Goal: Task Accomplishment & Management: Manage account settings

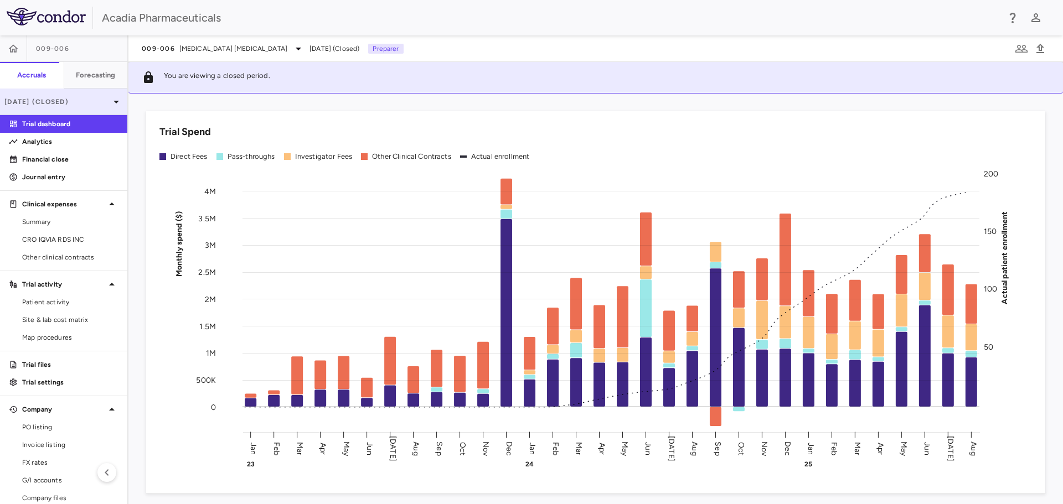
click at [44, 100] on p "Aug 2025 (Closed)" at bounding box center [56, 102] width 105 height 10
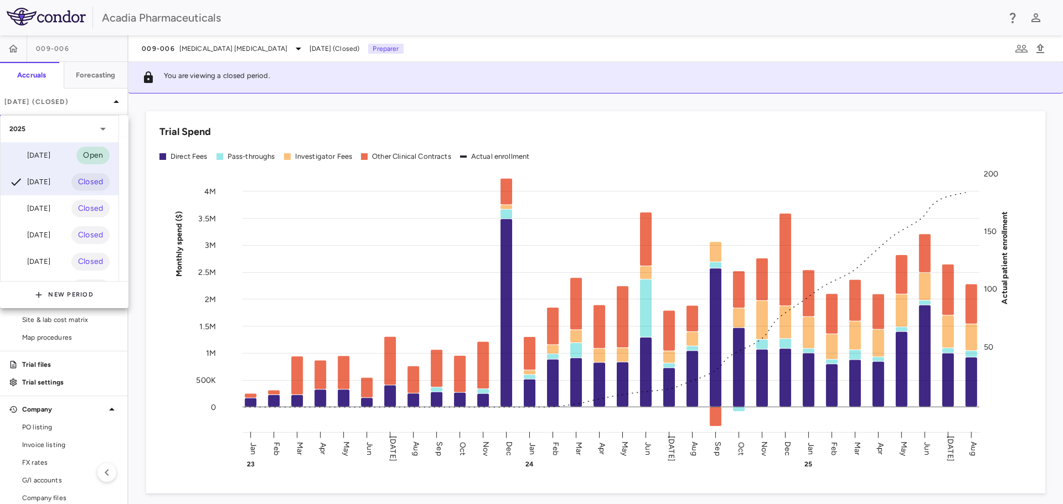
click at [66, 154] on div "Sep 2025 Open" at bounding box center [60, 155] width 118 height 27
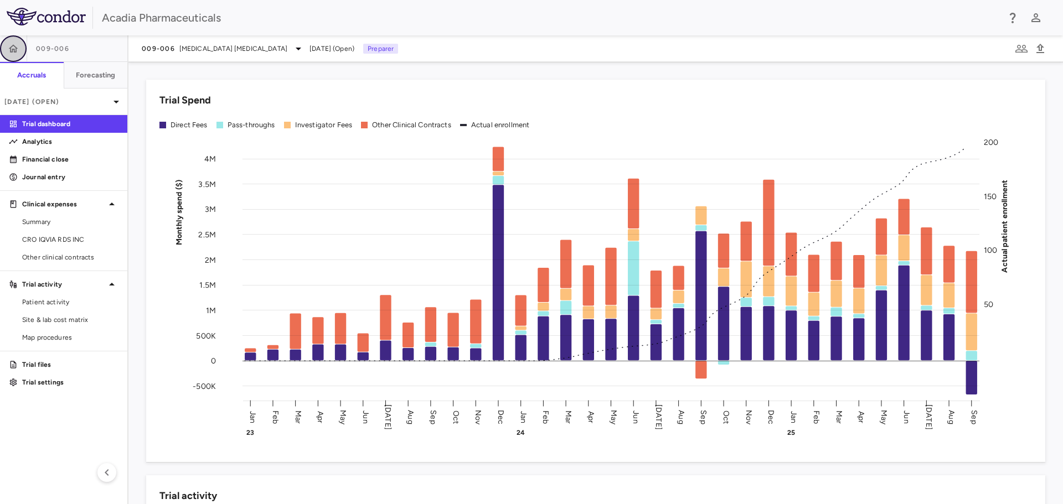
click at [17, 51] on icon "button" at bounding box center [13, 48] width 11 height 11
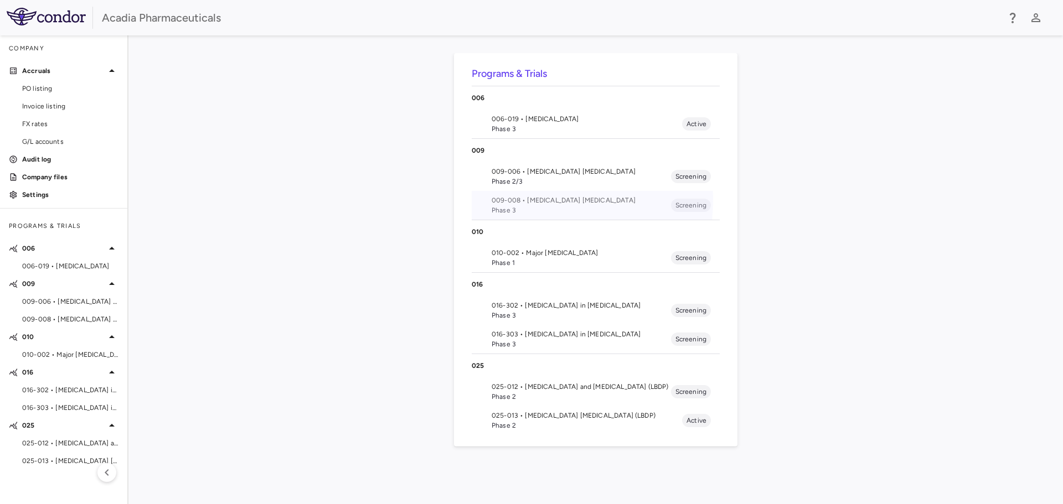
click at [520, 200] on span "009-008 • [MEDICAL_DATA] [MEDICAL_DATA]" at bounding box center [580, 200] width 179 height 10
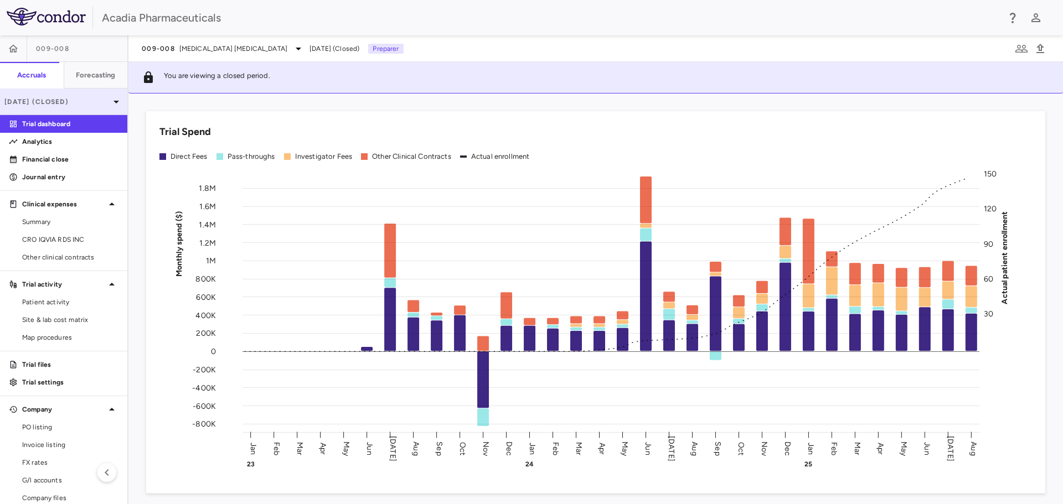
click at [80, 105] on p "Aug 2025 (Closed)" at bounding box center [56, 102] width 105 height 10
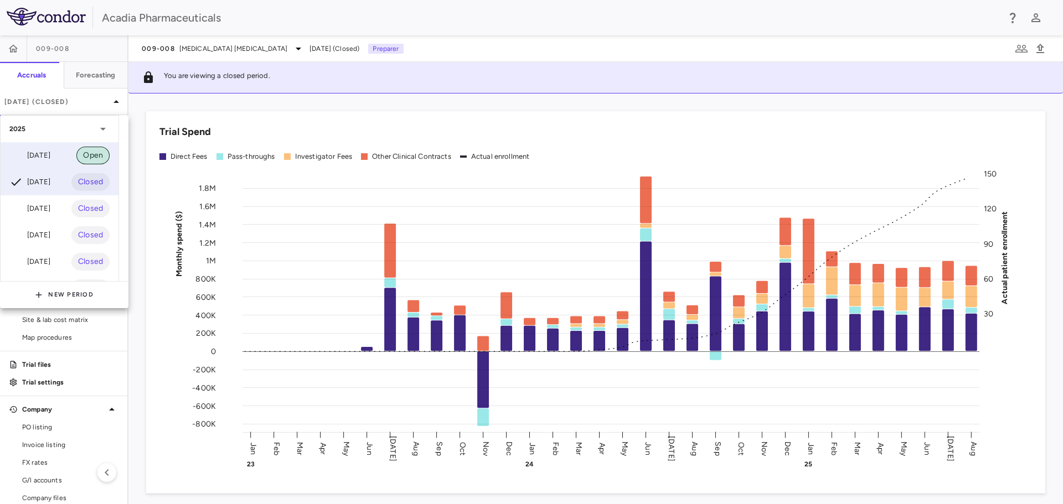
click at [78, 161] on span "Open" at bounding box center [92, 155] width 33 height 12
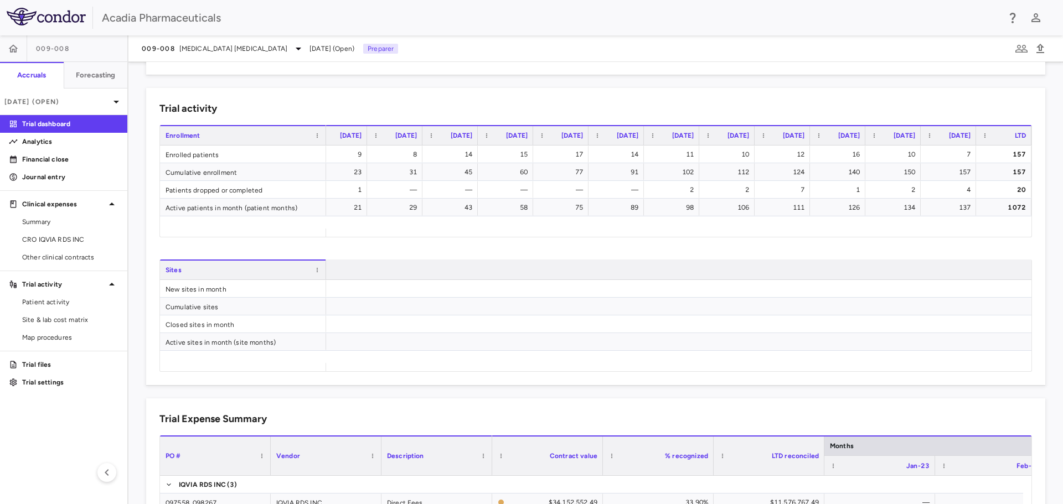
scroll to position [0, 1185]
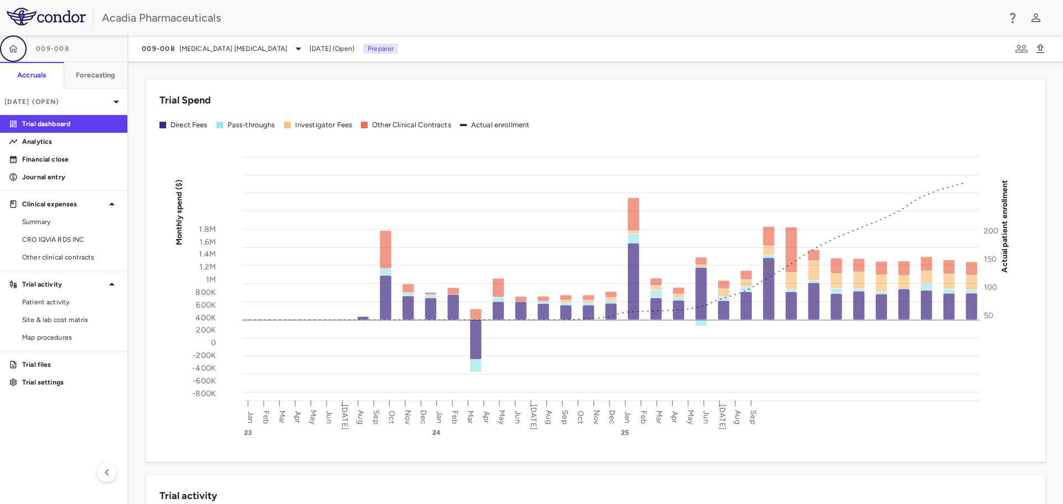
click at [23, 50] on button "button" at bounding box center [13, 48] width 27 height 27
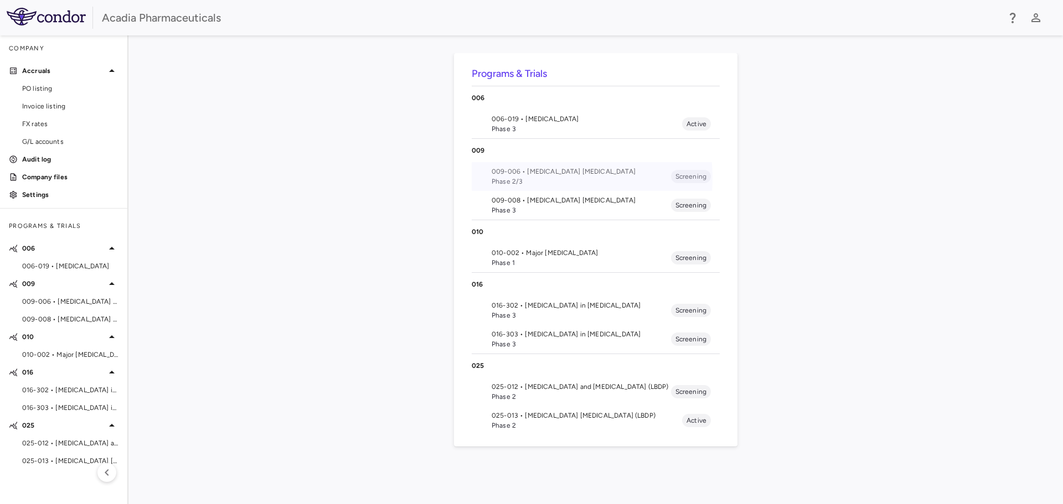
click at [543, 178] on span "Phase 2/3" at bounding box center [580, 182] width 179 height 10
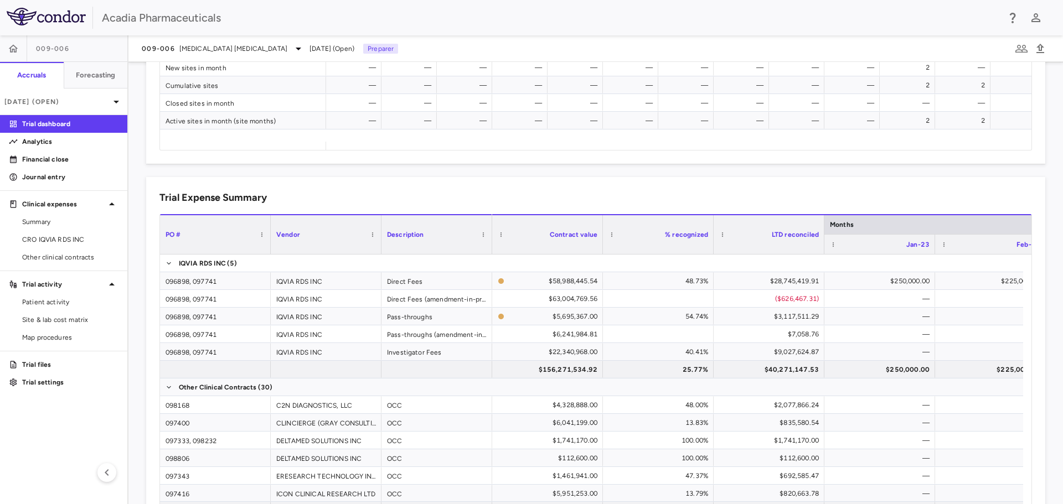
scroll to position [664, 0]
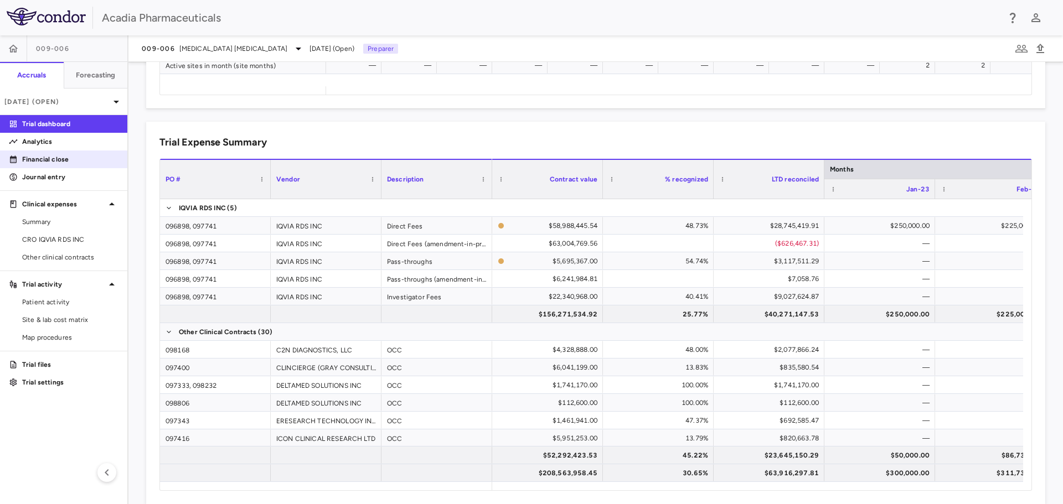
click at [50, 167] on link "Financial close" at bounding box center [63, 159] width 127 height 17
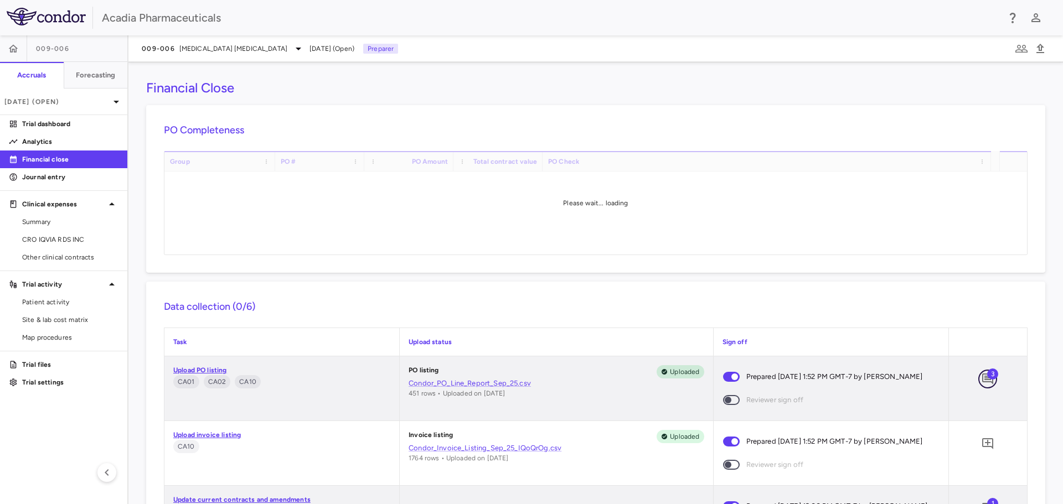
click at [981, 385] on icon "Add comment" at bounding box center [987, 378] width 13 height 13
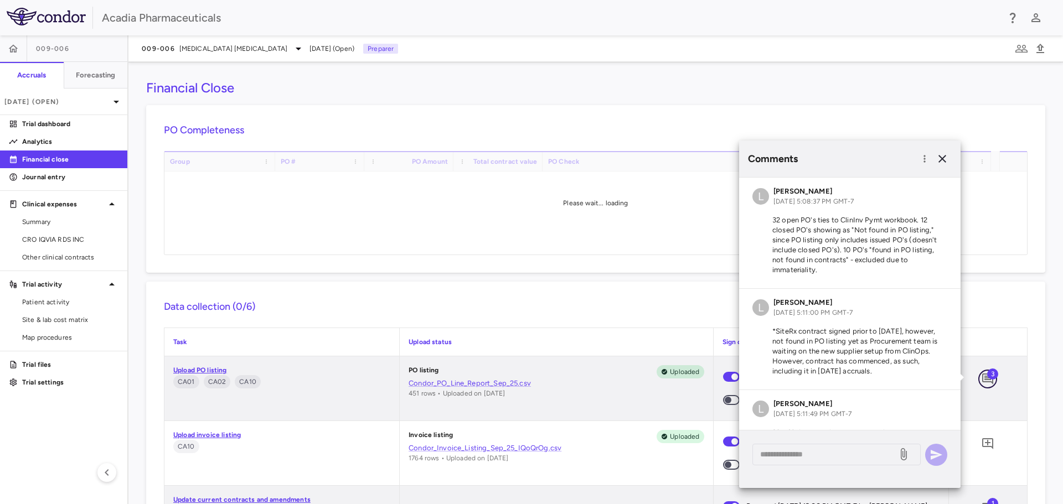
scroll to position [31, 0]
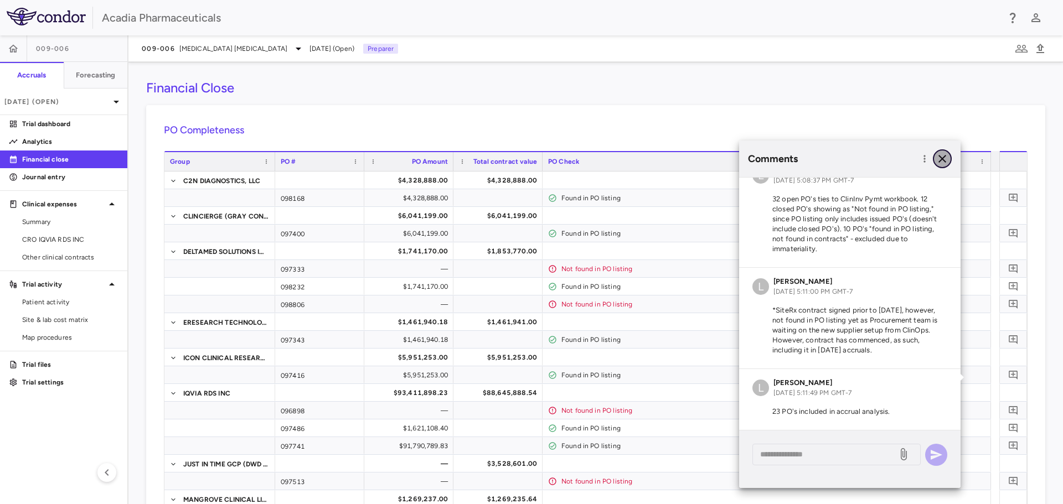
click at [939, 154] on icon "button" at bounding box center [941, 158] width 13 height 13
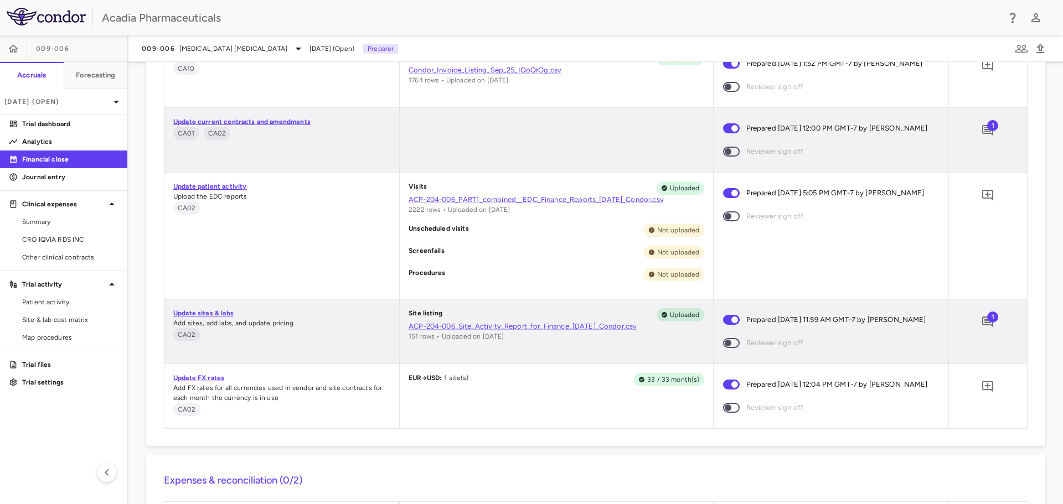
scroll to position [1439, 0]
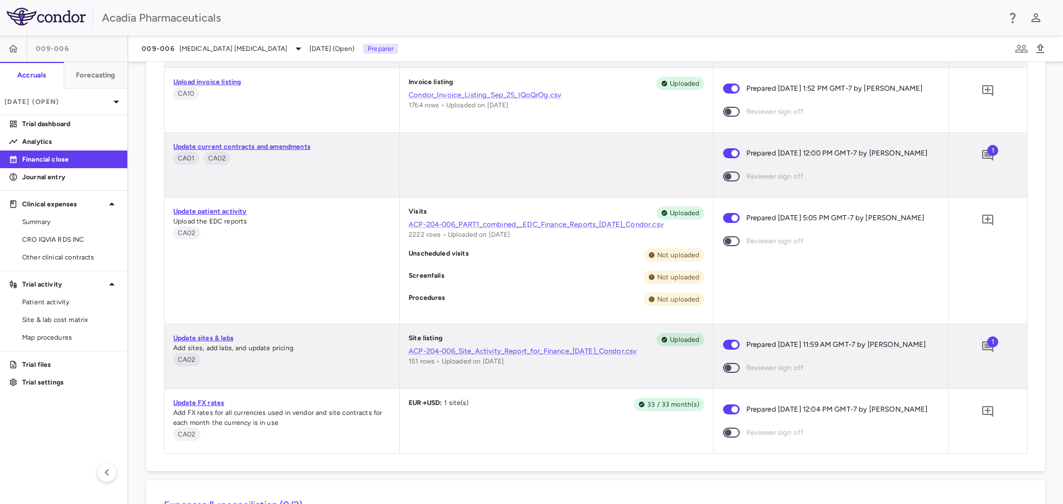
click at [987, 348] on span "1" at bounding box center [992, 341] width 11 height 11
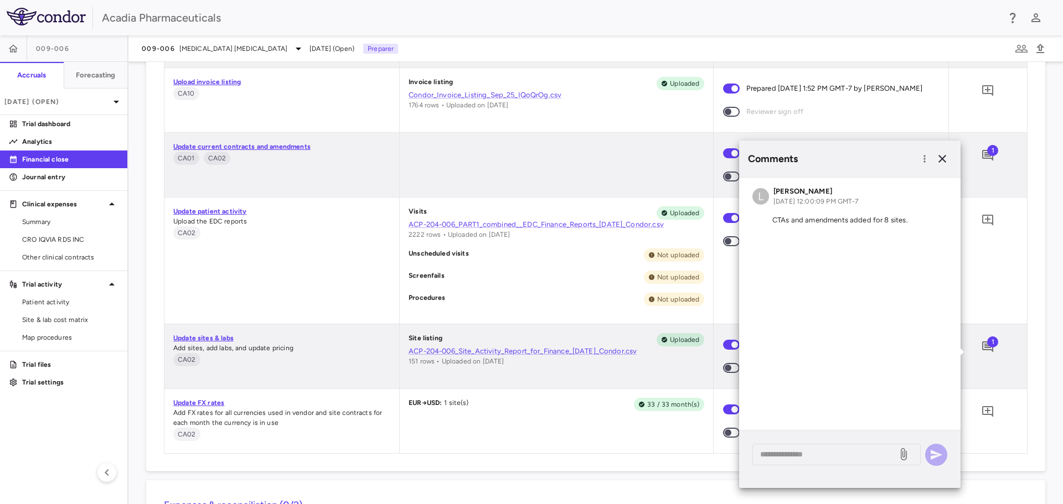
click at [838, 224] on p "CTAs and amendments added for 8 sites." at bounding box center [849, 220] width 195 height 10
click at [794, 220] on p "CTAs and amendments added for 8 sites." at bounding box center [849, 220] width 195 height 10
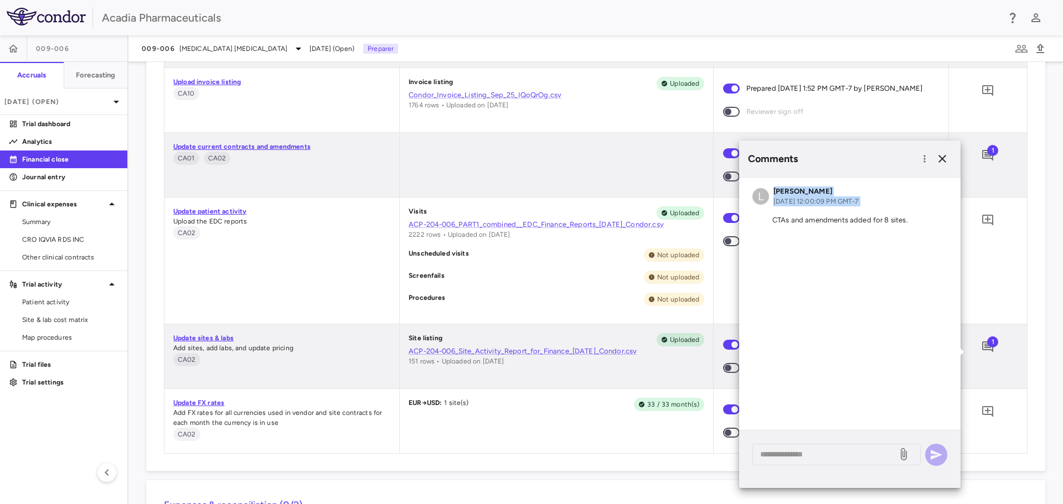
copy div "L Lindsey Dugan Oct 01, 2025, 12:00:09 PM GMT-7"
click at [800, 453] on textarea at bounding box center [824, 454] width 129 height 12
paste textarea "**********"
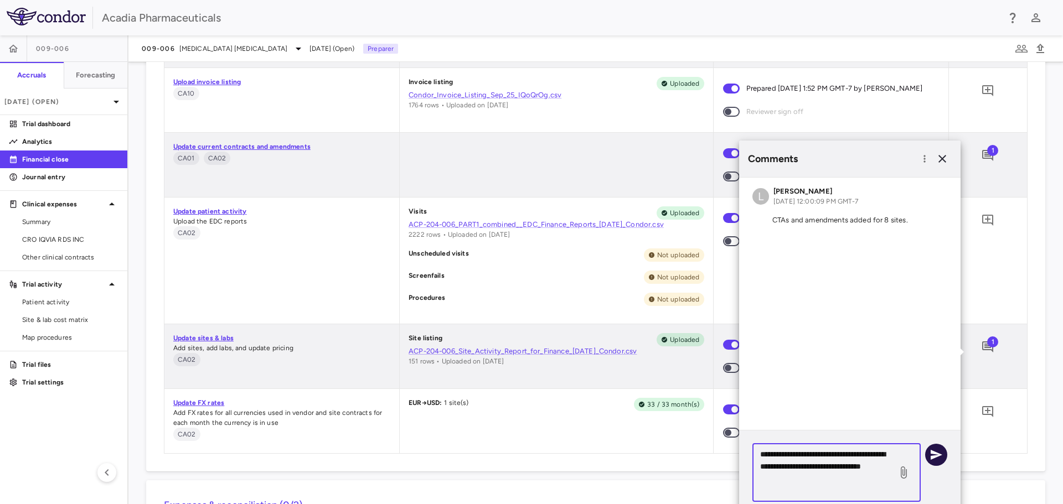
type textarea "**********"
click at [937, 458] on icon "button" at bounding box center [935, 454] width 13 height 13
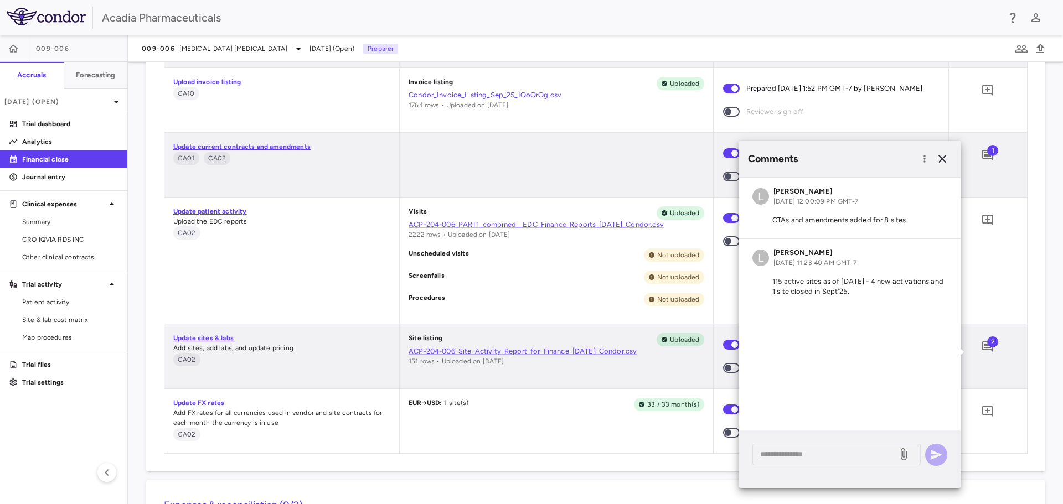
click at [568, 315] on div "Visits Uploaded ACP-204-006_PART1_combined__EDC_Finance_Reports_01Oct2025_Condo…" at bounding box center [556, 261] width 313 height 126
click at [944, 159] on icon "button" at bounding box center [941, 158] width 13 height 13
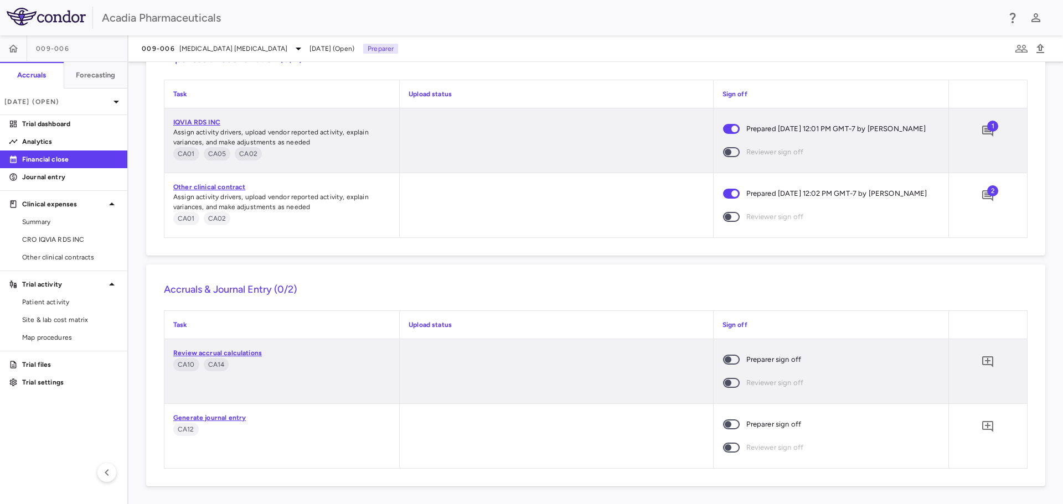
scroll to position [1919, 0]
click at [76, 239] on span "CRO IQVIA RDS INC" at bounding box center [70, 240] width 96 height 10
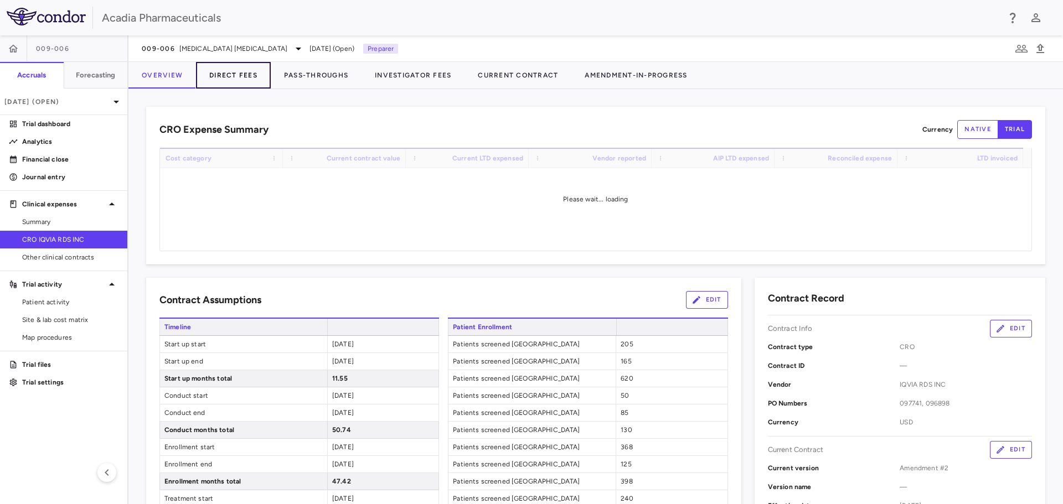
click at [252, 73] on button "Direct Fees" at bounding box center [233, 75] width 75 height 27
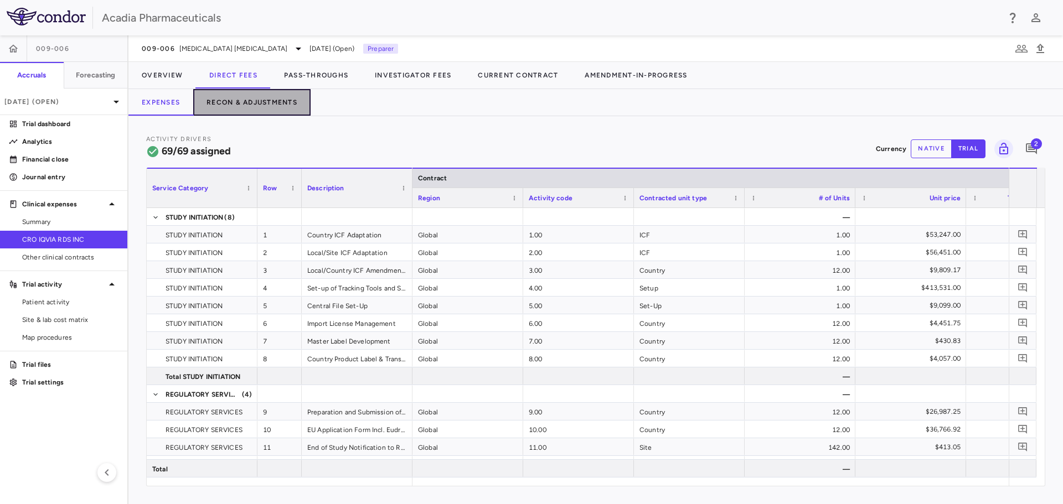
click at [293, 98] on button "Recon & Adjustments" at bounding box center [251, 102] width 117 height 27
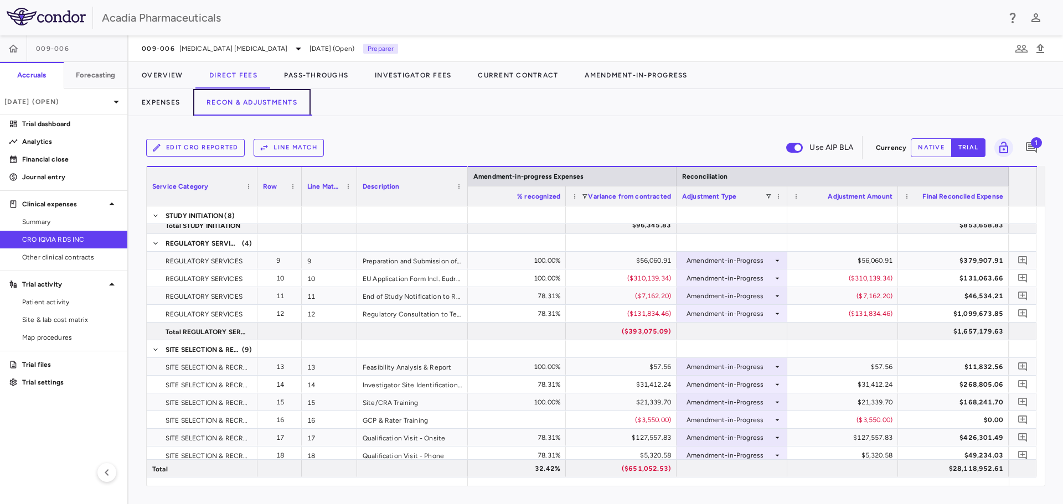
scroll to position [236, 0]
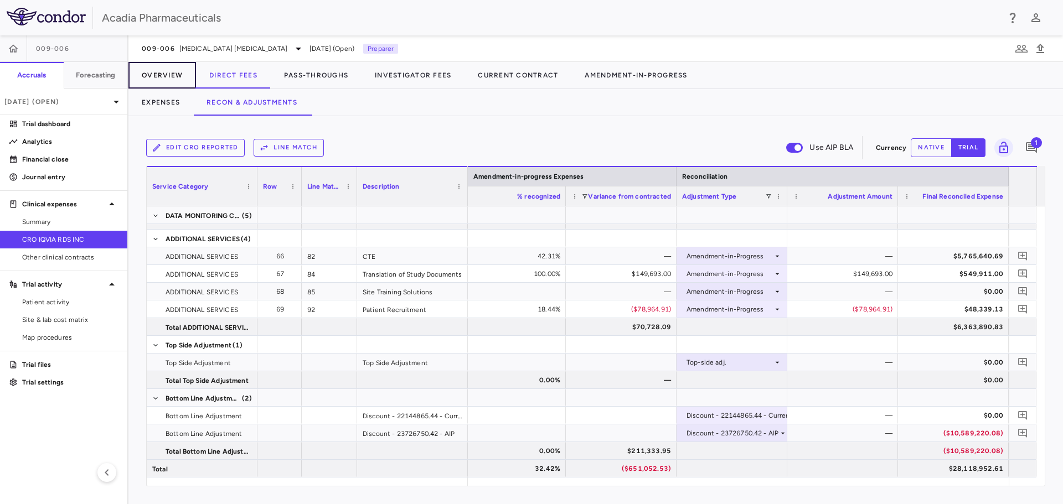
click at [174, 69] on button "Overview" at bounding box center [162, 75] width 68 height 27
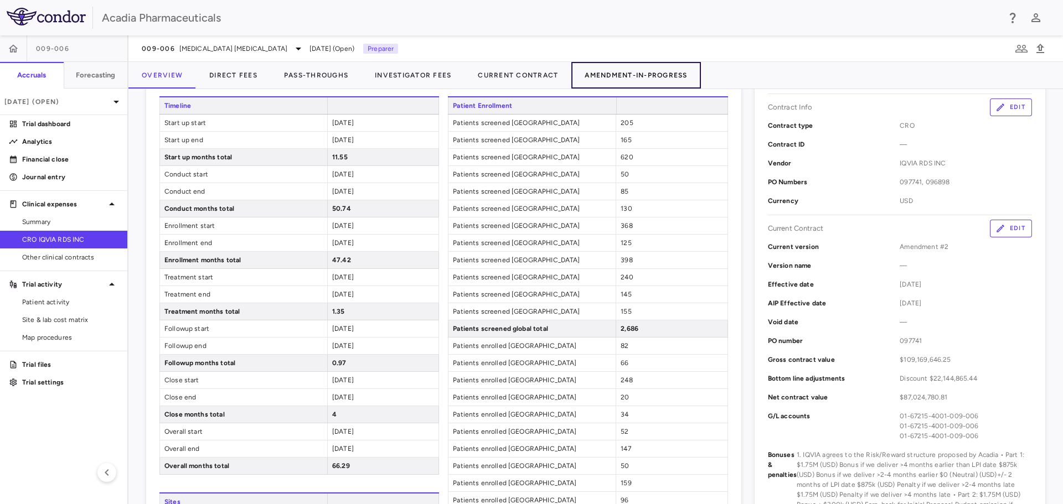
click at [658, 74] on button "Amendment-In-Progress" at bounding box center [635, 75] width 129 height 27
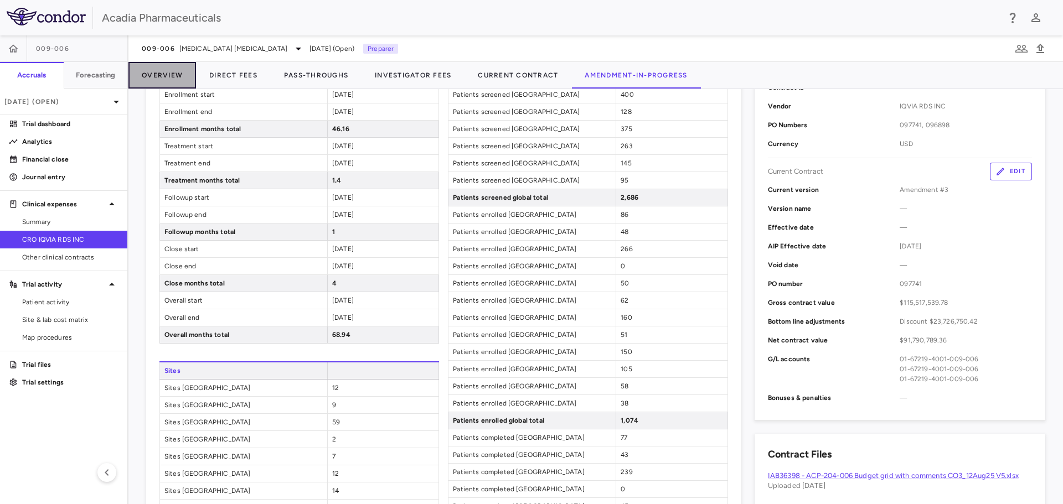
click at [173, 74] on button "Overview" at bounding box center [162, 75] width 68 height 27
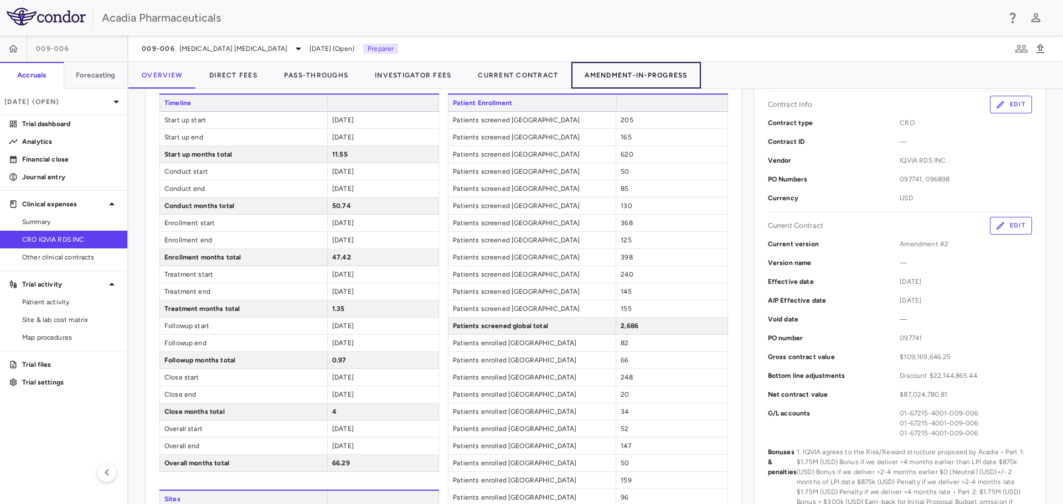
click at [652, 77] on button "Amendment-In-Progress" at bounding box center [635, 75] width 129 height 27
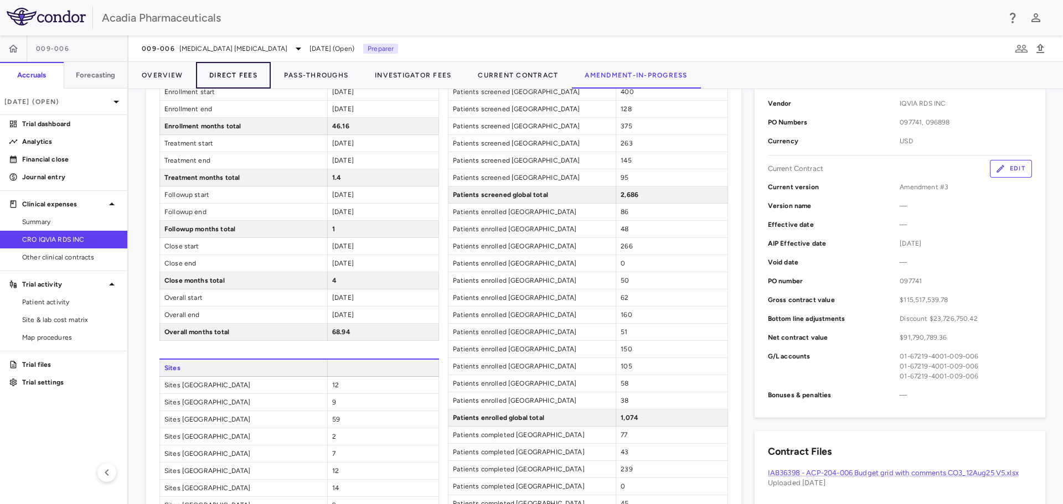
click at [235, 77] on button "Direct Fees" at bounding box center [233, 75] width 75 height 27
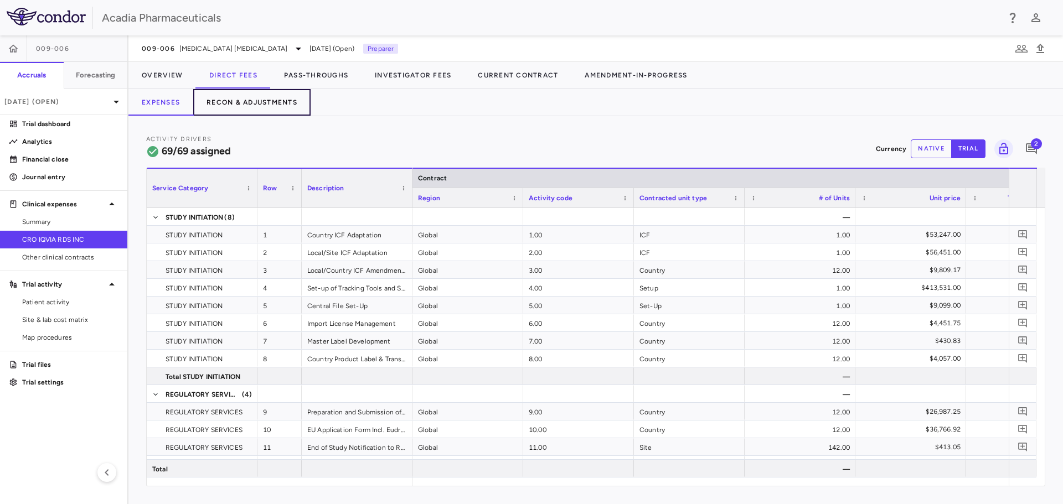
click at [233, 99] on button "Recon & Adjustments" at bounding box center [251, 102] width 117 height 27
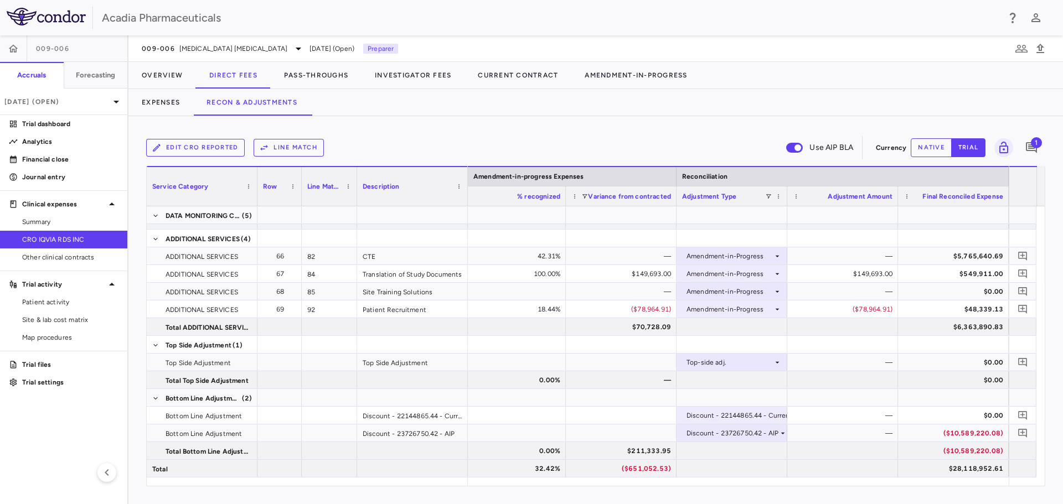
click at [935, 152] on button "native" at bounding box center [930, 147] width 41 height 19
click at [859, 361] on div "$0.00" at bounding box center [844, 363] width 95 height 18
type input "*"
type input "*******"
click at [875, 362] on div "$1,000,000.00" at bounding box center [844, 363] width 95 height 18
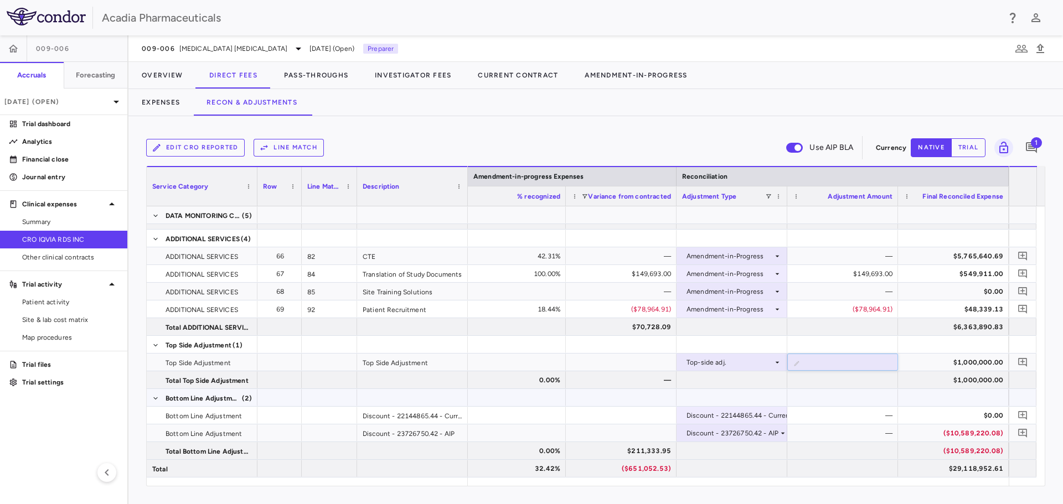
click at [867, 402] on div at bounding box center [842, 397] width 111 height 17
click at [58, 122] on p "Trial dashboard" at bounding box center [70, 124] width 96 height 10
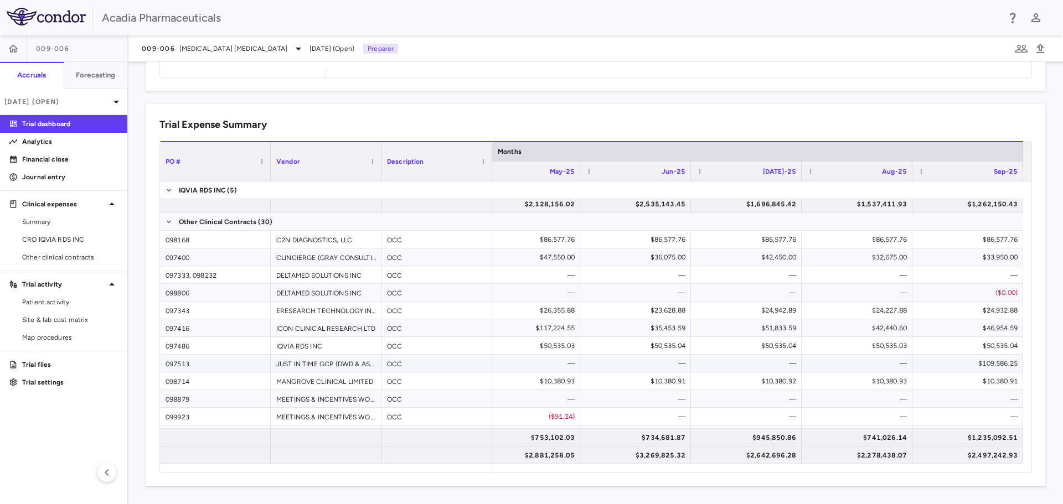
scroll to position [111, 0]
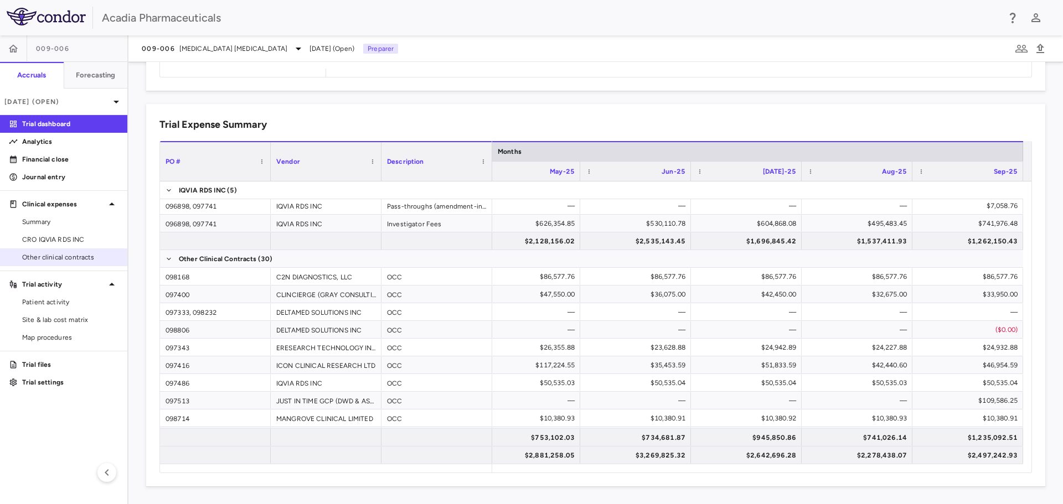
click at [60, 255] on span "Other clinical contracts" at bounding box center [70, 257] width 96 height 10
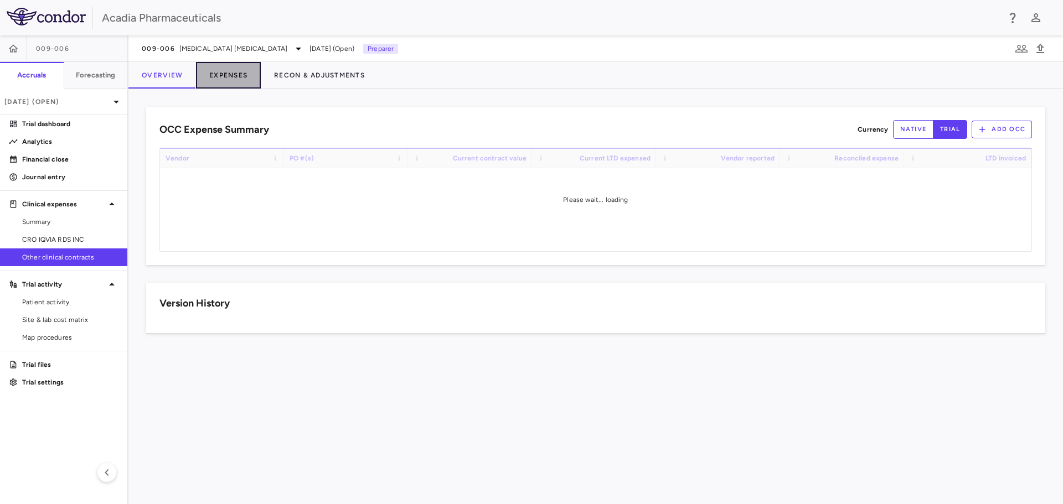
click at [220, 71] on button "Expenses" at bounding box center [228, 75] width 65 height 27
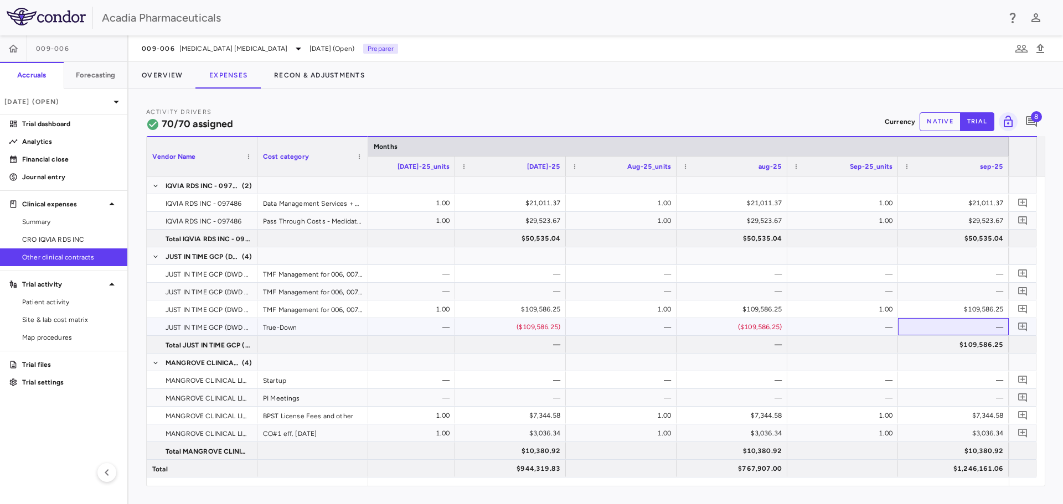
click at [987, 327] on div "—" at bounding box center [955, 327] width 95 height 18
click at [935, 124] on button "native" at bounding box center [939, 121] width 41 height 19
click at [988, 329] on div "$0.00" at bounding box center [955, 327] width 95 height 18
type input "**********"
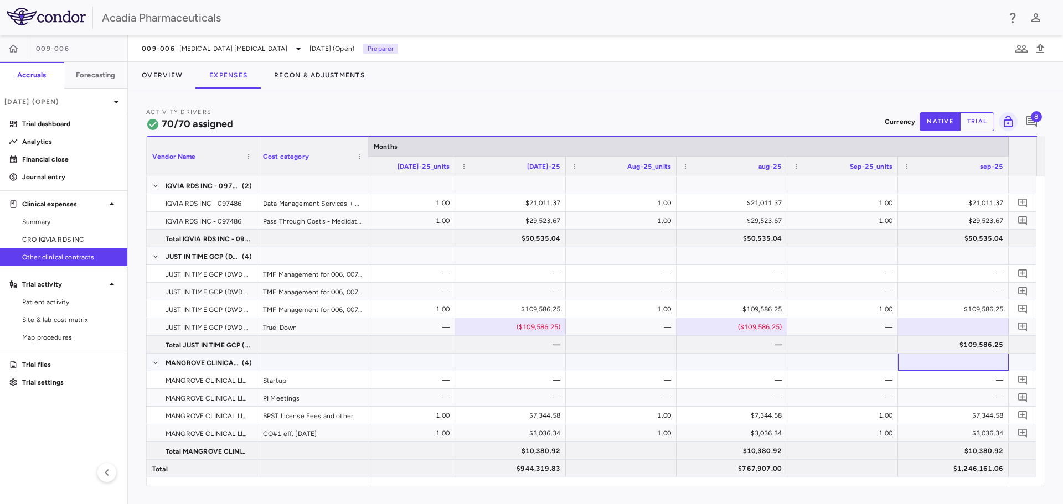
click at [968, 361] on div at bounding box center [953, 362] width 100 height 16
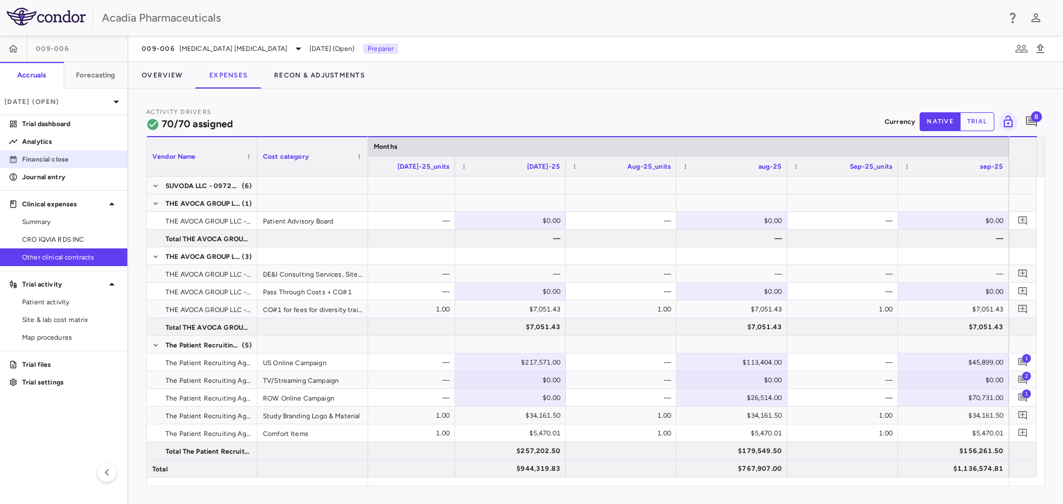
click at [51, 155] on p "Financial close" at bounding box center [70, 159] width 96 height 10
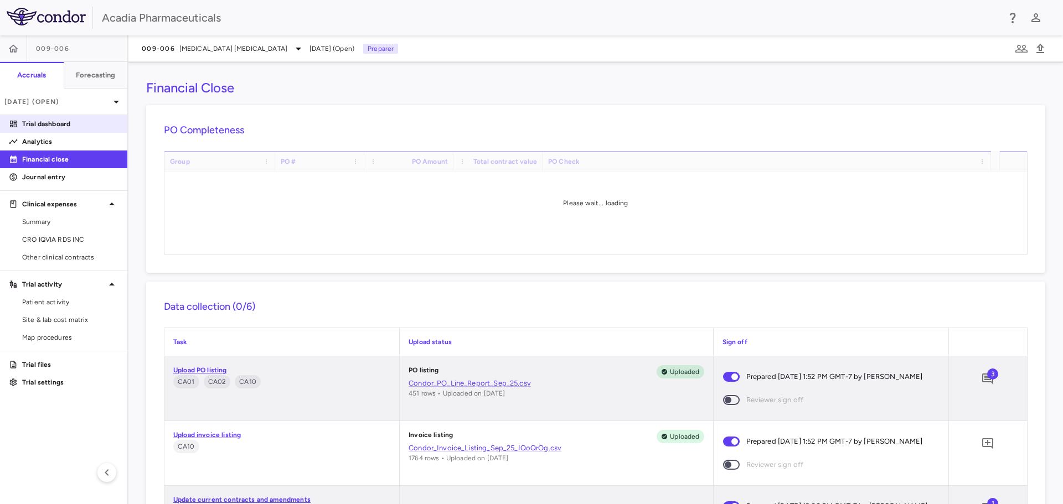
click at [51, 125] on p "Trial dashboard" at bounding box center [70, 124] width 96 height 10
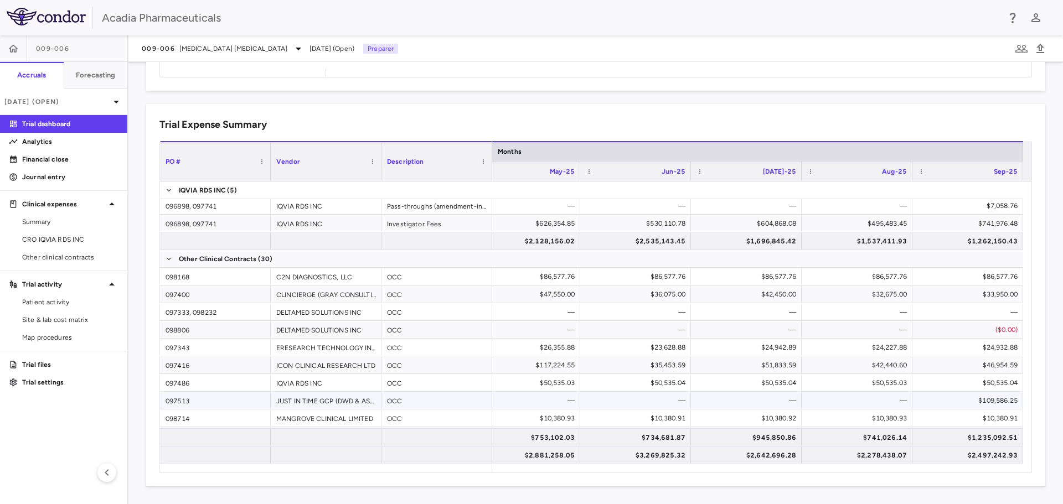
scroll to position [111, 0]
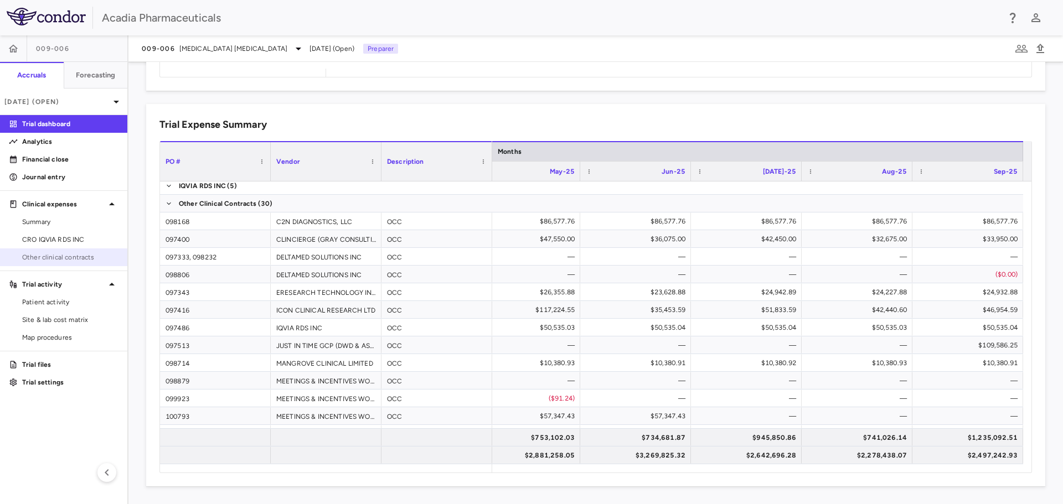
click at [89, 264] on link "Other clinical contracts" at bounding box center [63, 257] width 127 height 17
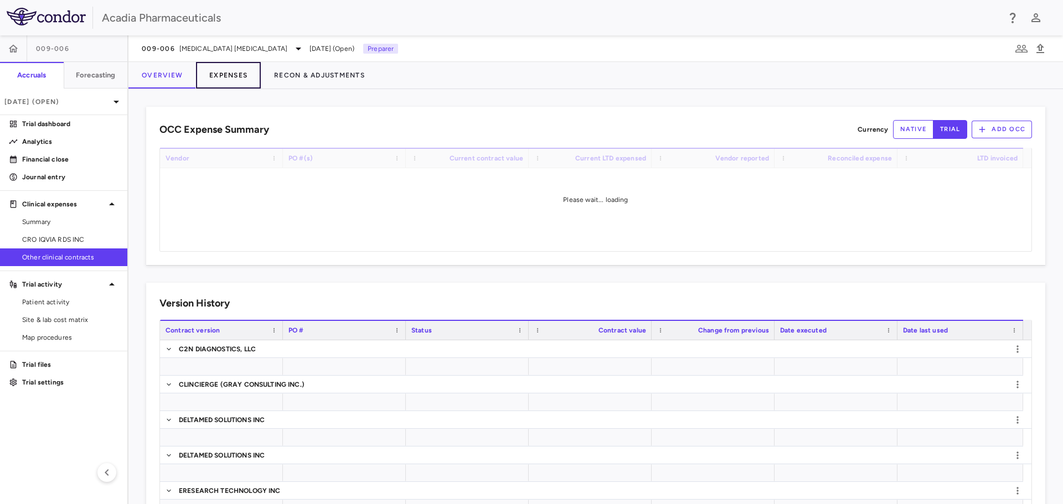
click at [217, 82] on button "Expenses" at bounding box center [228, 75] width 65 height 27
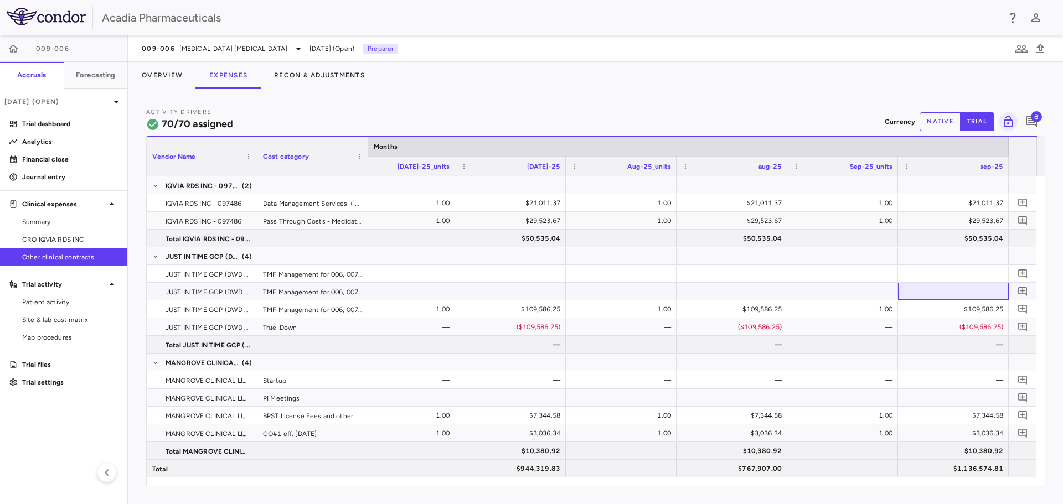
click at [926, 294] on div "—" at bounding box center [955, 292] width 95 height 18
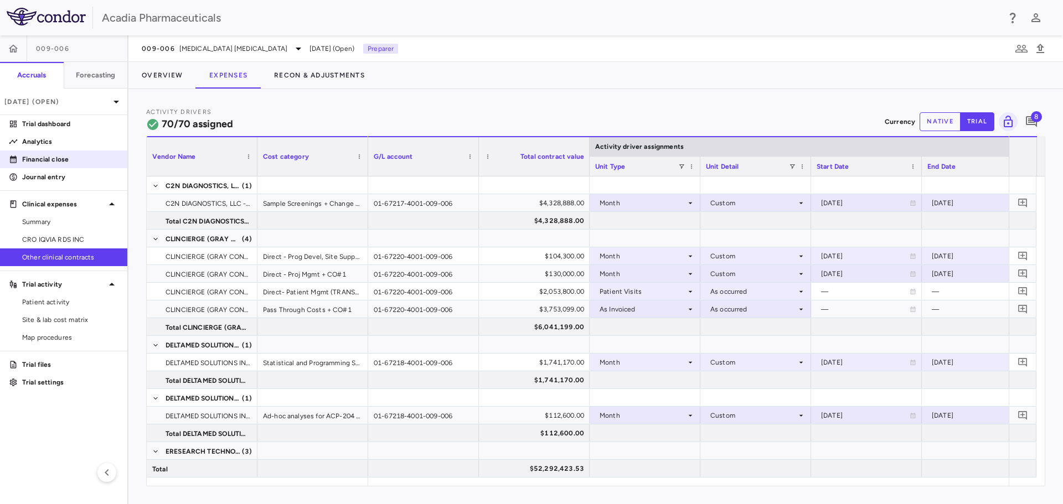
click at [58, 158] on p "Financial close" at bounding box center [70, 159] width 96 height 10
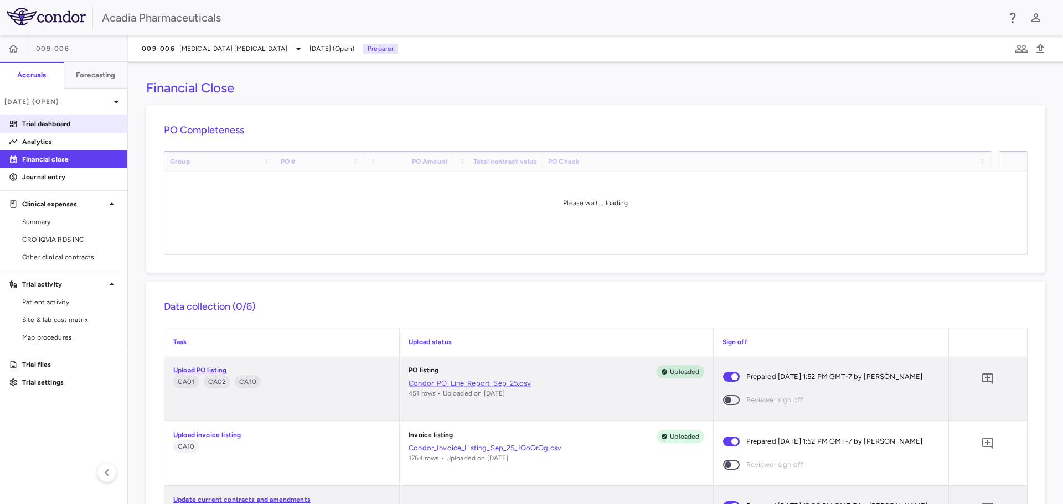
click at [45, 118] on link "Trial dashboard" at bounding box center [63, 124] width 127 height 17
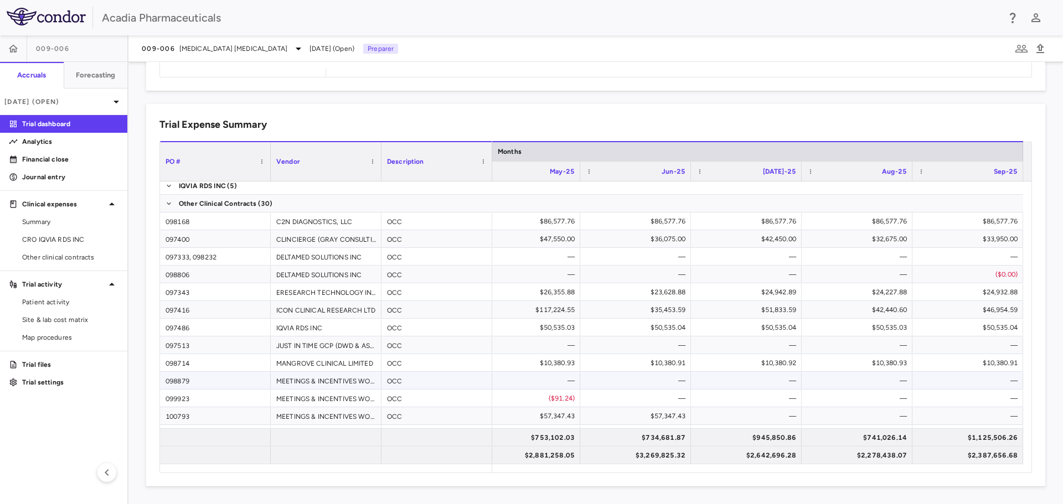
scroll to position [143, 0]
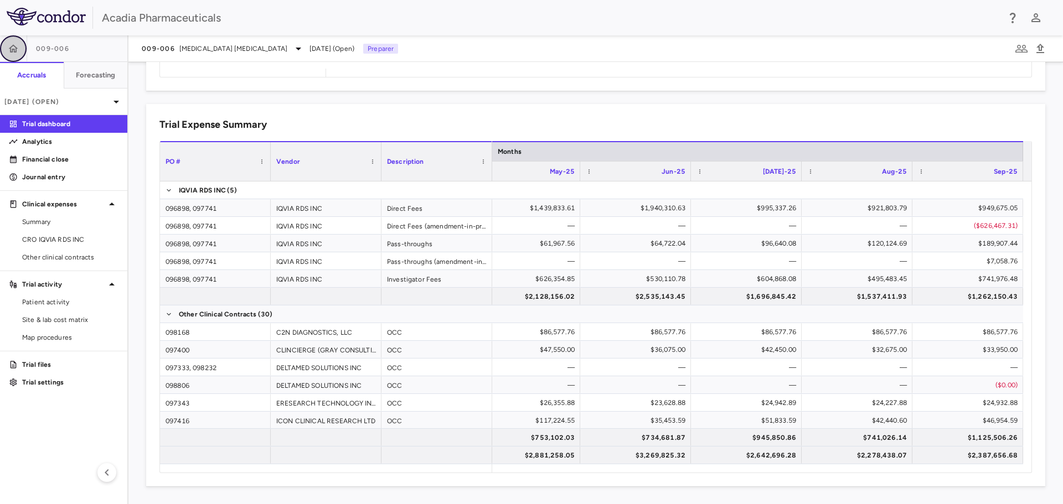
click at [14, 43] on icon "button" at bounding box center [13, 48] width 11 height 11
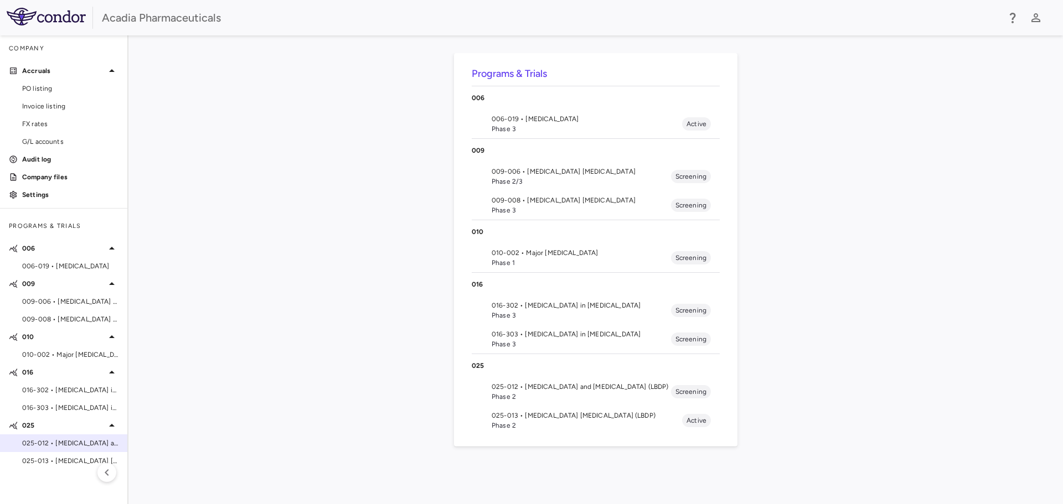
click at [84, 436] on div "025-012 • Lewy Body Dementia and Psychosis (LBDP)" at bounding box center [63, 443] width 127 height 17
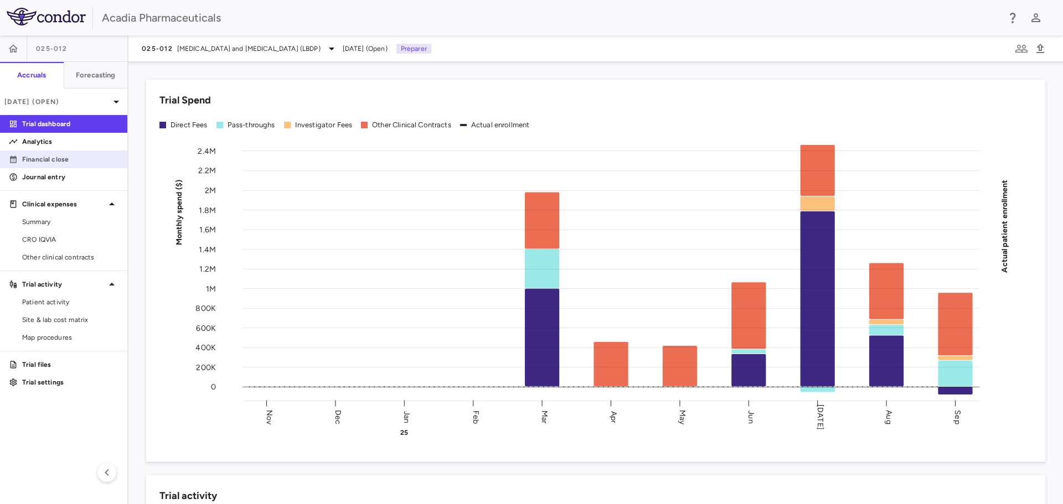
click at [74, 154] on link "Financial close" at bounding box center [63, 159] width 127 height 17
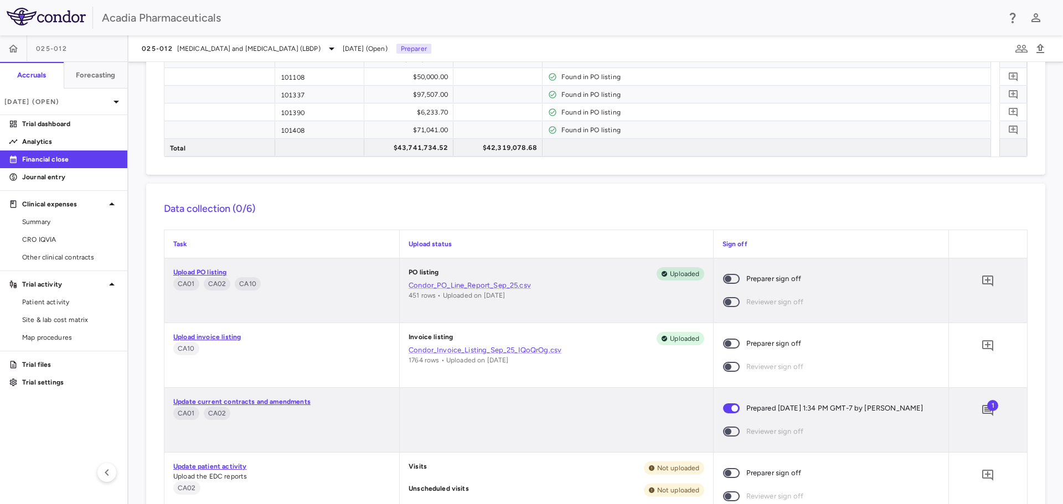
scroll to position [830, 0]
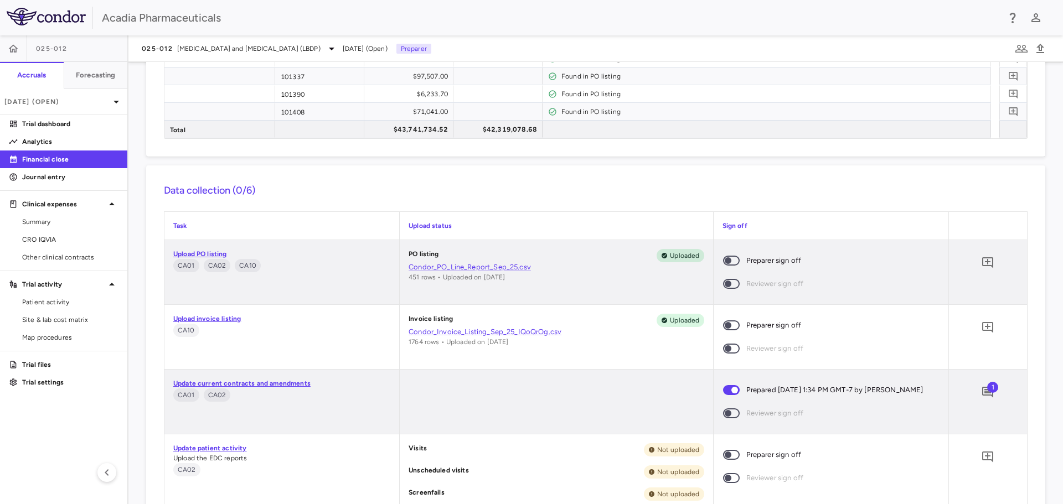
click at [730, 255] on span at bounding box center [731, 260] width 30 height 23
click at [982, 264] on icon "Add comment" at bounding box center [987, 262] width 11 height 11
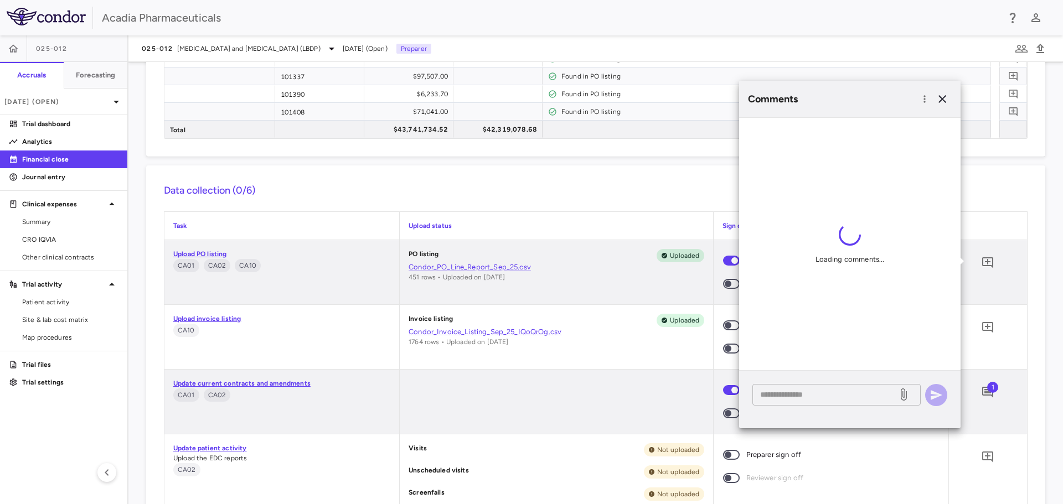
click at [821, 390] on textarea at bounding box center [824, 394] width 129 height 12
paste textarea "**********"
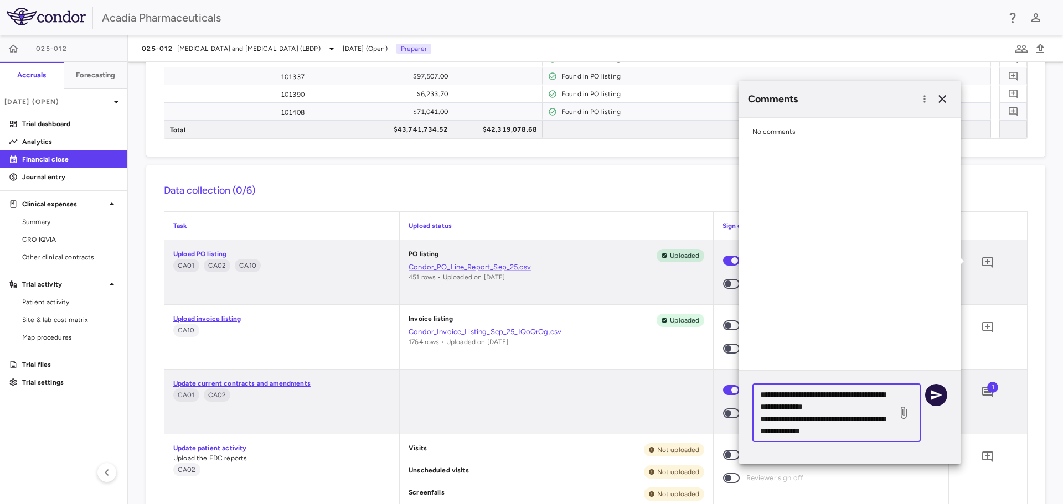
type textarea "**********"
click at [929, 393] on icon "button" at bounding box center [935, 394] width 13 height 13
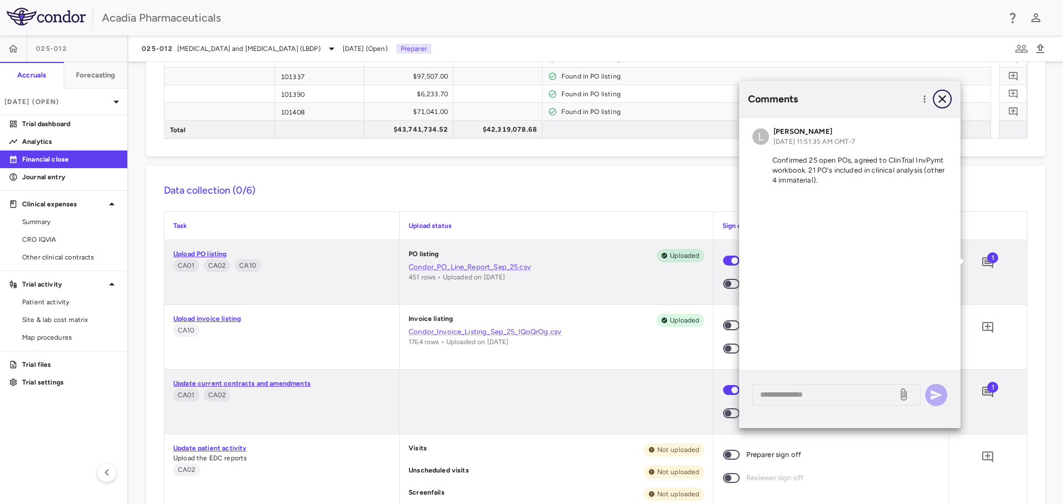
click at [941, 98] on icon "button" at bounding box center [942, 99] width 8 height 8
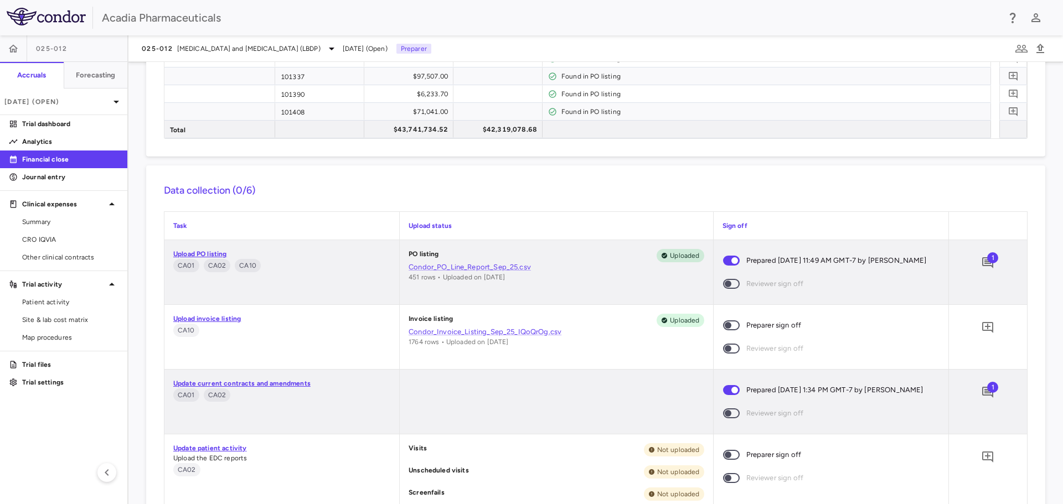
click at [725, 327] on span at bounding box center [731, 325] width 17 height 10
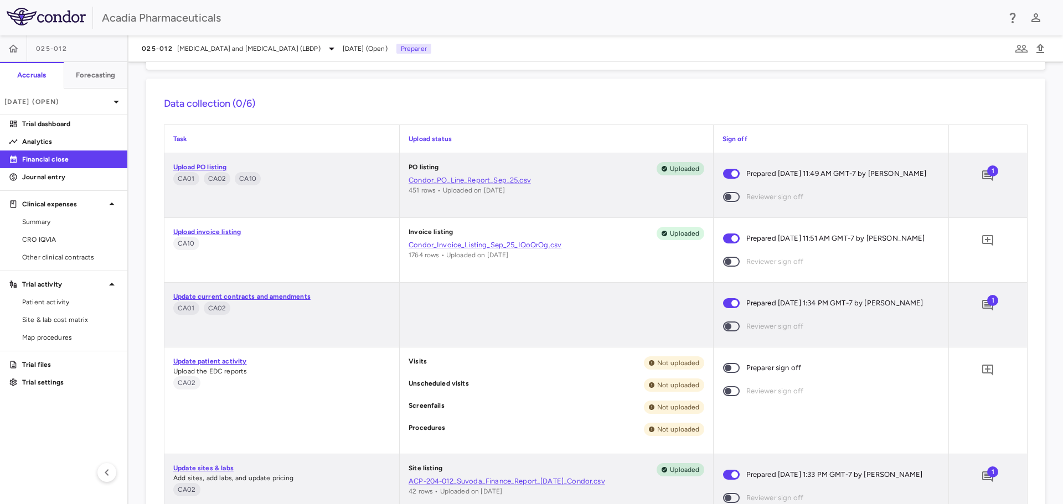
scroll to position [996, 0]
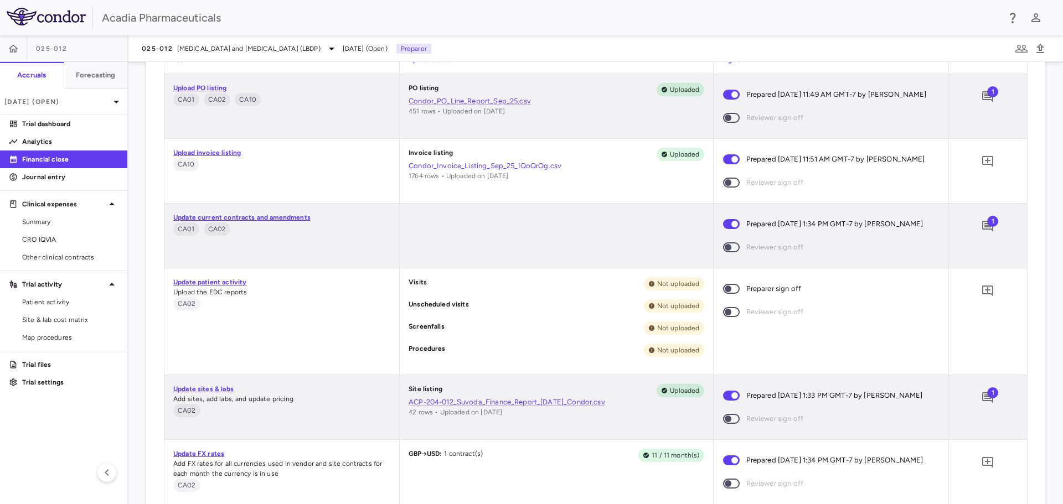
click at [227, 286] on link "Update patient activity" at bounding box center [209, 282] width 73 height 8
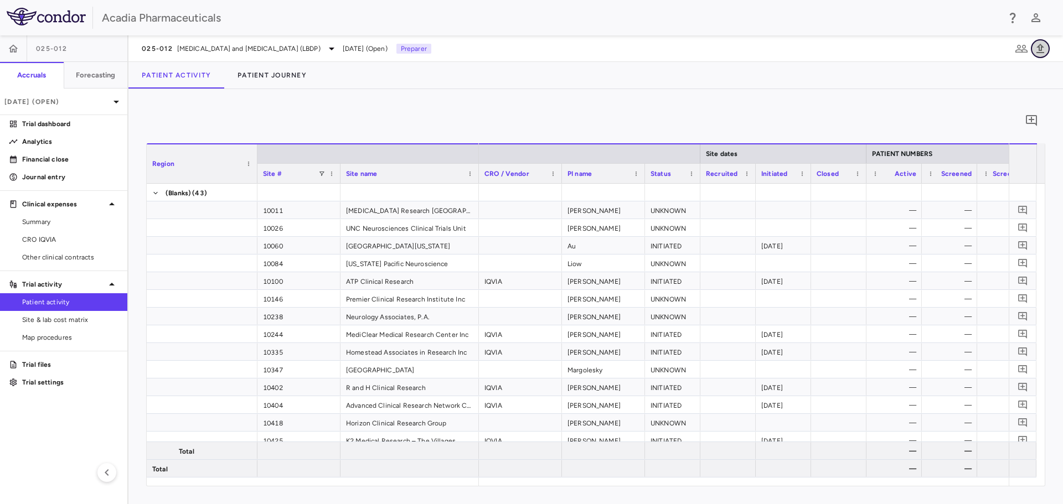
click at [1038, 57] on button "button" at bounding box center [1039, 48] width 19 height 19
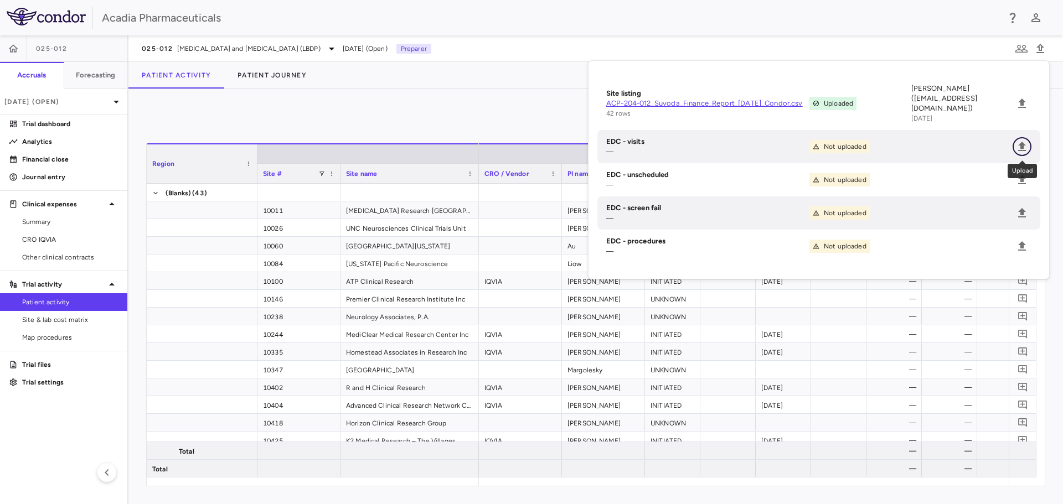
click at [1022, 153] on button "Upload" at bounding box center [1021, 146] width 19 height 19
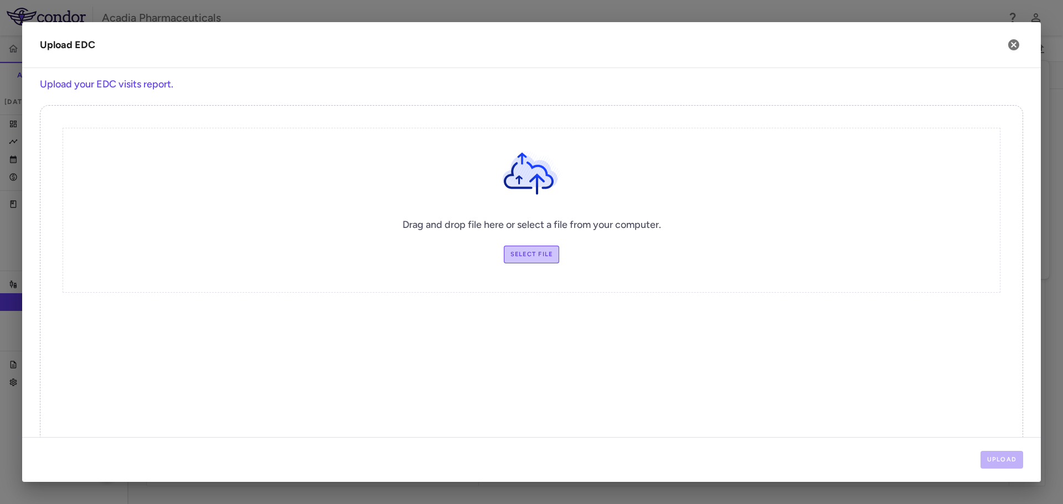
click at [521, 253] on label "Select file" at bounding box center [532, 255] width 56 height 18
click at [0, 0] on input "Select file" at bounding box center [0, 0] width 0 height 0
click at [999, 459] on button "Upload" at bounding box center [1001, 460] width 43 height 18
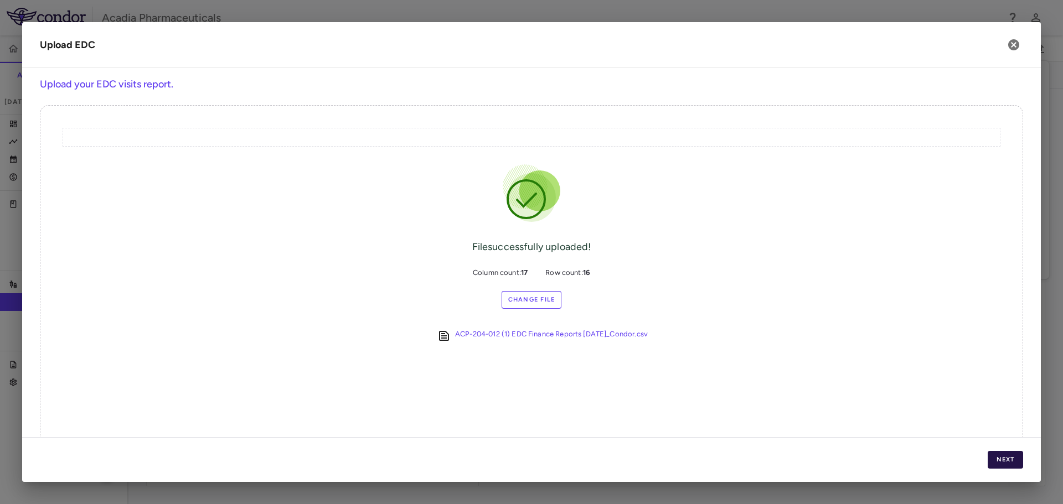
click at [1002, 460] on button "Next" at bounding box center [1004, 460] width 35 height 18
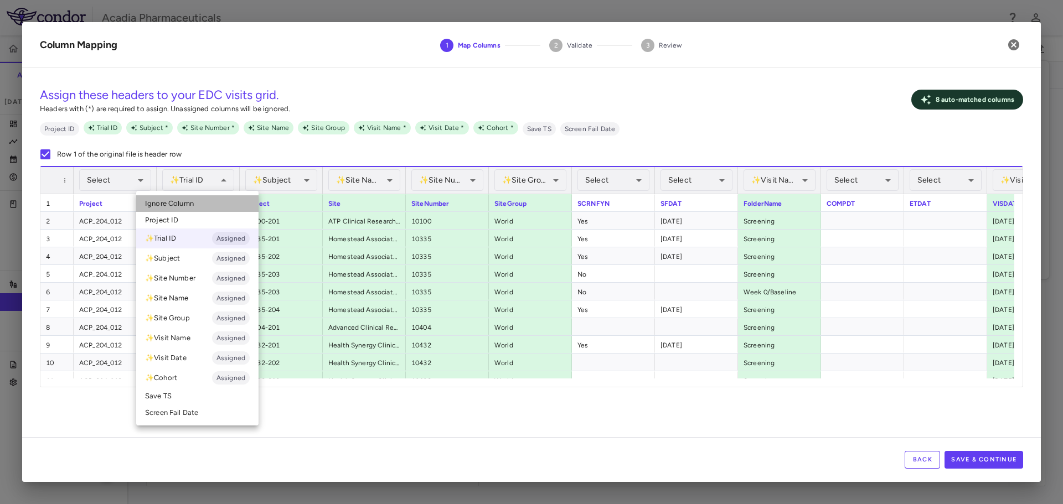
click at [192, 203] on span "Ignore Column" at bounding box center [169, 204] width 49 height 10
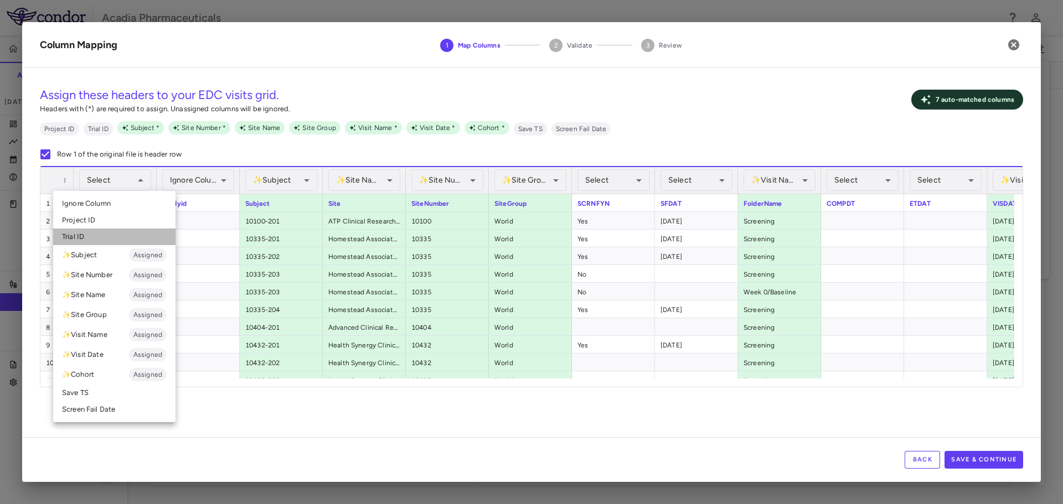
click at [97, 241] on li "Trial ID" at bounding box center [114, 237] width 122 height 17
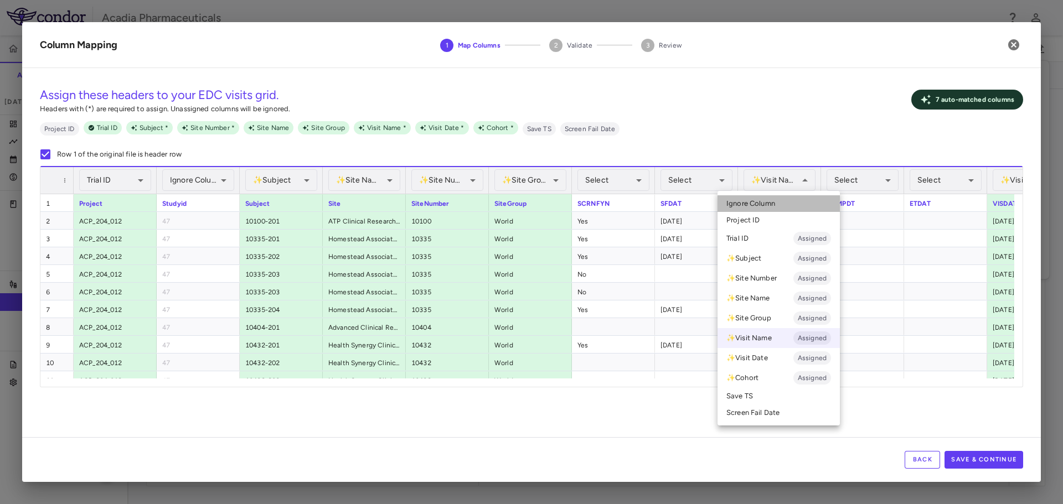
drag, startPoint x: 786, startPoint y: 204, endPoint x: 792, endPoint y: 203, distance: 5.6
click at [787, 204] on li "Ignore Column" at bounding box center [778, 203] width 122 height 17
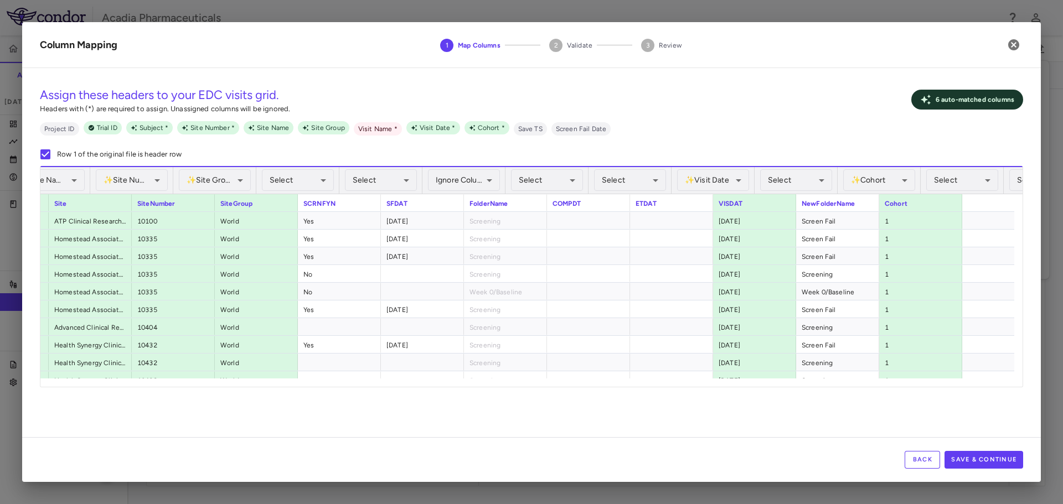
scroll to position [0, 315]
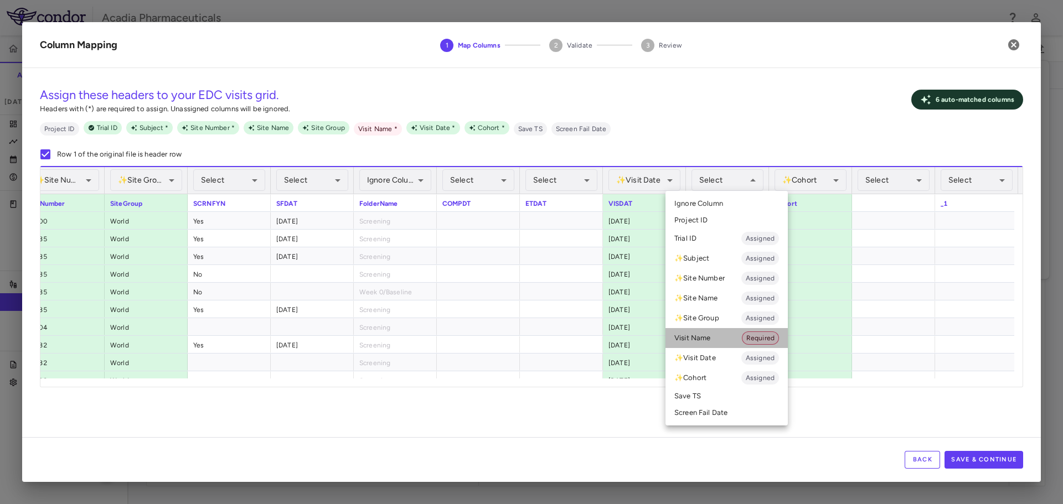
click at [714, 341] on li "Visit Name Required" at bounding box center [726, 338] width 122 height 20
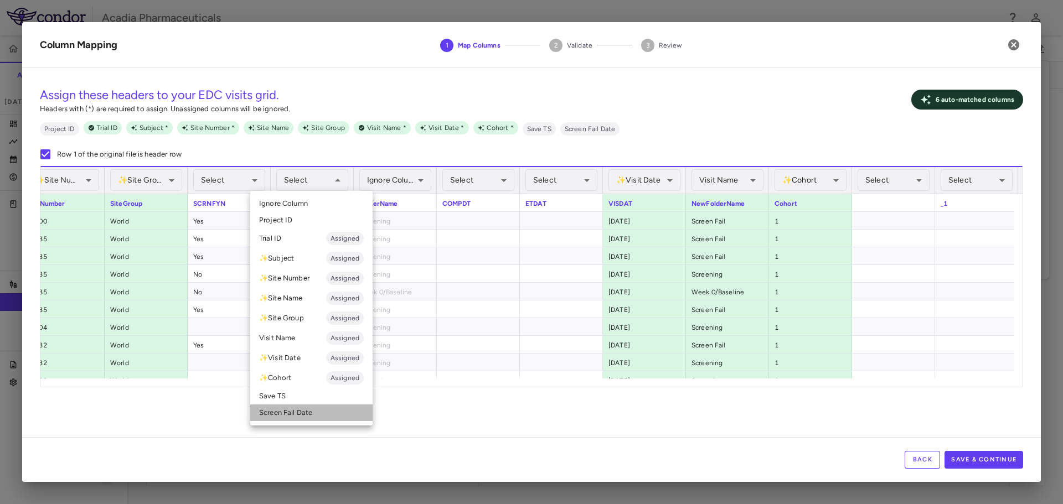
click at [325, 407] on li "Screen Fail Date" at bounding box center [311, 413] width 122 height 17
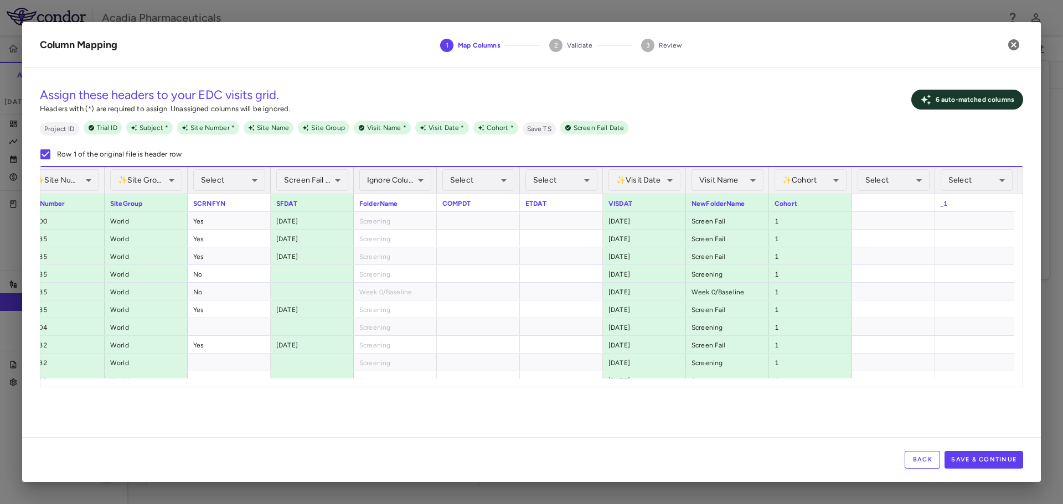
scroll to position [0, 356]
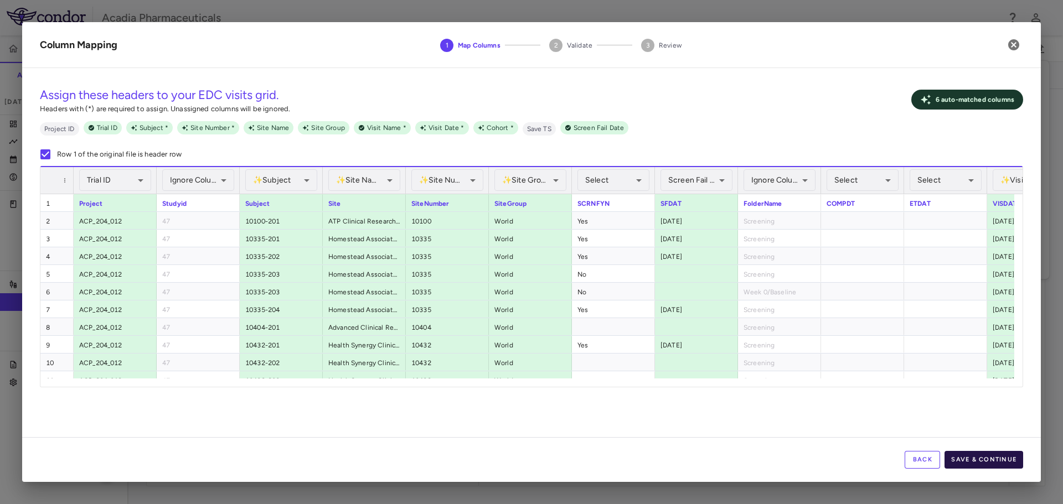
click at [1007, 460] on button "Save & Continue" at bounding box center [983, 460] width 79 height 18
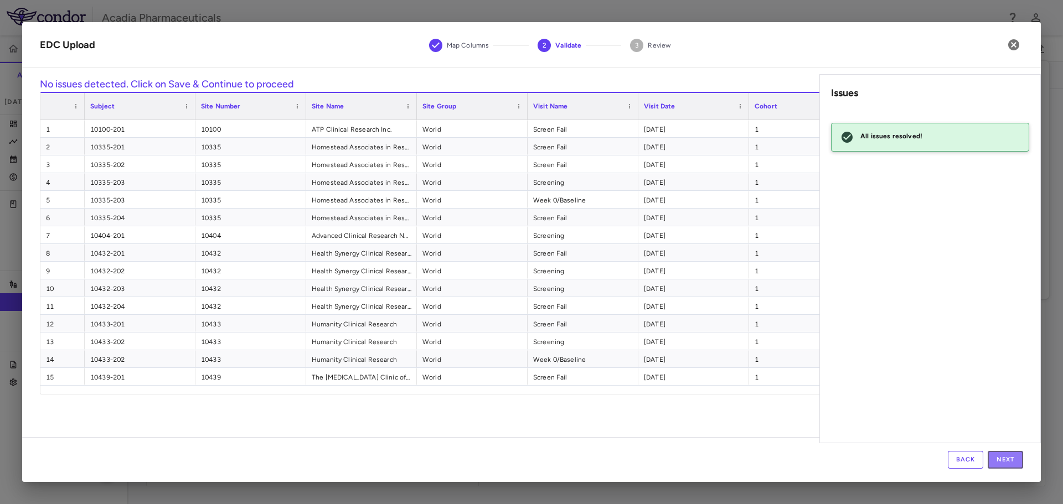
click at [1007, 460] on button "Next" at bounding box center [1004, 460] width 35 height 18
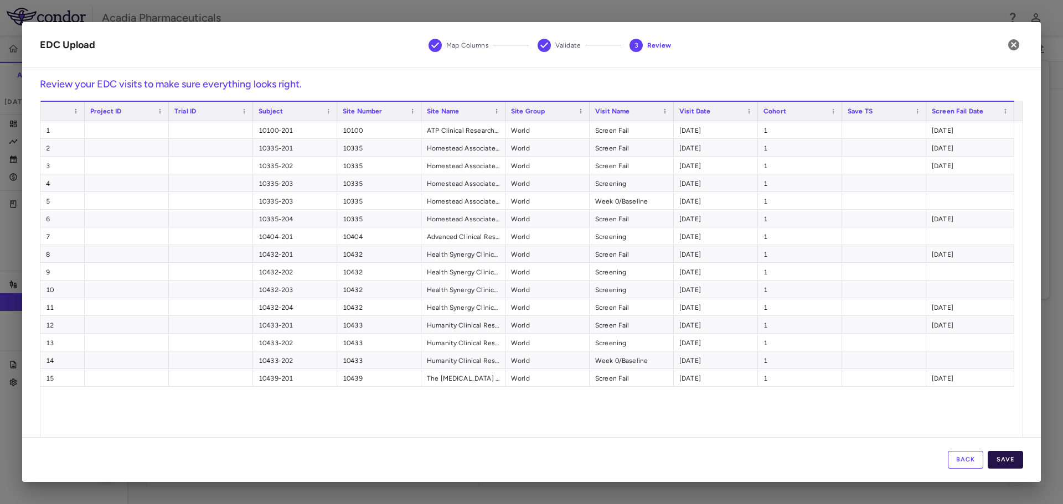
click at [1002, 456] on button "Save" at bounding box center [1004, 460] width 35 height 18
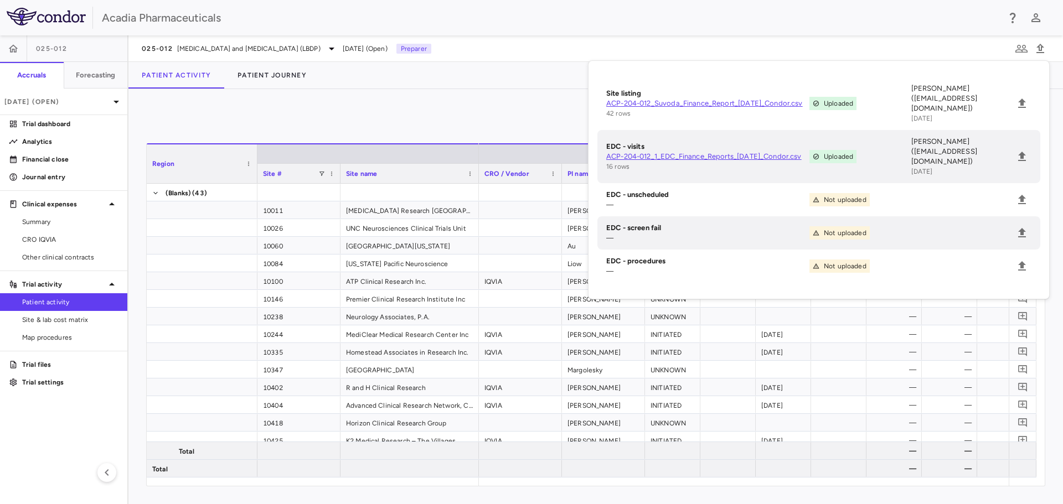
click at [566, 92] on div "0 Region Drag here to set column labels Region Site # Site name Au" at bounding box center [595, 296] width 934 height 415
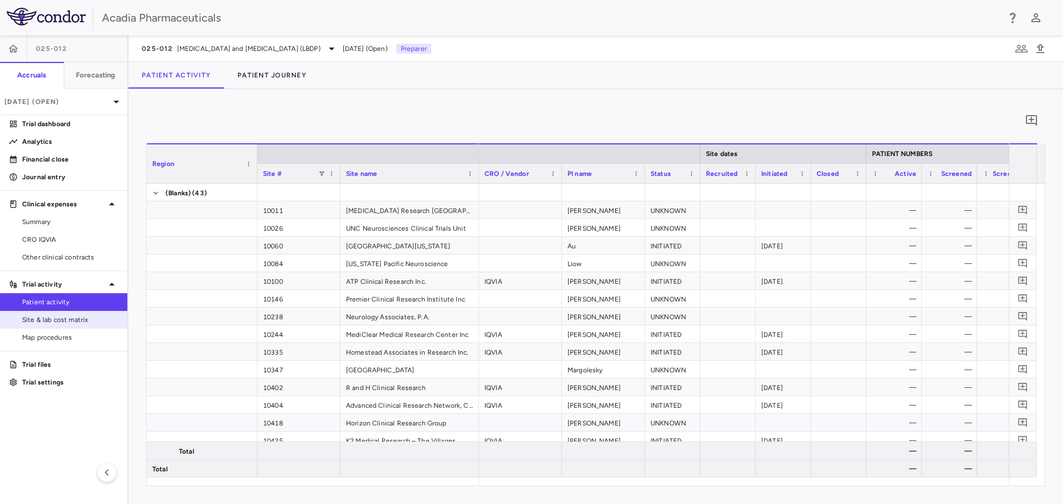
click at [80, 321] on span "Site & lab cost matrix" at bounding box center [70, 320] width 96 height 10
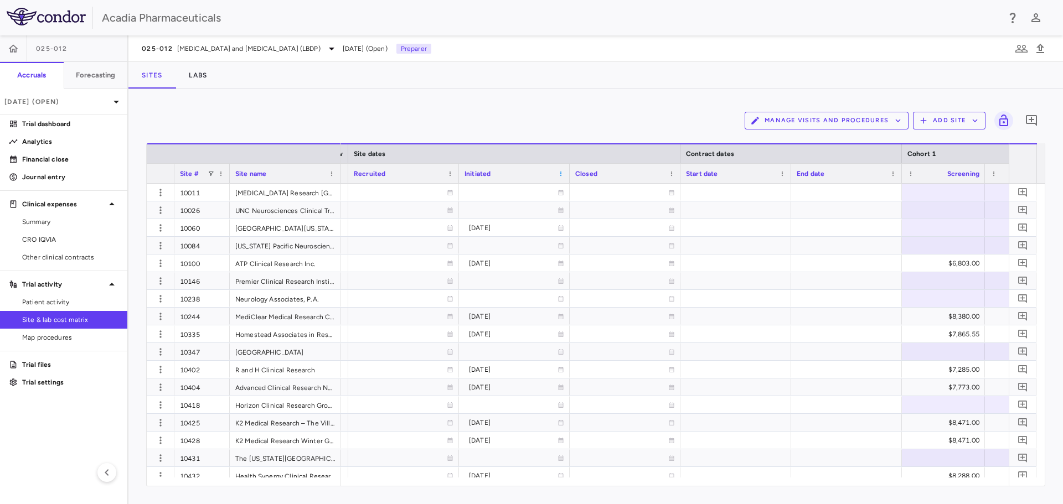
click at [557, 174] on div "Initiated" at bounding box center [514, 173] width 100 height 19
click at [558, 175] on span at bounding box center [560, 173] width 7 height 7
click at [578, 196] on span "Sort Ascending" at bounding box center [610, 190] width 82 height 15
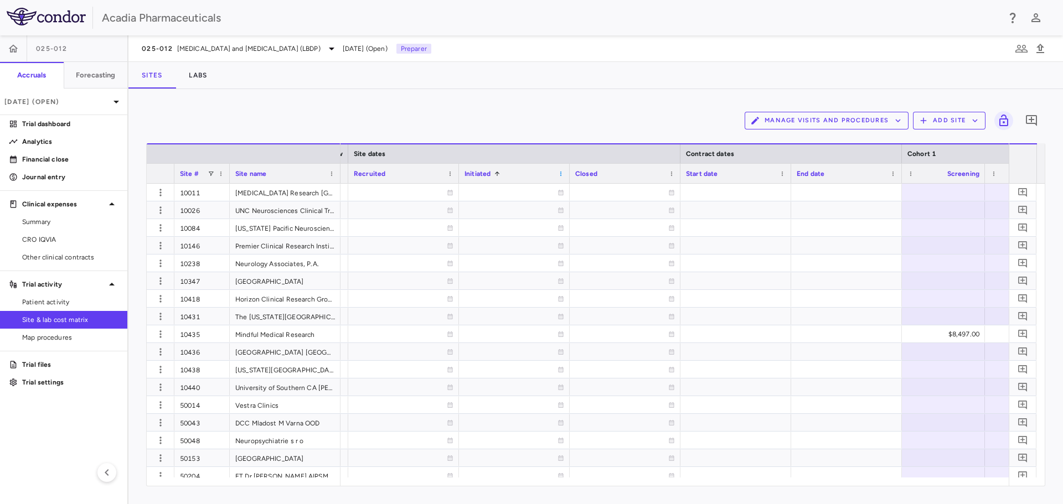
click at [558, 173] on span at bounding box center [560, 173] width 7 height 7
click at [591, 190] on span "Sort Descending" at bounding box center [610, 190] width 82 height 15
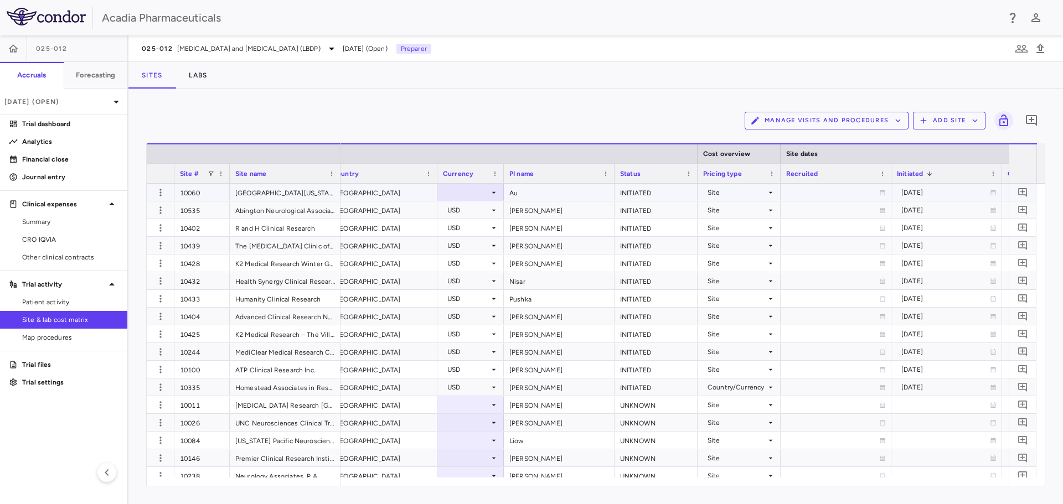
click at [493, 191] on icon at bounding box center [493, 192] width 9 height 9
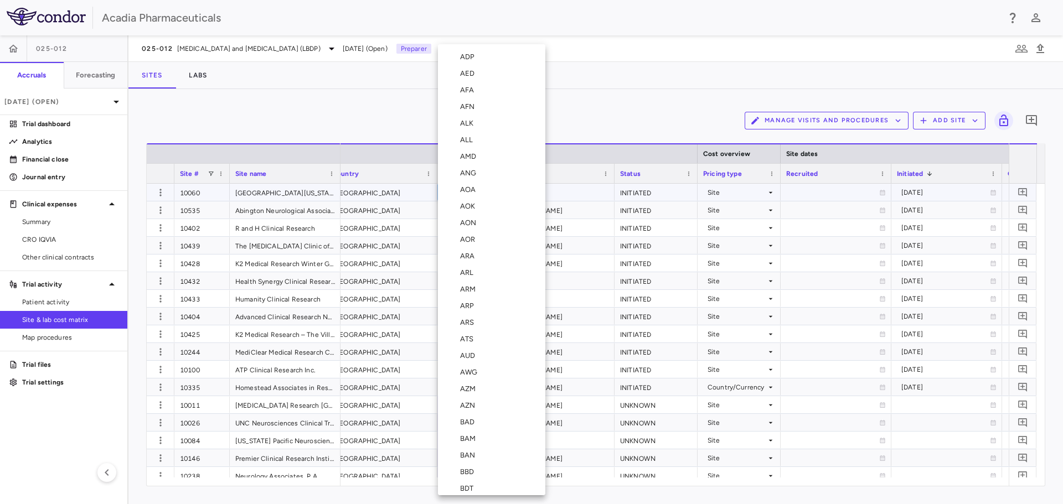
click at [538, 146] on div at bounding box center [531, 252] width 1063 height 504
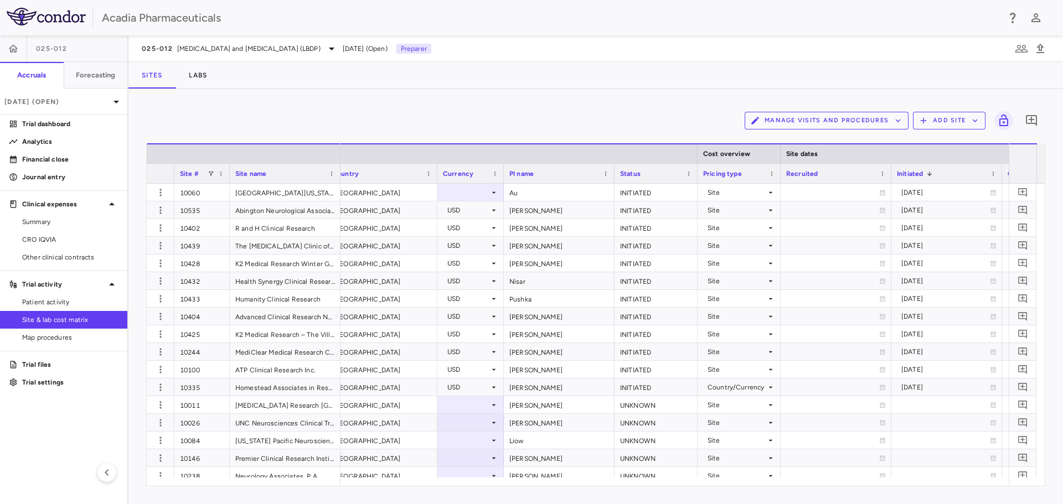
drag, startPoint x: 540, startPoint y: 486, endPoint x: 500, endPoint y: 480, distance: 39.8
click at [500, 480] on div "Manage Visits and Procedures Add Site 0 Press ENTER to sort. Press ALT DOWN to …" at bounding box center [595, 296] width 934 height 415
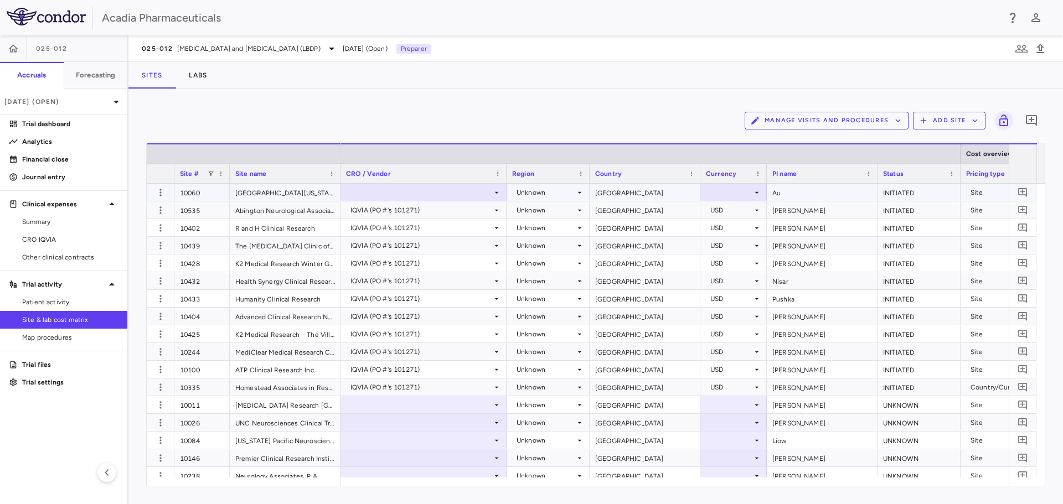
click at [492, 194] on icon at bounding box center [496, 192] width 9 height 9
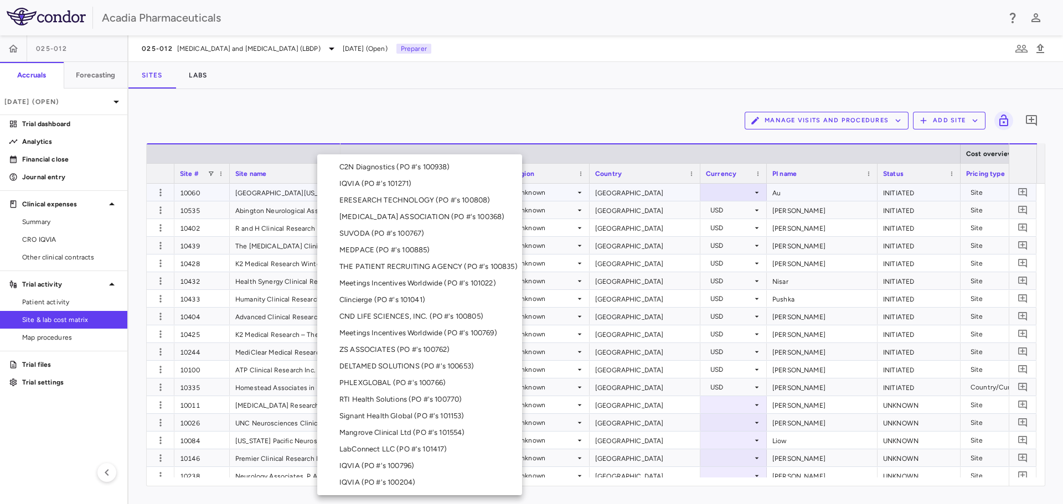
click at [502, 126] on div at bounding box center [531, 252] width 1063 height 504
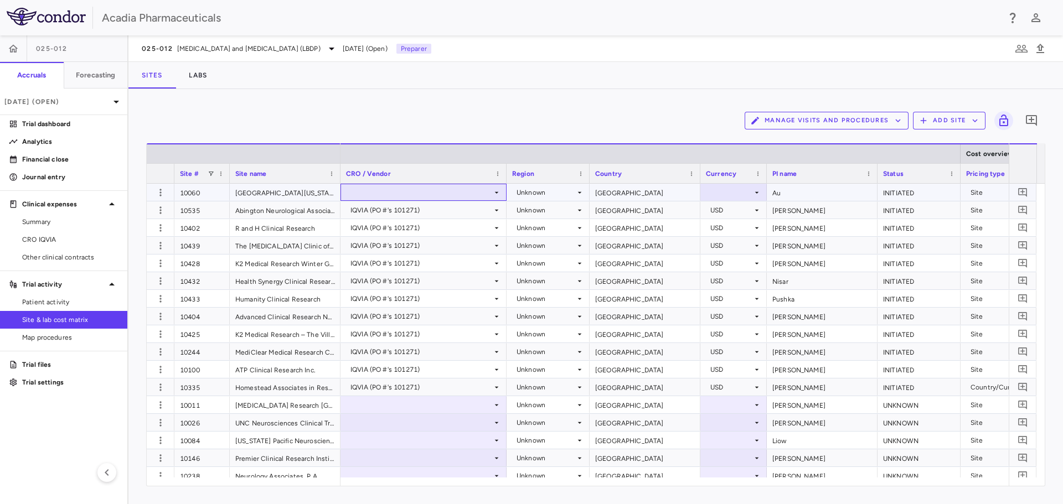
click at [499, 191] on icon at bounding box center [496, 192] width 9 height 9
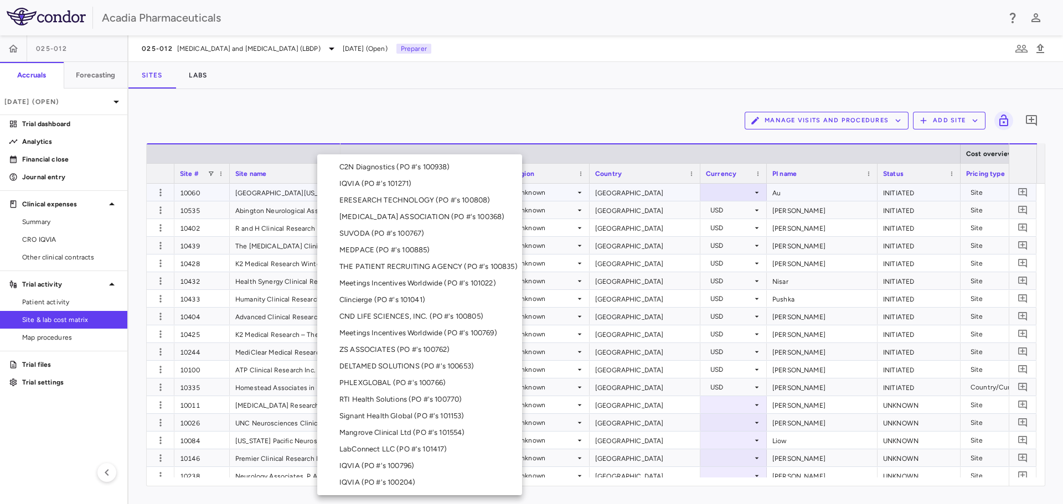
click at [412, 185] on div "IQVIA (PO #'s 101271)" at bounding box center [377, 184] width 76 height 10
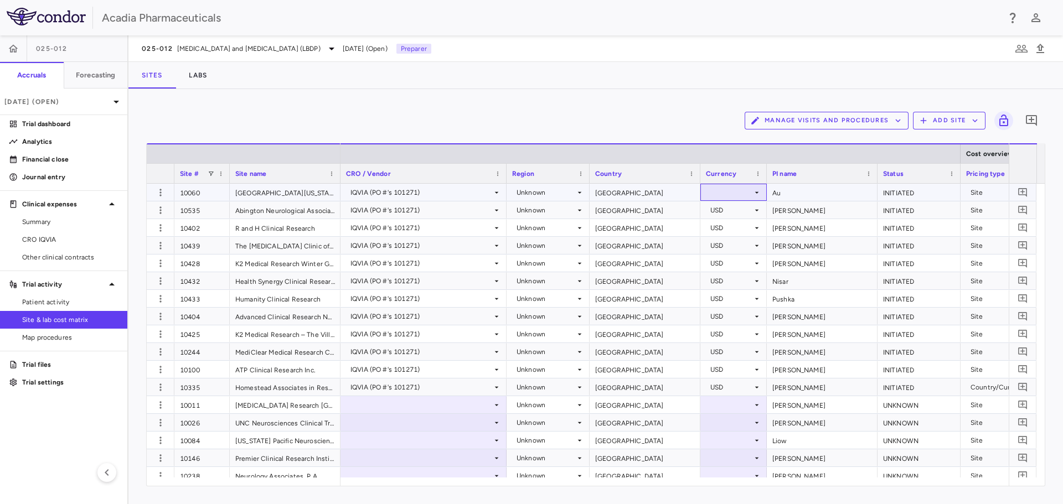
click at [753, 190] on icon at bounding box center [756, 192] width 9 height 9
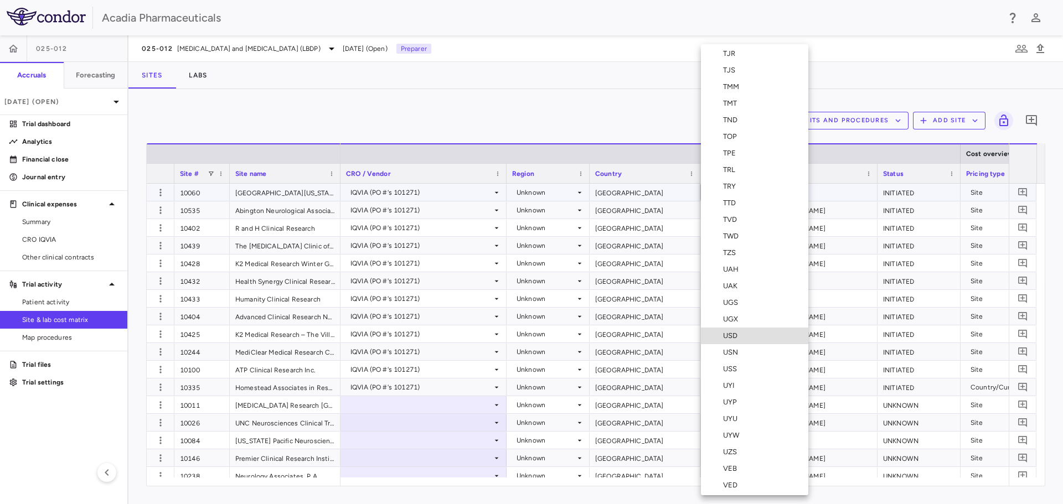
click at [740, 338] on div "USD" at bounding box center [732, 336] width 19 height 10
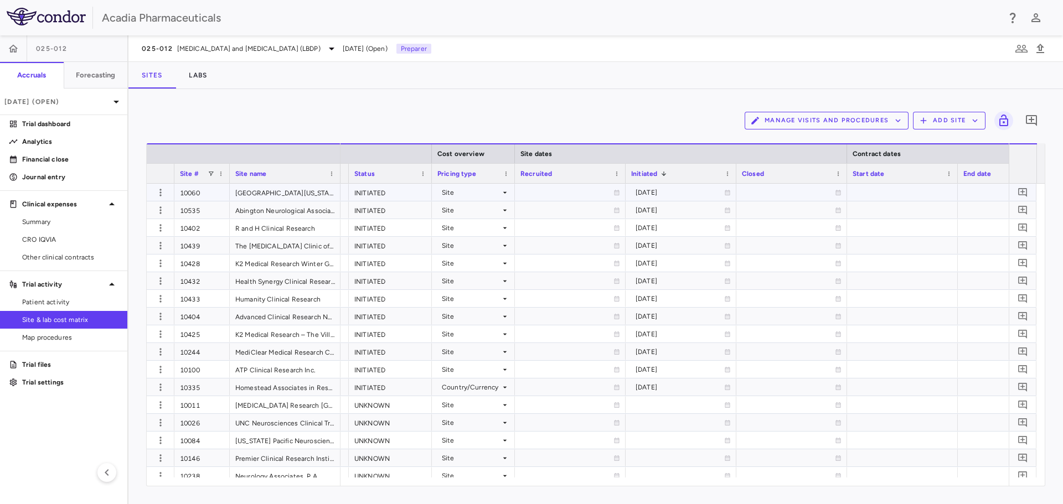
click at [500, 193] on icon at bounding box center [504, 192] width 9 height 9
drag, startPoint x: 492, startPoint y: 227, endPoint x: 502, endPoint y: 230, distance: 10.3
click at [492, 227] on div "Country/Currency" at bounding box center [483, 231] width 63 height 10
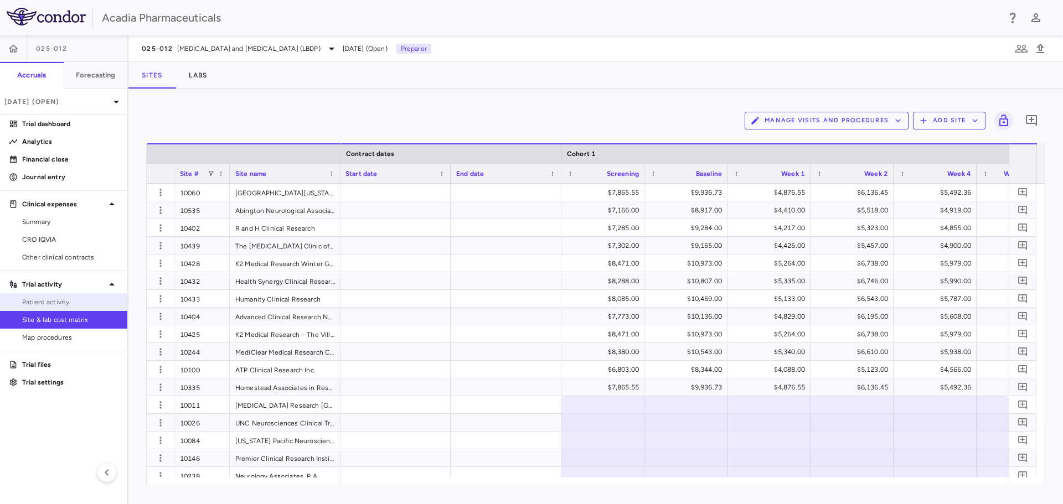
click at [80, 302] on span "Patient activity" at bounding box center [70, 302] width 96 height 10
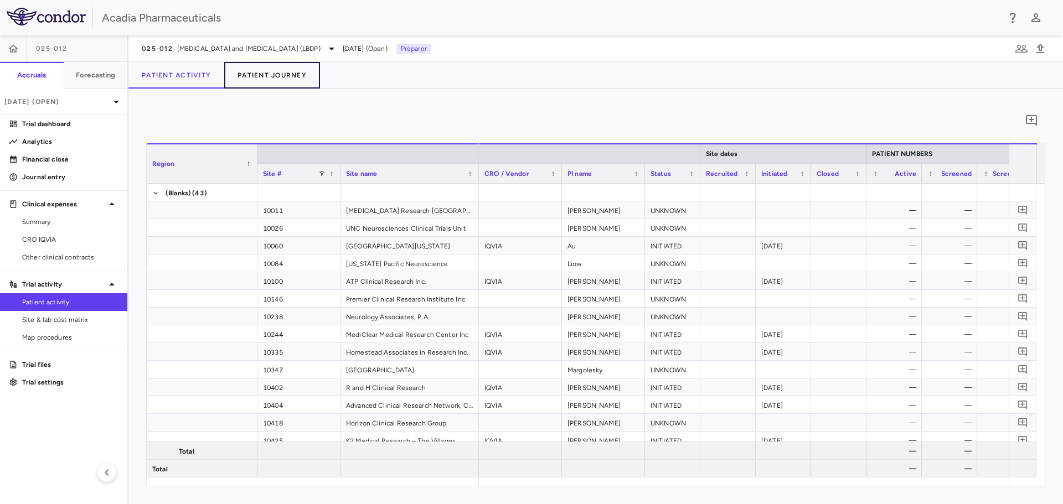
click at [272, 65] on button "Patient Journey" at bounding box center [272, 75] width 96 height 27
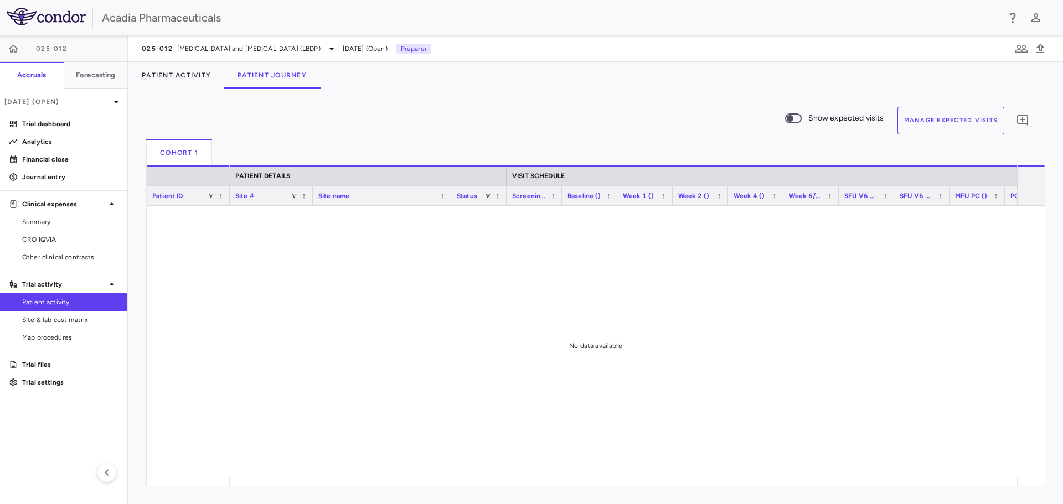
click at [973, 120] on button "Manage Expected Visits" at bounding box center [950, 121] width 107 height 28
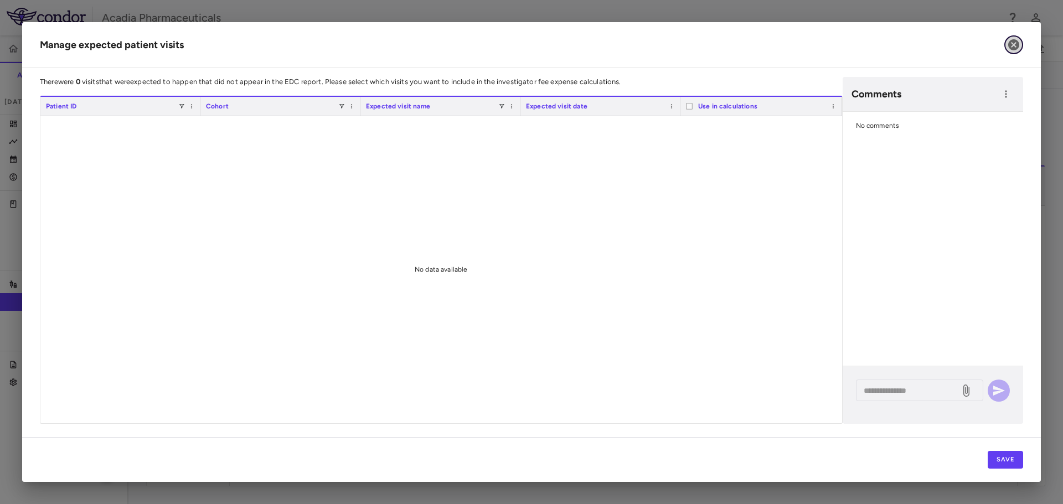
click at [1013, 43] on icon "button" at bounding box center [1013, 44] width 11 height 11
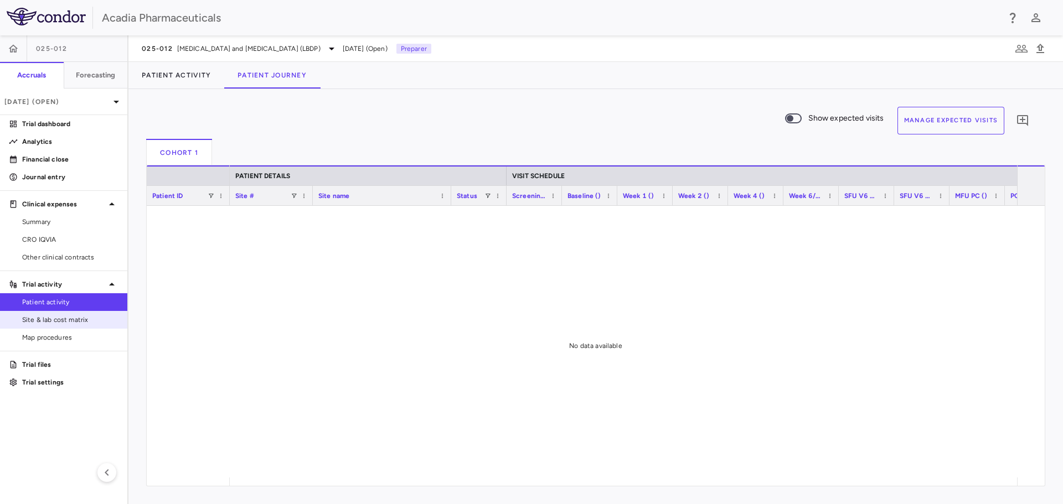
click at [78, 322] on span "Site & lab cost matrix" at bounding box center [70, 320] width 96 height 10
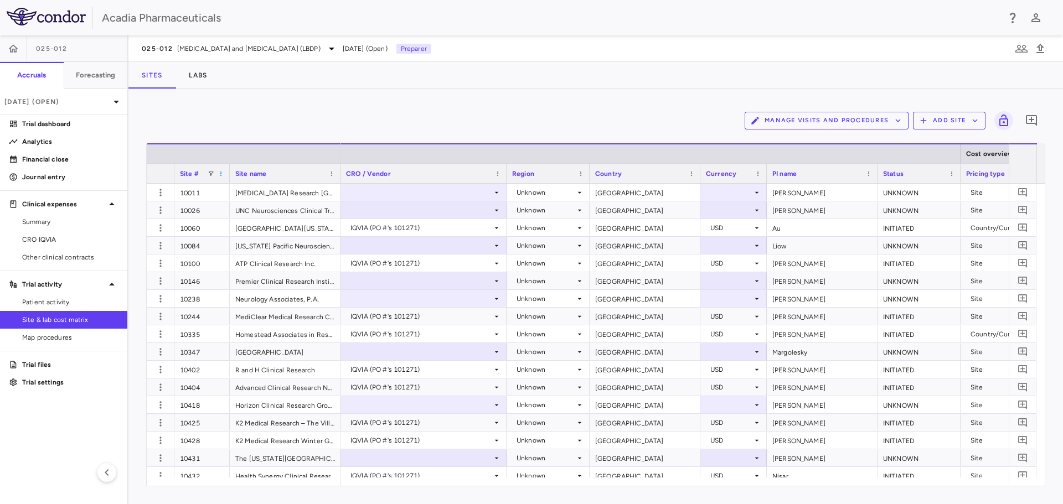
click at [222, 174] on span at bounding box center [220, 173] width 7 height 7
click at [236, 189] on span "Sort Ascending" at bounding box center [270, 190] width 82 height 15
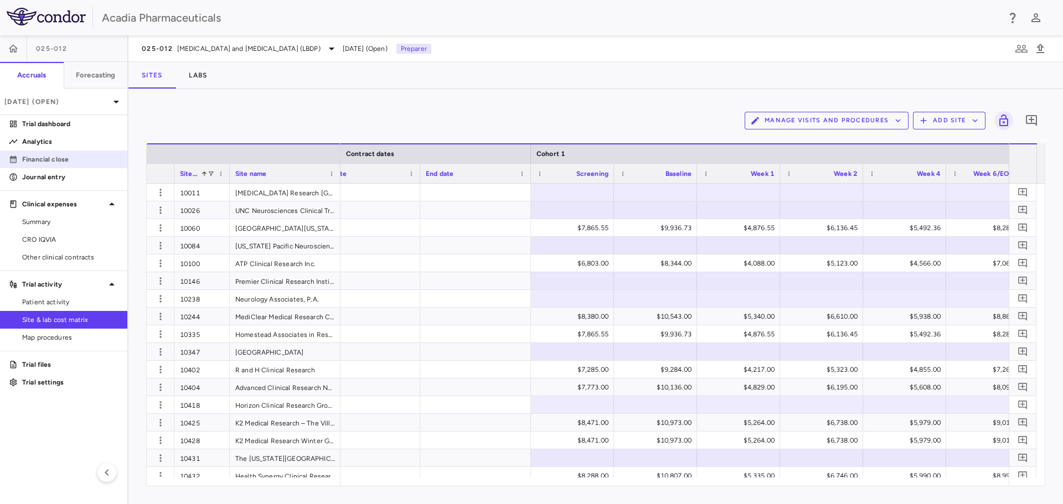
click at [93, 152] on link "Financial close" at bounding box center [63, 159] width 127 height 17
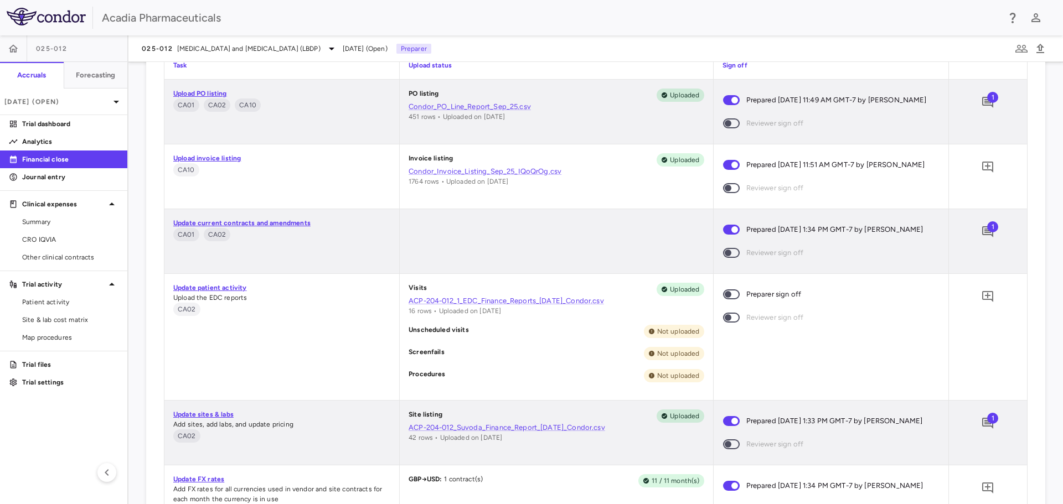
click at [723, 299] on span at bounding box center [731, 294] width 17 height 10
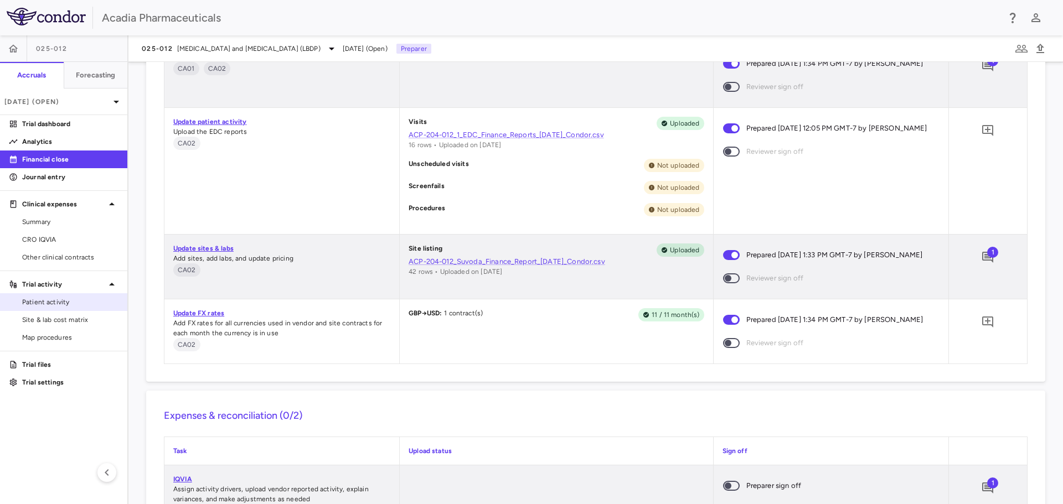
click at [54, 297] on link "Patient activity" at bounding box center [63, 302] width 127 height 17
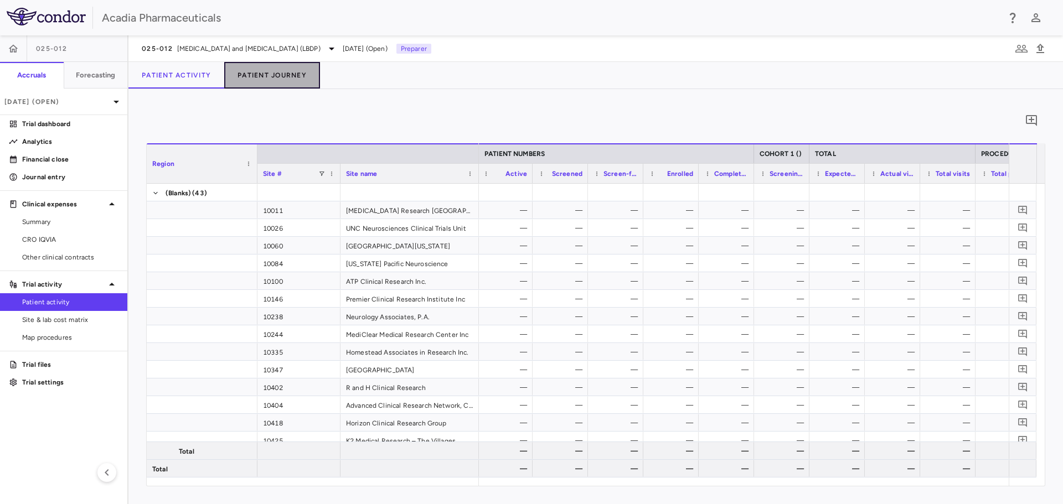
click at [252, 69] on button "Patient Journey" at bounding box center [272, 75] width 96 height 27
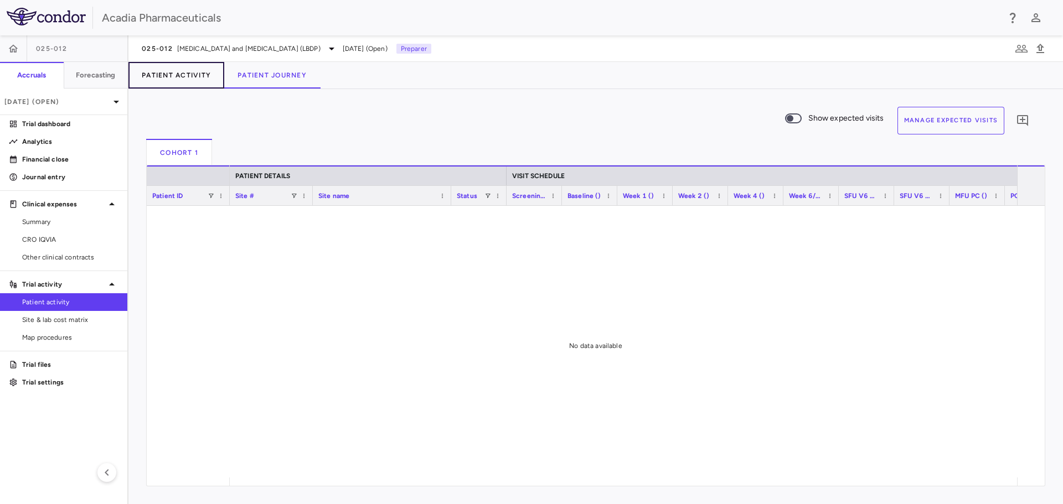
click at [204, 71] on button "Patient Activity" at bounding box center [176, 75] width 96 height 27
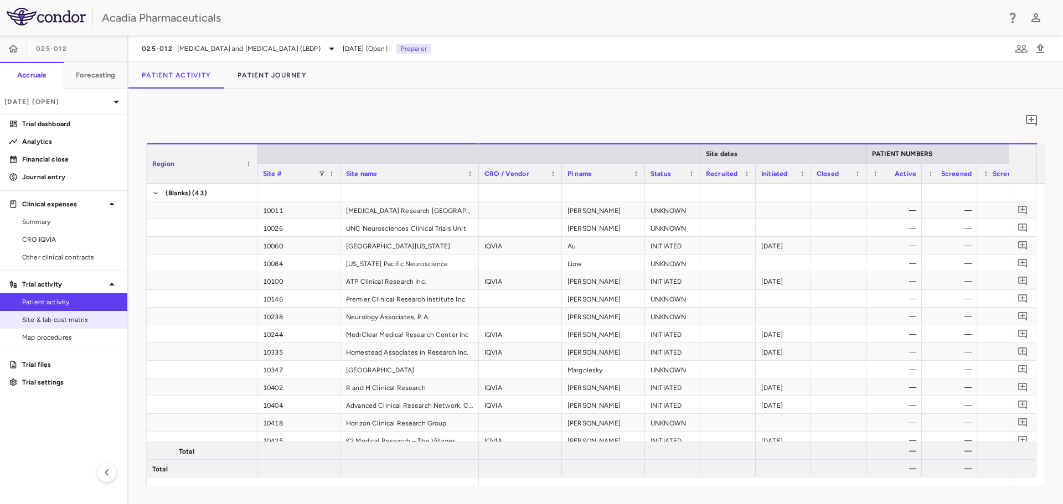
click at [92, 324] on span "Site & lab cost matrix" at bounding box center [70, 320] width 96 height 10
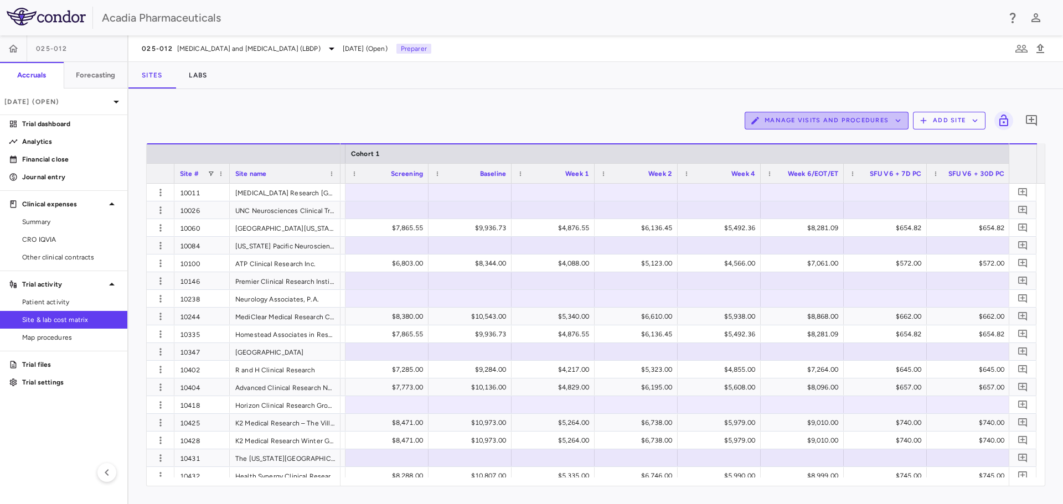
click at [853, 121] on button "Manage Visits and Procedures" at bounding box center [826, 121] width 164 height 18
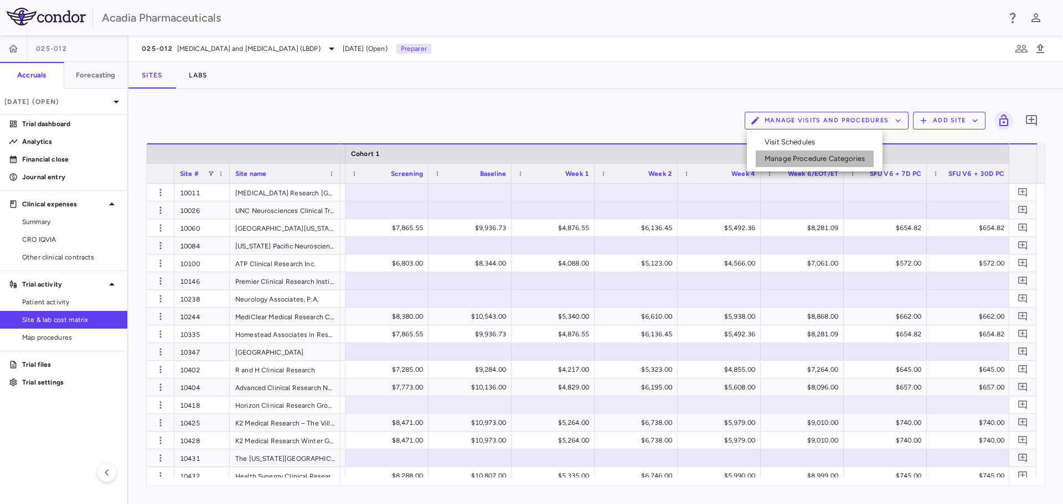
click at [832, 161] on li "Manage Procedure Categories" at bounding box center [814, 159] width 118 height 17
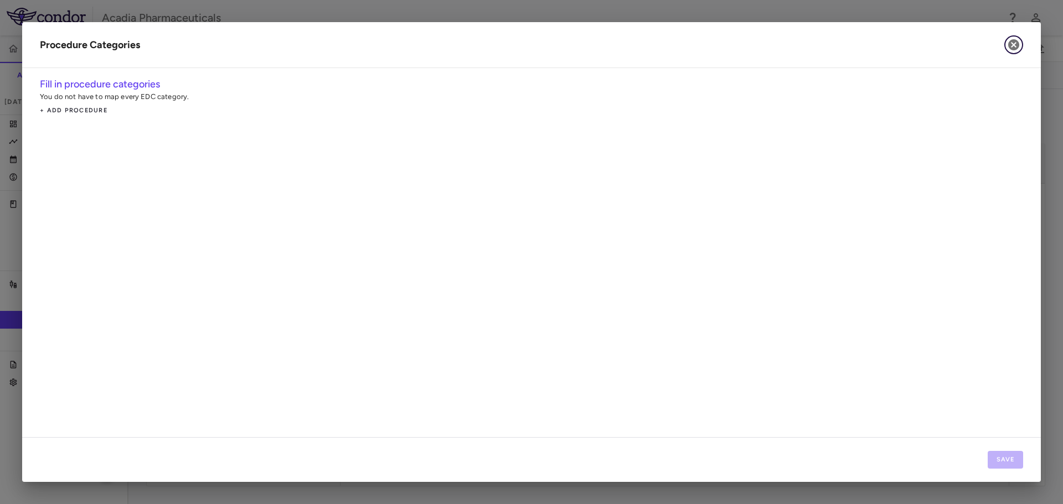
click at [1019, 50] on icon "button" at bounding box center [1013, 44] width 13 height 13
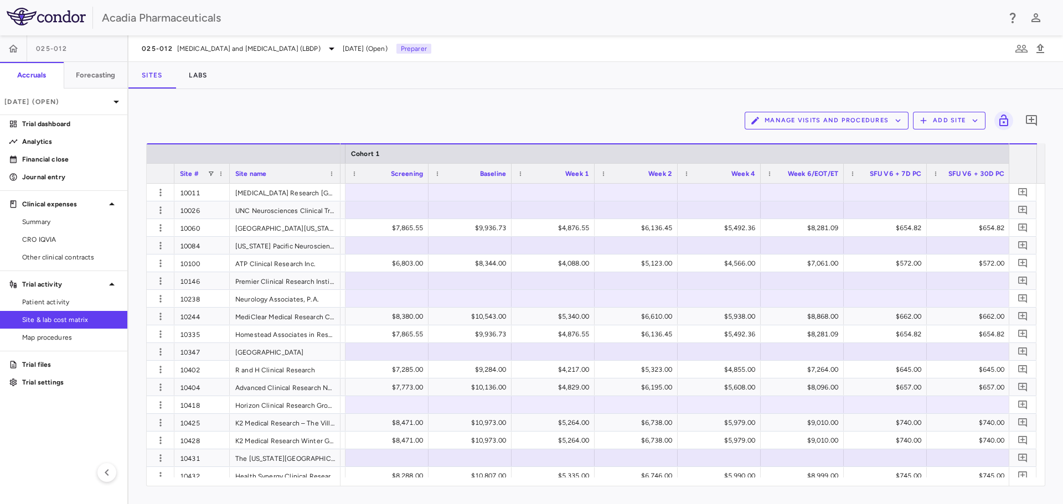
click at [892, 125] on button "Manage Visits and Procedures" at bounding box center [826, 121] width 164 height 18
click at [835, 138] on li "Visit Schedules" at bounding box center [814, 142] width 118 height 17
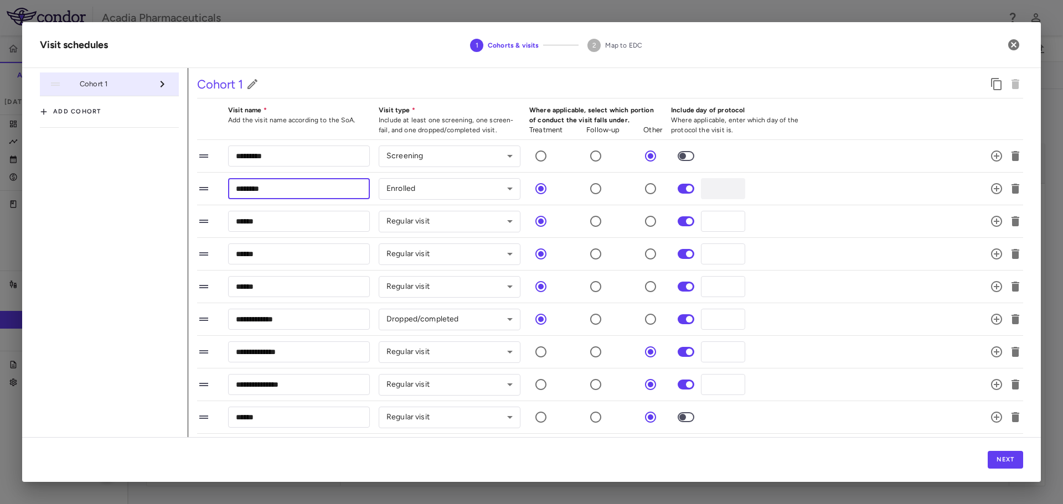
drag, startPoint x: 313, startPoint y: 193, endPoint x: 144, endPoint y: 159, distance: 172.1
click at [144, 159] on div "**********" at bounding box center [531, 283] width 983 height 431
paste input "*******"
type input "**********"
click at [302, 172] on li "********* ​ Screening ******** ​" at bounding box center [610, 156] width 826 height 33
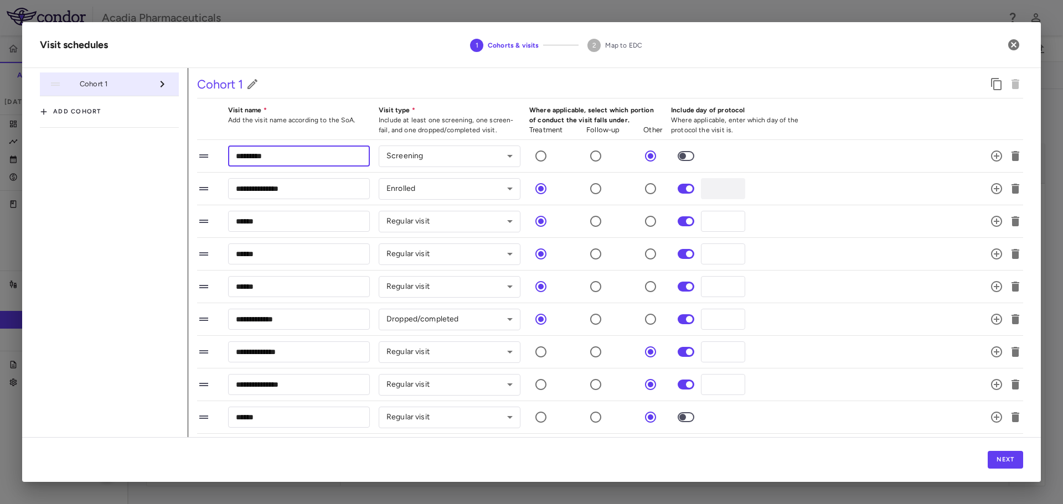
drag, startPoint x: 298, startPoint y: 160, endPoint x: 140, endPoint y: 142, distance: 158.7
click at [142, 142] on div "**********" at bounding box center [531, 283] width 983 height 431
click at [1015, 462] on button "Next" at bounding box center [1004, 460] width 35 height 18
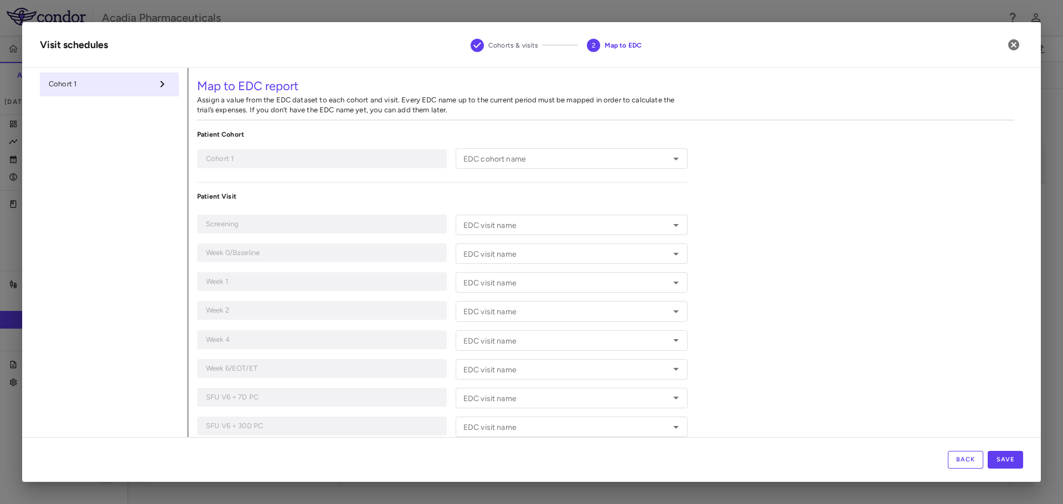
type input "*********"
type input "**********"
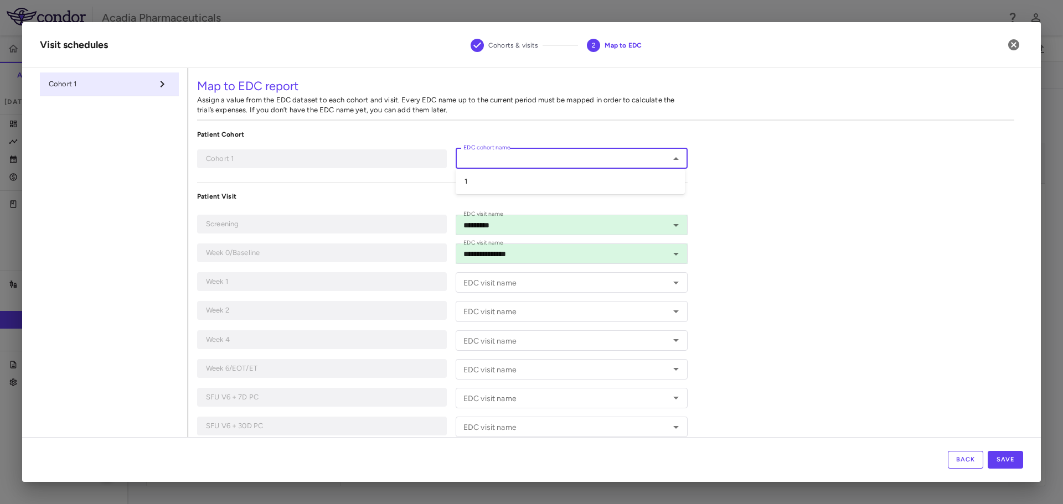
click at [502, 161] on input "EDC cohort name" at bounding box center [562, 159] width 207 height 14
click at [558, 158] on input "EDC cohort name" at bounding box center [562, 159] width 207 height 14
click at [593, 181] on li "1" at bounding box center [569, 181] width 229 height 17
type input "*"
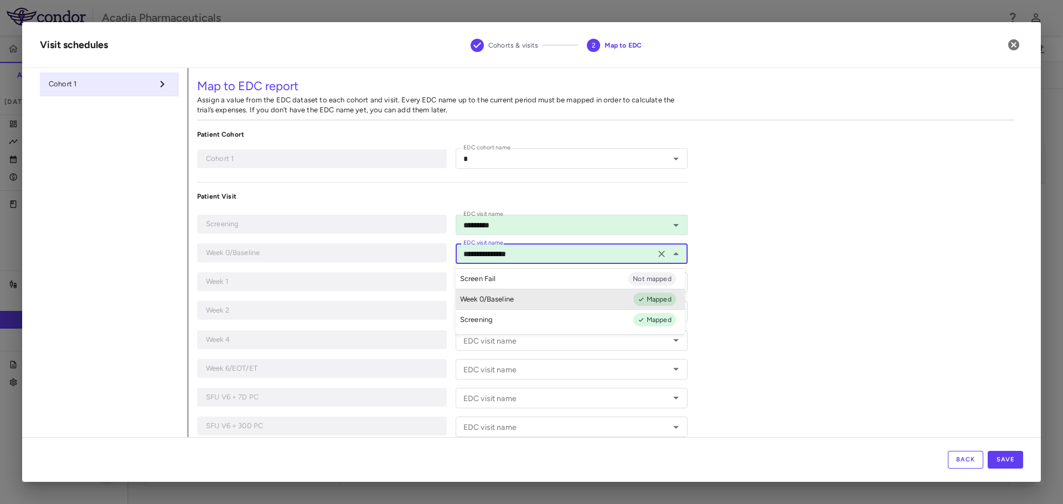
click at [546, 253] on input "**********" at bounding box center [555, 254] width 193 height 14
click at [558, 300] on li "Week 0/Baseline Mapped" at bounding box center [569, 299] width 229 height 20
click at [511, 220] on input "*********" at bounding box center [555, 225] width 193 height 14
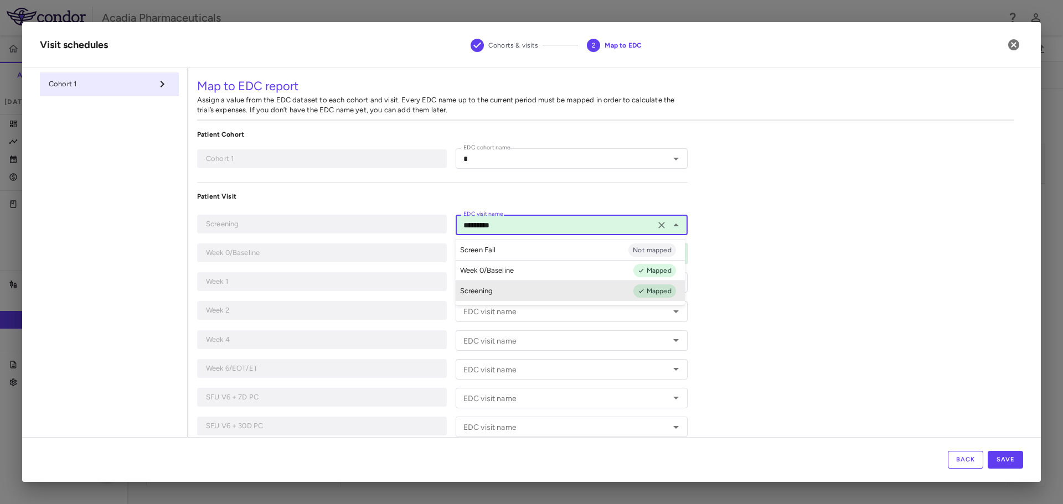
click at [533, 298] on li "Screening Mapped" at bounding box center [569, 291] width 229 height 20
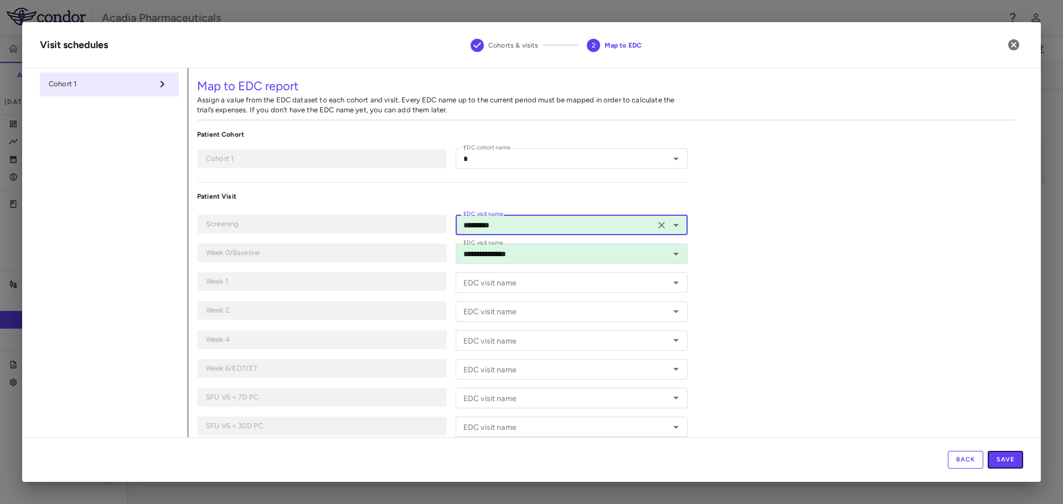
click at [1012, 468] on button "Save" at bounding box center [1004, 460] width 35 height 18
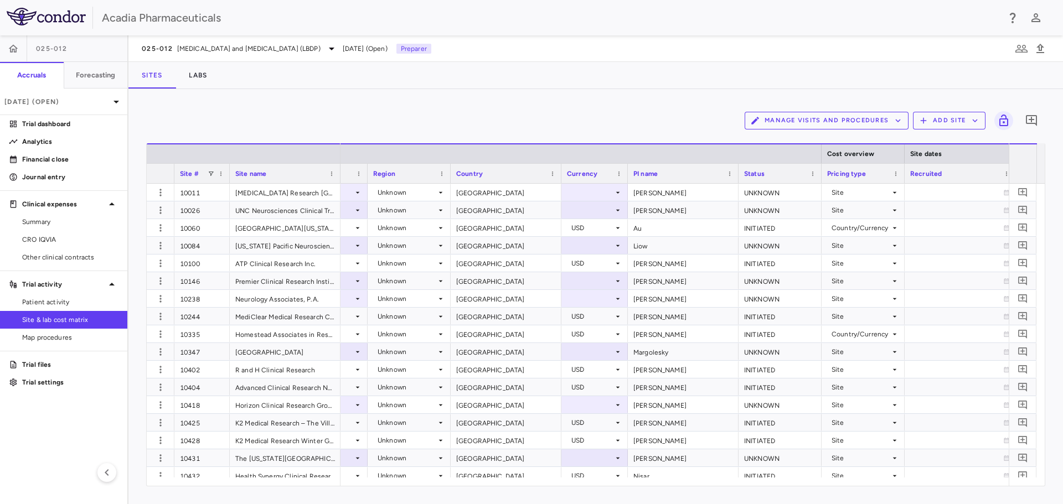
scroll to position [0, 200]
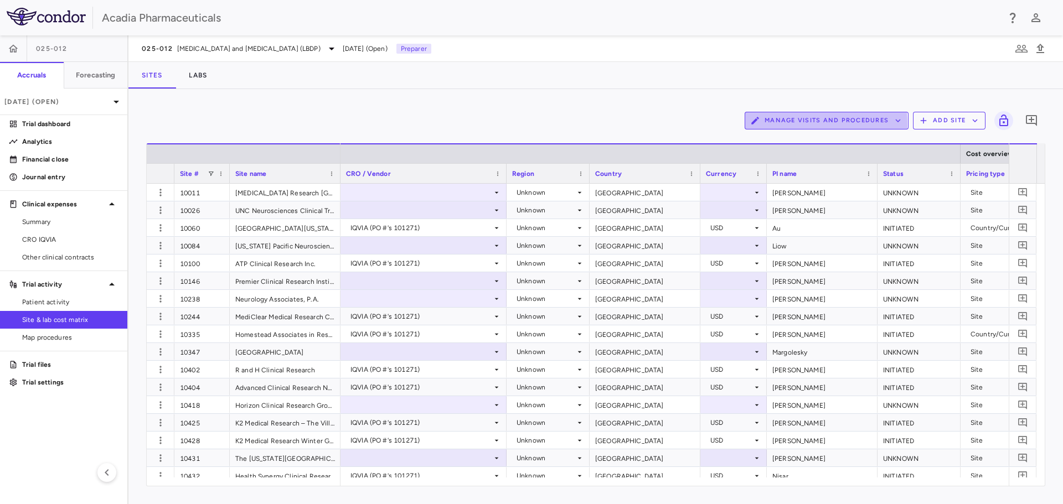
click at [764, 123] on button "Manage Visits and Procedures" at bounding box center [826, 121] width 164 height 18
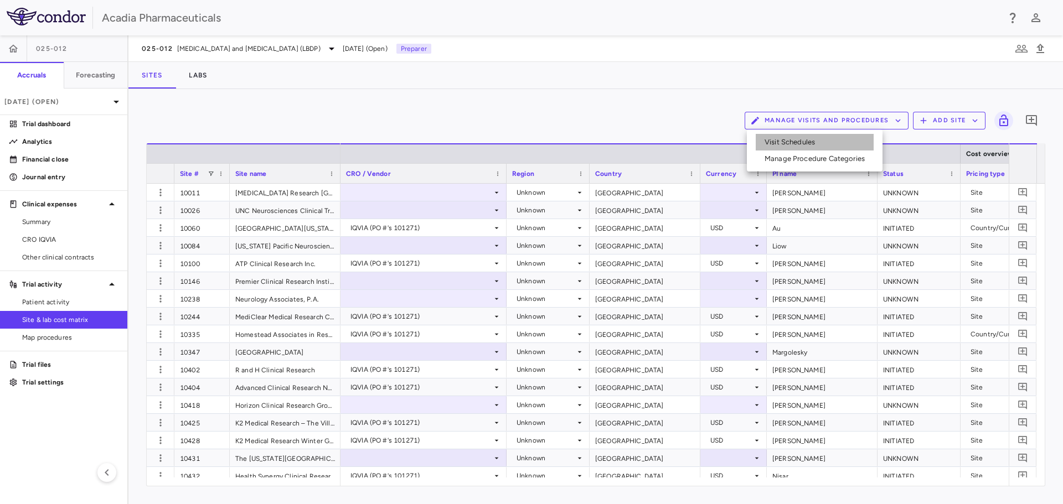
click at [779, 141] on li "Visit Schedules" at bounding box center [814, 142] width 118 height 17
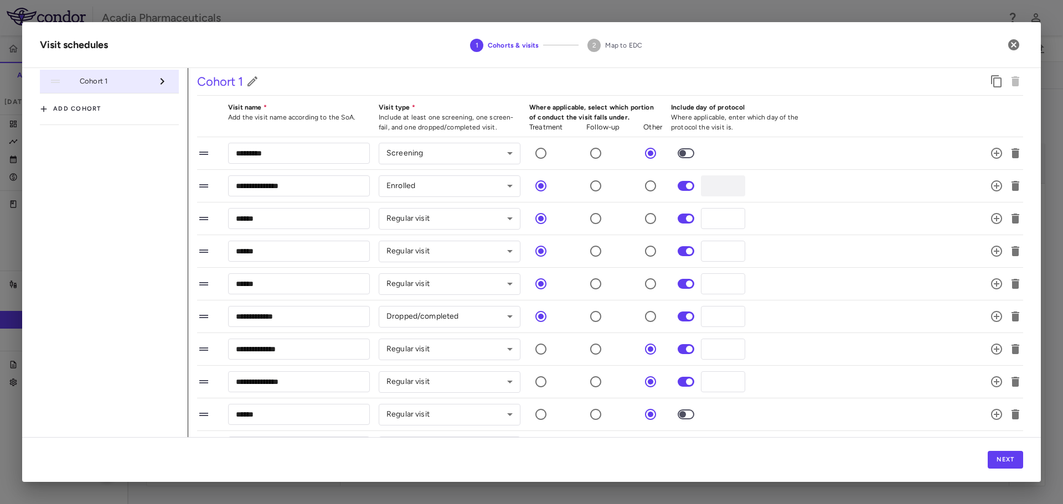
scroll to position [0, 0]
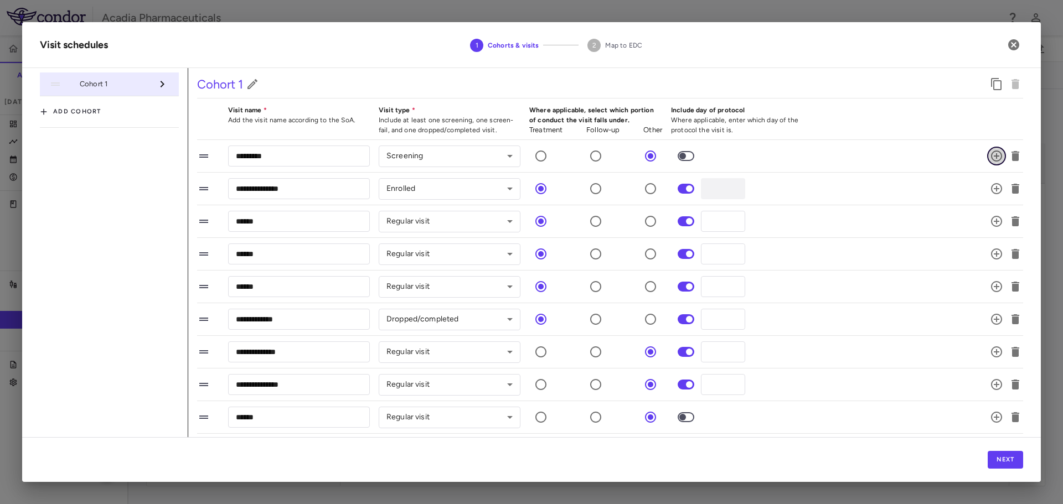
click at [989, 157] on icon "button" at bounding box center [995, 155] width 13 height 13
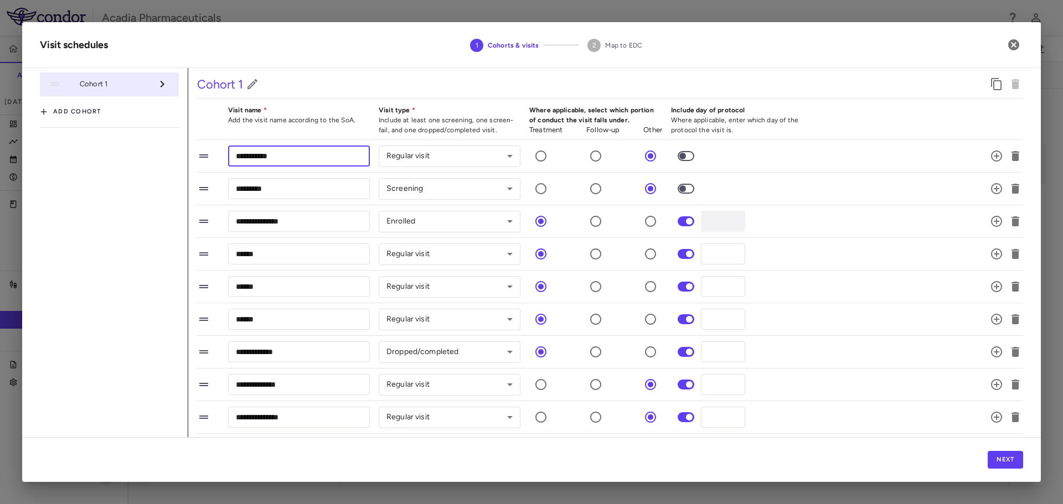
click at [288, 162] on input "**********" at bounding box center [299, 156] width 142 height 20
type input "**********"
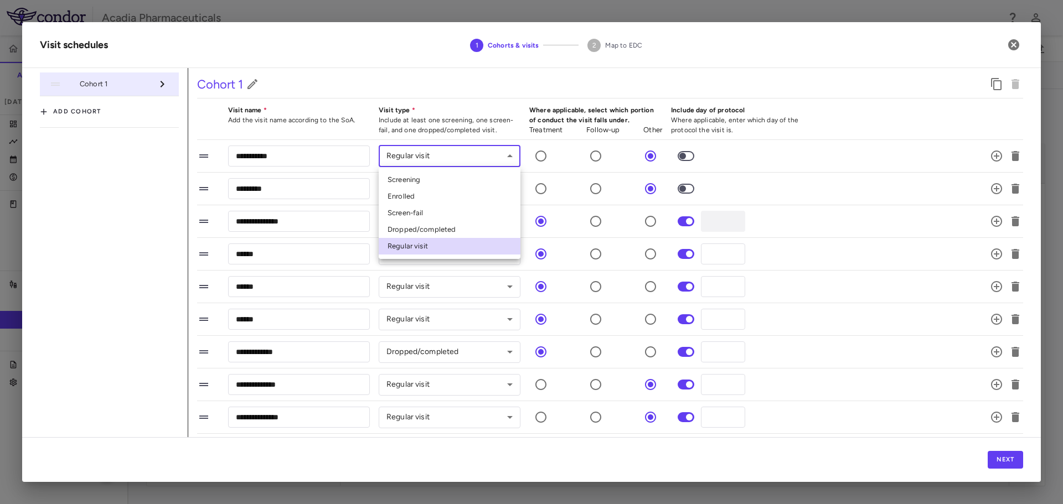
click at [411, 159] on body "Skip to sidebar Skip to main content Acadia Pharmaceuticals 025-012 Accruals Fo…" at bounding box center [531, 252] width 1063 height 504
click at [431, 215] on li "Screen-fail" at bounding box center [450, 213] width 142 height 17
type input "**********"
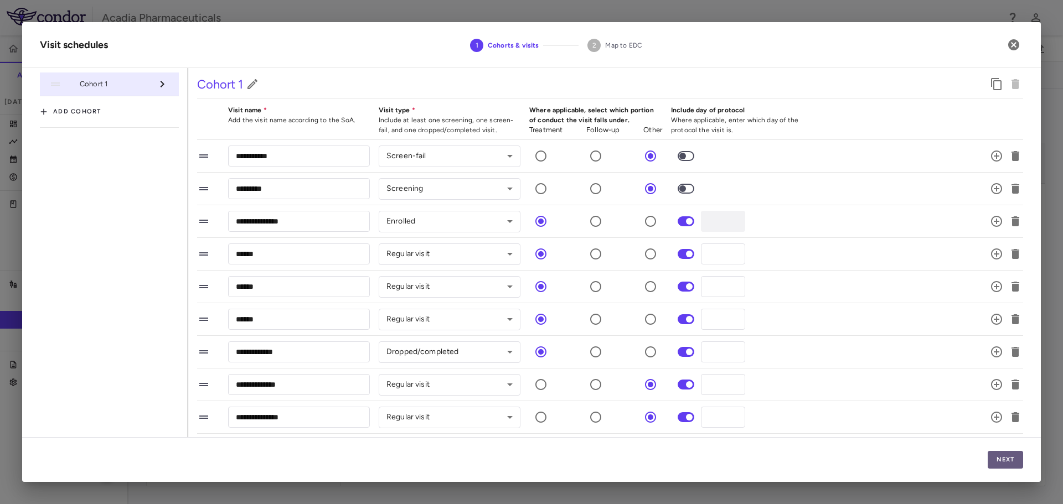
click at [997, 456] on button "Next" at bounding box center [1004, 460] width 35 height 18
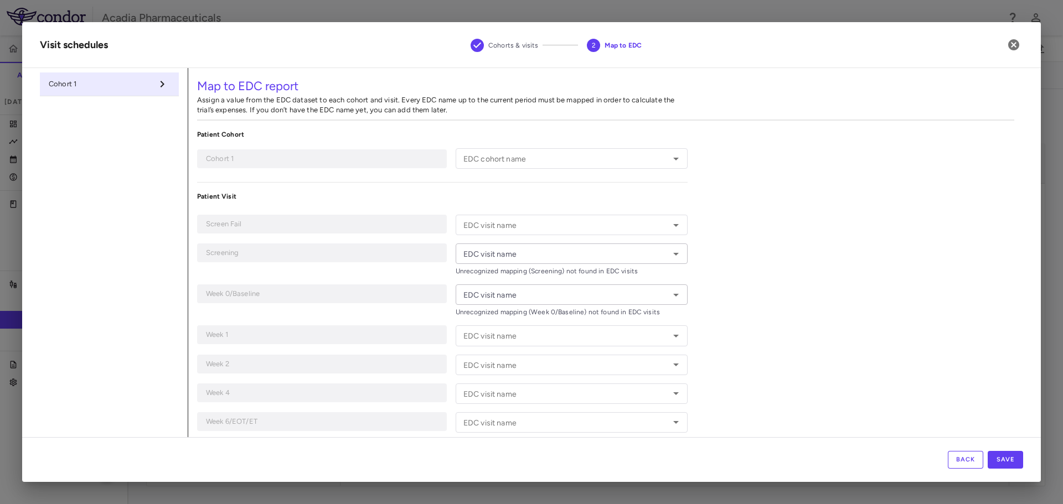
type input "*"
type input "**********"
type input "*********"
type input "**********"
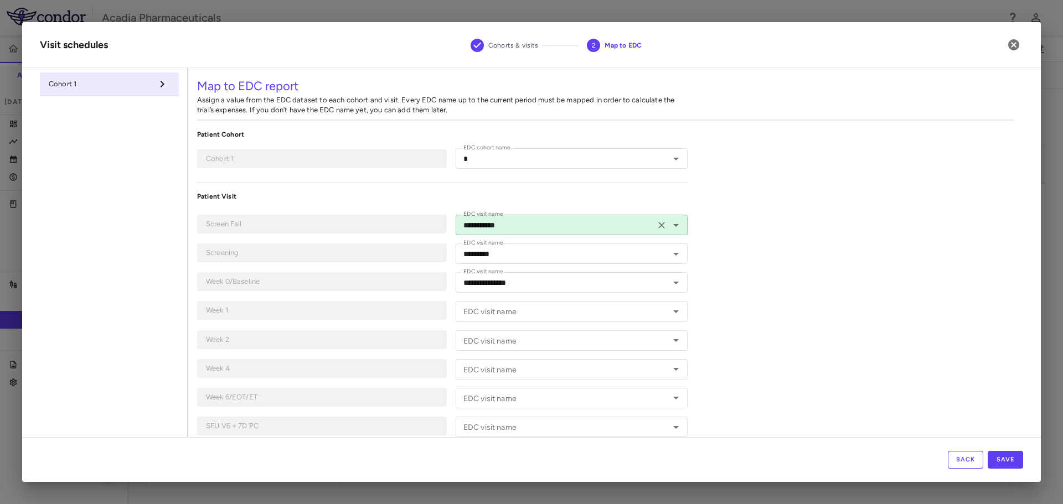
click at [545, 231] on input "**********" at bounding box center [555, 225] width 193 height 14
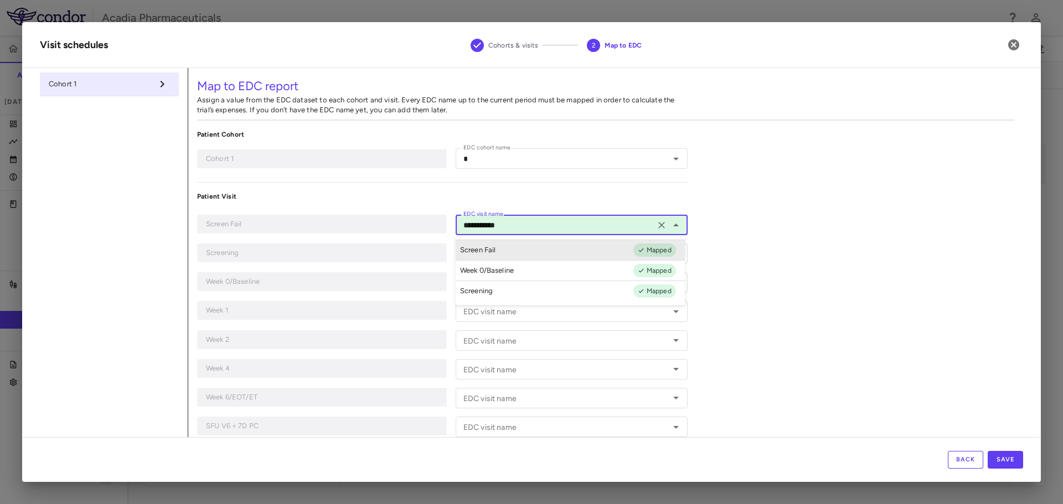
click at [541, 245] on li "Screen Fail Mapped" at bounding box center [569, 250] width 229 height 20
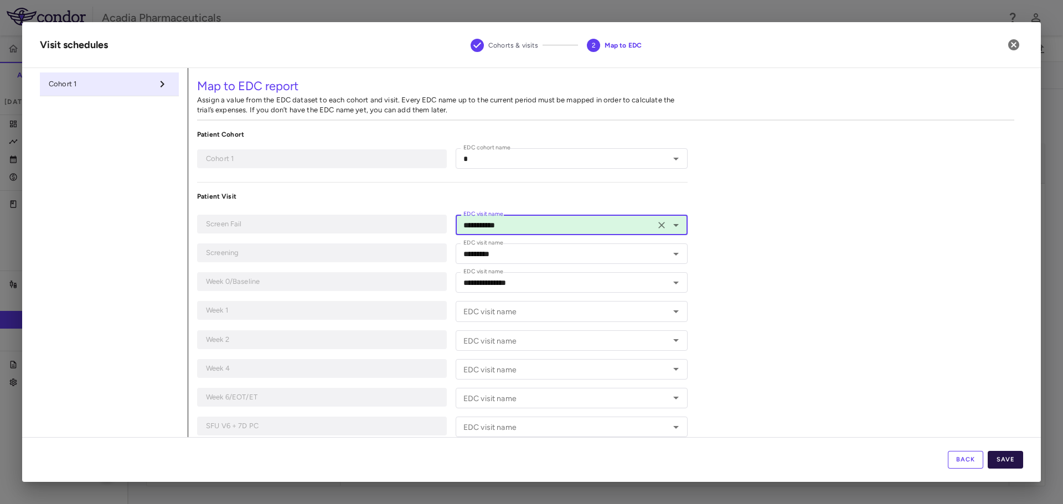
click at [1003, 458] on button "Save" at bounding box center [1004, 460] width 35 height 18
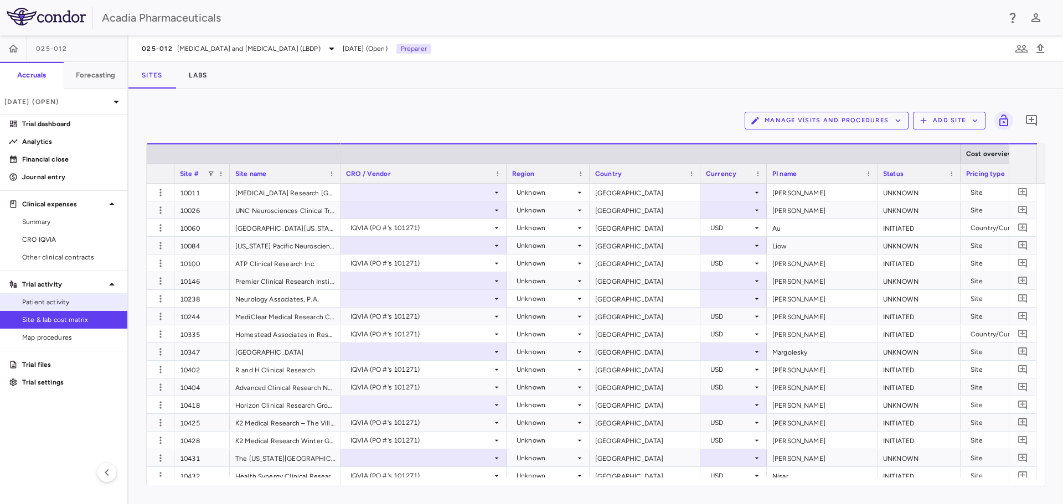
click at [62, 295] on link "Patient activity" at bounding box center [63, 302] width 127 height 17
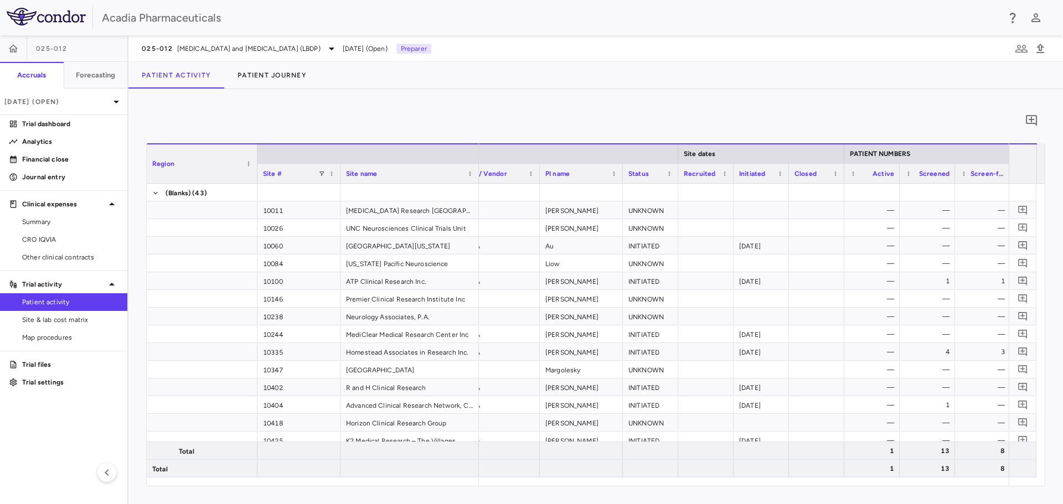
scroll to position [0, 68]
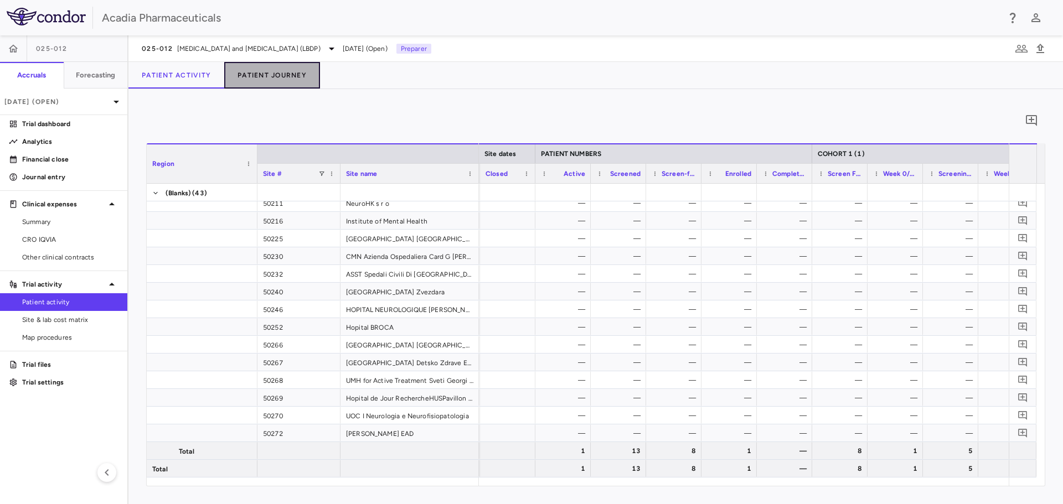
click at [268, 76] on button "Patient Journey" at bounding box center [272, 75] width 96 height 27
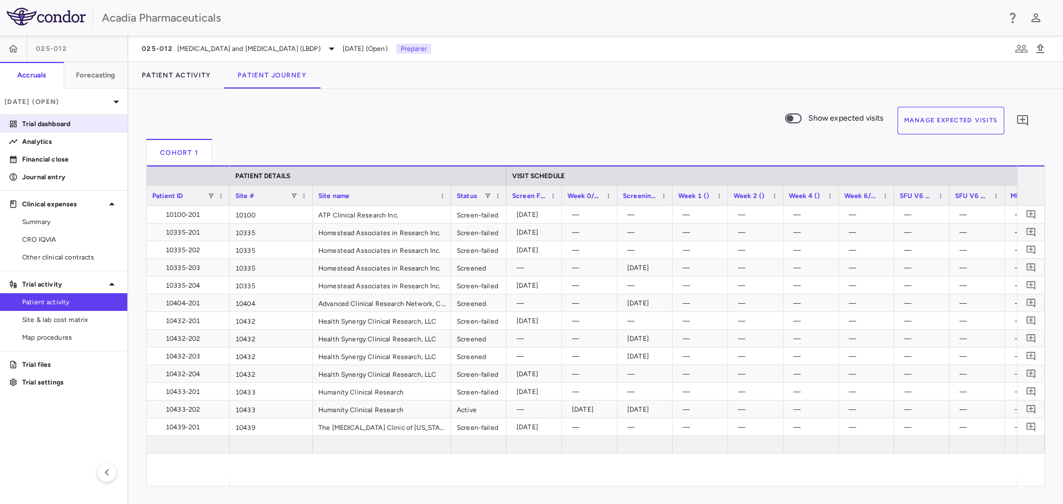
click at [70, 125] on p "Trial dashboard" at bounding box center [70, 124] width 96 height 10
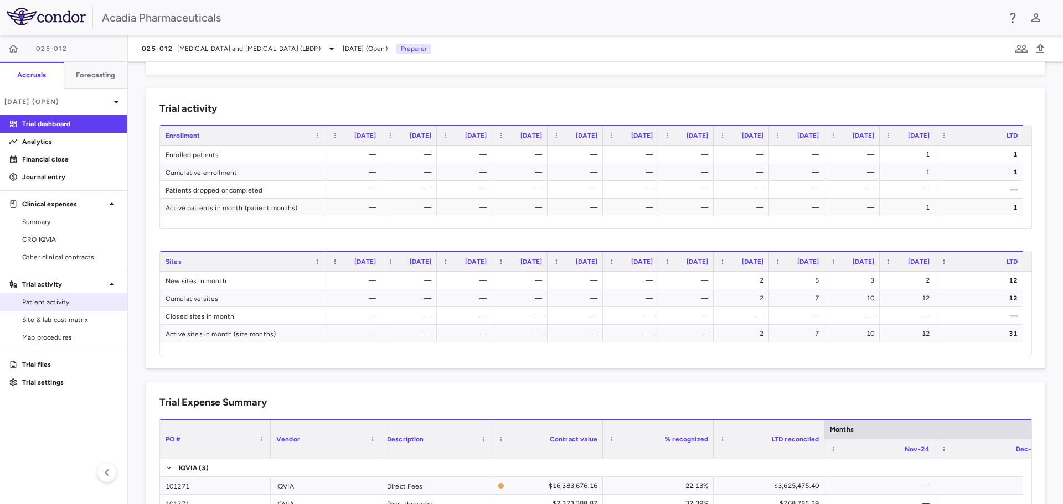
click at [40, 305] on span "Patient activity" at bounding box center [70, 302] width 96 height 10
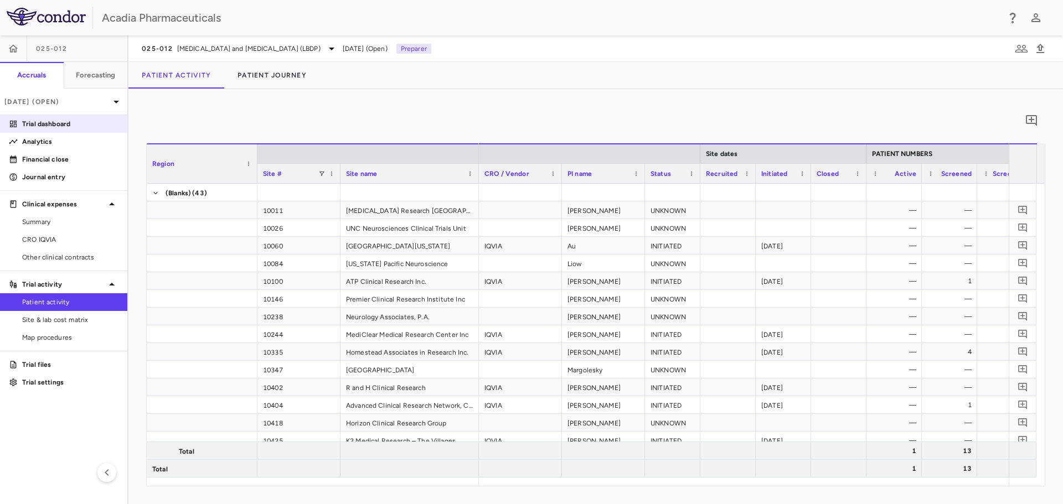
click at [95, 125] on p "Trial dashboard" at bounding box center [70, 124] width 96 height 10
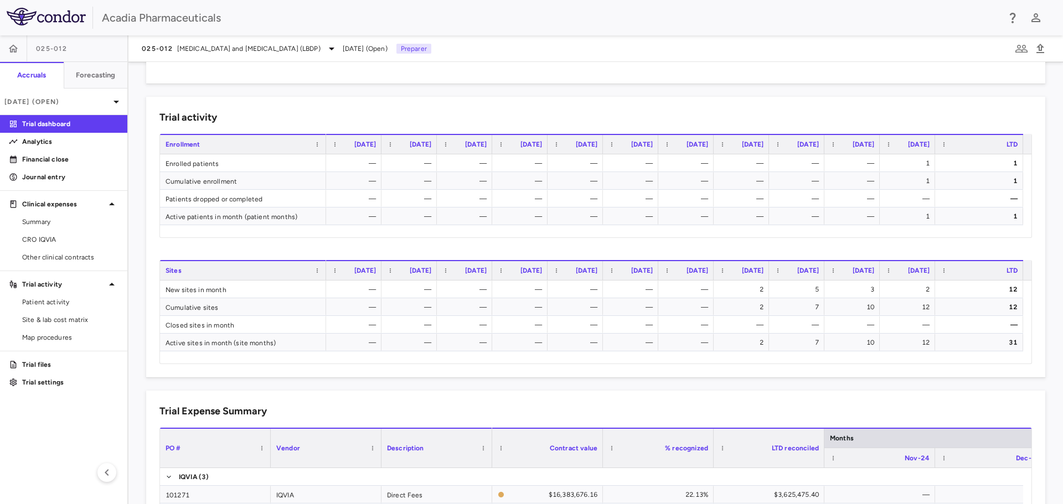
scroll to position [387, 0]
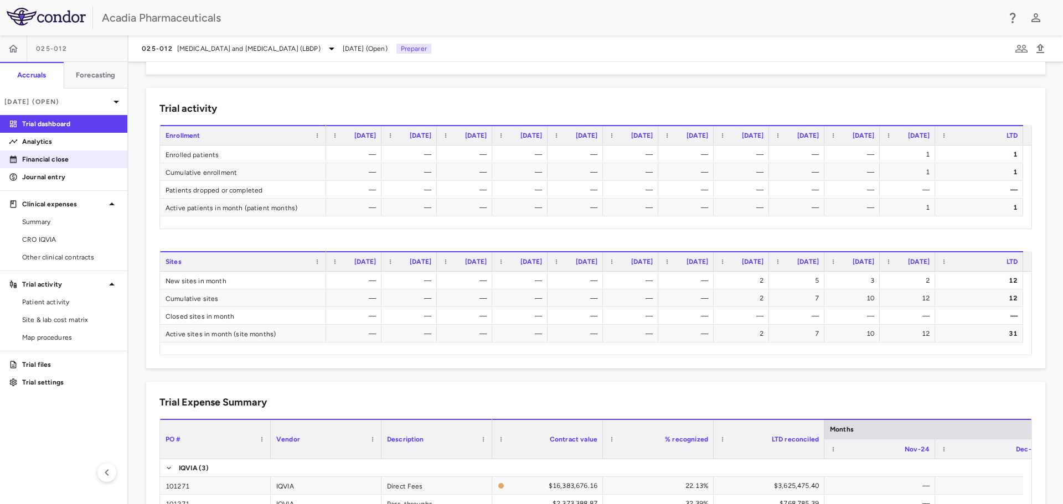
click at [90, 158] on p "Financial close" at bounding box center [70, 159] width 96 height 10
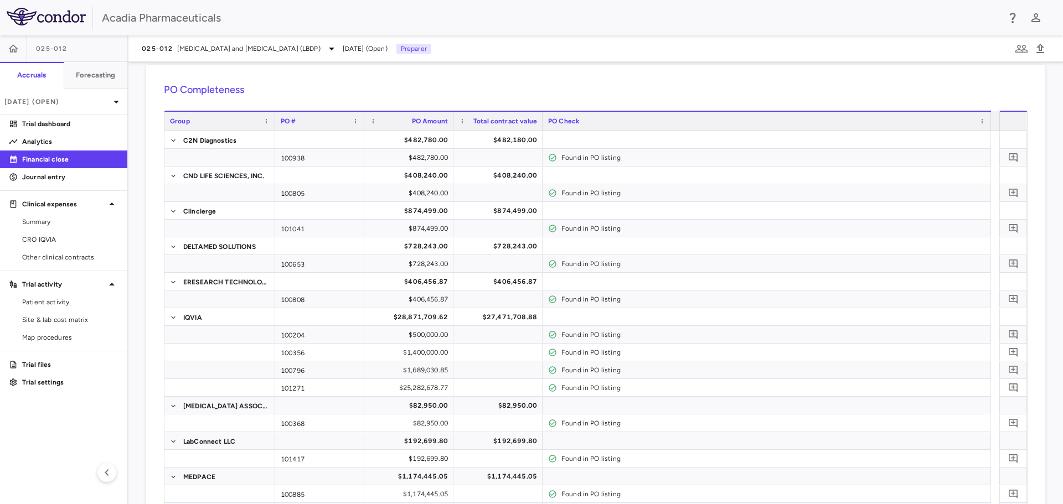
scroll to position [17, 0]
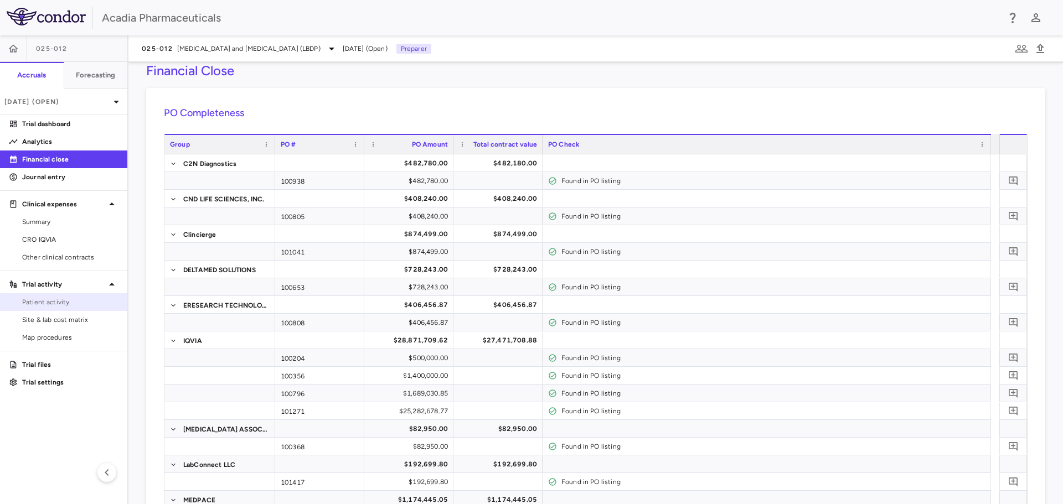
click at [96, 300] on span "Patient activity" at bounding box center [70, 302] width 96 height 10
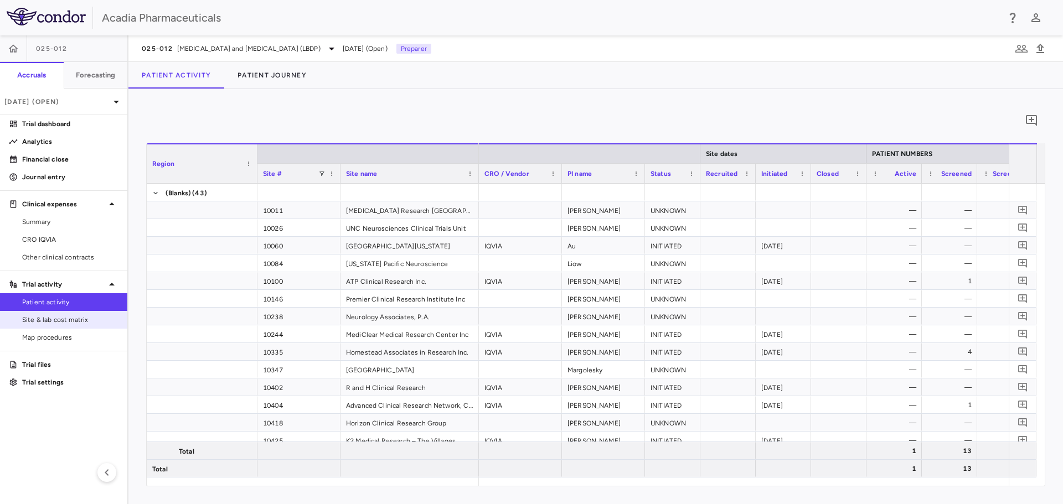
click at [73, 323] on span "Site & lab cost matrix" at bounding box center [70, 320] width 96 height 10
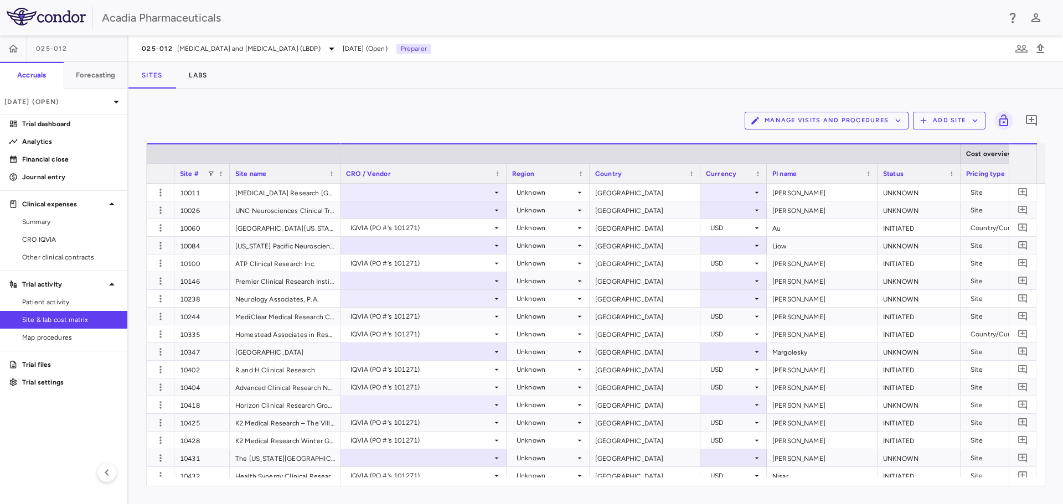
click at [841, 123] on button "Manage Visits and Procedures" at bounding box center [826, 121] width 164 height 18
click at [833, 144] on li "Visit Schedules" at bounding box center [814, 142] width 118 height 17
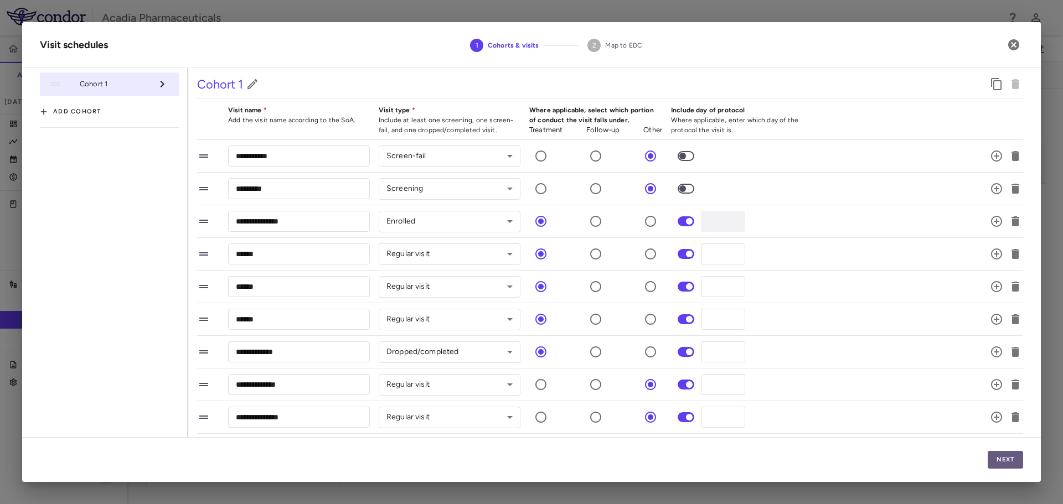
click at [999, 458] on button "Next" at bounding box center [1004, 460] width 35 height 18
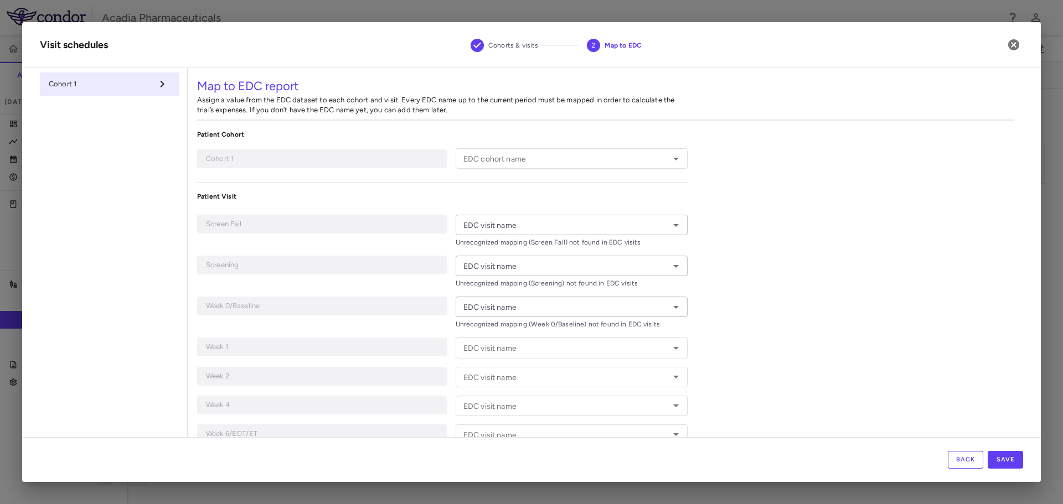
type input "*"
type input "**********"
type input "*********"
type input "**********"
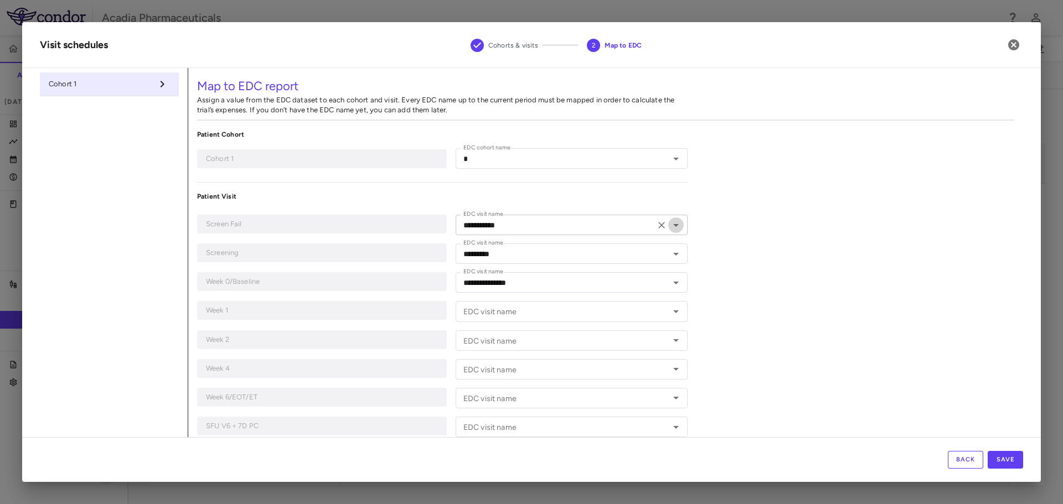
click at [676, 223] on icon "Open" at bounding box center [675, 225] width 13 height 13
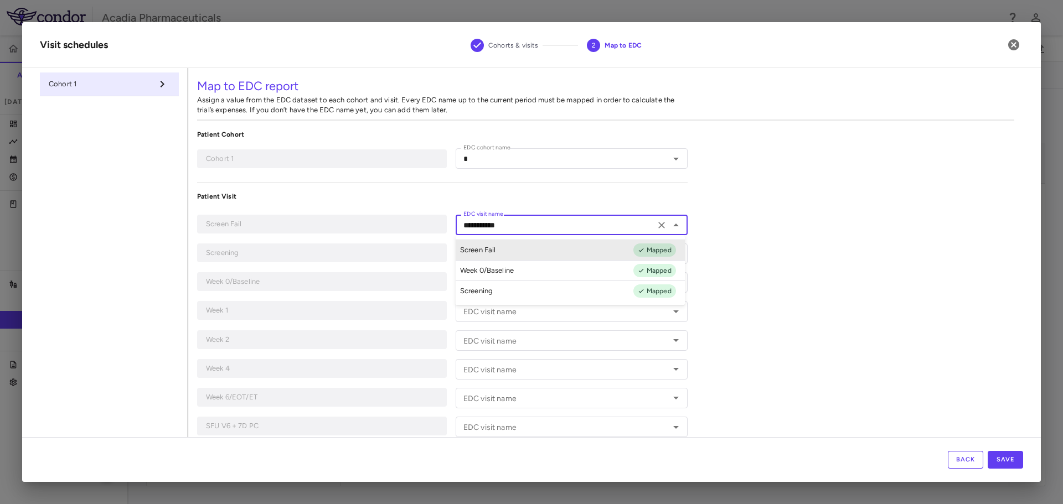
click at [737, 236] on div "**********" at bounding box center [605, 319] width 835 height 502
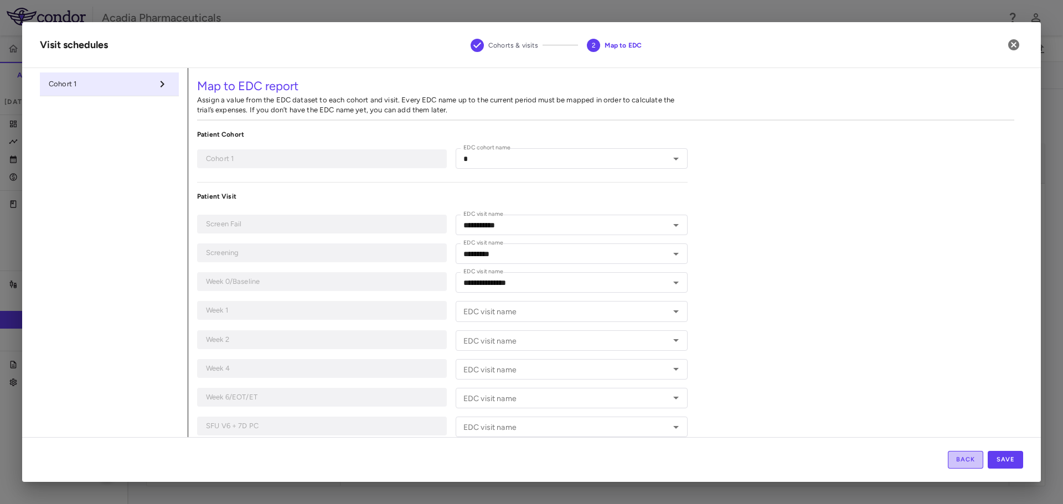
click at [957, 461] on button "Back" at bounding box center [964, 460] width 35 height 18
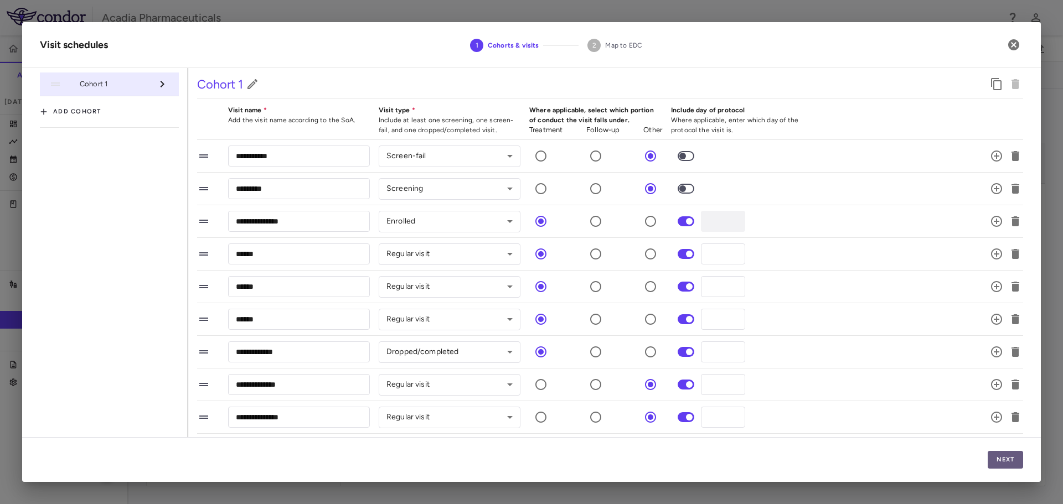
click at [1008, 461] on button "Next" at bounding box center [1004, 460] width 35 height 18
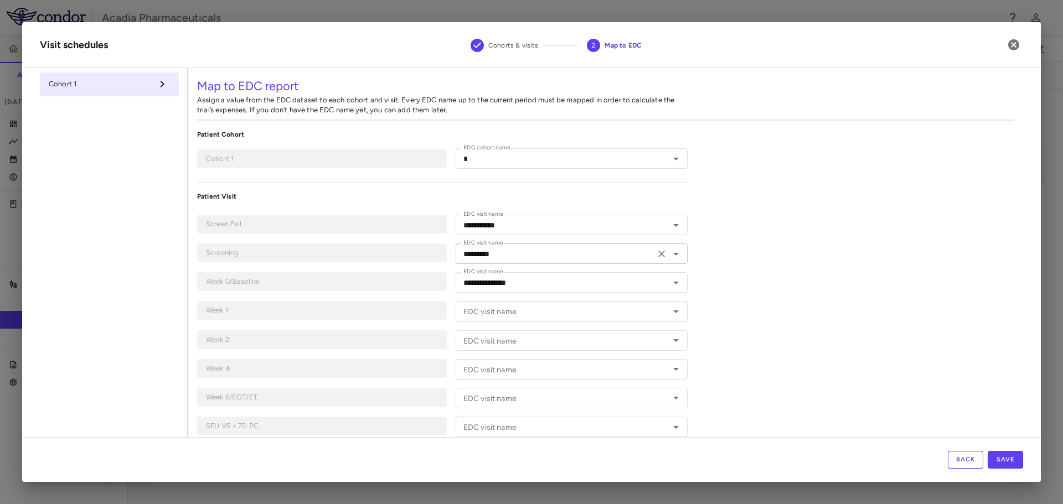
click at [675, 255] on icon "Open" at bounding box center [675, 253] width 13 height 13
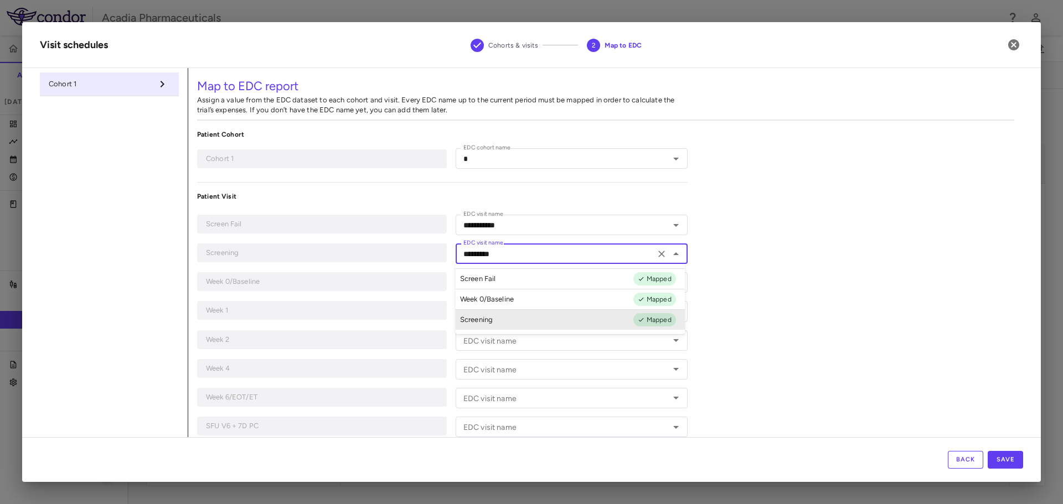
click at [707, 238] on div "**********" at bounding box center [605, 319] width 835 height 502
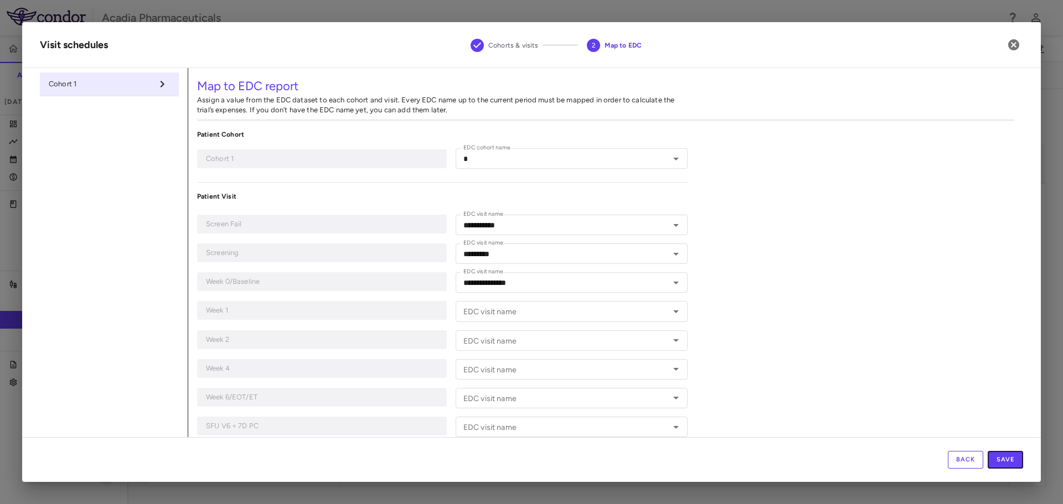
click at [992, 456] on button "Save" at bounding box center [1004, 460] width 35 height 18
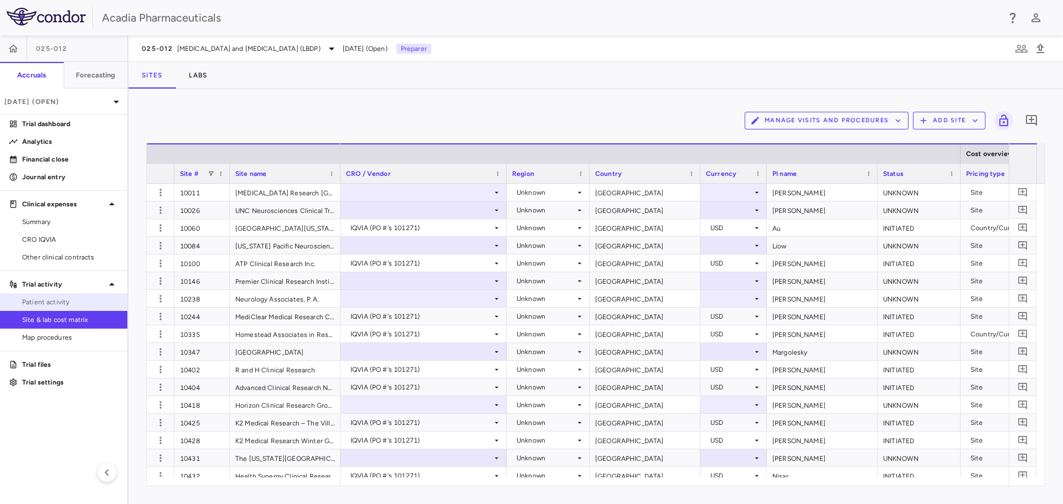
click at [95, 296] on link "Patient activity" at bounding box center [63, 302] width 127 height 17
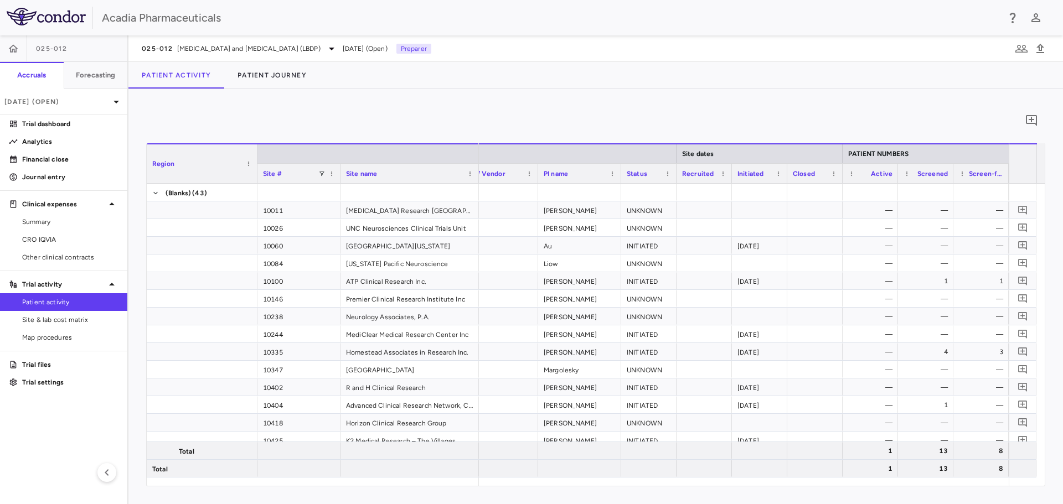
scroll to position [0, 25]
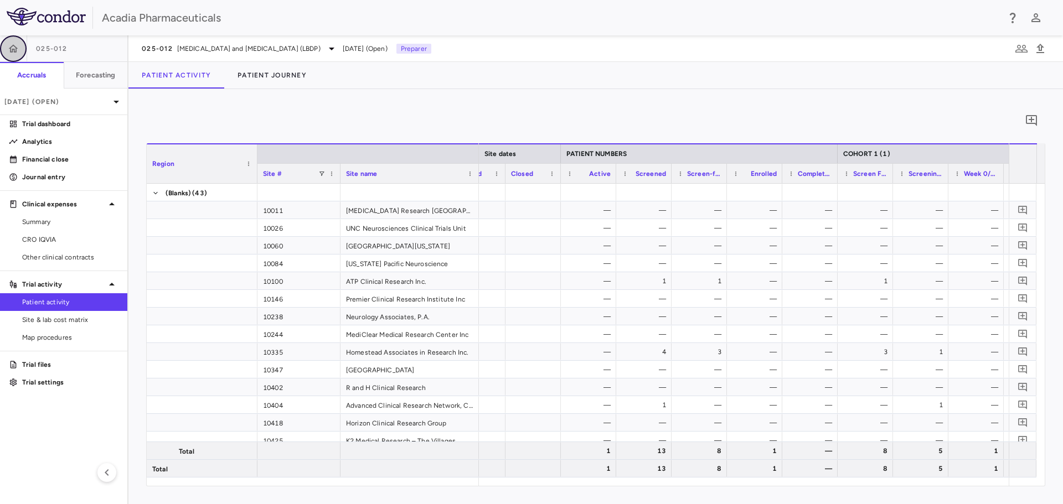
click at [15, 55] on button "button" at bounding box center [13, 48] width 27 height 27
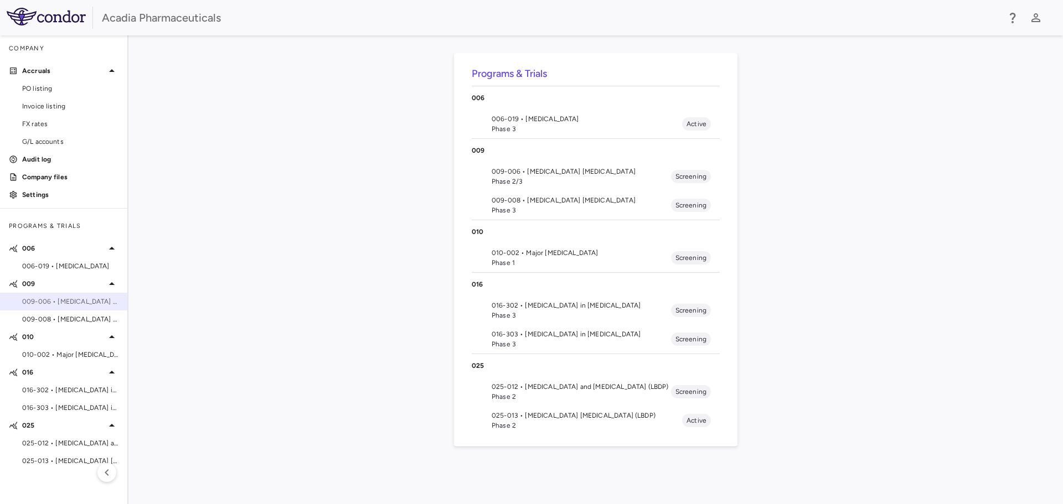
click at [105, 306] on span "009-006 • Alzheimer's Disease Psychosis" at bounding box center [70, 302] width 96 height 10
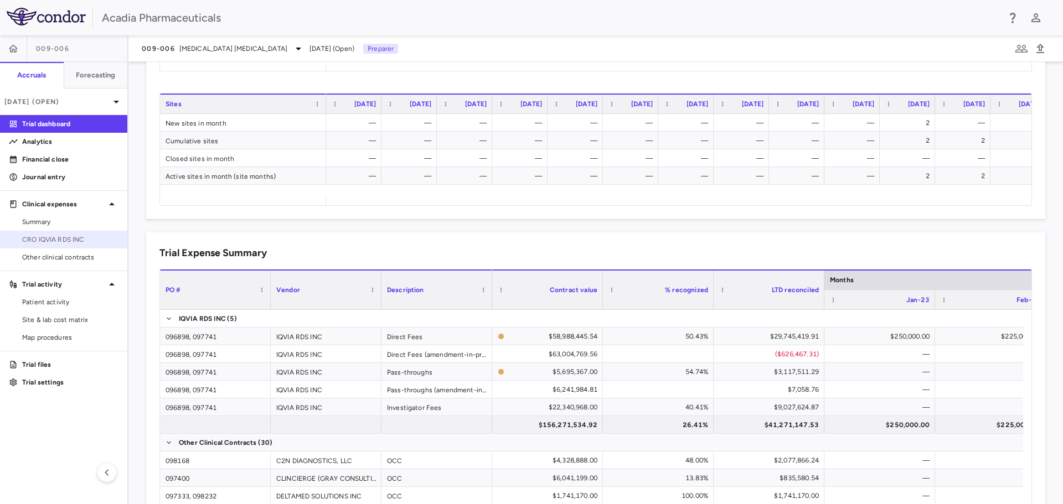
click at [96, 240] on span "CRO IQVIA RDS INC" at bounding box center [70, 240] width 96 height 10
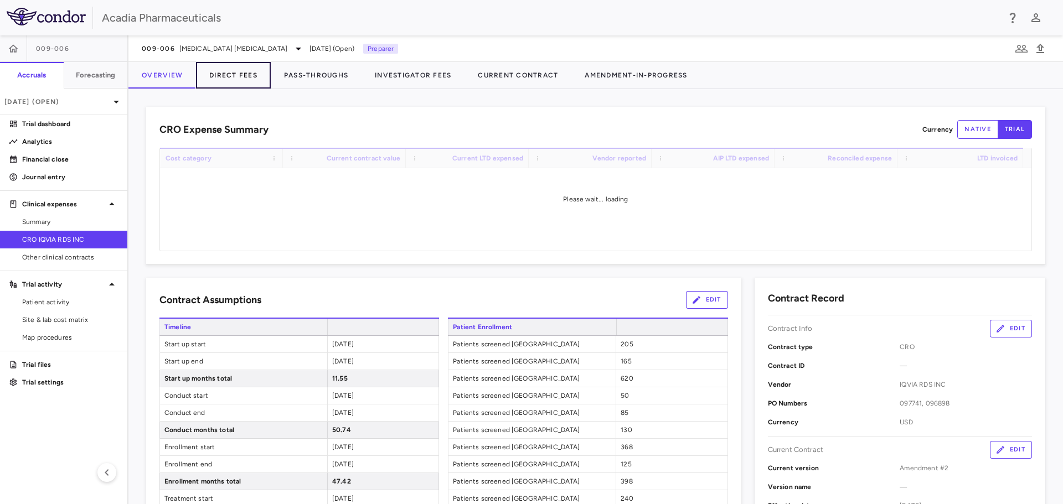
click at [230, 70] on button "Direct Fees" at bounding box center [233, 75] width 75 height 27
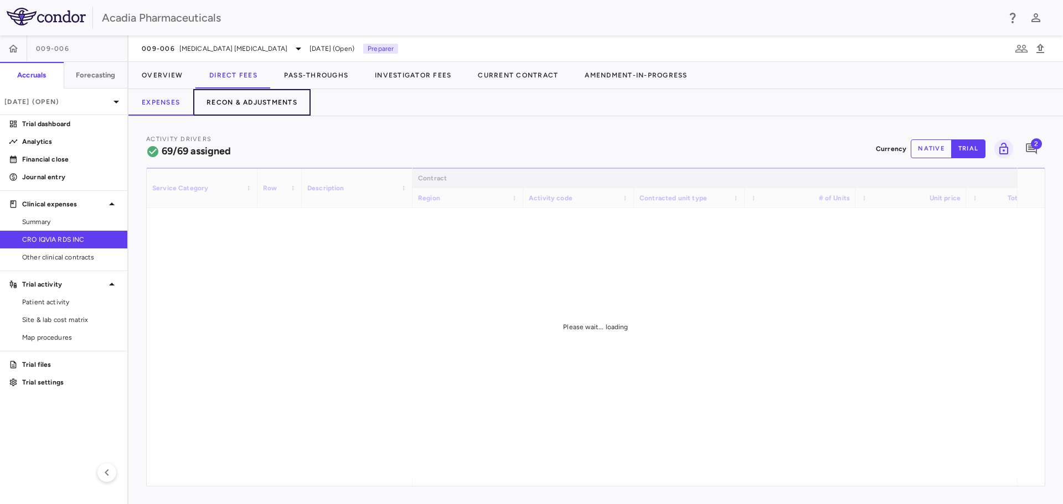
click at [279, 106] on button "Recon & Adjustments" at bounding box center [251, 102] width 117 height 27
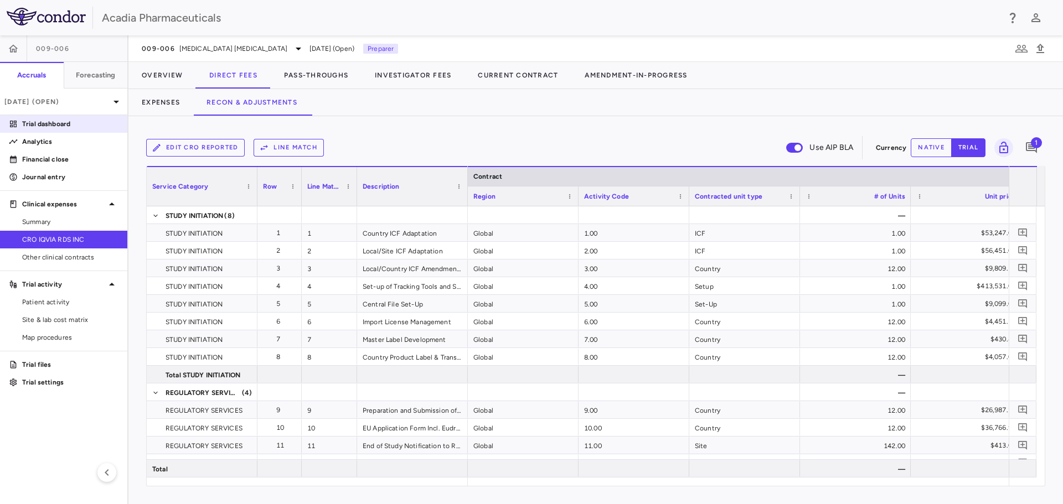
click at [47, 130] on link "Trial dashboard" at bounding box center [63, 124] width 127 height 17
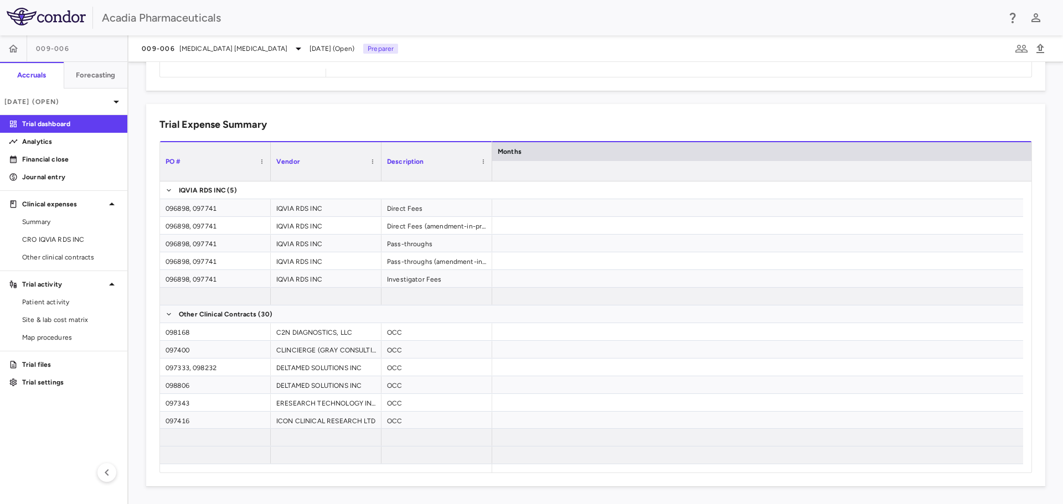
scroll to position [0, 3387]
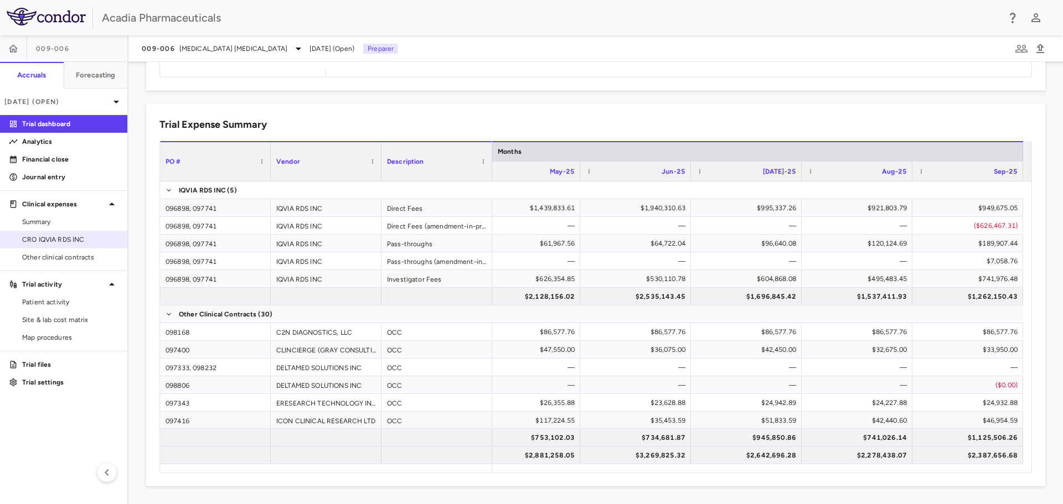
click at [69, 242] on span "CRO IQVIA RDS INC" at bounding box center [70, 240] width 96 height 10
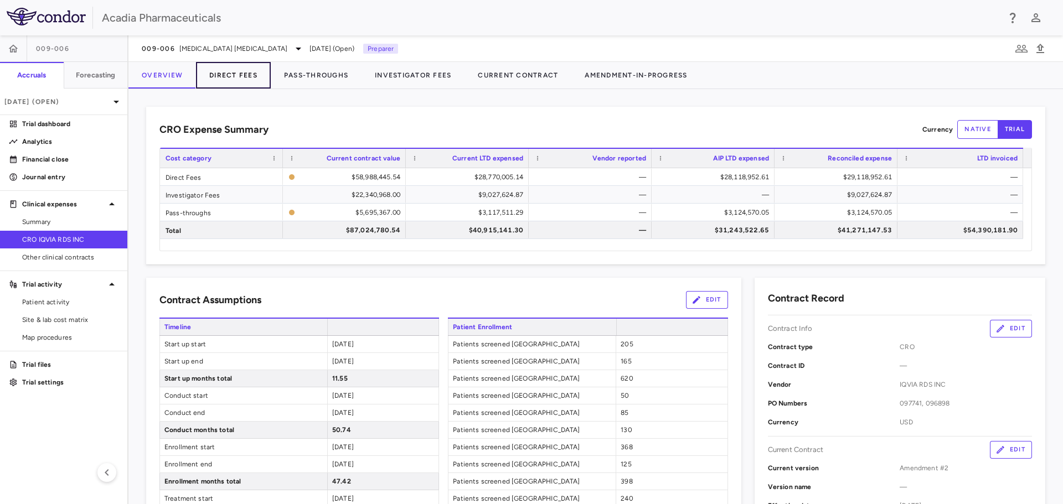
click at [250, 78] on button "Direct Fees" at bounding box center [233, 75] width 75 height 27
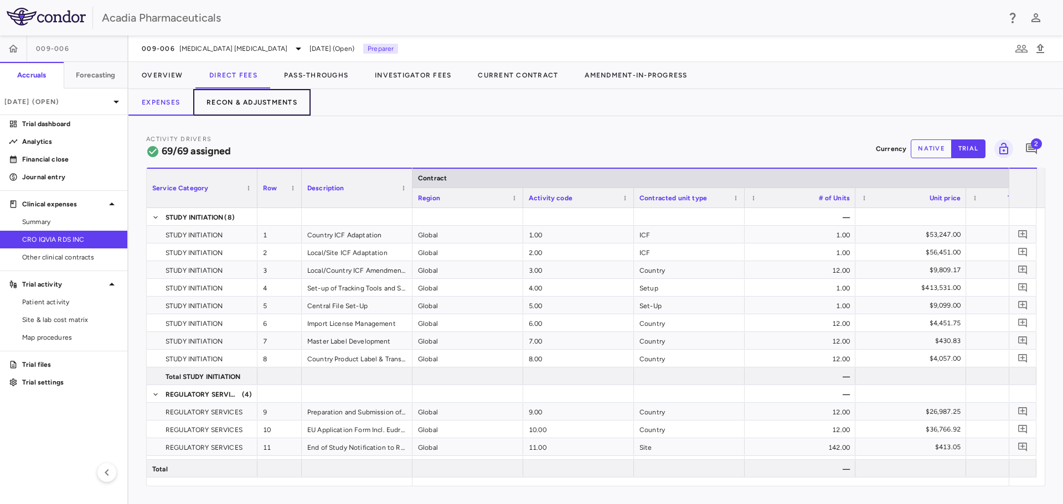
click at [287, 105] on button "Recon & Adjustments" at bounding box center [251, 102] width 117 height 27
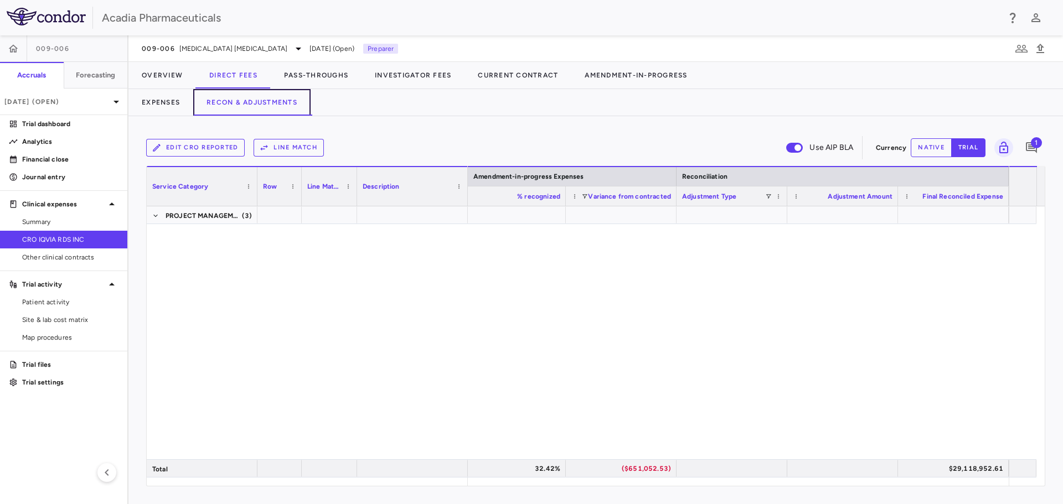
scroll to position [1417, 0]
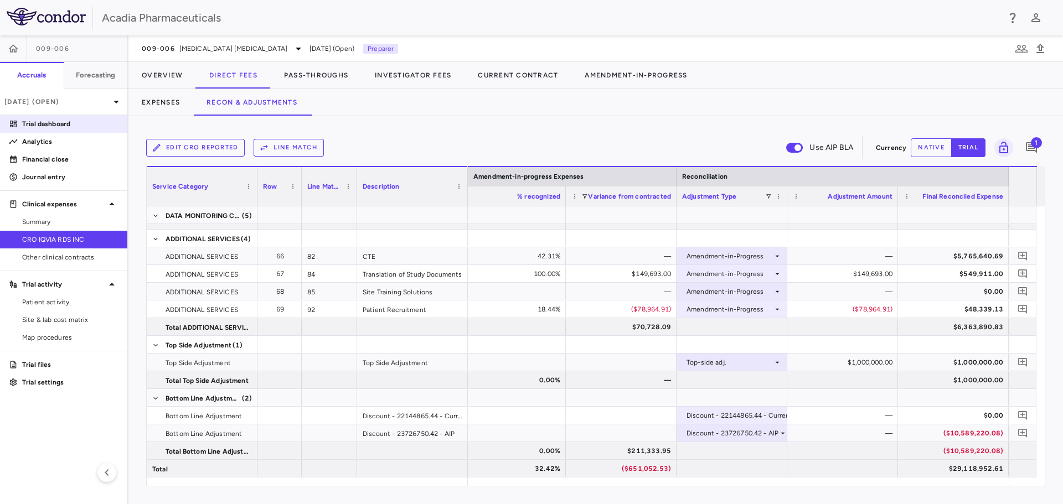
click at [59, 128] on p "Trial dashboard" at bounding box center [70, 124] width 96 height 10
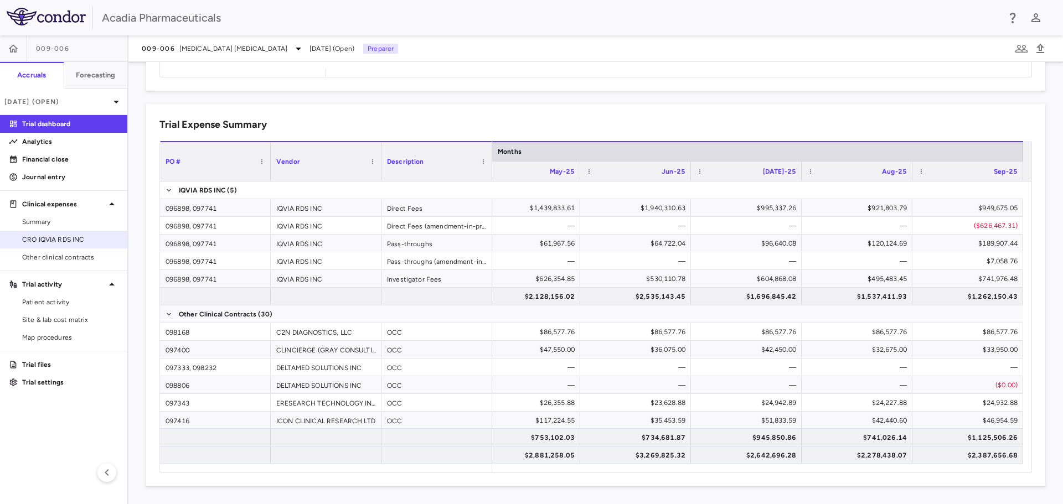
click at [85, 237] on span "CRO IQVIA RDS INC" at bounding box center [70, 240] width 96 height 10
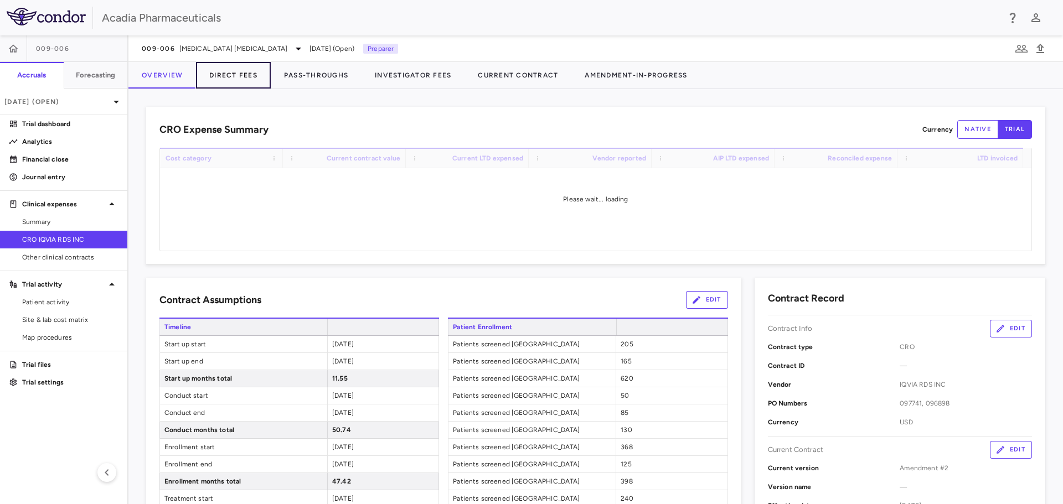
click at [259, 80] on button "Direct Fees" at bounding box center [233, 75] width 75 height 27
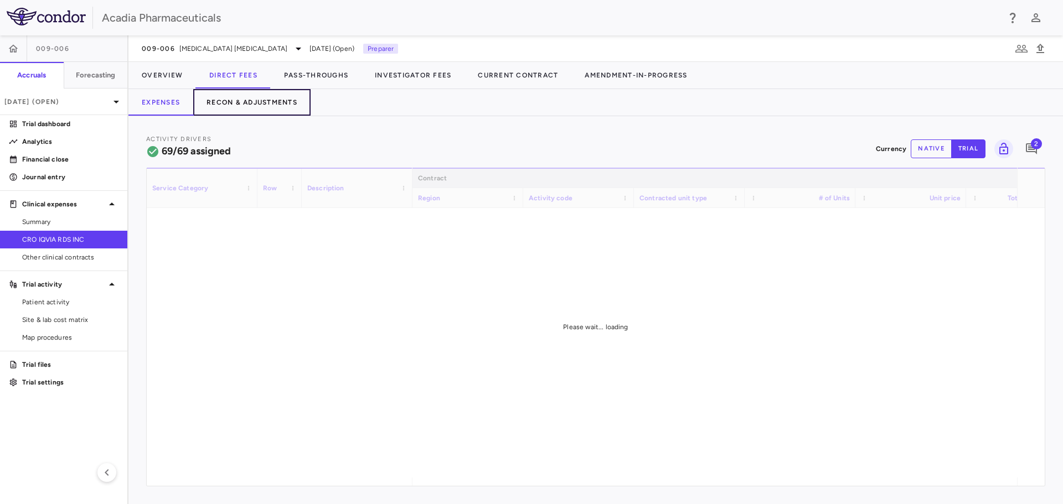
click at [265, 105] on button "Recon & Adjustments" at bounding box center [251, 102] width 117 height 27
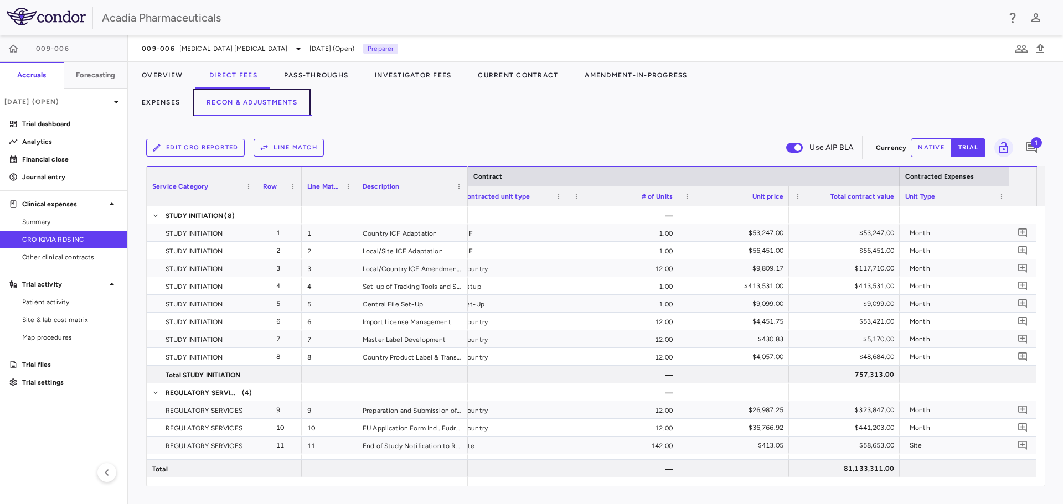
scroll to position [0, 455]
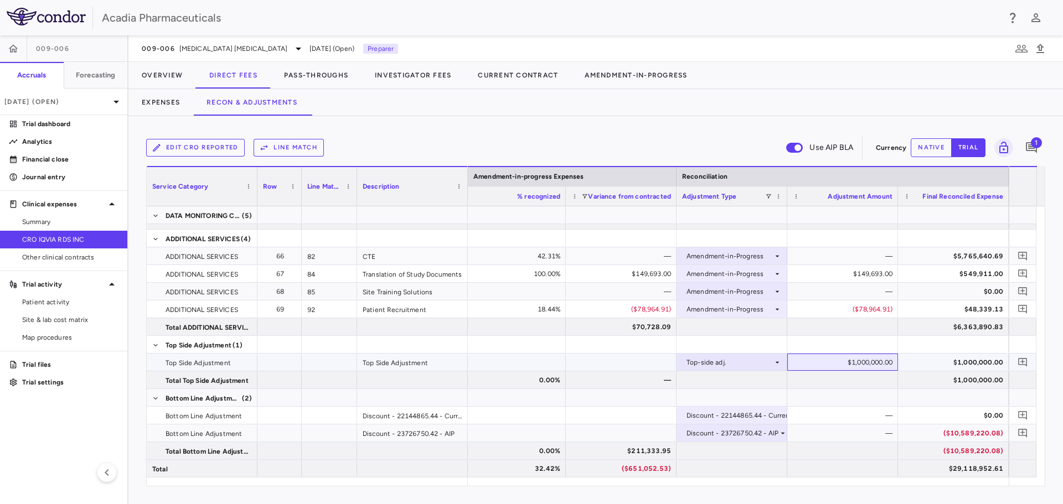
click at [863, 362] on div "$1,000,000.00" at bounding box center [844, 363] width 95 height 18
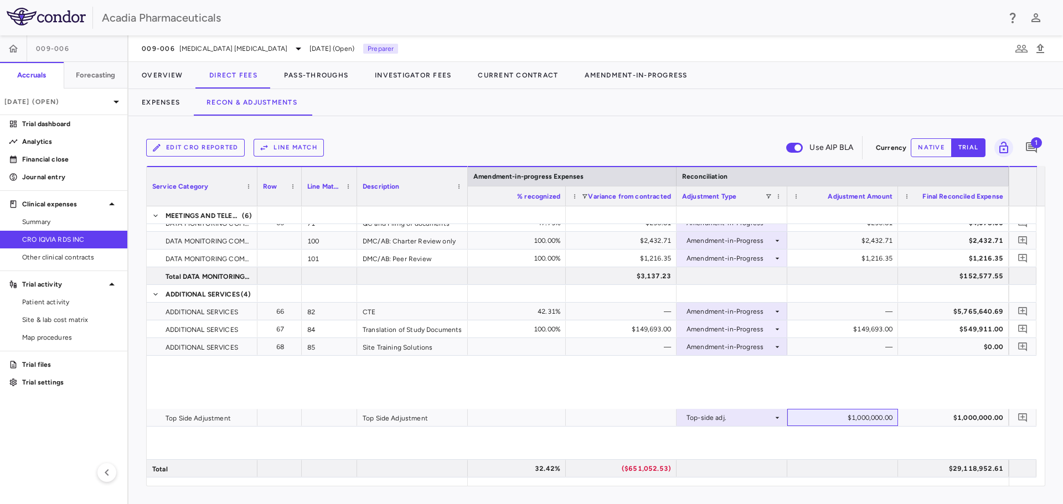
scroll to position [1728, 0]
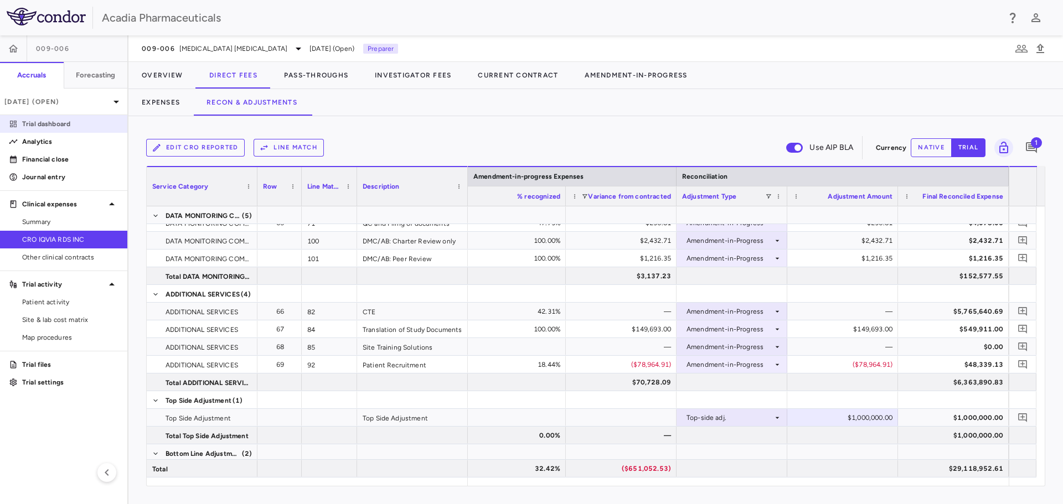
click at [80, 117] on link "Trial dashboard" at bounding box center [63, 124] width 127 height 17
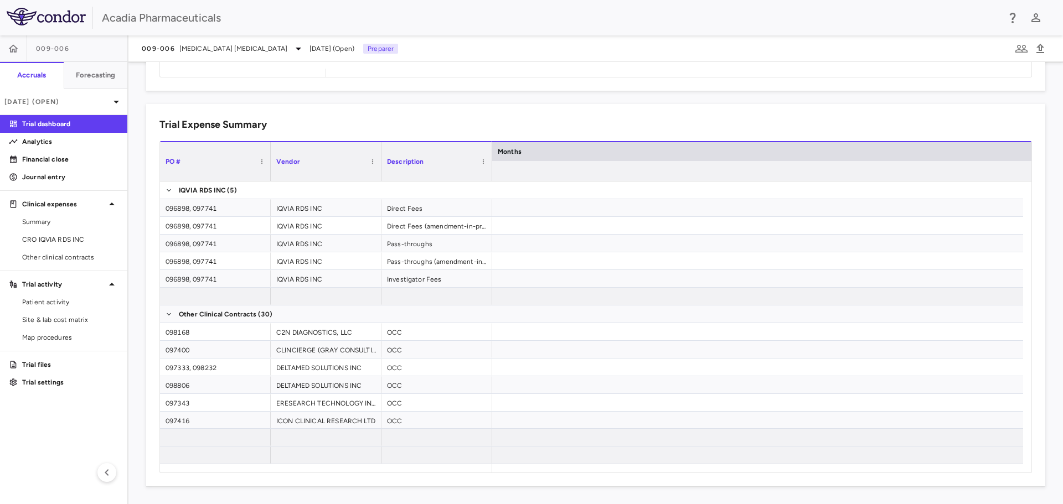
scroll to position [0, 3234]
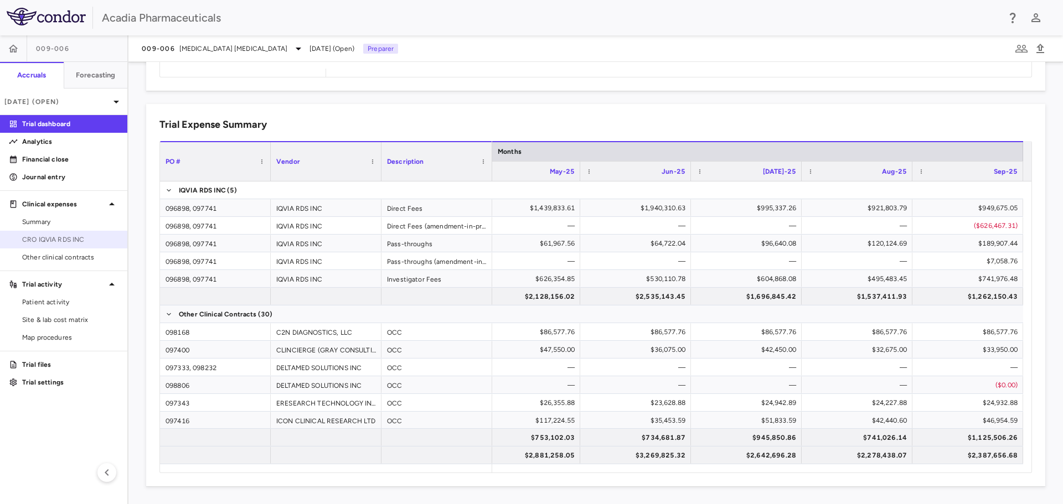
click at [59, 239] on span "CRO IQVIA RDS INC" at bounding box center [70, 240] width 96 height 10
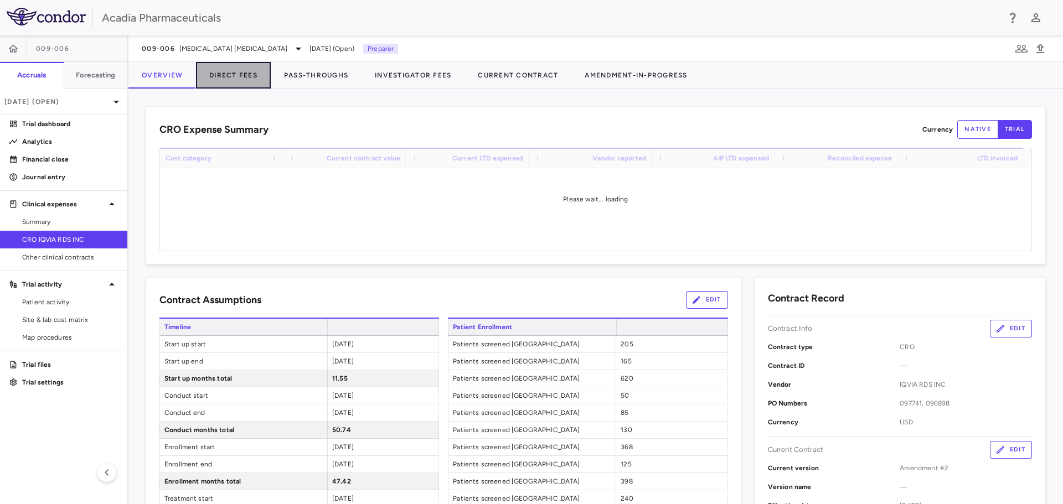
click at [242, 76] on button "Direct Fees" at bounding box center [233, 75] width 75 height 27
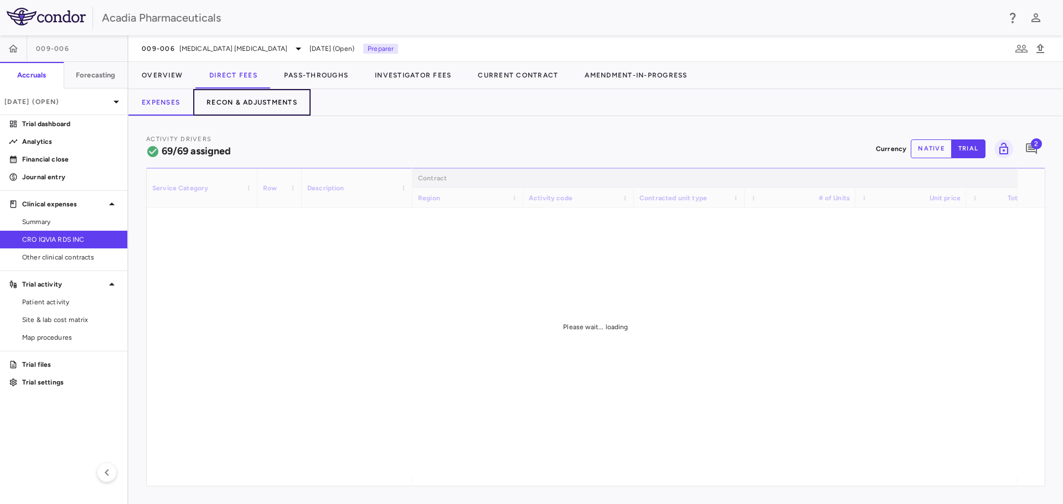
click at [250, 111] on button "Recon & Adjustments" at bounding box center [251, 102] width 117 height 27
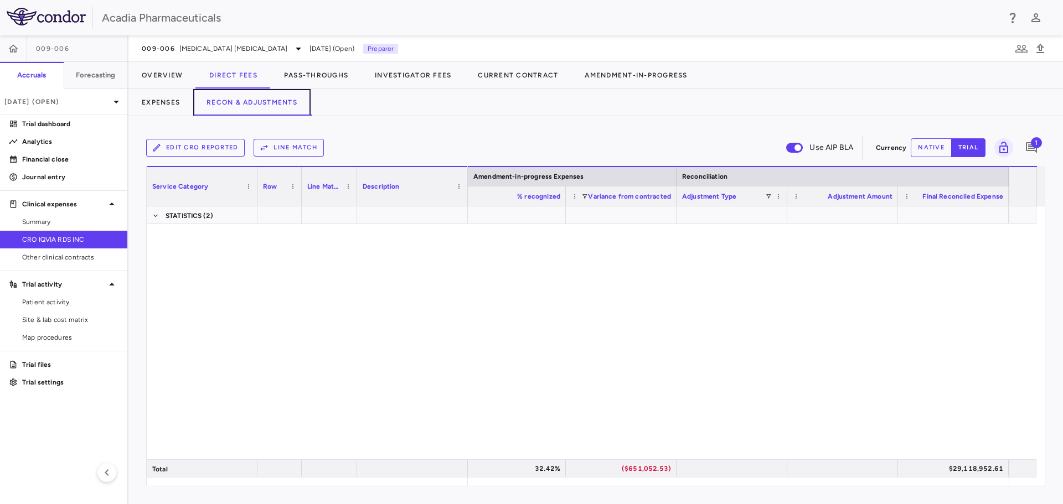
scroll to position [1643, 0]
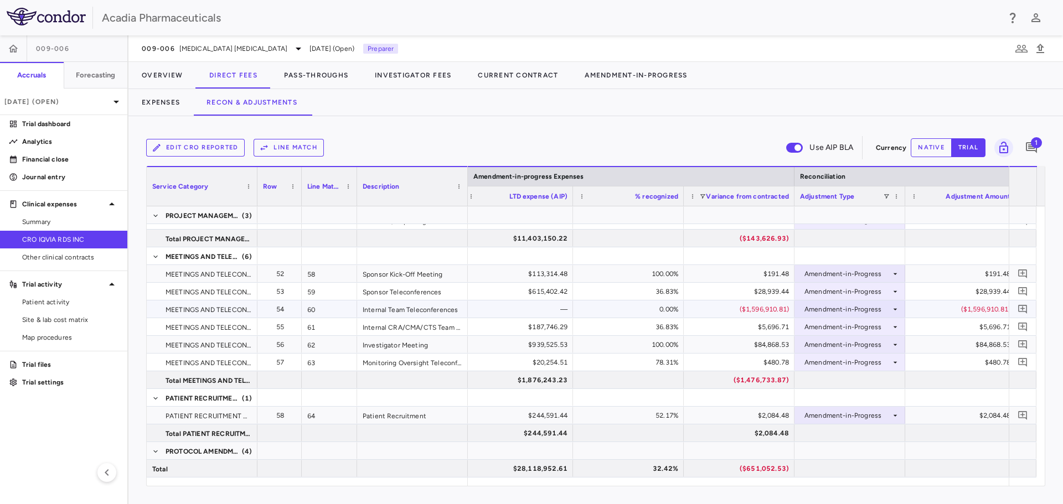
click at [902, 304] on div "Amendment-in-Progress" at bounding box center [849, 308] width 111 height 17
click at [550, 312] on div at bounding box center [531, 252] width 1063 height 504
click at [552, 307] on div "—" at bounding box center [519, 309] width 95 height 18
click at [926, 152] on button "native" at bounding box center [930, 147] width 41 height 19
click at [536, 305] on div "$0.00" at bounding box center [519, 309] width 95 height 18
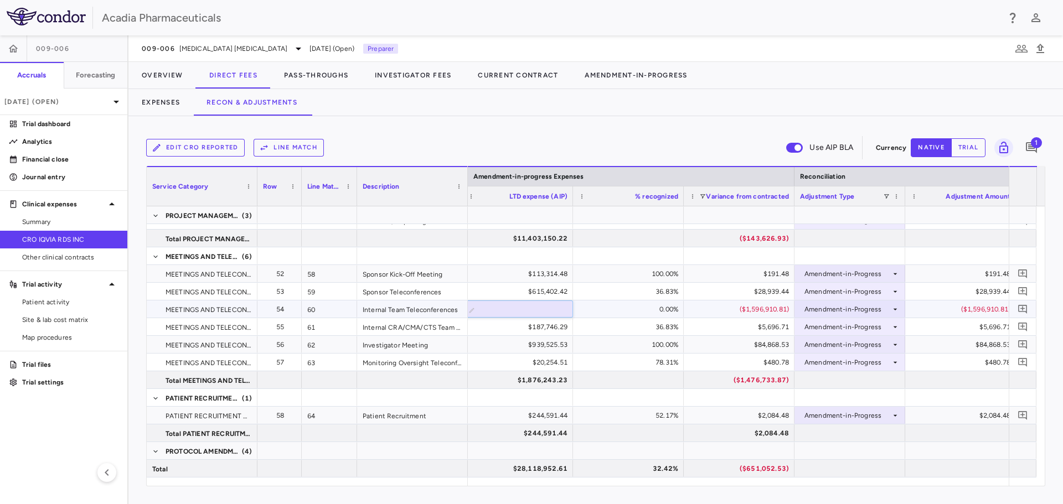
type input "**********"
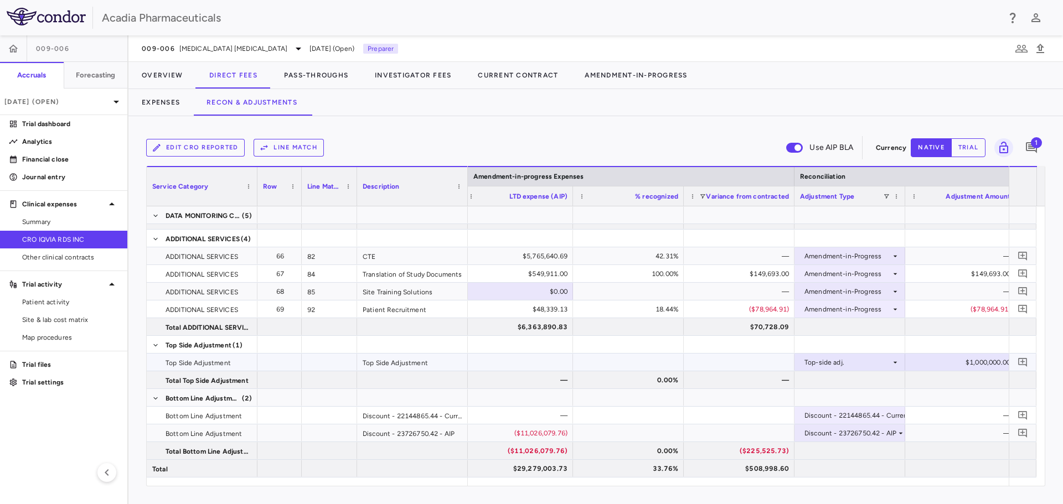
click at [980, 365] on div "$1,000,000.00" at bounding box center [962, 363] width 95 height 18
click at [980, 365] on input "*******" at bounding box center [966, 363] width 93 height 18
type input "*"
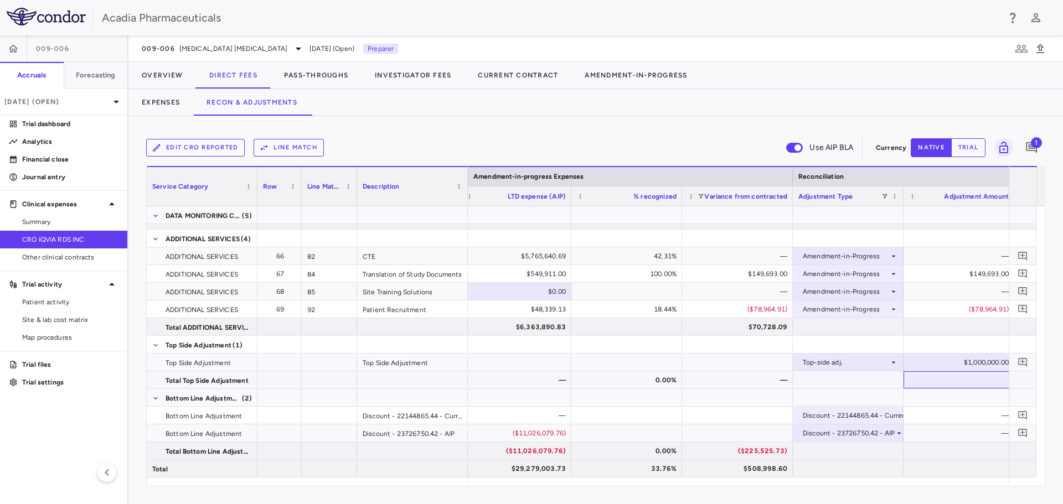
click at [969, 383] on div at bounding box center [958, 379] width 111 height 17
click at [979, 362] on div "$1,000,000.00" at bounding box center [960, 363] width 95 height 18
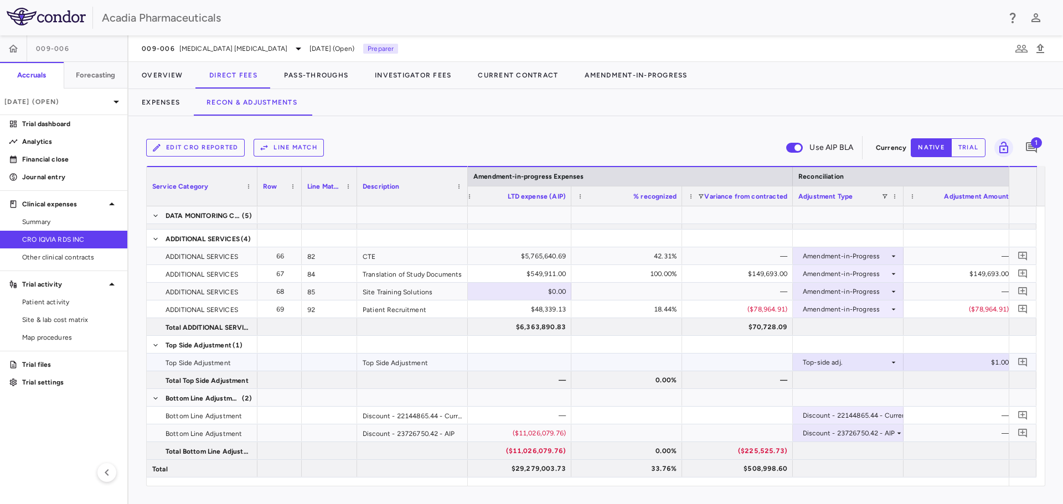
click at [985, 365] on div "$1.00" at bounding box center [960, 363] width 95 height 18
click at [985, 365] on input "*" at bounding box center [966, 363] width 93 height 18
type input "*"
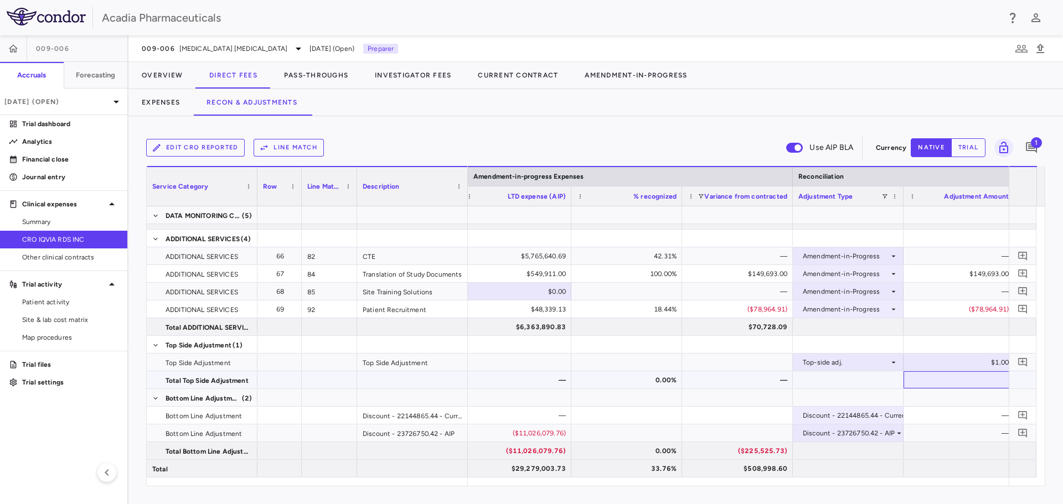
click at [992, 385] on div at bounding box center [958, 379] width 111 height 17
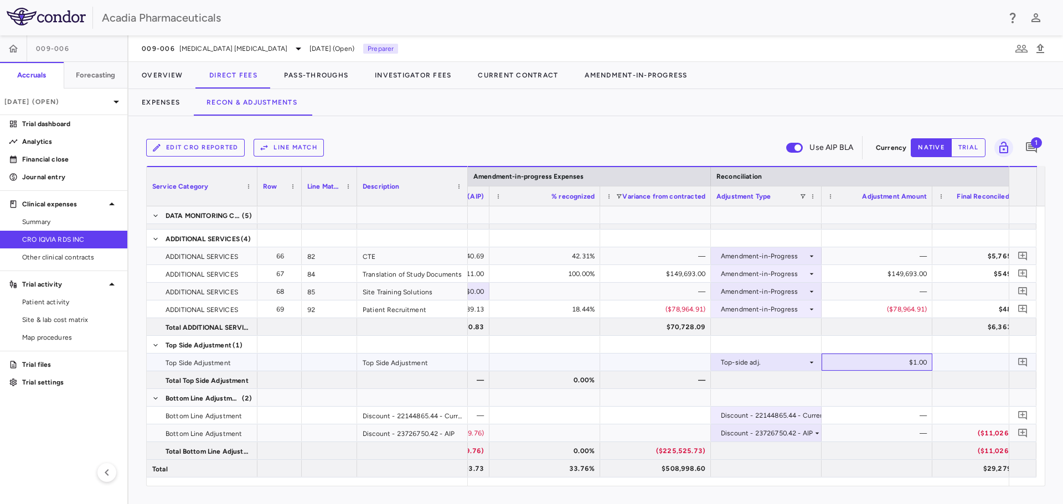
click at [924, 367] on div "$1.00" at bounding box center [878, 363] width 95 height 18
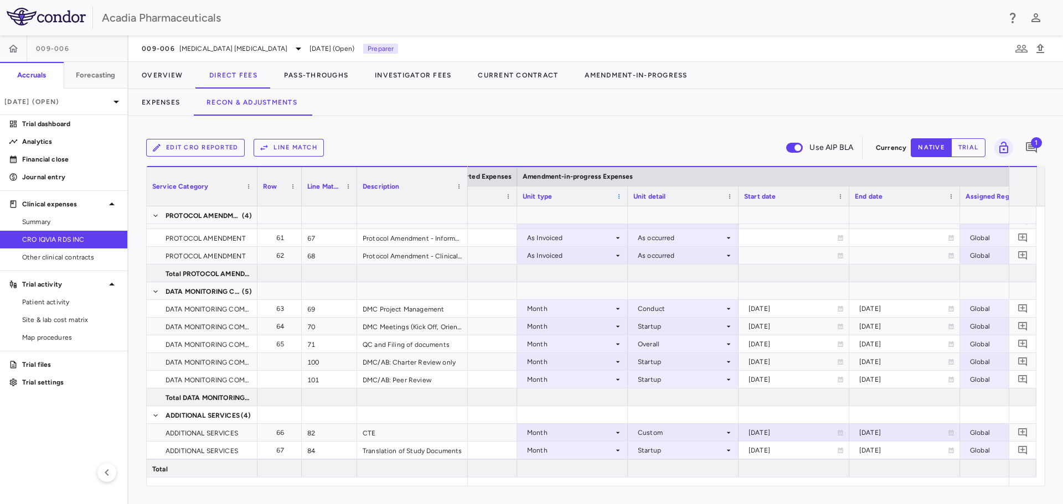
click at [619, 196] on span at bounding box center [618, 196] width 7 height 7
click at [555, 276] on div at bounding box center [572, 273] width 111 height 17
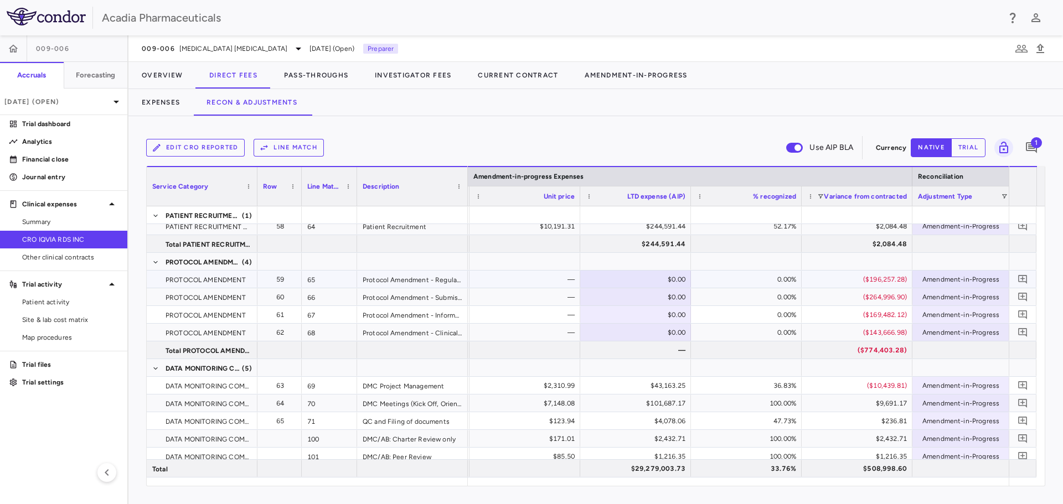
click at [652, 277] on div "$0.00" at bounding box center [637, 280] width 95 height 18
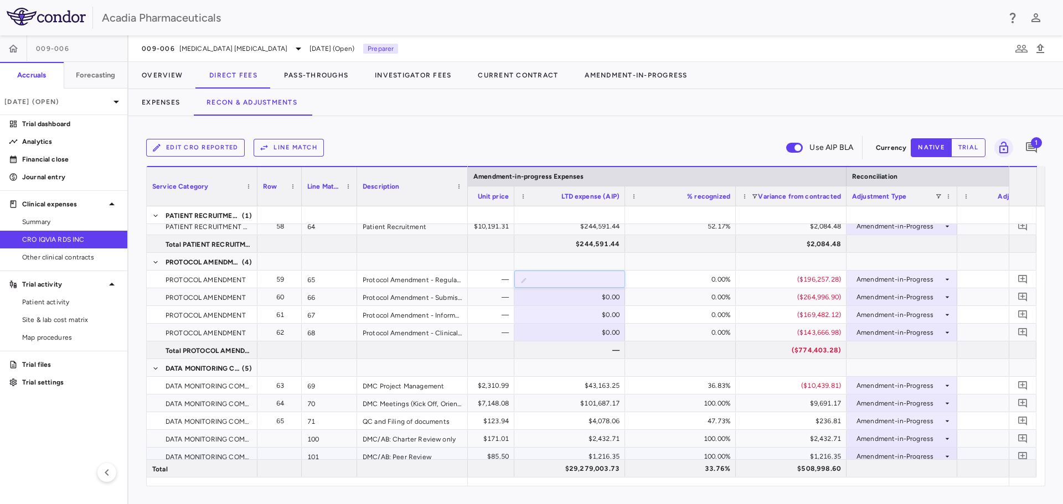
type input "*********"
click at [590, 297] on div "$0.00" at bounding box center [571, 297] width 95 height 18
click at [611, 297] on div "$0.00" at bounding box center [571, 297] width 95 height 18
type input "*********"
click at [592, 320] on div "$0.00" at bounding box center [571, 315] width 95 height 18
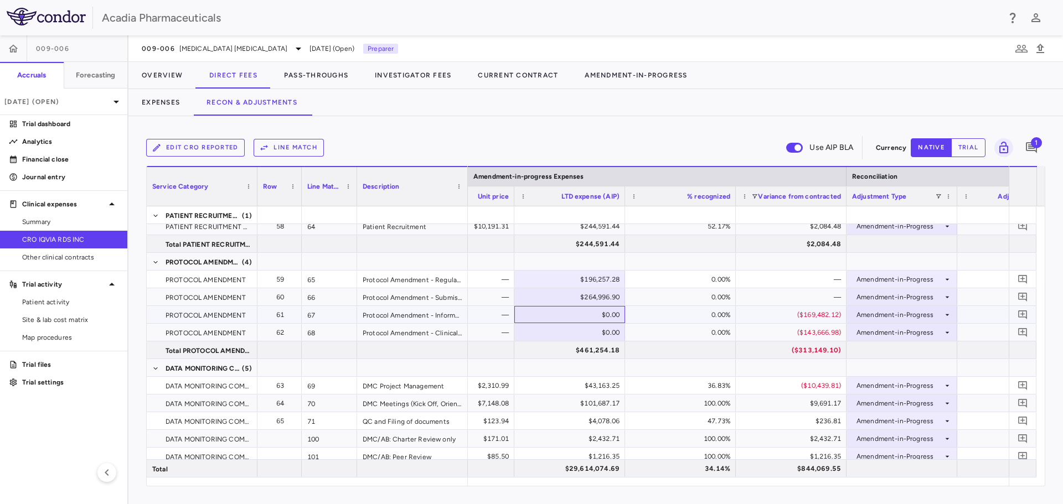
click at [593, 312] on div "$0.00" at bounding box center [571, 315] width 95 height 18
type input "*********"
click at [601, 331] on div "$0.00" at bounding box center [571, 333] width 95 height 18
click at [595, 331] on div "$0.00" at bounding box center [571, 333] width 95 height 18
type input "*********"
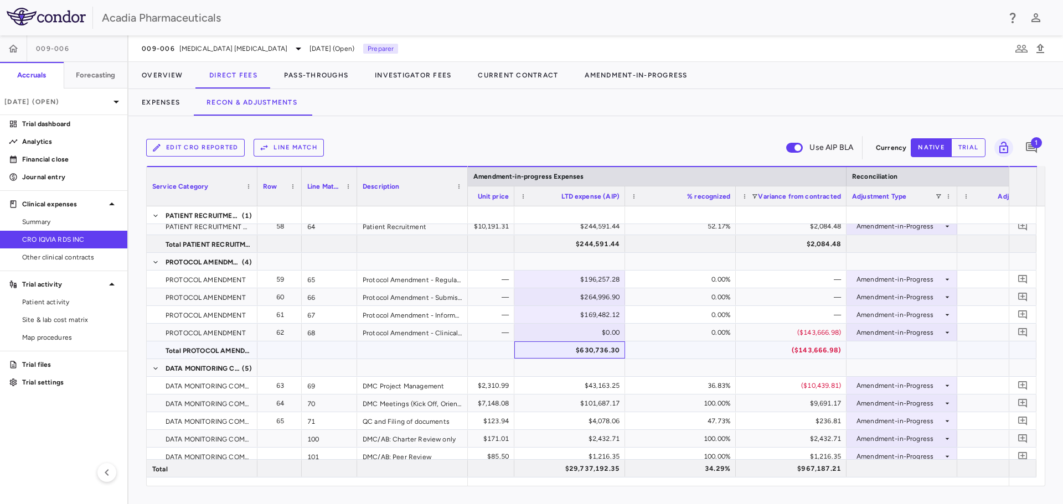
click at [609, 357] on div "$630,736.30" at bounding box center [571, 350] width 95 height 18
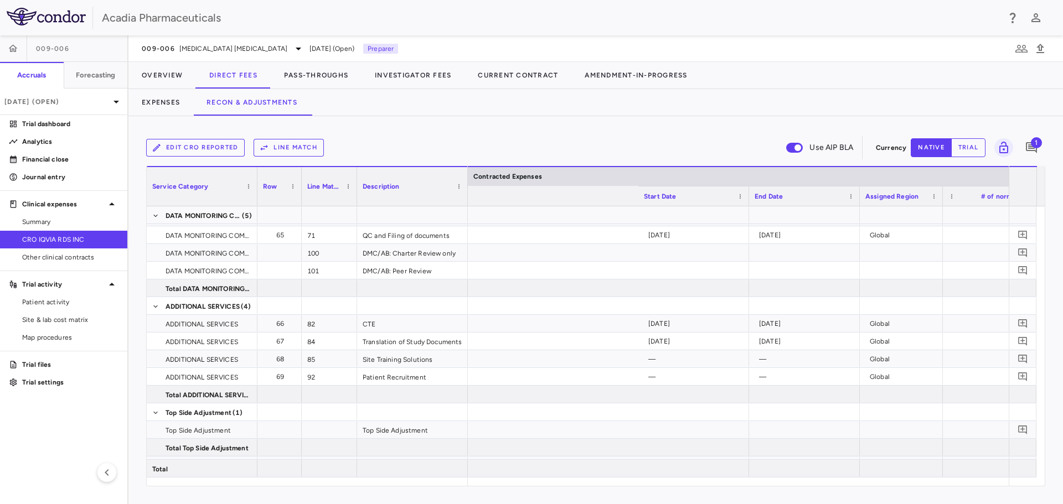
scroll to position [0, 1180]
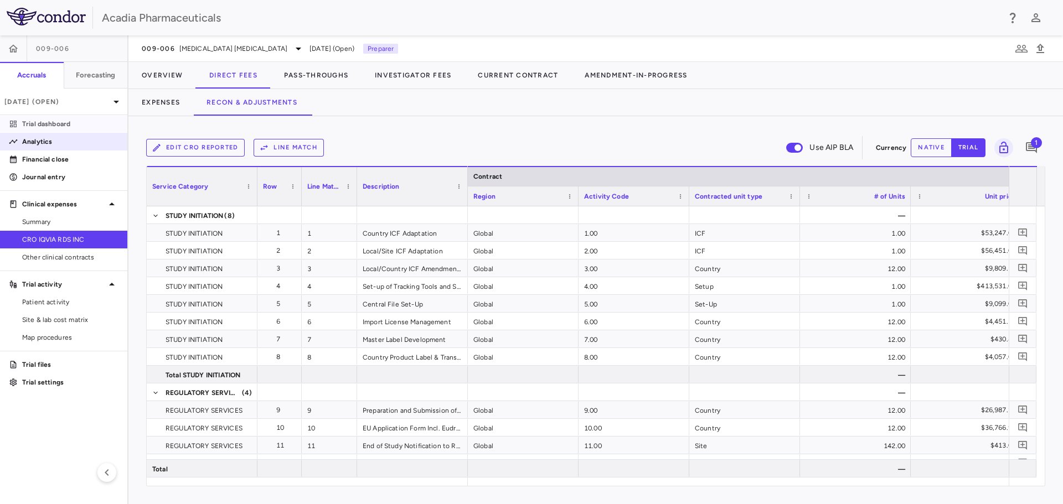
drag, startPoint x: 37, startPoint y: 127, endPoint x: 57, endPoint y: 137, distance: 22.3
click at [37, 126] on p "Trial dashboard" at bounding box center [70, 124] width 96 height 10
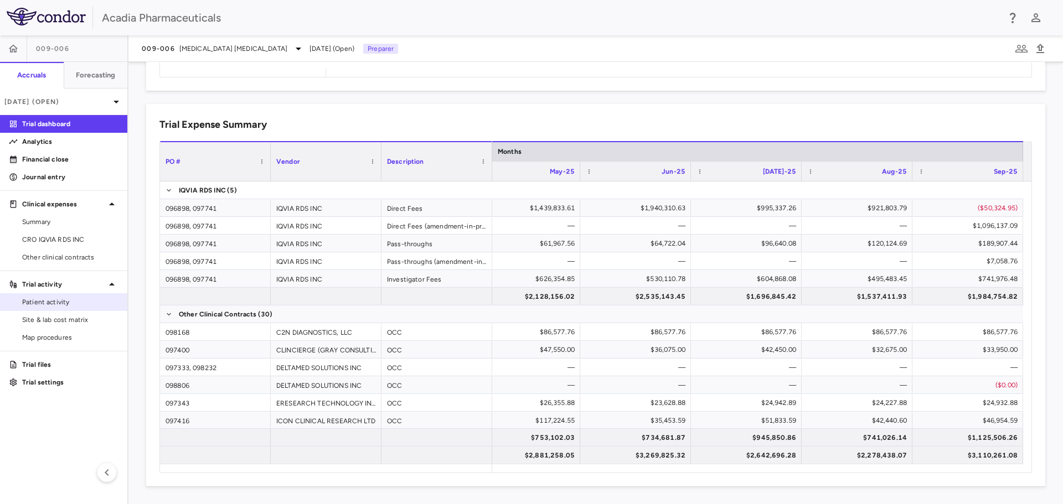
click at [32, 307] on span "Patient activity" at bounding box center [70, 302] width 96 height 10
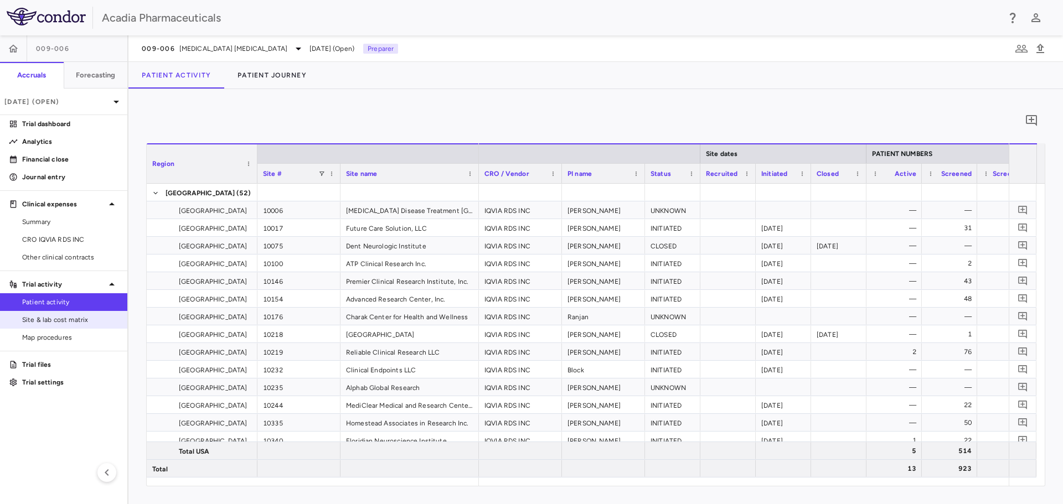
click at [88, 316] on span "Site & lab cost matrix" at bounding box center [70, 320] width 96 height 10
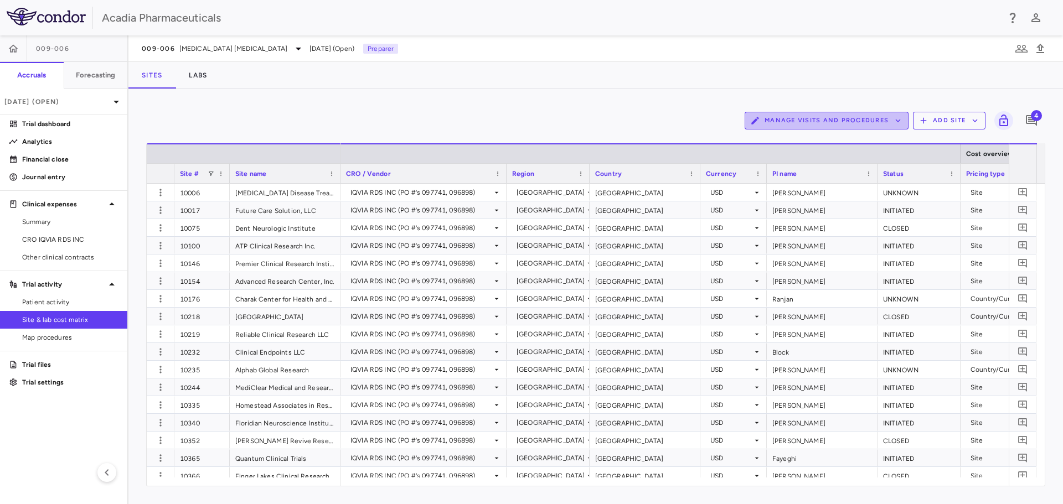
click at [899, 119] on icon "button" at bounding box center [898, 121] width 10 height 10
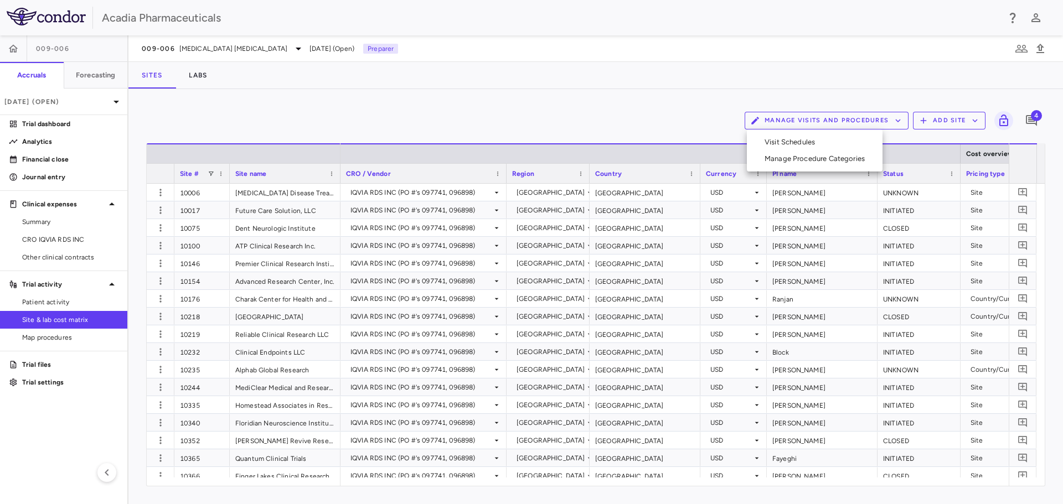
click at [825, 148] on li "Visit Schedules" at bounding box center [814, 142] width 118 height 17
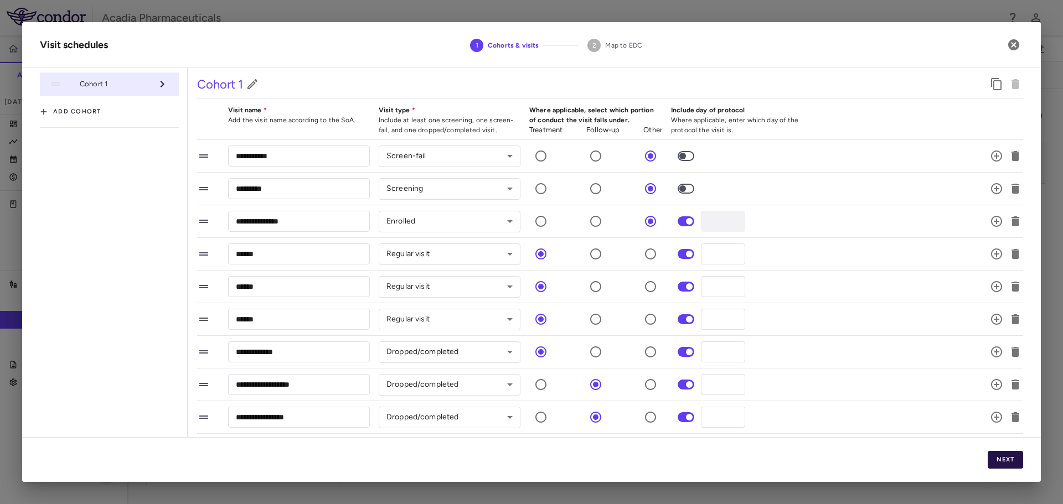
click at [1016, 458] on button "Next" at bounding box center [1004, 460] width 35 height 18
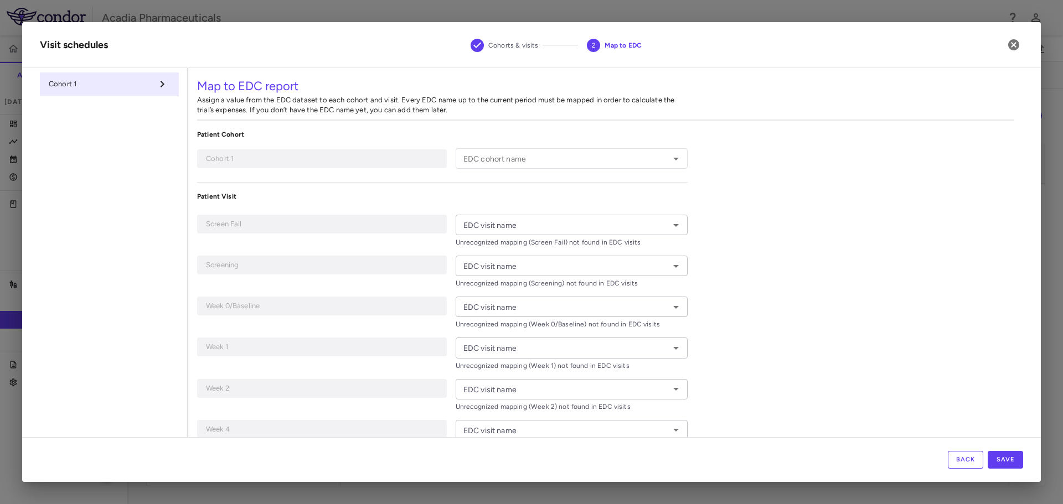
type input "*"
type input "**********"
type input "*********"
type input "**********"
type input "******"
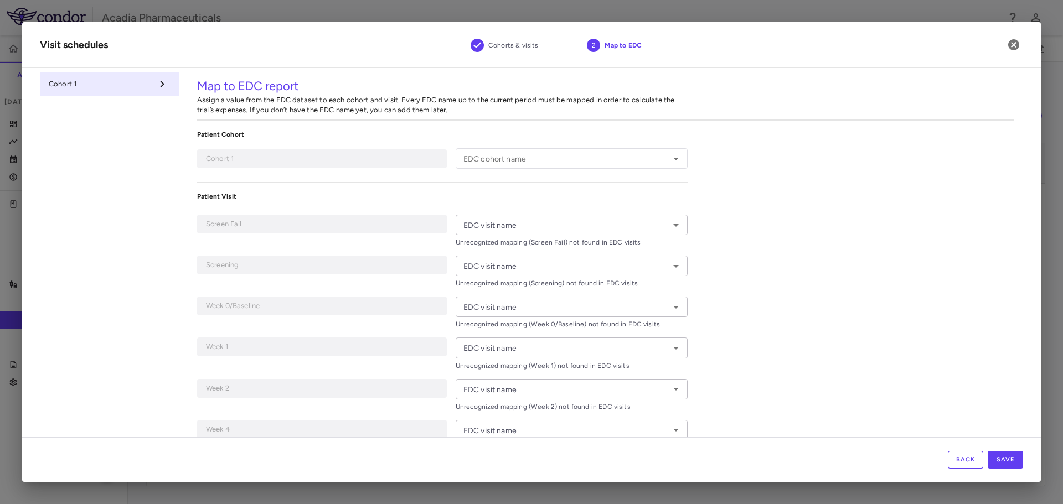
type input "******"
type input "**********"
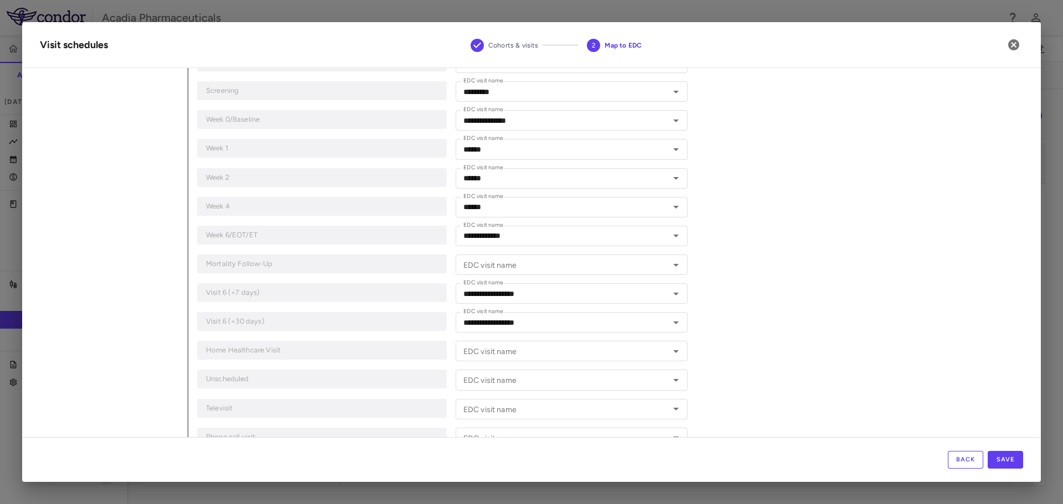
scroll to position [166, 0]
click at [673, 289] on icon "Open" at bounding box center [676, 290] width 6 height 3
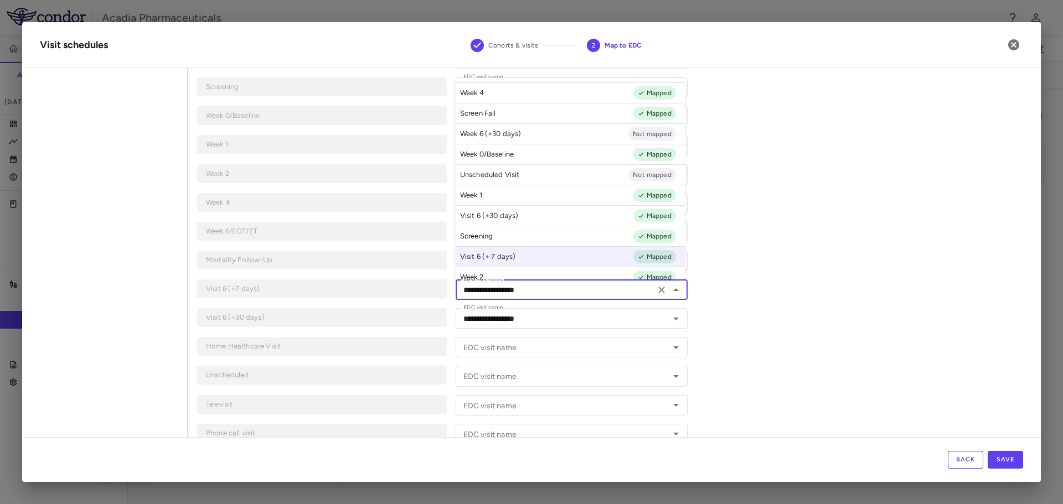
click at [792, 267] on div "**********" at bounding box center [605, 181] width 835 height 559
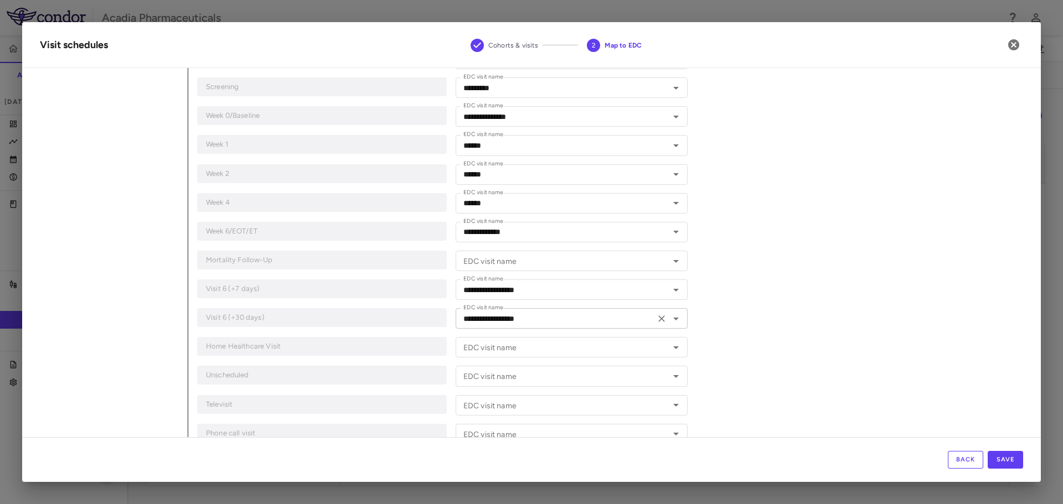
click at [672, 320] on icon "Open" at bounding box center [675, 318] width 13 height 13
click at [816, 201] on div "**********" at bounding box center [605, 181] width 835 height 559
click at [675, 266] on icon "Open" at bounding box center [675, 261] width 13 height 13
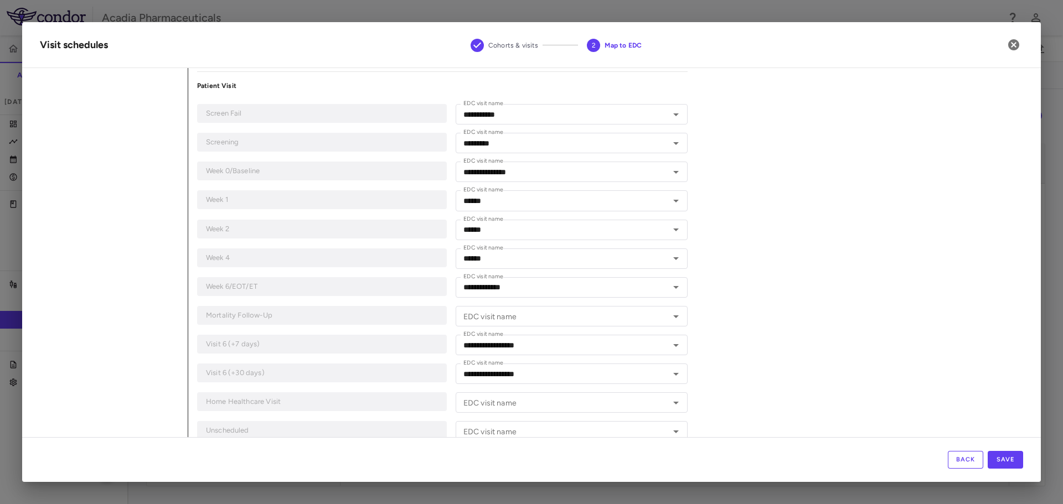
click at [875, 343] on div "**********" at bounding box center [605, 236] width 835 height 559
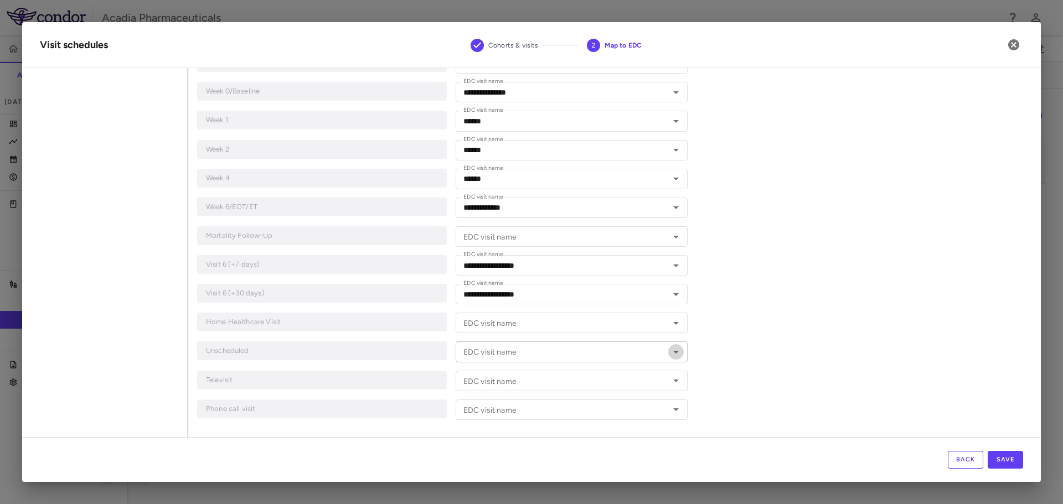
click at [673, 351] on icon "Open" at bounding box center [676, 352] width 6 height 3
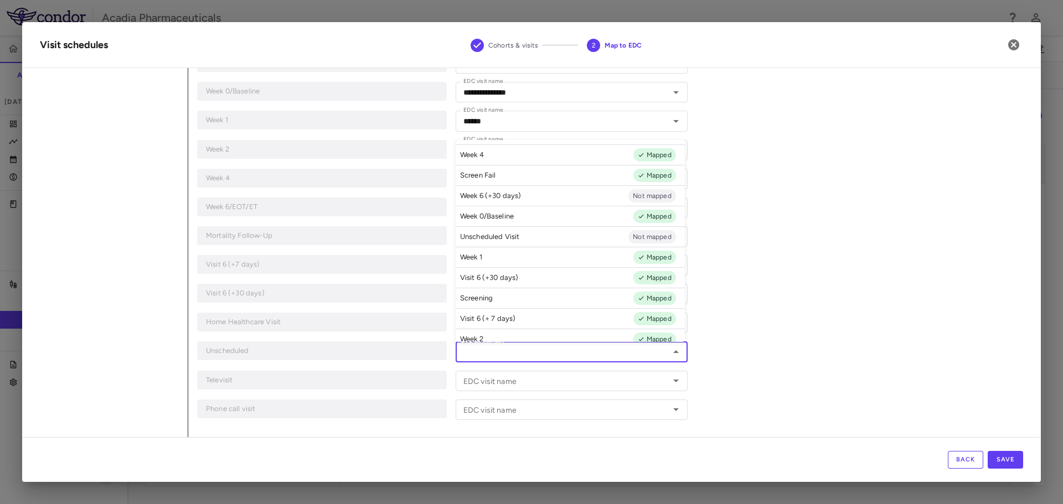
click at [568, 240] on li "Unscheduled Visit Not mapped" at bounding box center [569, 236] width 229 height 20
type input "**********"
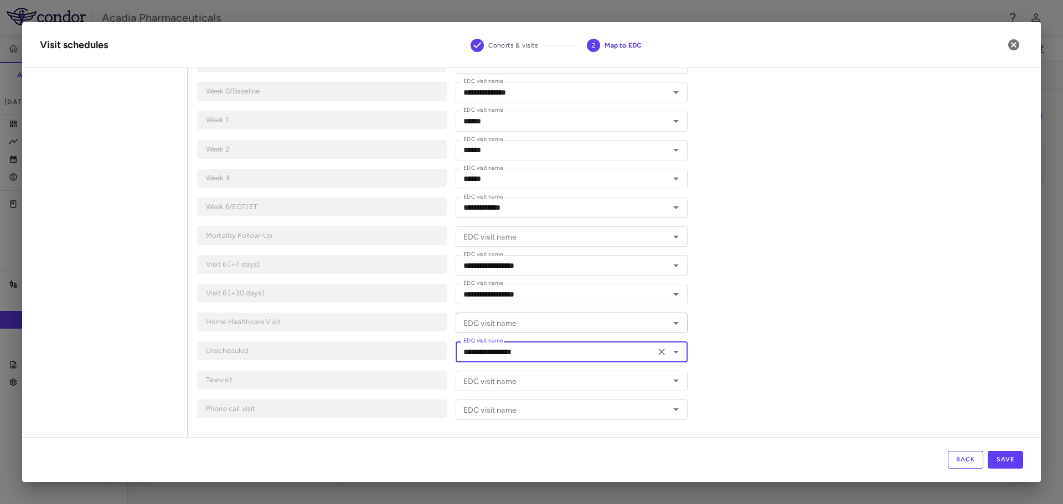
click at [669, 318] on icon "Open" at bounding box center [675, 323] width 13 height 13
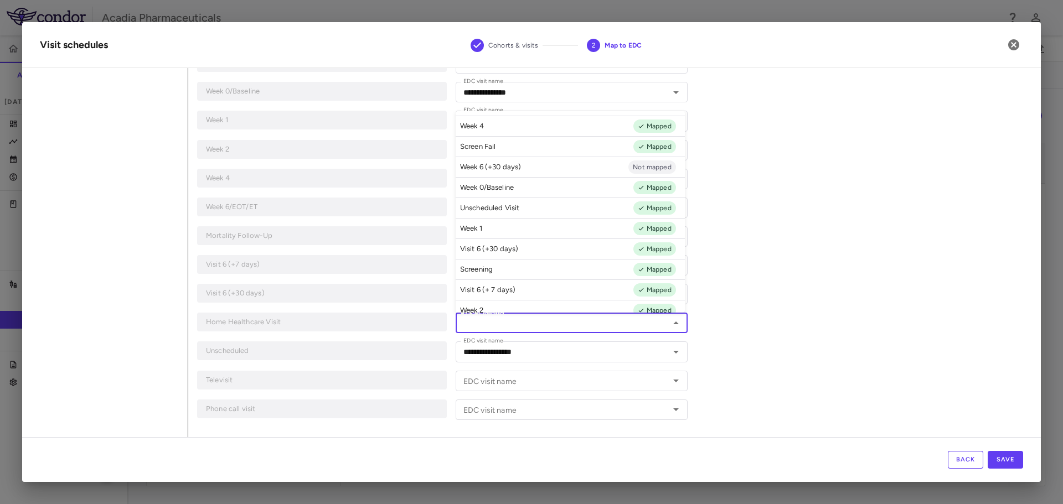
scroll to position [33, 0]
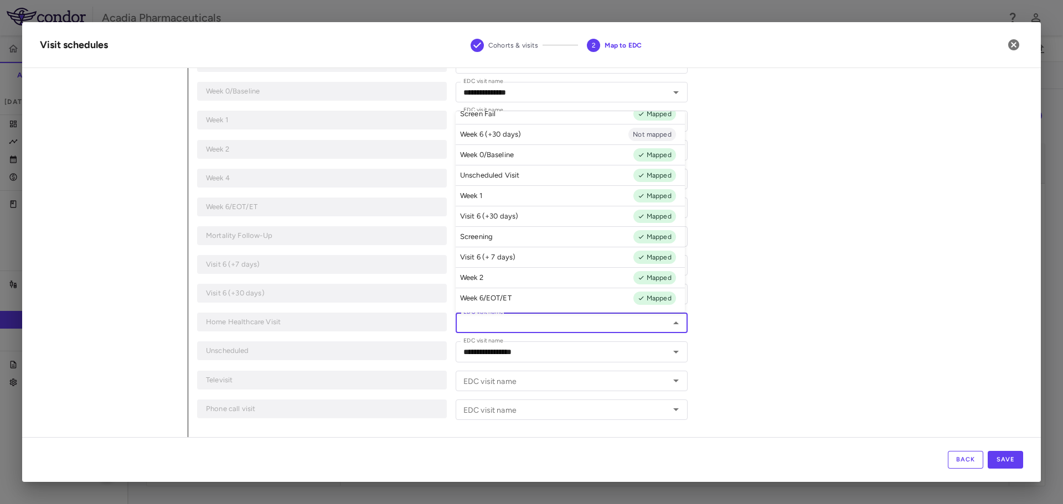
click at [763, 200] on div "**********" at bounding box center [605, 157] width 835 height 559
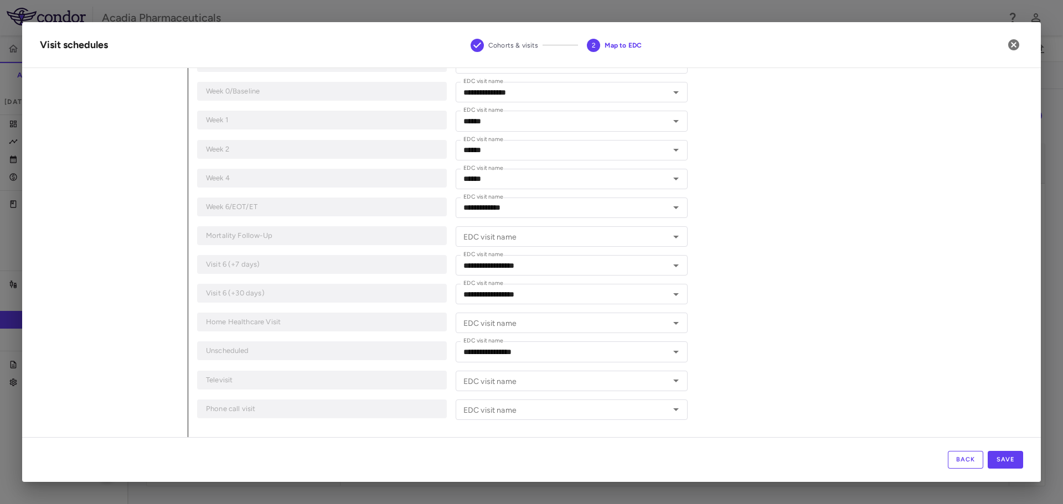
click at [882, 149] on div "**********" at bounding box center [605, 157] width 835 height 559
click at [1008, 464] on button "Save" at bounding box center [1004, 460] width 35 height 18
click at [1014, 48] on icon "button" at bounding box center [1013, 44] width 11 height 11
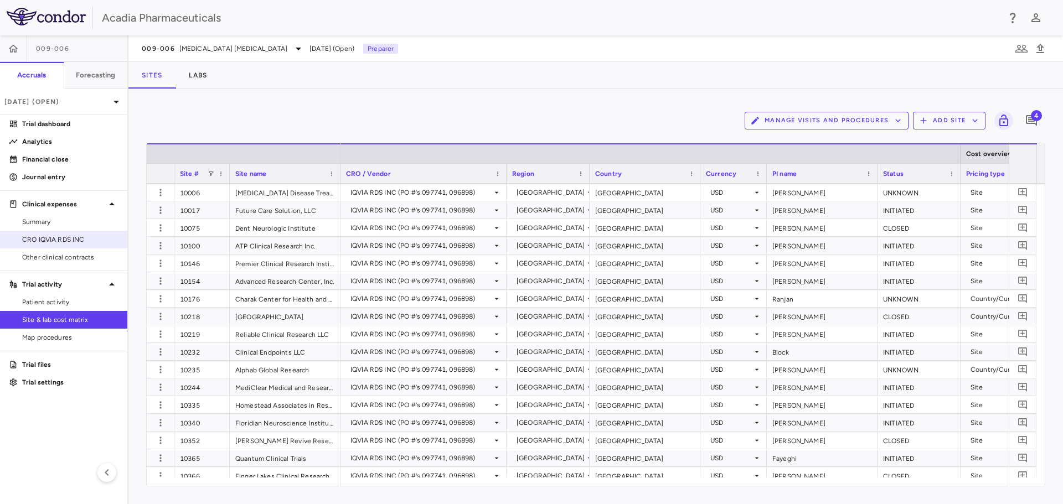
click at [56, 236] on span "CRO IQVIA RDS INC" at bounding box center [70, 240] width 96 height 10
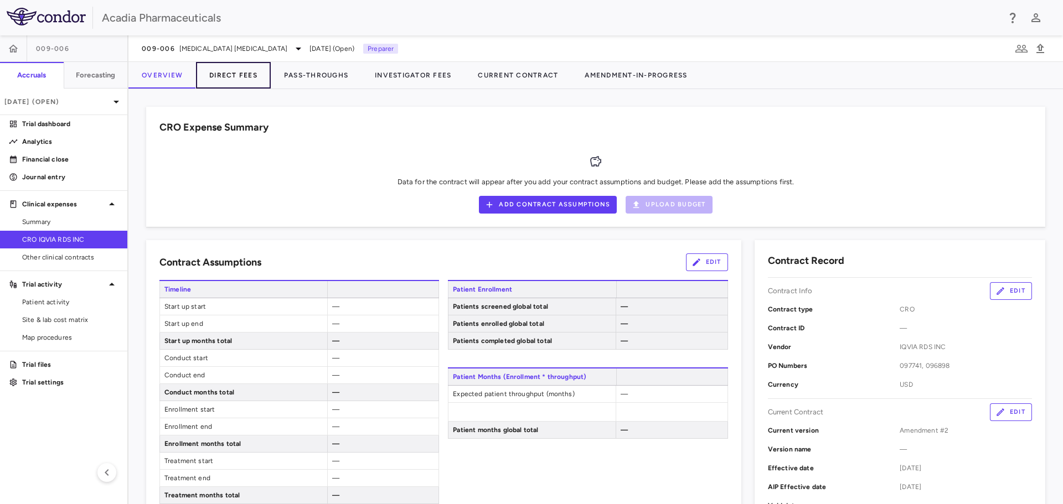
click at [235, 75] on button "Direct Fees" at bounding box center [233, 75] width 75 height 27
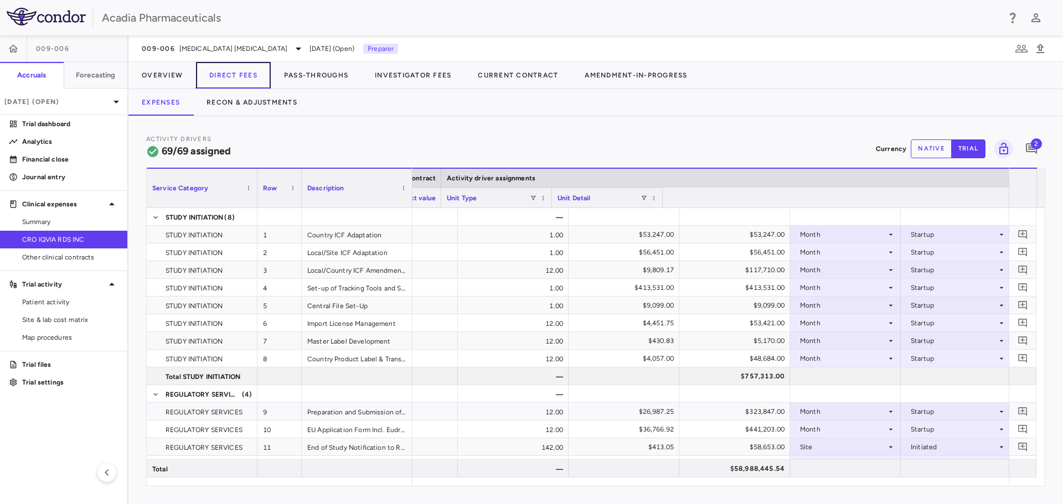
scroll to position [0, 635]
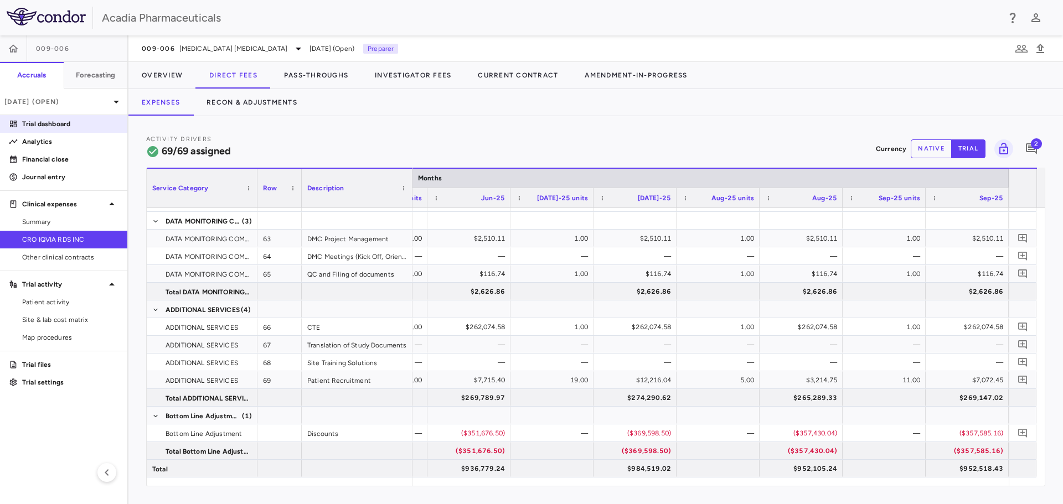
click at [59, 122] on p "Trial dashboard" at bounding box center [70, 124] width 96 height 10
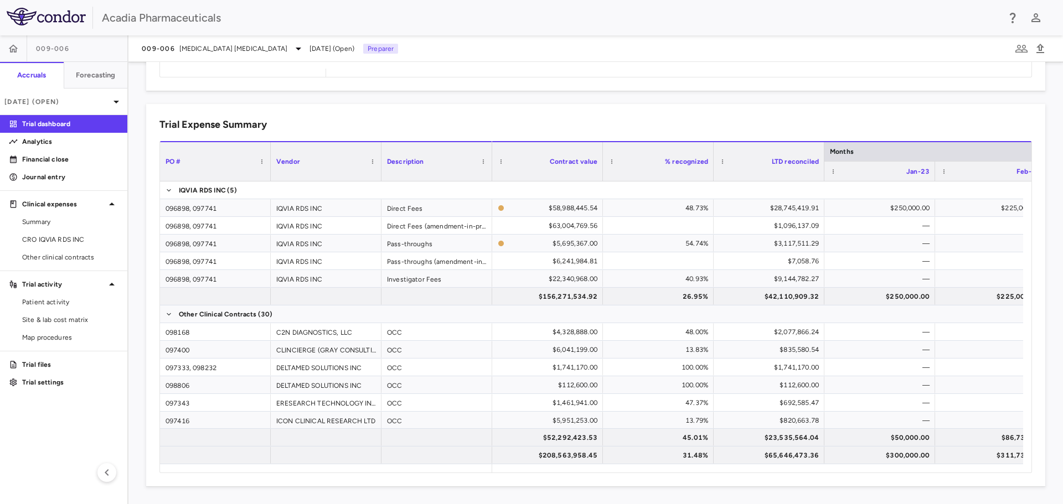
drag, startPoint x: 559, startPoint y: 474, endPoint x: 800, endPoint y: 475, distance: 241.3
click at [807, 476] on div "Trial Expense Summary Drag here to set column labels PO # Vendor Description" at bounding box center [595, 295] width 899 height 382
click at [66, 246] on link "CRO IQVIA RDS INC" at bounding box center [63, 239] width 127 height 17
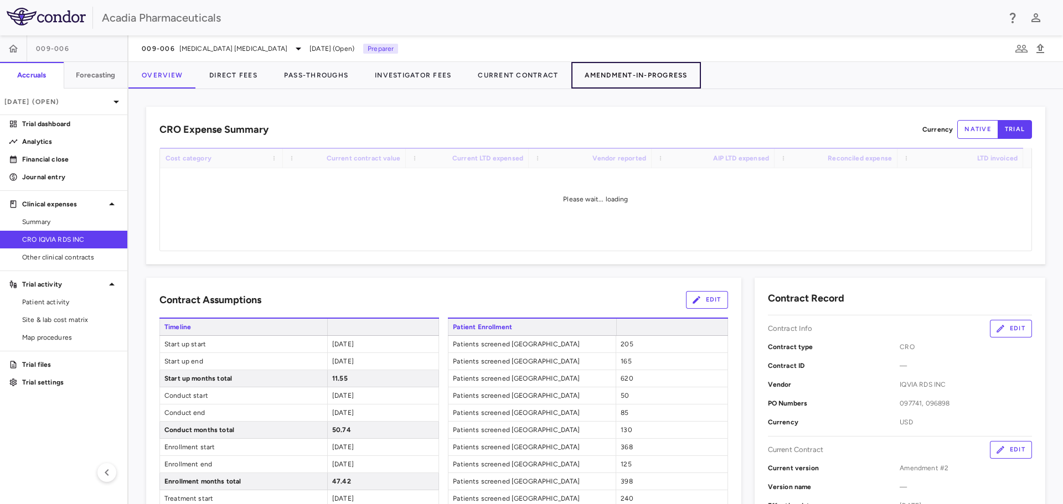
click at [654, 74] on button "Amendment-In-Progress" at bounding box center [635, 75] width 129 height 27
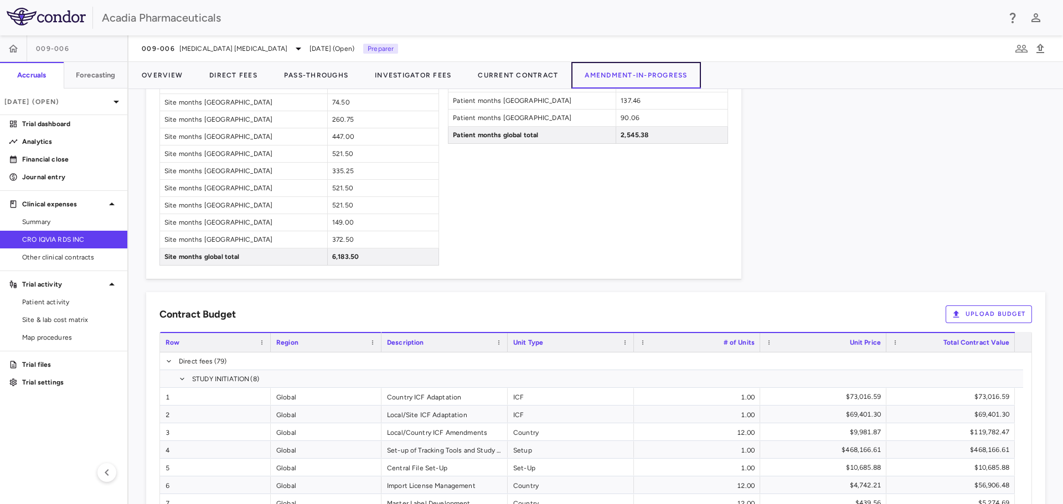
scroll to position [1186, 0]
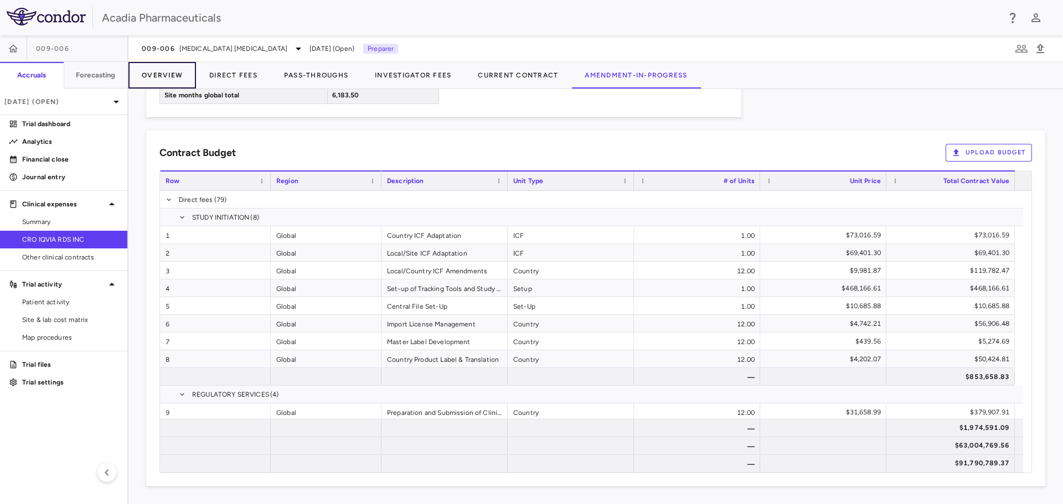
click at [144, 75] on button "Overview" at bounding box center [162, 75] width 68 height 27
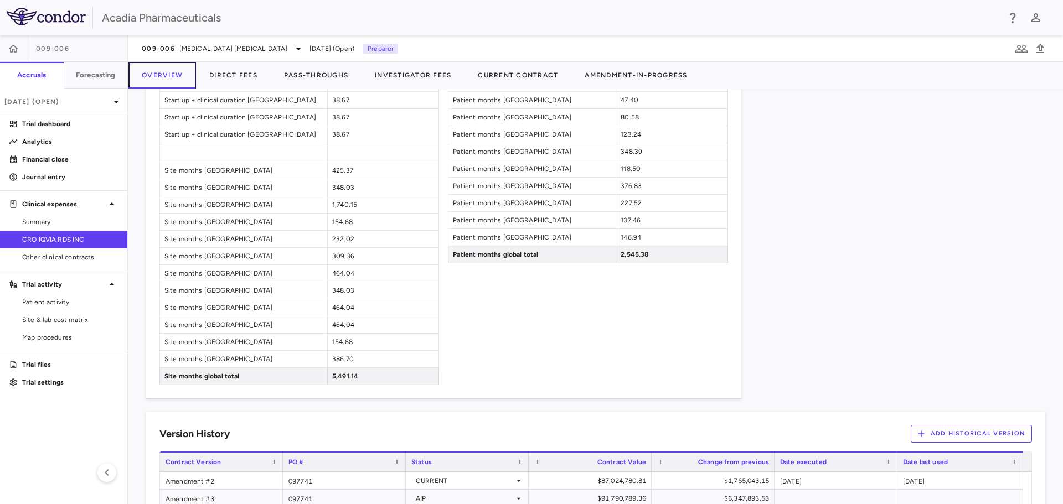
scroll to position [1124, 0]
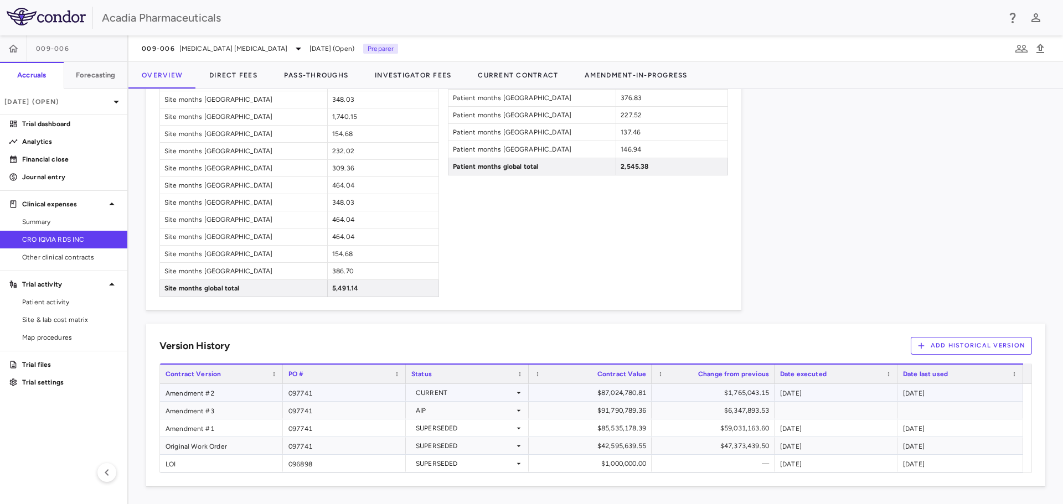
click at [519, 396] on icon at bounding box center [518, 392] width 9 height 9
click at [510, 341] on div at bounding box center [531, 252] width 1063 height 504
click at [517, 416] on div "AIP" at bounding box center [467, 410] width 112 height 16
click at [506, 429] on li "Current" at bounding box center [467, 431] width 122 height 17
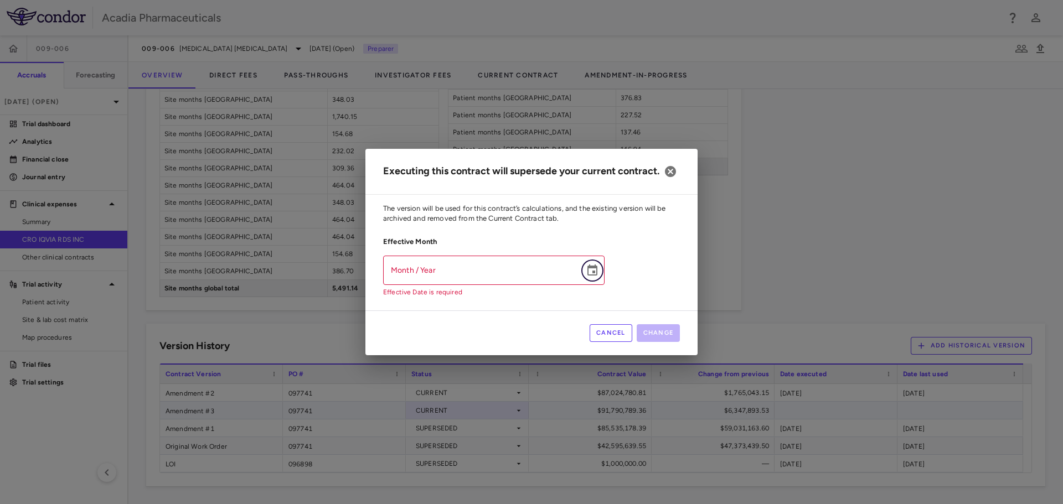
click at [592, 276] on icon "Choose date" at bounding box center [592, 270] width 10 height 11
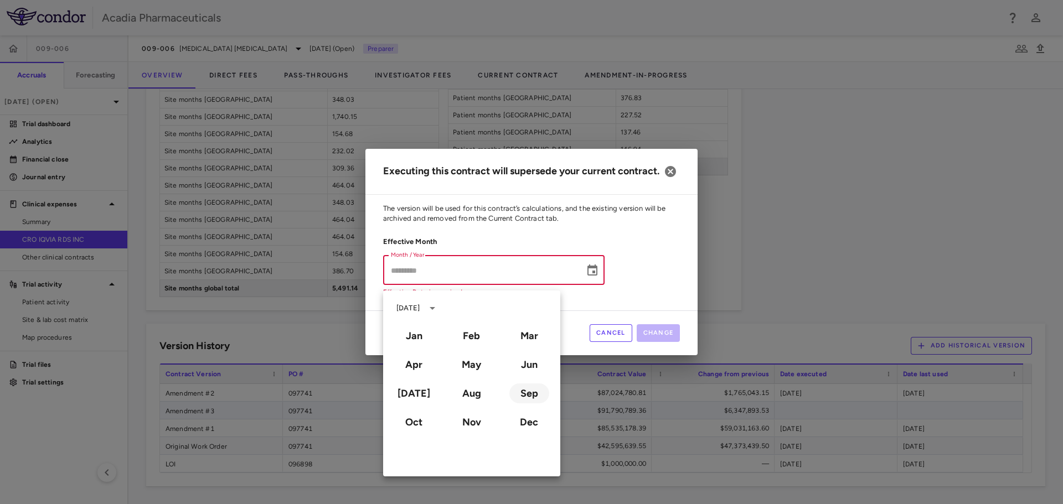
click at [522, 399] on button "Sep" at bounding box center [529, 393] width 40 height 20
type input "**********"
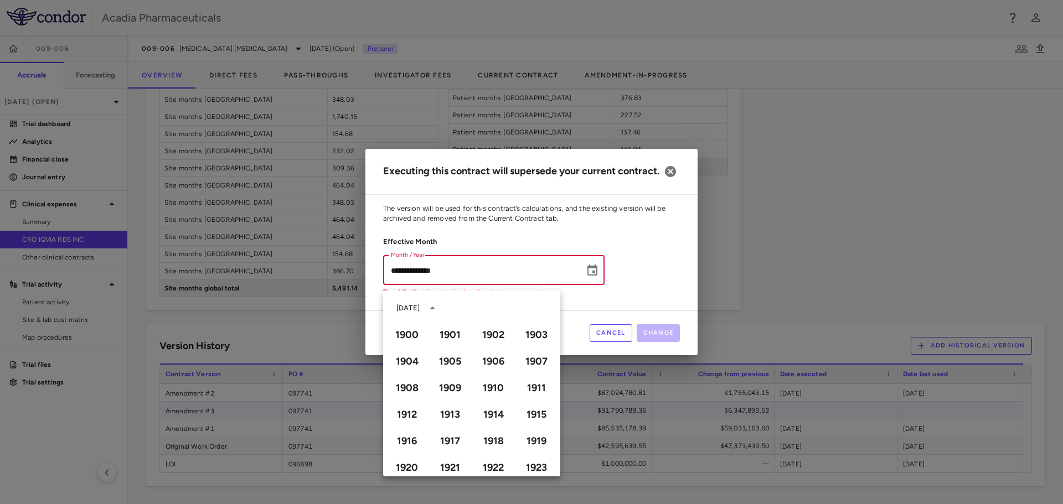
scroll to position [759, 0]
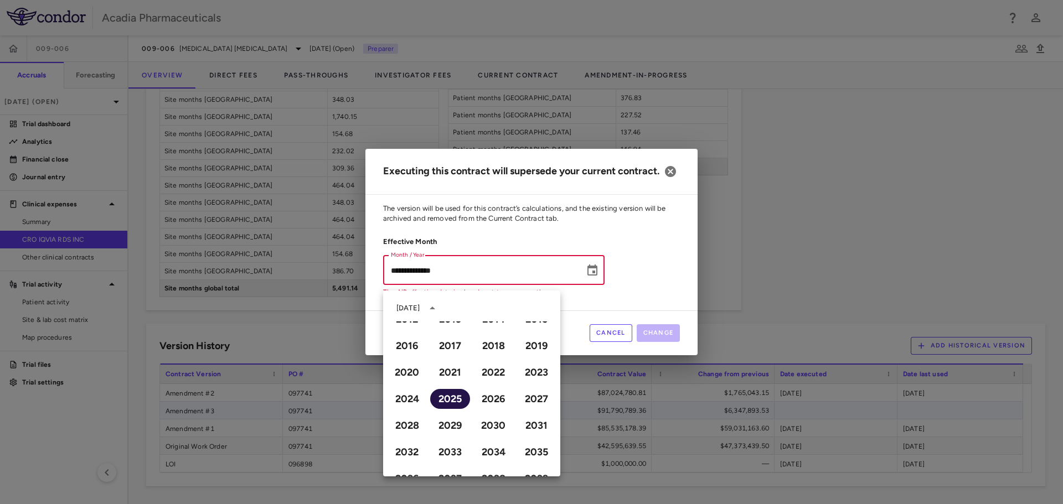
click at [458, 405] on button "2025" at bounding box center [450, 399] width 40 height 20
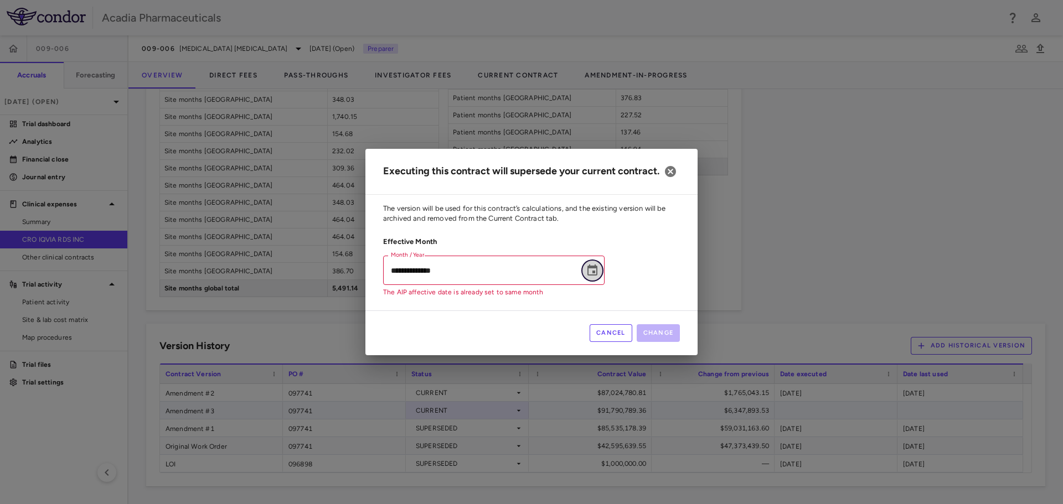
click at [594, 276] on icon "Choose date, selected date is Sep 29, 2025" at bounding box center [591, 270] width 13 height 13
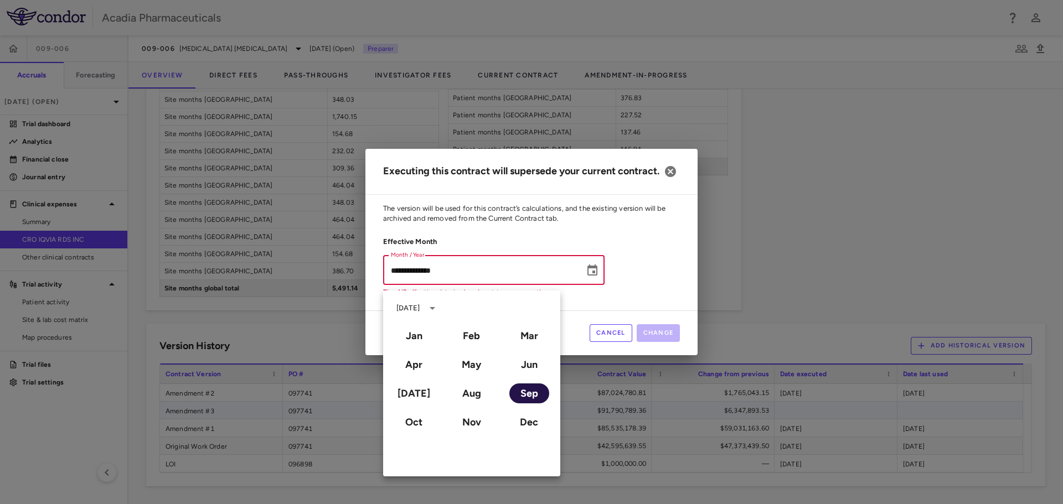
click at [533, 388] on button "Sep" at bounding box center [529, 393] width 40 height 20
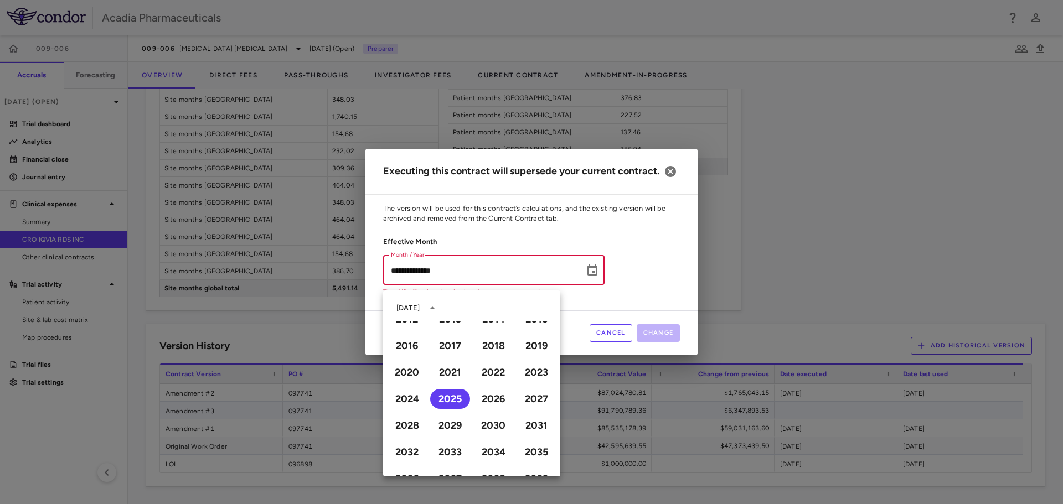
click at [626, 332] on button "Cancel" at bounding box center [610, 333] width 43 height 18
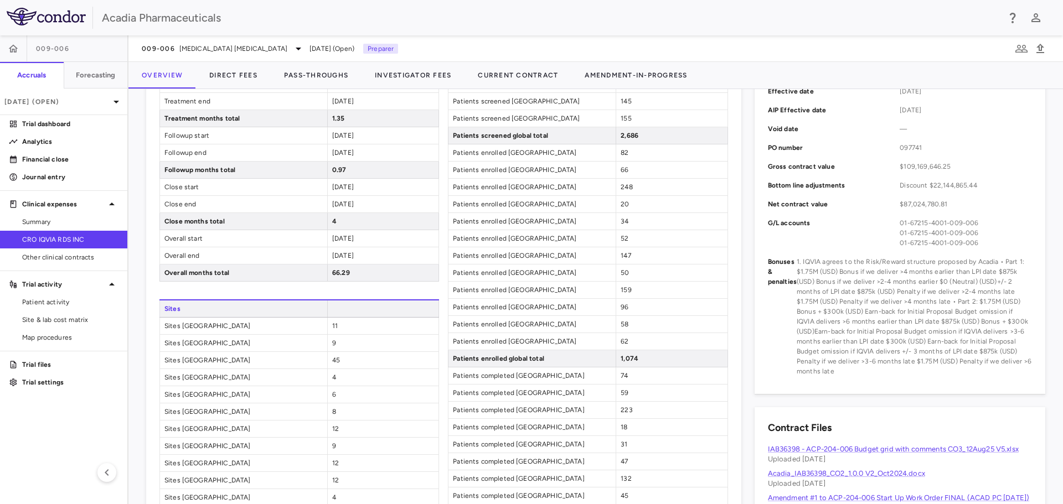
scroll to position [350, 0]
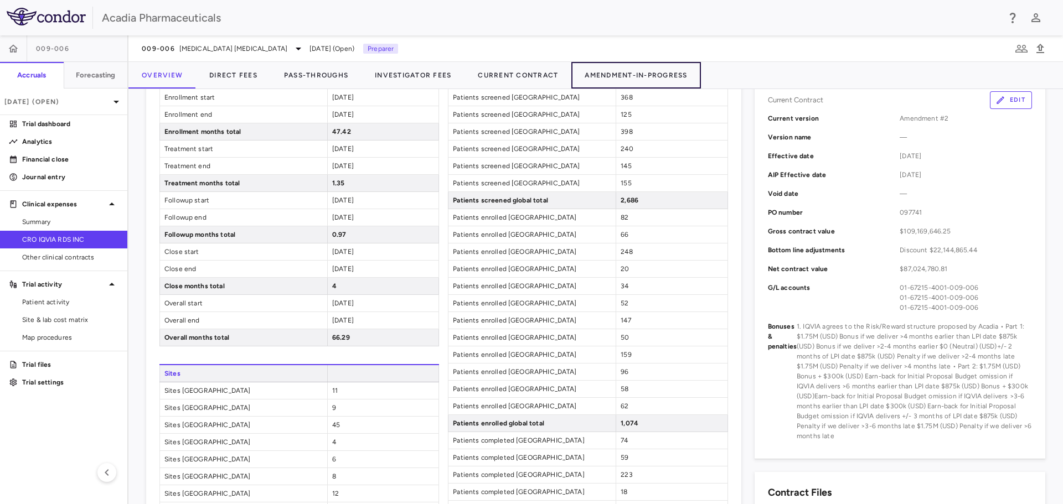
drag, startPoint x: 644, startPoint y: 75, endPoint x: 904, endPoint y: 77, distance: 260.1
click at [644, 75] on button "Amendment-In-Progress" at bounding box center [635, 75] width 129 height 27
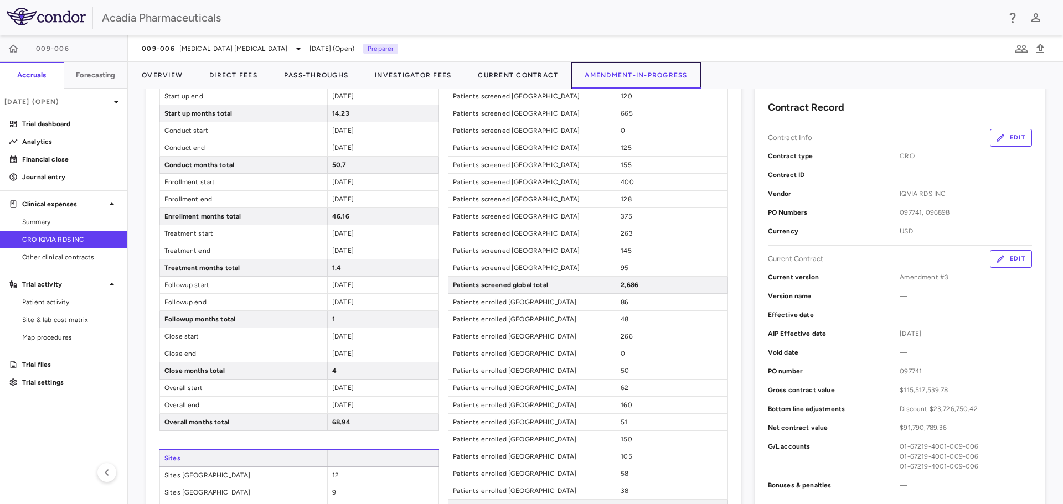
scroll to position [128, 0]
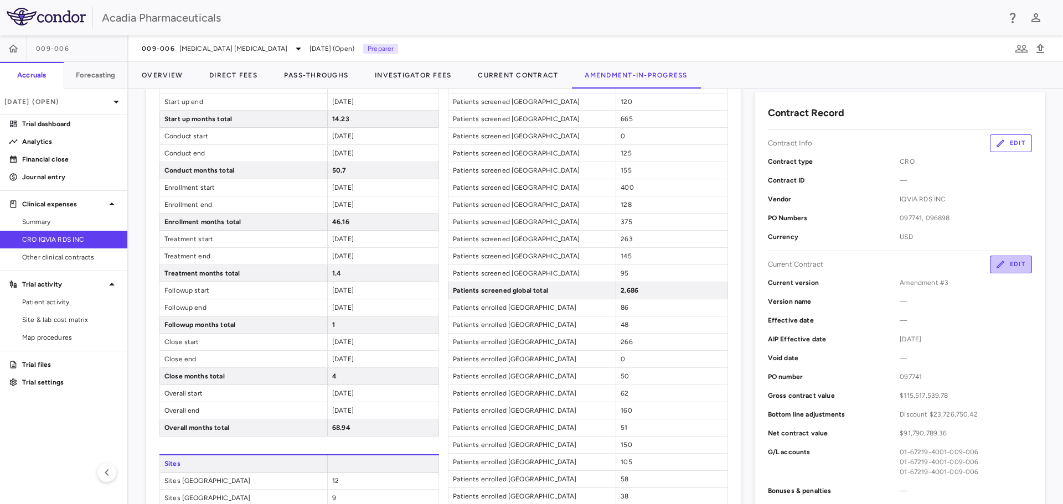
click at [995, 261] on icon "button" at bounding box center [1000, 265] width 10 height 10
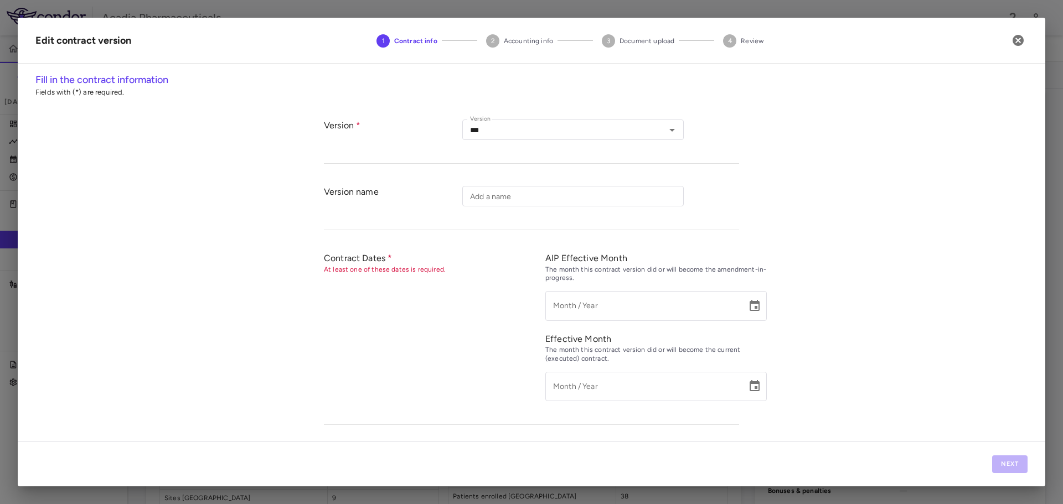
type input "*********"
type input "**********"
type input "******"
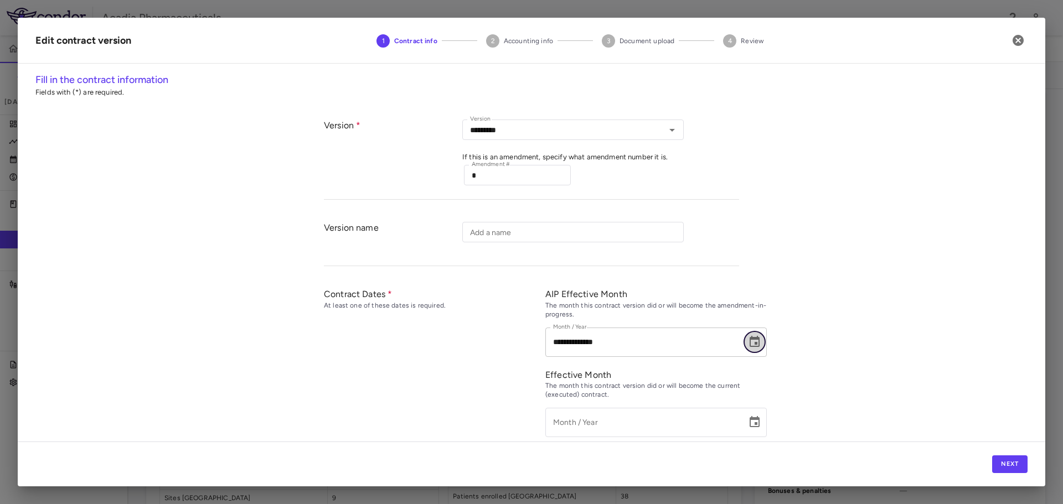
click at [752, 340] on icon "Choose date, selected date is Sep 29, 2025" at bounding box center [754, 341] width 10 height 11
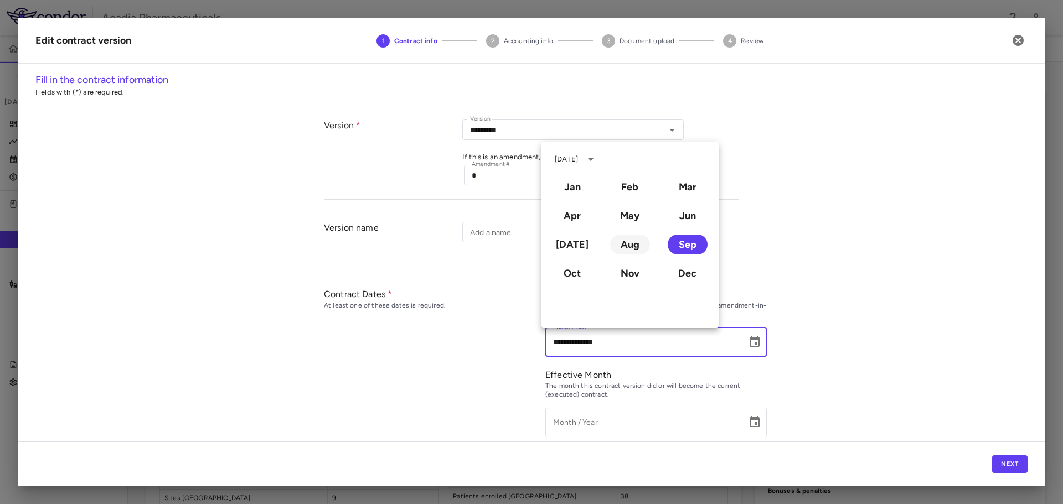
click at [639, 249] on button "Aug" at bounding box center [630, 245] width 40 height 20
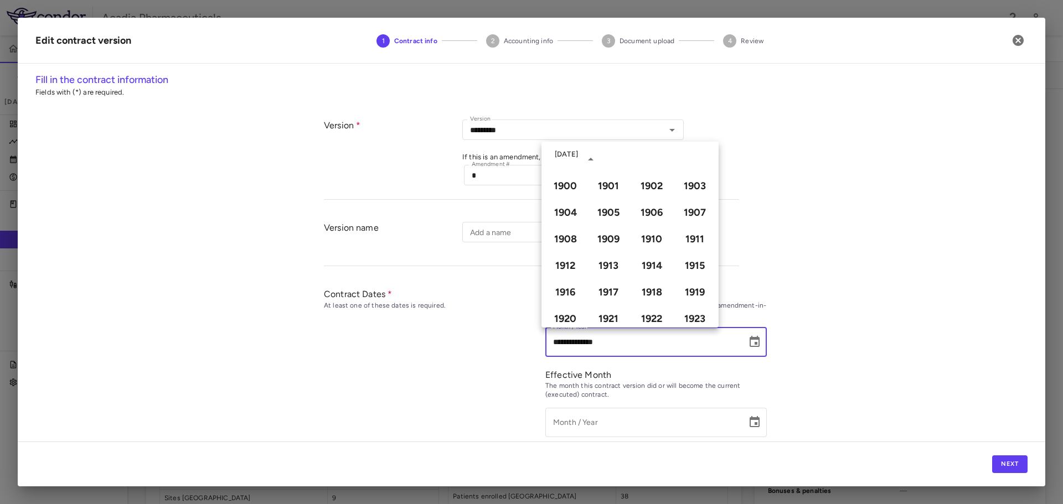
type input "**********"
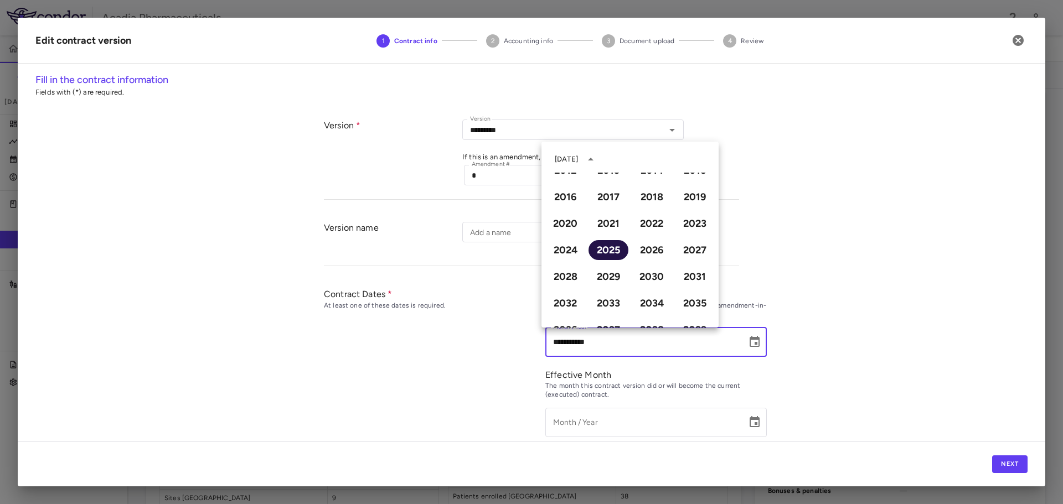
click at [604, 253] on button "2025" at bounding box center [608, 250] width 40 height 20
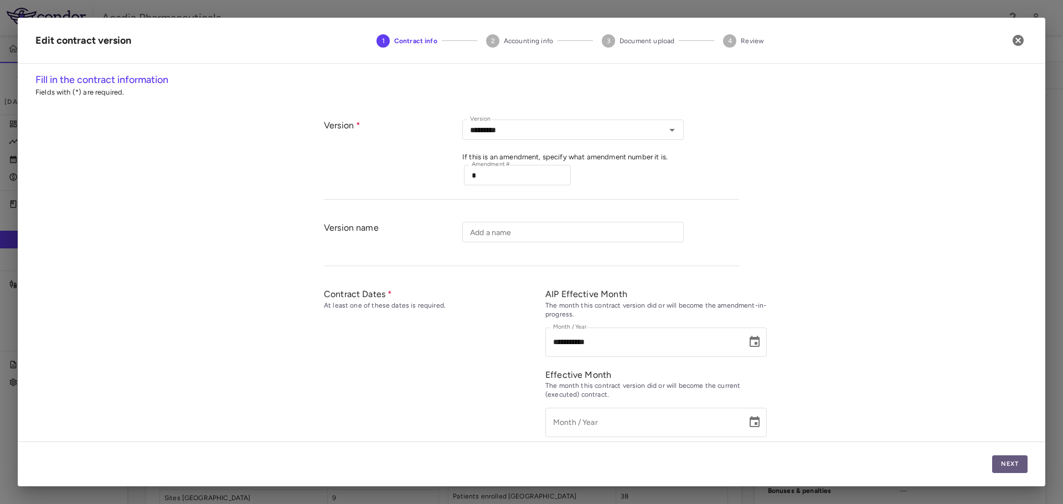
click at [1017, 460] on button "Next" at bounding box center [1009, 464] width 35 height 18
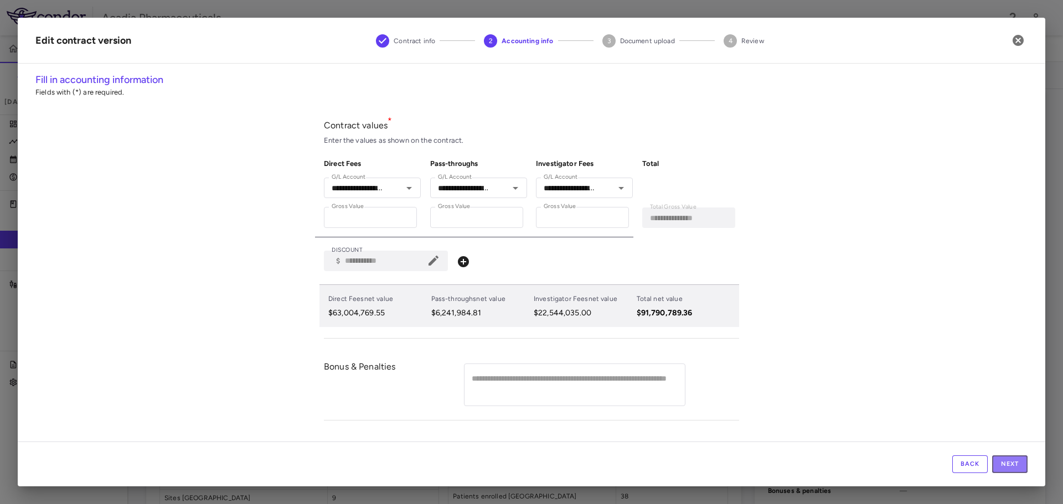
click at [1017, 460] on button "Next" at bounding box center [1009, 464] width 35 height 18
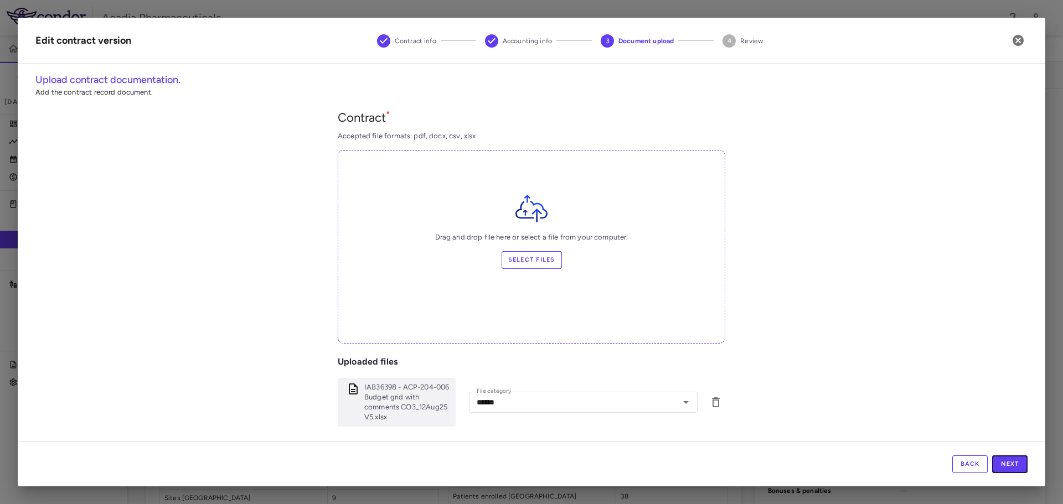
click at [1017, 460] on button "Next" at bounding box center [1009, 464] width 35 height 18
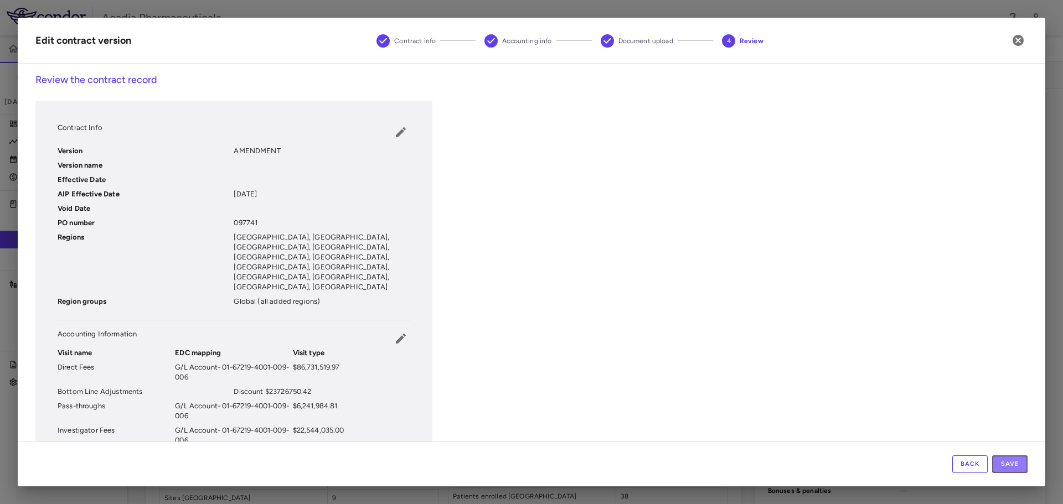
click at [1017, 462] on button "Save" at bounding box center [1009, 464] width 35 height 18
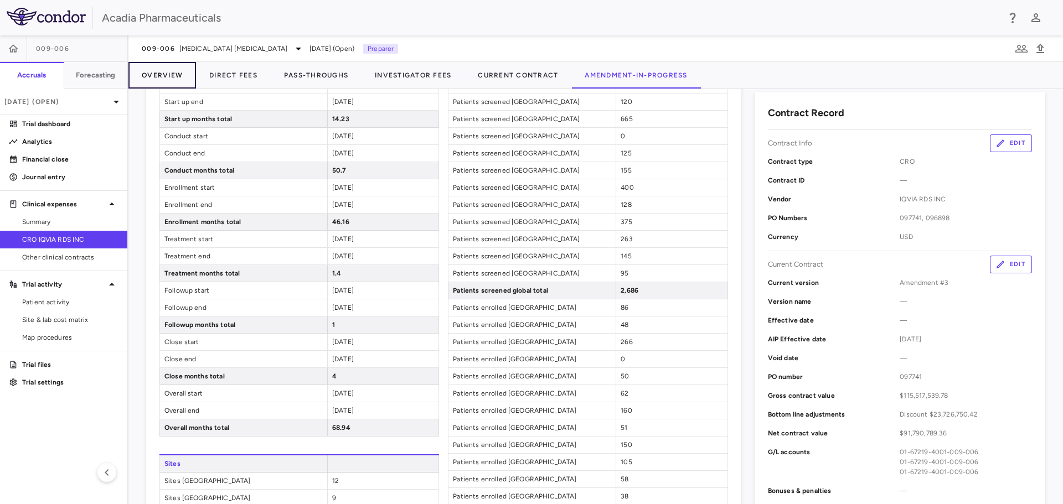
click at [162, 77] on button "Overview" at bounding box center [162, 75] width 68 height 27
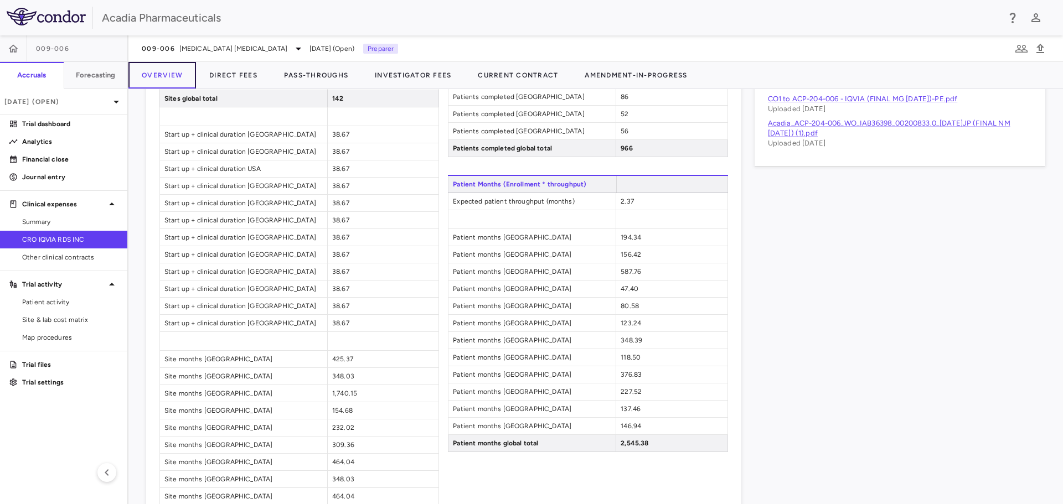
scroll to position [1124, 0]
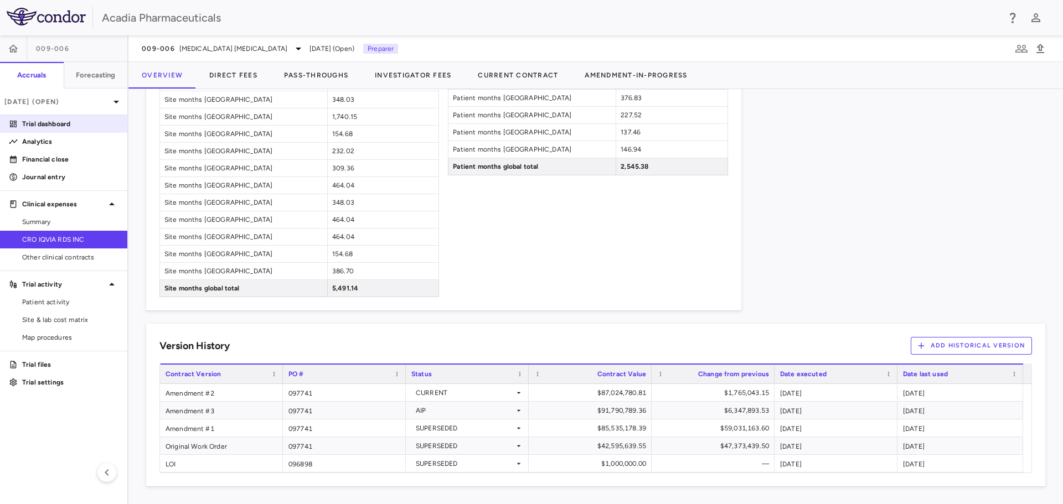
click at [64, 131] on link "Trial dashboard" at bounding box center [63, 124] width 127 height 17
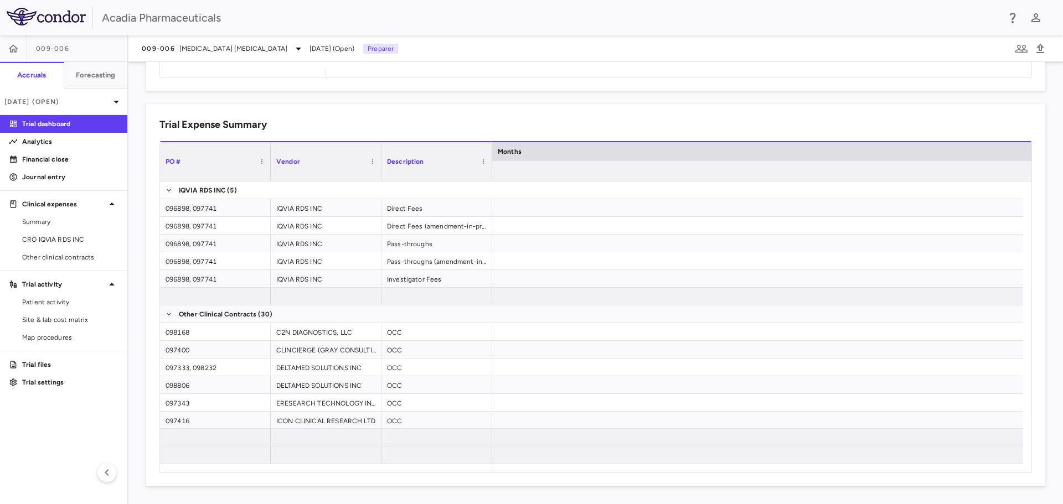
scroll to position [0, 3462]
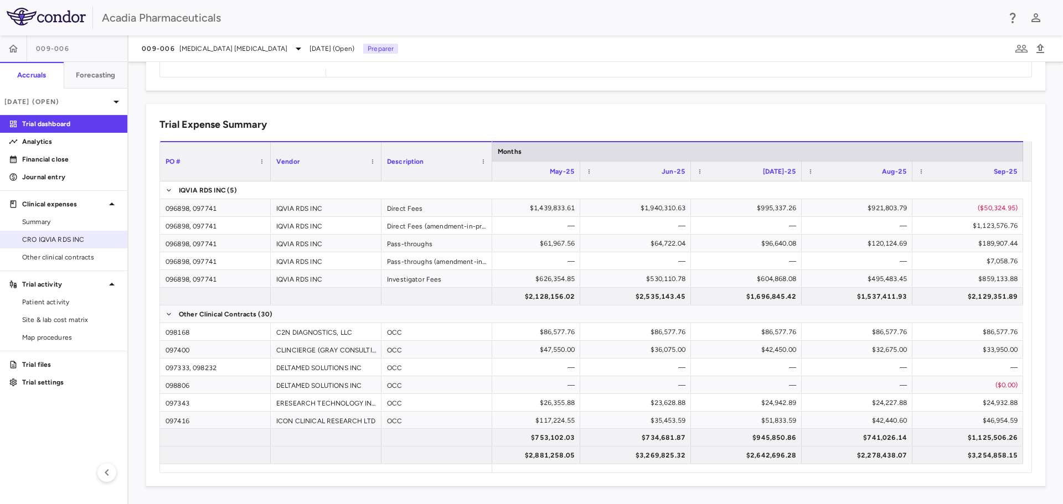
click at [90, 236] on span "CRO IQVIA RDS INC" at bounding box center [70, 240] width 96 height 10
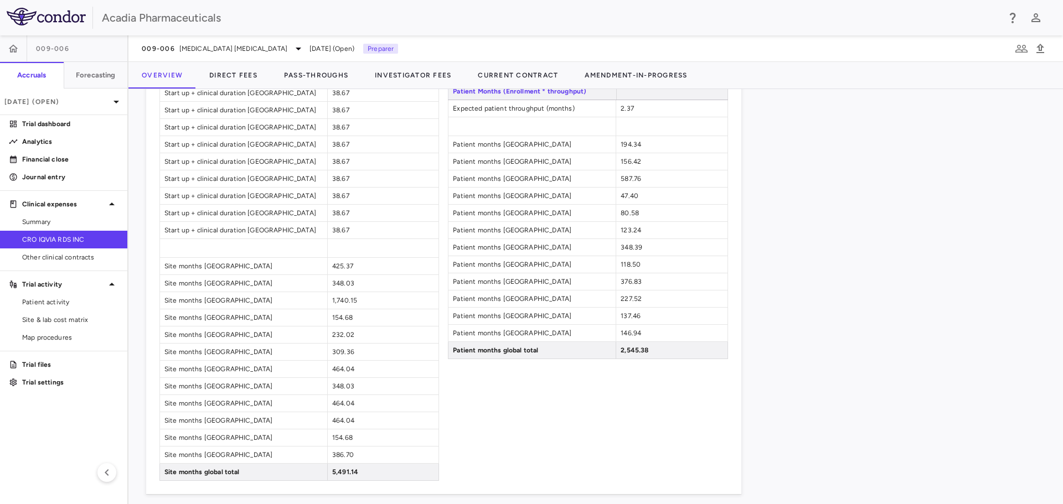
scroll to position [1124, 0]
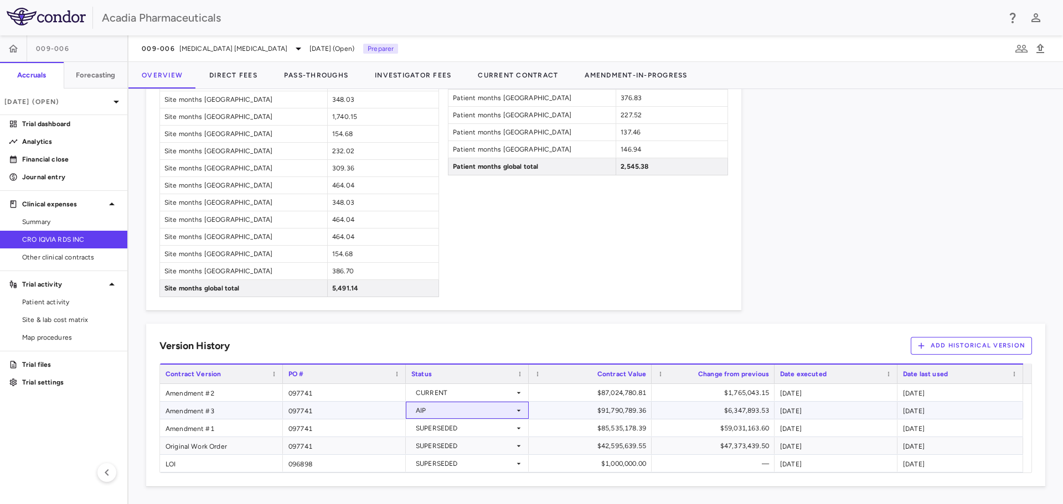
click at [525, 410] on div "AIP" at bounding box center [467, 410] width 123 height 17
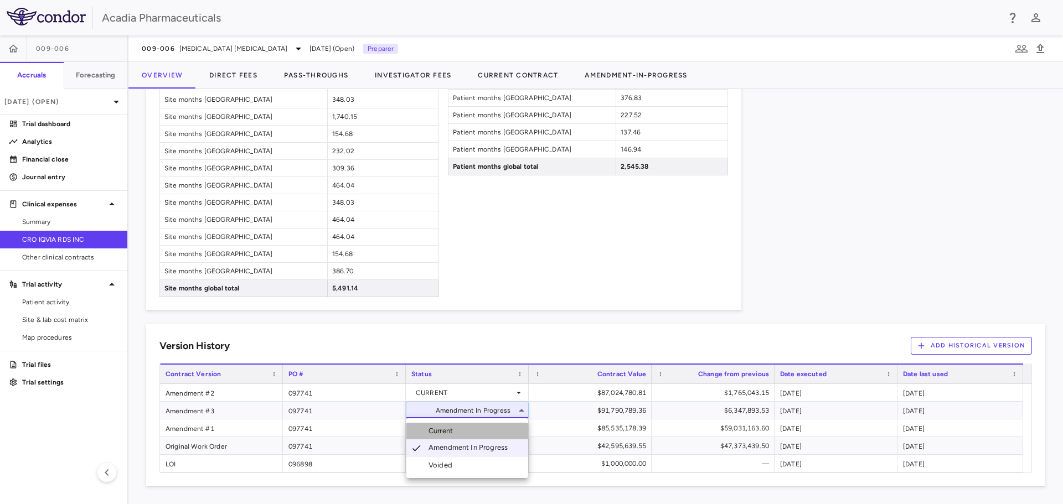
click at [501, 434] on li "Current" at bounding box center [467, 431] width 122 height 17
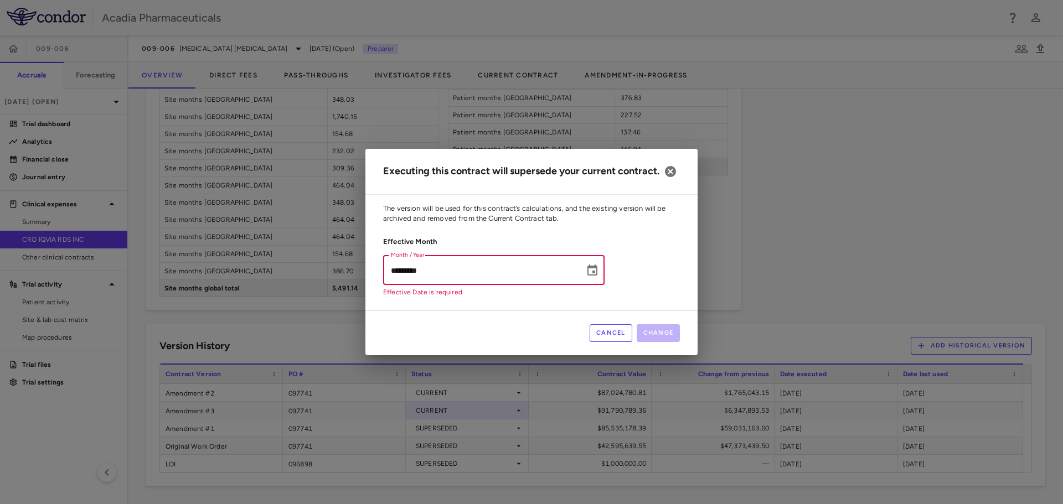
type input "*********"
click at [488, 273] on input "*********" at bounding box center [480, 270] width 194 height 29
click at [590, 275] on icon "Choose date" at bounding box center [591, 270] width 13 height 13
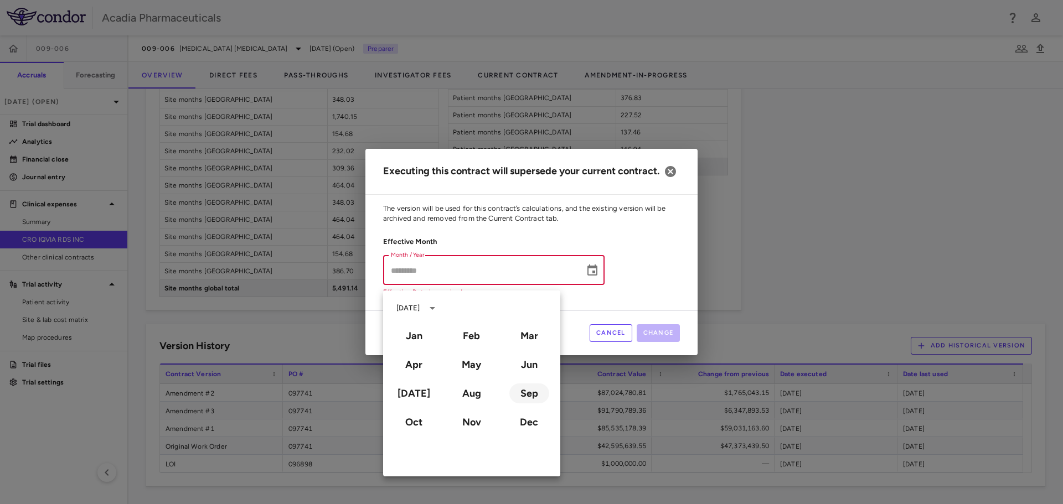
click at [531, 399] on button "Sep" at bounding box center [529, 393] width 40 height 20
type input "**********"
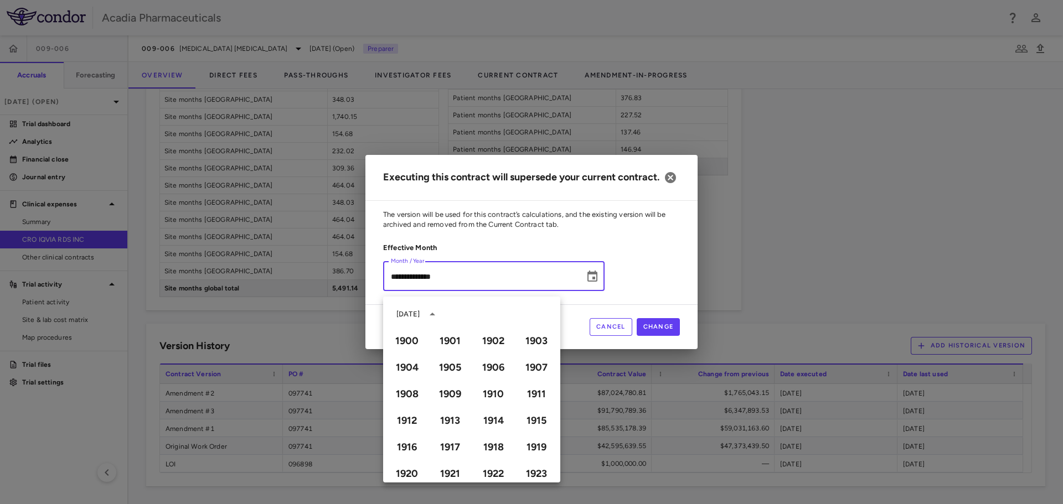
scroll to position [759, 0]
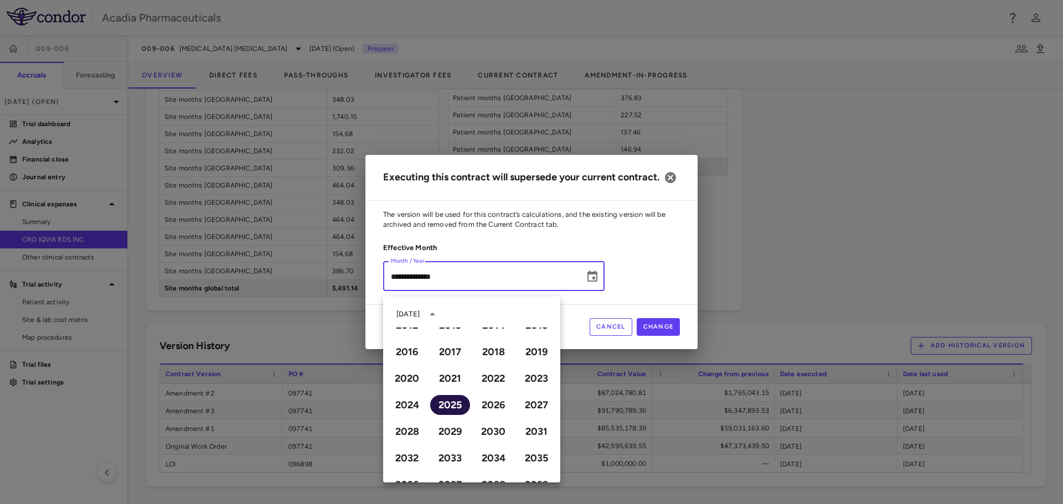
click at [458, 401] on button "2025" at bounding box center [450, 405] width 40 height 20
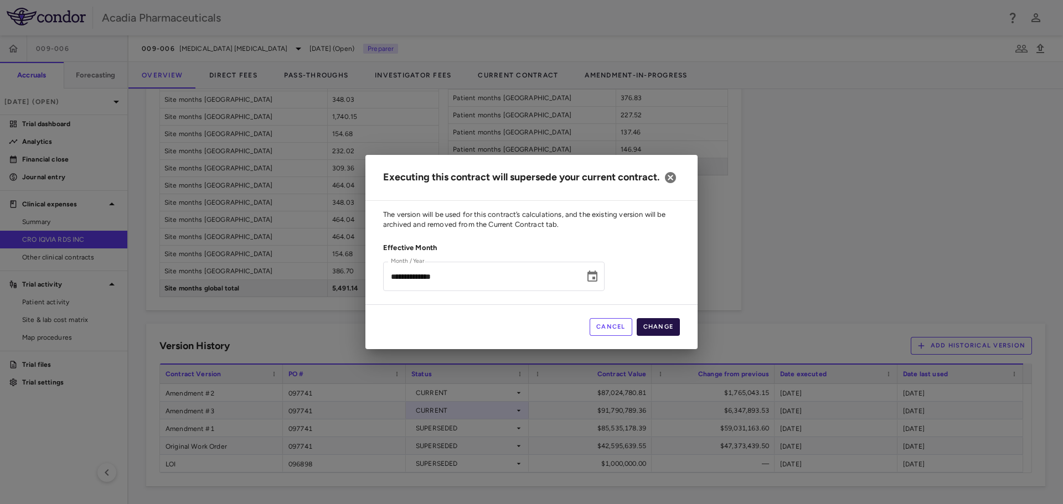
click at [668, 330] on button "Change" at bounding box center [658, 327] width 44 height 18
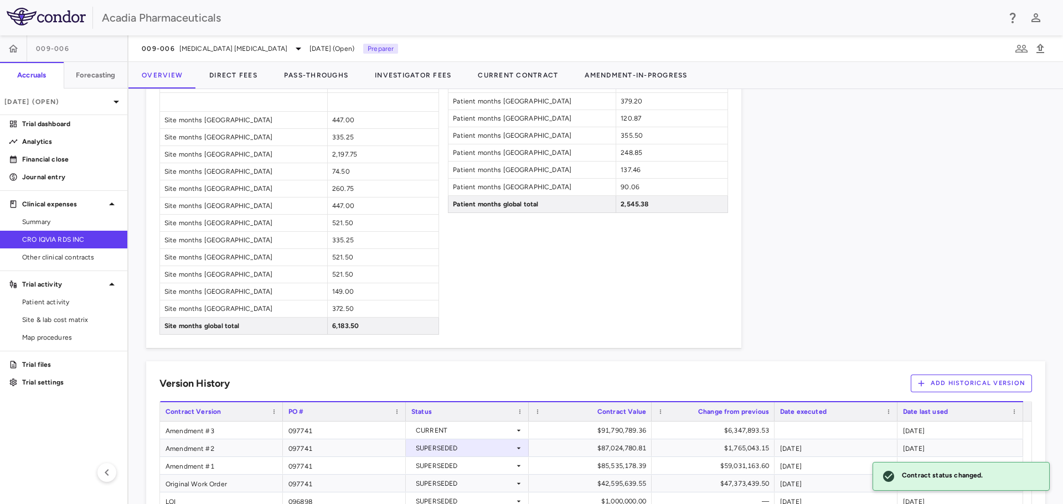
scroll to position [1124, 0]
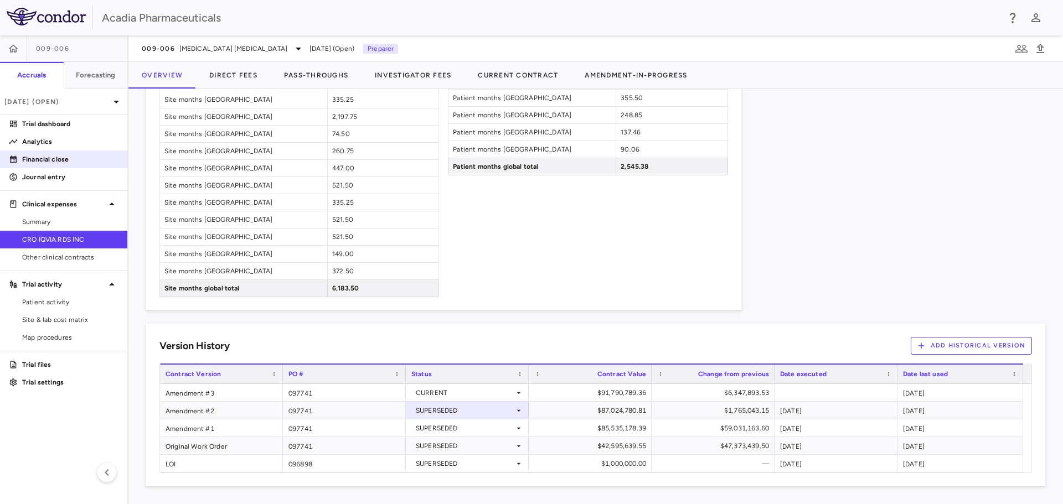
drag, startPoint x: 50, startPoint y: 164, endPoint x: 87, endPoint y: 161, distance: 36.7
click at [50, 164] on link "Financial close" at bounding box center [63, 159] width 127 height 17
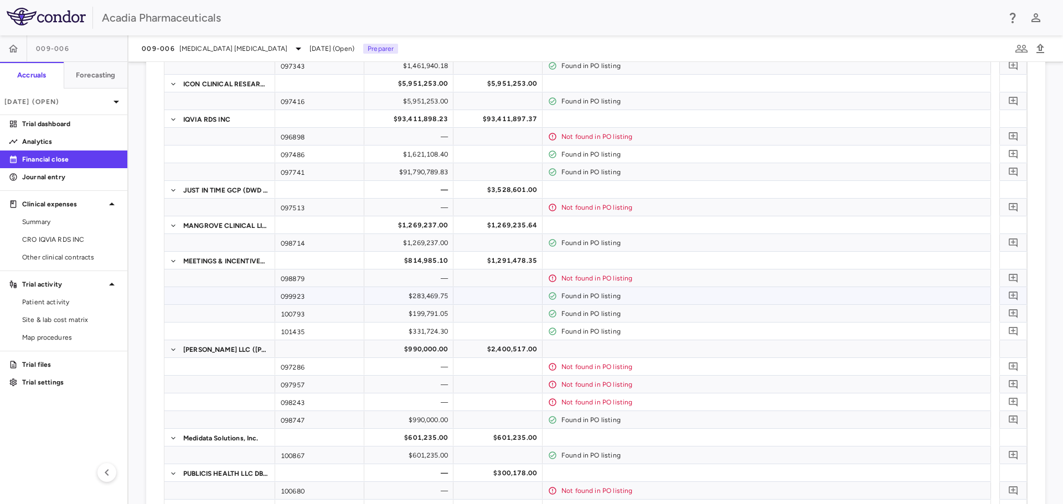
scroll to position [277, 0]
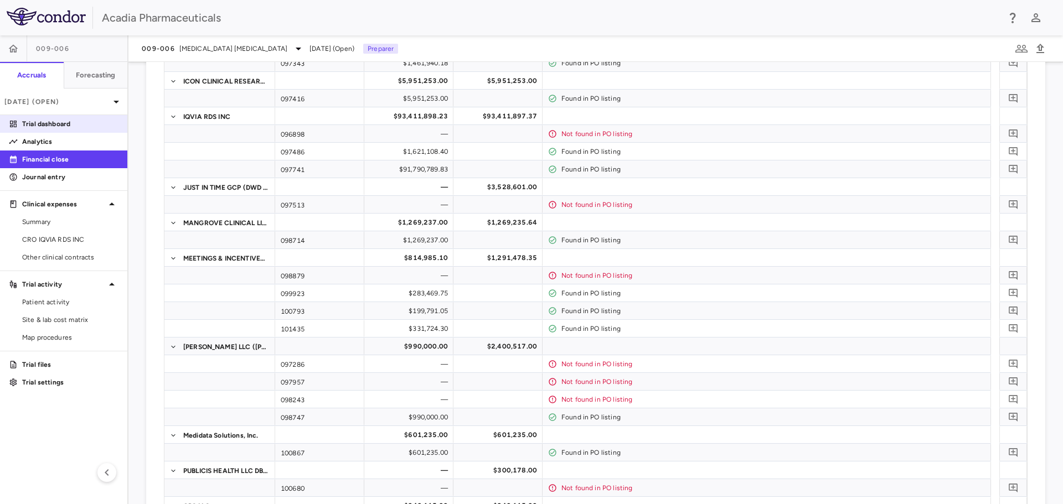
click at [53, 127] on p "Trial dashboard" at bounding box center [70, 124] width 96 height 10
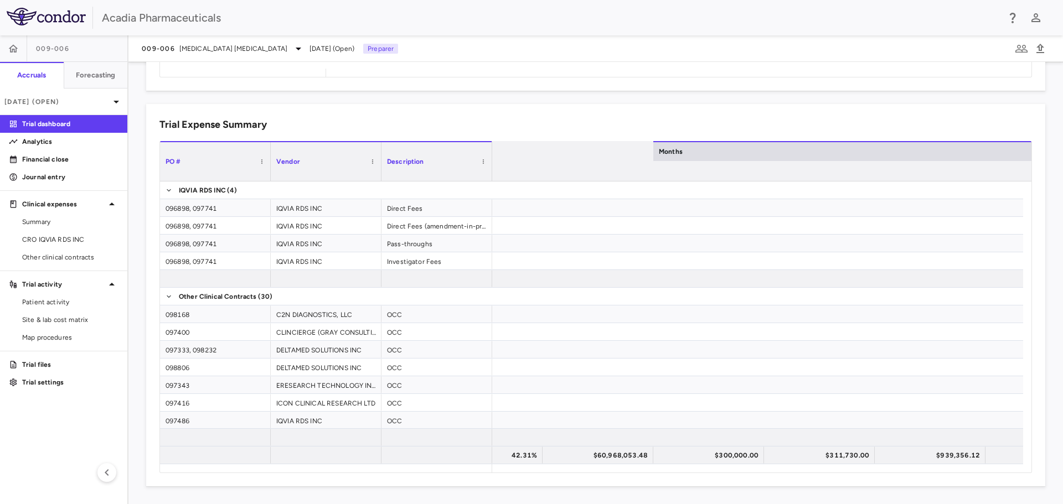
scroll to position [0, 2378]
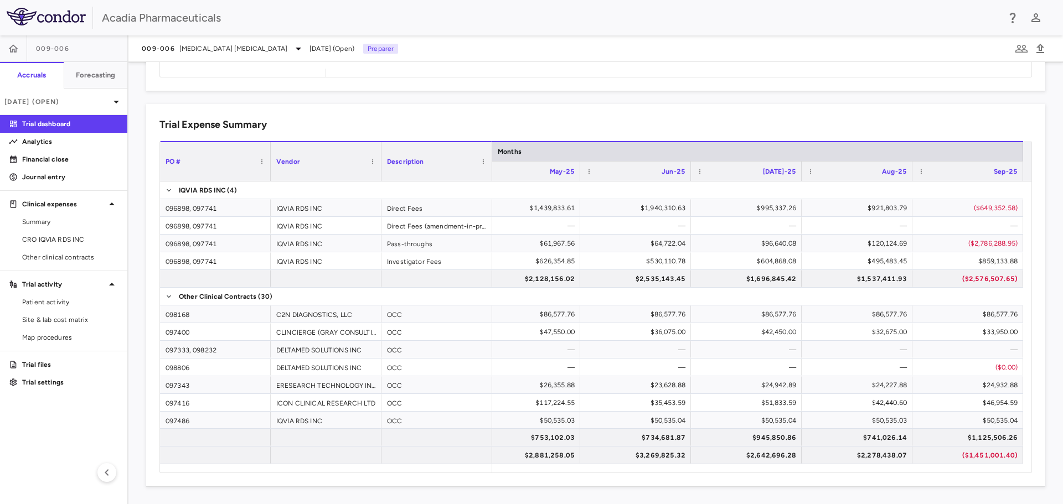
drag, startPoint x: 72, startPoint y: 237, endPoint x: 216, endPoint y: 127, distance: 181.6
click at [72, 237] on span "CRO IQVIA RDS INC" at bounding box center [70, 240] width 96 height 10
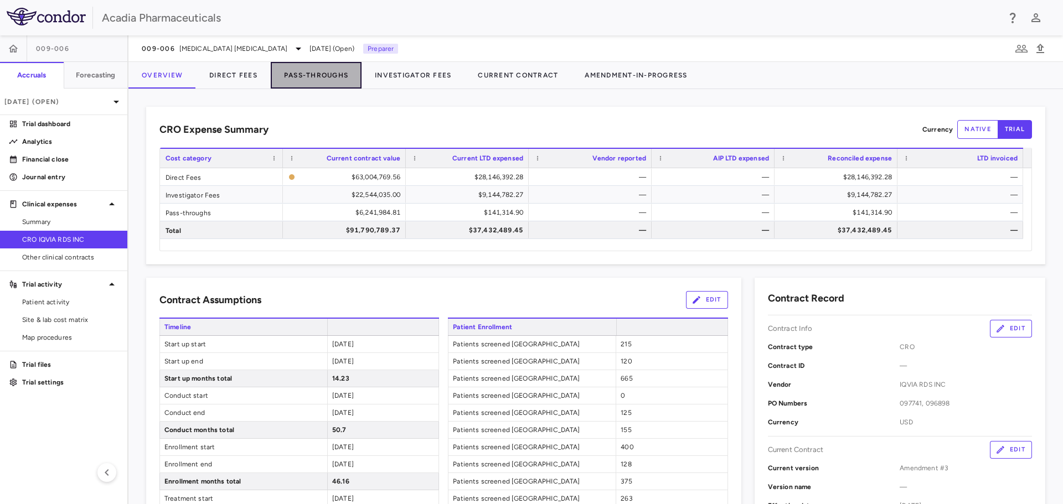
click at [292, 78] on button "Pass-Throughs" at bounding box center [316, 75] width 91 height 27
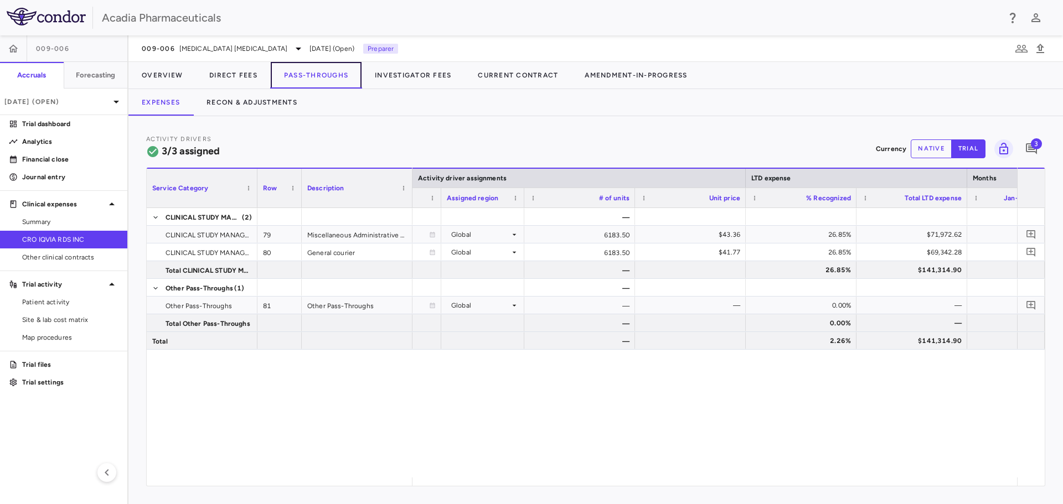
scroll to position [0, 1273]
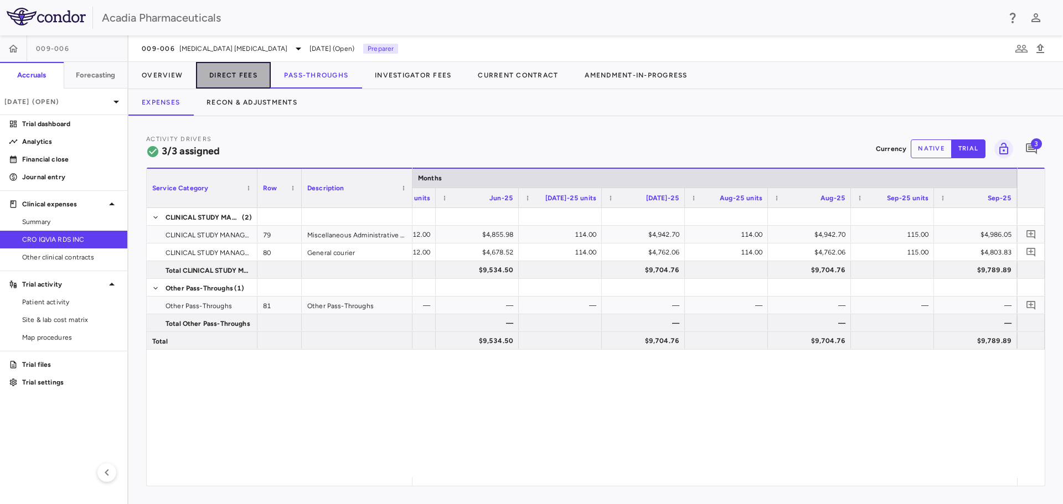
click at [242, 81] on button "Direct Fees" at bounding box center [233, 75] width 75 height 27
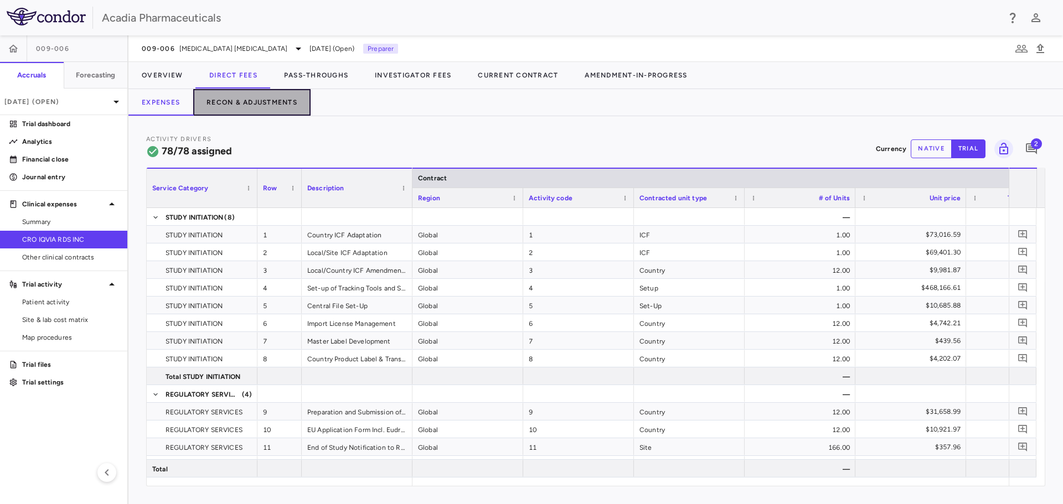
click at [260, 105] on button "Recon & Adjustments" at bounding box center [251, 102] width 117 height 27
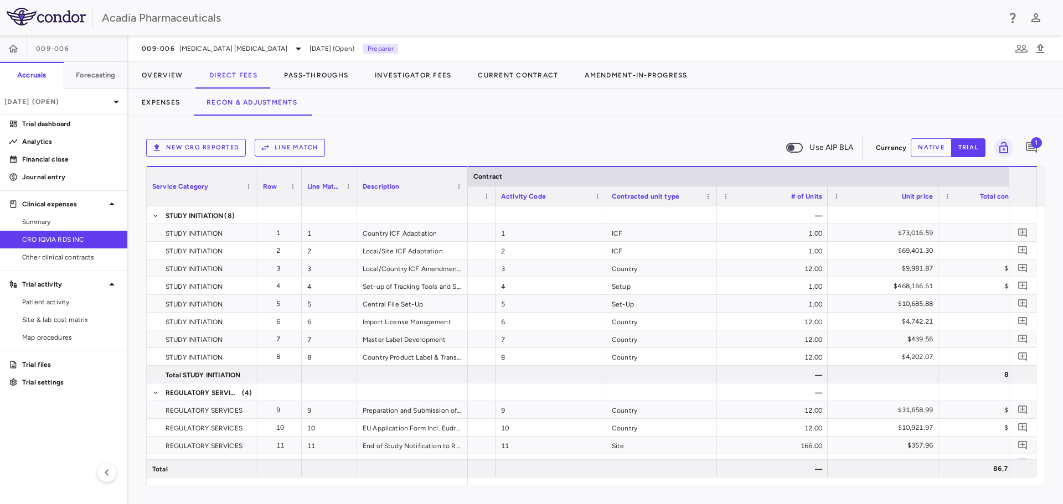
scroll to position [0, 110]
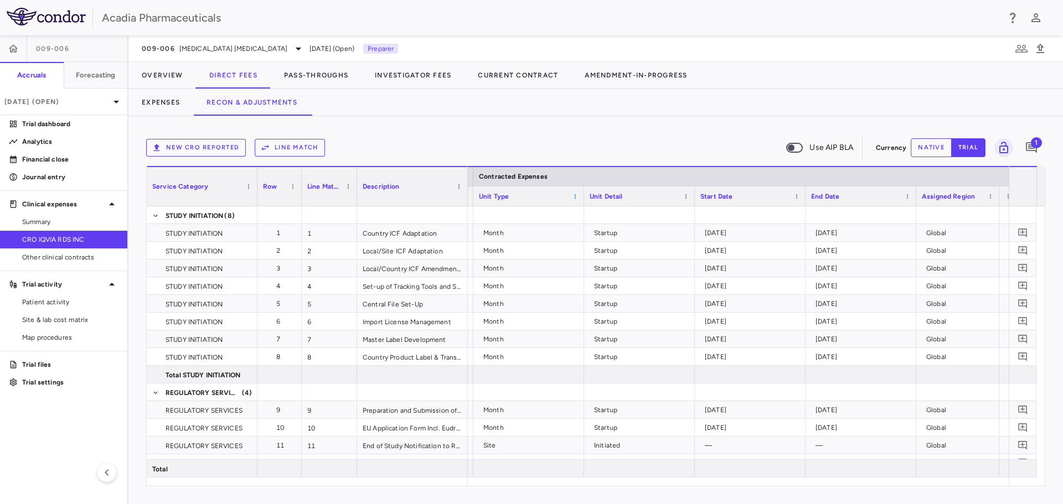
click at [572, 197] on span at bounding box center [575, 196] width 7 height 7
click at [561, 143] on div "New CRO reported Line Match Use AIP BLA" at bounding box center [508, 147] width 725 height 23
click at [151, 79] on button "Overview" at bounding box center [162, 75] width 68 height 27
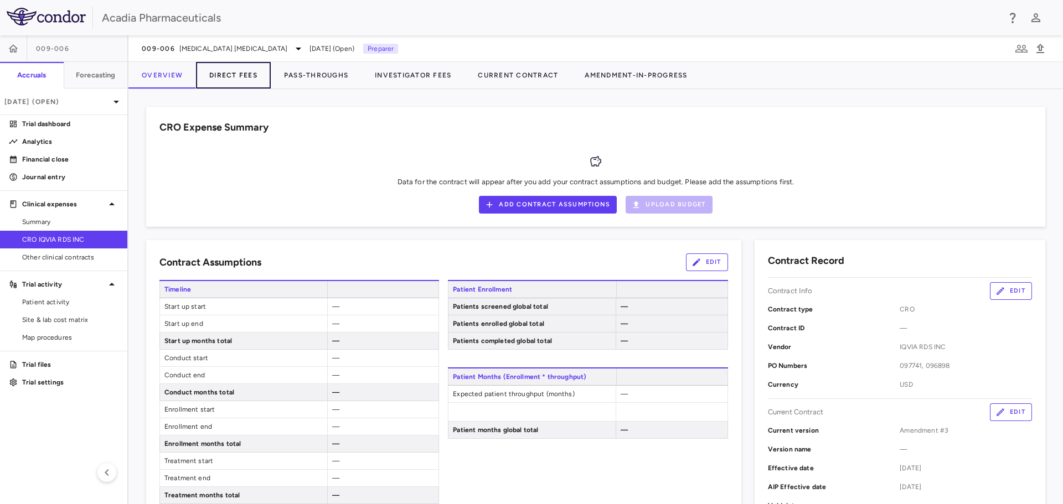
click at [237, 70] on button "Direct Fees" at bounding box center [233, 75] width 75 height 27
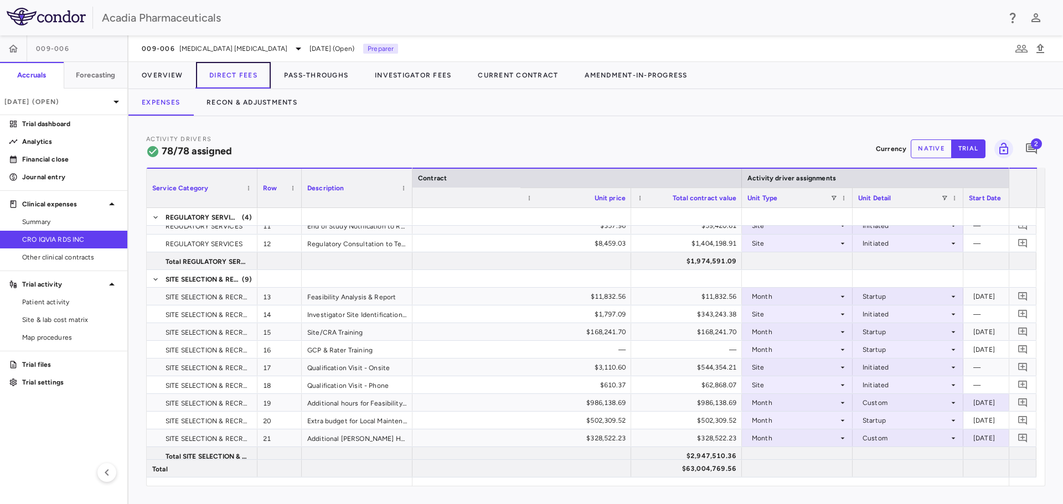
scroll to position [0, 601]
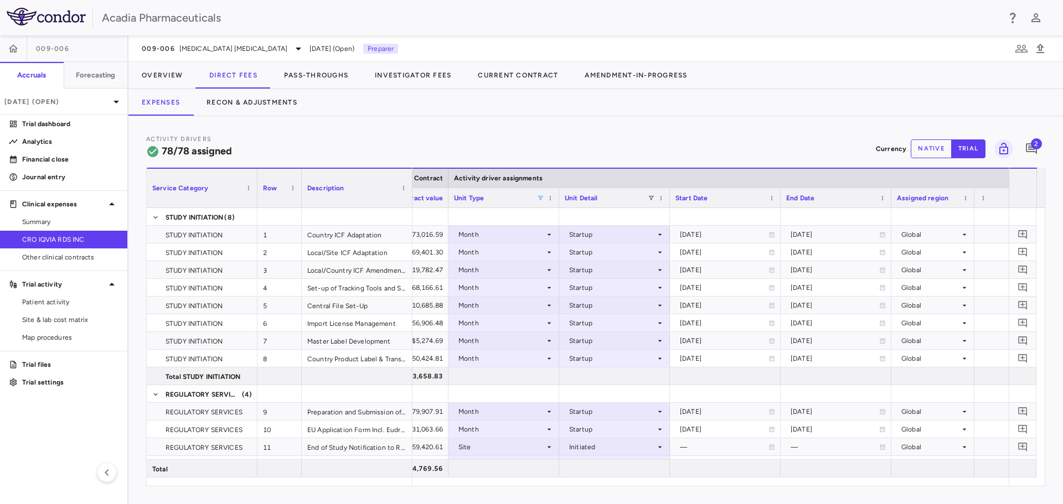
click at [537, 201] on span at bounding box center [540, 198] width 7 height 7
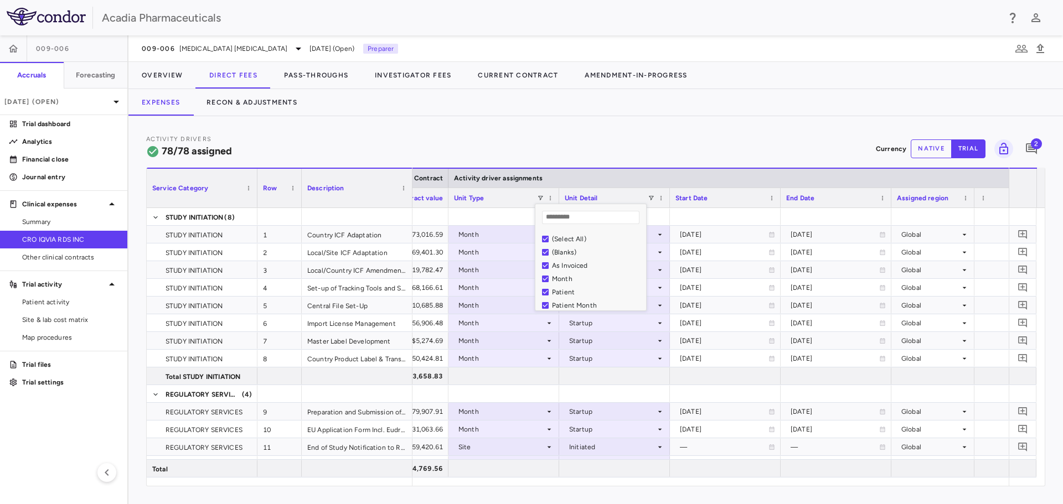
click at [561, 237] on div "(Select All)" at bounding box center [597, 239] width 91 height 8
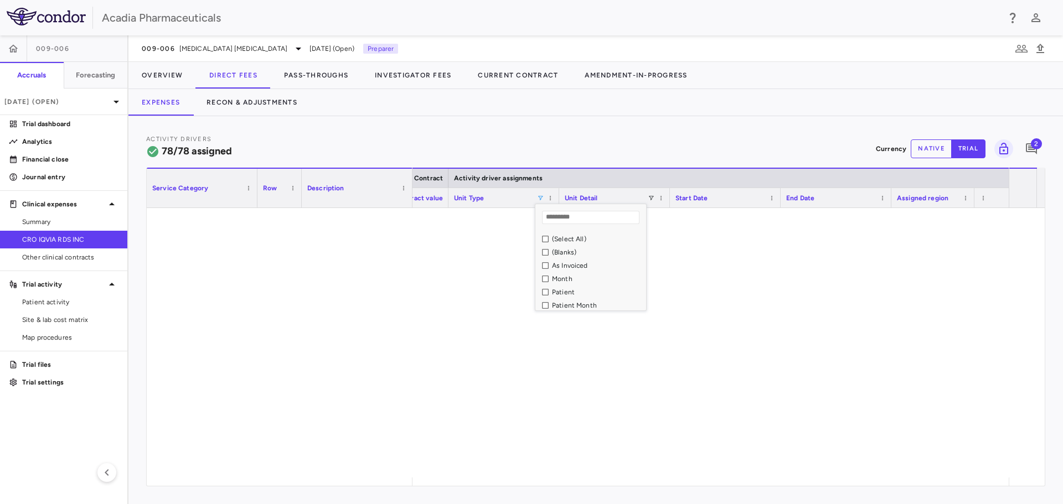
click at [564, 266] on div "As Invoiced" at bounding box center [597, 266] width 91 height 8
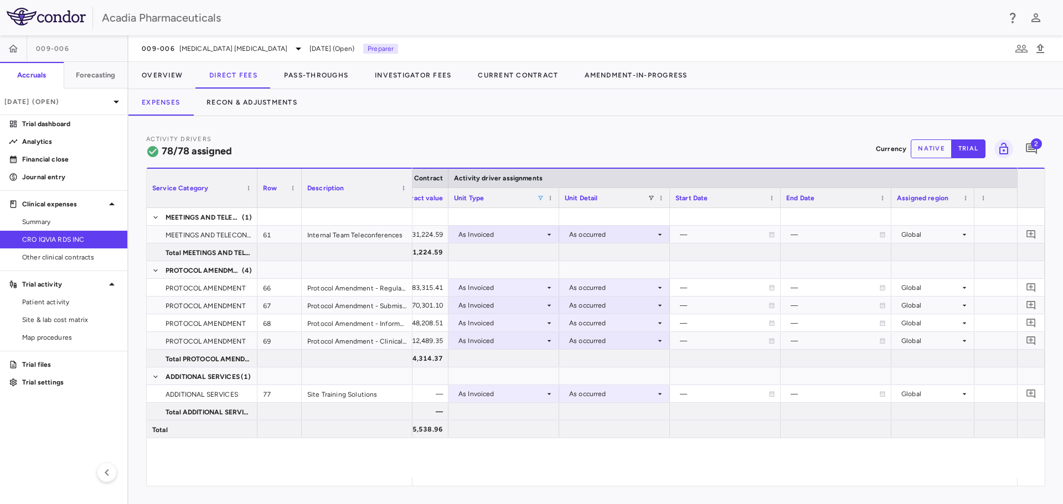
click at [595, 137] on div "Activity Drivers 78/78 assigned Currency native trial 2" at bounding box center [595, 148] width 899 height 29
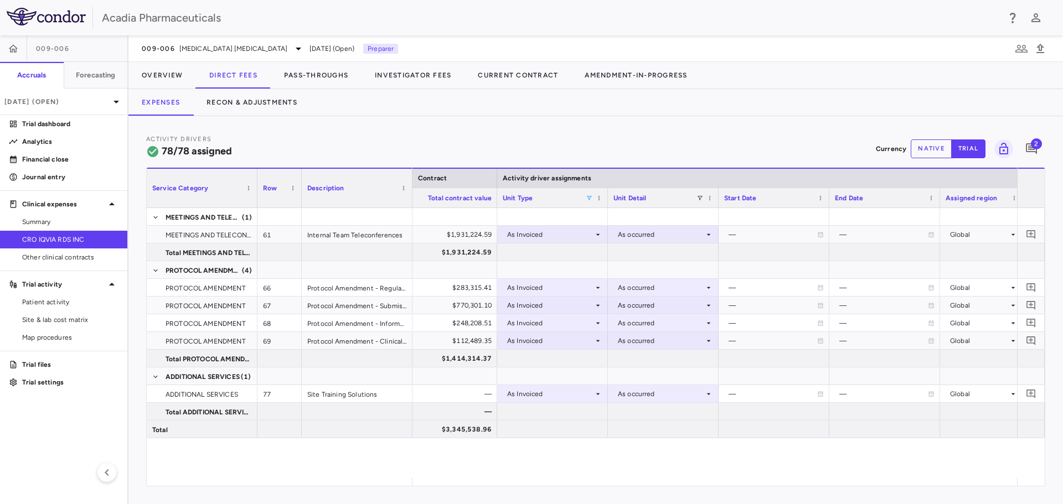
scroll to position [0, 505]
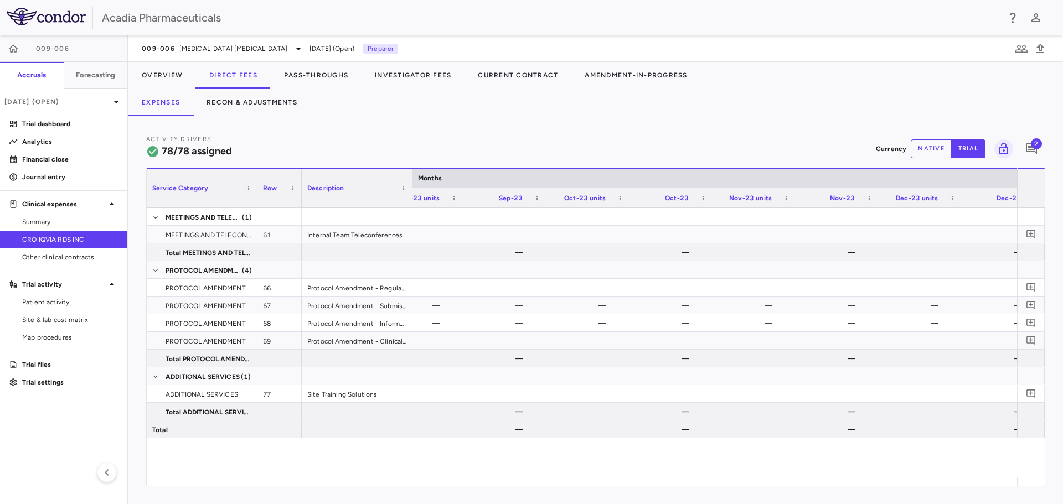
click at [947, 146] on button "native" at bounding box center [930, 148] width 41 height 19
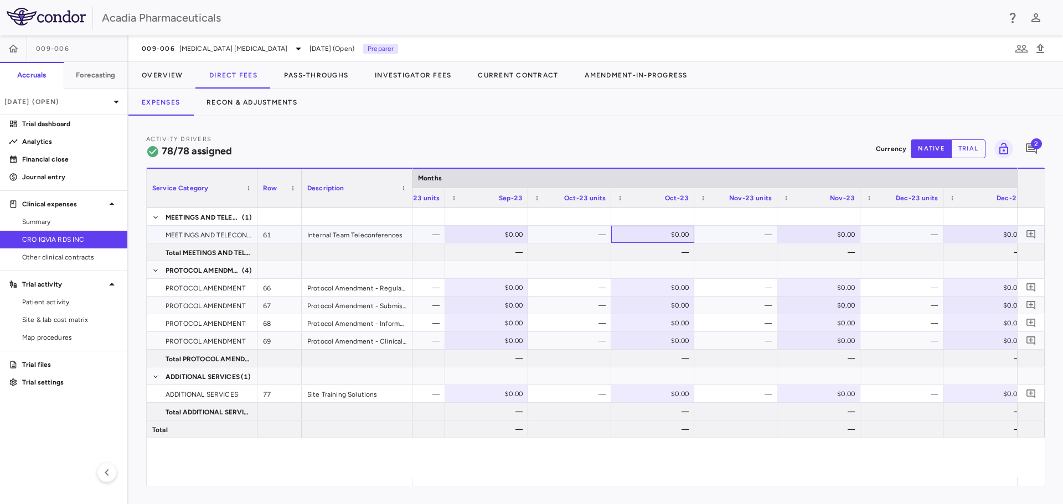
click at [664, 235] on div "$0.00" at bounding box center [655, 235] width 68 height 18
click at [732, 240] on div "—" at bounding box center [738, 235] width 68 height 18
click at [659, 242] on div at bounding box center [652, 234] width 72 height 16
click at [662, 235] on div "$0.00" at bounding box center [655, 235] width 68 height 18
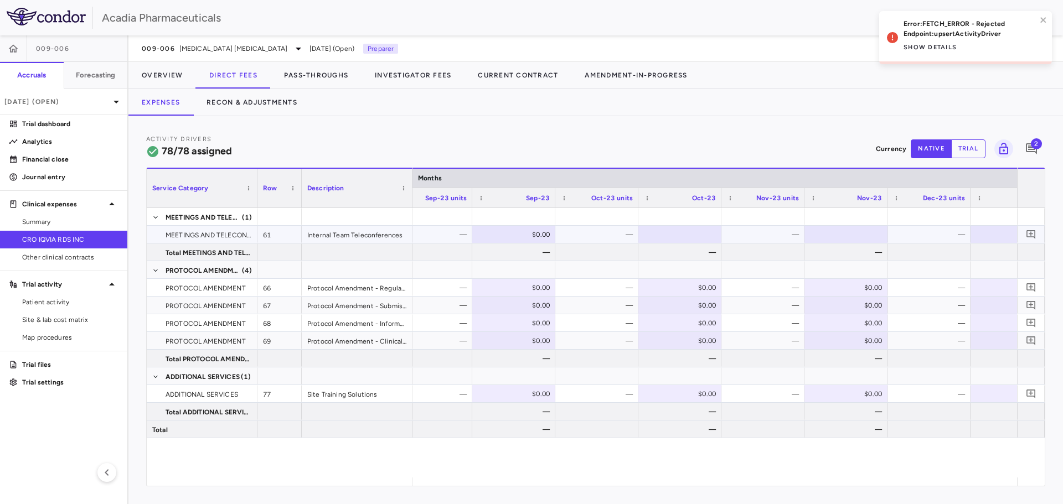
click at [738, 232] on div "—" at bounding box center [765, 235] width 68 height 18
click at [712, 486] on div "Activity Drivers 78/78 assigned Currency native trial 2 Press ENTER to sort. Pr…" at bounding box center [595, 310] width 934 height 388
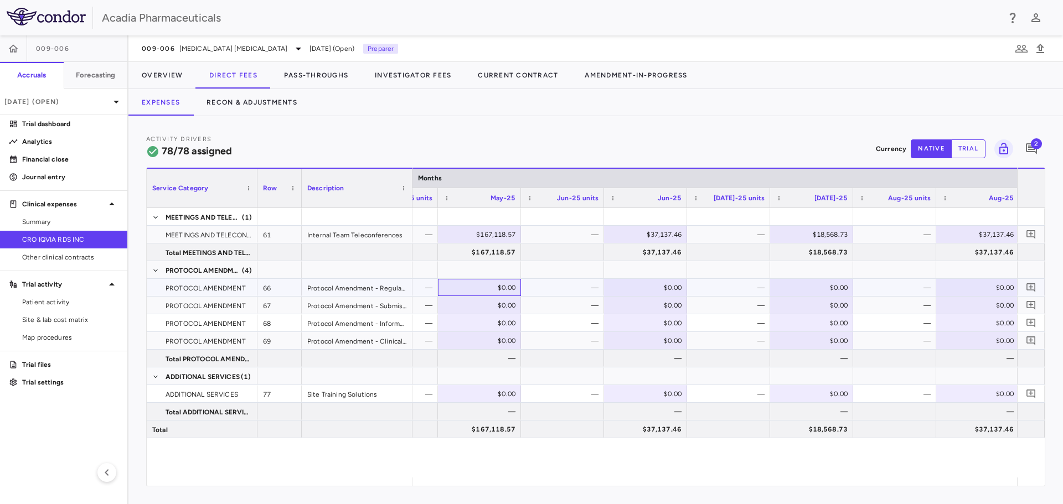
click at [500, 288] on div "$0.00" at bounding box center [482, 288] width 68 height 18
drag, startPoint x: 990, startPoint y: 486, endPoint x: 1013, endPoint y: 485, distance: 22.7
click at [1013, 485] on div "Activity Drivers 78/78 assigned Currency native trial 2 Press ENTER to sort. Pr…" at bounding box center [595, 310] width 934 height 388
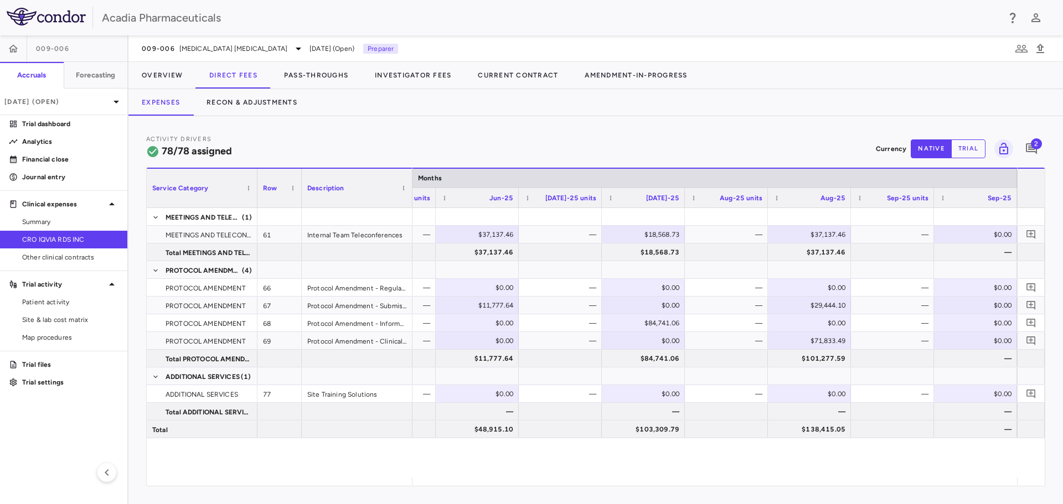
scroll to position [0, 6366]
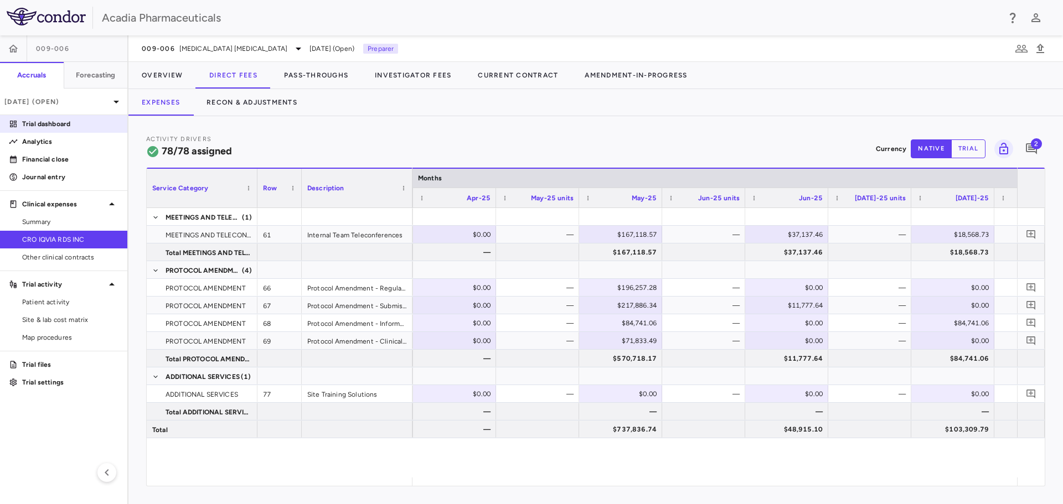
click at [47, 127] on p "Trial dashboard" at bounding box center [70, 124] width 96 height 10
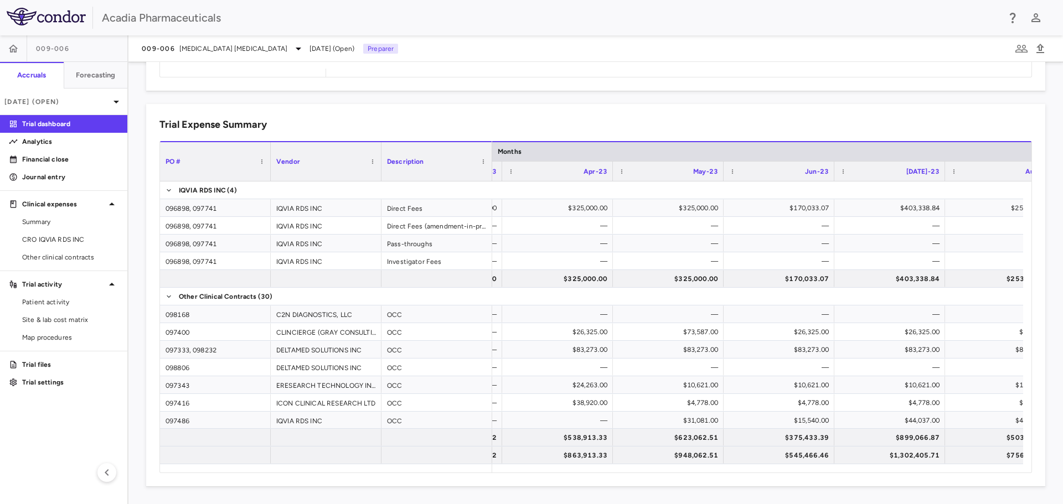
scroll to position [0, 667]
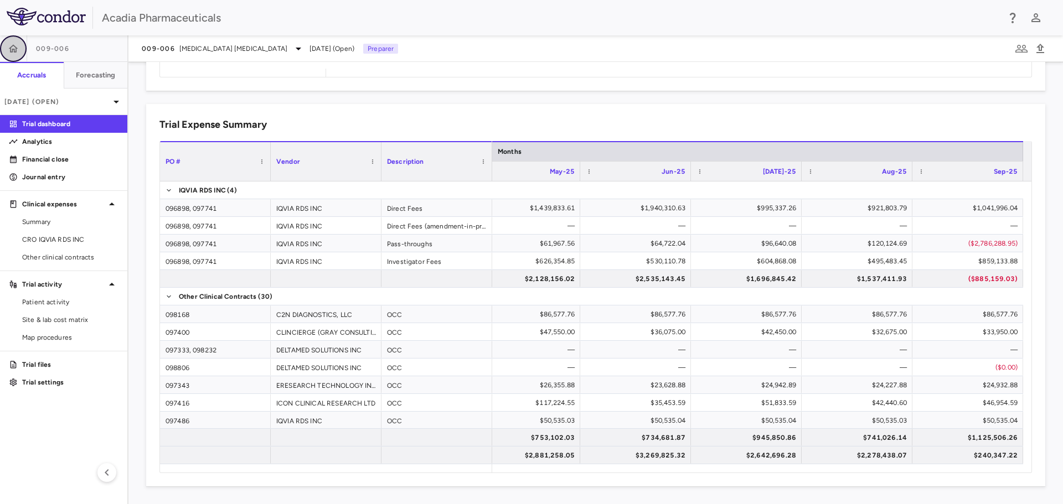
click at [17, 57] on button "button" at bounding box center [13, 48] width 27 height 27
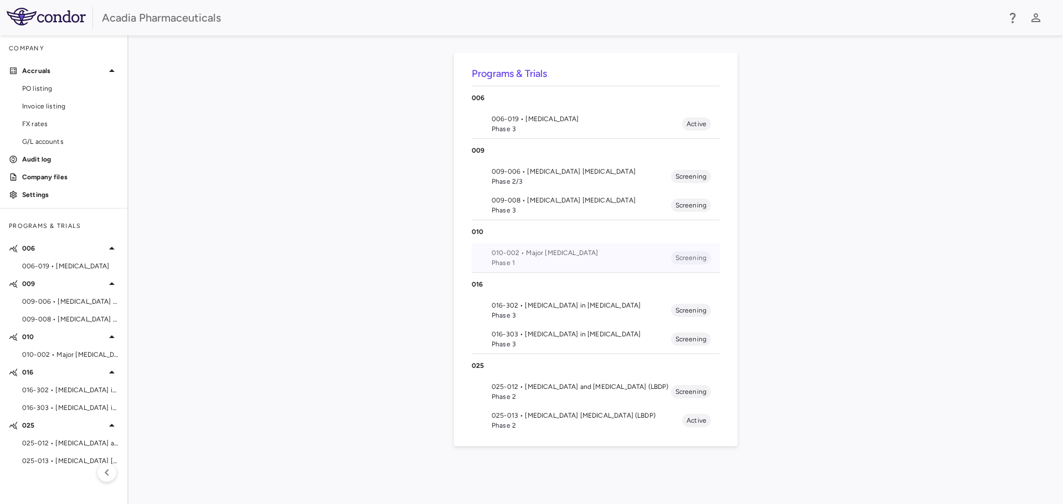
click at [612, 251] on span "010-002 • Major [MEDICAL_DATA]" at bounding box center [580, 253] width 179 height 10
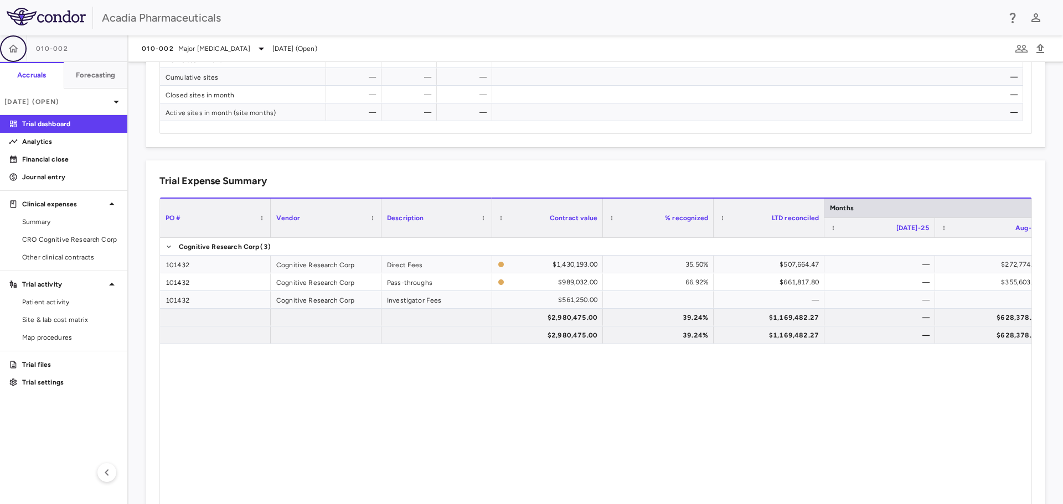
click at [14, 48] on icon "button" at bounding box center [13, 48] width 11 height 11
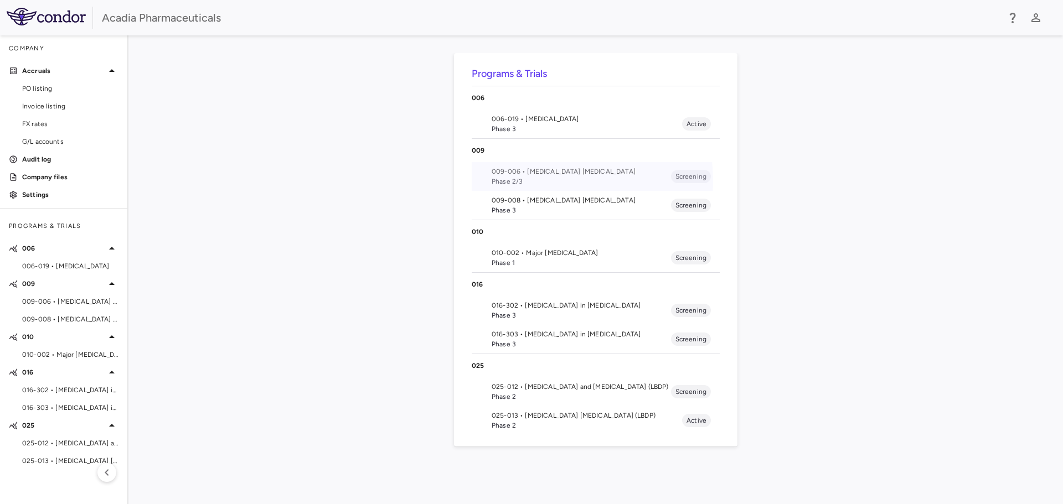
click at [526, 182] on span "Phase 2/3" at bounding box center [580, 182] width 179 height 10
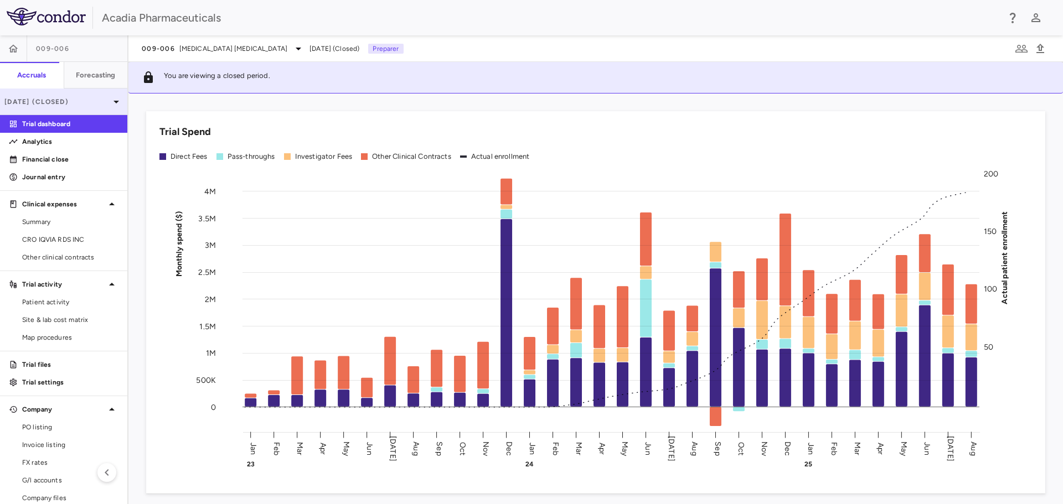
click at [50, 103] on p "Aug 2025 (Closed)" at bounding box center [56, 102] width 105 height 10
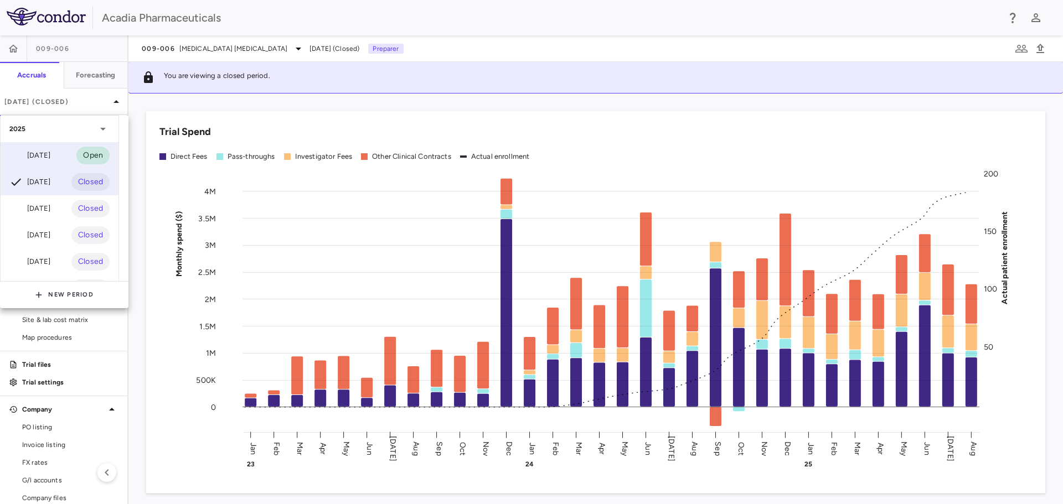
click at [50, 154] on div "[DATE]" at bounding box center [29, 155] width 41 height 13
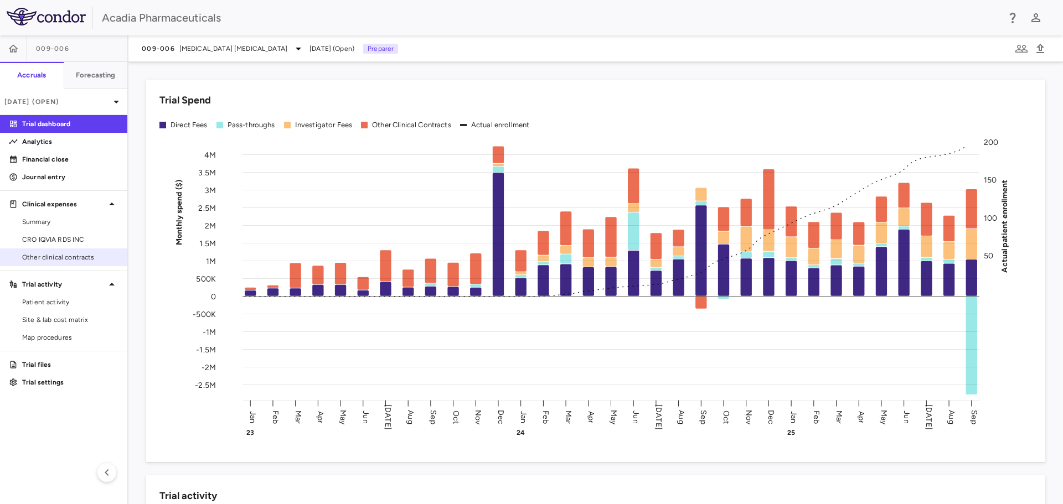
click at [70, 250] on link "Other clinical contracts" at bounding box center [63, 257] width 127 height 17
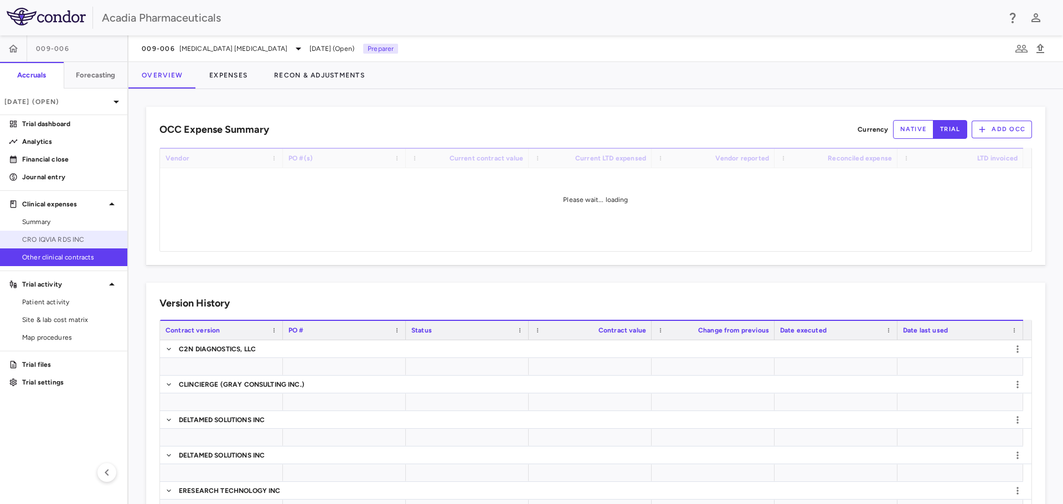
click at [70, 240] on span "CRO IQVIA RDS INC" at bounding box center [70, 240] width 96 height 10
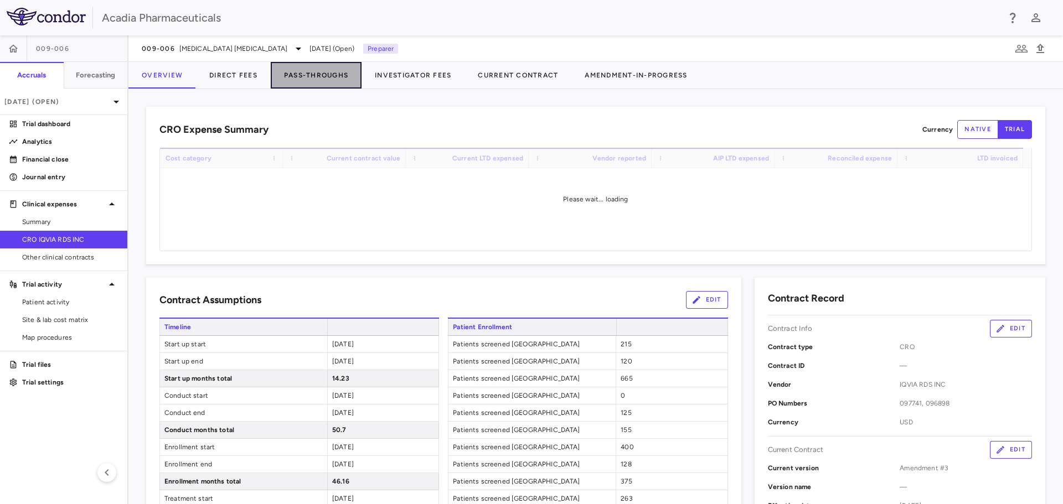
click at [321, 68] on button "Pass-Throughs" at bounding box center [316, 75] width 91 height 27
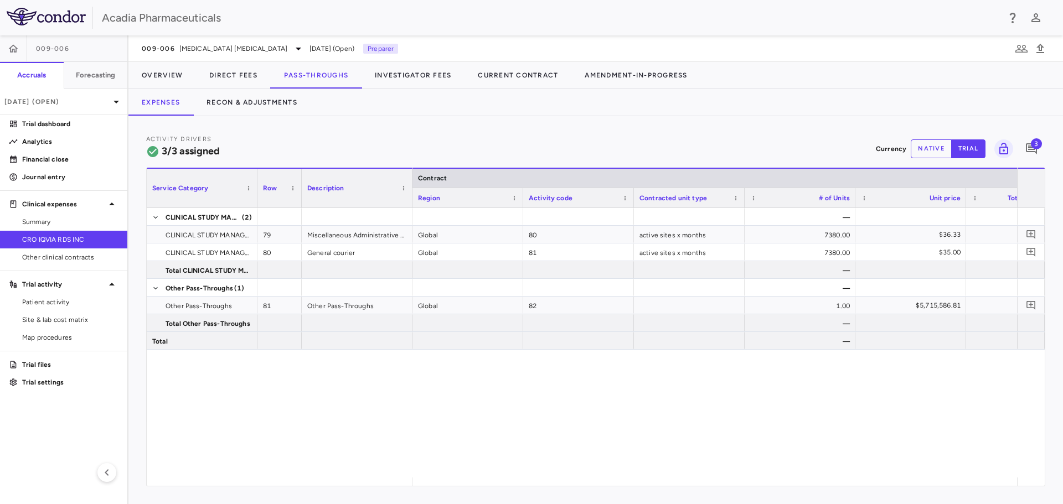
drag, startPoint x: 458, startPoint y: 486, endPoint x: 521, endPoint y: 494, distance: 63.6
click at [521, 494] on div "Activity Drivers 3/3 assigned Currency native trial 3 Service Category Drag her…" at bounding box center [595, 310] width 934 height 388
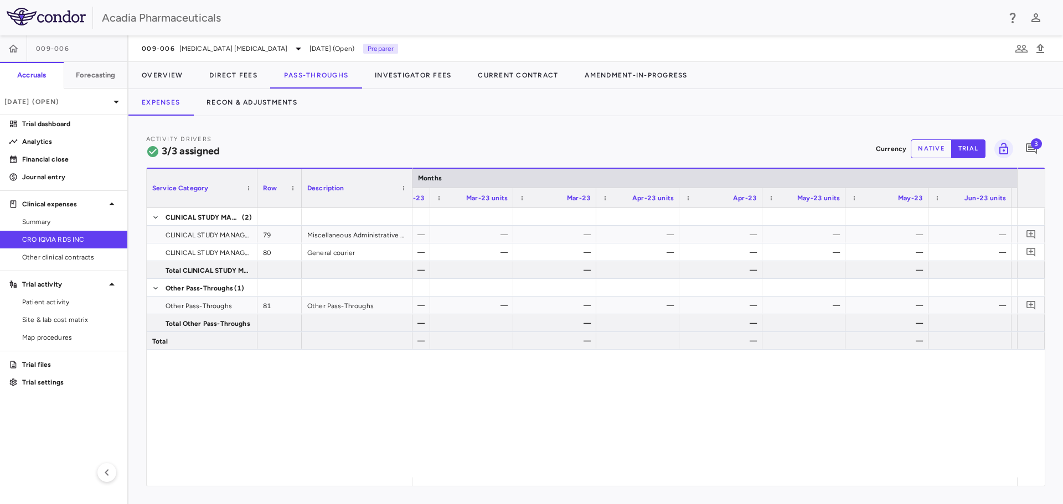
scroll to position [0, 2028]
click at [940, 149] on button "native" at bounding box center [930, 148] width 41 height 19
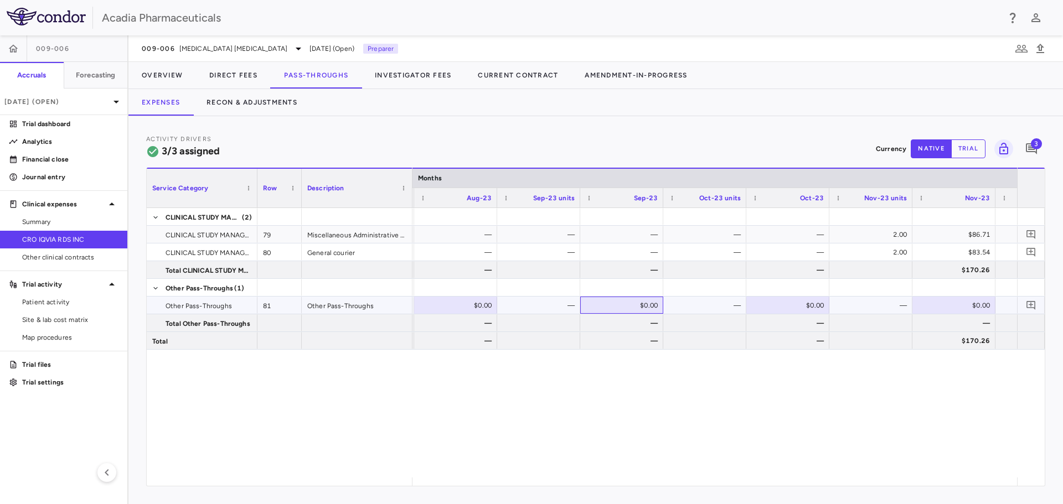
click at [612, 299] on div "$0.00" at bounding box center [624, 306] width 68 height 18
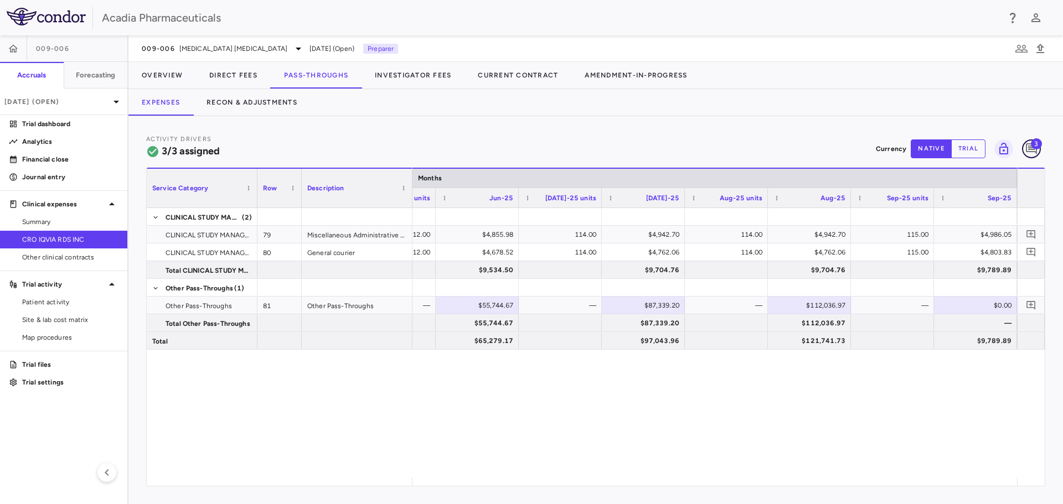
click at [1029, 142] on icon "Add comment" at bounding box center [1030, 148] width 13 height 13
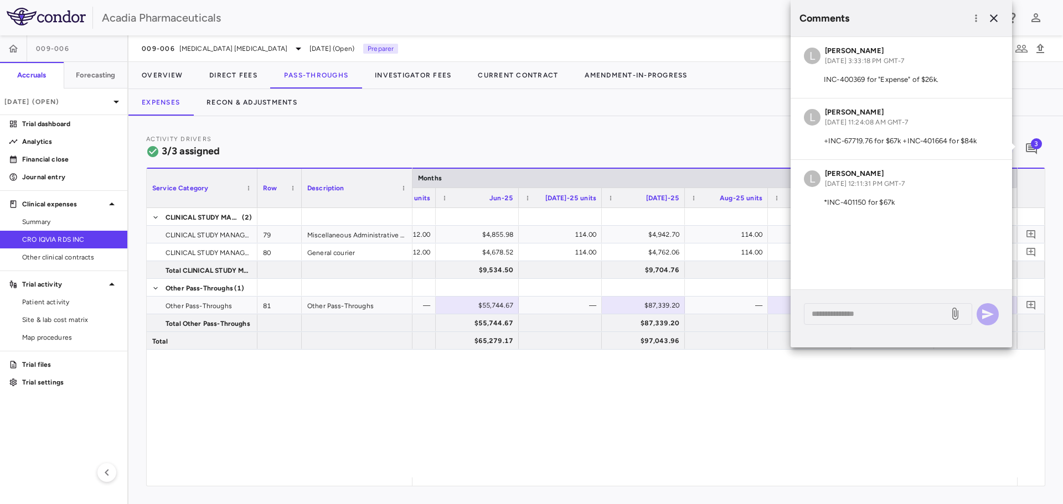
click at [722, 138] on div "Activity Drivers 3/3 assigned Currency native trial 3" at bounding box center [595, 148] width 899 height 29
click at [993, 12] on icon "button" at bounding box center [993, 18] width 13 height 13
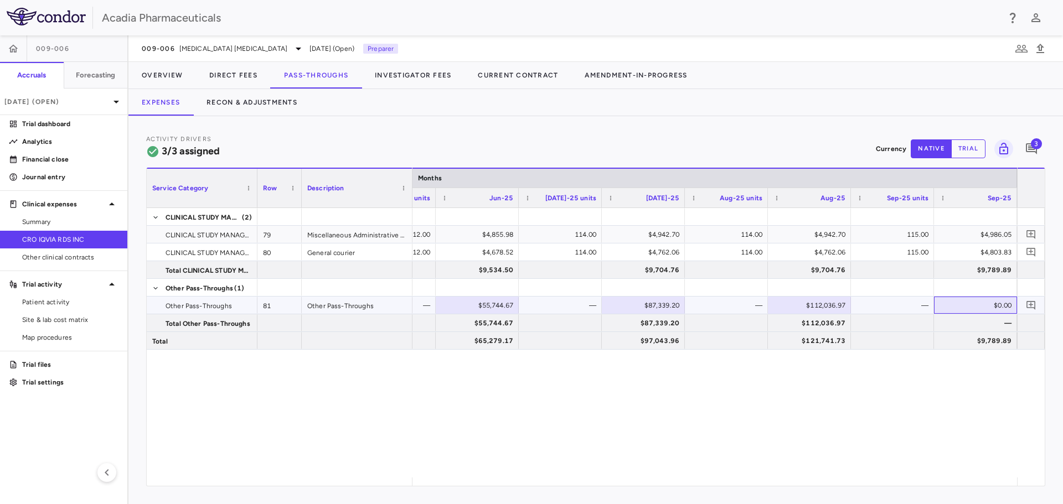
click at [994, 305] on div "$0.00" at bounding box center [978, 306] width 68 height 18
type input "*********"
click at [1033, 146] on span "3" at bounding box center [1035, 143] width 11 height 11
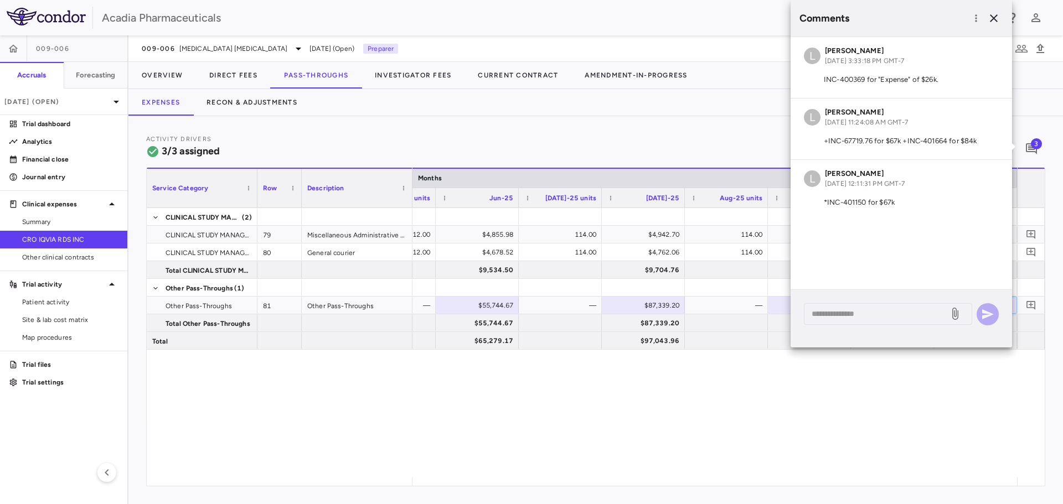
click at [673, 128] on div "Activity Drivers 3/3 assigned Currency native trial 3 Service Category Drag her…" at bounding box center [595, 310] width 934 height 388
click at [994, 17] on icon "button" at bounding box center [993, 18] width 8 height 8
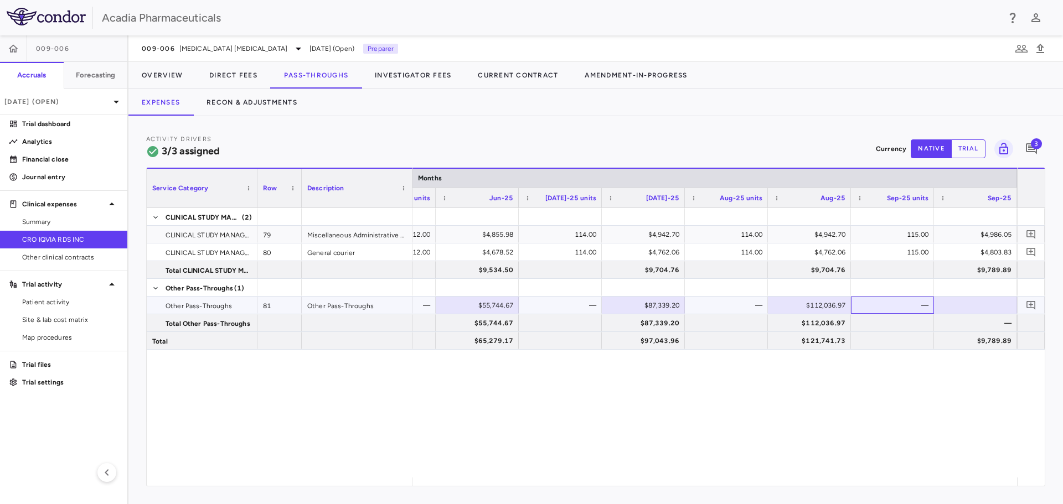
click at [909, 309] on div "—" at bounding box center [895, 306] width 68 height 18
click at [251, 79] on button "Direct Fees" at bounding box center [233, 75] width 75 height 27
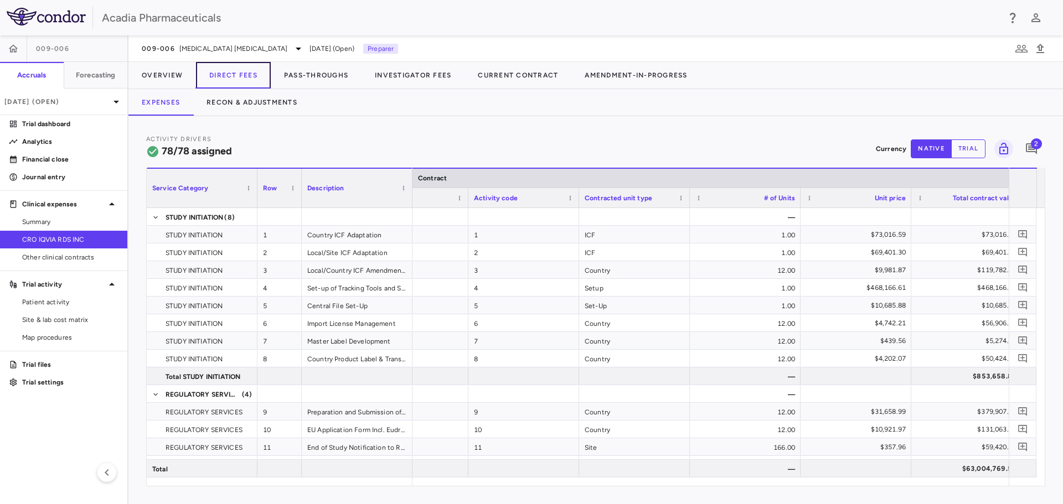
scroll to position [0, 656]
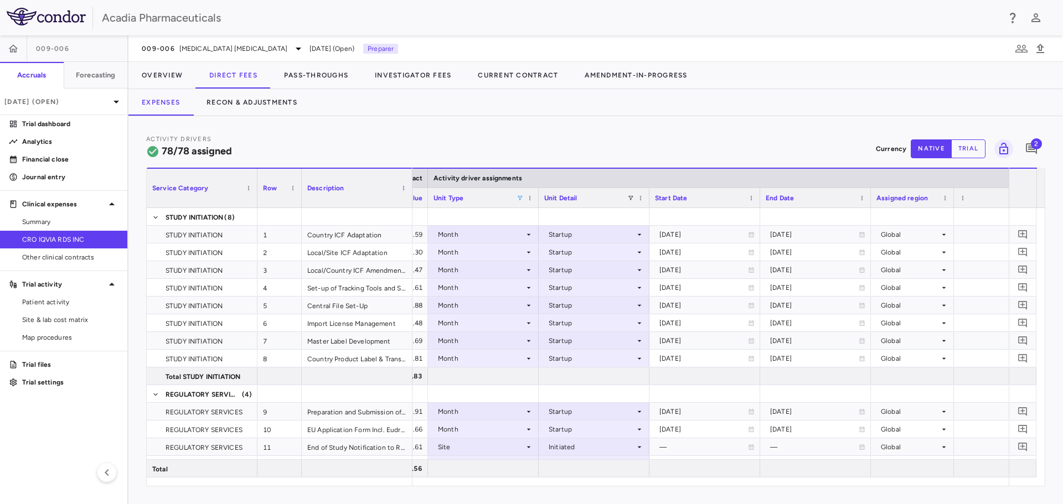
click at [521, 197] on span at bounding box center [519, 198] width 7 height 7
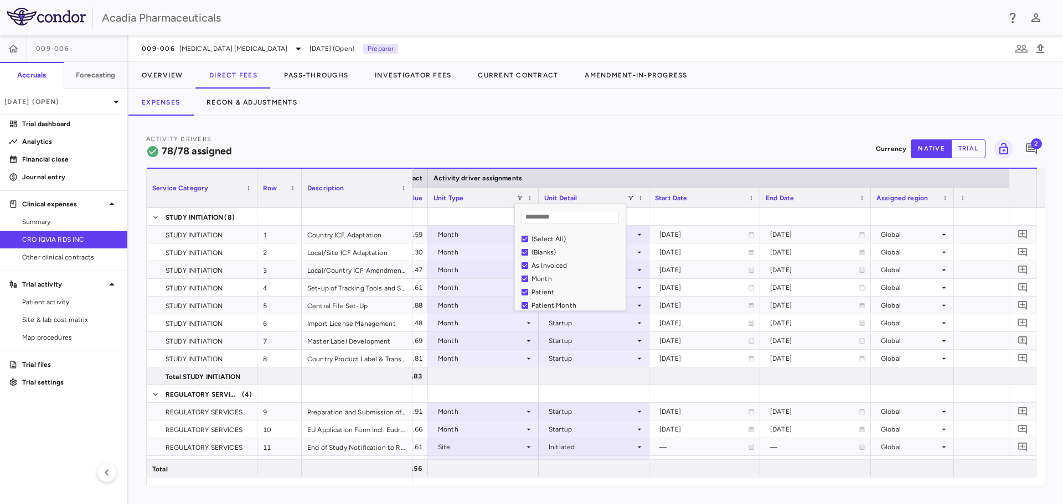
click at [547, 241] on div "(Select All)" at bounding box center [576, 239] width 91 height 8
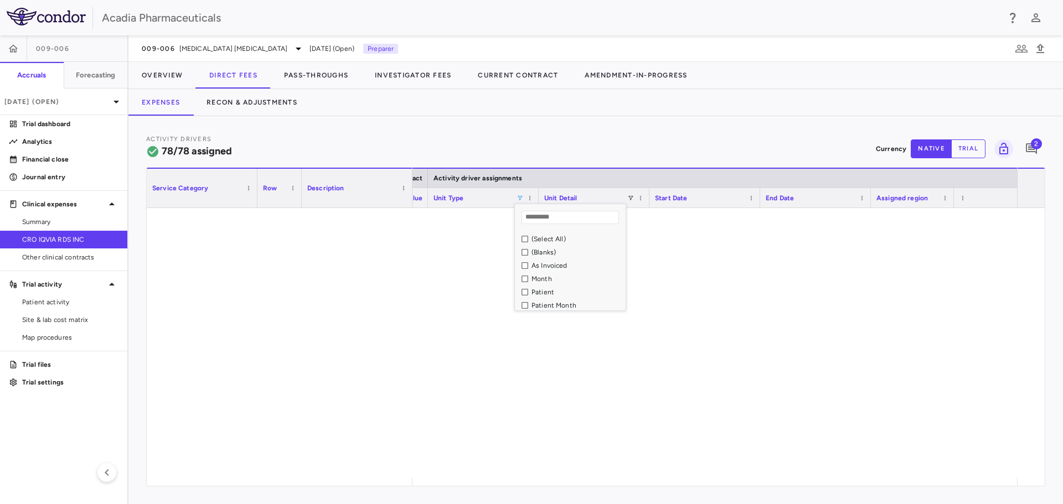
click at [545, 267] on div "As Invoiced" at bounding box center [576, 266] width 91 height 8
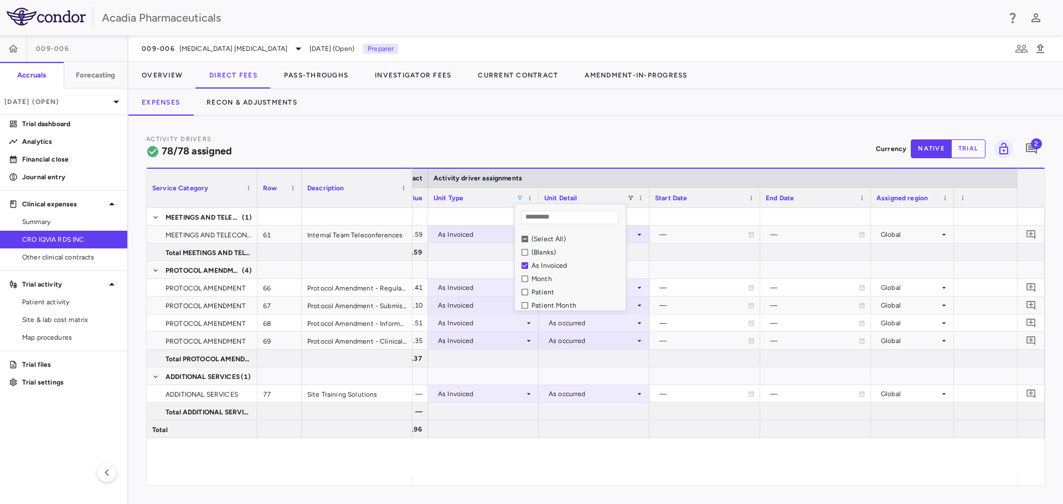
click at [543, 144] on div "Activity Drivers 78/78 assigned Currency native trial 2" at bounding box center [595, 148] width 899 height 29
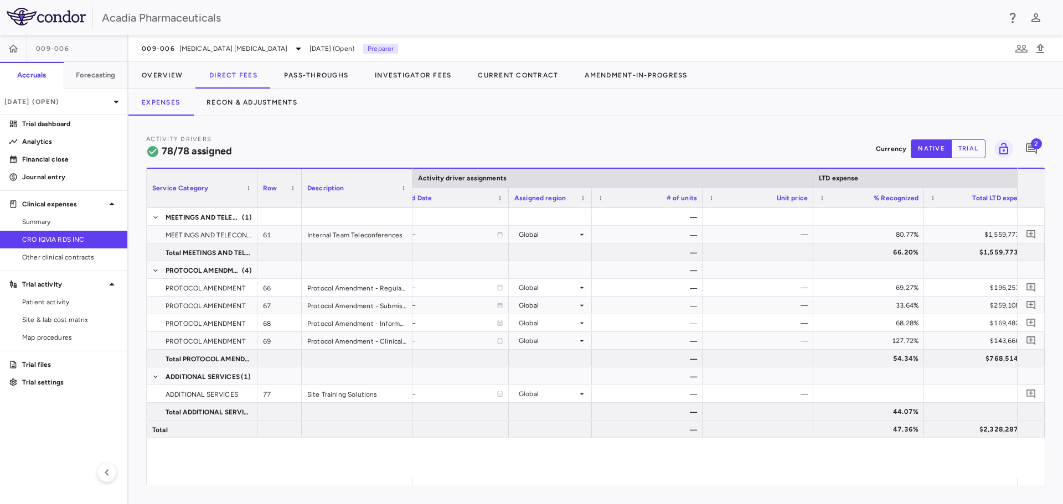
scroll to position [0, 1091]
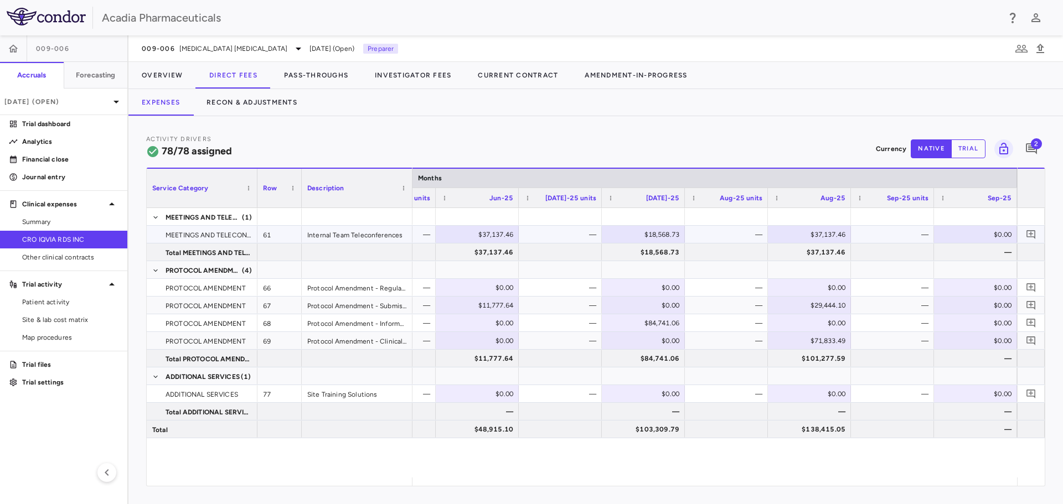
click at [993, 236] on div "$0.00" at bounding box center [978, 235] width 68 height 18
type input "********"
click at [1030, 153] on icon "Add comment" at bounding box center [1030, 148] width 13 height 13
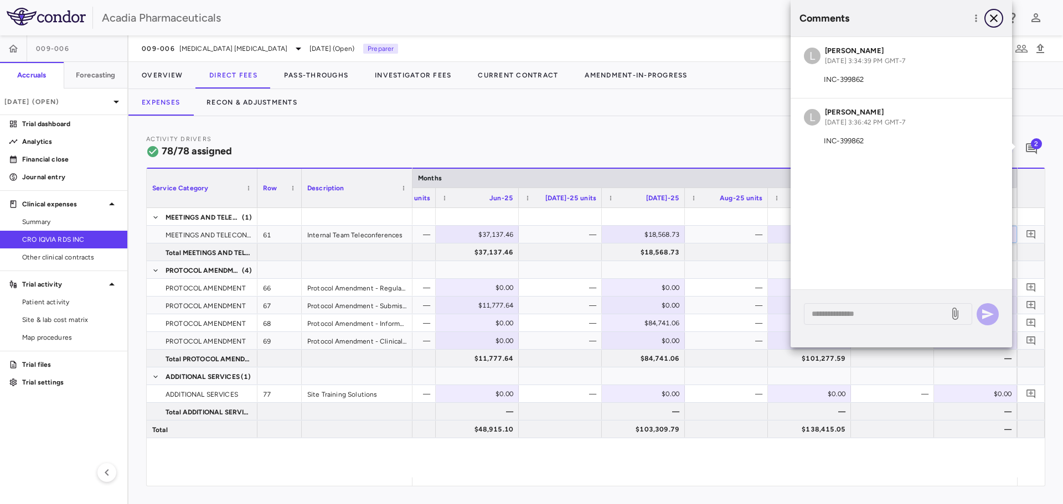
click at [992, 20] on icon "button" at bounding box center [993, 18] width 8 height 8
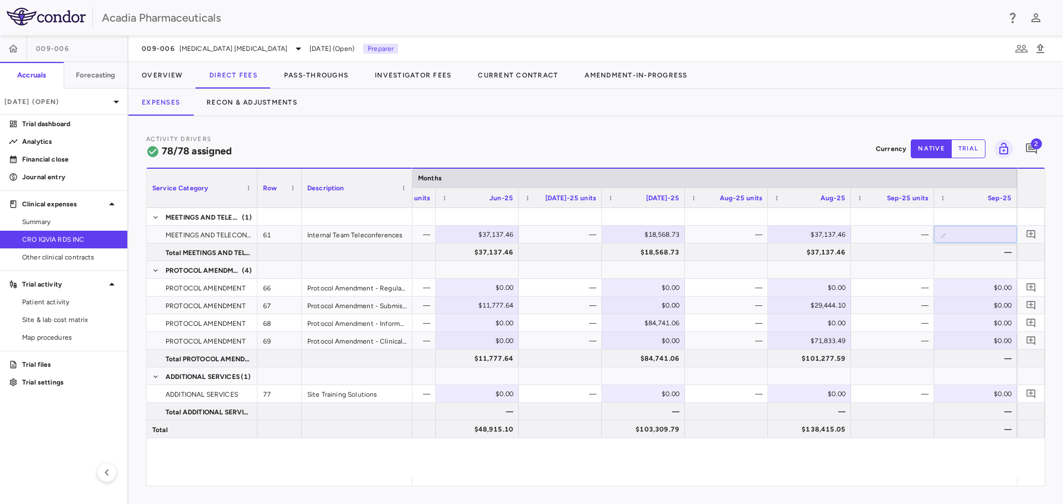
click at [1032, 147] on span "2" at bounding box center [1035, 143] width 11 height 11
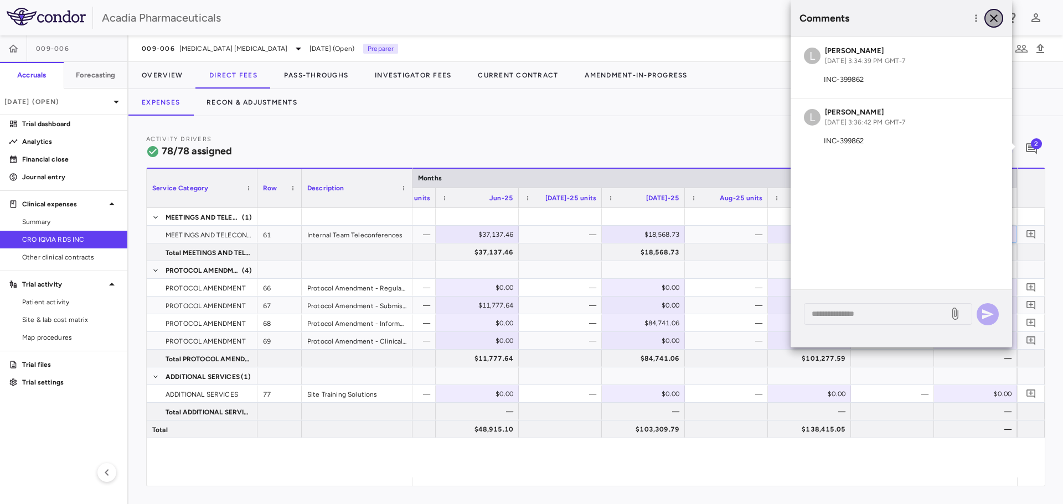
click at [992, 19] on icon "button" at bounding box center [993, 18] width 8 height 8
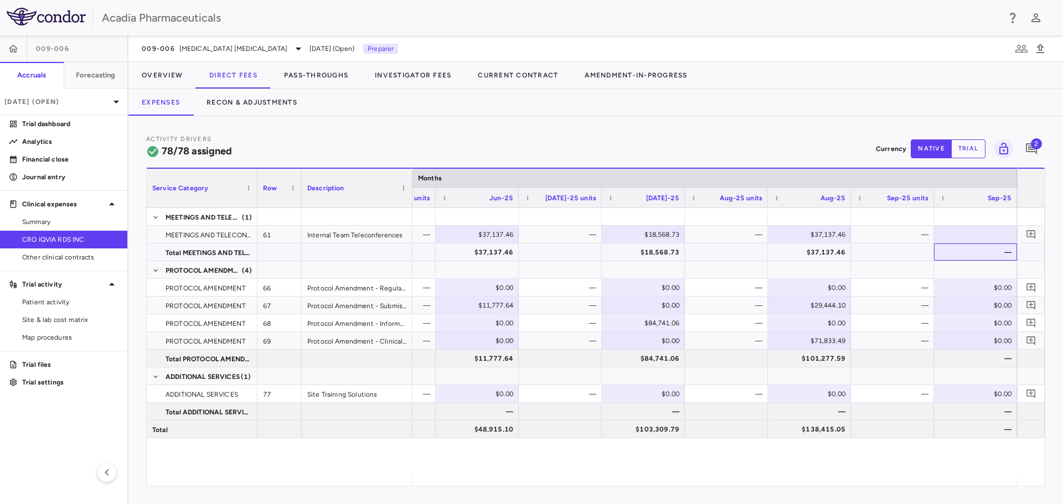
click at [948, 254] on div "—" at bounding box center [978, 252] width 68 height 18
click at [987, 305] on div "$0.00" at bounding box center [978, 306] width 68 height 18
type input "*******"
click at [916, 359] on div at bounding box center [892, 358] width 72 height 16
click at [824, 118] on div "Activity Drivers 78/78 assigned Currency native trial 2 Press ENTER to sort. Pr…" at bounding box center [595, 310] width 934 height 388
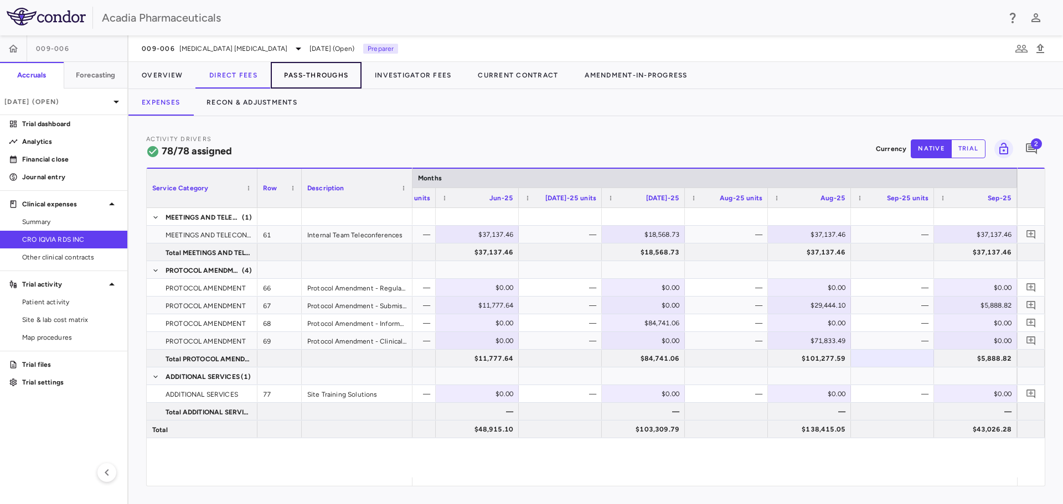
click at [314, 66] on button "Pass-Throughs" at bounding box center [316, 75] width 91 height 27
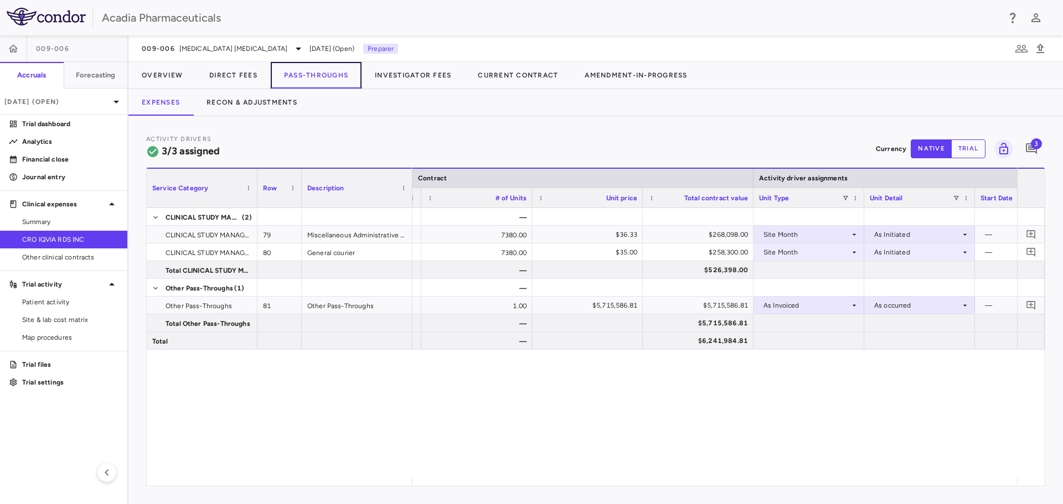
scroll to position [0, 3382]
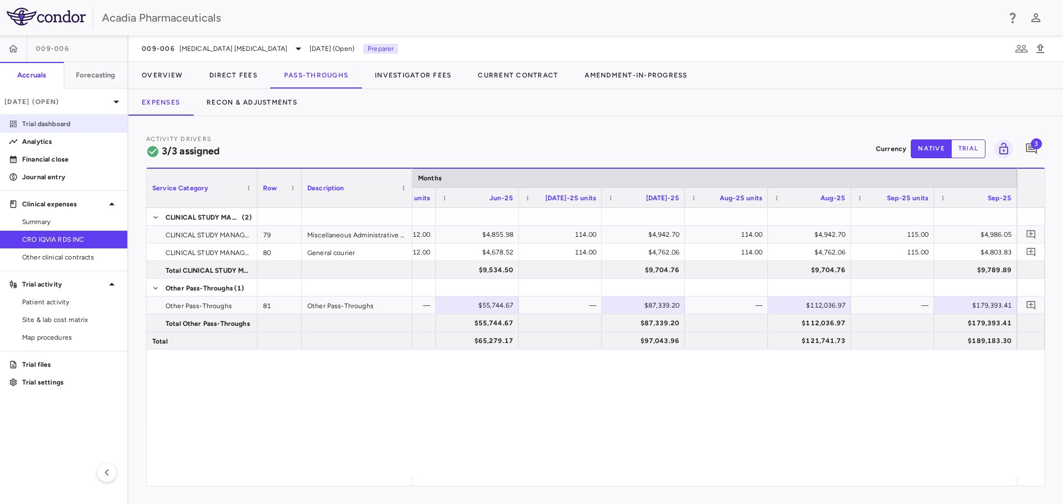
click at [34, 123] on p "Trial dashboard" at bounding box center [70, 124] width 96 height 10
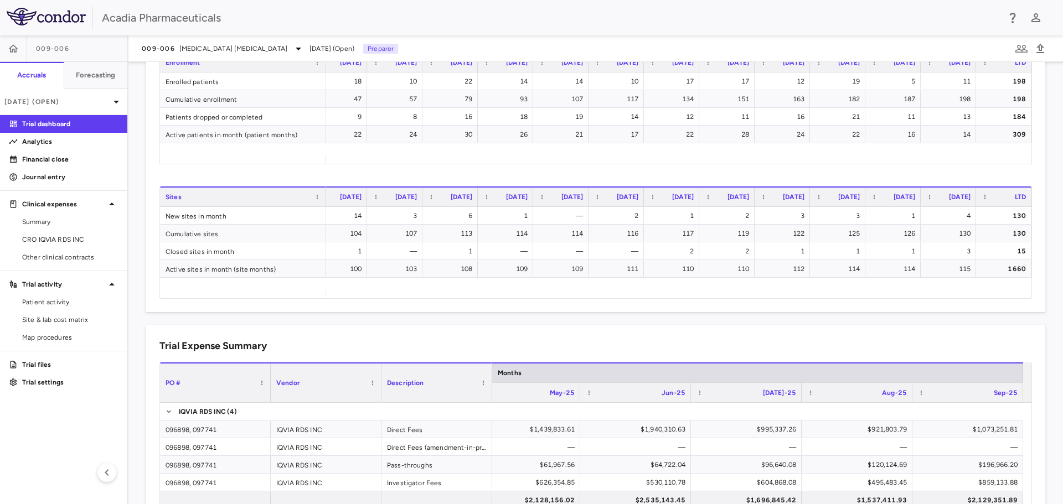
scroll to position [516, 0]
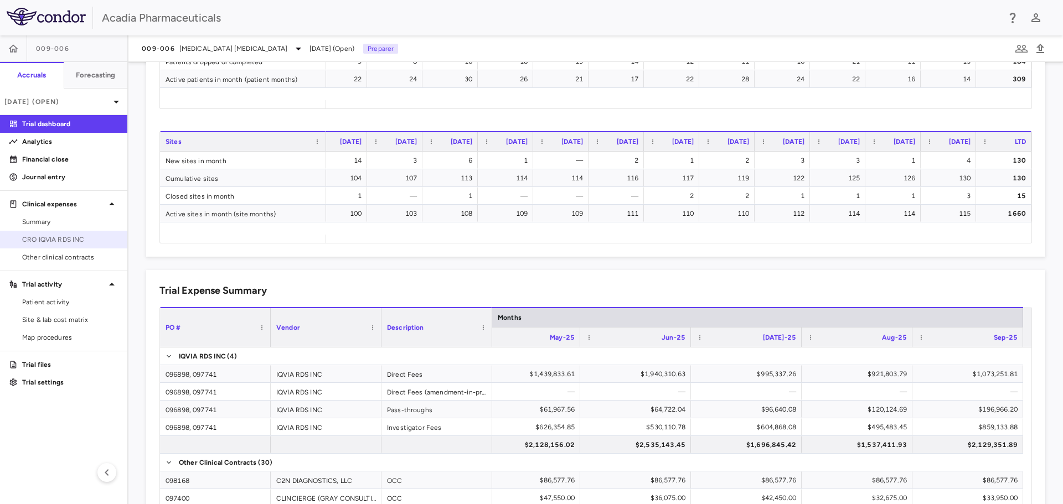
click at [79, 241] on span "CRO IQVIA RDS INC" at bounding box center [70, 240] width 96 height 10
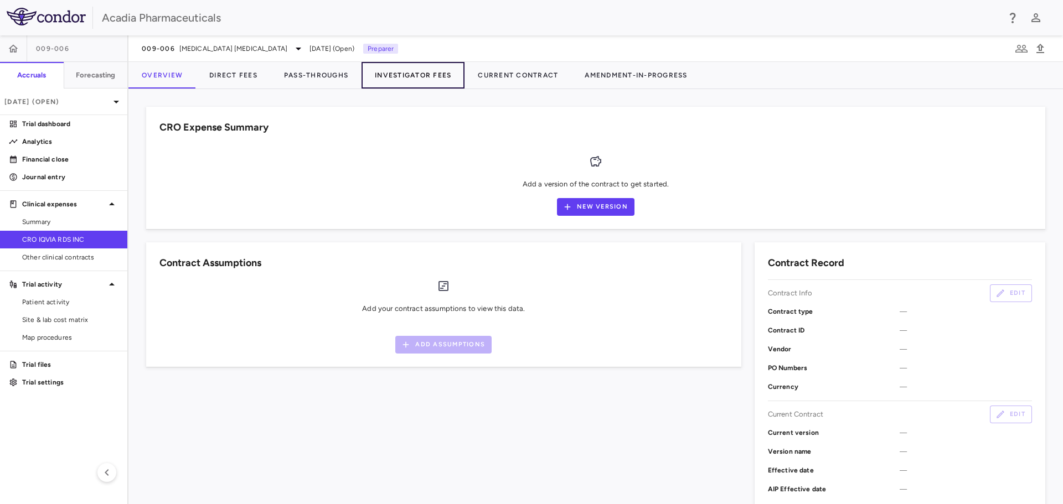
click at [414, 81] on button "Investigator Fees" at bounding box center [412, 75] width 103 height 27
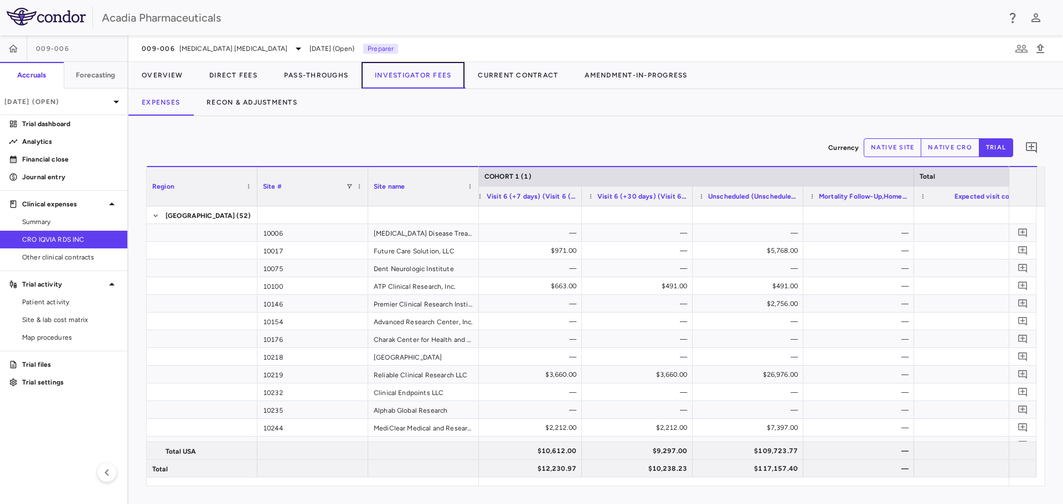
scroll to position [0, 1571]
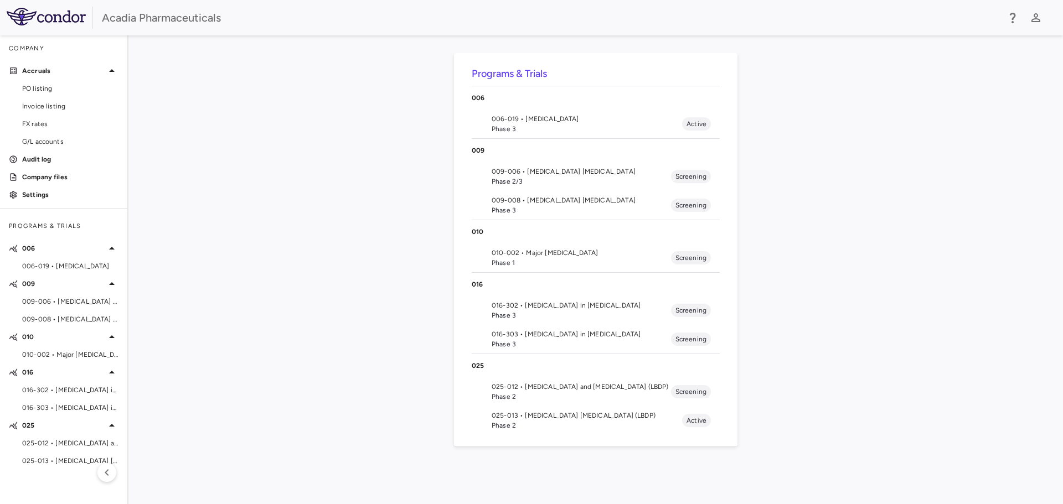
drag, startPoint x: 44, startPoint y: 302, endPoint x: 61, endPoint y: 300, distance: 16.7
click at [44, 302] on span "009-006 • [MEDICAL_DATA] [MEDICAL_DATA]" at bounding box center [70, 302] width 96 height 10
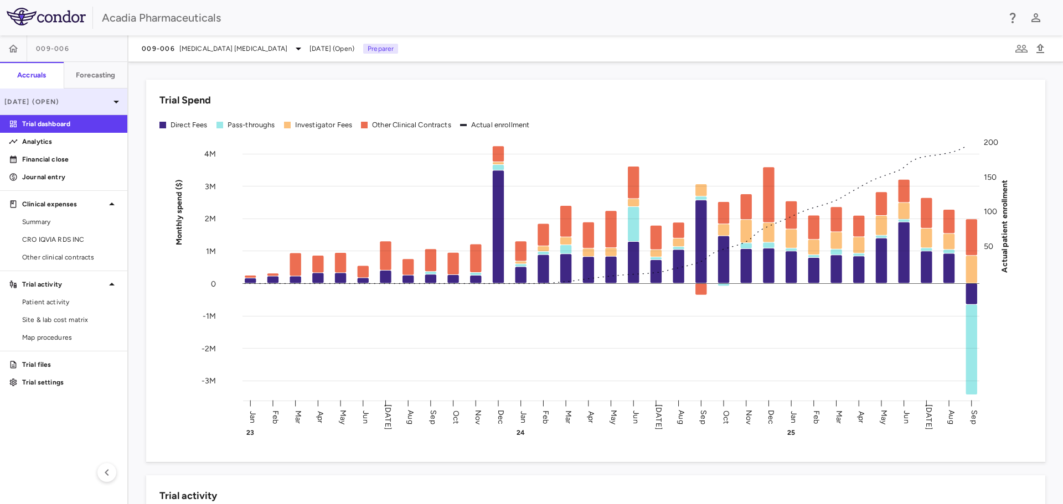
click at [113, 106] on icon at bounding box center [116, 101] width 13 height 13
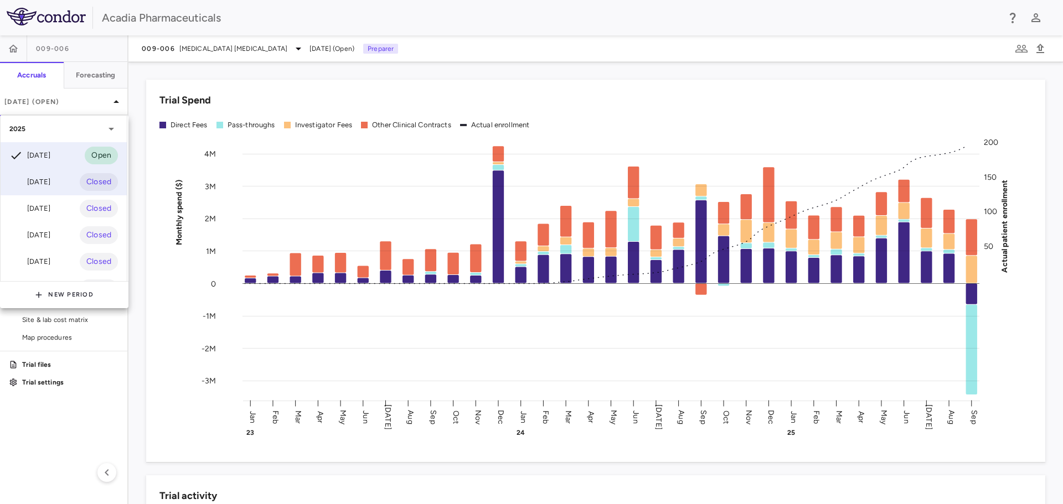
click at [78, 177] on div "[DATE] Closed" at bounding box center [64, 182] width 126 height 27
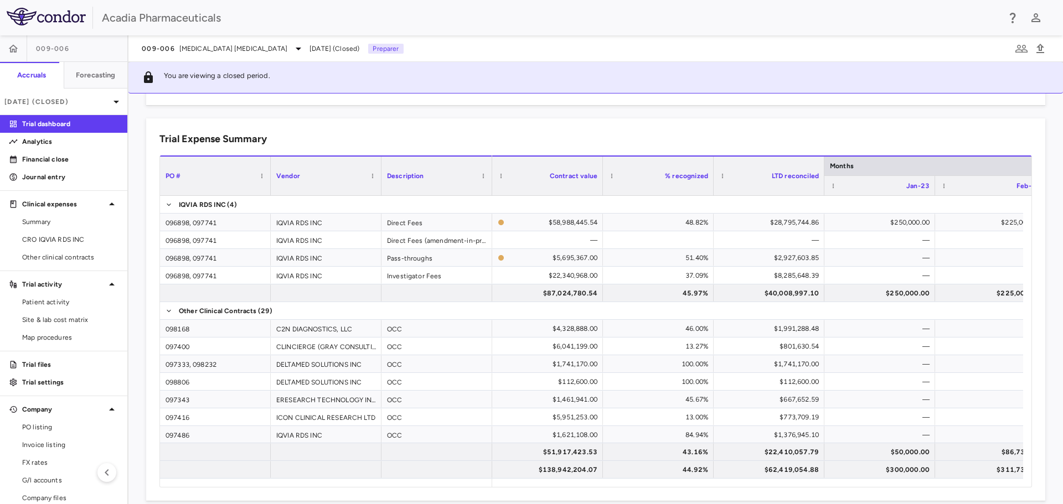
scroll to position [713, 0]
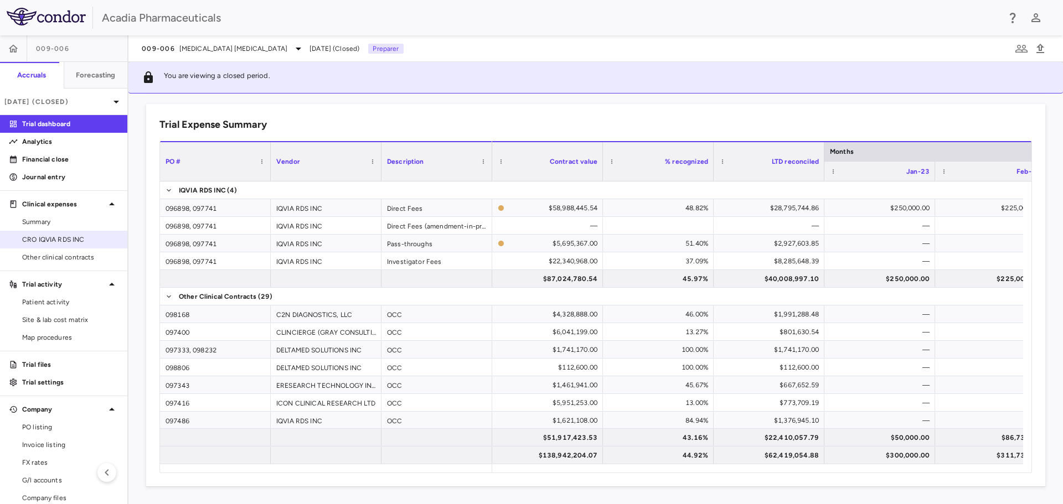
click at [82, 234] on link "CRO IQVIA RDS INC" at bounding box center [63, 239] width 127 height 17
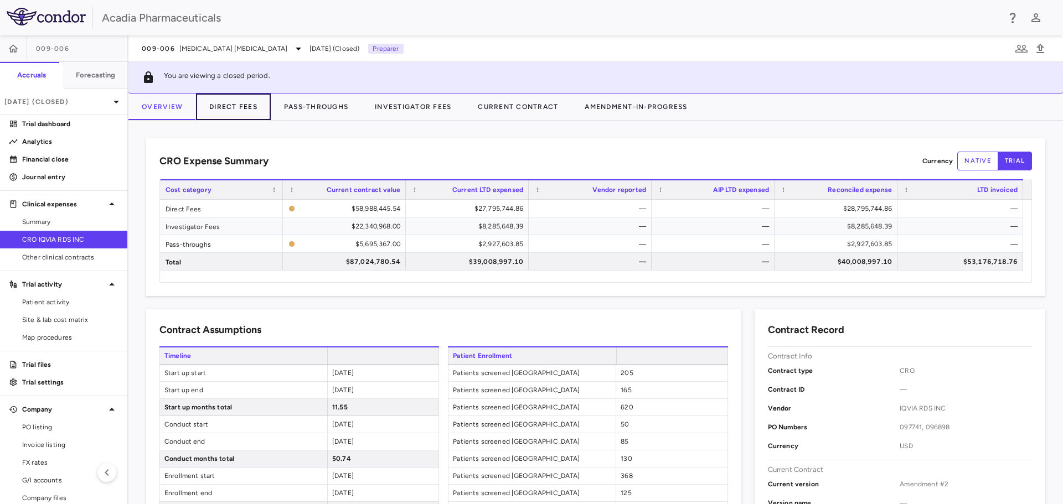
click at [211, 111] on button "Direct Fees" at bounding box center [233, 107] width 75 height 27
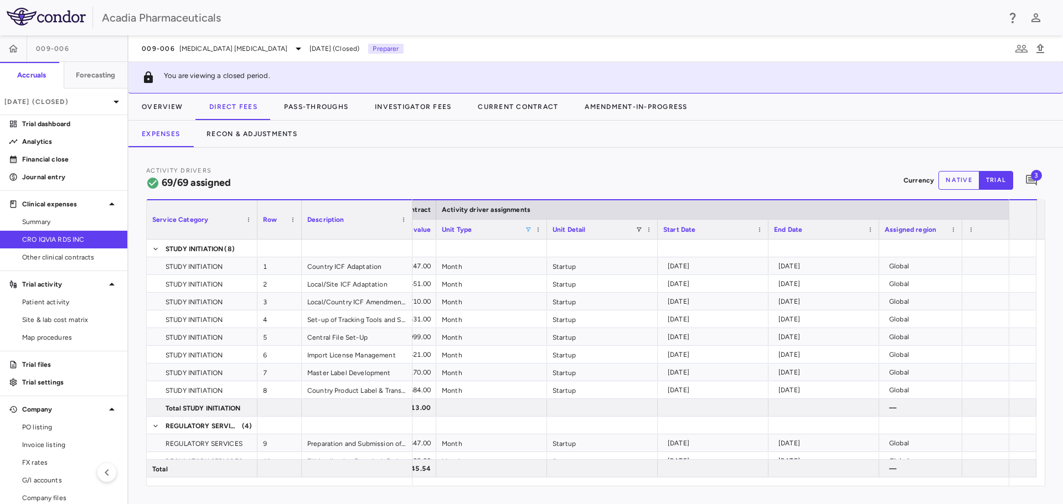
click at [526, 229] on span at bounding box center [528, 229] width 7 height 7
click at [555, 269] on div "(Select All)" at bounding box center [585, 271] width 91 height 8
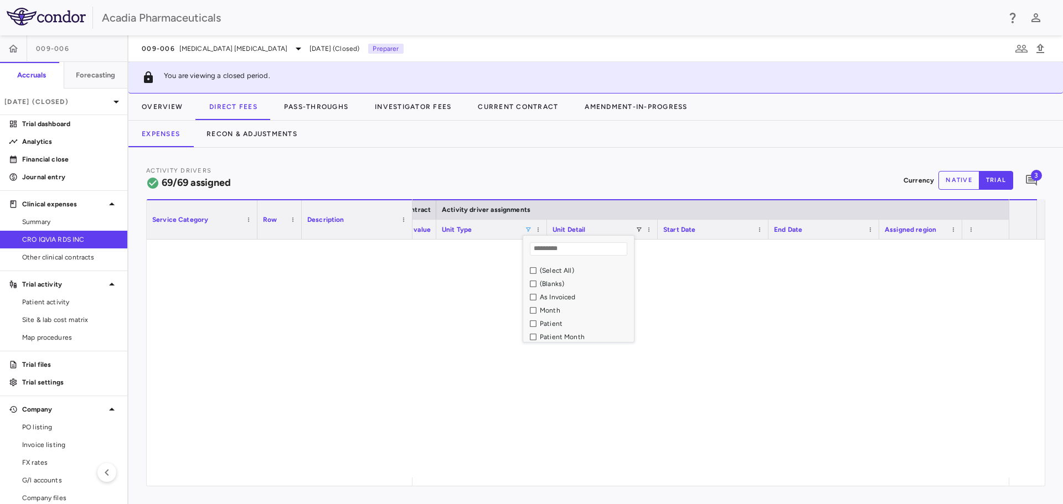
click at [557, 300] on div "As Invoiced" at bounding box center [585, 297] width 91 height 8
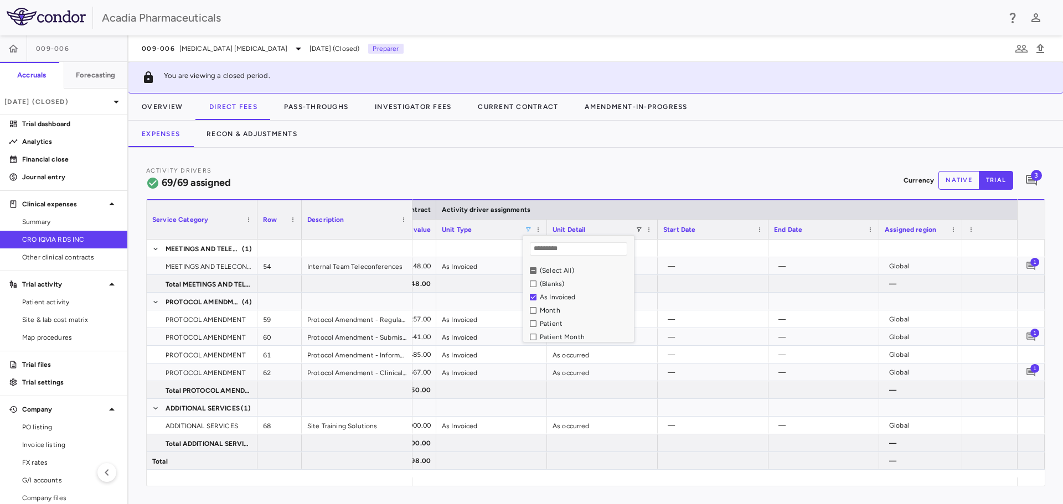
click at [554, 170] on div "Activity Drivers 69/69 assigned Currency native trial 3" at bounding box center [595, 179] width 899 height 29
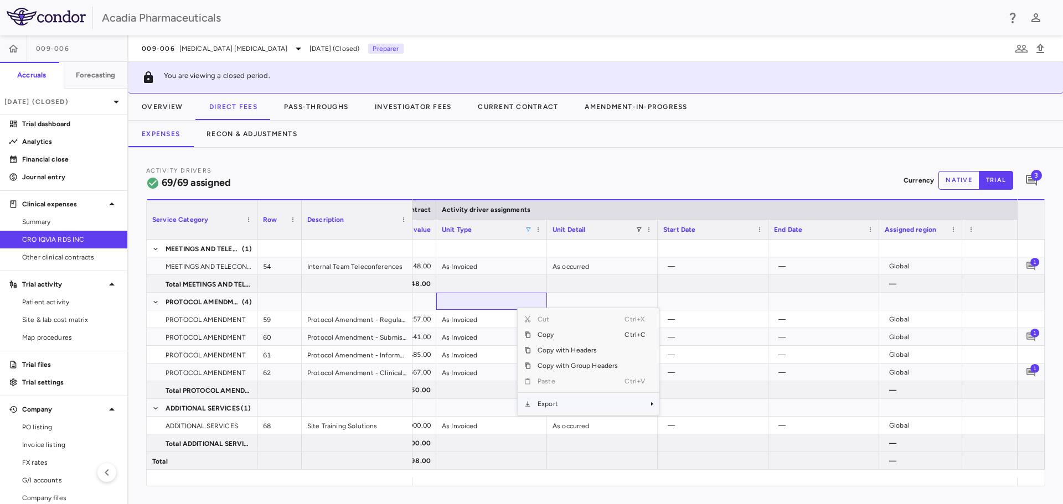
click at [572, 402] on span "Export" at bounding box center [578, 403] width 94 height 15
click at [677, 422] on span "Excel Export" at bounding box center [696, 423] width 52 height 15
click at [316, 111] on button "Pass-Throughs" at bounding box center [316, 107] width 91 height 27
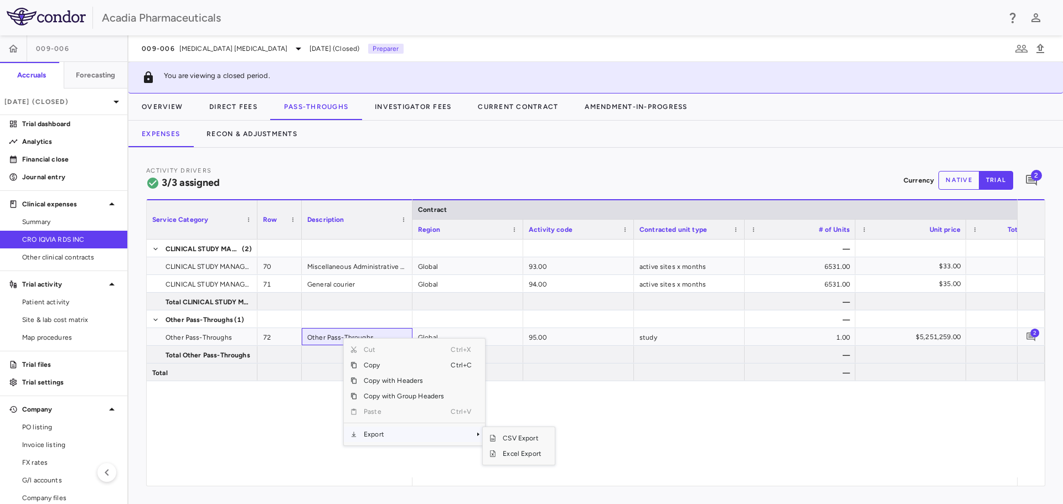
click at [400, 435] on span "Export" at bounding box center [404, 434] width 94 height 15
click at [462, 429] on span "Context Menu" at bounding box center [462, 434] width 24 height 15
click at [529, 457] on span "Excel Export" at bounding box center [522, 453] width 52 height 15
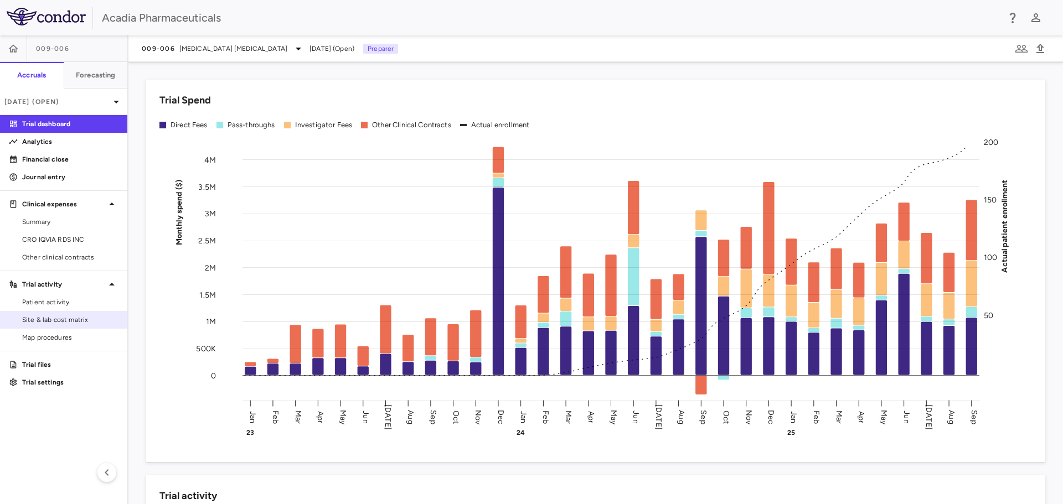
click at [86, 320] on span "Site & lab cost matrix" at bounding box center [70, 320] width 96 height 10
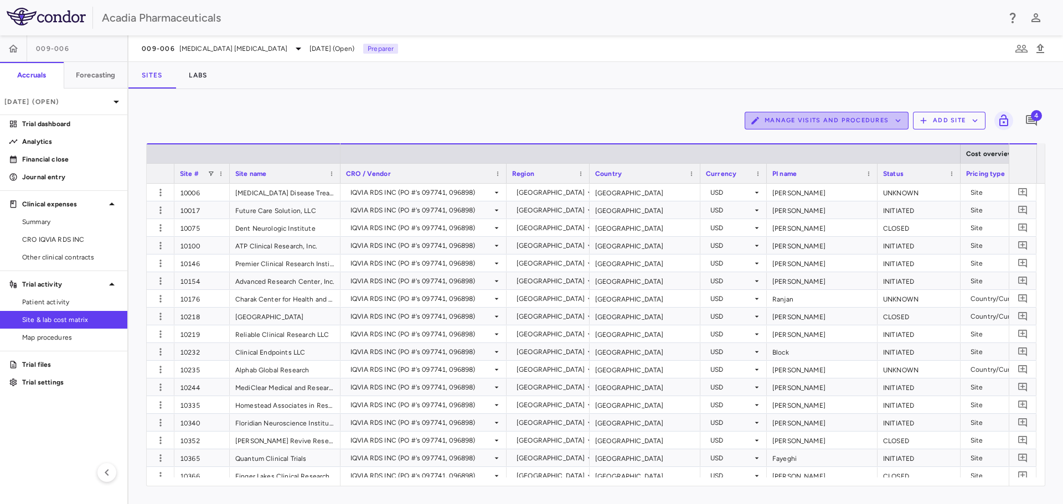
click at [853, 117] on button "Manage Visits and Procedures" at bounding box center [826, 121] width 164 height 18
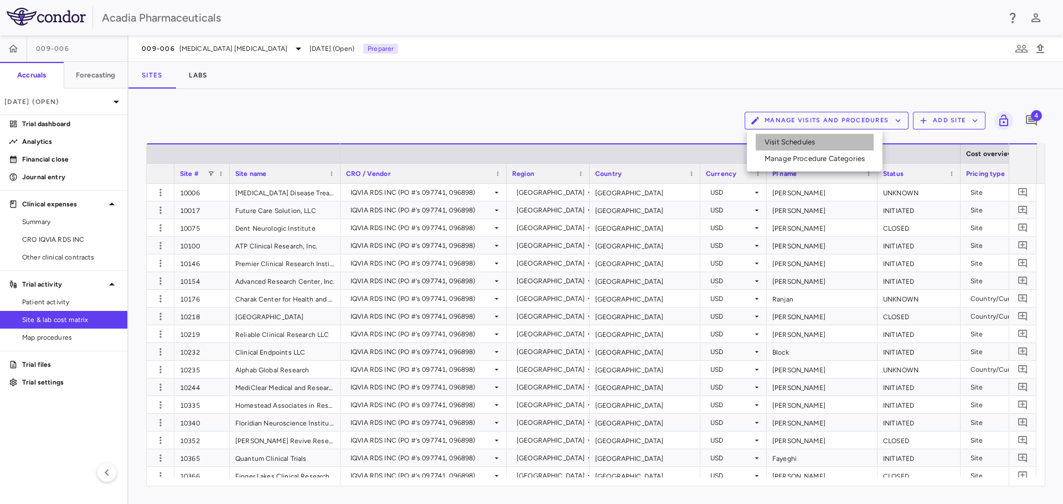
click at [826, 147] on li "Visit Schedules" at bounding box center [814, 142] width 118 height 17
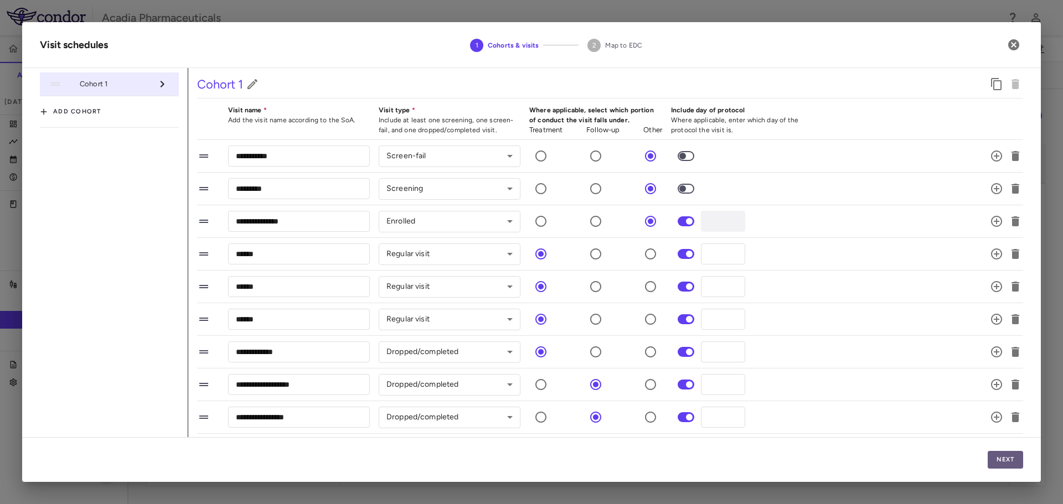
click at [997, 459] on button "Next" at bounding box center [1004, 460] width 35 height 18
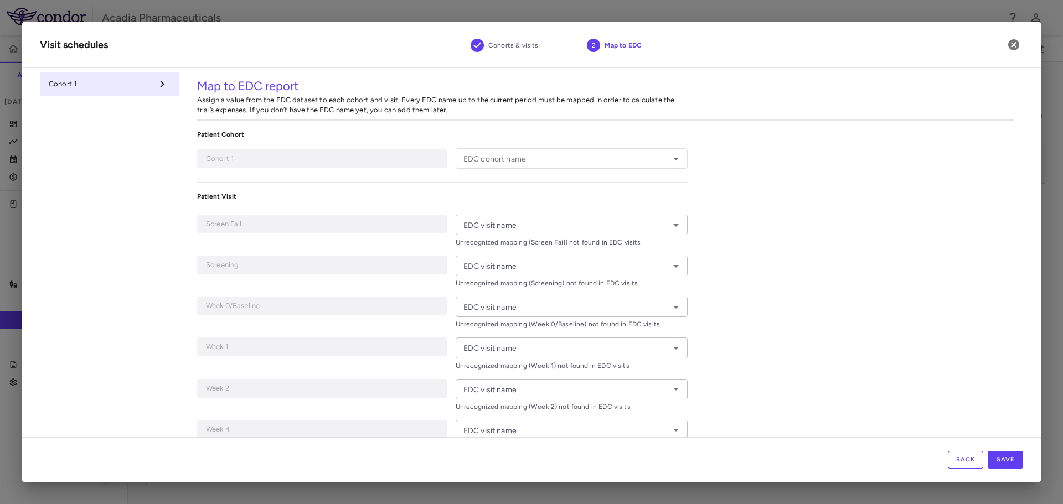
type input "*"
type input "**********"
type input "*********"
type input "**********"
type input "******"
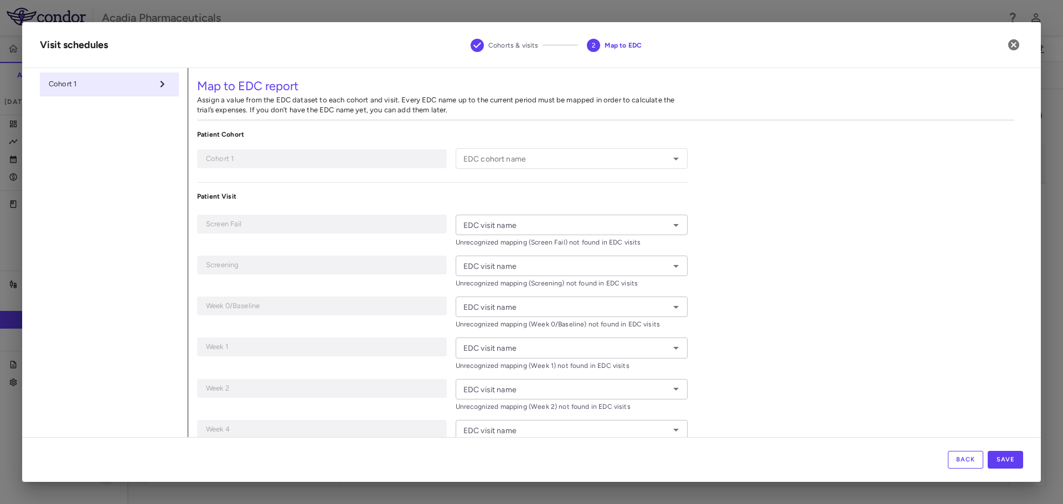
type input "******"
type input "**********"
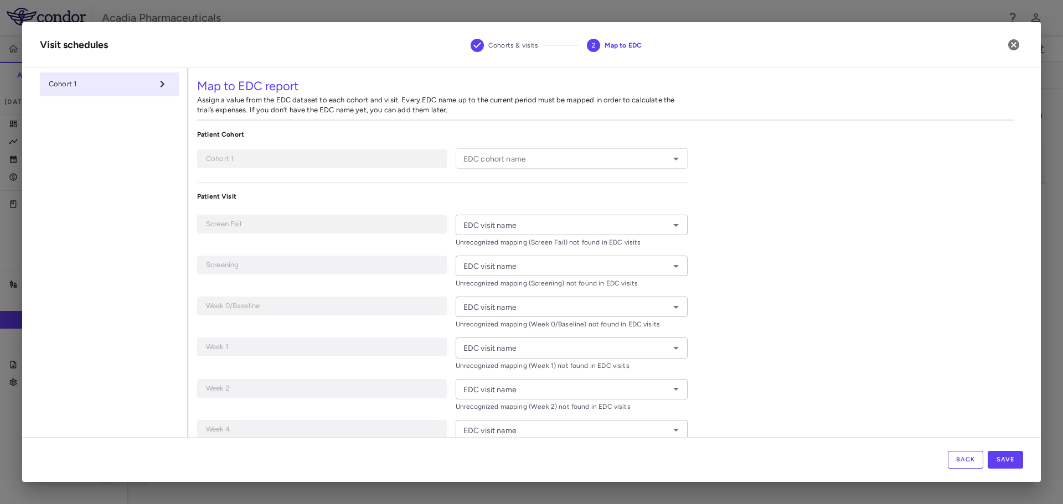
type input "**********"
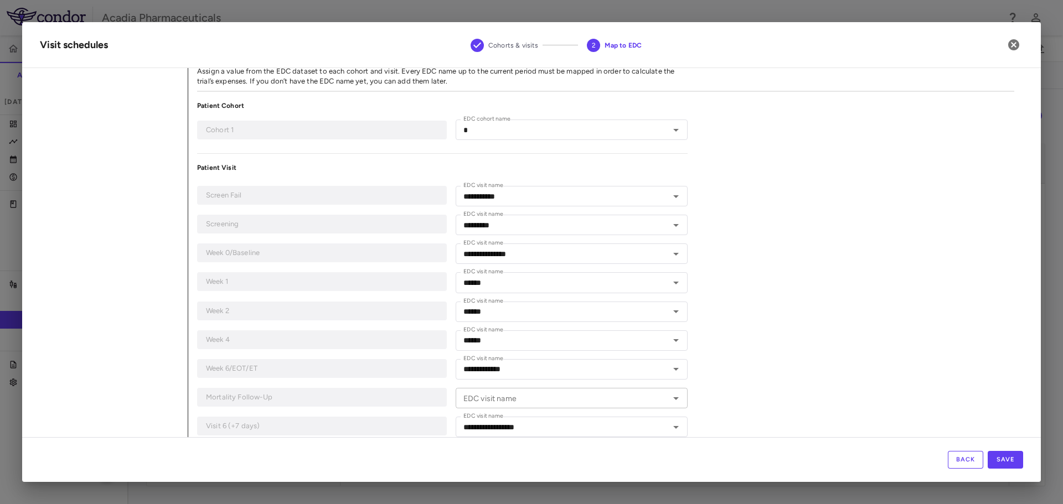
scroll to position [55, 0]
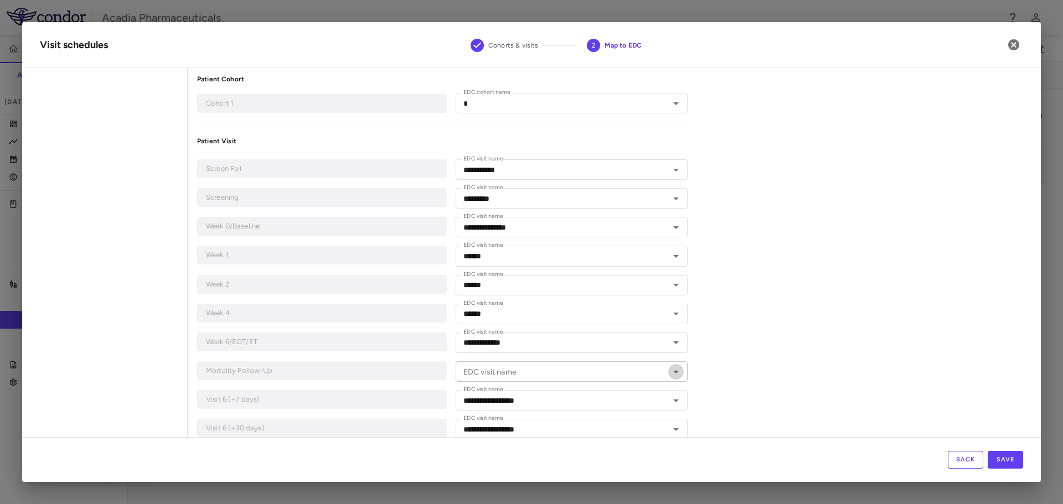
click at [671, 370] on icon "Open" at bounding box center [675, 371] width 13 height 13
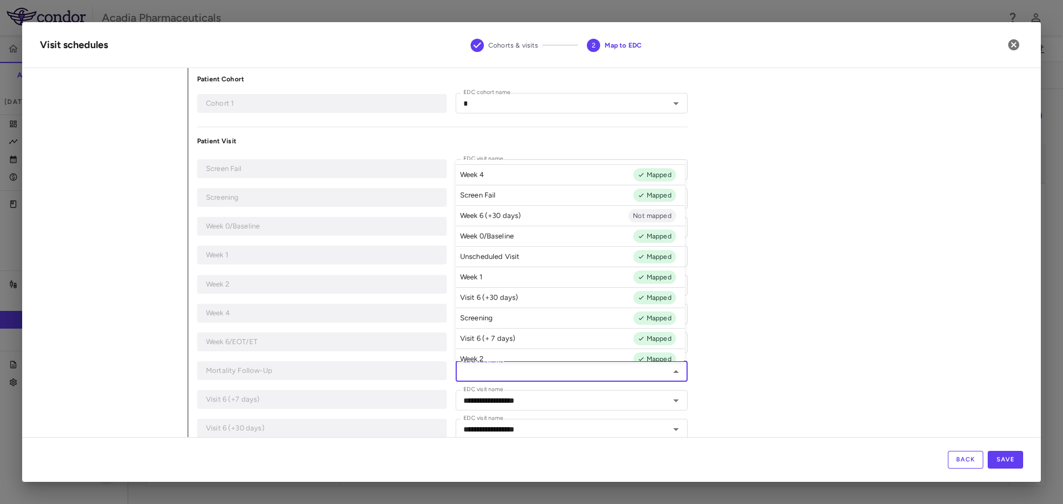
click at [520, 216] on li "Week 6 (+30 days) Not mapped" at bounding box center [569, 215] width 229 height 20
type input "**********"
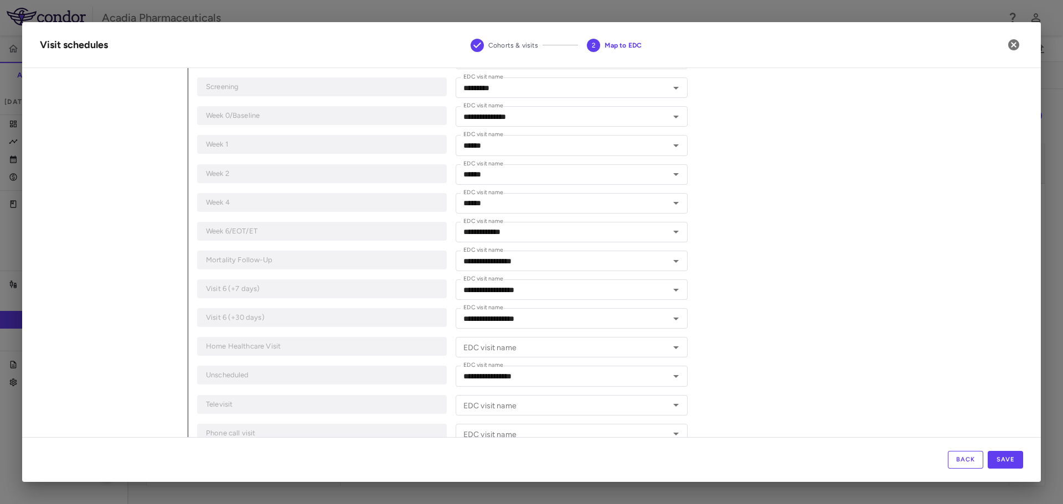
scroll to position [190, 0]
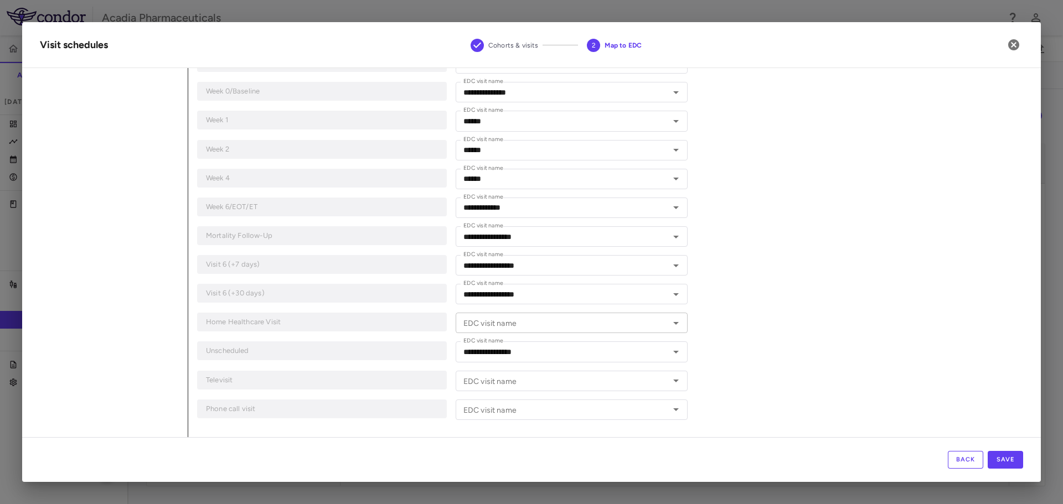
click at [669, 325] on icon "Open" at bounding box center [675, 323] width 13 height 13
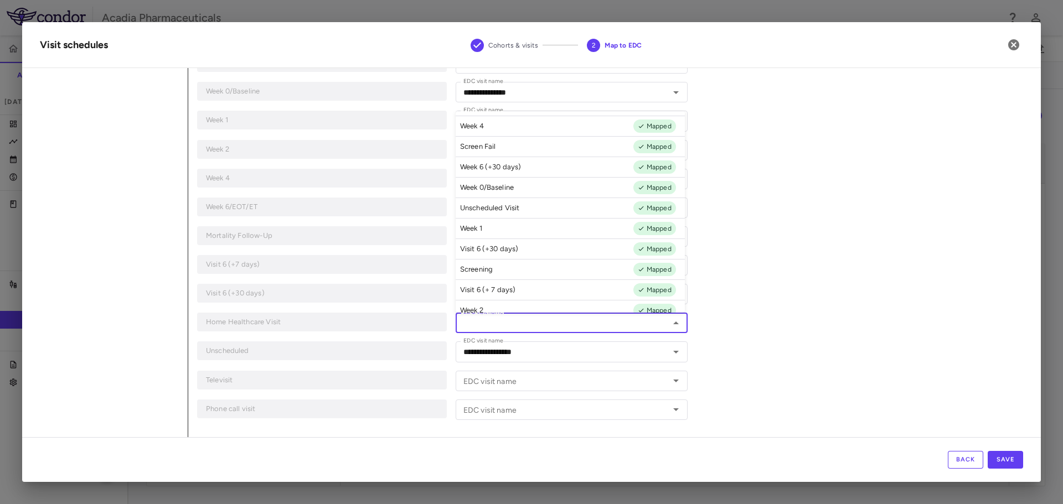
scroll to position [33, 0]
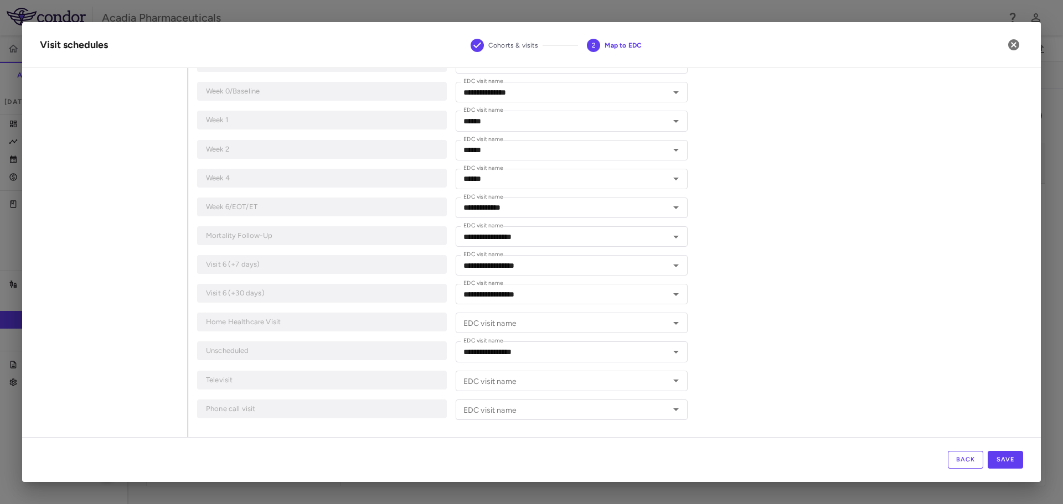
click at [733, 283] on div "**********" at bounding box center [605, 157] width 835 height 559
click at [1012, 458] on button "Save" at bounding box center [1004, 460] width 35 height 18
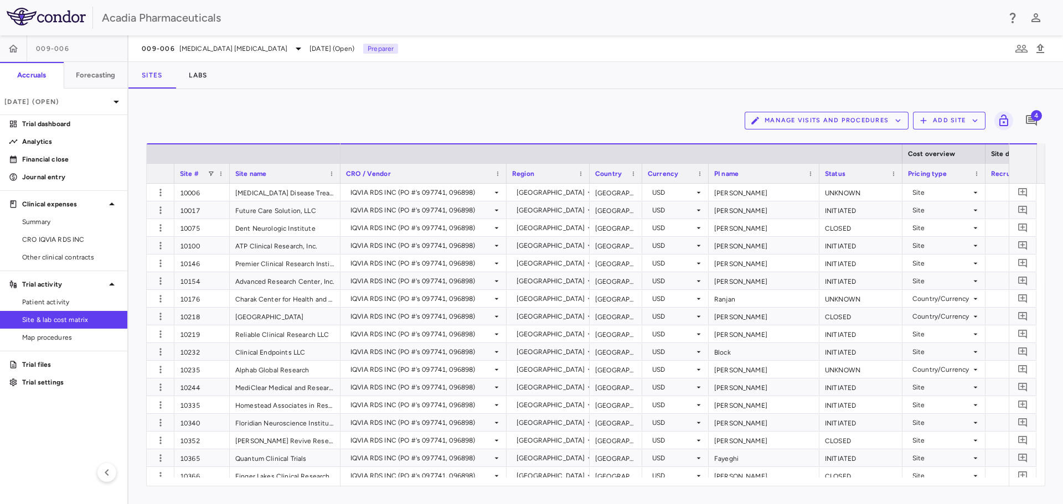
drag, startPoint x: 699, startPoint y: 179, endPoint x: 641, endPoint y: 175, distance: 58.2
click at [641, 175] on div at bounding box center [641, 173] width 4 height 19
drag, startPoint x: 71, startPoint y: 300, endPoint x: 100, endPoint y: 320, distance: 35.3
click at [71, 300] on span "Patient activity" at bounding box center [70, 302] width 96 height 10
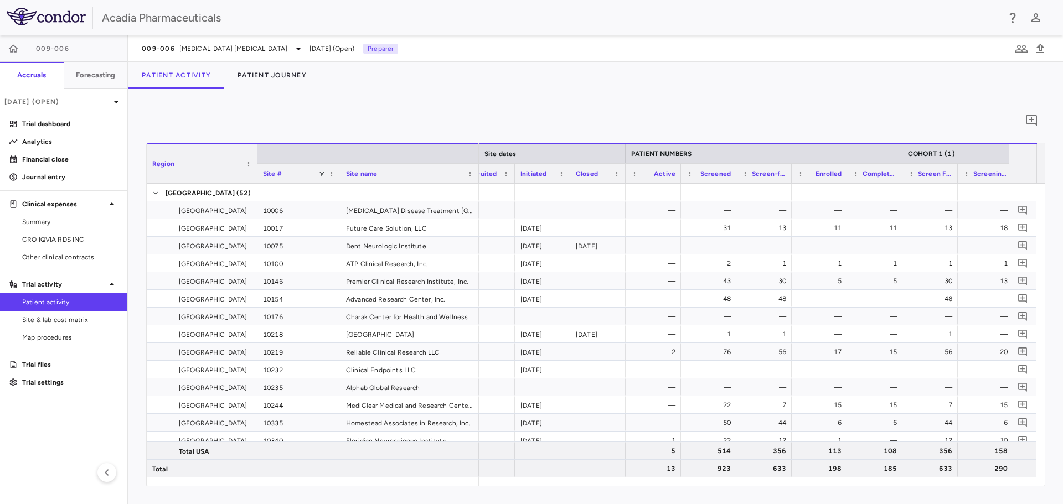
scroll to position [0, 311]
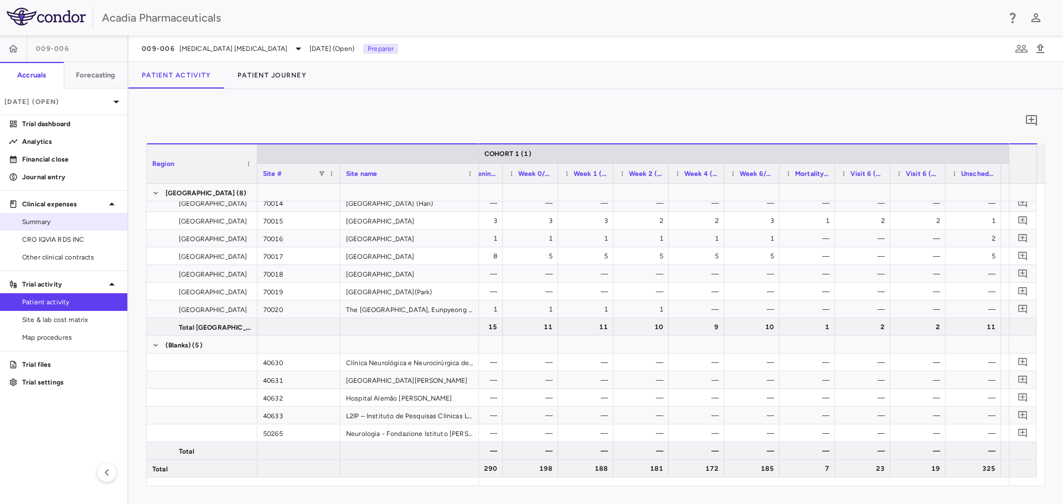
drag, startPoint x: 73, startPoint y: 241, endPoint x: 116, endPoint y: 230, distance: 44.4
click at [73, 240] on span "CRO IQVIA RDS INC" at bounding box center [70, 240] width 96 height 10
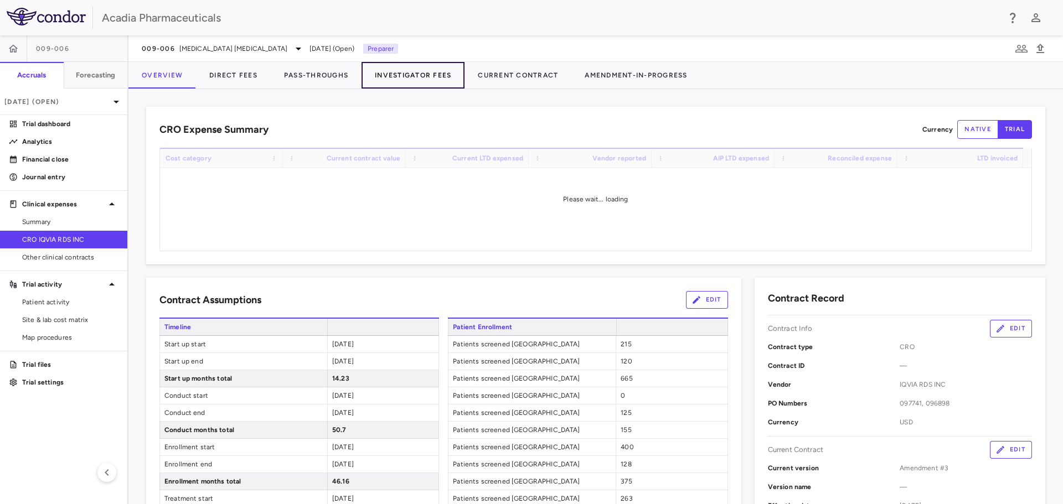
click at [396, 77] on button "Investigator Fees" at bounding box center [412, 75] width 103 height 27
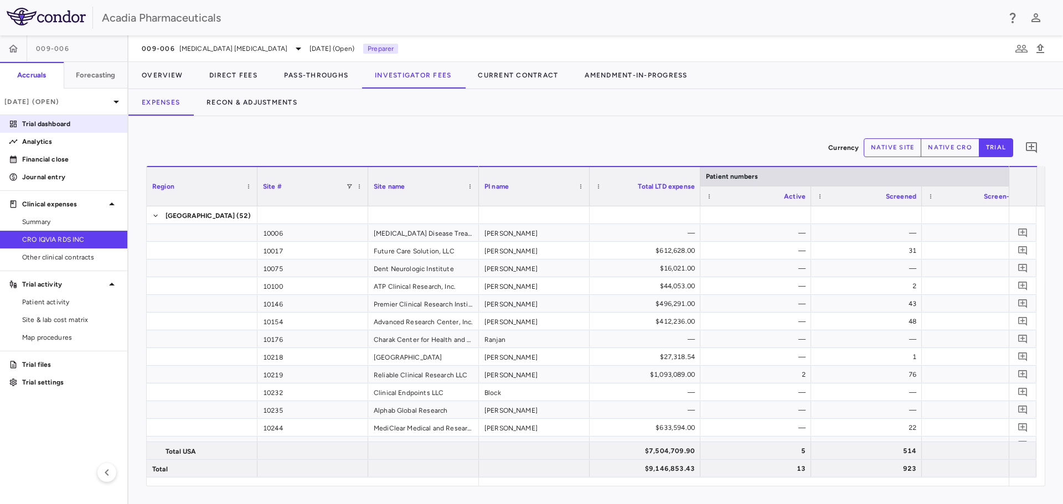
click at [40, 120] on p "Trial dashboard" at bounding box center [70, 124] width 96 height 10
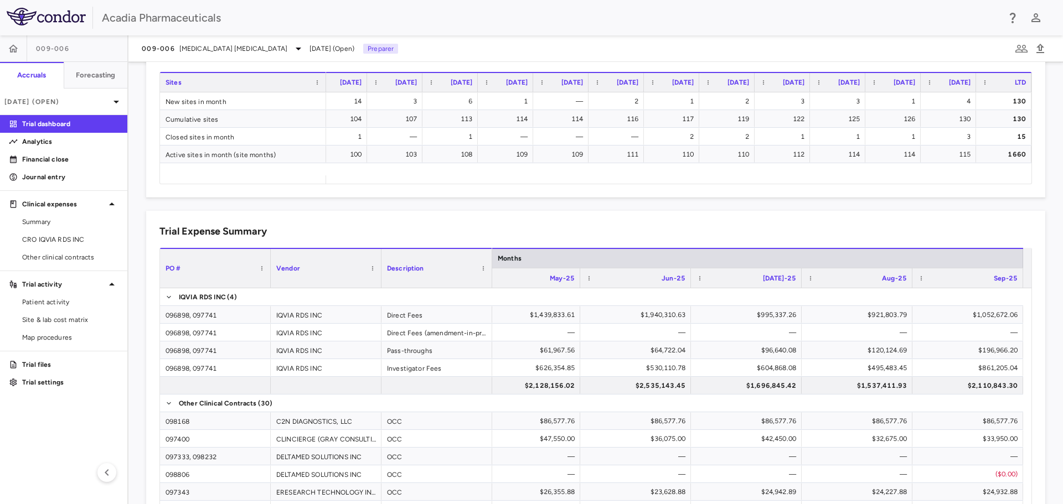
scroll to position [607, 0]
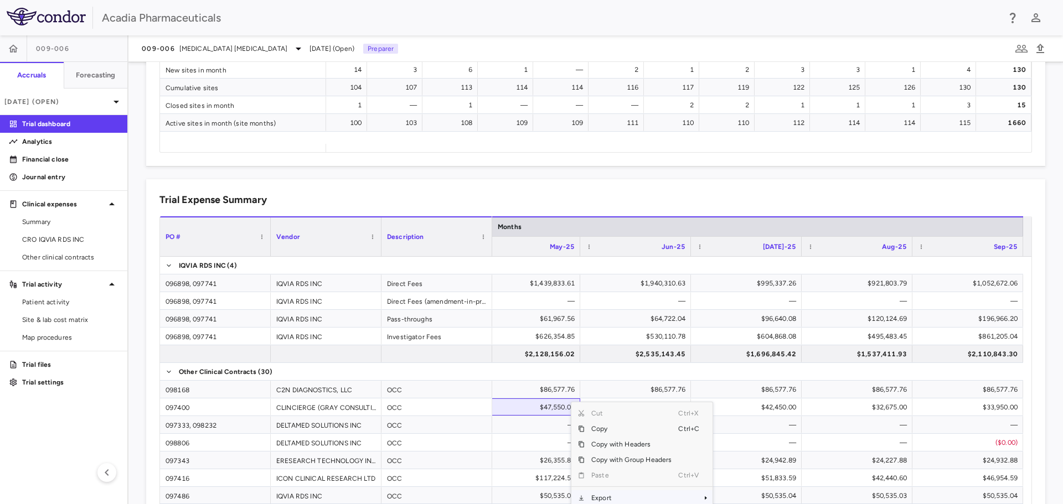
click at [631, 500] on span "Export" at bounding box center [631, 497] width 94 height 15
click at [633, 497] on span "Export" at bounding box center [631, 497] width 94 height 15
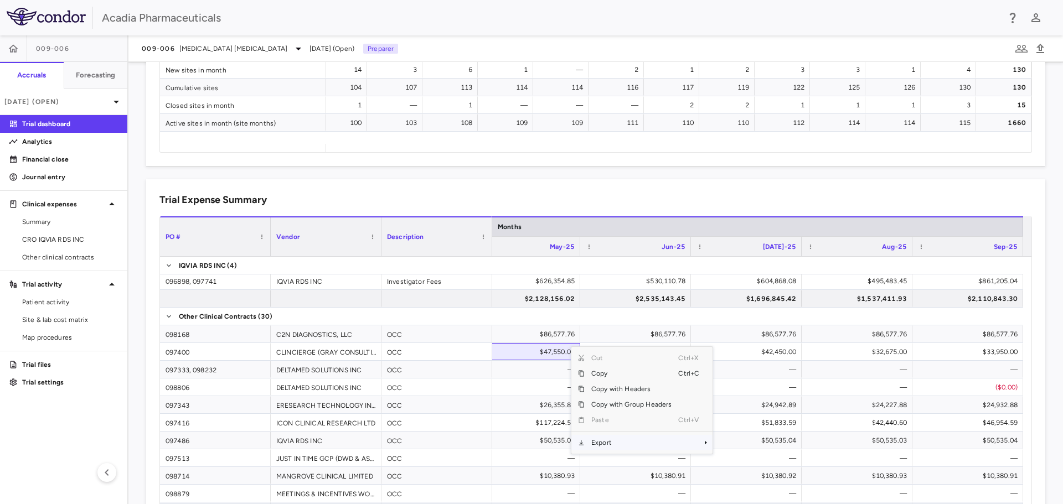
click at [702, 443] on span "Context Menu" at bounding box center [705, 442] width 7 height 7
click at [734, 462] on span "Excel Export" at bounding box center [749, 461] width 52 height 15
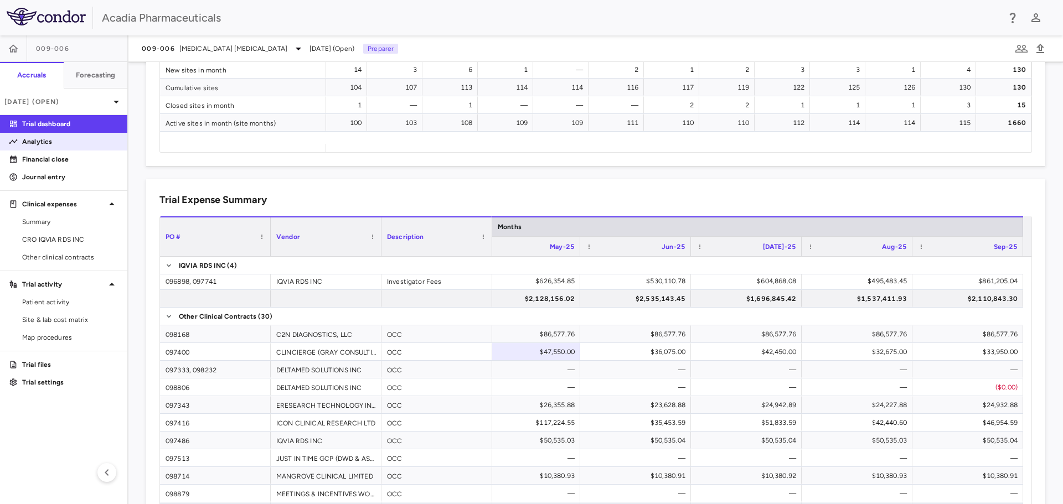
click at [34, 140] on p "Analytics" at bounding box center [70, 142] width 96 height 10
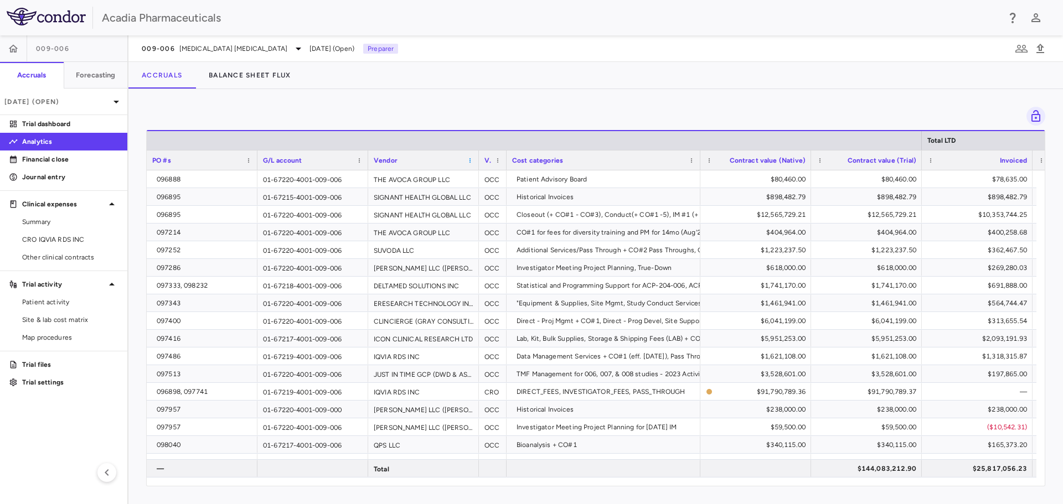
click at [467, 160] on span at bounding box center [470, 160] width 7 height 7
click at [490, 175] on span "Sort Ascending" at bounding box center [519, 177] width 82 height 15
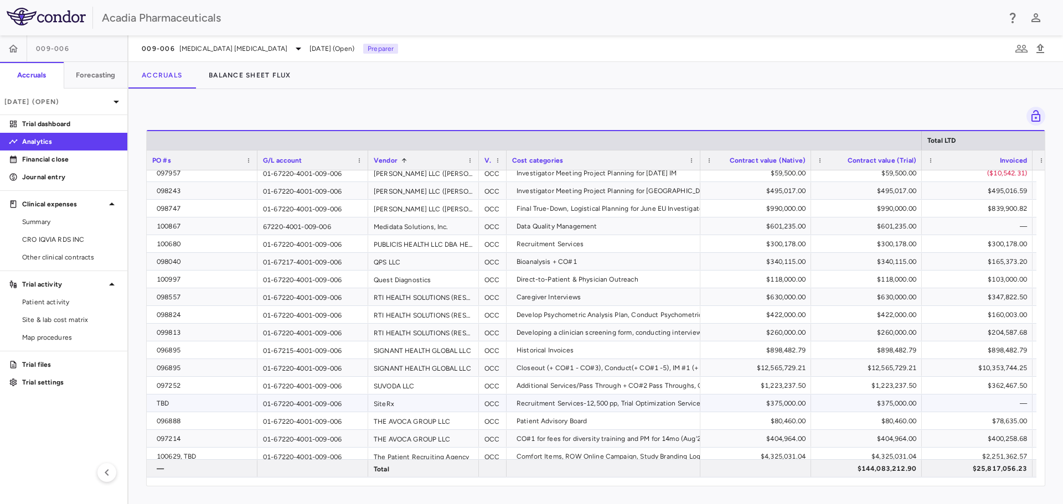
scroll to position [295, 0]
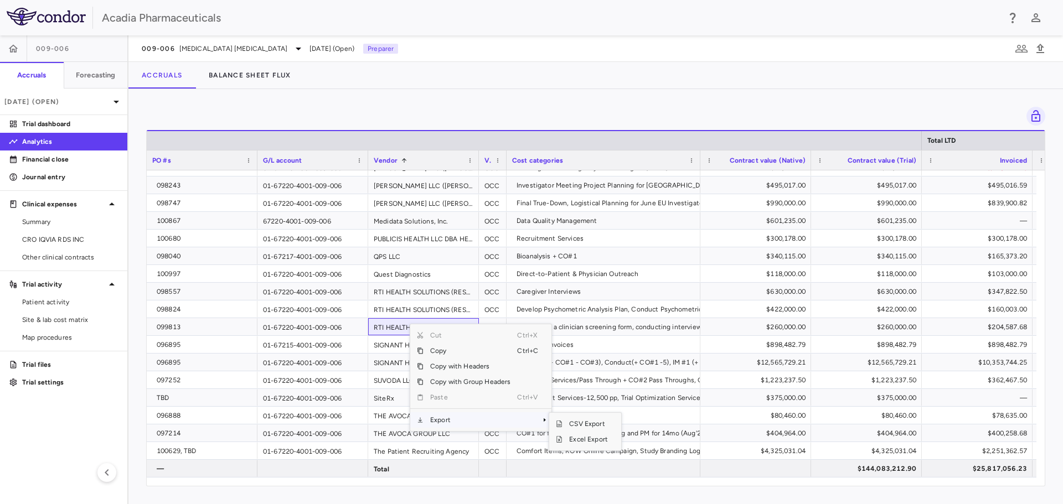
drag, startPoint x: 538, startPoint y: 419, endPoint x: 562, endPoint y: 423, distance: 24.1
click at [546, 419] on div "Export" at bounding box center [480, 419] width 141 height 15
click at [581, 438] on span "Excel Export" at bounding box center [588, 439] width 52 height 15
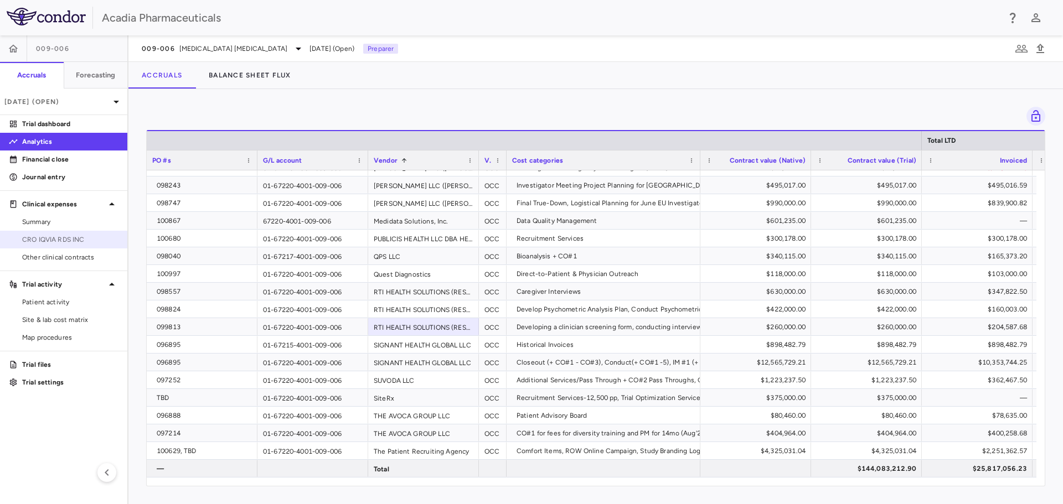
click at [53, 240] on span "CRO IQVIA RDS INC" at bounding box center [70, 240] width 96 height 10
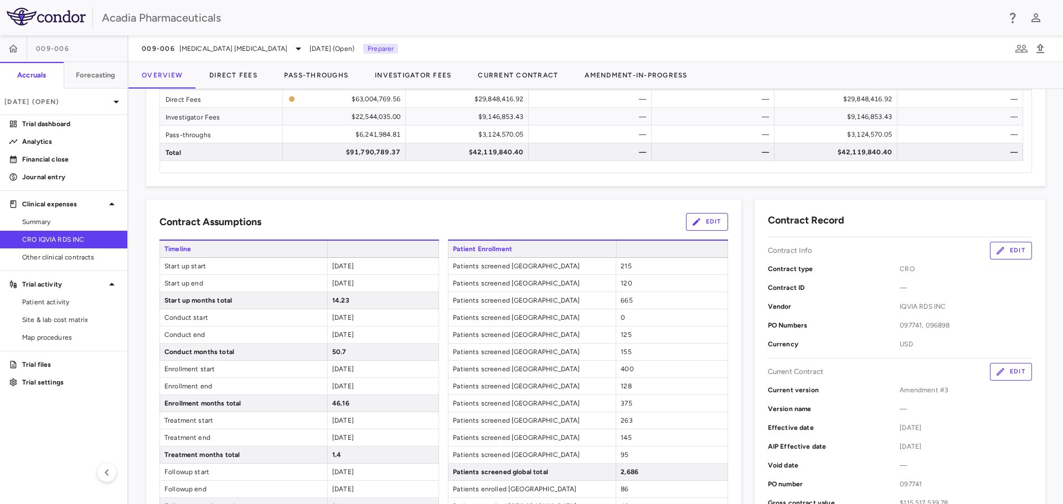
scroll to position [221, 0]
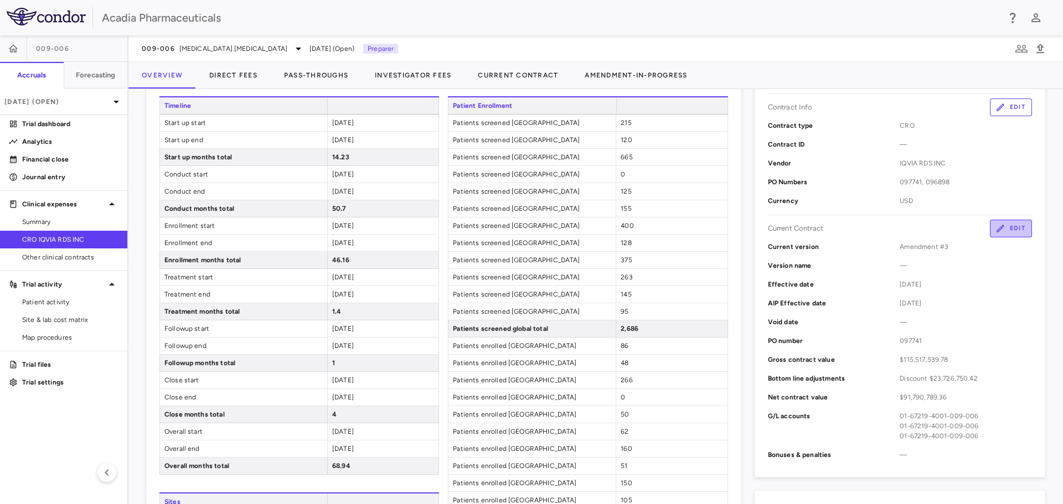
click at [1013, 224] on button "Edit" at bounding box center [1010, 229] width 42 height 18
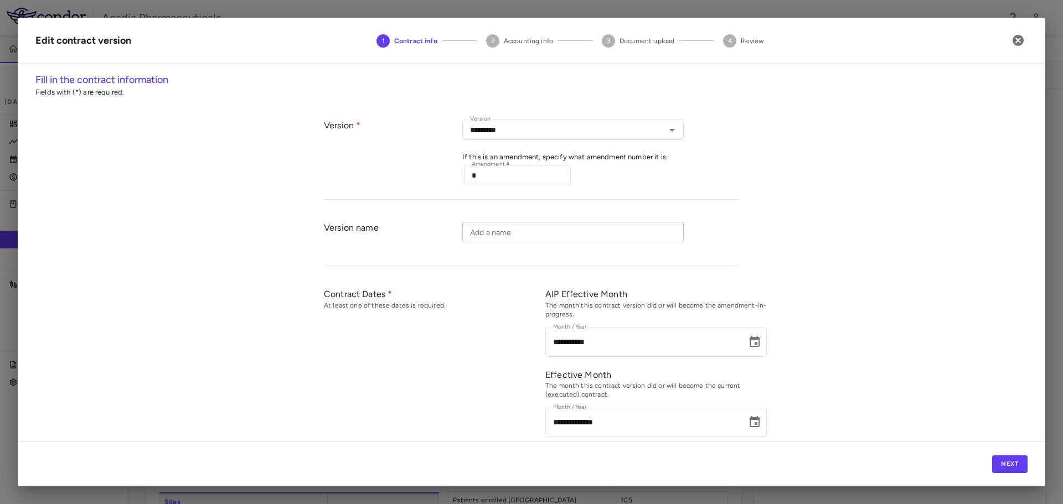
type input "*********"
type input "**********"
type input "******"
click at [1022, 467] on button "Next" at bounding box center [1009, 464] width 35 height 18
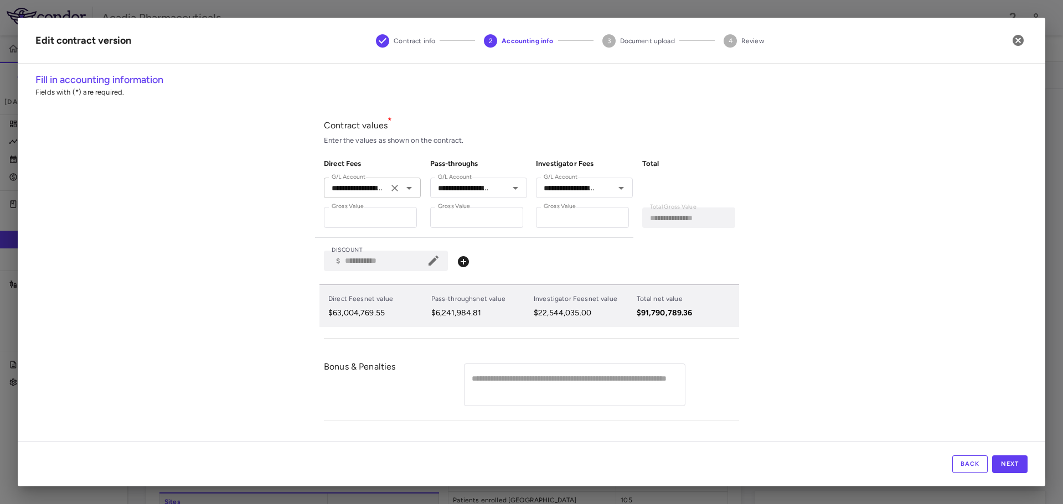
click at [389, 189] on icon "Clear" at bounding box center [394, 188] width 11 height 11
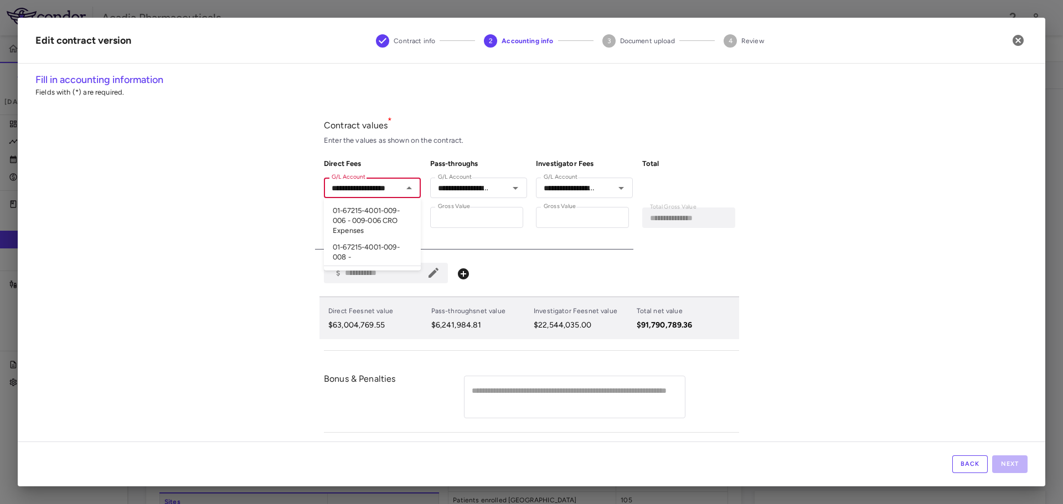
scroll to position [0, 20]
click at [369, 217] on li "01-67215-4001-009-006 - 009-006 CRO Expenses" at bounding box center [372, 221] width 97 height 37
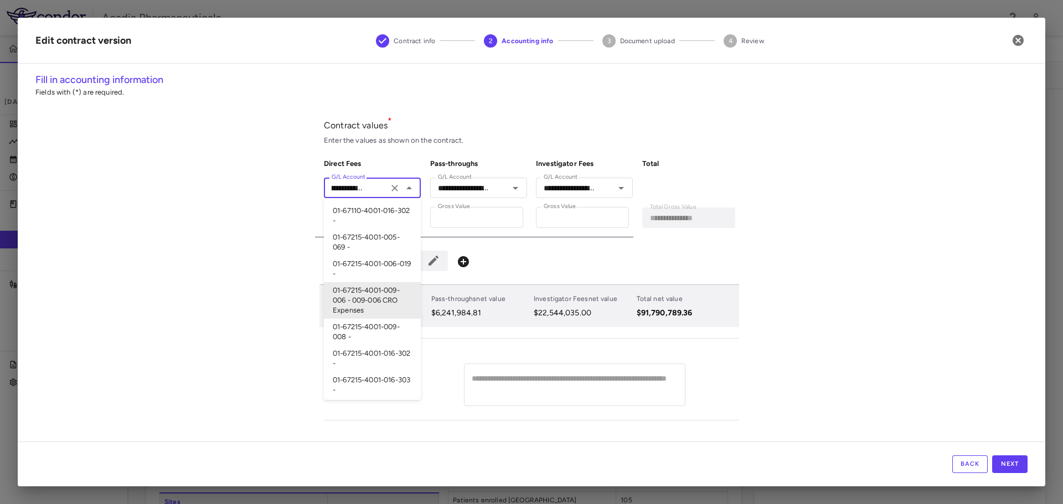
click at [362, 194] on input "**********" at bounding box center [356, 188] width 58 height 14
type input "**********"
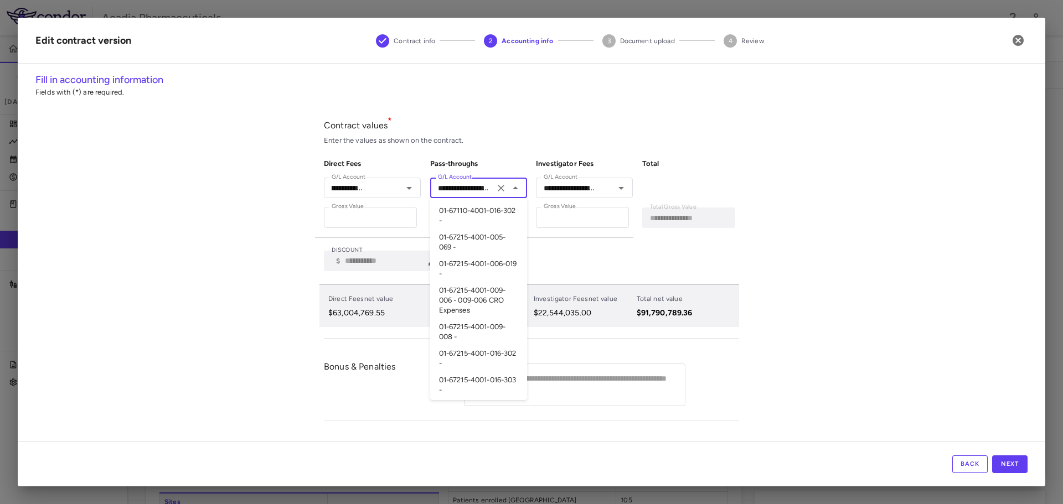
click at [467, 183] on input "**********" at bounding box center [462, 188] width 58 height 14
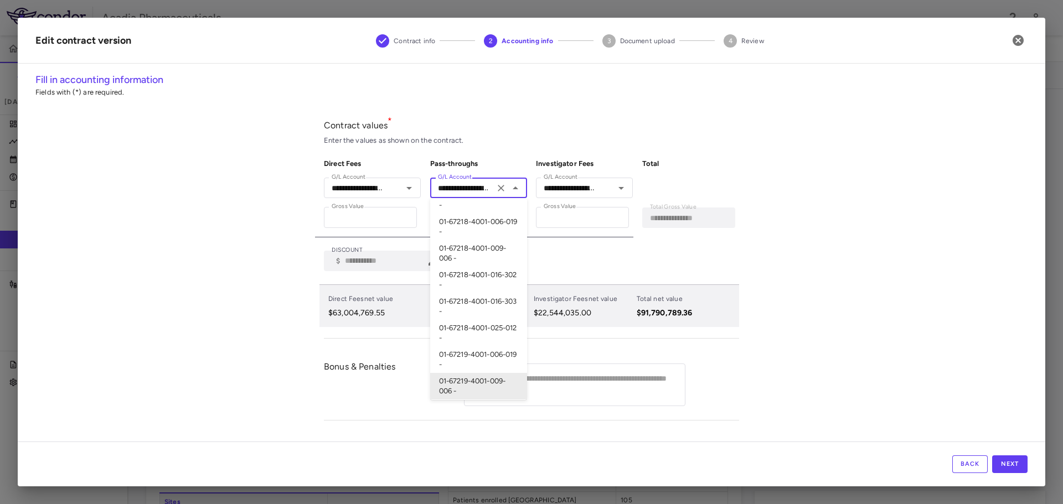
paste input "**********"
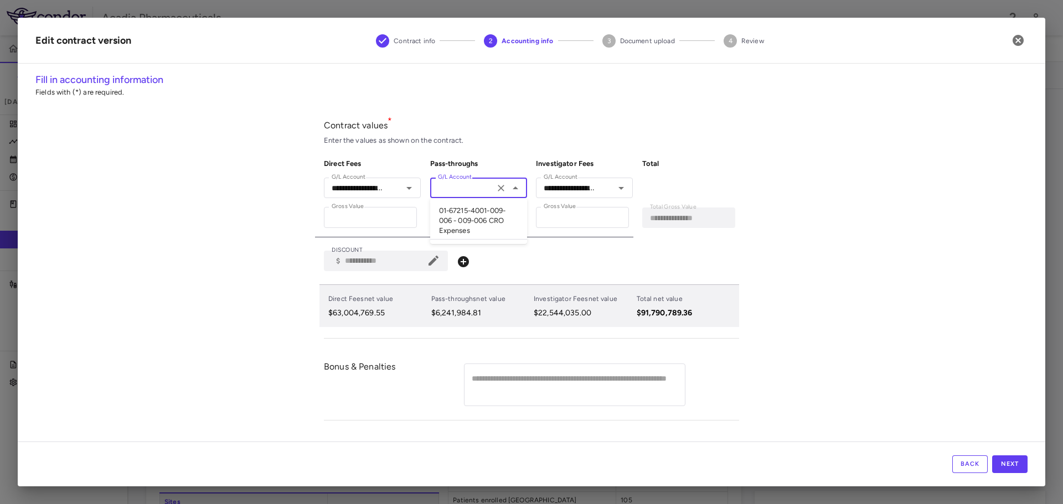
click at [471, 226] on li "01-67215-4001-009-006 - 009-006 CRO Expenses" at bounding box center [478, 221] width 97 height 37
type input "**********"
click at [579, 189] on input "**********" at bounding box center [568, 188] width 58 height 14
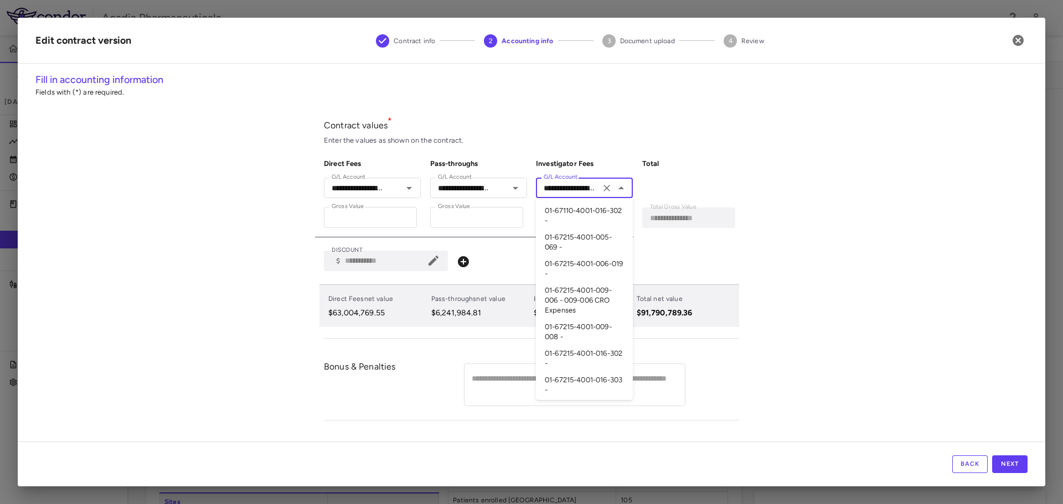
scroll to position [397, 0]
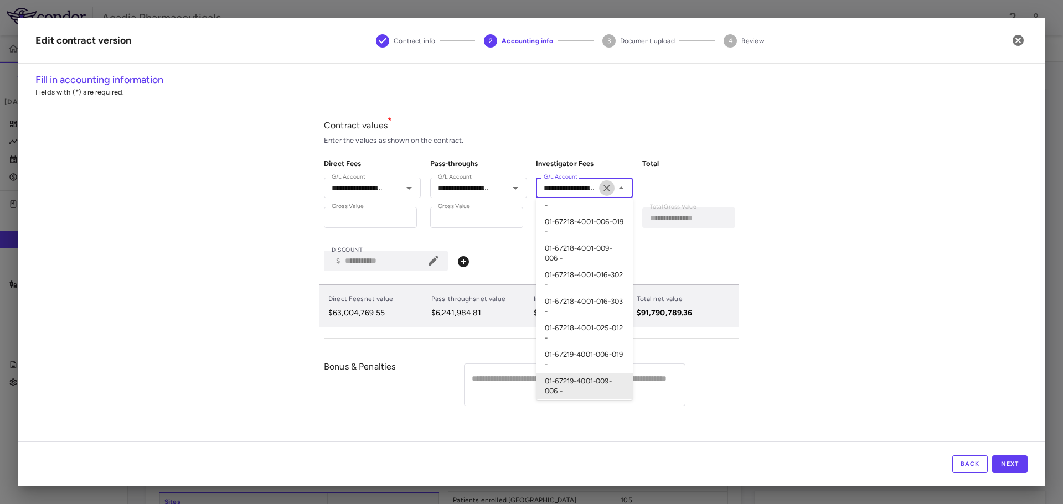
click at [604, 190] on icon "Clear" at bounding box center [606, 188] width 11 height 11
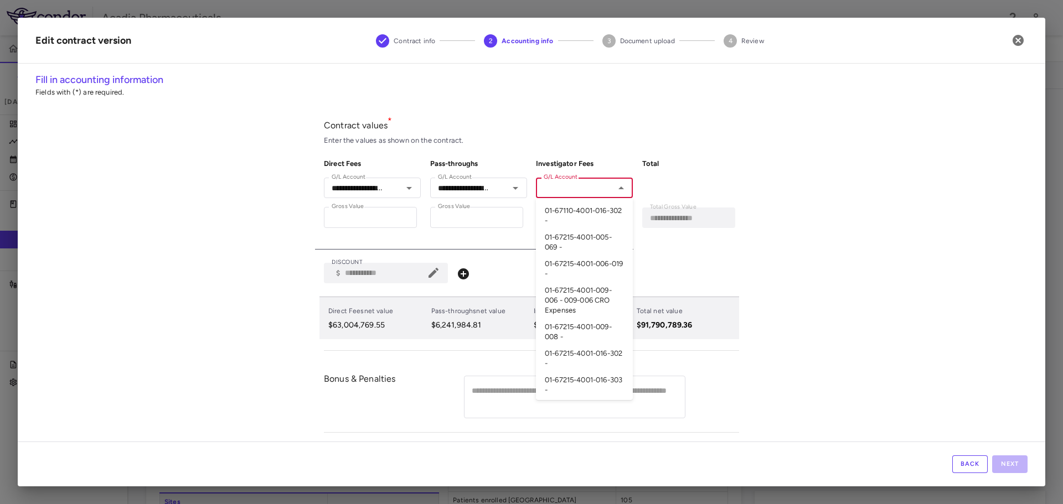
paste input "**********"
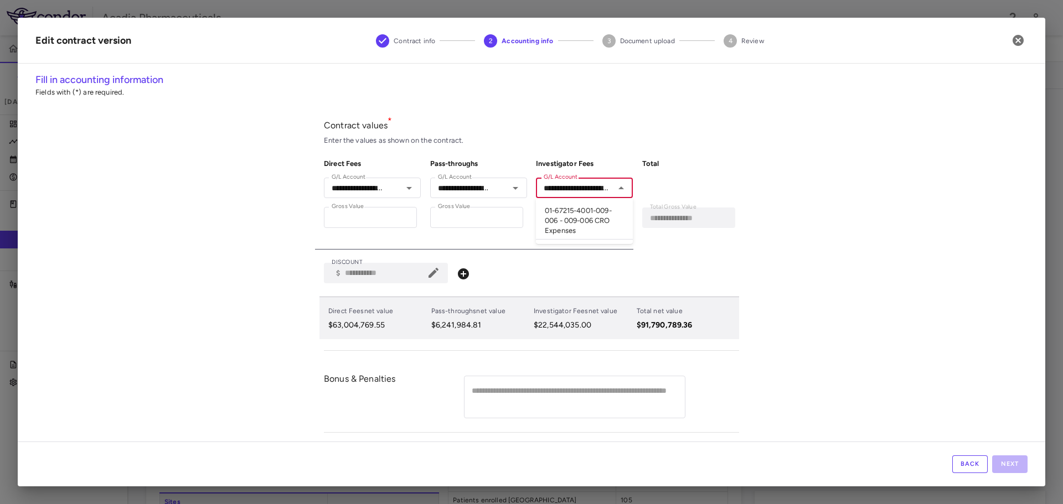
scroll to position [0, 118]
click at [588, 212] on li "01-67215-4001-009-006 - 009-006 CRO Expenses" at bounding box center [584, 221] width 97 height 37
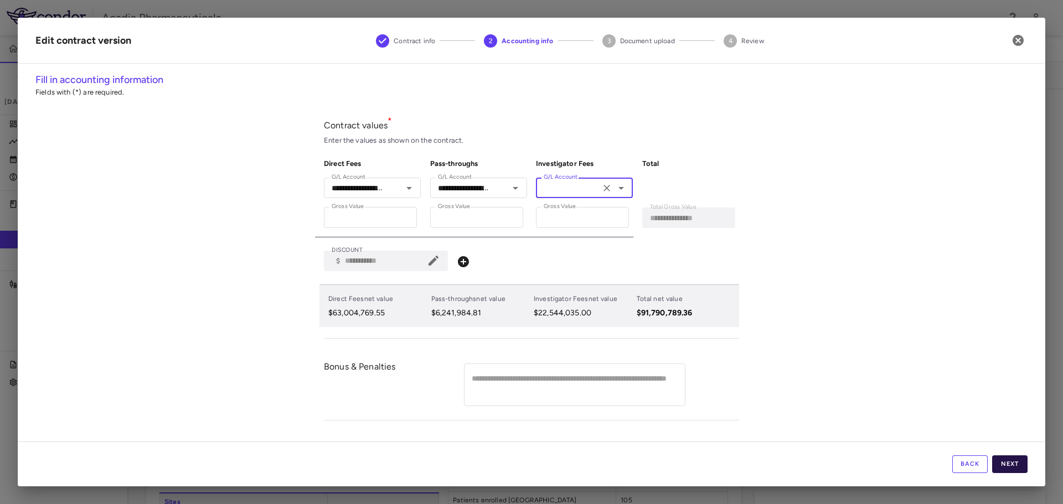
type input "**********"
click at [1003, 468] on button "Next" at bounding box center [1009, 464] width 35 height 18
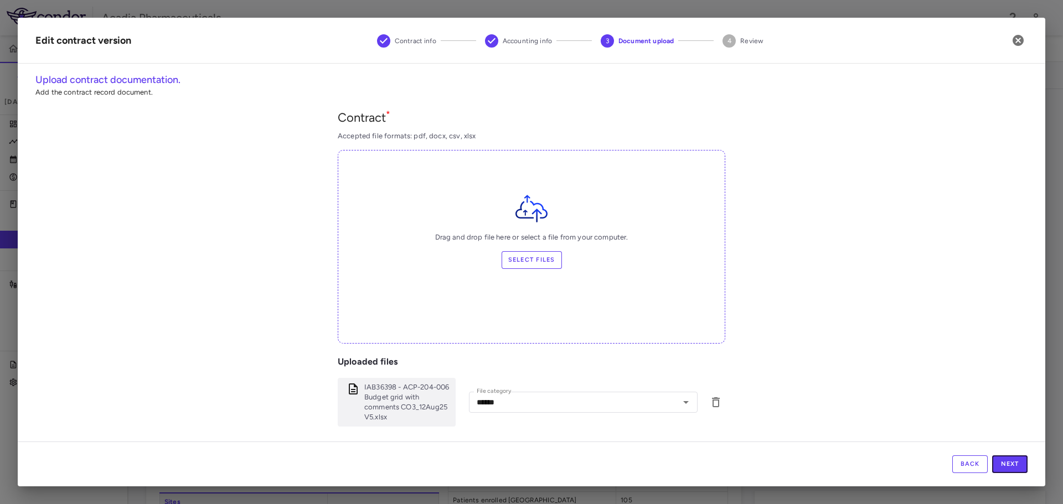
click at [1003, 468] on button "Next" at bounding box center [1009, 464] width 35 height 18
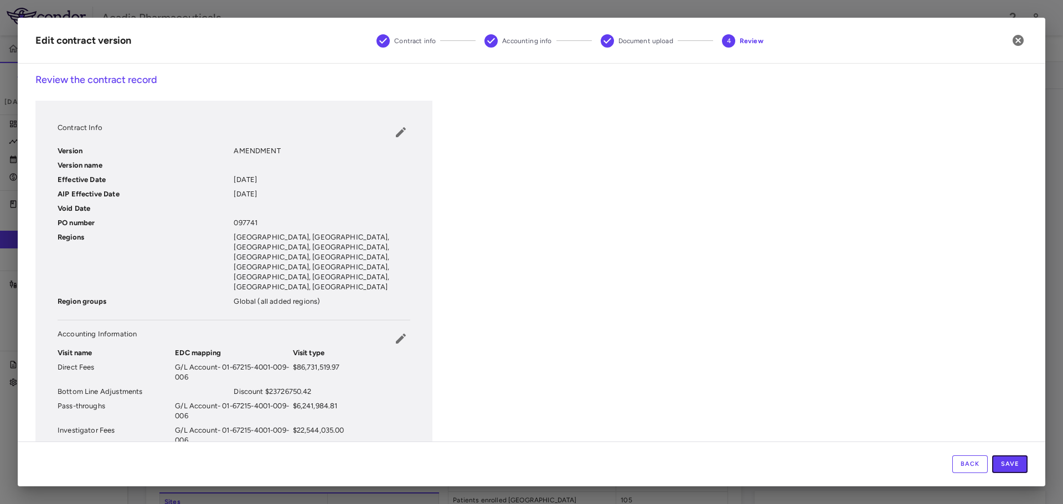
click at [1003, 468] on button "Save" at bounding box center [1009, 464] width 35 height 18
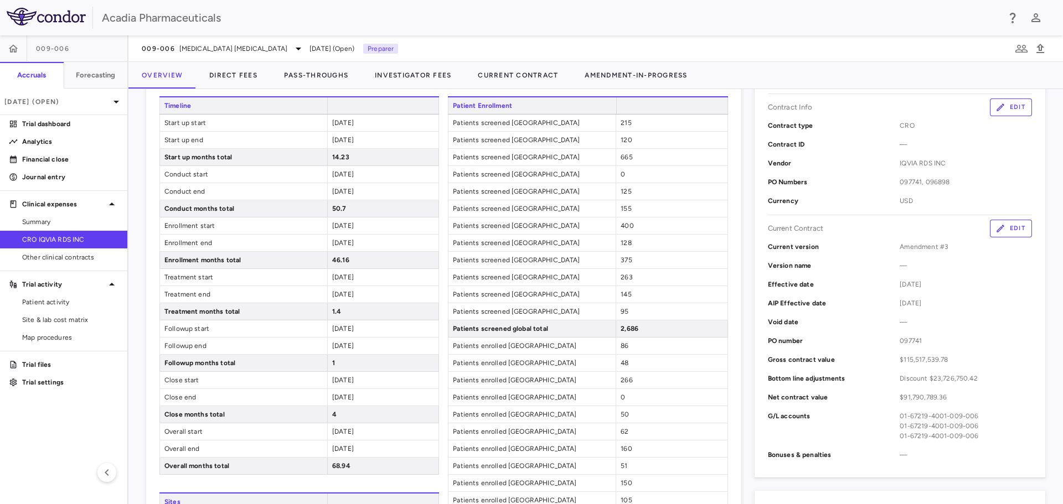
click at [1003, 229] on button "Edit" at bounding box center [1010, 229] width 42 height 18
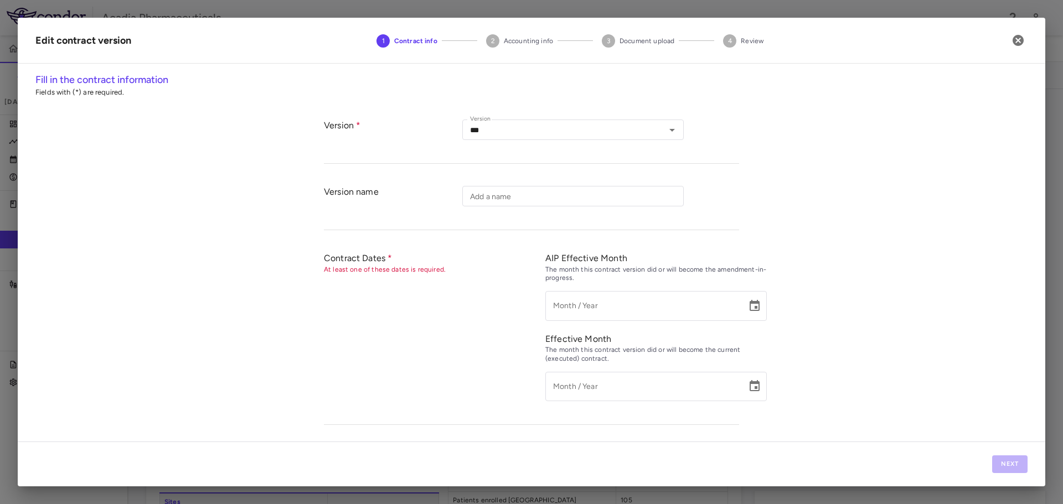
type input "*********"
type input "**********"
type input "******"
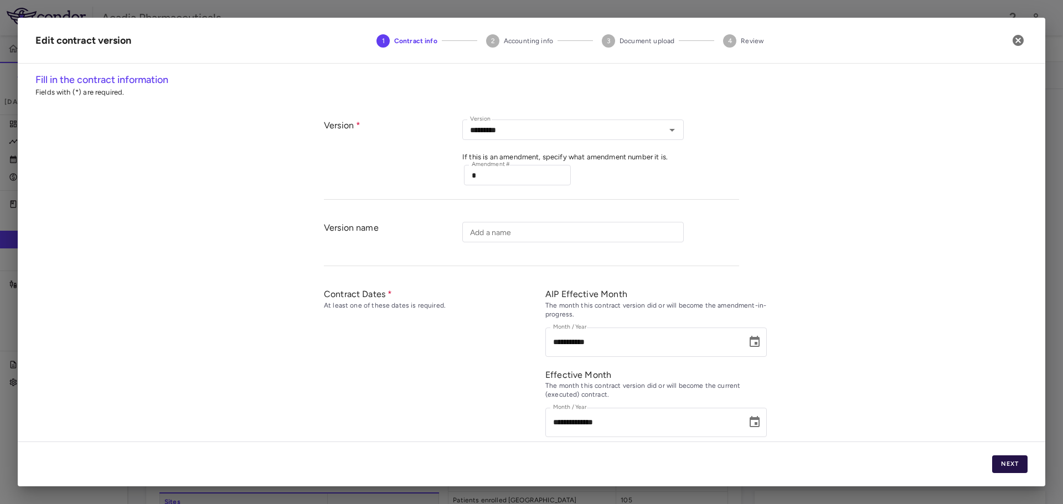
click at [998, 467] on button "Next" at bounding box center [1009, 464] width 35 height 18
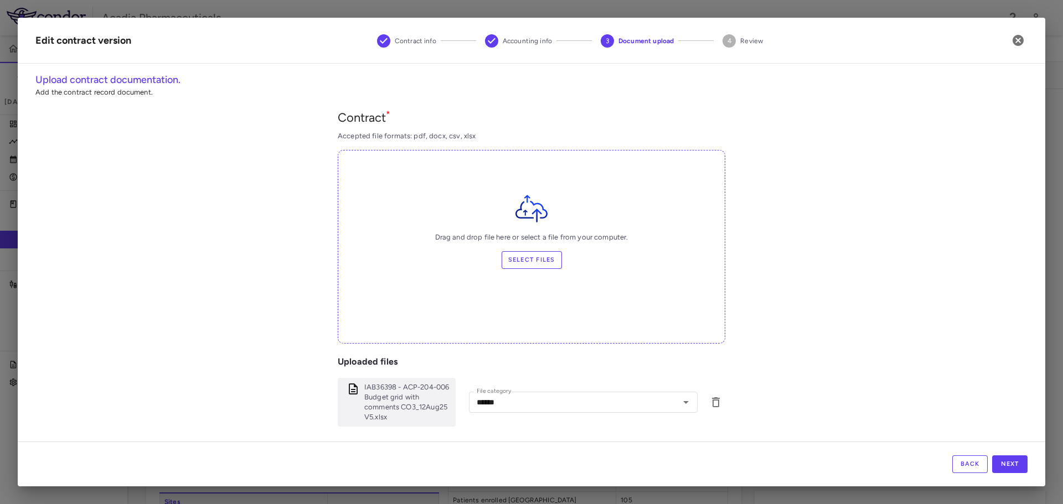
click at [976, 468] on button "Back" at bounding box center [969, 464] width 35 height 18
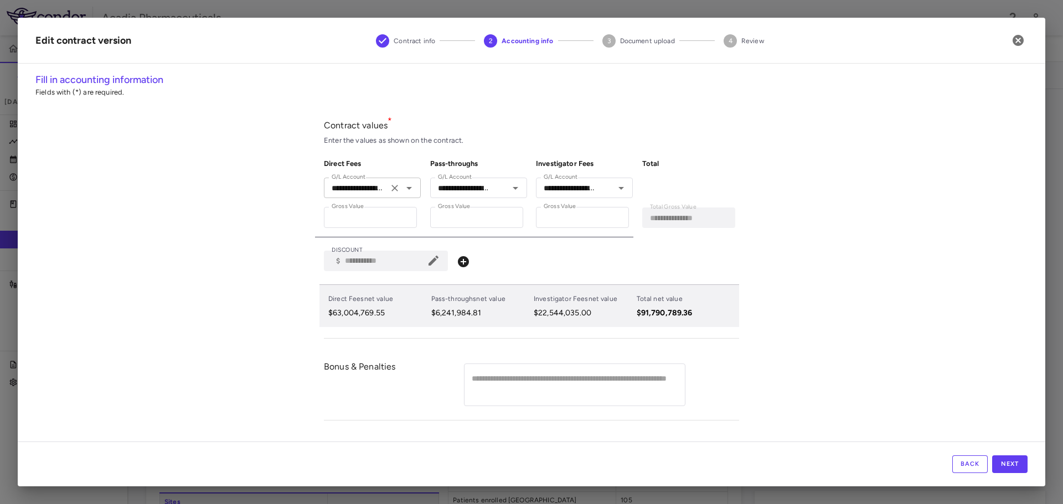
click at [356, 189] on input "**********" at bounding box center [356, 188] width 58 height 14
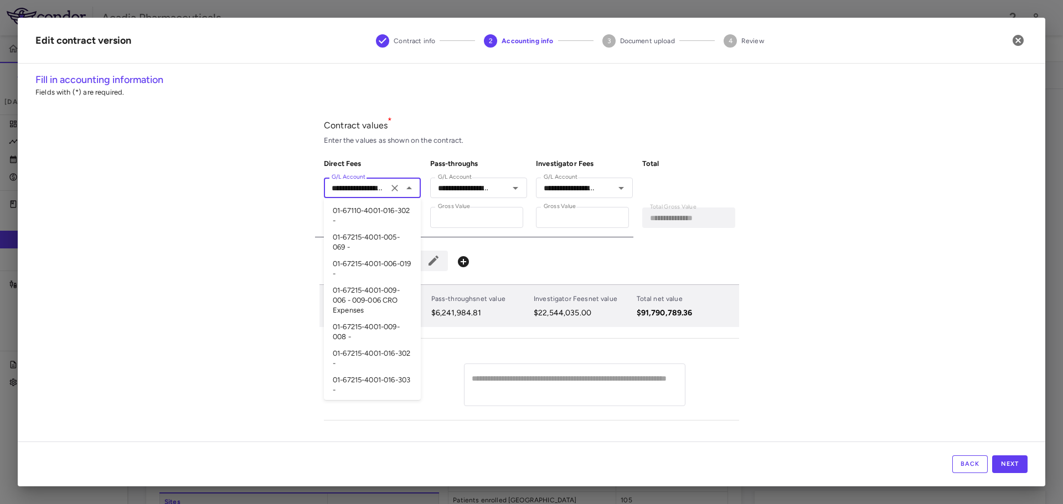
scroll to position [397, 0]
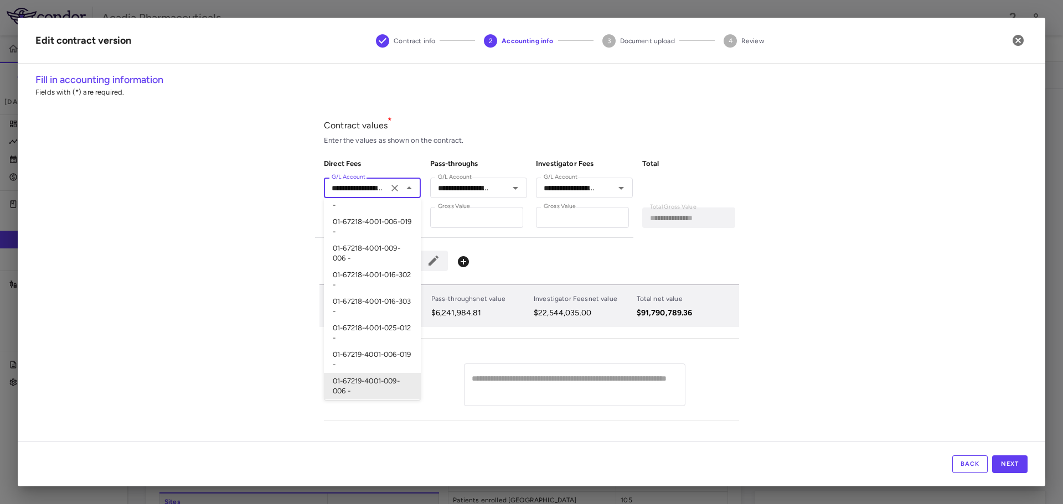
click at [358, 189] on input "**********" at bounding box center [356, 188] width 58 height 14
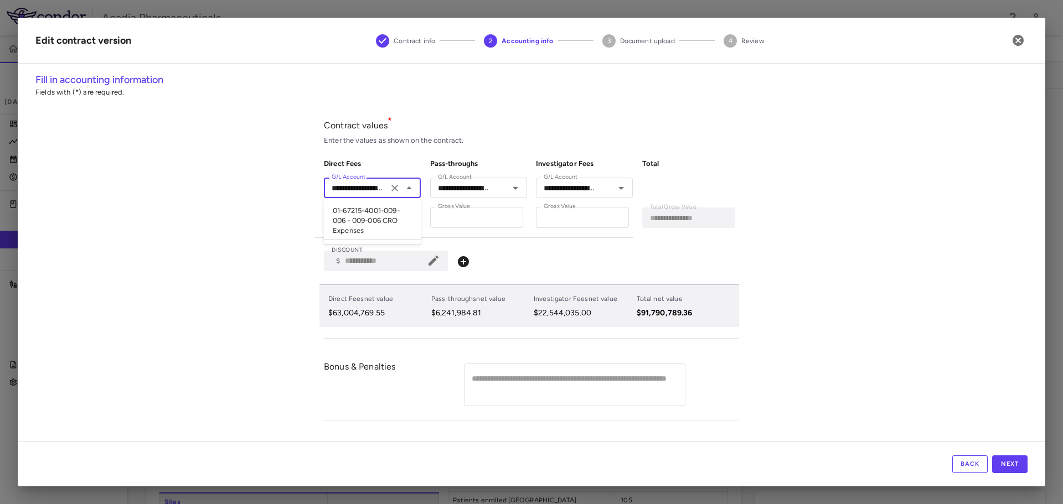
click at [368, 227] on li "01-67215-4001-009-006 - 009-006 CRO Expenses" at bounding box center [372, 221] width 97 height 37
type input "**********"
click at [451, 191] on input "**********" at bounding box center [462, 188] width 58 height 14
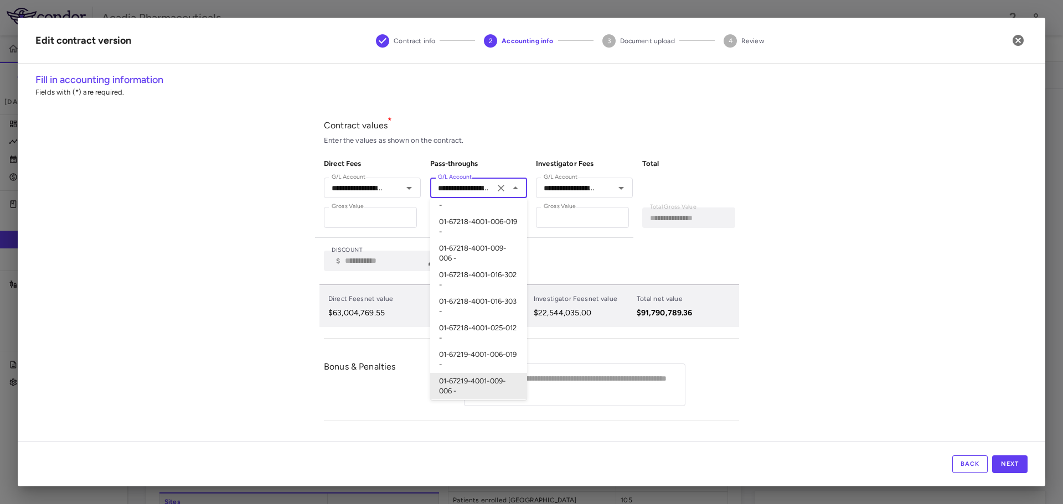
click at [467, 187] on input "**********" at bounding box center [462, 188] width 58 height 14
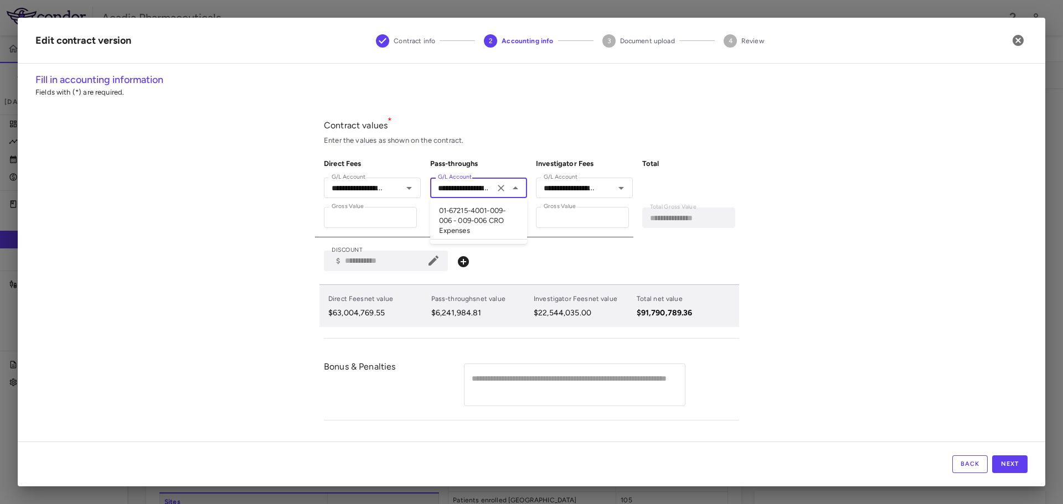
click at [473, 208] on li "01-67215-4001-009-006 - 009-006 CRO Expenses" at bounding box center [478, 221] width 97 height 37
type input "**********"
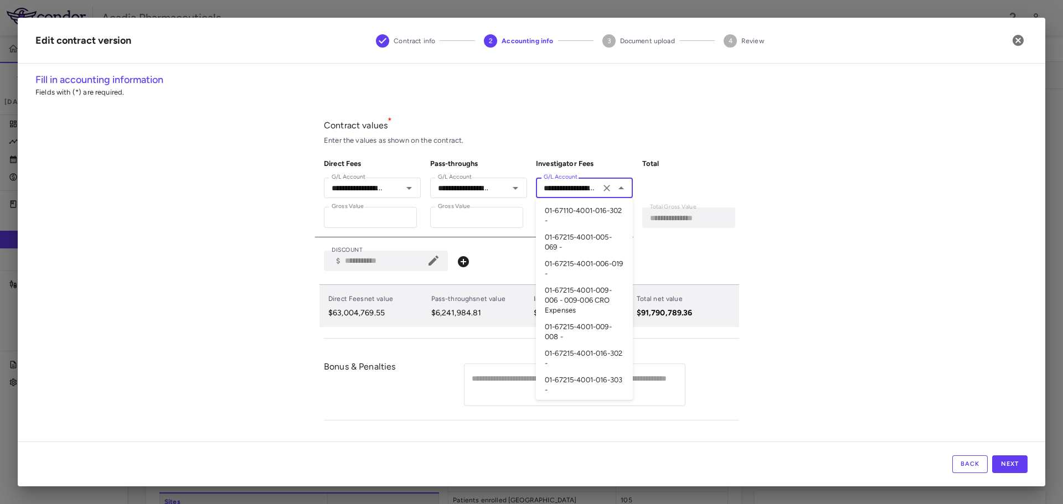
click at [558, 191] on input "**********" at bounding box center [568, 188] width 58 height 14
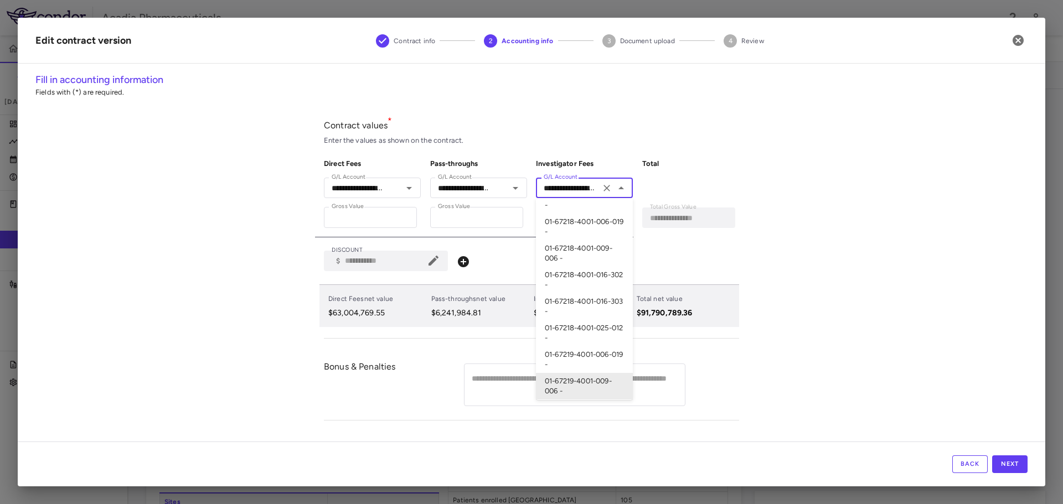
click at [573, 187] on input "**********" at bounding box center [568, 188] width 58 height 14
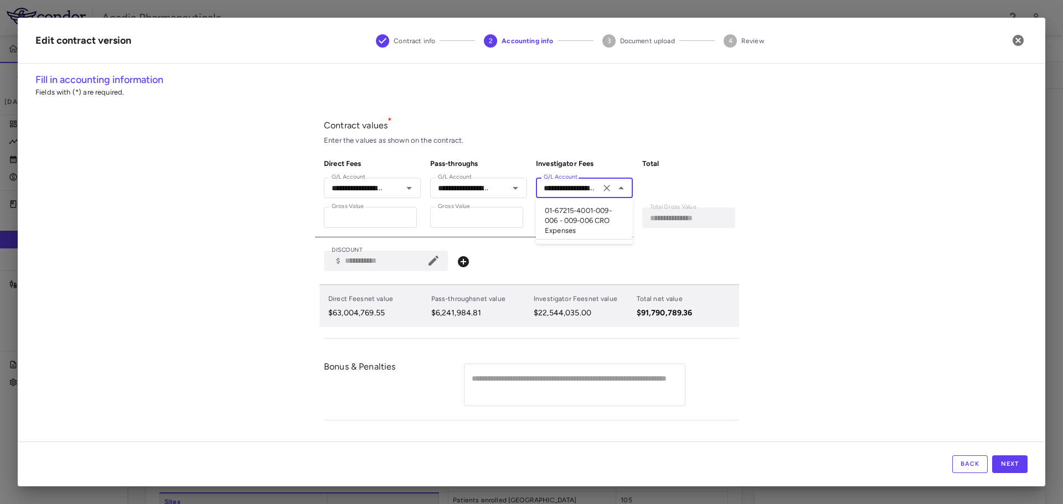
click at [578, 210] on li "01-67215-4001-009-006 - 009-006 CRO Expenses" at bounding box center [584, 221] width 97 height 37
type input "**********"
click at [882, 359] on div "**********" at bounding box center [531, 256] width 1027 height 369
click at [1023, 459] on button "Next" at bounding box center [1009, 464] width 35 height 18
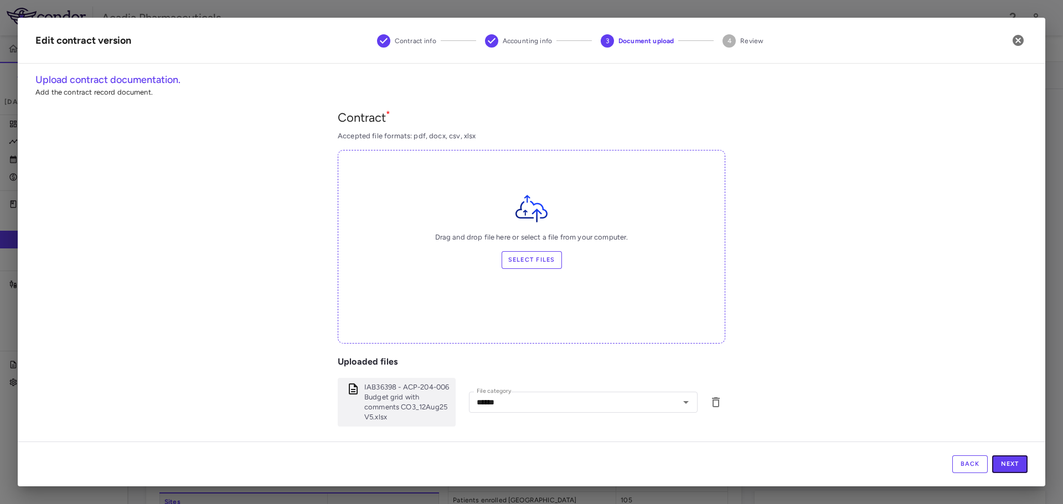
click at [1023, 459] on button "Next" at bounding box center [1009, 464] width 35 height 18
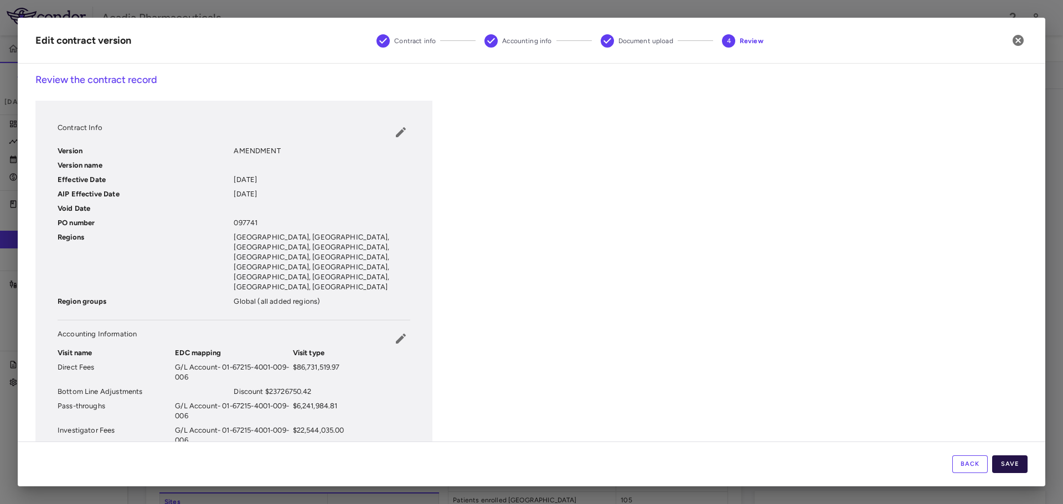
click at [1018, 469] on button "Save" at bounding box center [1009, 464] width 35 height 18
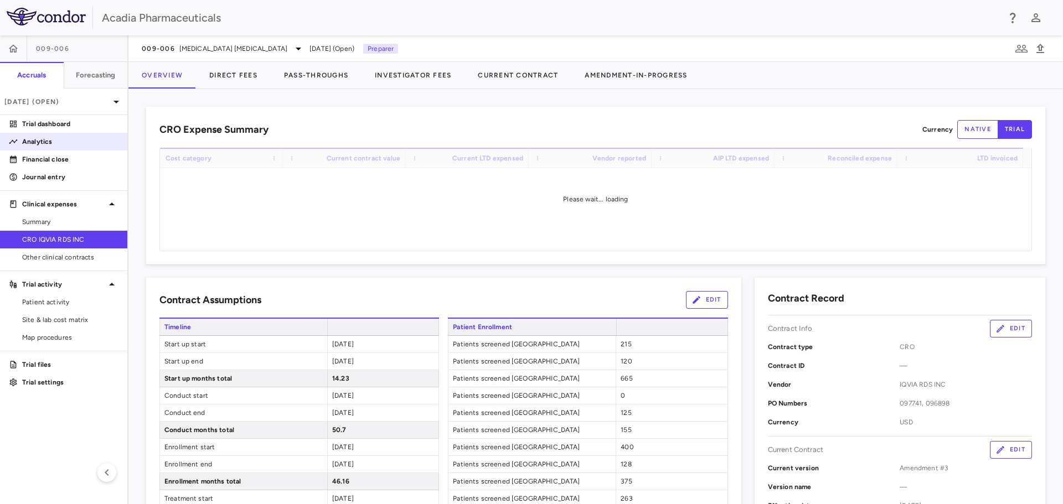
click at [63, 143] on p "Analytics" at bounding box center [70, 142] width 96 height 10
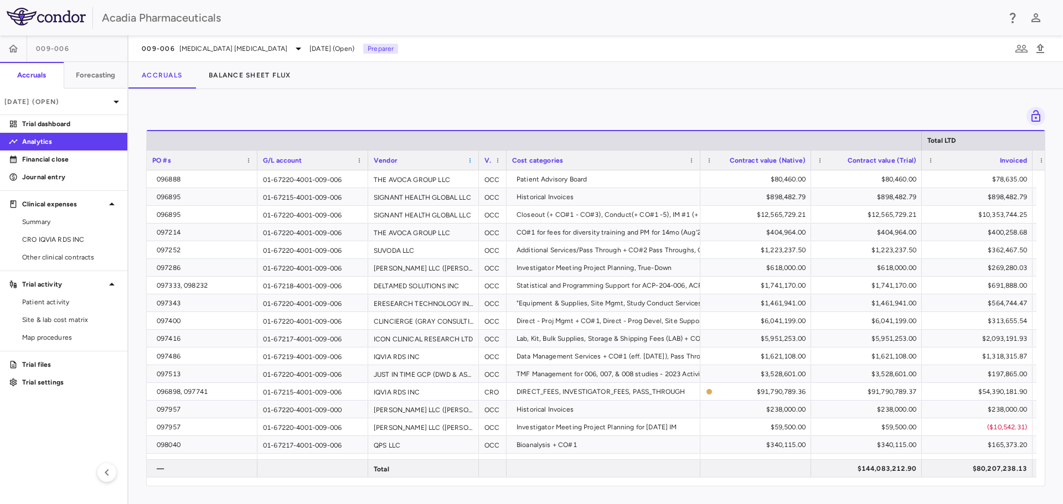
click at [468, 159] on span at bounding box center [470, 160] width 7 height 7
click at [486, 175] on span "Sort Ascending" at bounding box center [519, 177] width 82 height 15
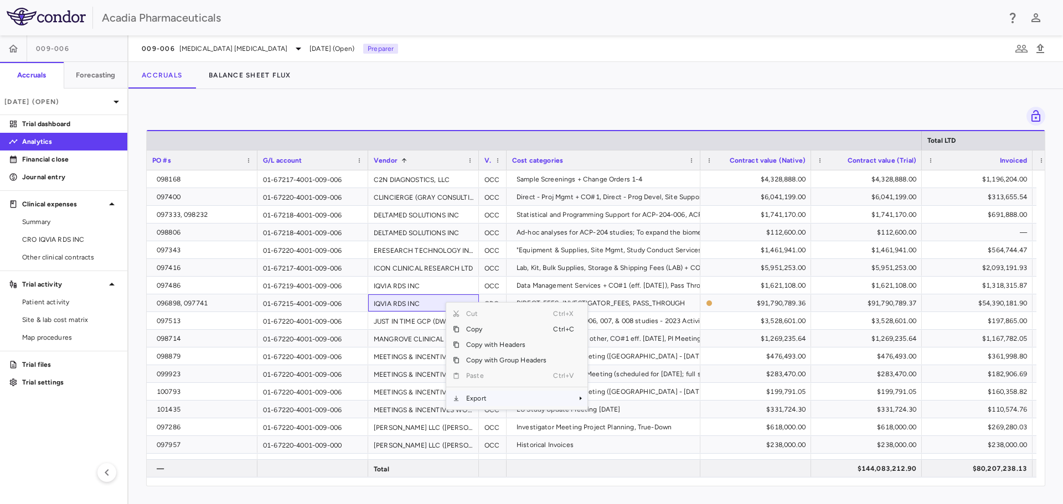
click at [502, 399] on span "Export" at bounding box center [506, 398] width 94 height 15
click at [642, 419] on span "Excel Export" at bounding box center [624, 417] width 52 height 15
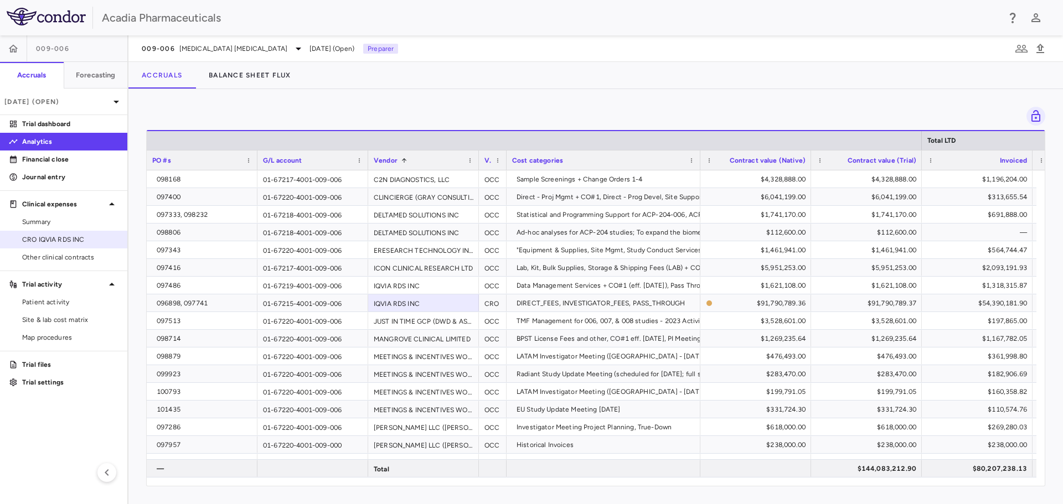
drag, startPoint x: 66, startPoint y: 242, endPoint x: 74, endPoint y: 240, distance: 8.1
click at [66, 242] on span "CRO IQVIA RDS INC" at bounding box center [70, 240] width 96 height 10
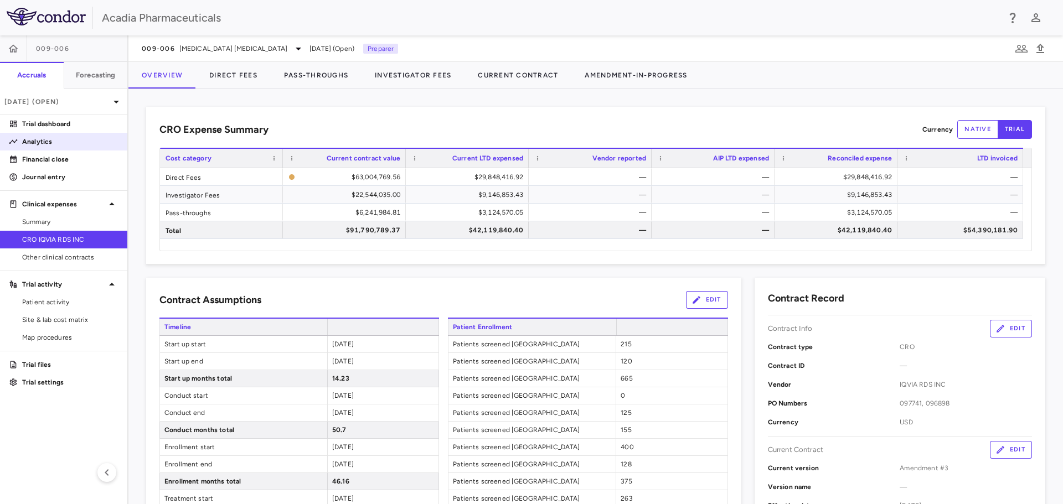
click at [47, 147] on link "Analytics" at bounding box center [63, 141] width 127 height 17
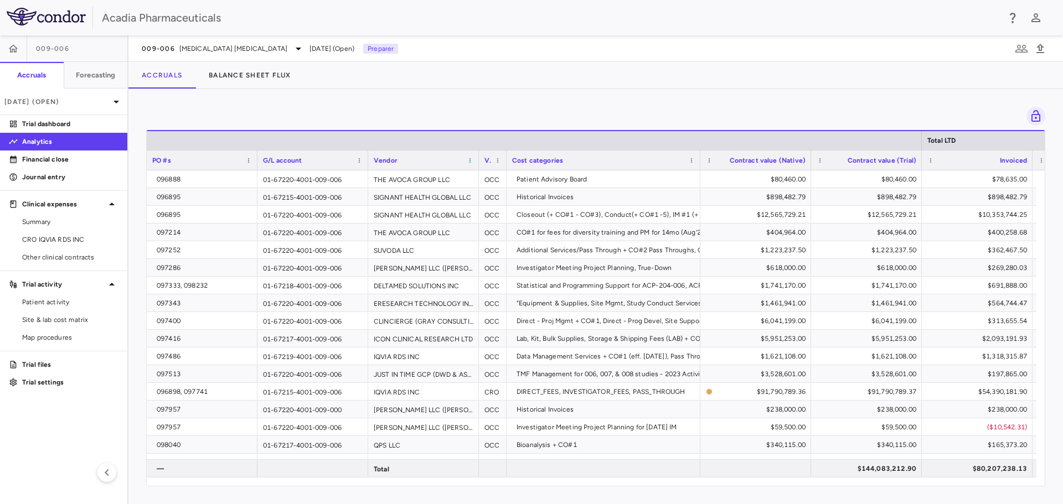
click at [468, 162] on span at bounding box center [470, 160] width 7 height 7
click at [500, 176] on span "Sort Ascending" at bounding box center [519, 177] width 82 height 15
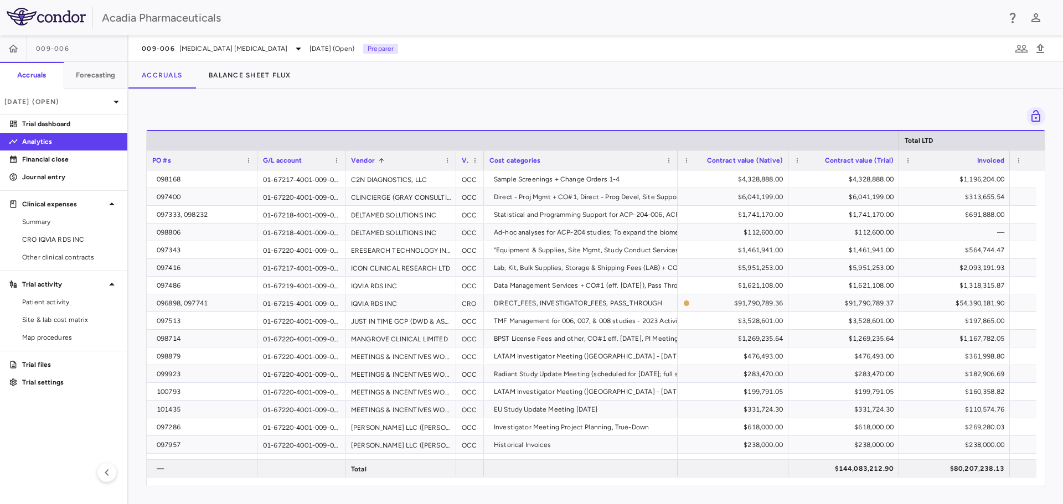
drag, startPoint x: 366, startPoint y: 165, endPoint x: 318, endPoint y: 167, distance: 48.2
click at [343, 166] on div at bounding box center [345, 160] width 4 height 19
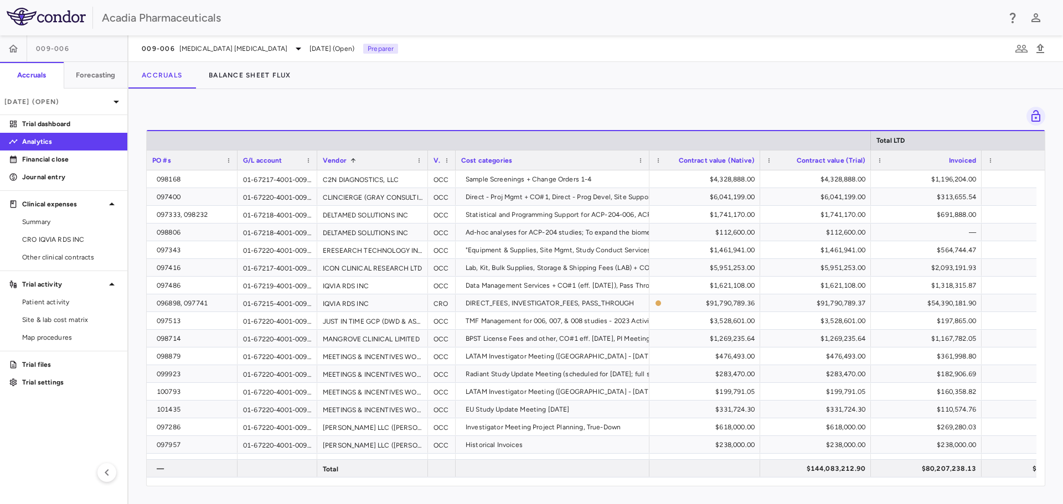
drag, startPoint x: 257, startPoint y: 165, endPoint x: 232, endPoint y: 160, distance: 24.9
click at [235, 160] on div at bounding box center [237, 160] width 4 height 19
click at [416, 162] on span at bounding box center [414, 160] width 7 height 7
drag, startPoint x: 535, startPoint y: 234, endPoint x: 501, endPoint y: 225, distance: 35.0
click at [535, 235] on span "Pin Left" at bounding box center [549, 234] width 42 height 15
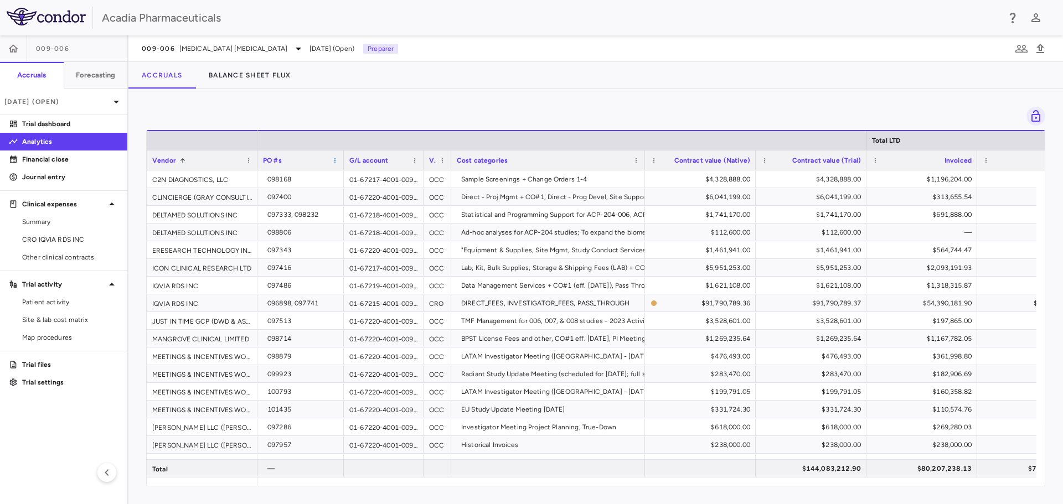
click at [334, 160] on span at bounding box center [334, 160] width 7 height 7
click at [454, 233] on span "Pin Left" at bounding box center [470, 234] width 42 height 15
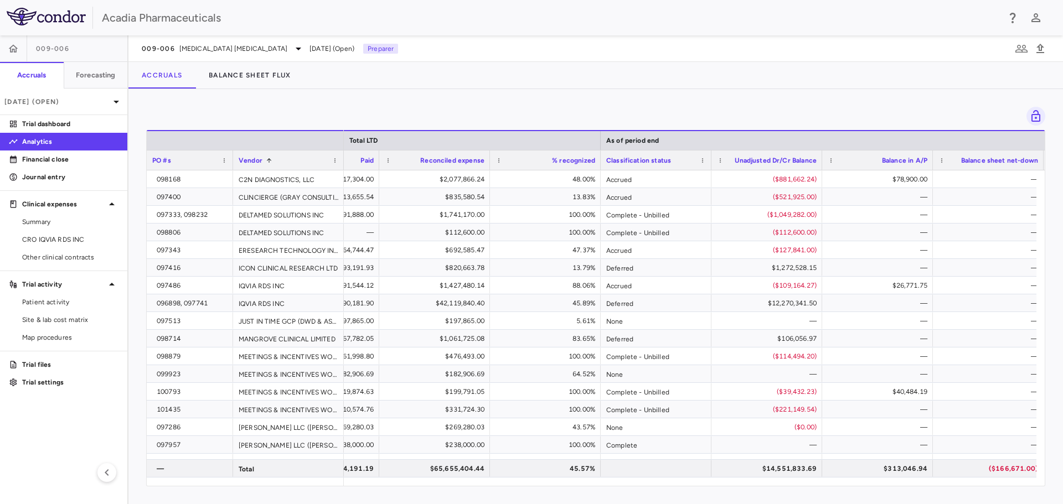
scroll to position [0, 725]
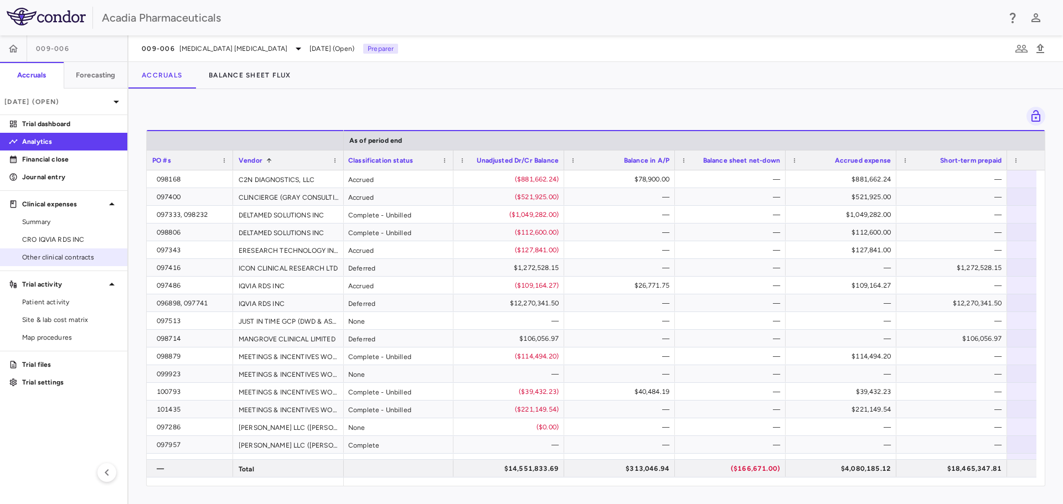
click at [72, 256] on span "Other clinical contracts" at bounding box center [70, 257] width 96 height 10
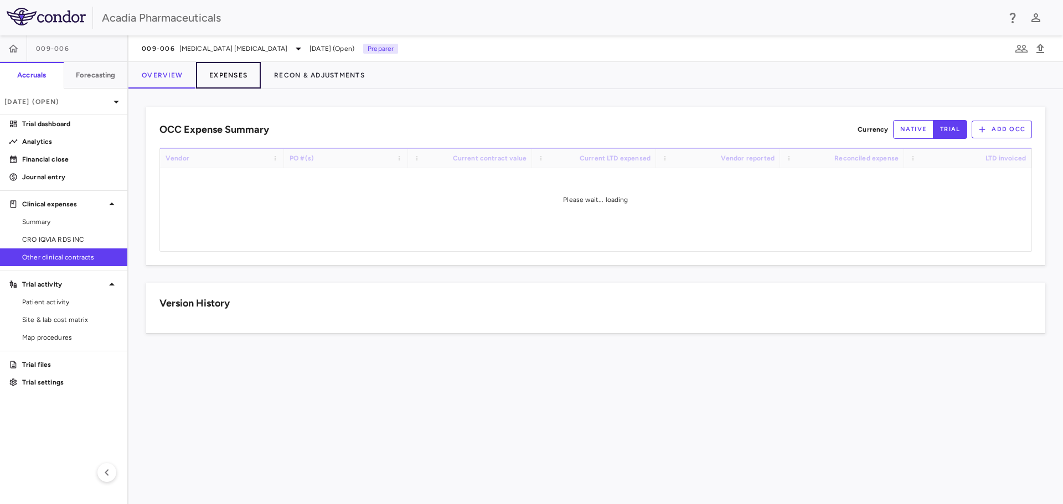
click at [226, 72] on button "Expenses" at bounding box center [228, 75] width 65 height 27
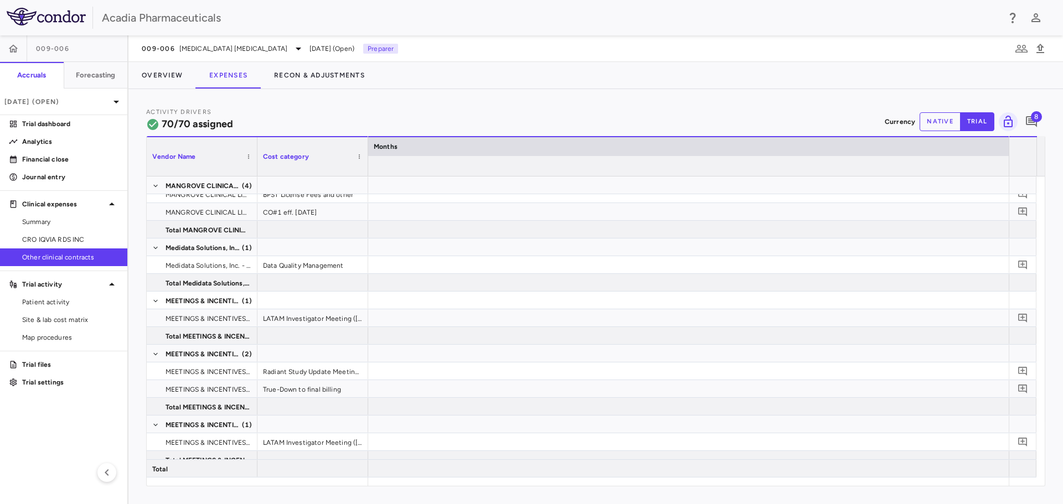
scroll to position [0, 6173]
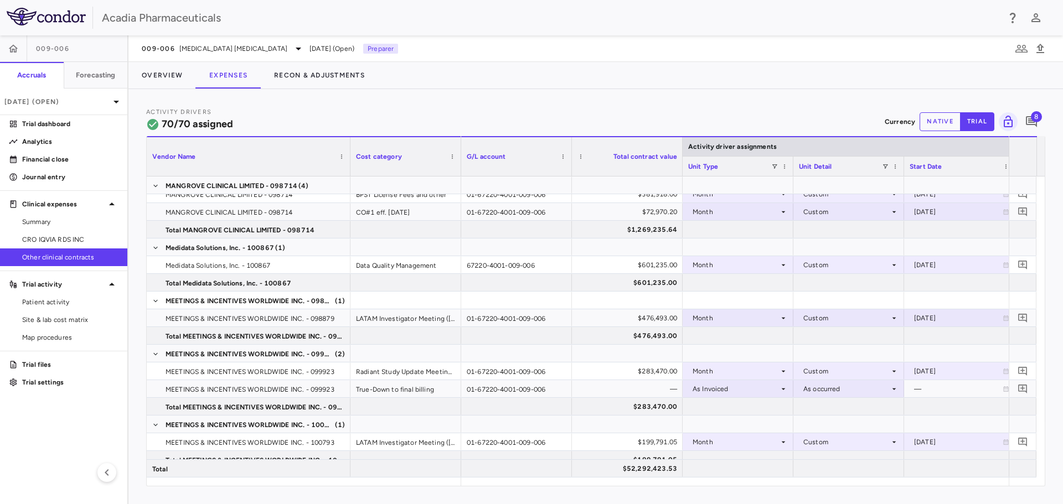
drag, startPoint x: 256, startPoint y: 165, endPoint x: 349, endPoint y: 194, distance: 97.5
click at [349, 194] on div "Vendor Name Cost category Activity driver assignments G/L account" at bounding box center [596, 311] width 898 height 350
click at [19, 139] on div "Analytics" at bounding box center [68, 142] width 101 height 10
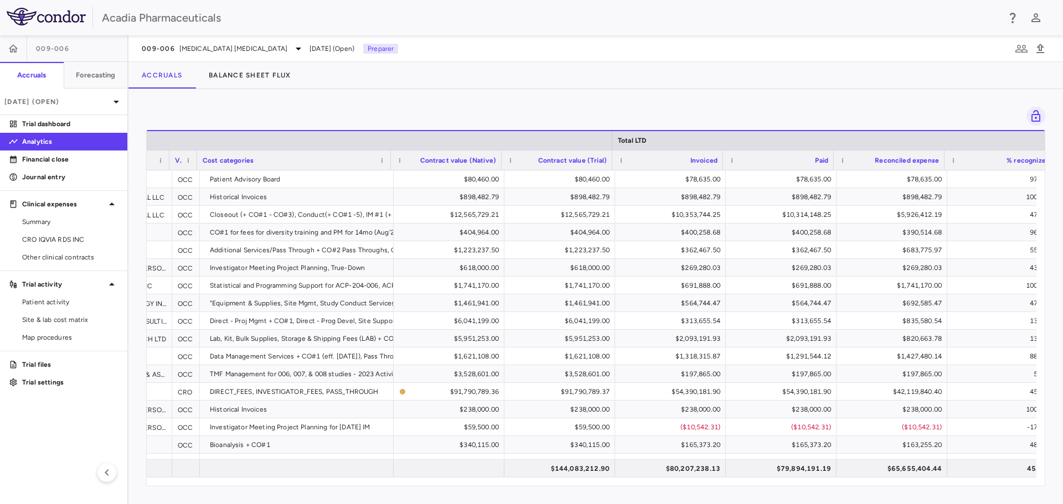
scroll to position [0, 309]
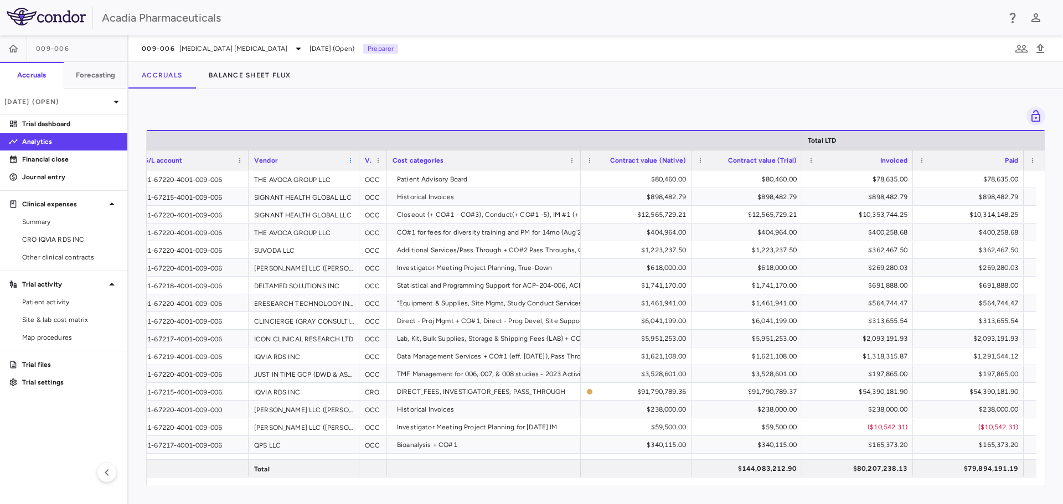
click at [351, 163] on span at bounding box center [350, 160] width 7 height 7
click at [367, 181] on span "Sort Ascending" at bounding box center [400, 177] width 82 height 15
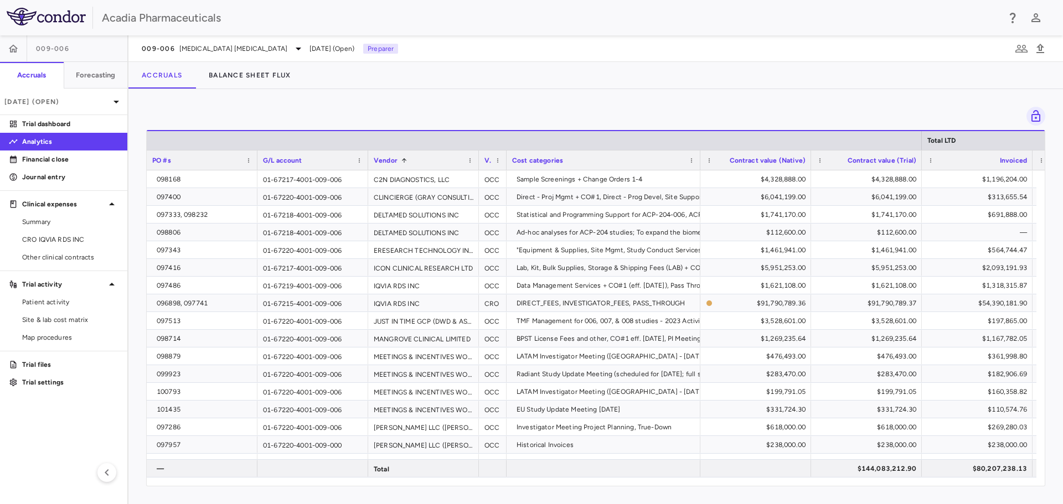
scroll to position [0, 92]
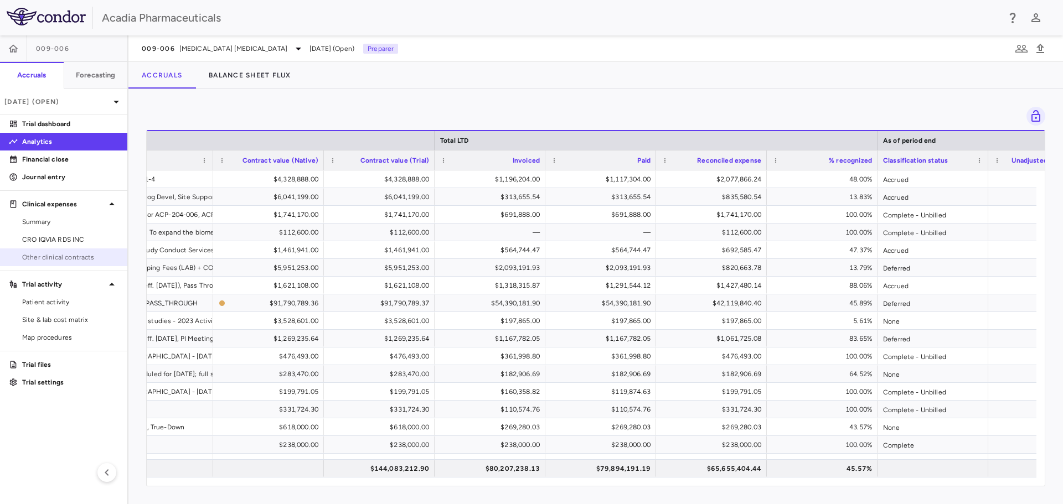
click at [85, 265] on link "Other clinical contracts" at bounding box center [63, 257] width 127 height 17
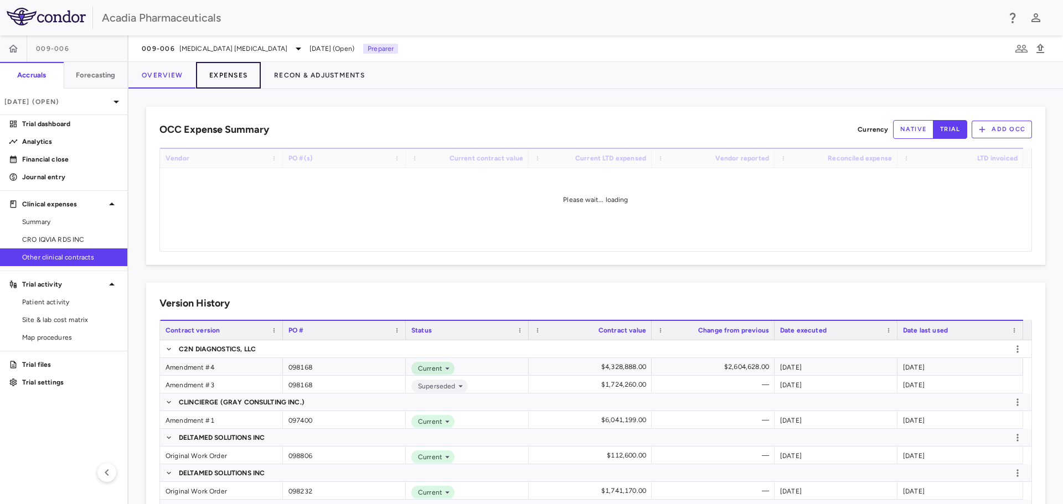
click at [214, 80] on button "Expenses" at bounding box center [228, 75] width 65 height 27
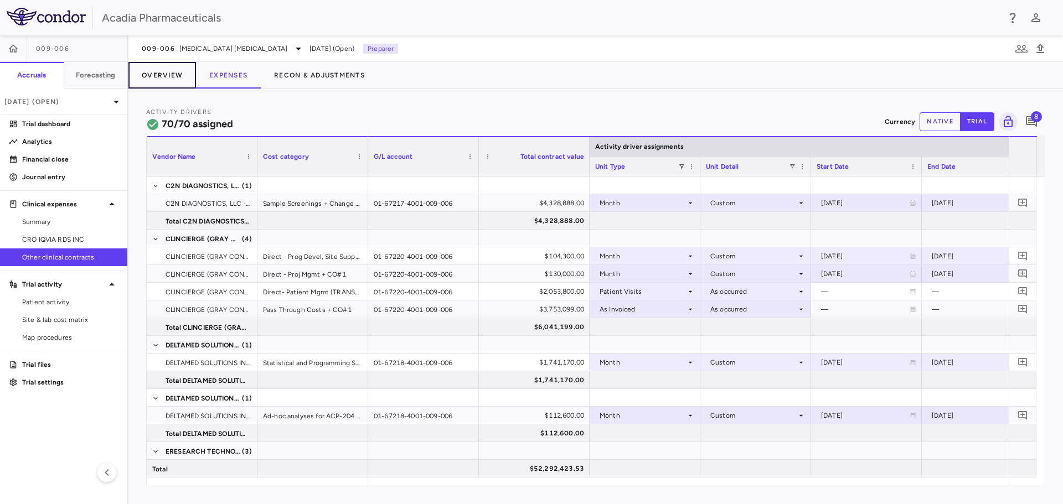
click at [173, 75] on button "Overview" at bounding box center [162, 75] width 68 height 27
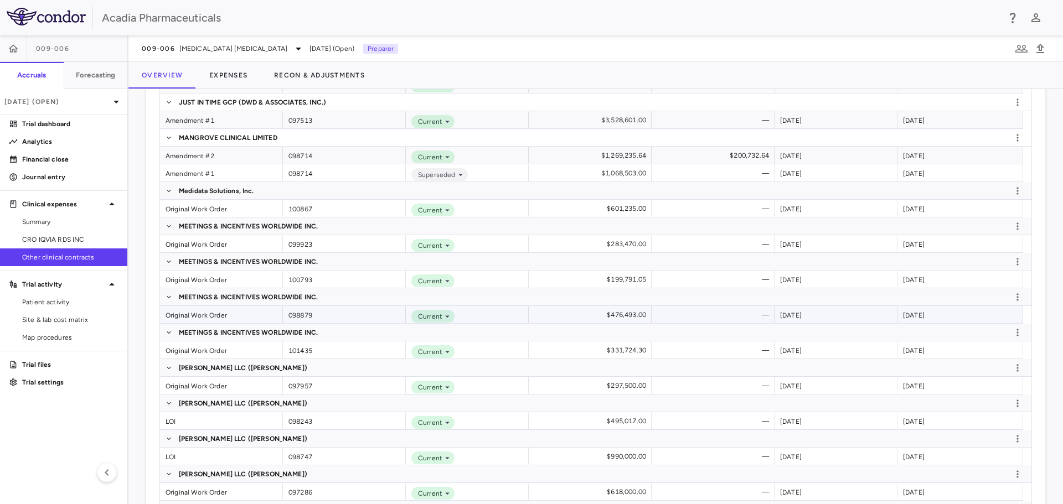
click at [193, 314] on div "Original Work Order" at bounding box center [221, 314] width 123 height 17
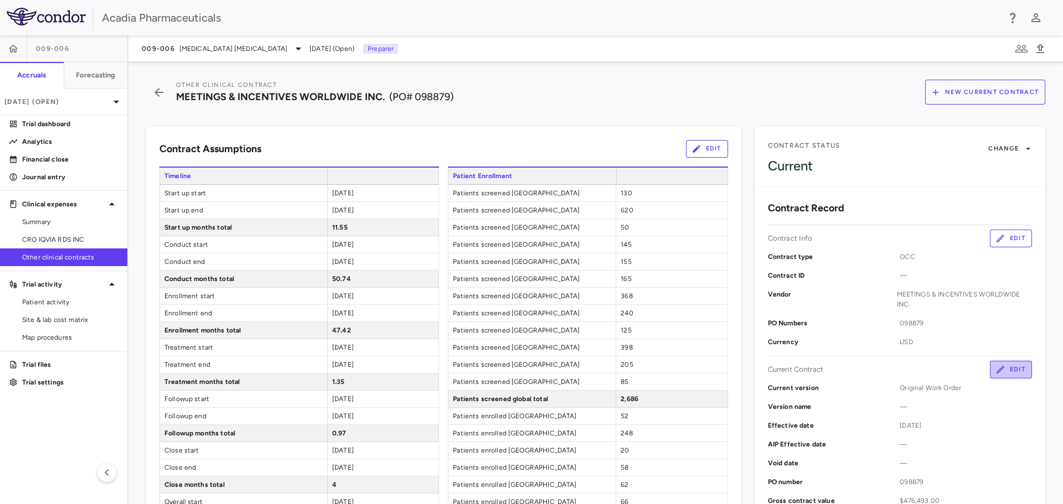
click at [1020, 370] on button "Edit" at bounding box center [1010, 370] width 42 height 18
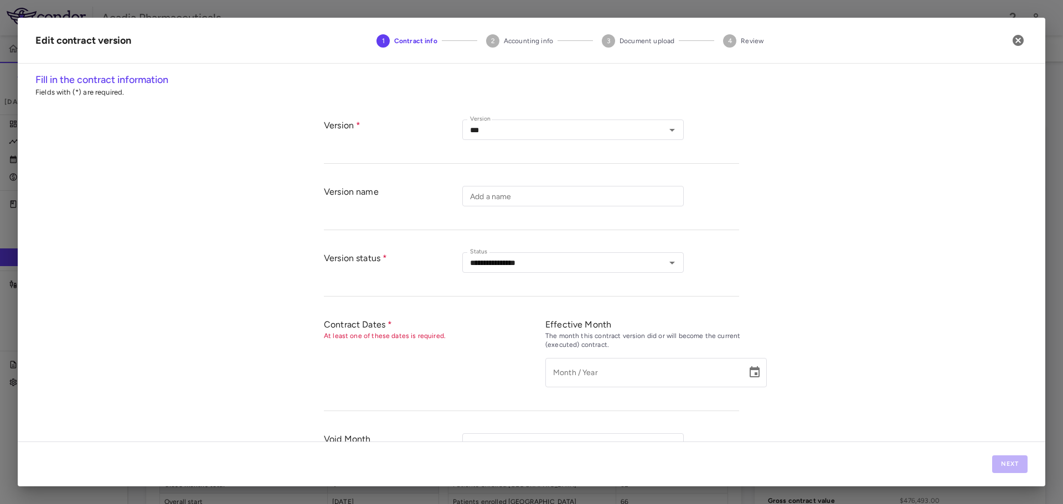
type input "**********"
type input "******"
click at [993, 463] on button "Next" at bounding box center [1009, 464] width 35 height 18
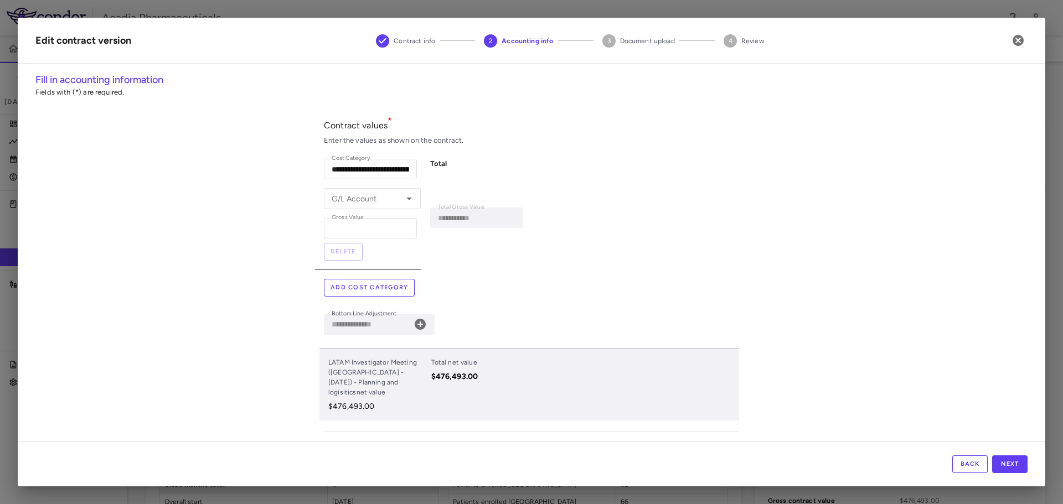
type input "**********"
click at [350, 288] on button "Add cost category" at bounding box center [369, 288] width 91 height 18
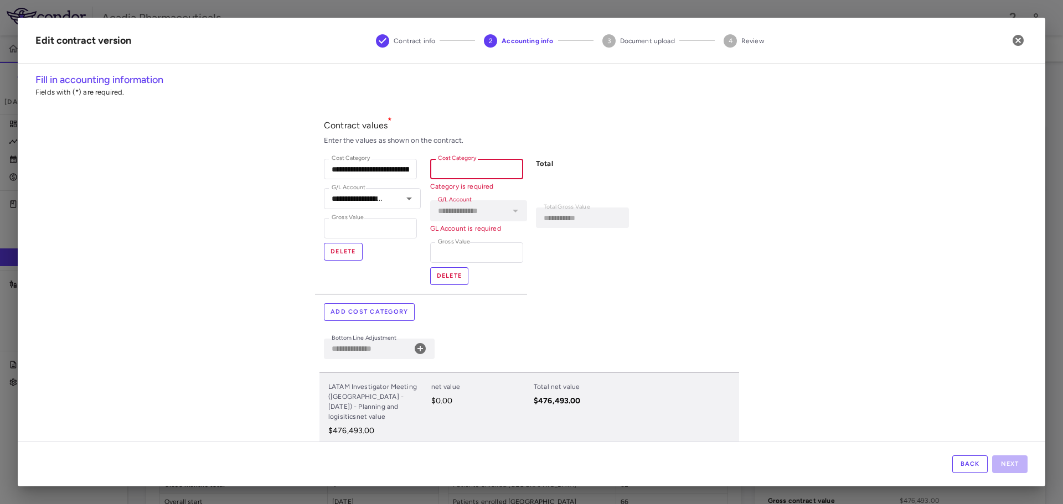
click at [469, 169] on input "Cost Category" at bounding box center [476, 169] width 93 height 20
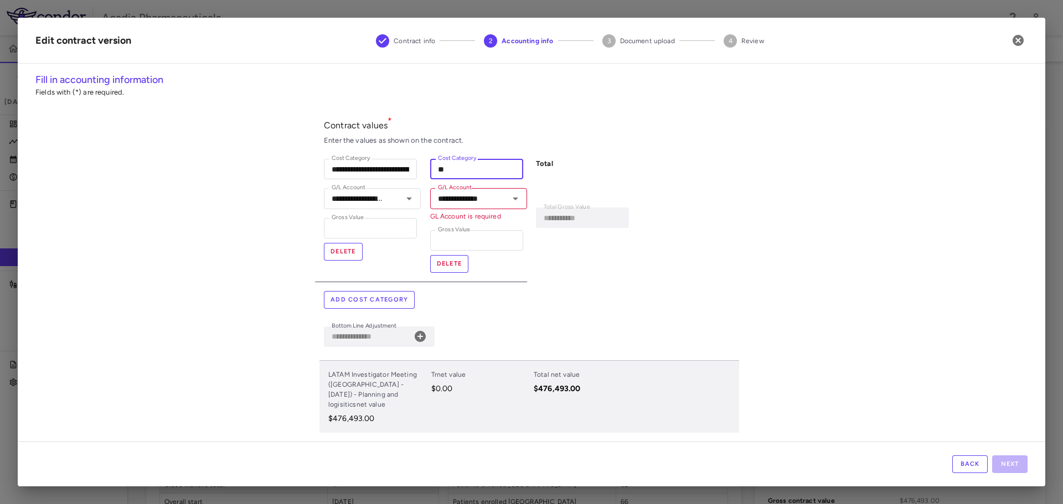
type input "*"
type input "**********"
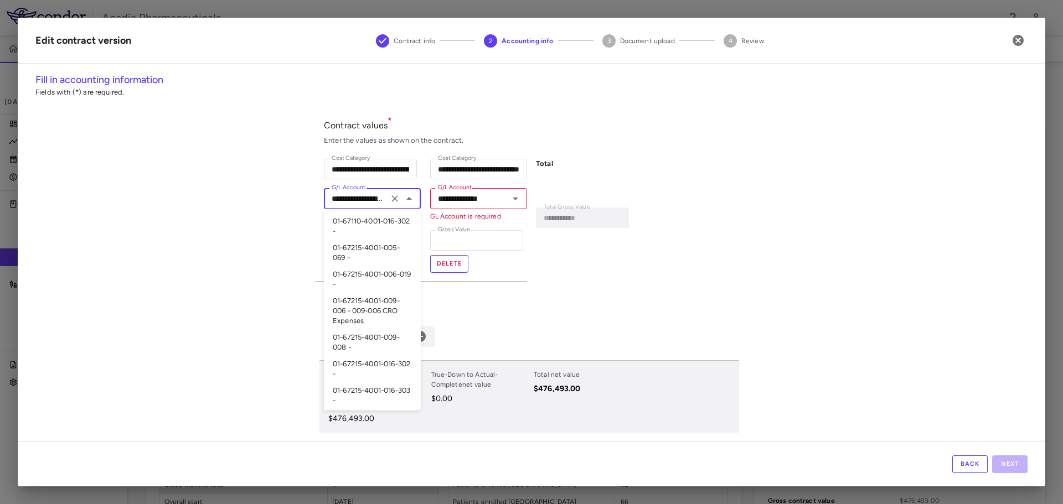
click at [377, 198] on input "**********" at bounding box center [356, 198] width 58 height 14
click at [465, 198] on input "**********" at bounding box center [462, 198] width 58 height 14
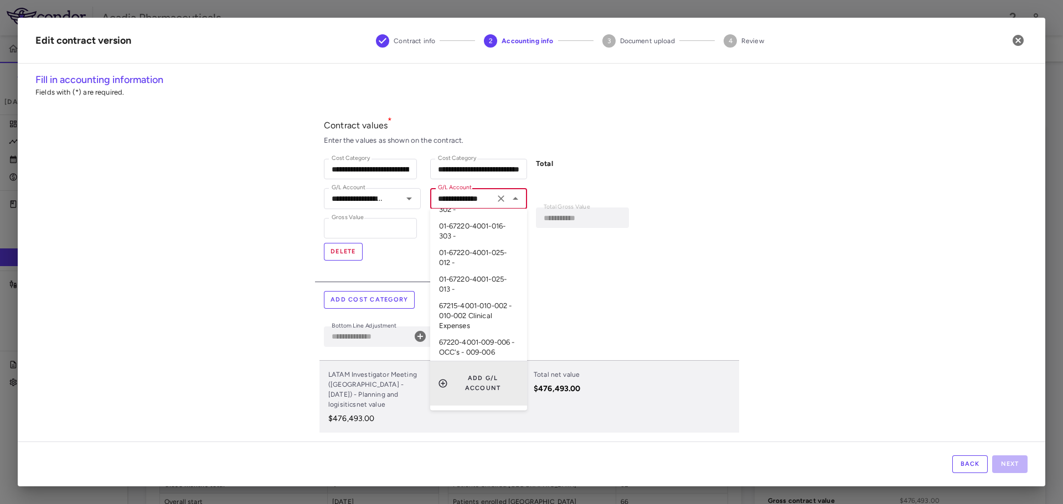
paste input "*********"
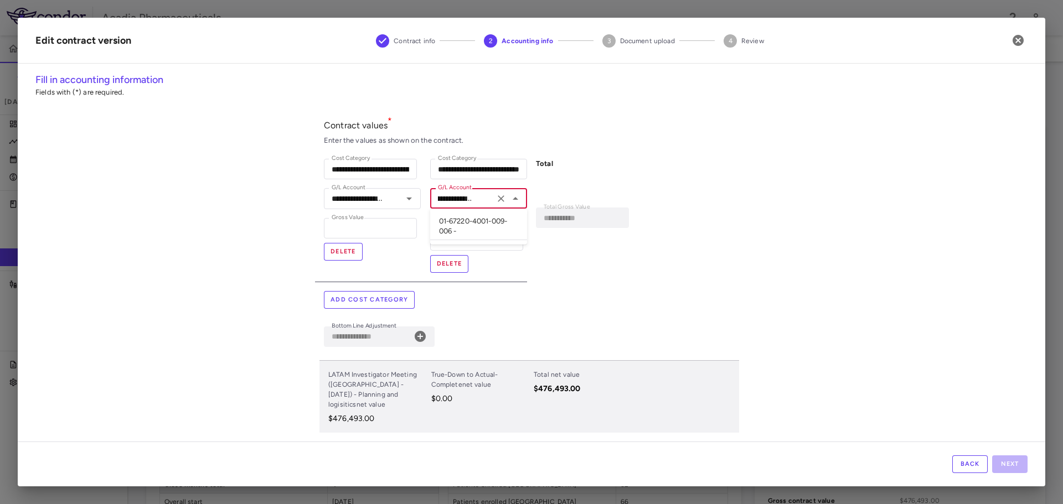
click at [495, 226] on li "01-67220-4001-009-006 -" at bounding box center [478, 226] width 97 height 27
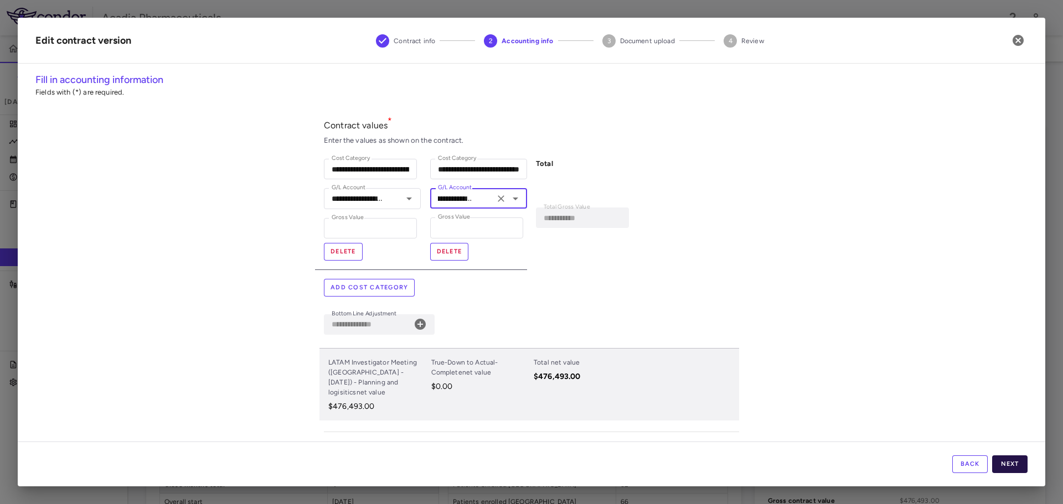
type input "**********"
click at [1010, 469] on button "Next" at bounding box center [1009, 464] width 35 height 18
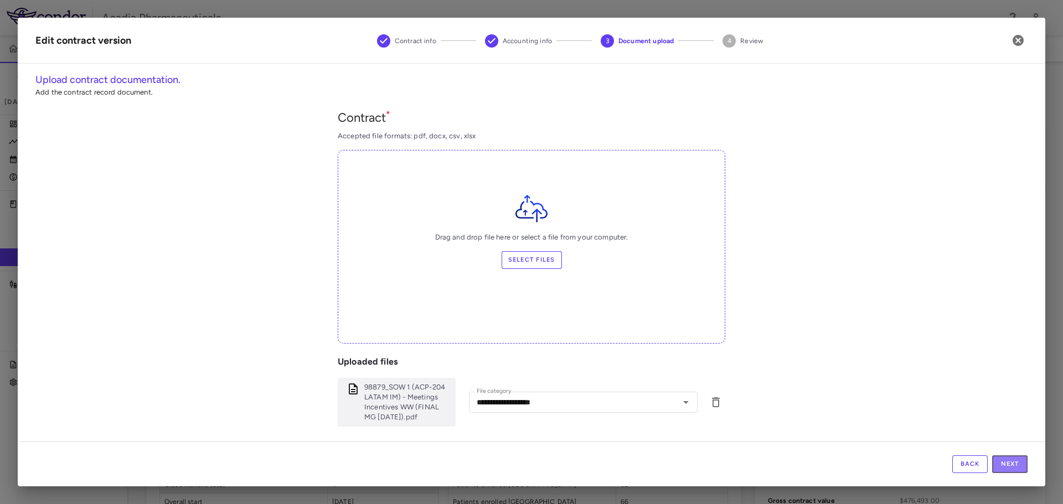
click at [1010, 469] on button "Next" at bounding box center [1009, 464] width 35 height 18
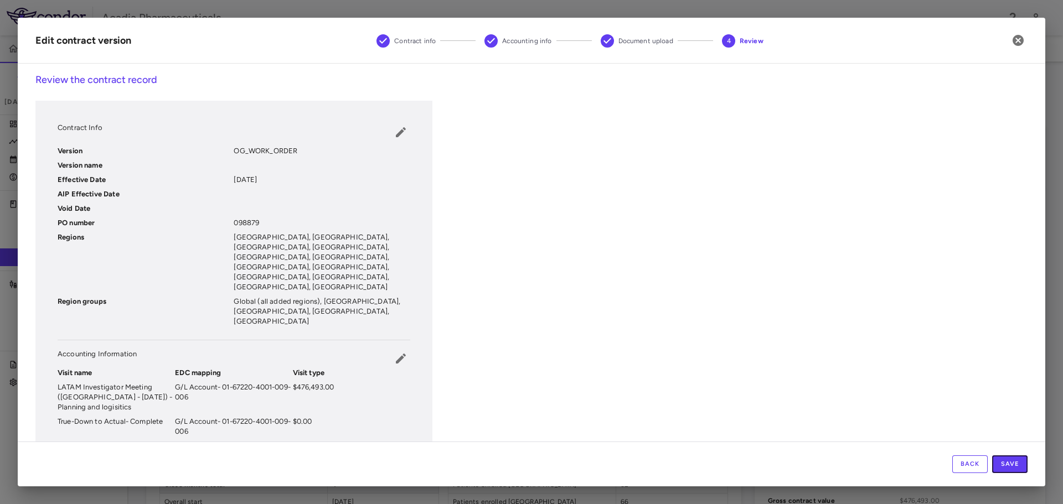
click at [1010, 469] on button "Save" at bounding box center [1009, 464] width 35 height 18
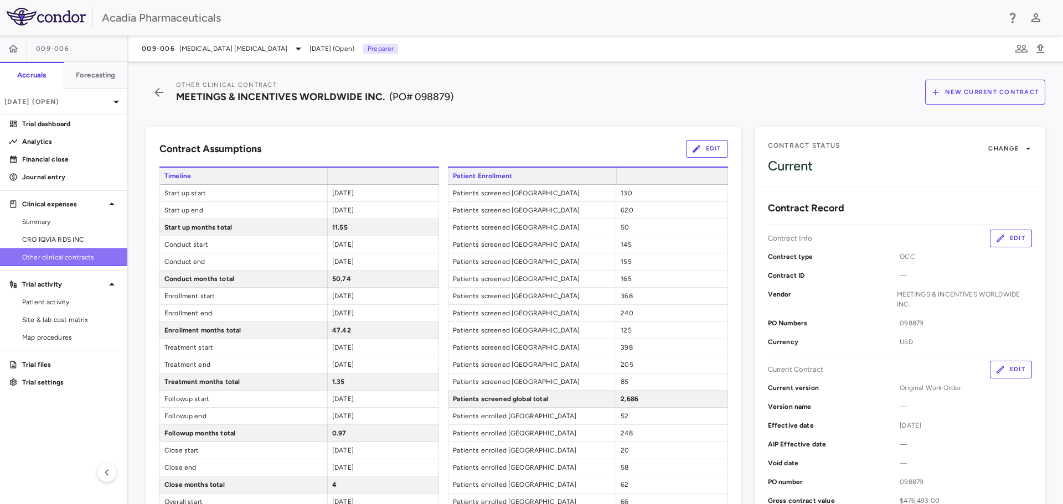
click at [91, 253] on span "Other clinical contracts" at bounding box center [70, 257] width 96 height 10
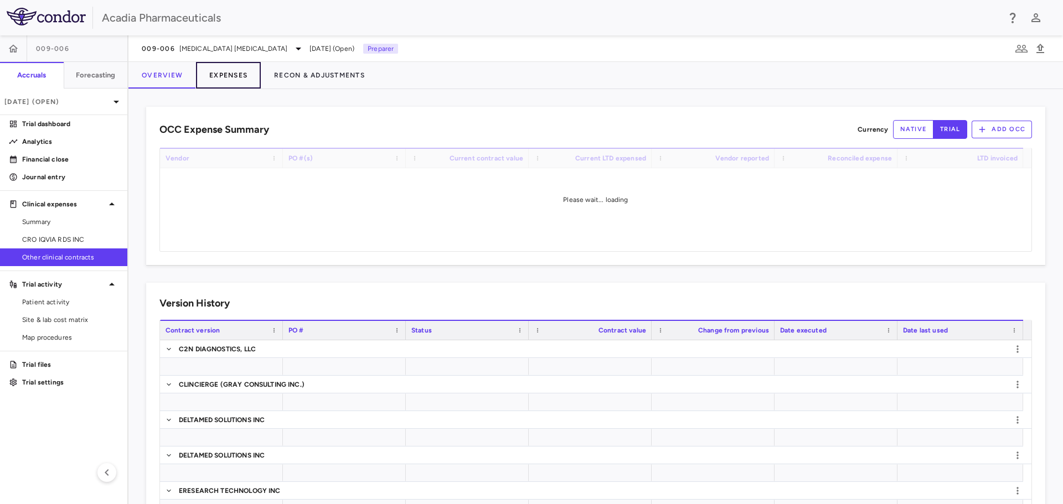
click at [243, 76] on button "Expenses" at bounding box center [228, 75] width 65 height 27
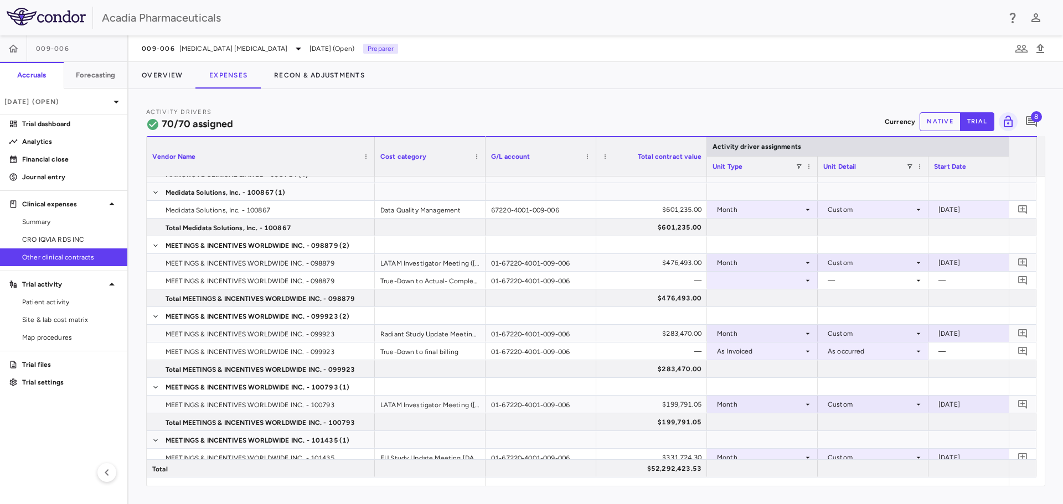
drag, startPoint x: 255, startPoint y: 166, endPoint x: 372, endPoint y: 276, distance: 160.9
click at [372, 276] on div "Vendor Name Cost category Activity driver assignments G/L account" at bounding box center [596, 311] width 898 height 350
click at [764, 282] on div at bounding box center [762, 280] width 100 height 16
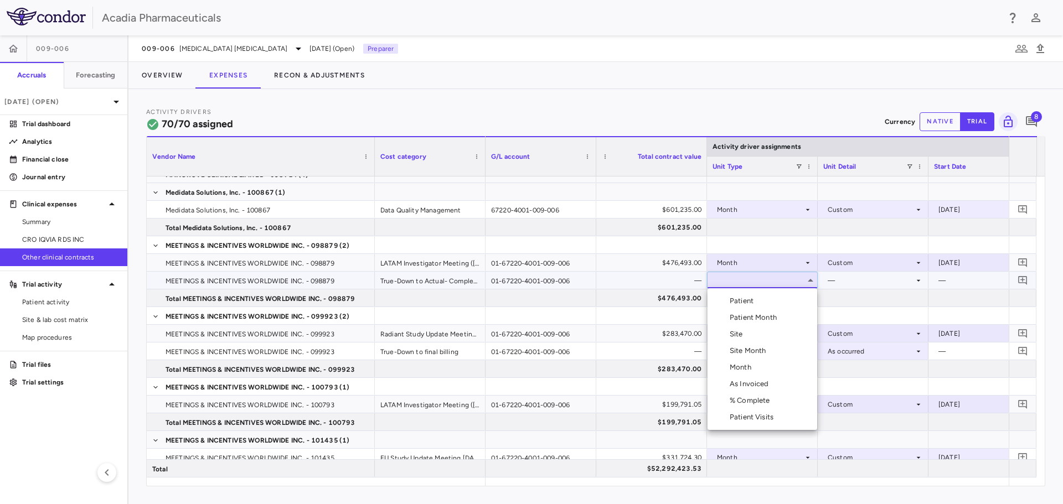
click at [764, 386] on div "As Invoiced" at bounding box center [751, 384] width 44 height 10
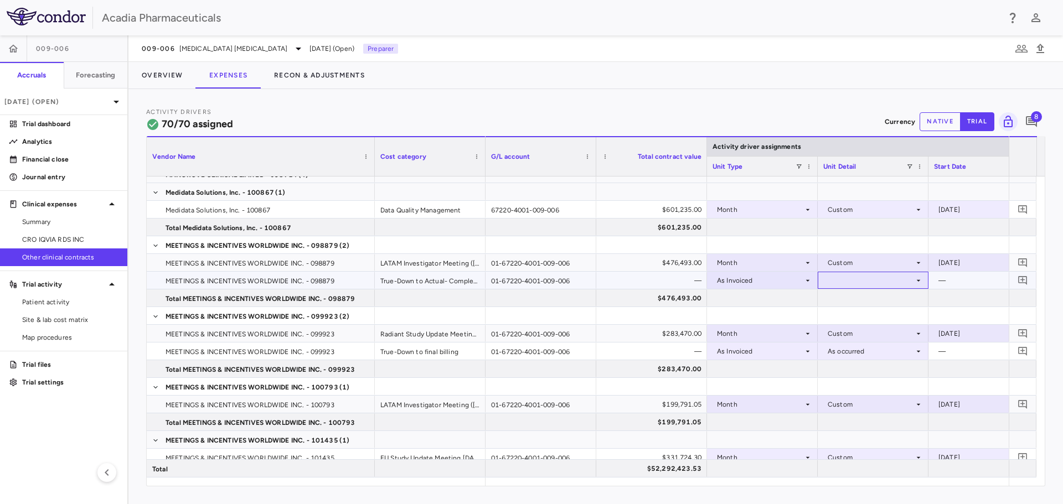
click at [882, 280] on div at bounding box center [873, 280] width 100 height 16
click at [872, 297] on div "As occurred" at bounding box center [862, 301] width 44 height 10
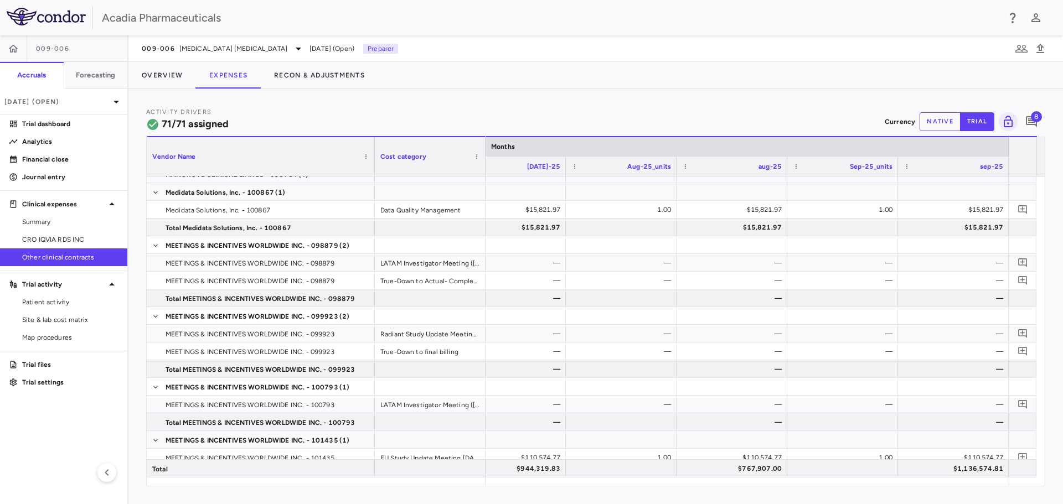
click at [938, 123] on button "native" at bounding box center [939, 121] width 41 height 19
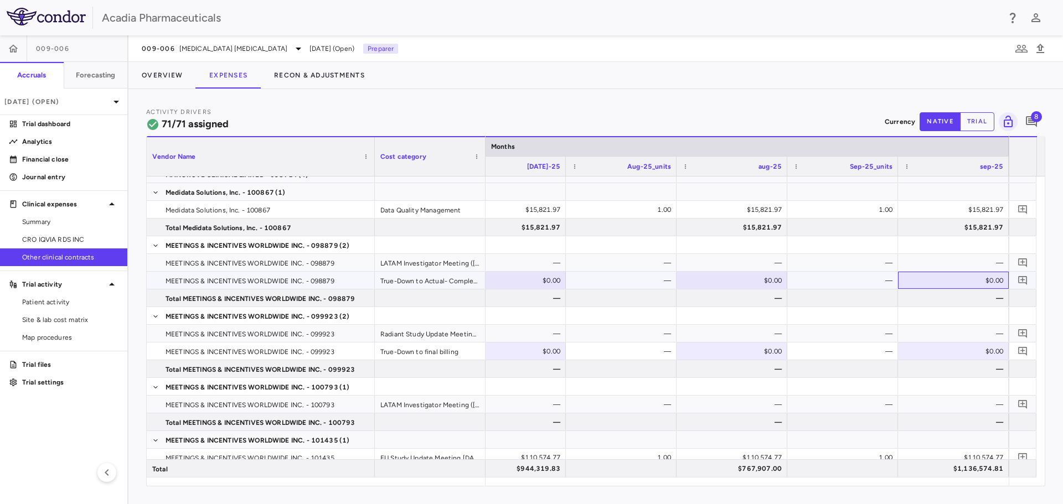
click at [978, 281] on div "$0.00" at bounding box center [955, 281] width 95 height 18
click at [963, 278] on input "number" at bounding box center [961, 281] width 93 height 18
type input "**********"
click at [965, 307] on div at bounding box center [953, 315] width 111 height 17
click at [51, 137] on p "Analytics" at bounding box center [70, 142] width 96 height 10
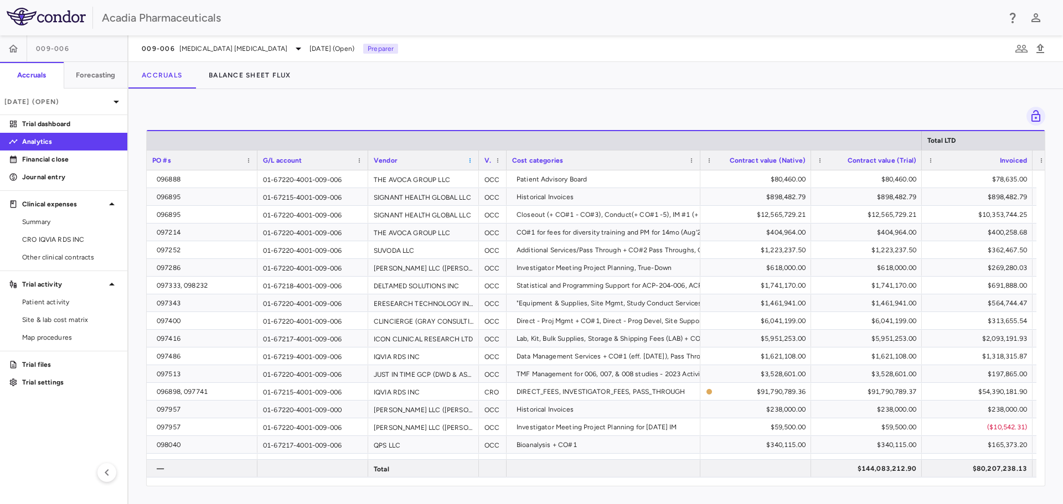
click at [470, 161] on span at bounding box center [470, 160] width 7 height 7
click at [494, 177] on span "Sort Ascending" at bounding box center [519, 177] width 82 height 15
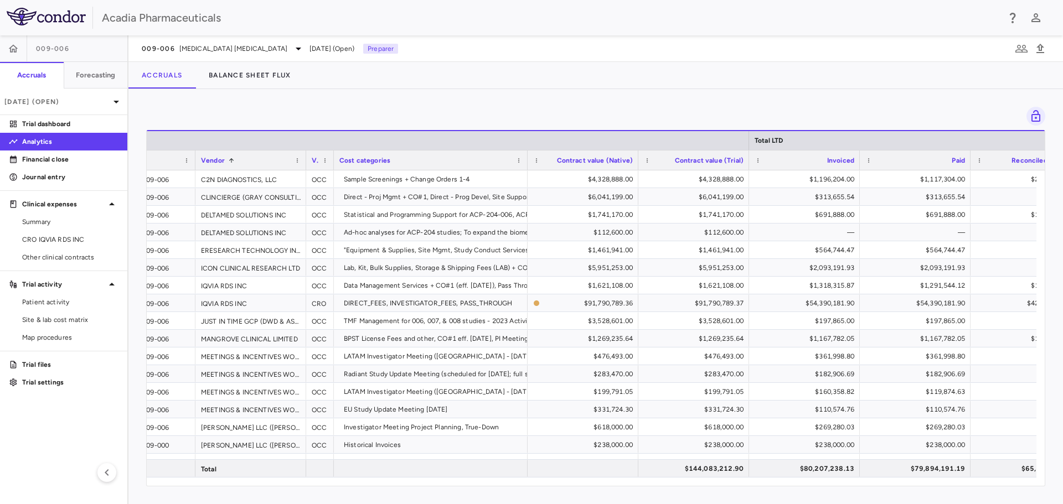
scroll to position [0, 348]
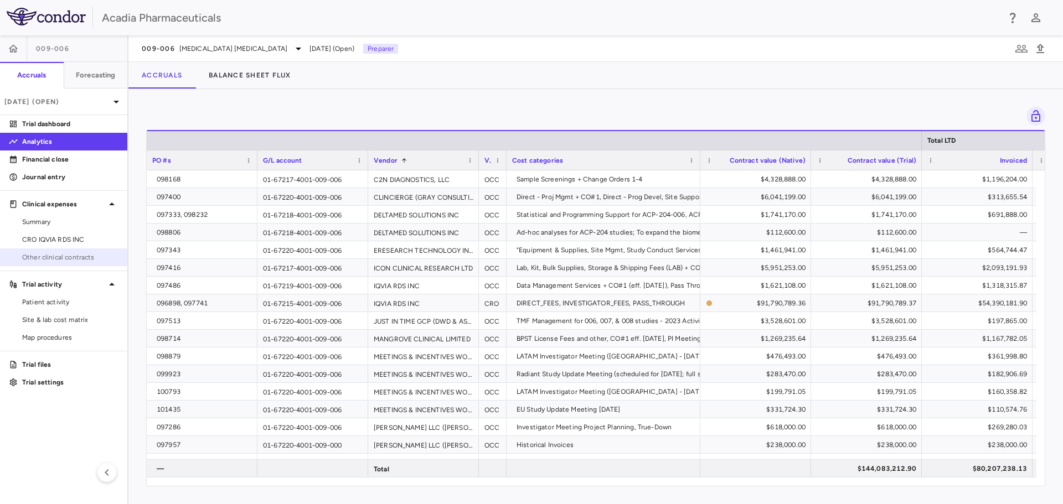
click at [82, 260] on span "Other clinical contracts" at bounding box center [70, 257] width 96 height 10
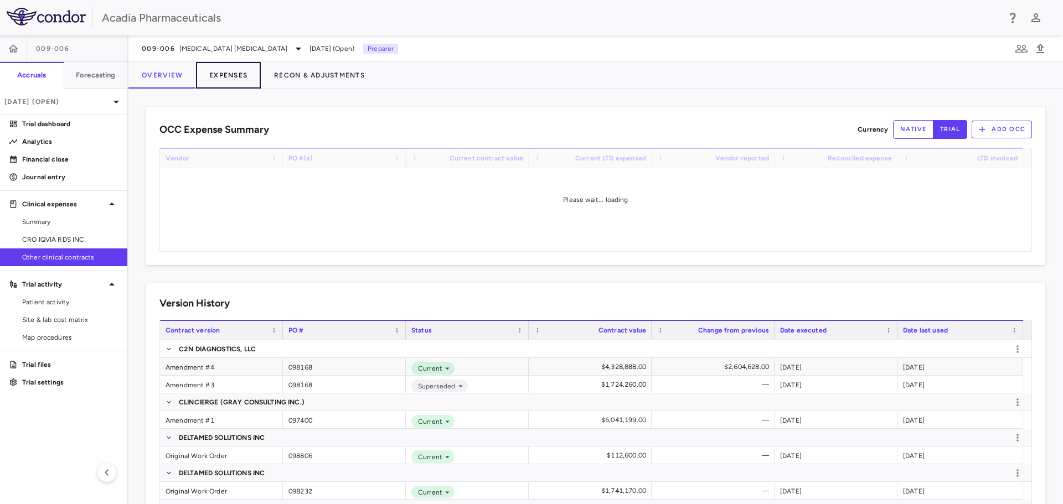
click at [221, 70] on button "Expenses" at bounding box center [228, 75] width 65 height 27
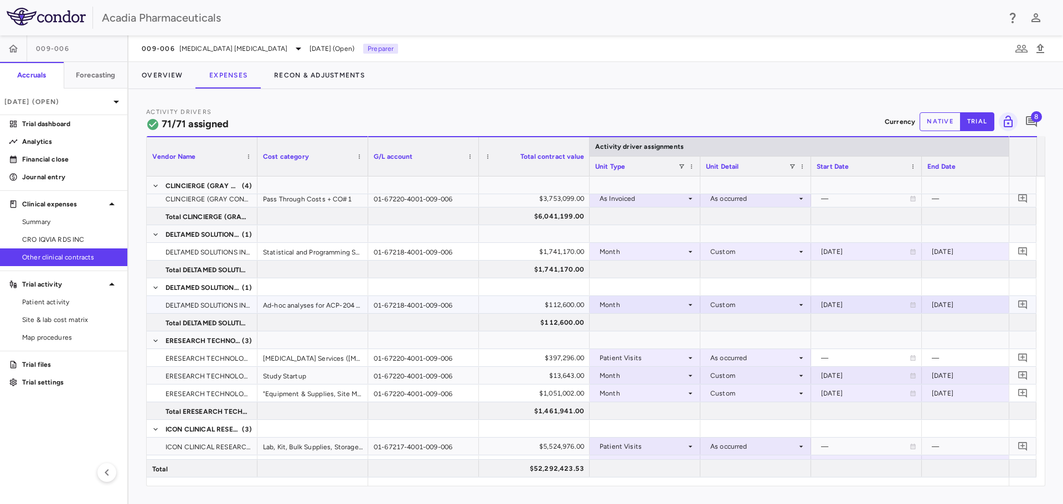
click at [693, 306] on icon at bounding box center [690, 304] width 9 height 9
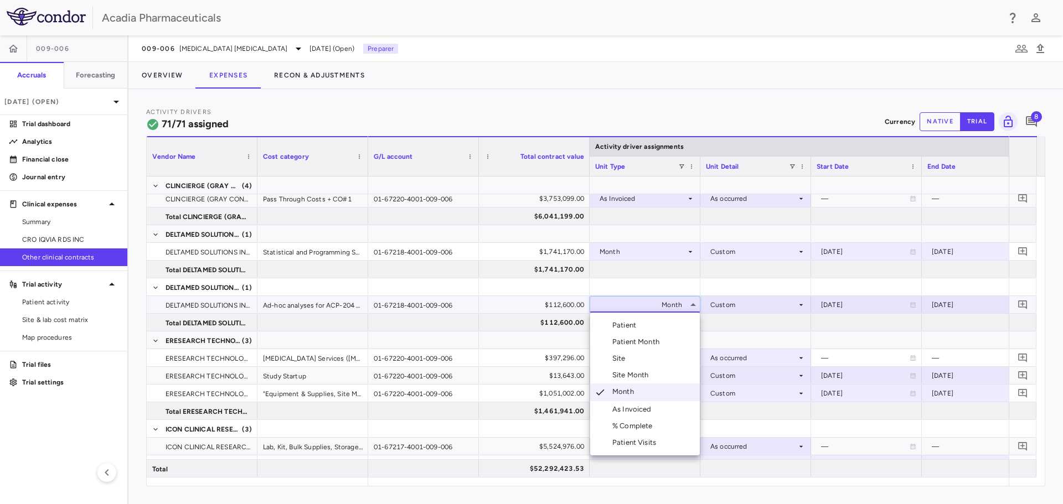
click at [217, 300] on div at bounding box center [531, 252] width 1063 height 504
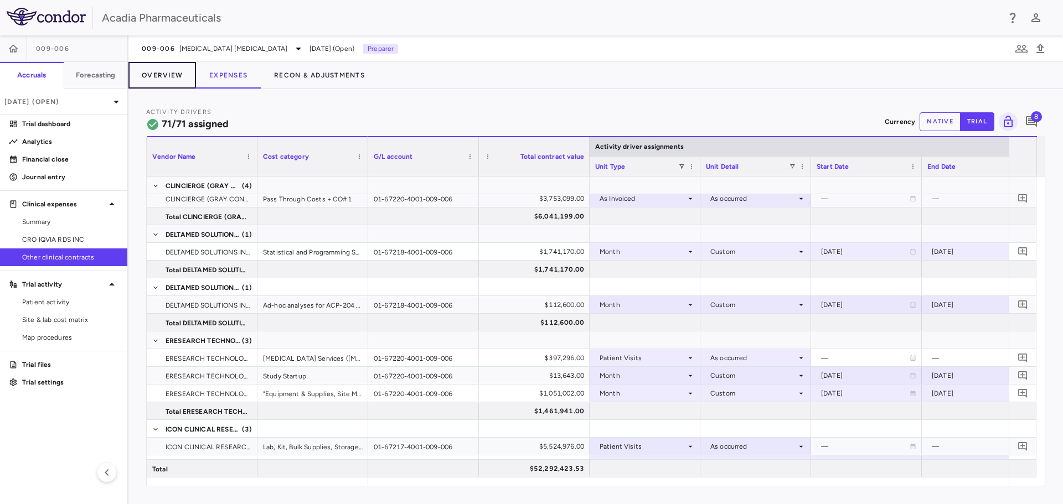
click at [162, 75] on button "Overview" at bounding box center [162, 75] width 68 height 27
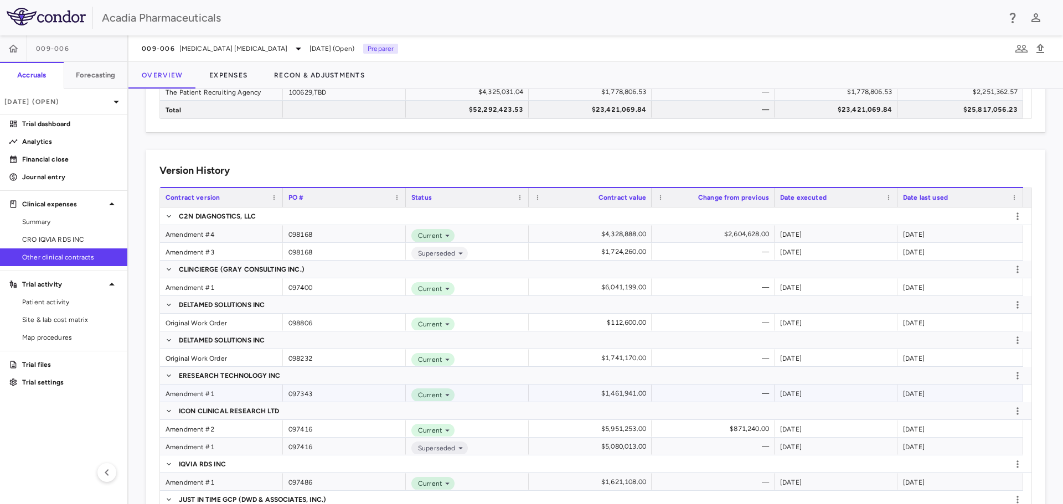
scroll to position [664, 0]
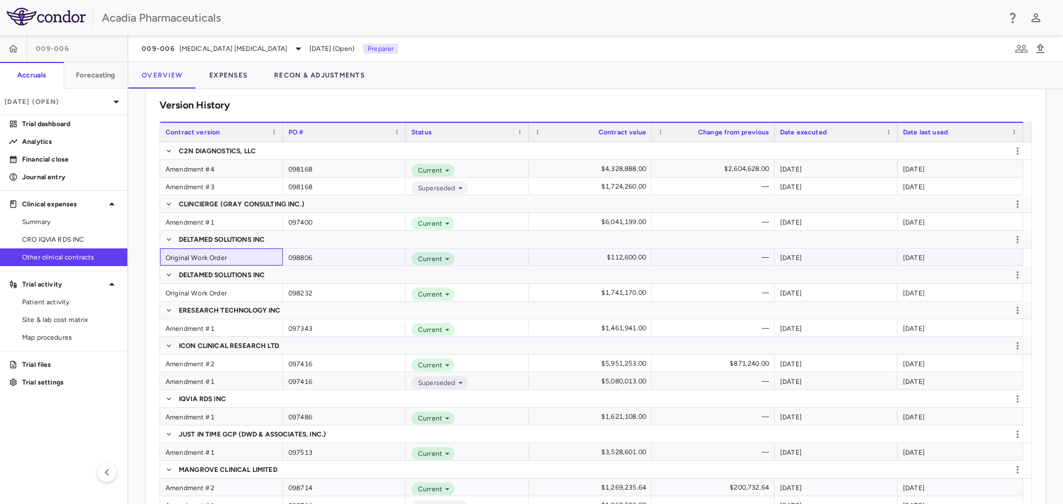
click at [236, 256] on div "Original Work Order" at bounding box center [221, 256] width 123 height 17
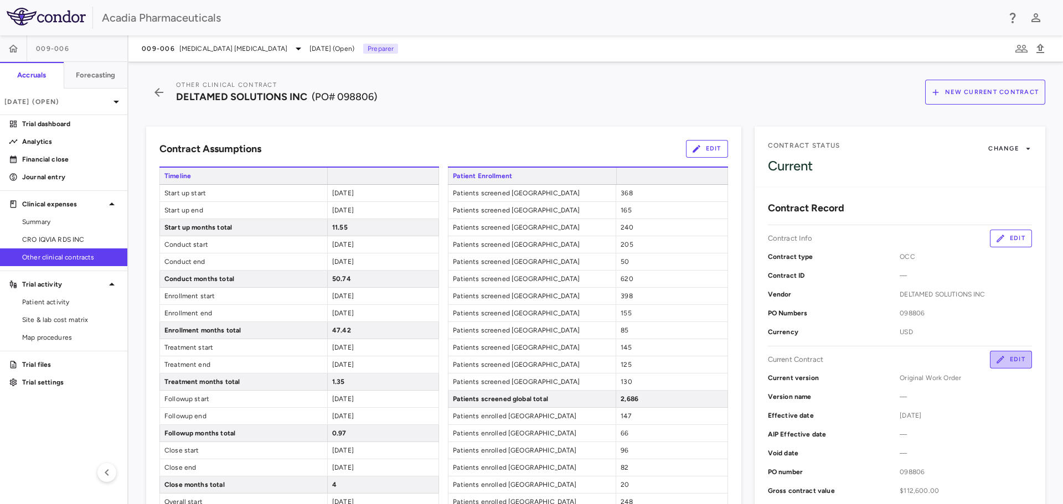
click at [1009, 360] on button "Edit" at bounding box center [1010, 360] width 42 height 18
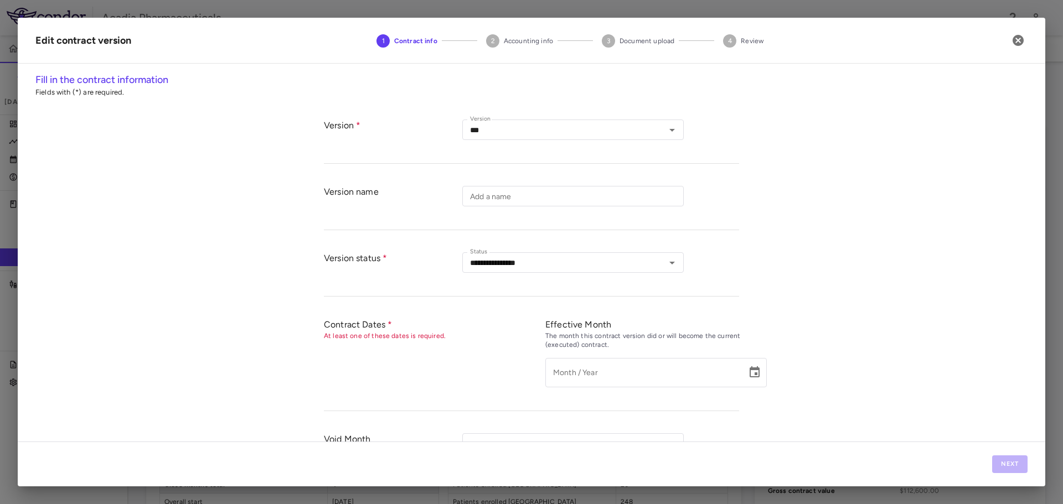
type input "**********"
type input "******"
click at [1023, 461] on button "Next" at bounding box center [1009, 464] width 35 height 18
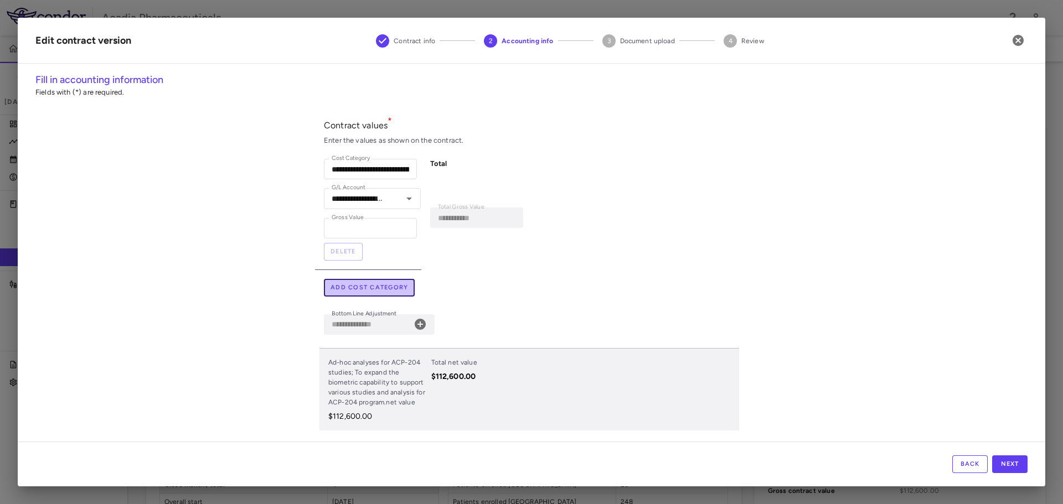
drag, startPoint x: 380, startPoint y: 284, endPoint x: 386, endPoint y: 278, distance: 9.0
click at [380, 284] on button "Add cost category" at bounding box center [369, 288] width 91 height 18
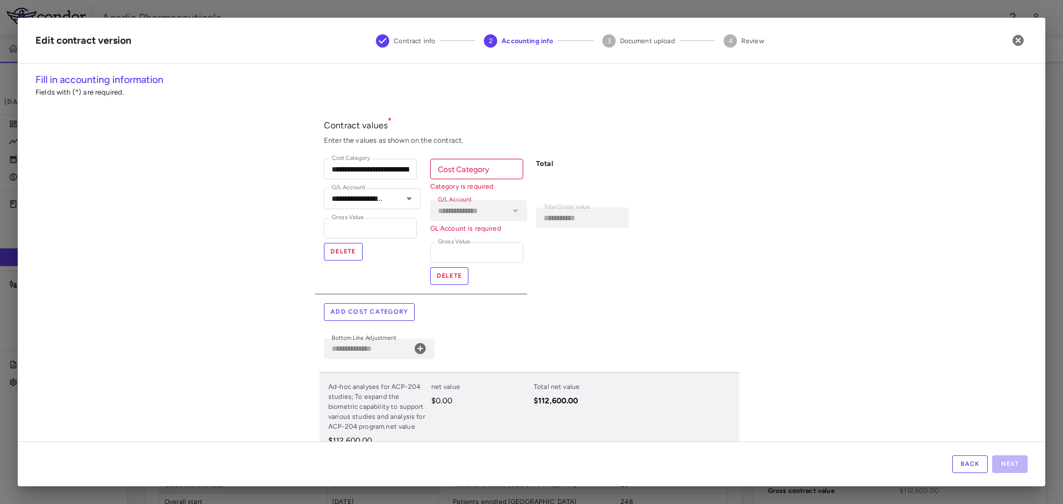
click at [446, 172] on input "Cost Category" at bounding box center [476, 169] width 93 height 20
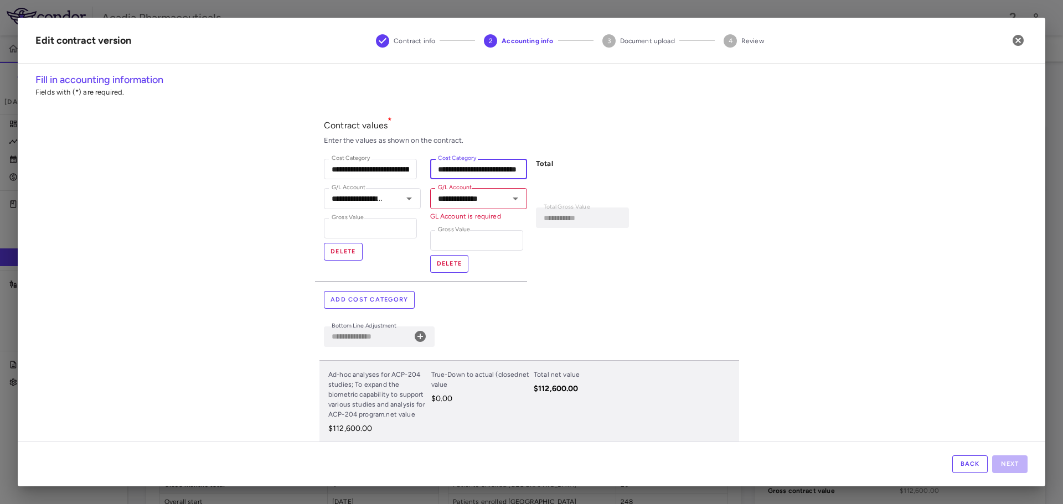
scroll to position [0, 21]
click at [387, 196] on button "Clear" at bounding box center [394, 198] width 15 height 15
type input "**********"
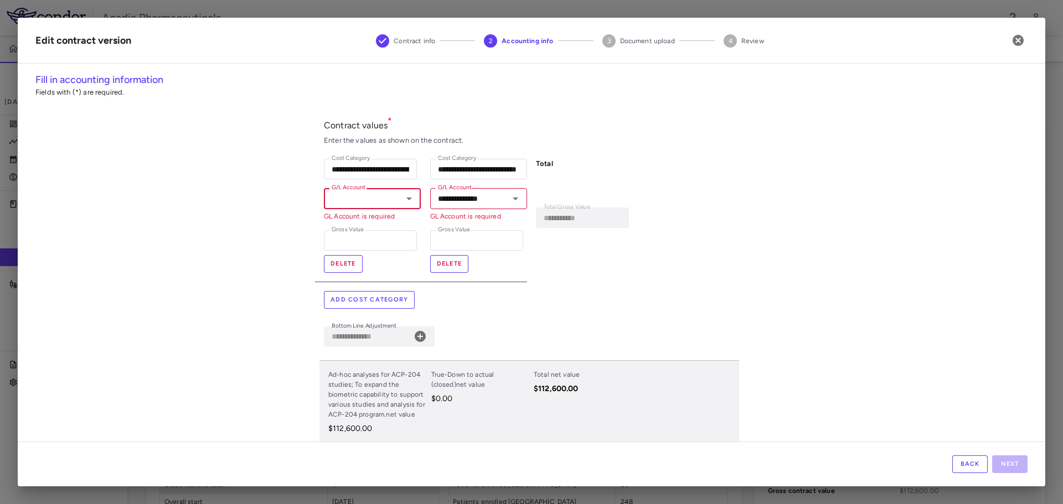
scroll to position [0, 0]
click at [978, 468] on button "Back" at bounding box center [969, 464] width 35 height 18
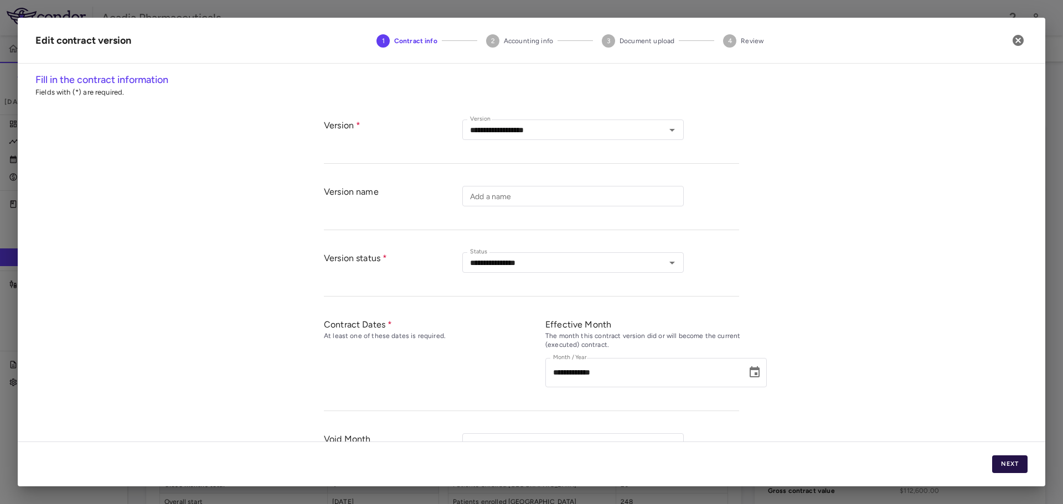
click at [1012, 464] on button "Next" at bounding box center [1009, 464] width 35 height 18
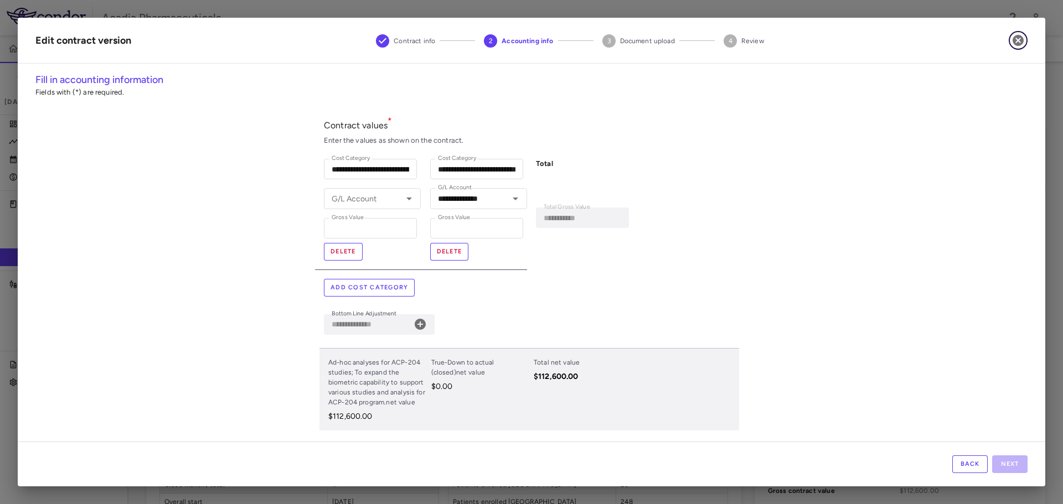
click at [1015, 36] on icon "button" at bounding box center [1017, 40] width 11 height 11
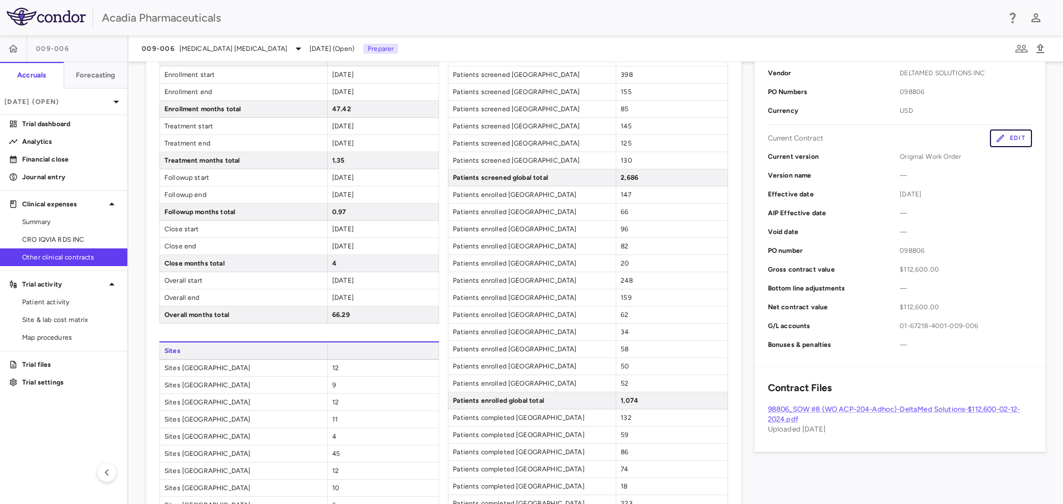
scroll to position [277, 0]
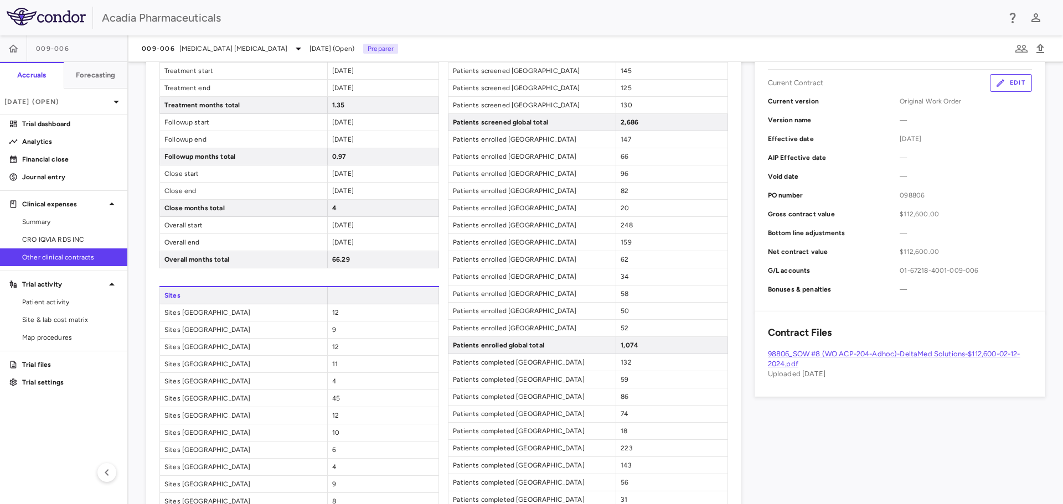
click at [1003, 85] on button "Edit" at bounding box center [1010, 83] width 42 height 18
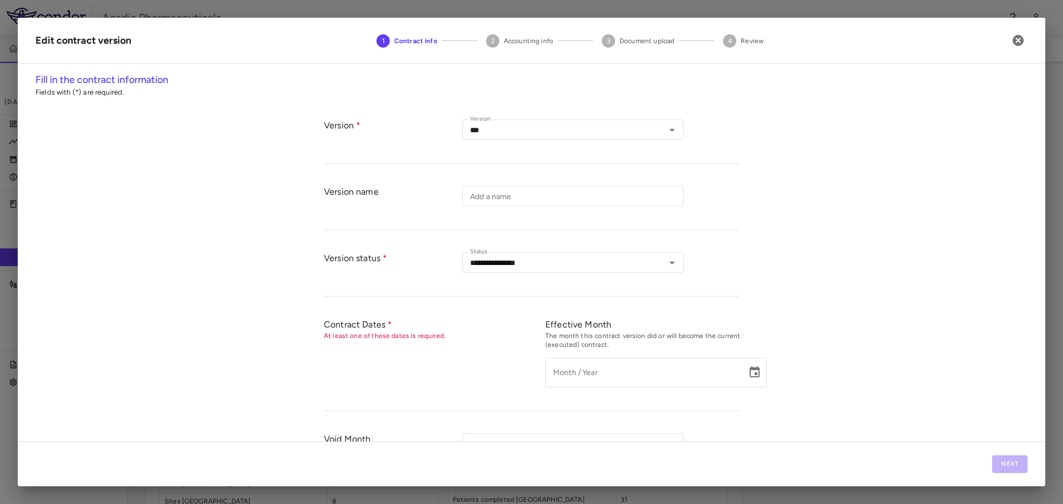
type input "**********"
type input "******"
click at [1025, 469] on button "Next" at bounding box center [1009, 464] width 35 height 18
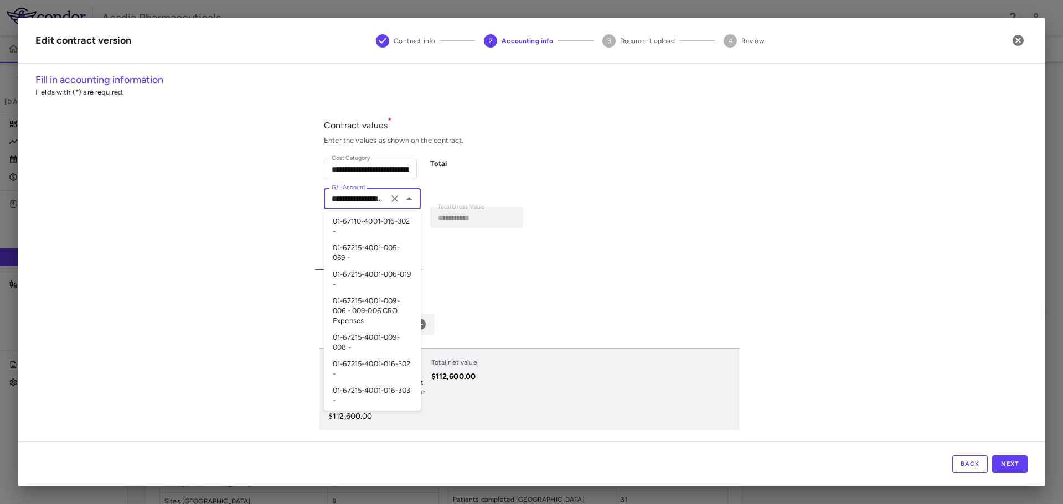
click at [346, 192] on div "**********" at bounding box center [372, 198] width 97 height 20
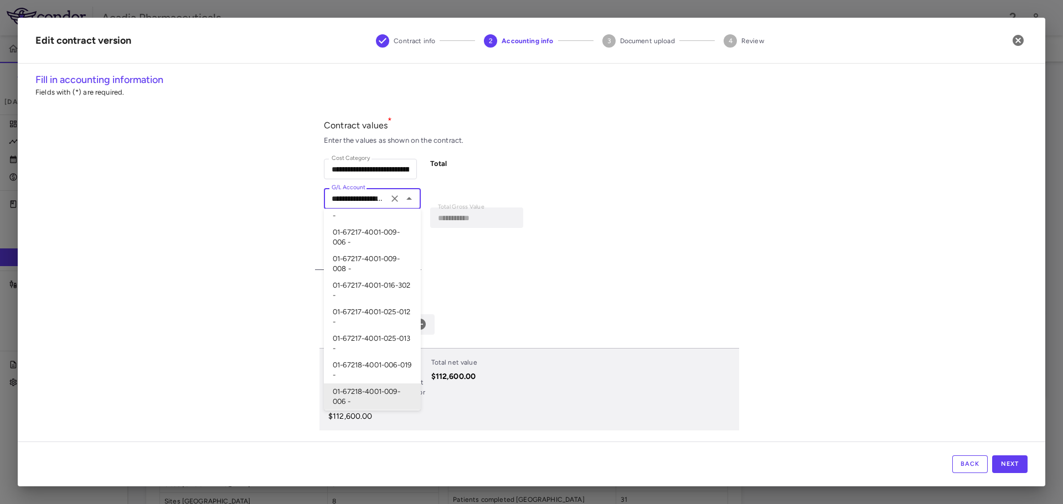
click at [346, 192] on label "G/L Account" at bounding box center [348, 187] width 34 height 9
click at [346, 192] on input "**********" at bounding box center [356, 198] width 58 height 14
click at [346, 192] on label "G/L Account" at bounding box center [348, 187] width 34 height 9
click at [346, 192] on input "**********" at bounding box center [356, 198] width 58 height 14
click at [350, 199] on input "**********" at bounding box center [356, 198] width 58 height 14
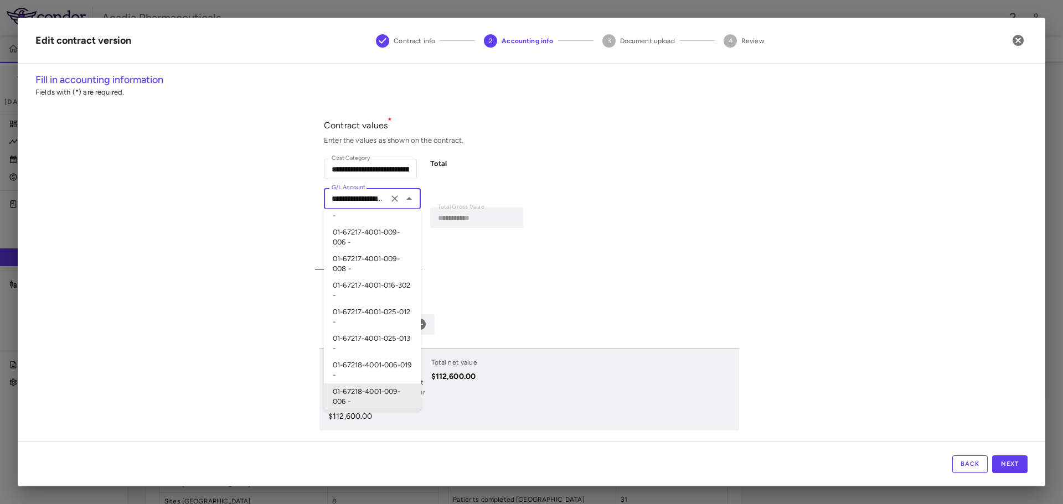
click at [350, 199] on input "**********" at bounding box center [356, 198] width 58 height 14
click at [516, 247] on div "**********" at bounding box center [474, 210] width 106 height 120
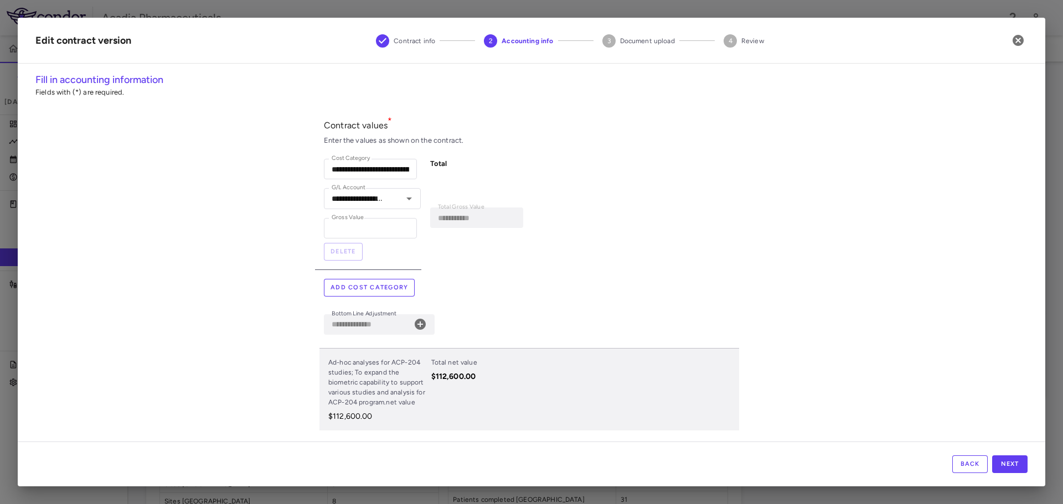
click at [422, 321] on icon at bounding box center [419, 324] width 11 height 11
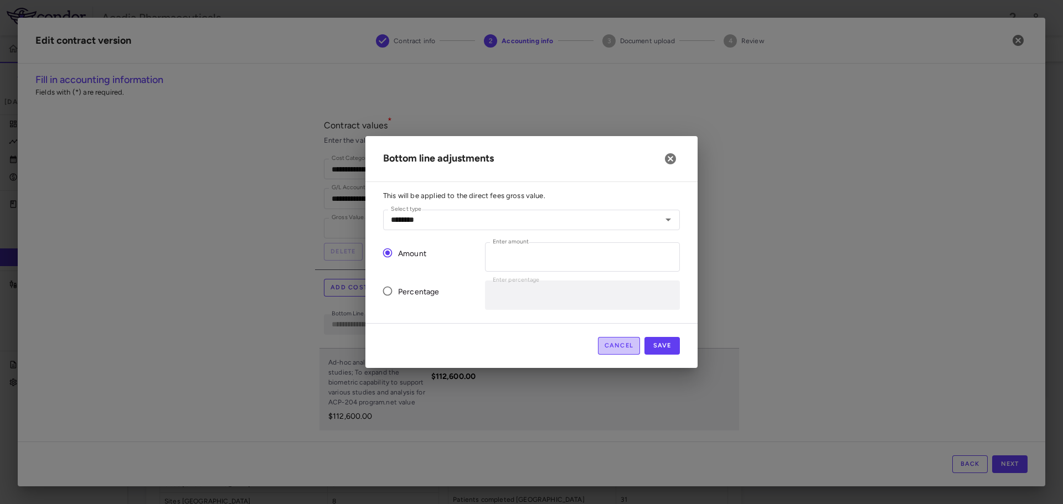
click at [610, 350] on button "Cancel" at bounding box center [619, 346] width 43 height 18
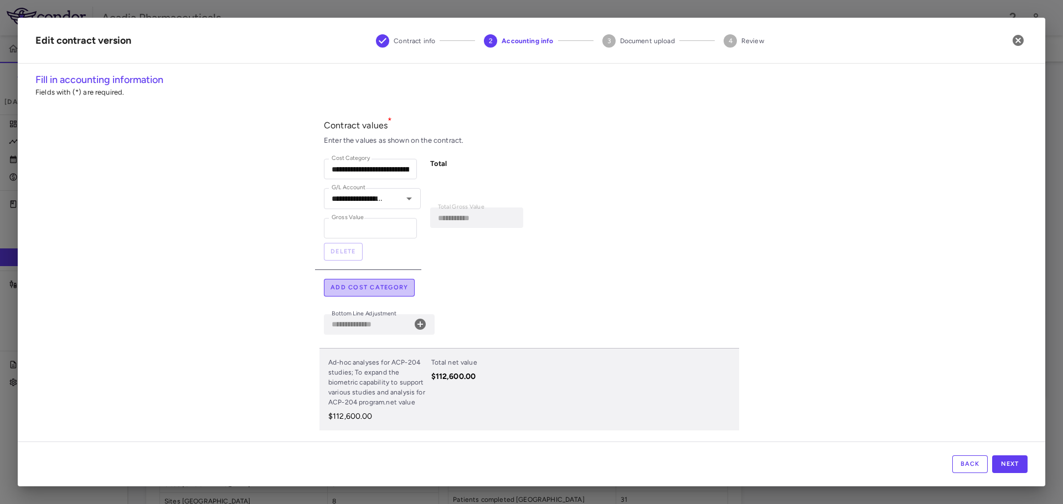
click at [378, 287] on button "Add cost category" at bounding box center [369, 288] width 91 height 18
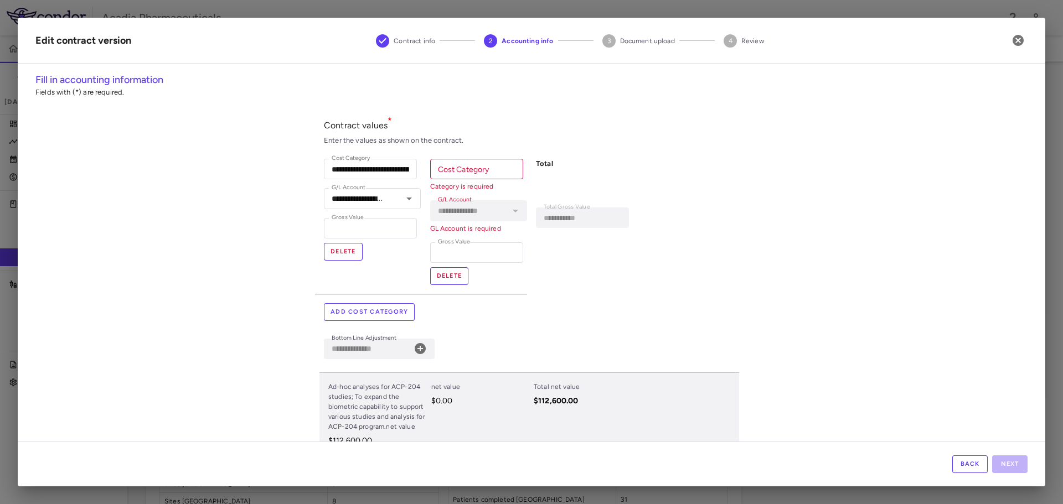
click at [505, 173] on input "Cost Category" at bounding box center [476, 169] width 93 height 20
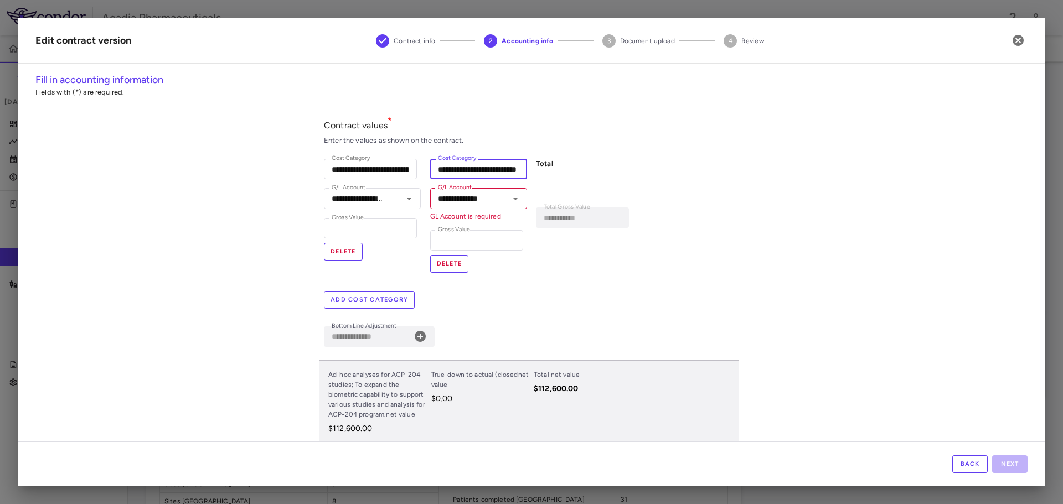
scroll to position [0, 20]
type input "**********"
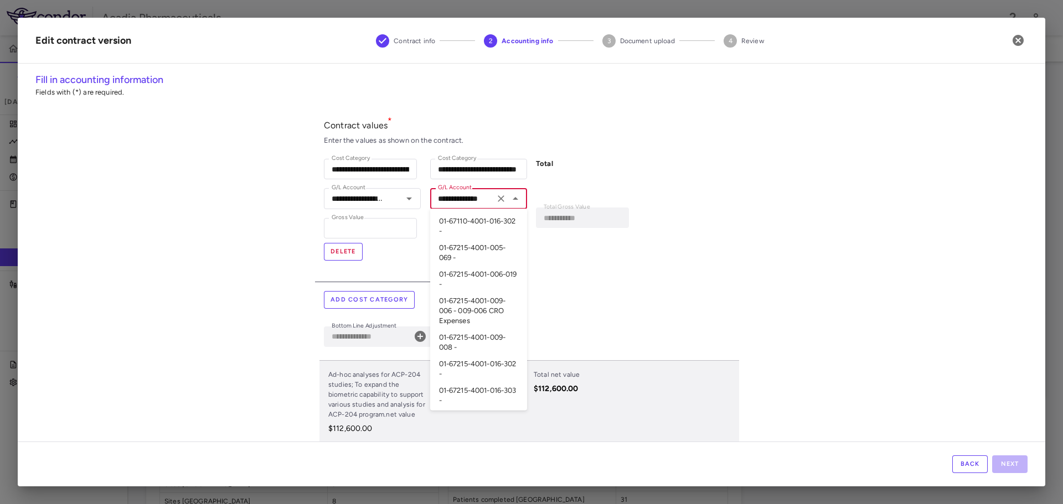
click at [486, 195] on input "**********" at bounding box center [462, 198] width 58 height 14
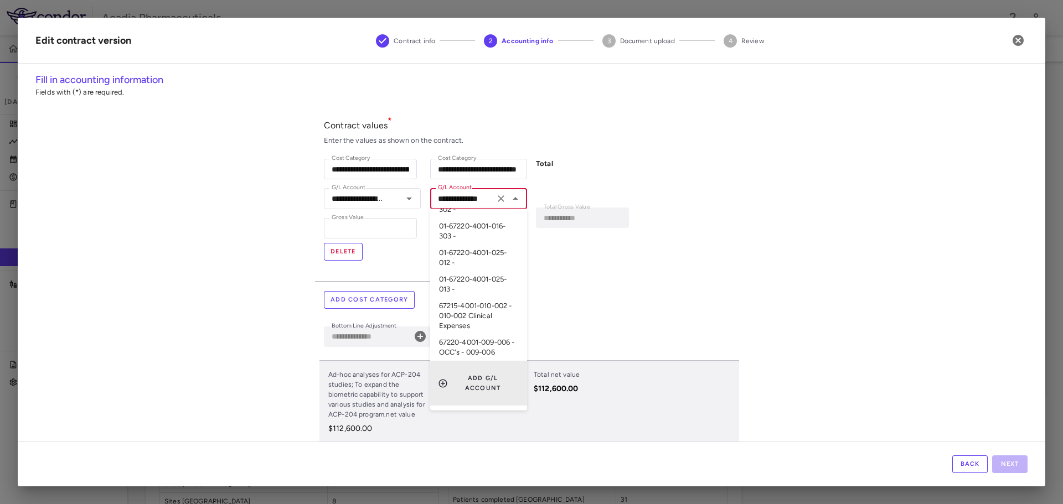
paste input "*********"
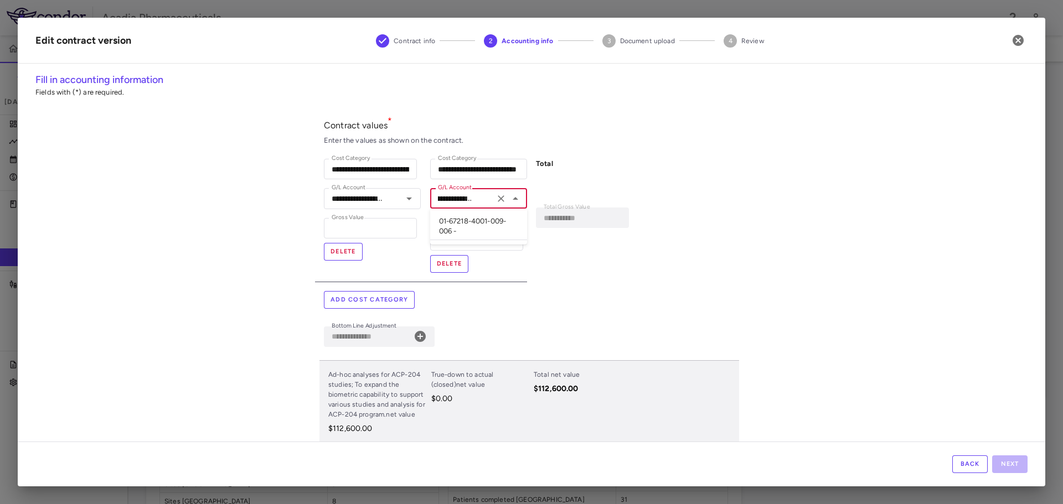
click at [477, 220] on li "01-67218-4001-009-006 -" at bounding box center [478, 226] width 97 height 27
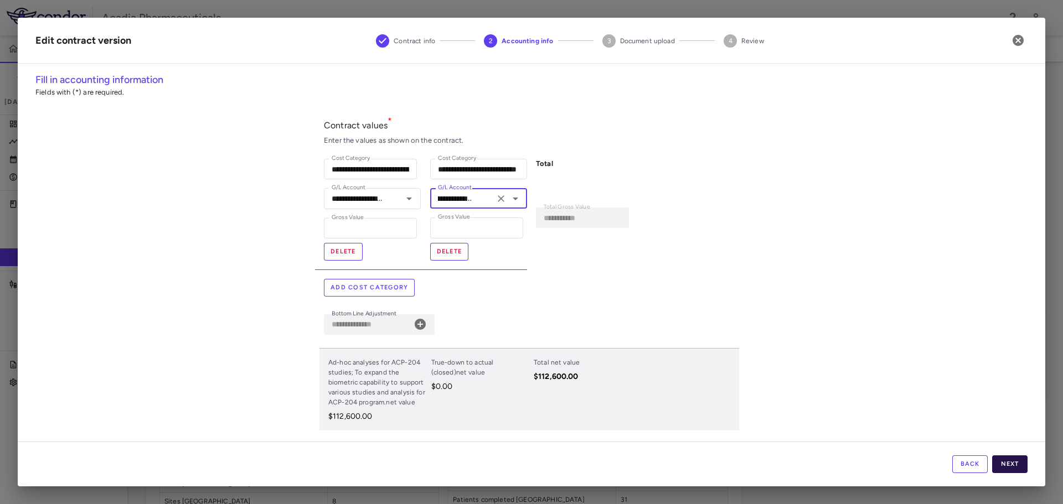
type input "**********"
click at [1010, 461] on button "Next" at bounding box center [1009, 464] width 35 height 18
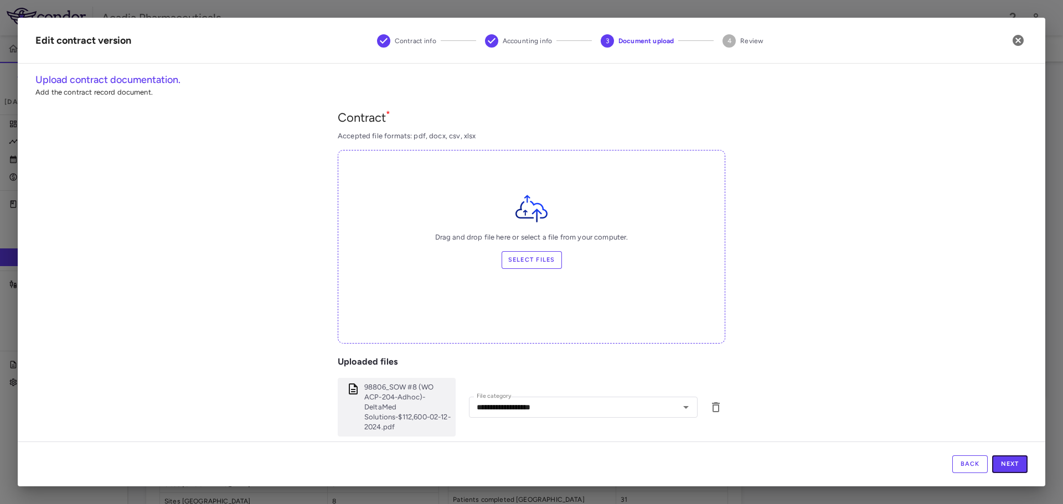
click at [1010, 462] on button "Next" at bounding box center [1009, 464] width 35 height 18
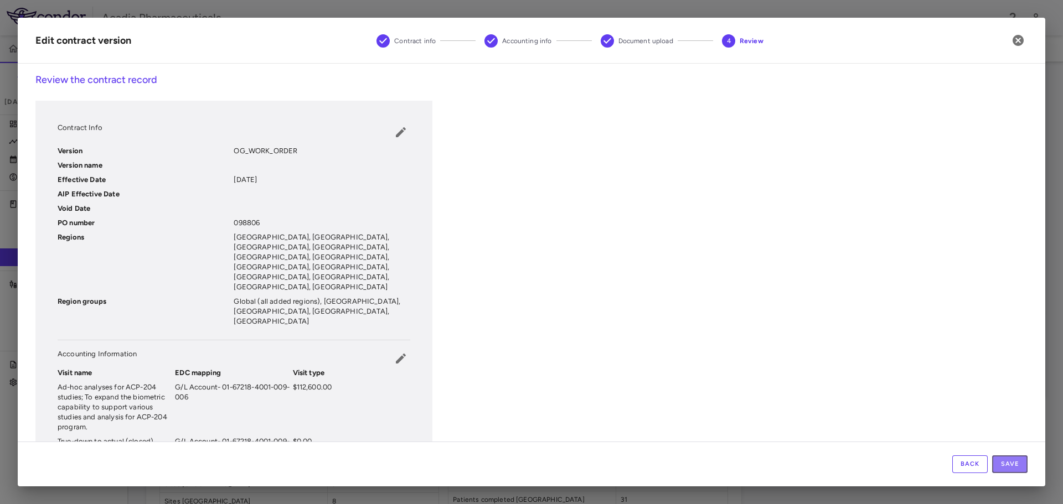
click at [1010, 462] on button "Save" at bounding box center [1009, 464] width 35 height 18
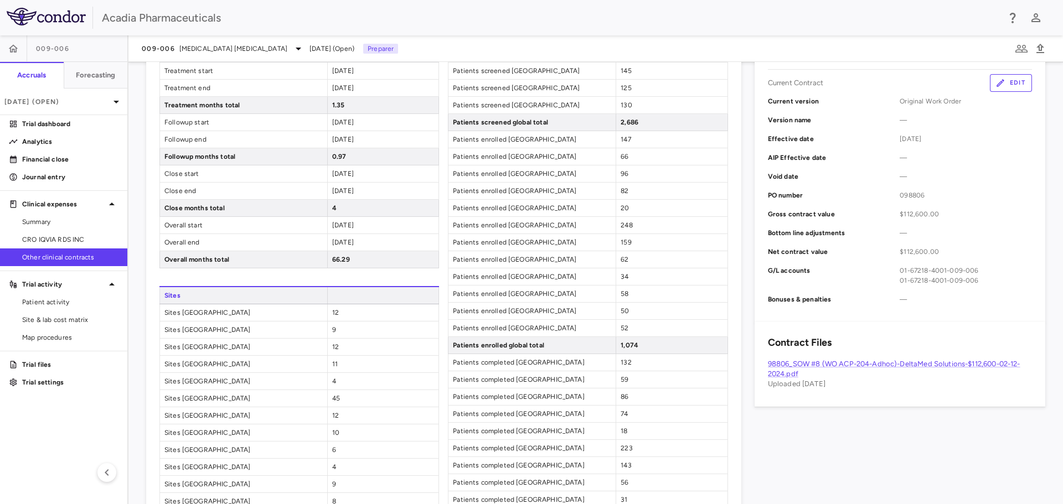
click at [91, 257] on span "Other clinical contracts" at bounding box center [70, 257] width 96 height 10
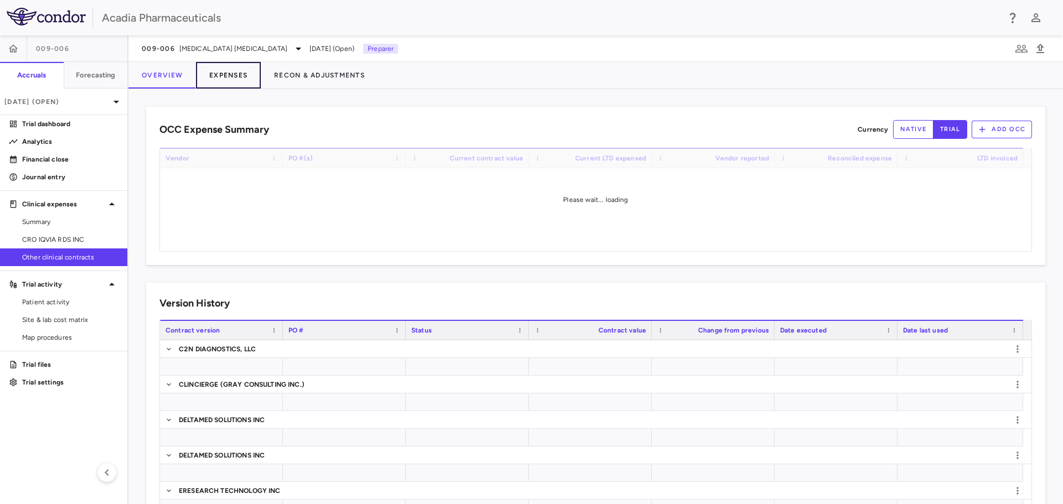
click at [220, 68] on button "Expenses" at bounding box center [228, 75] width 65 height 27
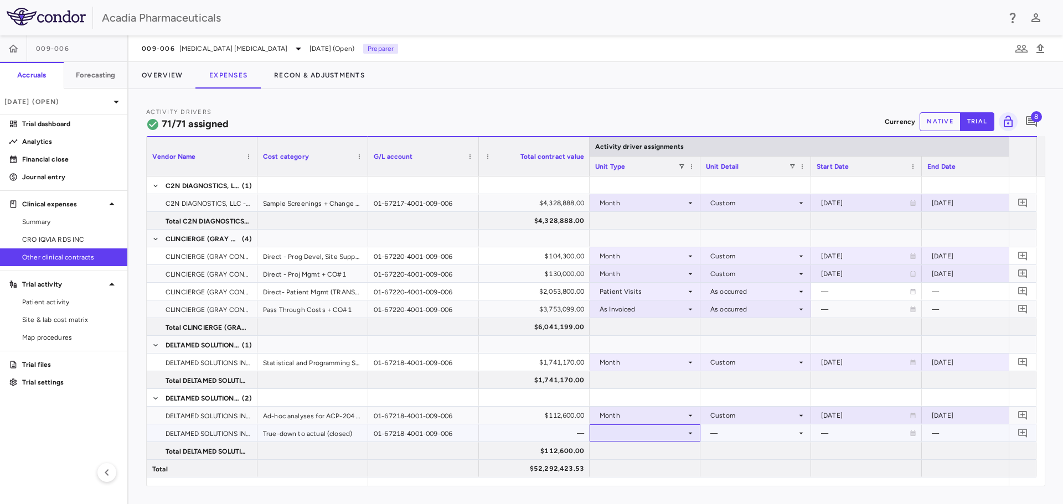
click at [657, 436] on div at bounding box center [645, 433] width 100 height 16
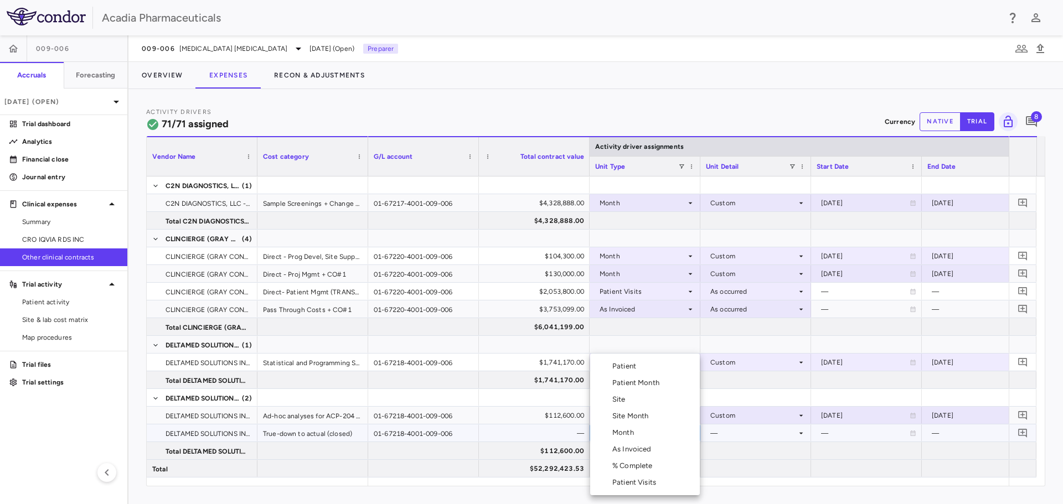
click at [644, 444] on div "As Invoiced" at bounding box center [634, 449] width 44 height 10
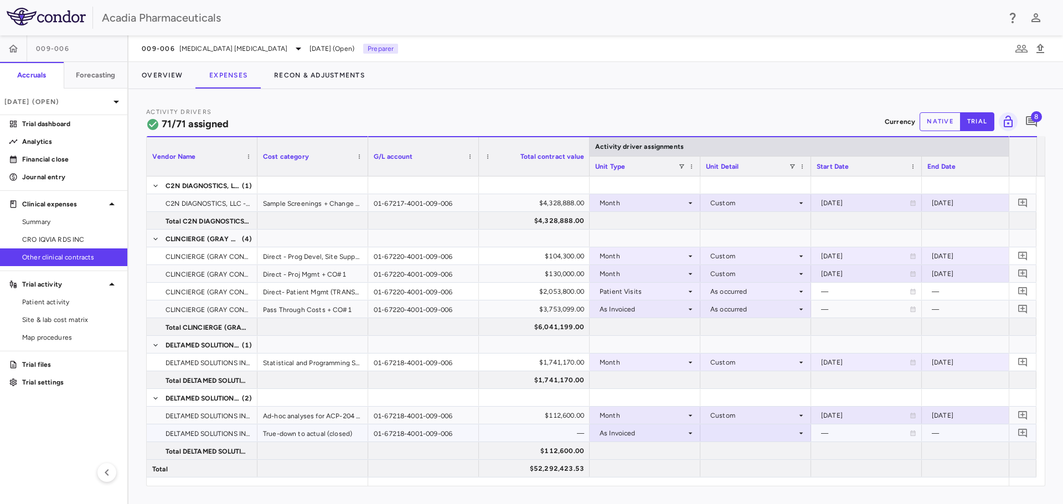
click at [725, 432] on div at bounding box center [756, 433] width 100 height 16
click at [733, 448] on li "As occurred" at bounding box center [756, 453] width 110 height 17
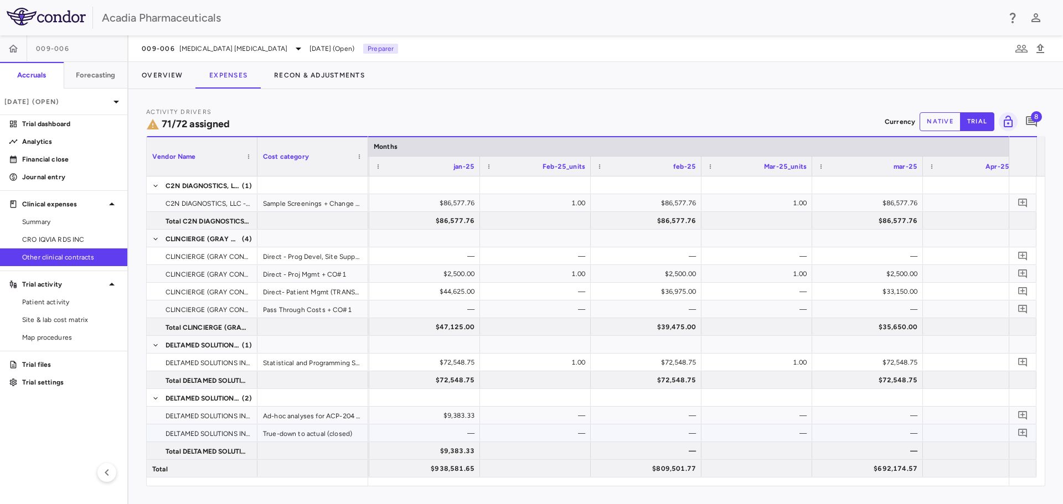
scroll to position [0, 7536]
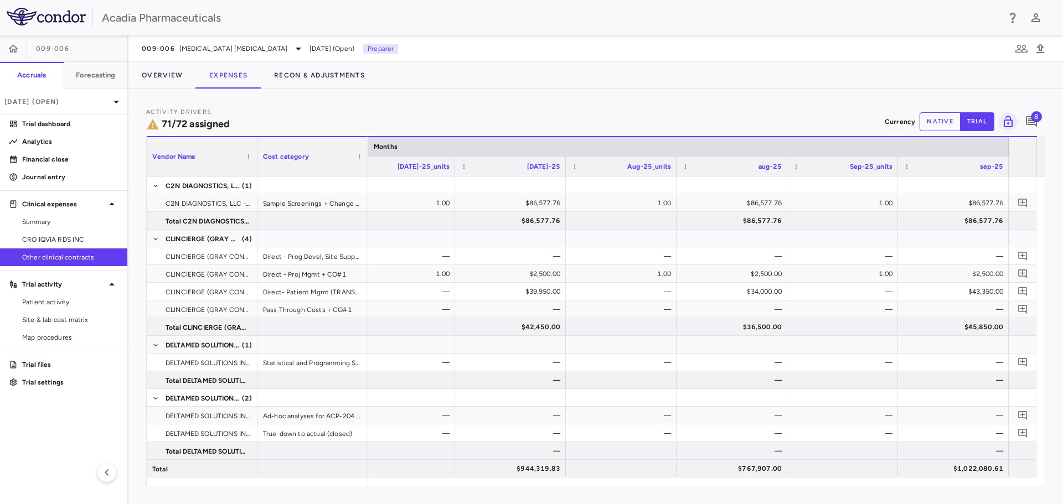
click at [939, 123] on button "native" at bounding box center [939, 121] width 41 height 19
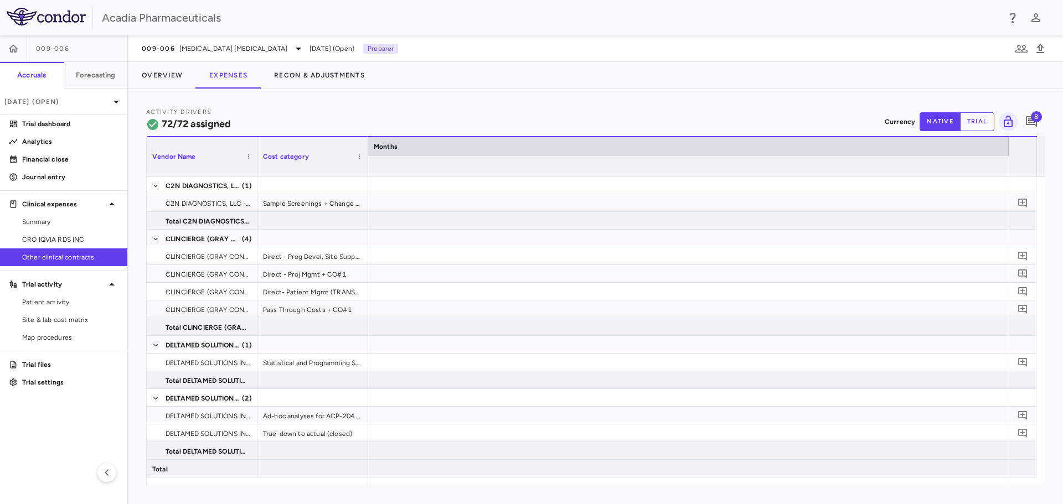
scroll to position [0, 3363]
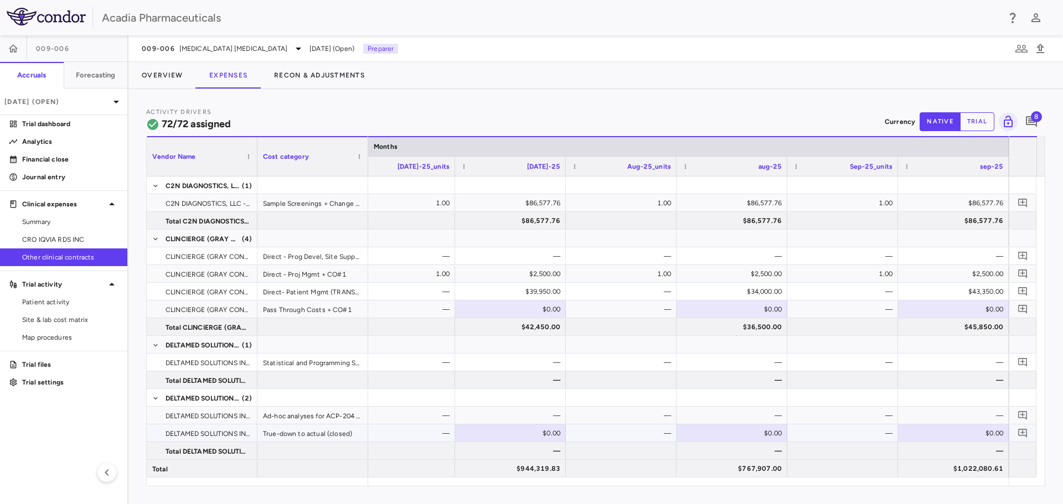
click at [988, 436] on div "$0.00" at bounding box center [955, 433] width 95 height 18
type input "*******"
click at [967, 451] on div "—" at bounding box center [955, 451] width 95 height 18
click at [1022, 430] on icon "Add comment" at bounding box center [1022, 433] width 11 height 11
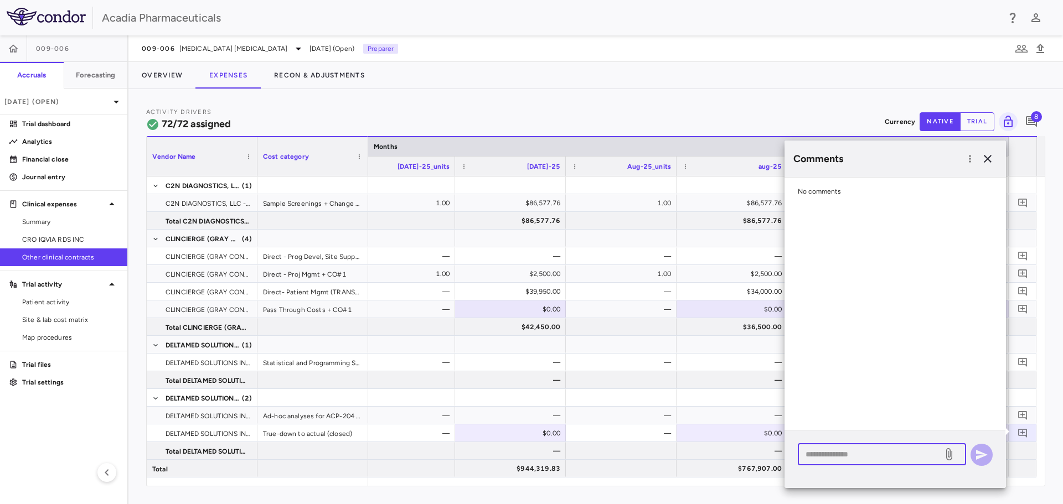
click at [928, 456] on textarea at bounding box center [869, 454] width 129 height 12
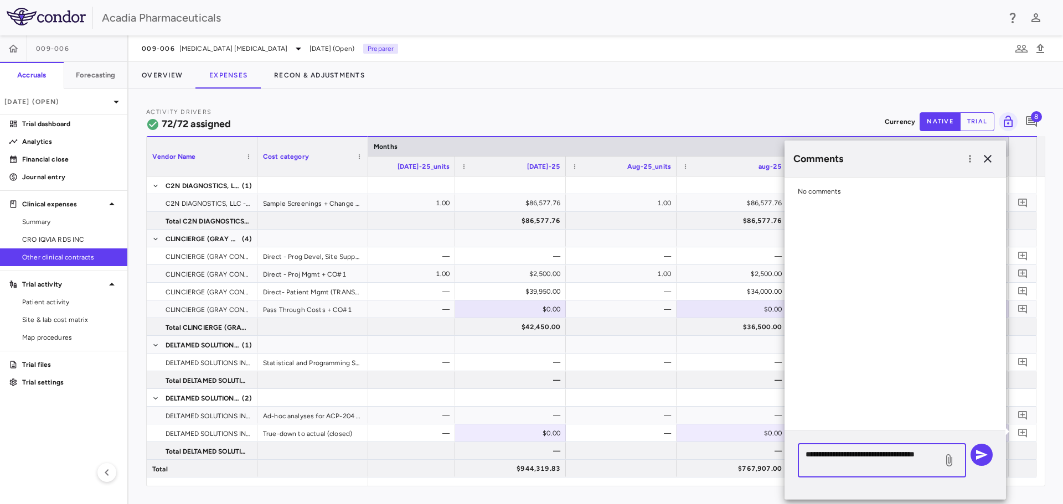
drag, startPoint x: 833, startPoint y: 465, endPoint x: 799, endPoint y: 445, distance: 39.2
click at [799, 445] on div "**********" at bounding box center [881, 461] width 168 height 34
type textarea "**********"
click at [976, 459] on icon "button" at bounding box center [981, 454] width 13 height 13
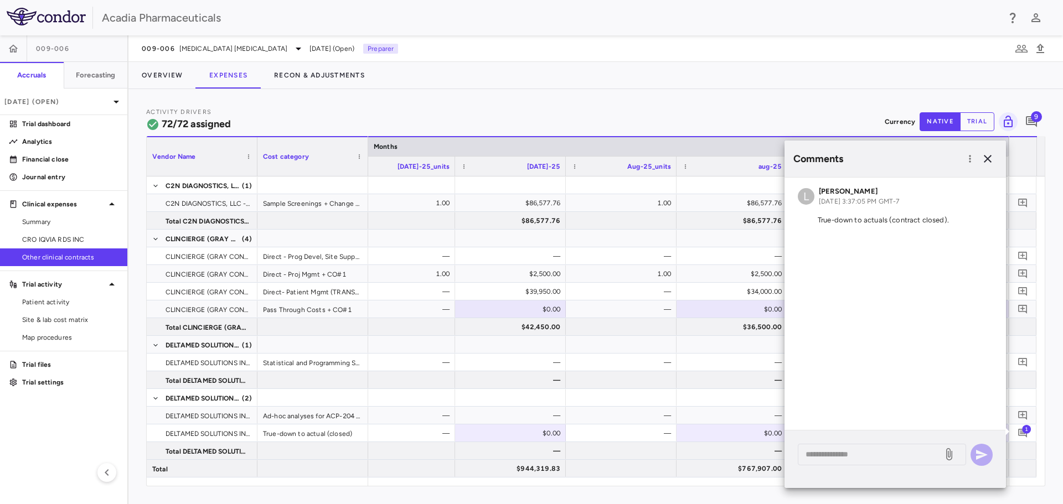
click at [987, 149] on div "Comments" at bounding box center [894, 159] width 221 height 37
click at [987, 154] on icon "button" at bounding box center [987, 158] width 13 height 13
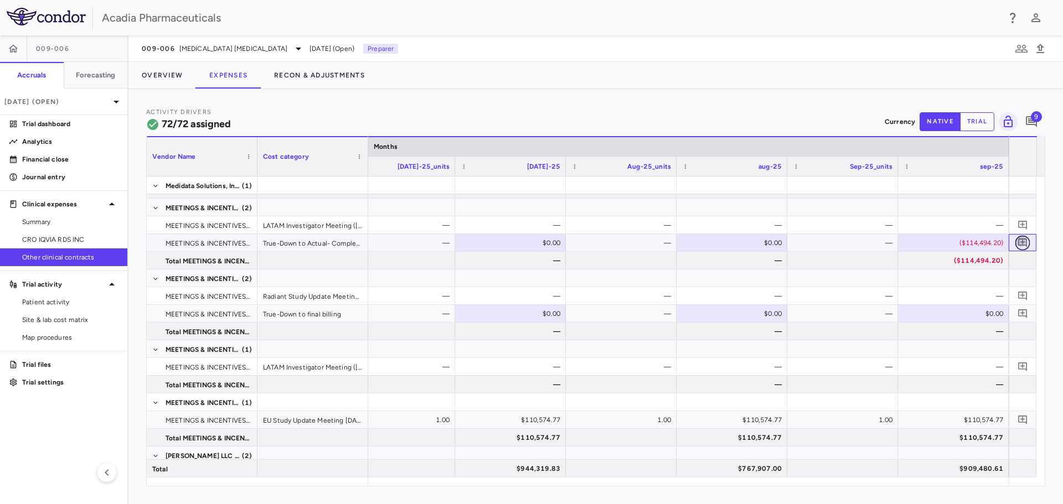
click at [1019, 244] on icon "Add comment" at bounding box center [1022, 242] width 11 height 11
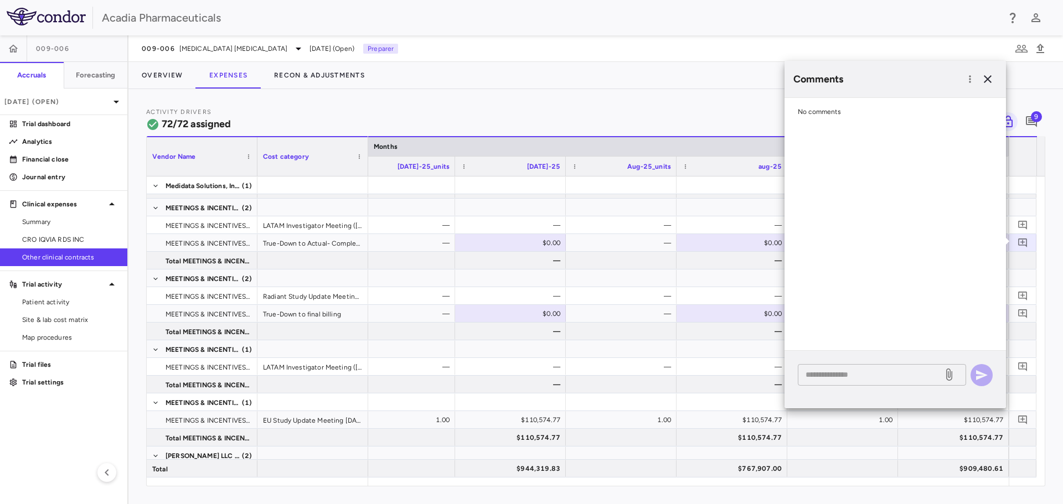
click at [905, 366] on div "* ​" at bounding box center [881, 375] width 168 height 22
paste textarea "**********"
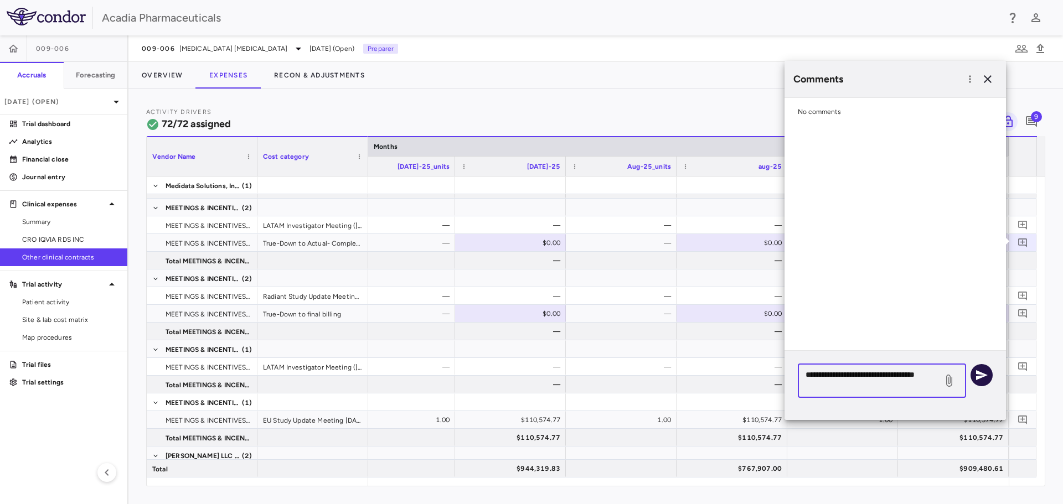
type textarea "**********"
click at [982, 386] on button "button" at bounding box center [981, 375] width 22 height 22
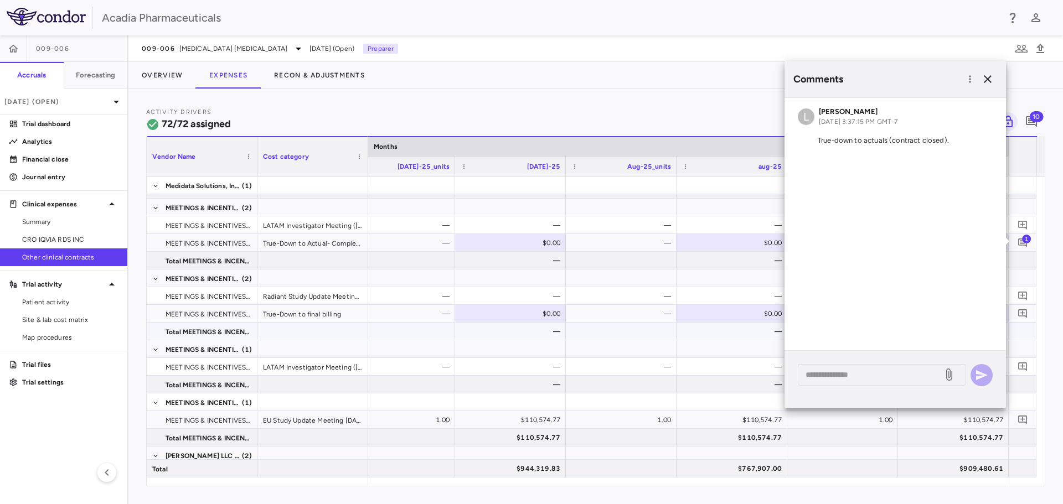
click at [1022, 332] on div at bounding box center [1022, 331] width 28 height 17
click at [984, 76] on icon "button" at bounding box center [987, 79] width 8 height 8
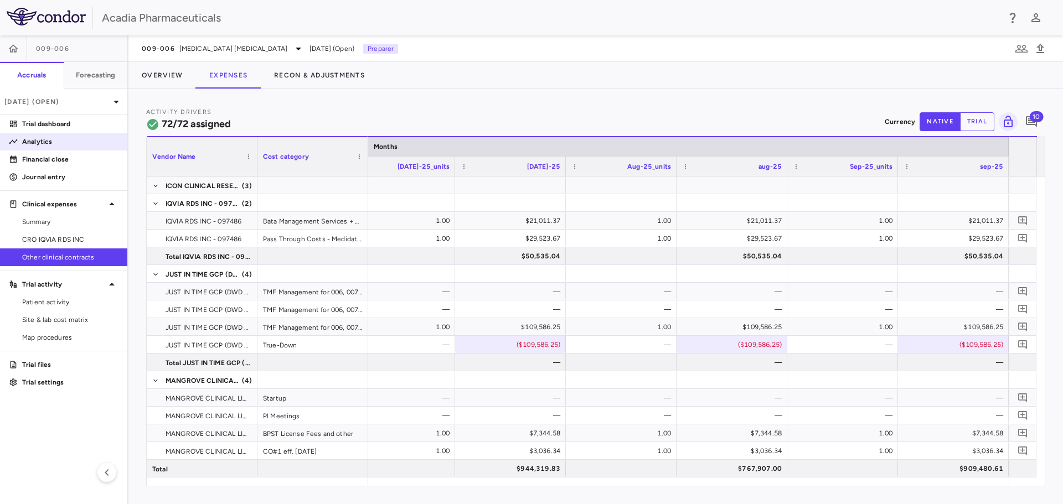
click at [37, 142] on p "Analytics" at bounding box center [70, 142] width 96 height 10
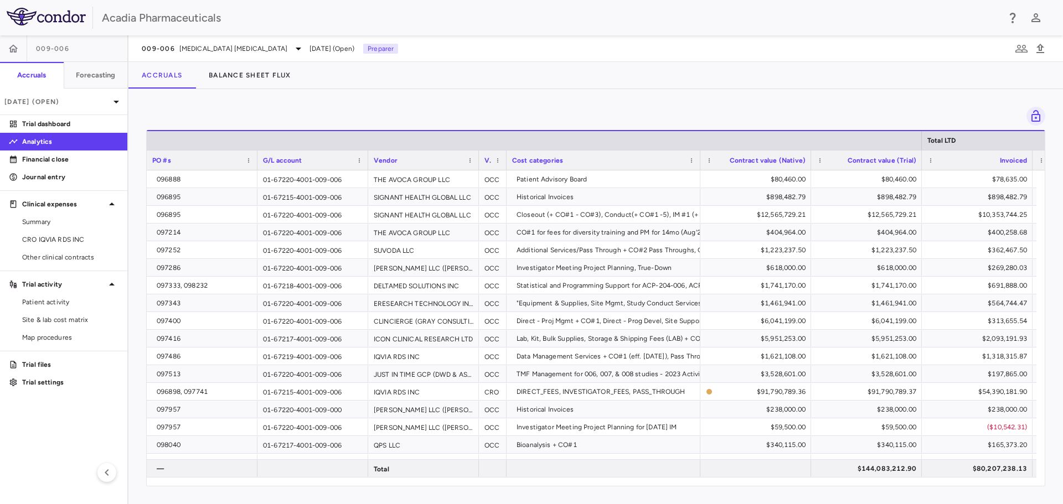
drag, startPoint x: 468, startPoint y: 158, endPoint x: 460, endPoint y: 167, distance: 11.4
click at [468, 158] on span at bounding box center [470, 160] width 7 height 7
click at [484, 179] on span "Sort Ascending" at bounding box center [519, 177] width 82 height 15
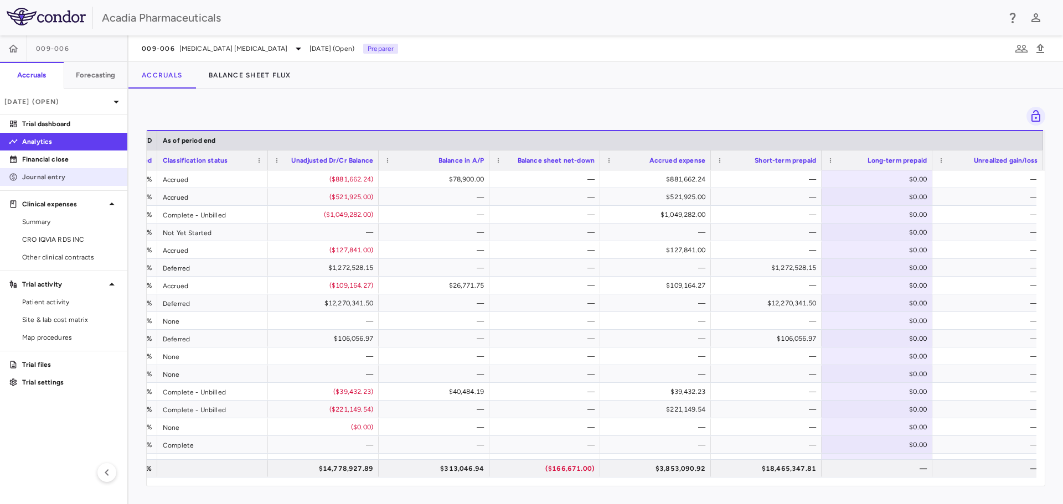
click at [34, 181] on p "Journal entry" at bounding box center [70, 177] width 96 height 10
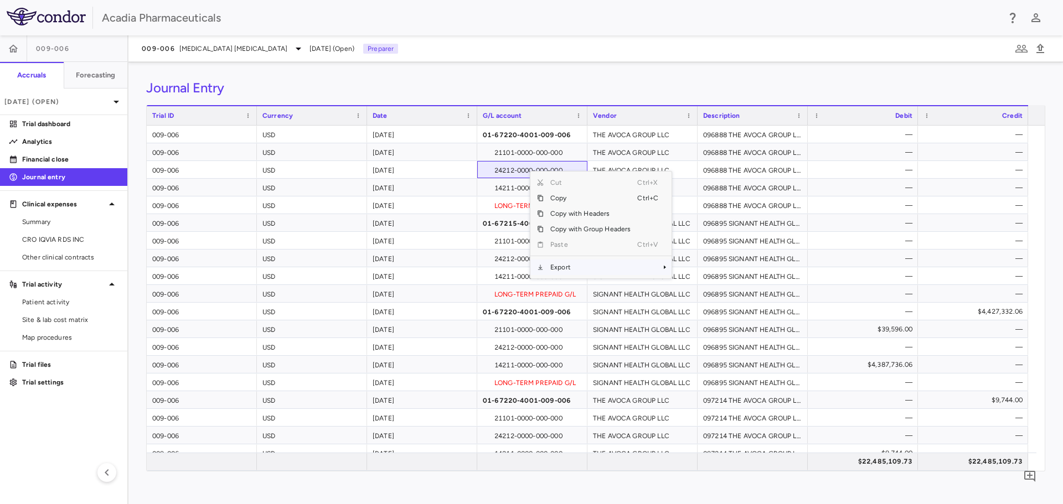
click at [586, 268] on span "Export" at bounding box center [590, 267] width 94 height 15
click at [727, 289] on span "Excel Export" at bounding box center [708, 286] width 52 height 15
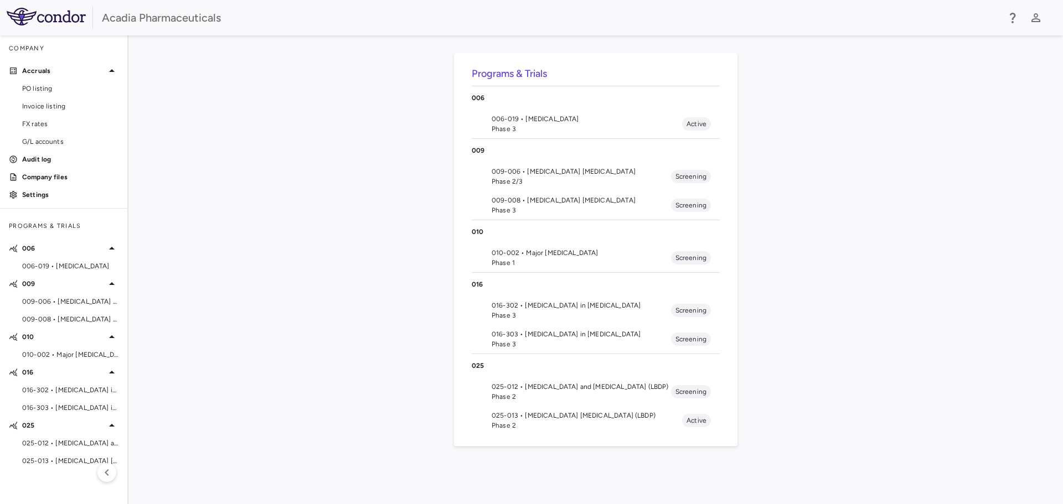
click at [566, 175] on span "009-006 • [MEDICAL_DATA] [MEDICAL_DATA]" at bounding box center [580, 172] width 179 height 10
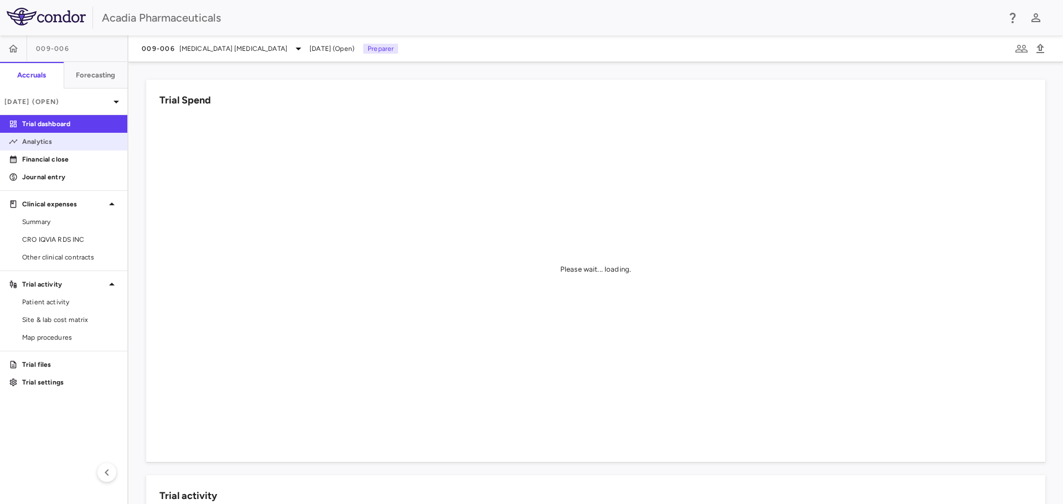
click at [64, 137] on p "Analytics" at bounding box center [70, 142] width 96 height 10
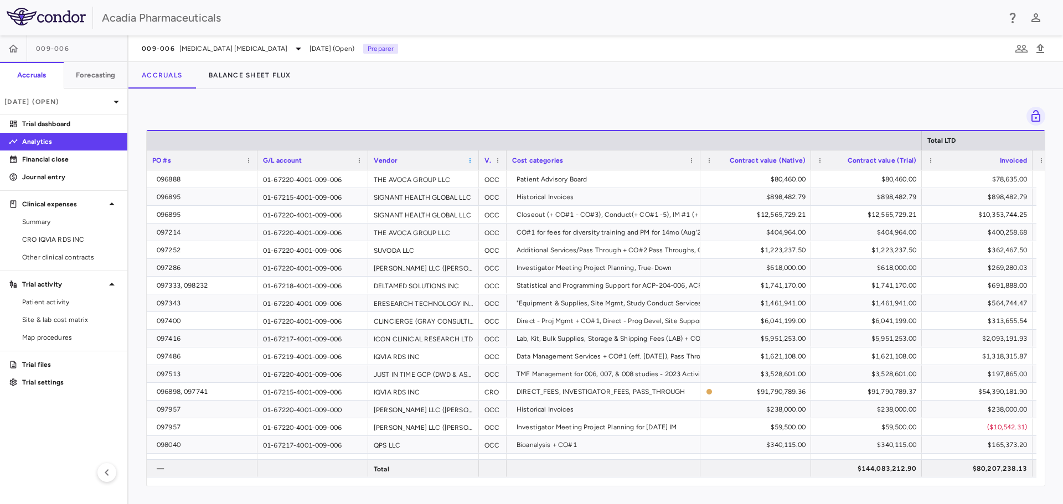
click at [470, 160] on span at bounding box center [470, 160] width 7 height 7
click at [479, 178] on span "Sort Ascending" at bounding box center [519, 177] width 82 height 15
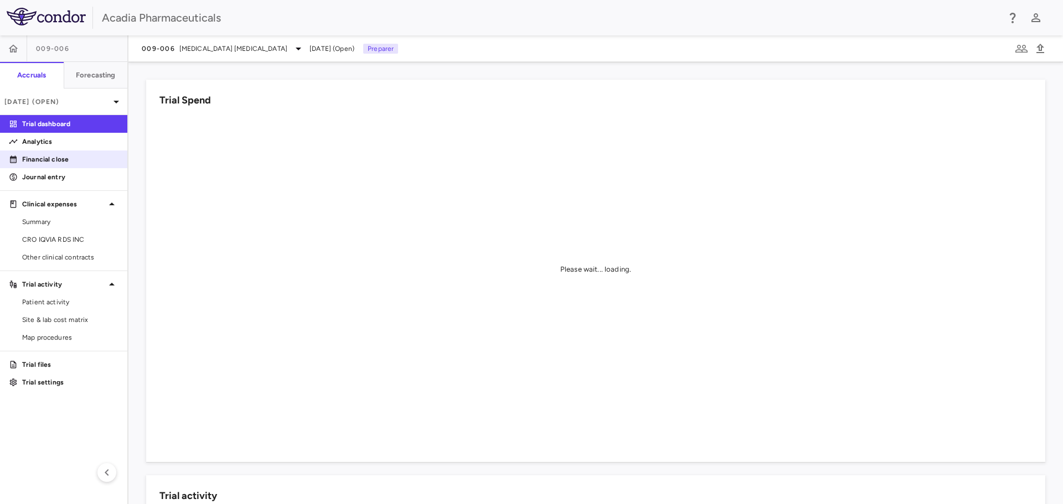
click at [71, 161] on p "Financial close" at bounding box center [70, 159] width 96 height 10
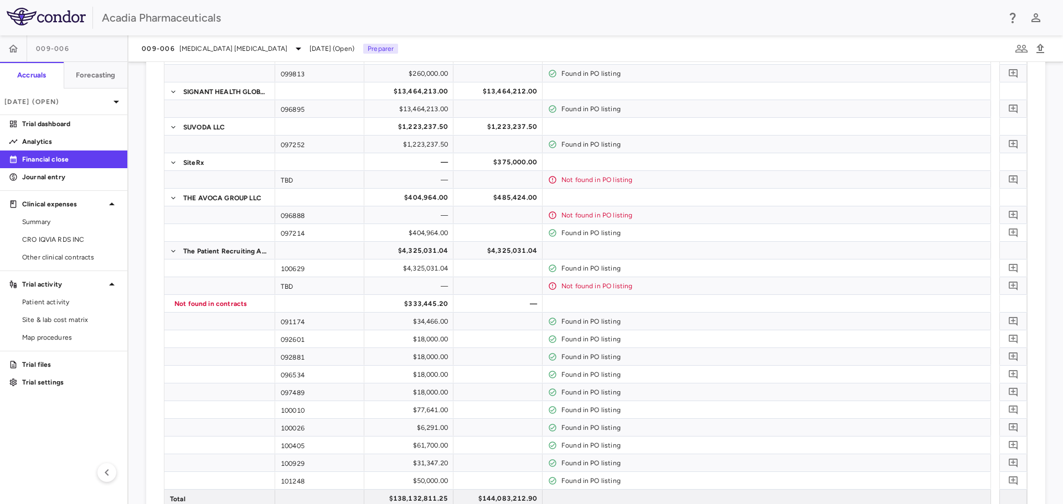
scroll to position [1919, 0]
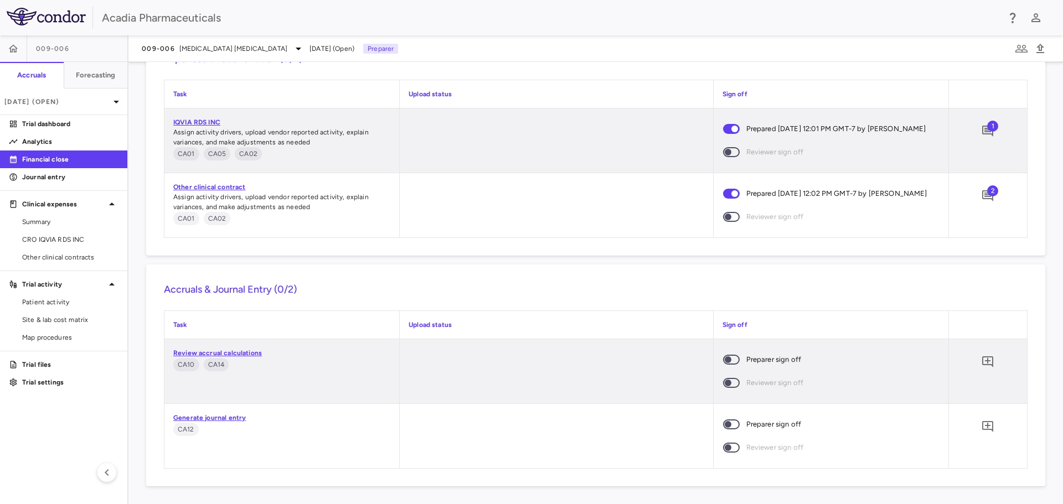
click at [734, 424] on span at bounding box center [731, 424] width 30 height 23
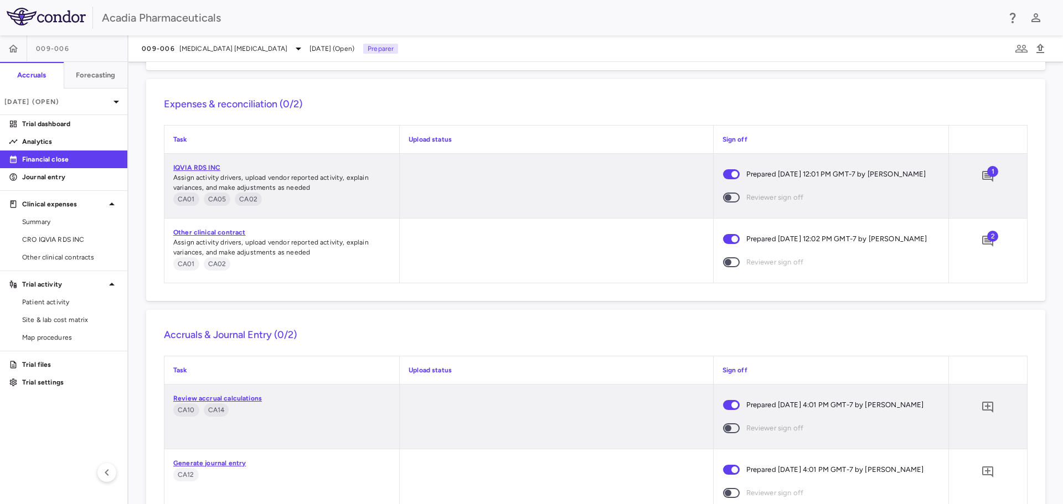
scroll to position [1932, 0]
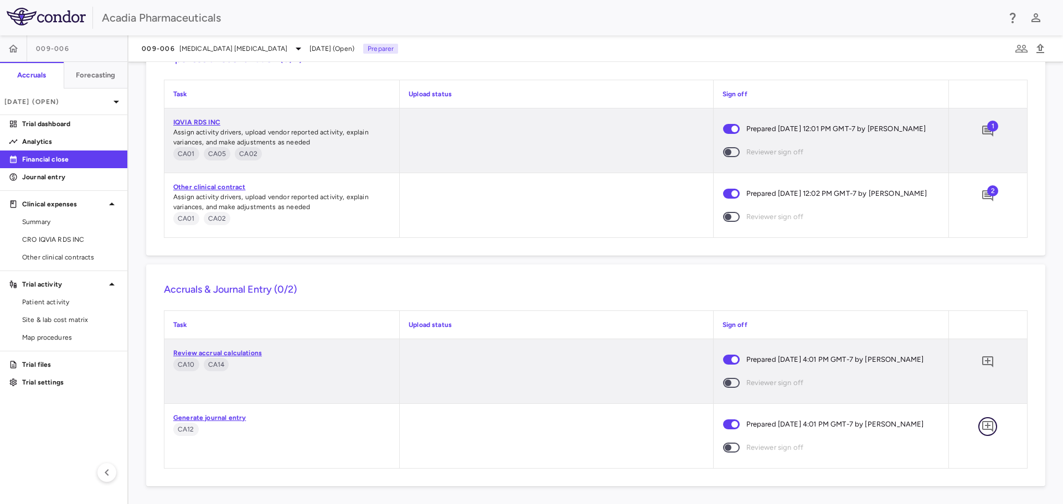
click at [984, 421] on icon "Add comment" at bounding box center [987, 426] width 11 height 11
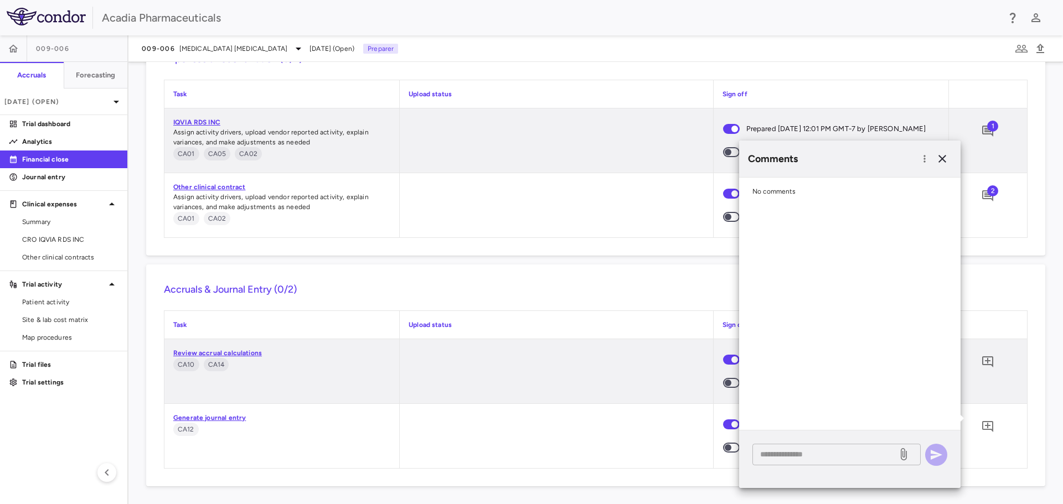
click at [841, 457] on textarea at bounding box center [824, 454] width 129 height 12
click at [765, 453] on textarea at bounding box center [824, 454] width 129 height 12
paste textarea "******"
click at [774, 455] on textarea "******" at bounding box center [824, 454] width 129 height 12
click at [757, 456] on div "******* * ​" at bounding box center [836, 455] width 168 height 22
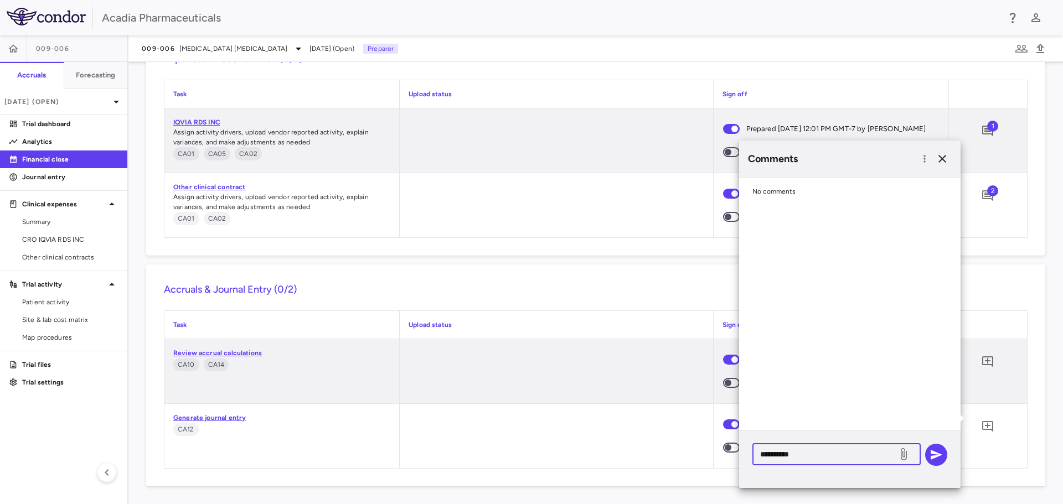
click at [820, 453] on textarea "**********" at bounding box center [824, 454] width 129 height 12
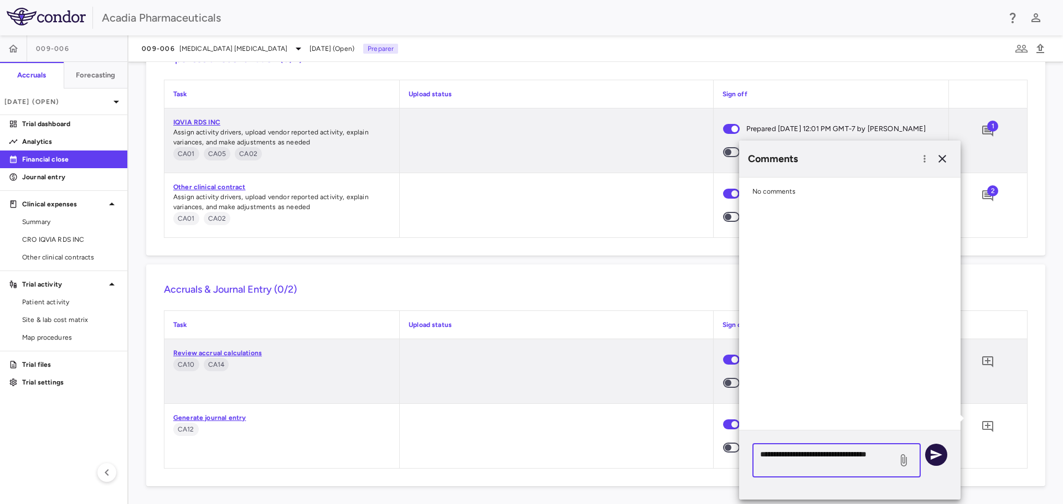
type textarea "**********"
click at [943, 458] on button "button" at bounding box center [936, 455] width 22 height 22
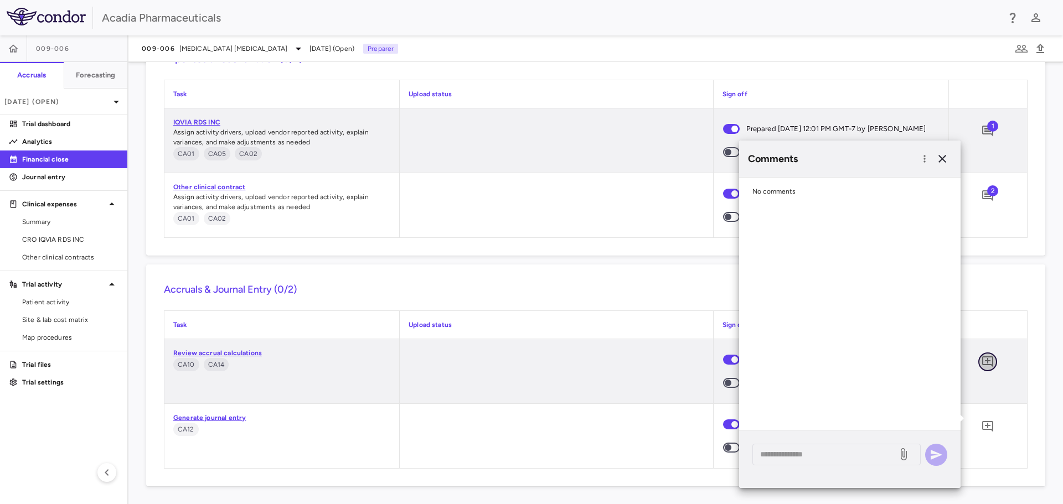
click at [981, 355] on icon "Add comment" at bounding box center [987, 361] width 13 height 13
click at [944, 157] on icon "button" at bounding box center [942, 159] width 8 height 8
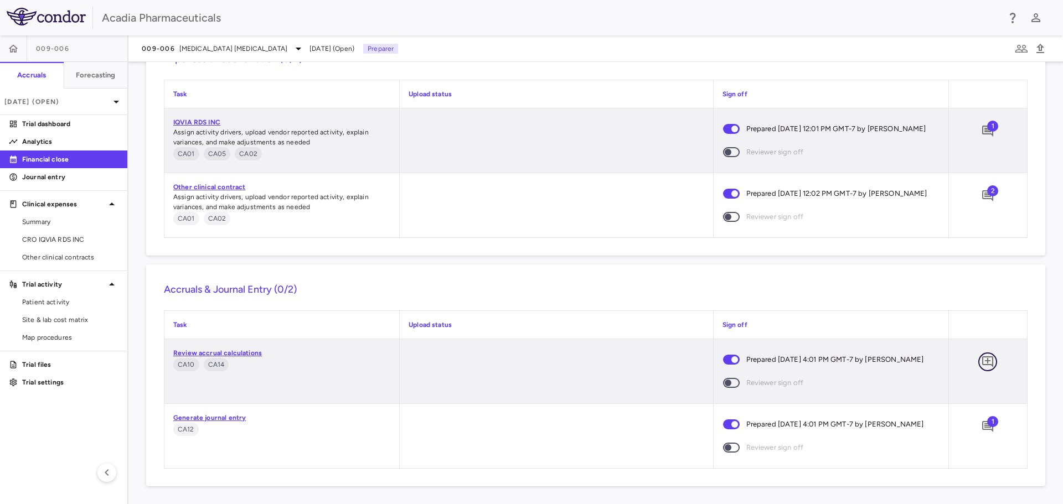
click at [982, 356] on icon "Add comment" at bounding box center [987, 361] width 11 height 11
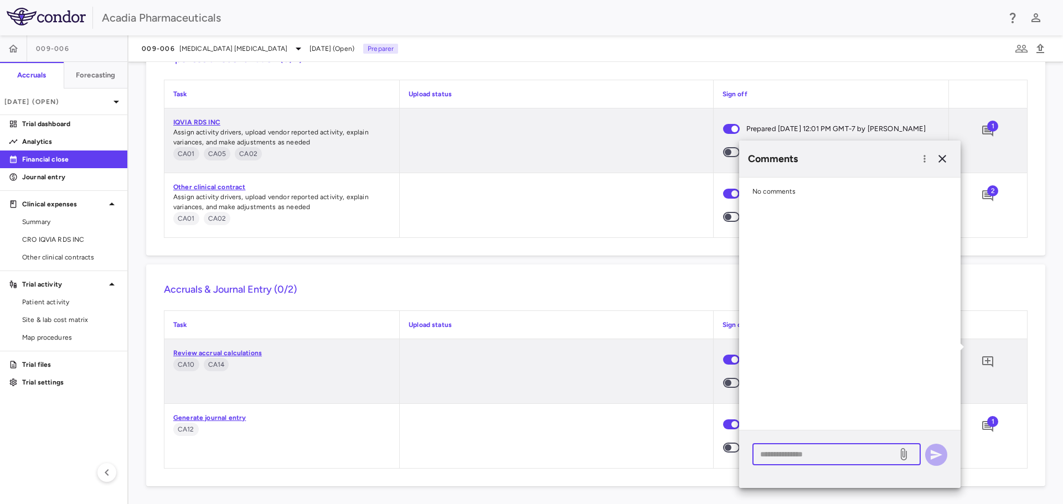
click at [801, 455] on textarea at bounding box center [824, 454] width 129 height 12
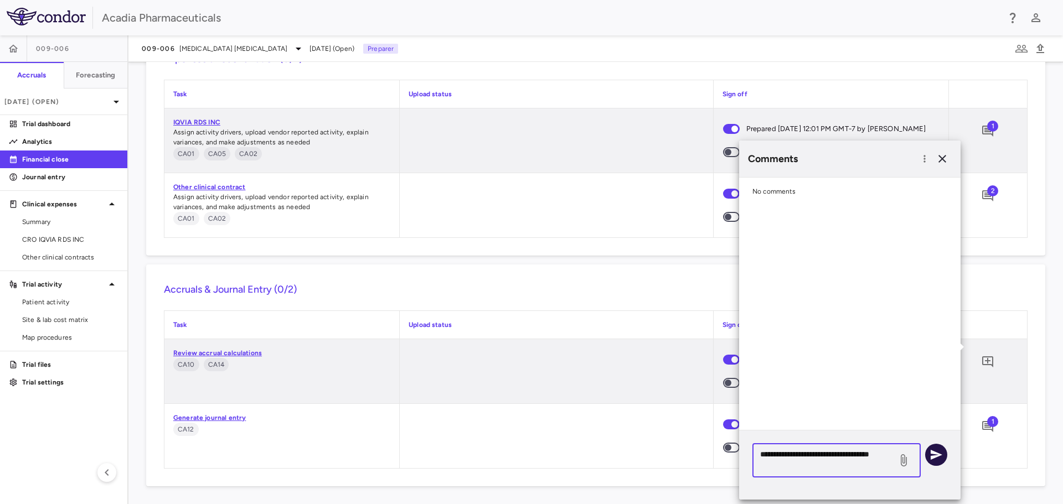
type textarea "**********"
click at [940, 454] on icon "button" at bounding box center [936, 455] width 12 height 10
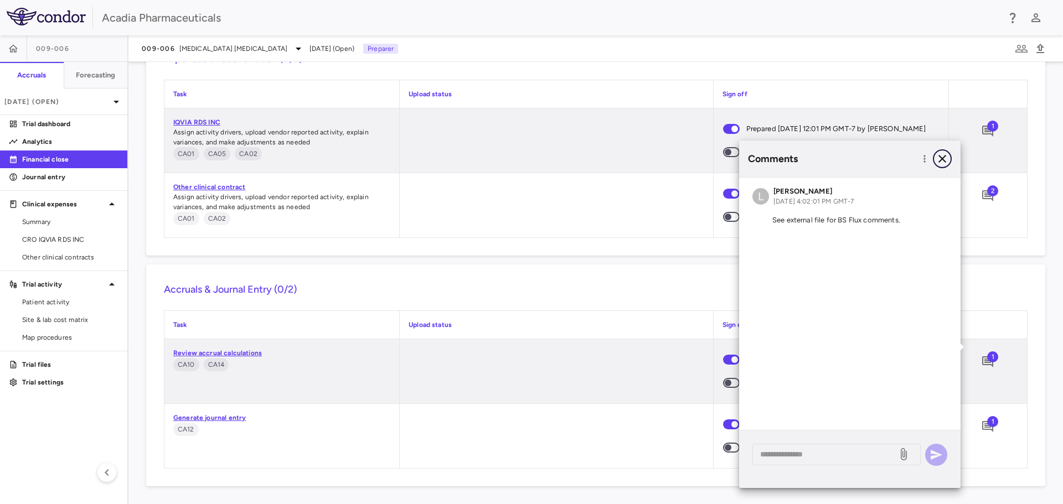
click at [940, 158] on icon "button" at bounding box center [941, 158] width 13 height 13
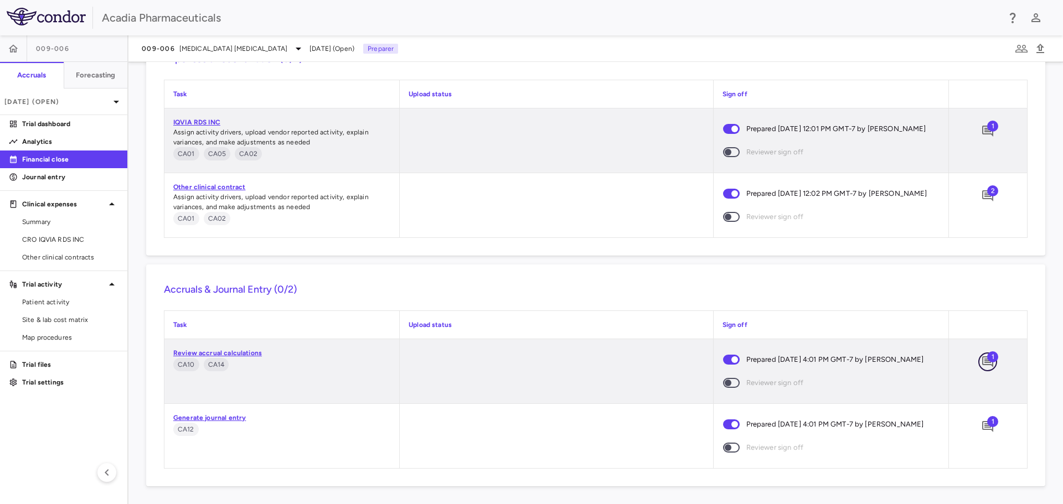
click at [984, 356] on icon "Add comment" at bounding box center [987, 361] width 11 height 11
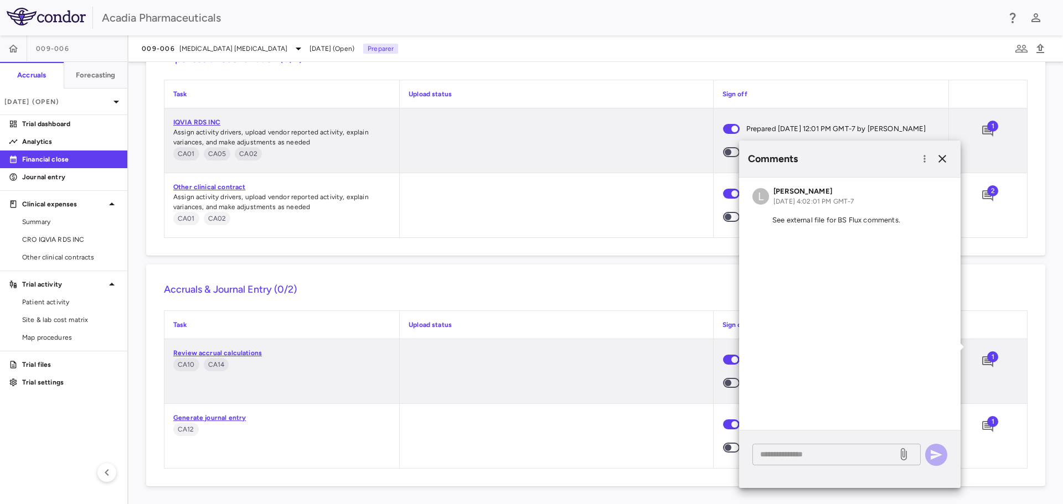
click at [815, 457] on textarea at bounding box center [824, 454] width 129 height 12
paste textarea "**********"
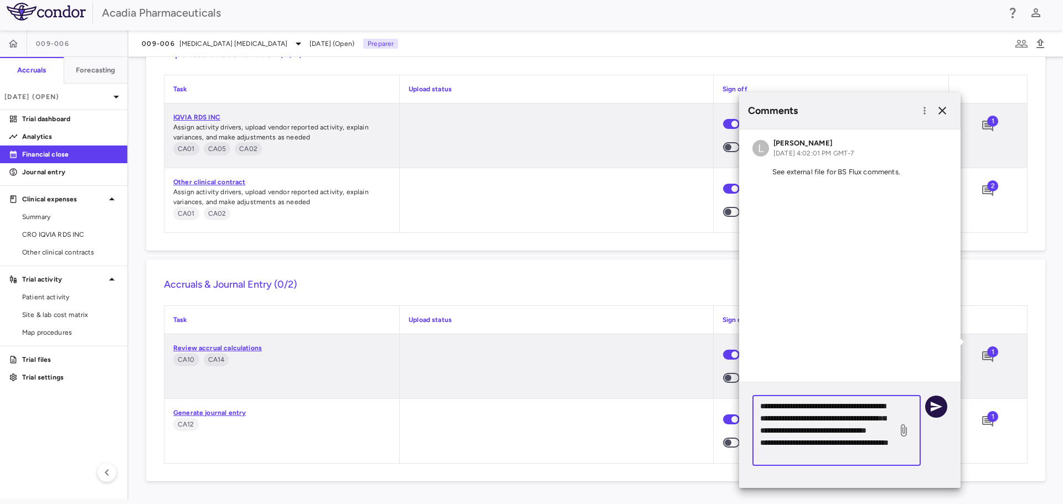
type textarea "**********"
click at [939, 411] on icon "button" at bounding box center [935, 406] width 13 height 13
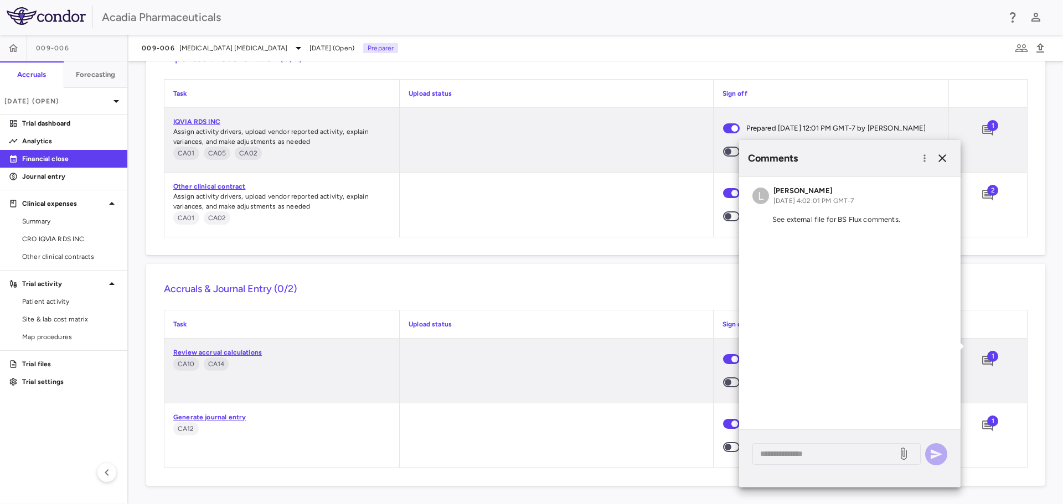
scroll to position [0, 0]
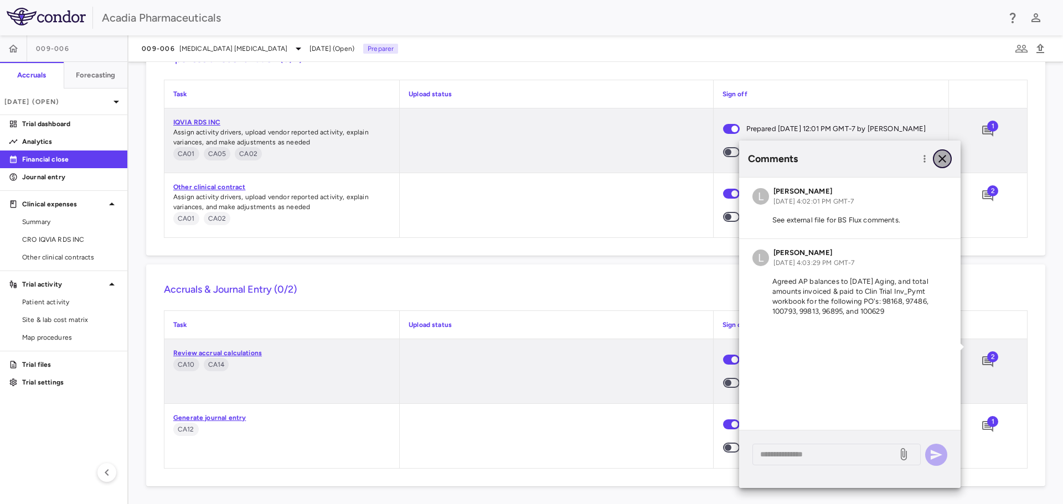
click at [940, 158] on icon "button" at bounding box center [942, 159] width 8 height 8
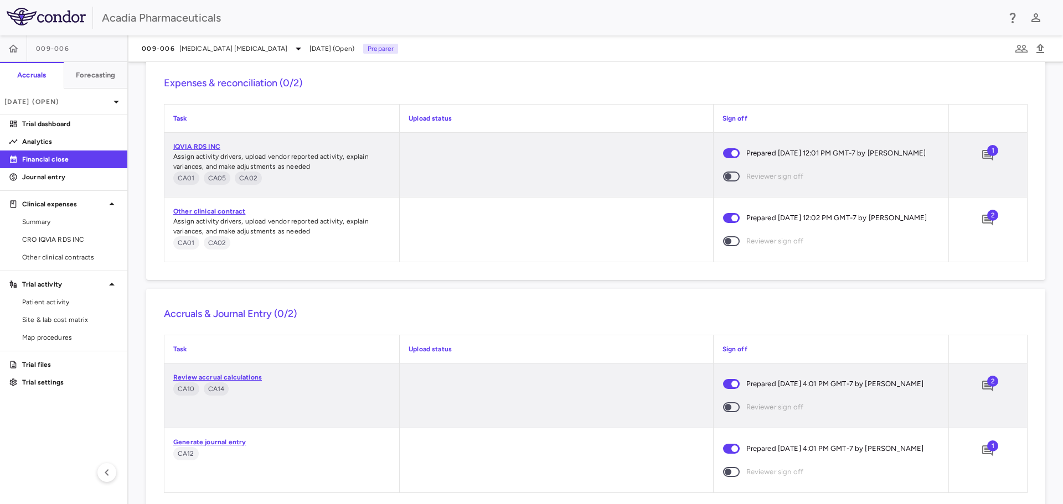
scroll to position [1932, 0]
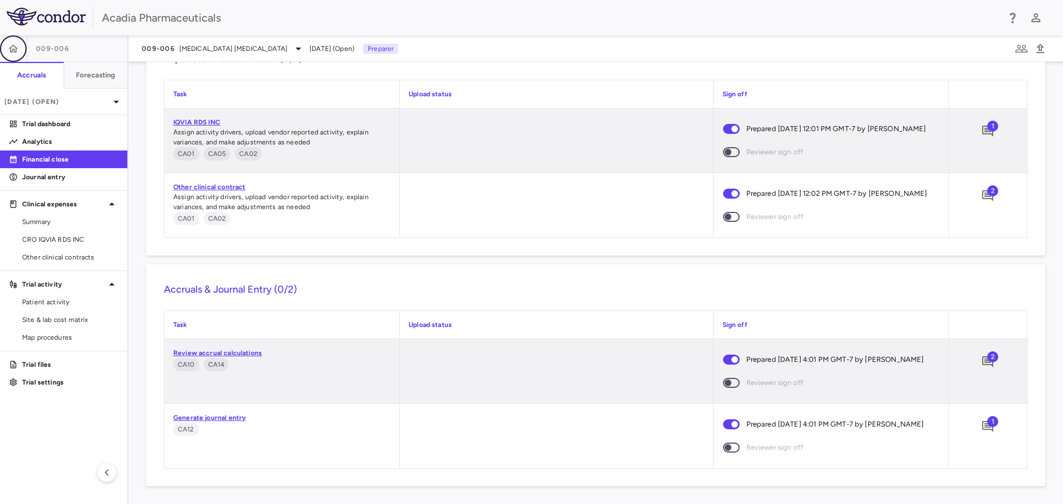
click at [15, 52] on icon "button" at bounding box center [13, 48] width 9 height 8
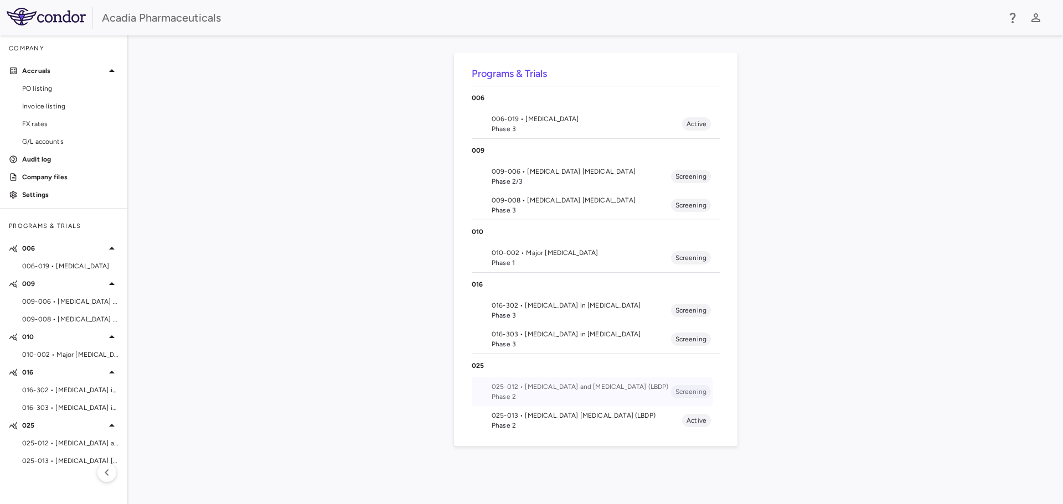
click at [544, 396] on span "Phase 2" at bounding box center [580, 397] width 179 height 10
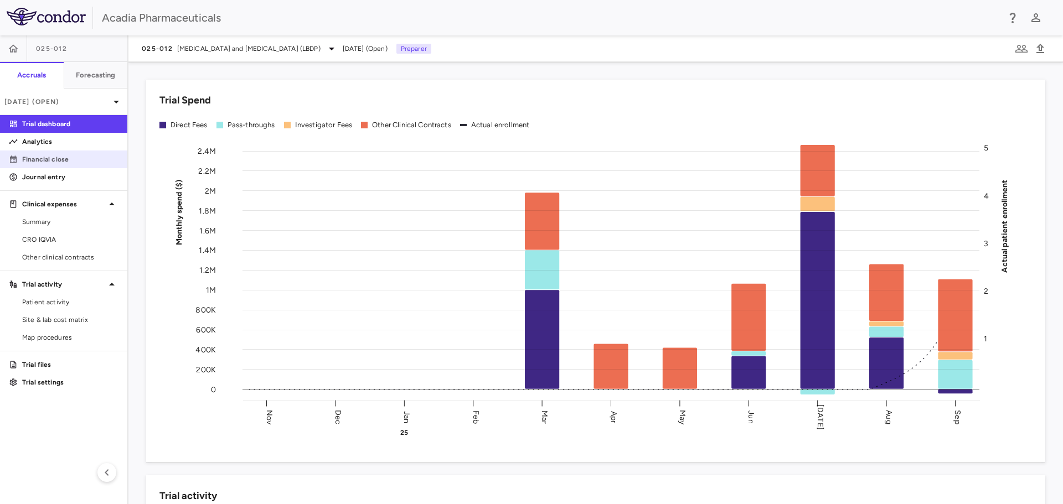
click at [62, 156] on p "Financial close" at bounding box center [70, 159] width 96 height 10
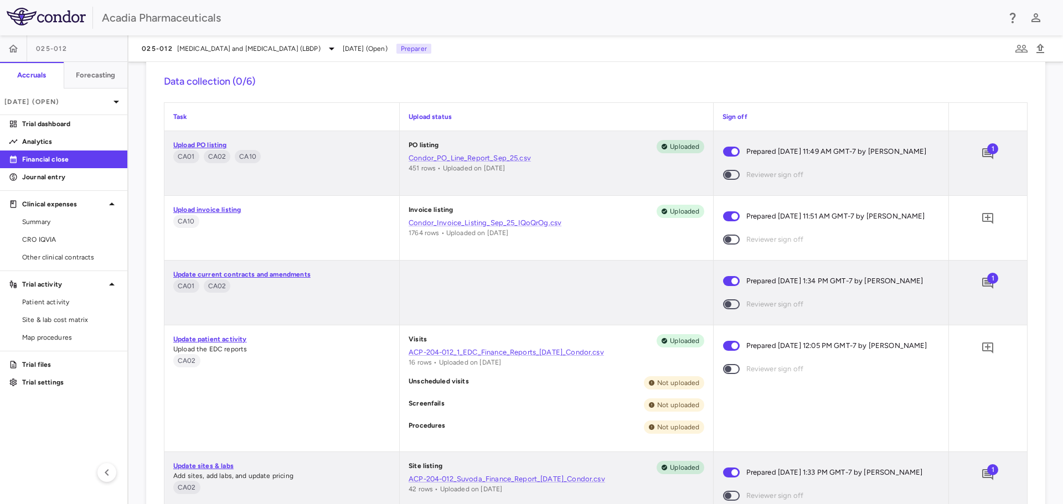
scroll to position [941, 0]
click at [981, 156] on icon "Add comment" at bounding box center [987, 152] width 13 height 13
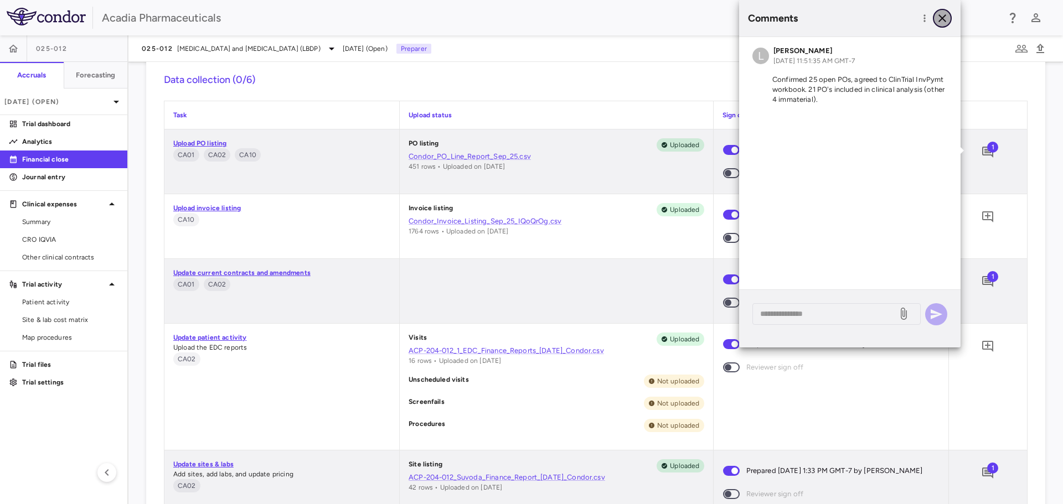
click at [941, 17] on icon "button" at bounding box center [941, 18] width 13 height 13
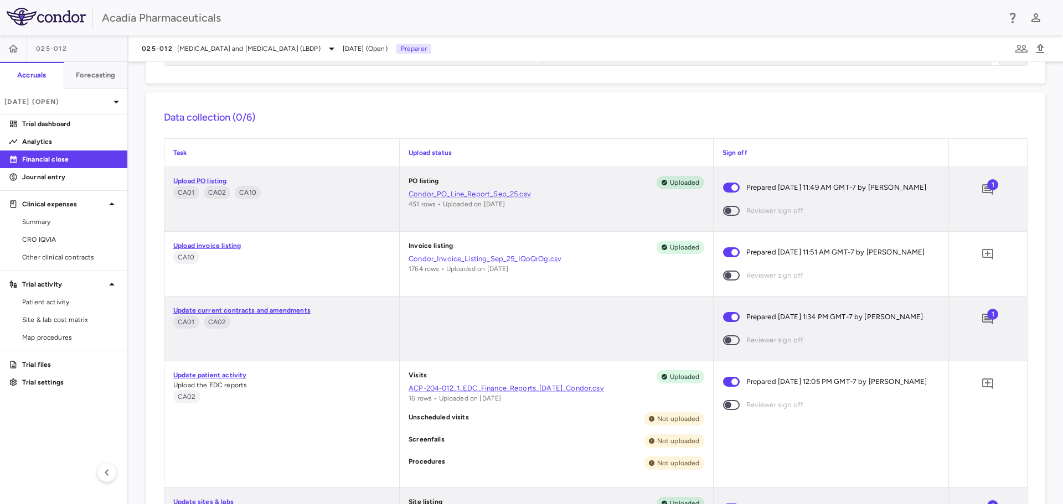
scroll to position [883, 0]
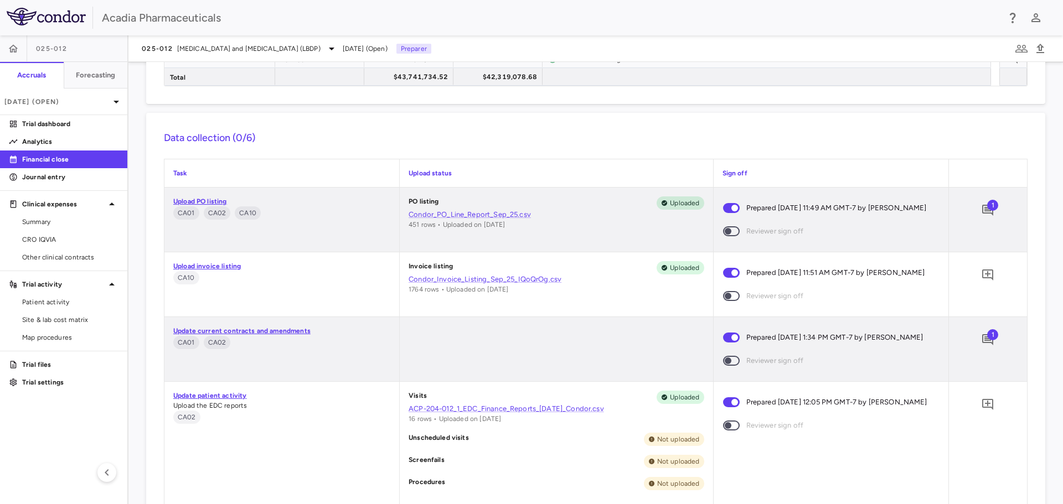
click at [987, 201] on span "1" at bounding box center [992, 205] width 11 height 11
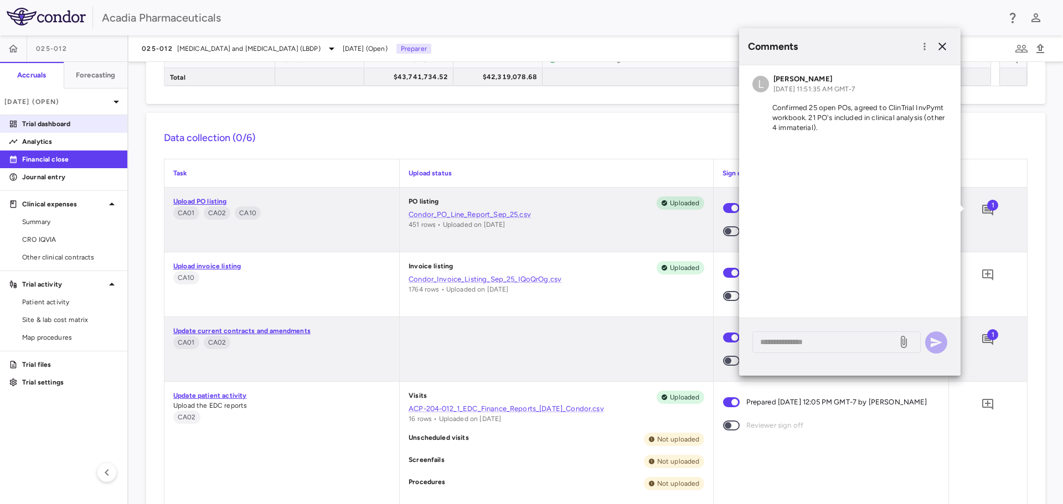
click at [48, 127] on p "Trial dashboard" at bounding box center [70, 124] width 96 height 10
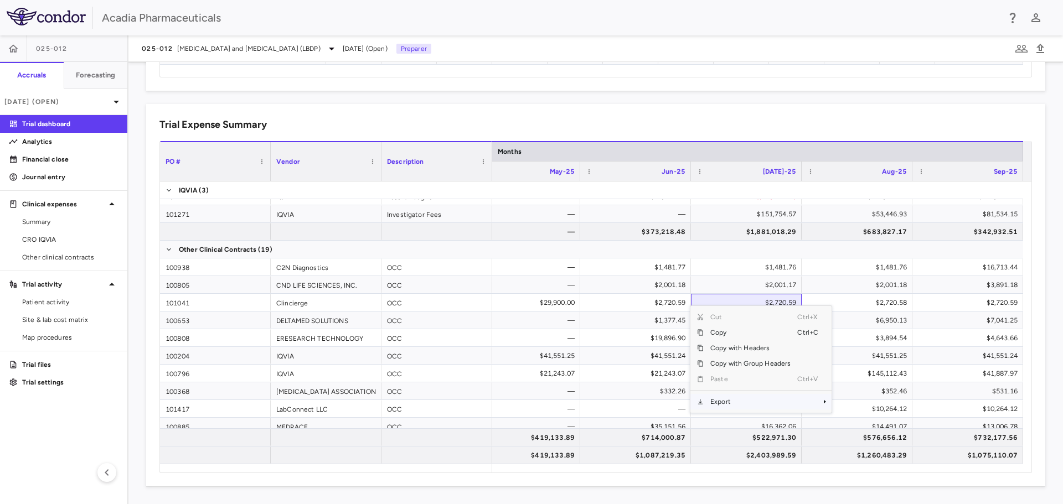
click at [744, 403] on span "Export" at bounding box center [750, 401] width 94 height 15
click at [847, 419] on span "Excel Export" at bounding box center [868, 420] width 52 height 15
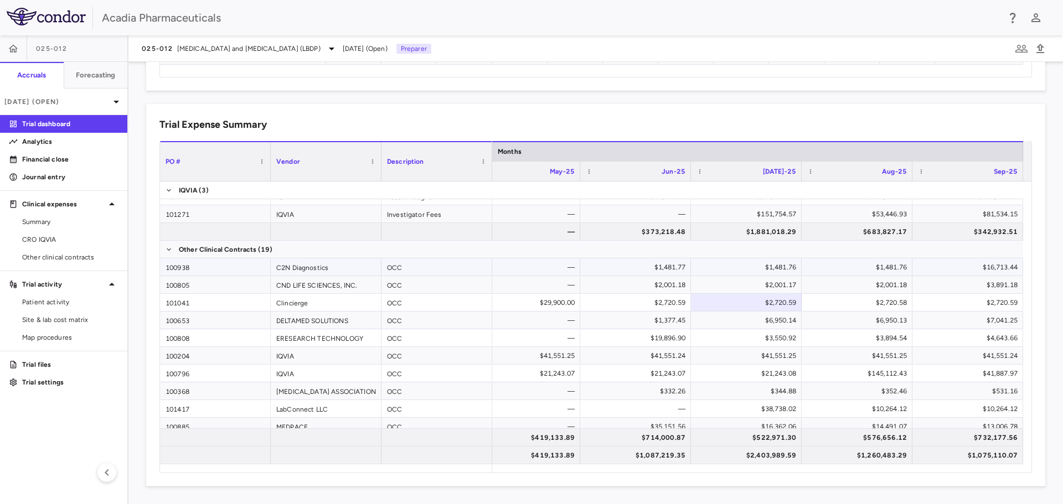
click at [677, 267] on div "$1,481.77" at bounding box center [635, 266] width 111 height 17
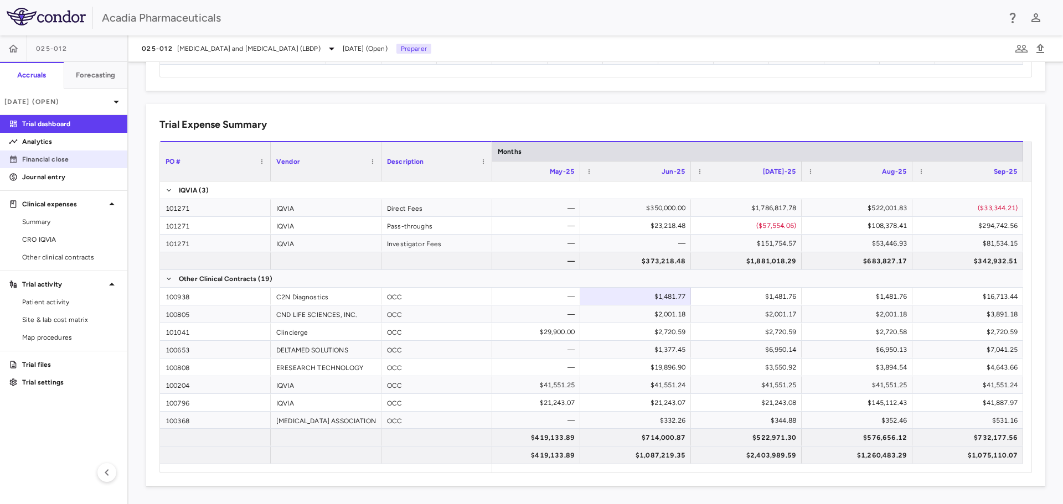
click at [43, 157] on p "Financial close" at bounding box center [70, 159] width 96 height 10
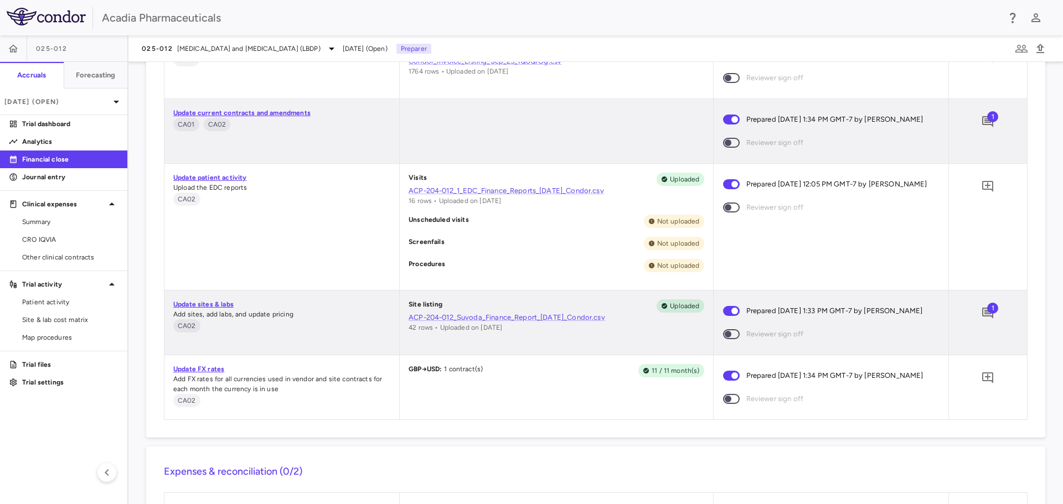
scroll to position [1247, 0]
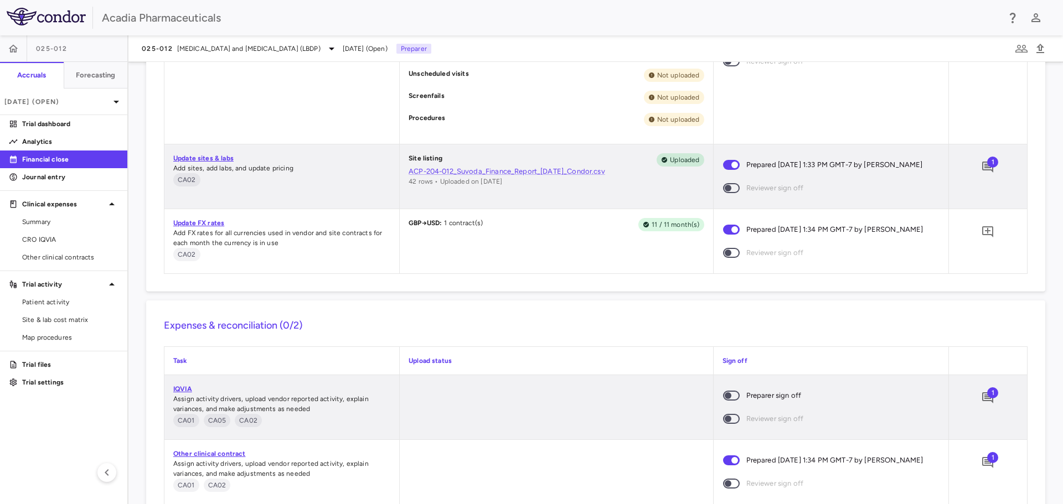
click at [987, 398] on span "1" at bounding box center [992, 392] width 11 height 11
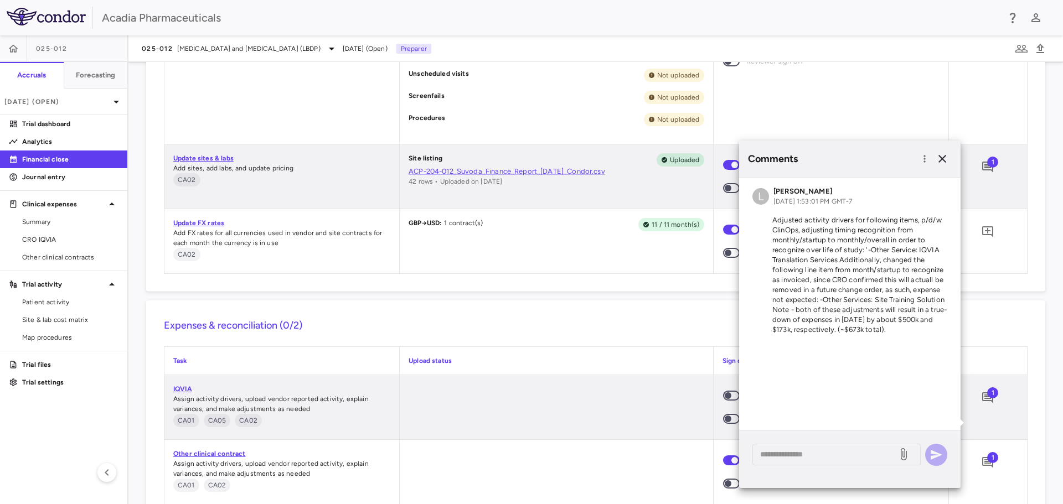
drag, startPoint x: 905, startPoint y: 327, endPoint x: 765, endPoint y: 216, distance: 178.9
click at [765, 216] on p "Adjusted activity drivers for following items, p/d/w ClinOps, adjusting timing …" at bounding box center [849, 275] width 195 height 120
copy p "Adjusted activity drivers for following items, p/d/w ClinOps, adjusting timing …"
click at [941, 158] on icon "button" at bounding box center [942, 159] width 8 height 8
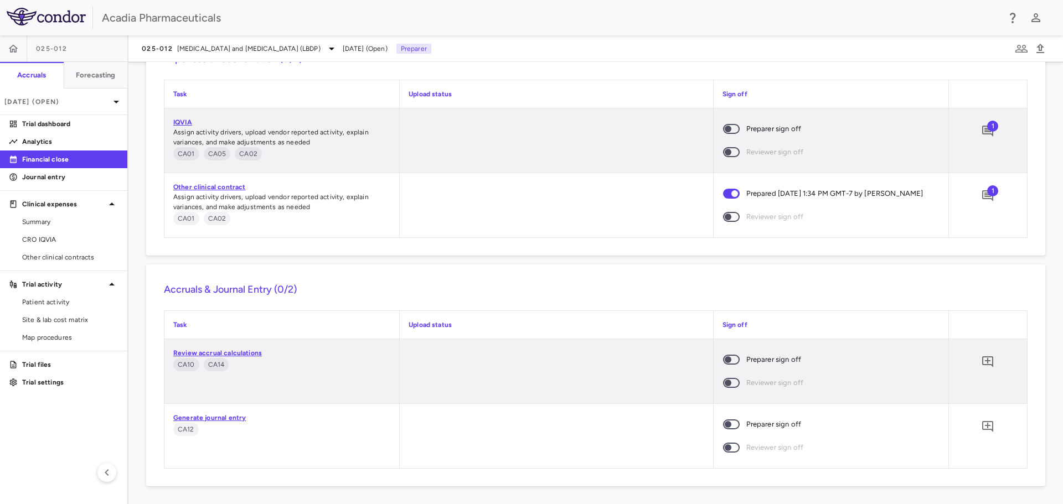
scroll to position [1547, 0]
click at [62, 144] on p "Analytics" at bounding box center [70, 142] width 96 height 10
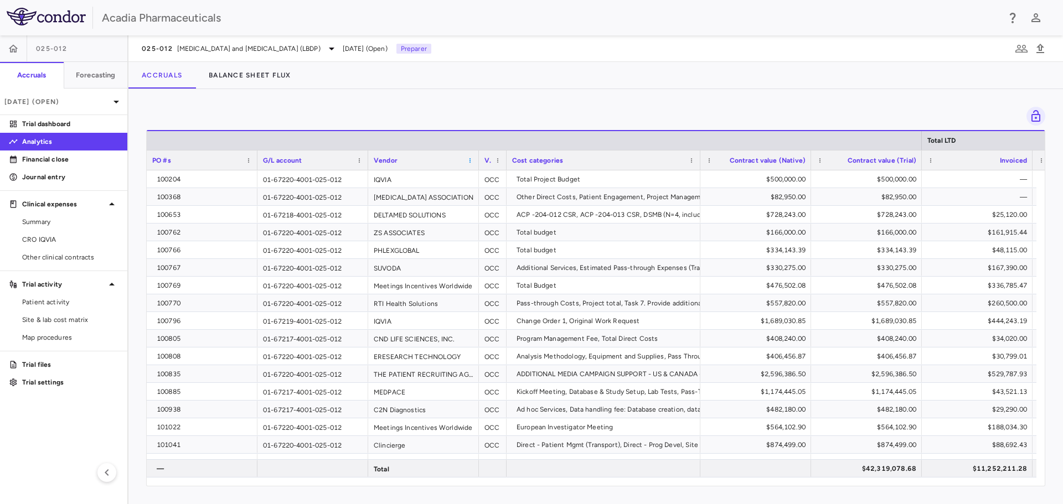
click at [467, 162] on span at bounding box center [470, 160] width 7 height 7
click at [482, 176] on span "Sort Ascending" at bounding box center [519, 177] width 82 height 15
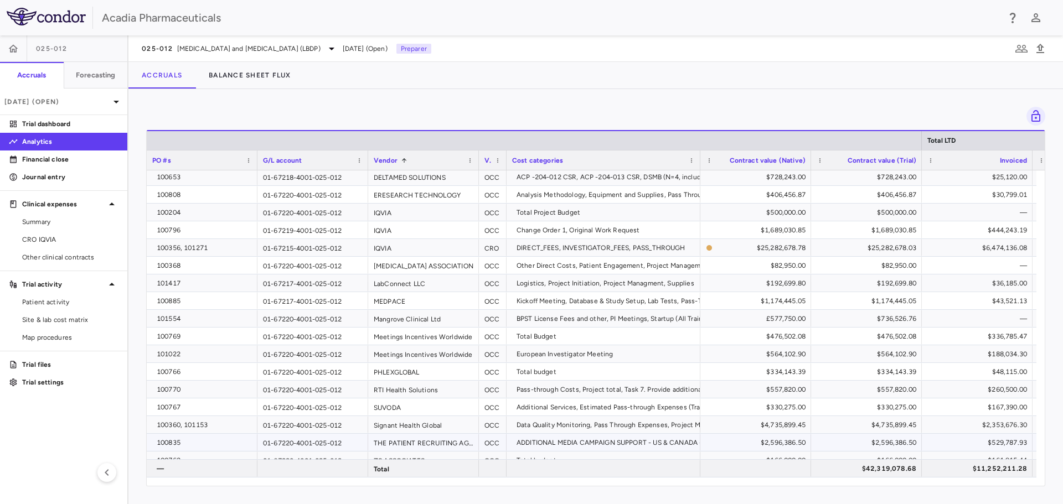
scroll to position [65, 0]
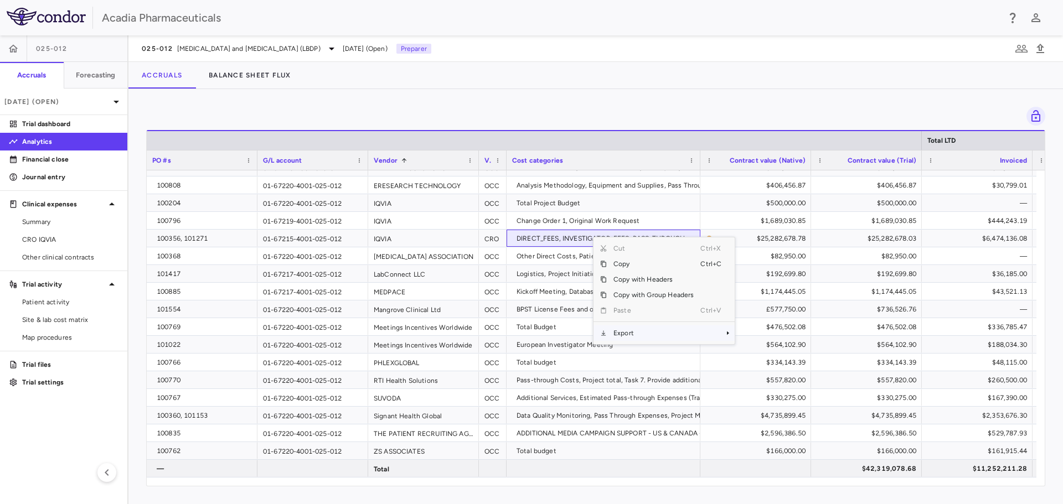
click at [655, 334] on span "Export" at bounding box center [654, 332] width 94 height 15
click at [761, 352] on span "Excel Export" at bounding box center [771, 352] width 52 height 15
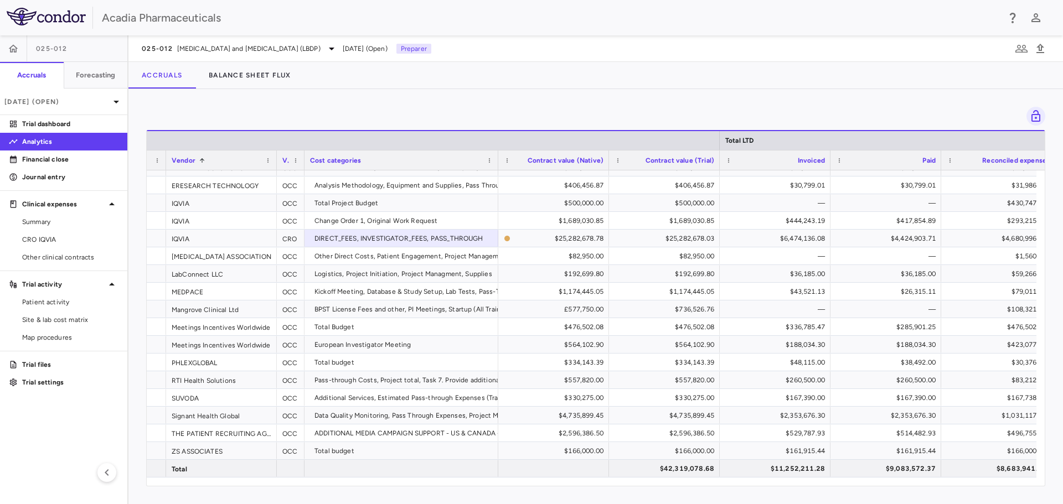
scroll to position [0, 278]
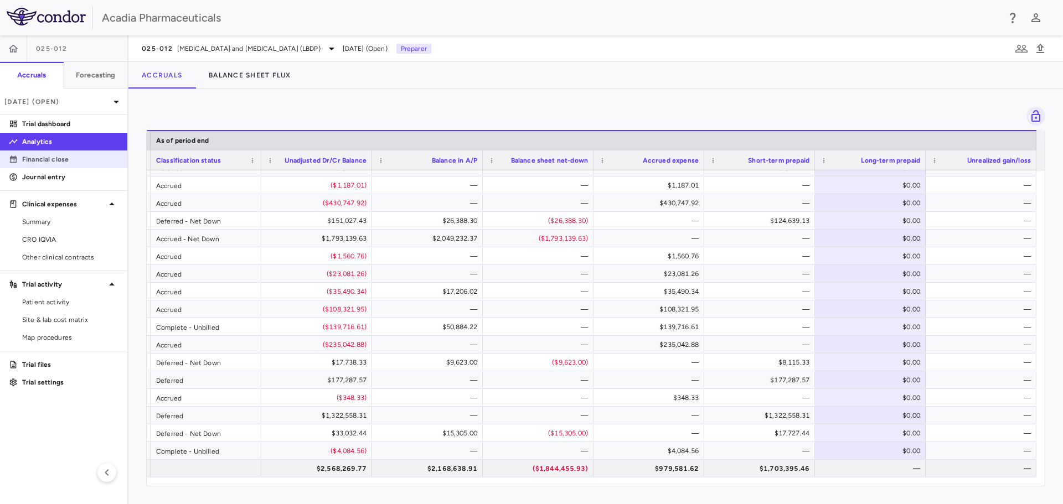
click at [69, 159] on p "Financial close" at bounding box center [70, 159] width 96 height 10
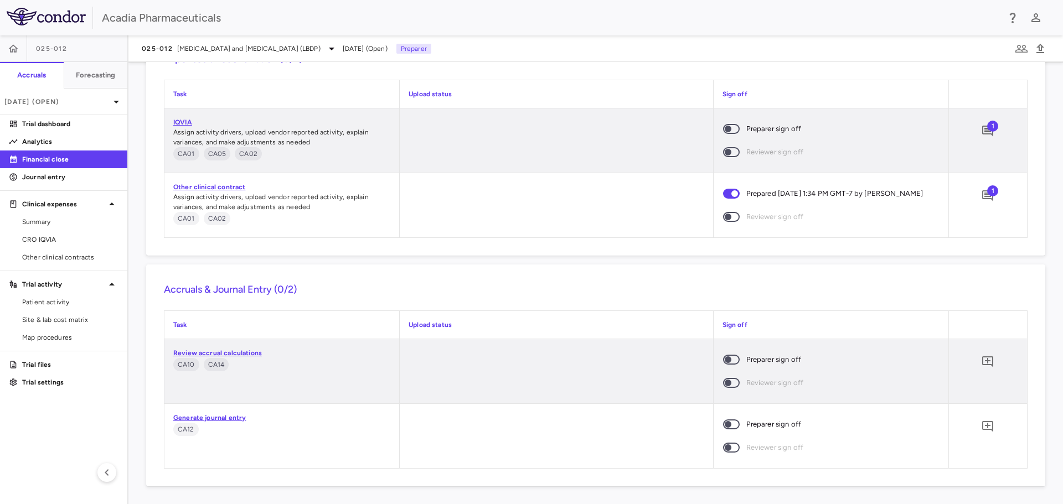
click at [725, 363] on span at bounding box center [731, 360] width 17 height 10
click at [981, 361] on icon "Add comment" at bounding box center [987, 361] width 13 height 13
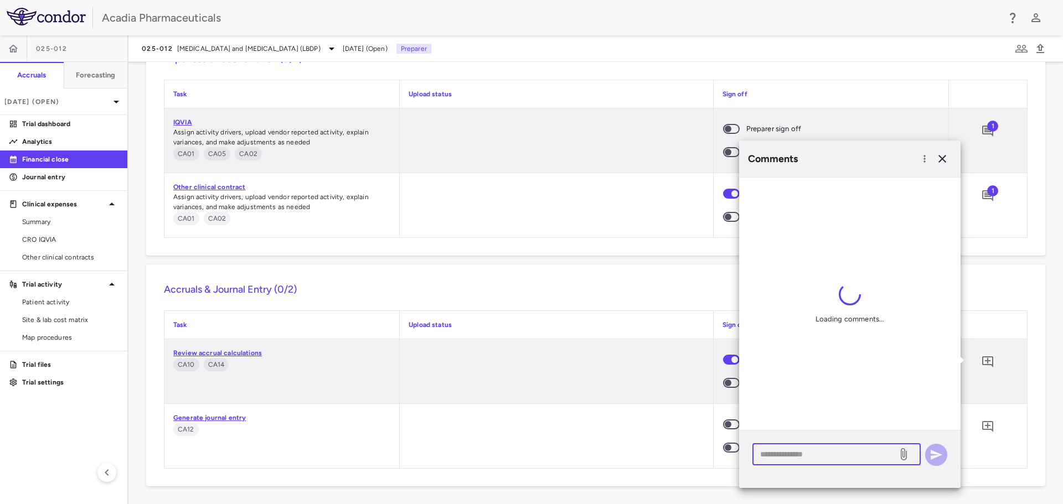
click at [801, 457] on textarea at bounding box center [824, 454] width 129 height 12
paste textarea "**********"
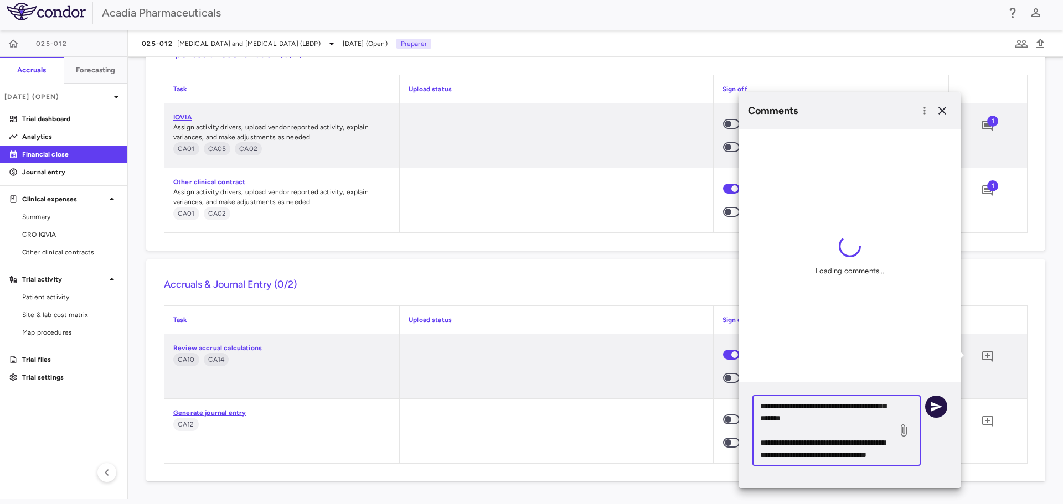
type textarea "**********"
click at [936, 408] on icon "button" at bounding box center [936, 407] width 12 height 10
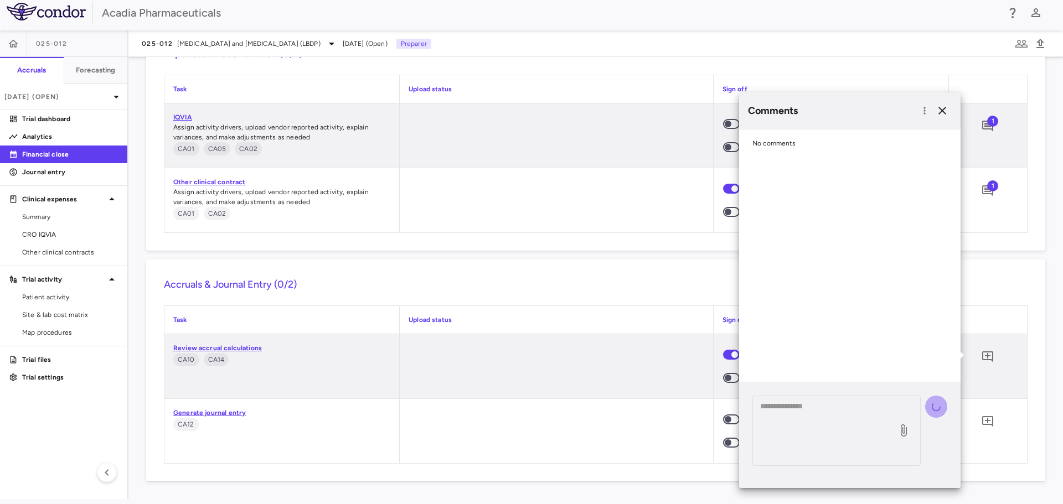
scroll to position [0, 0]
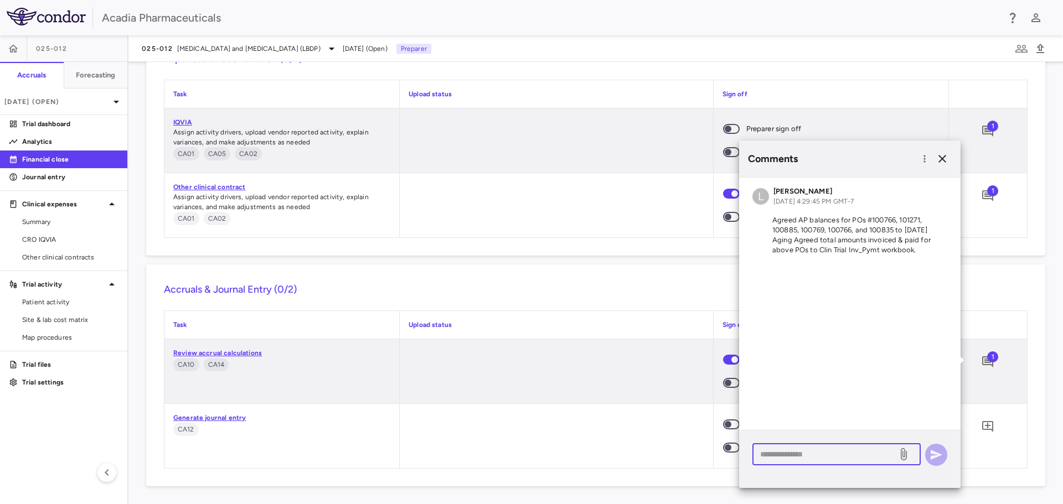
click at [852, 458] on textarea at bounding box center [824, 454] width 129 height 12
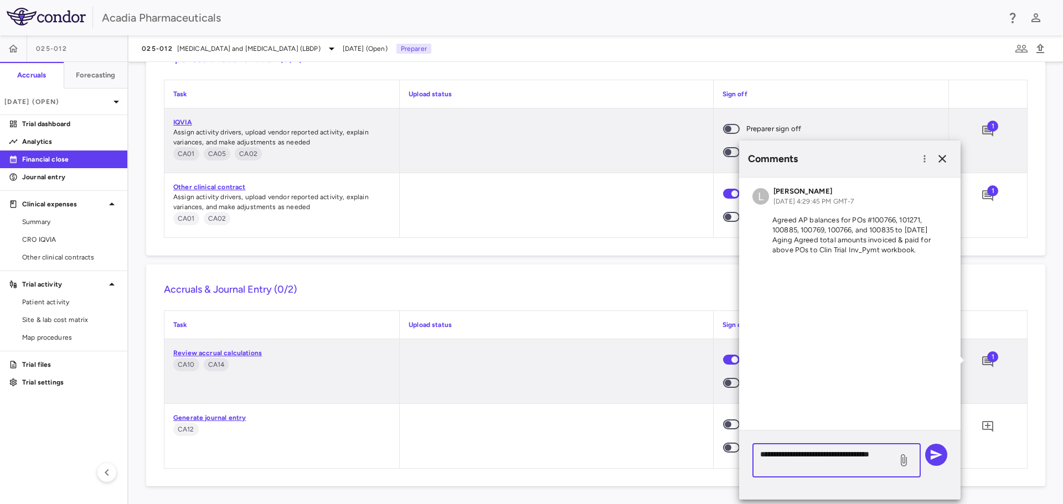
type textarea "**********"
click at [942, 465] on div "**********" at bounding box center [849, 461] width 195 height 34
click at [940, 463] on button "button" at bounding box center [936, 455] width 22 height 22
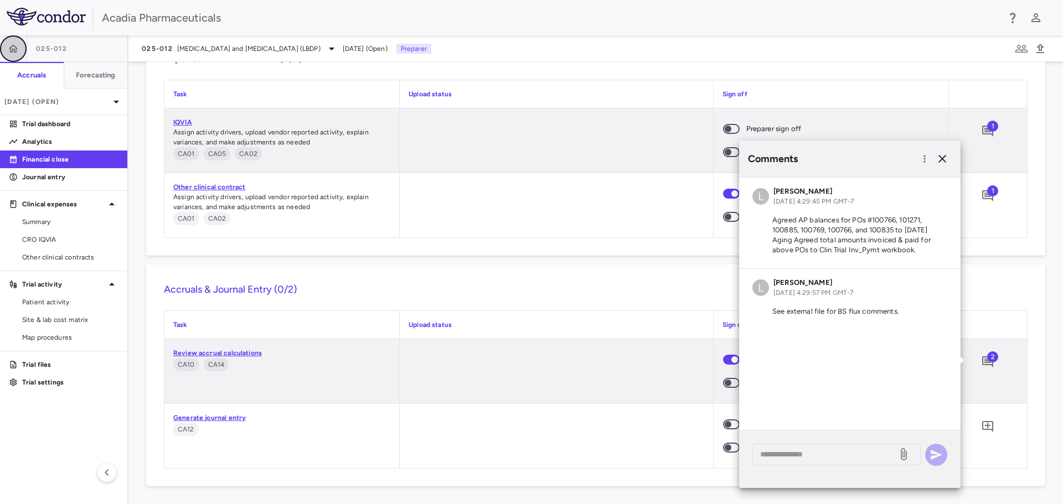
click at [20, 48] on button "button" at bounding box center [13, 48] width 27 height 27
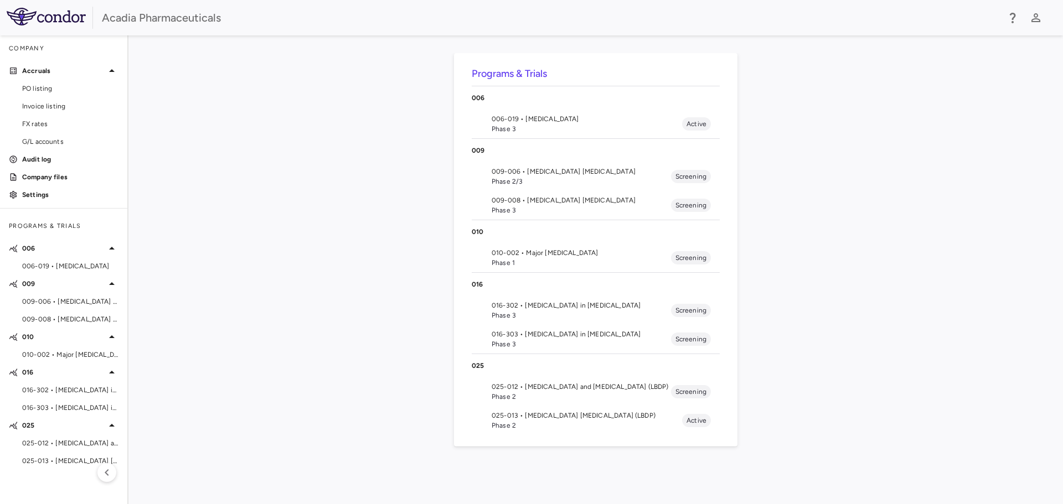
click at [537, 180] on span "Phase 2/3" at bounding box center [580, 182] width 179 height 10
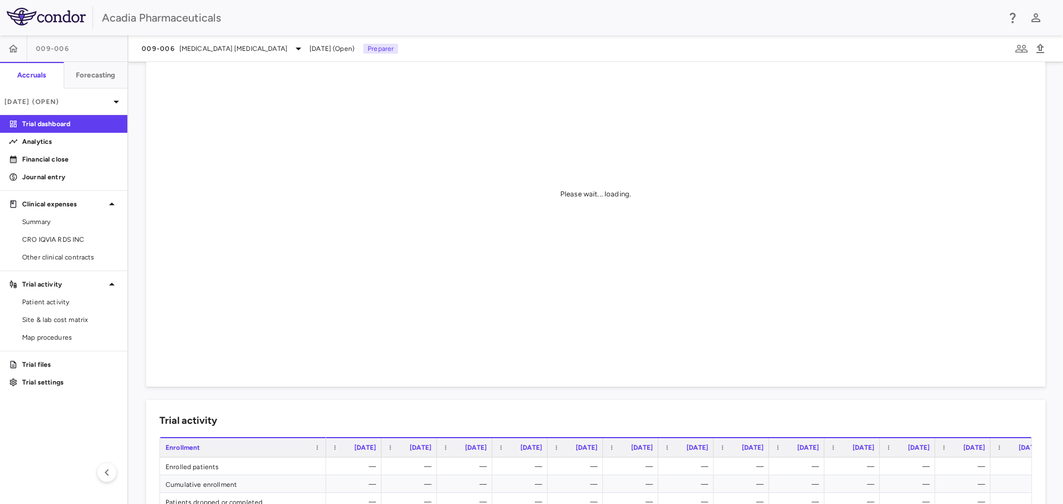
scroll to position [221, 0]
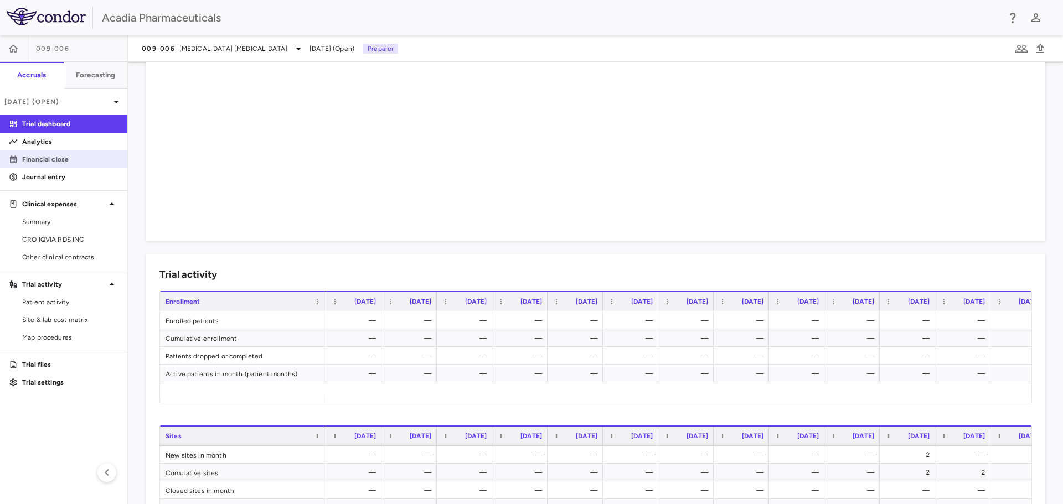
click at [55, 164] on link "Financial close" at bounding box center [63, 159] width 127 height 17
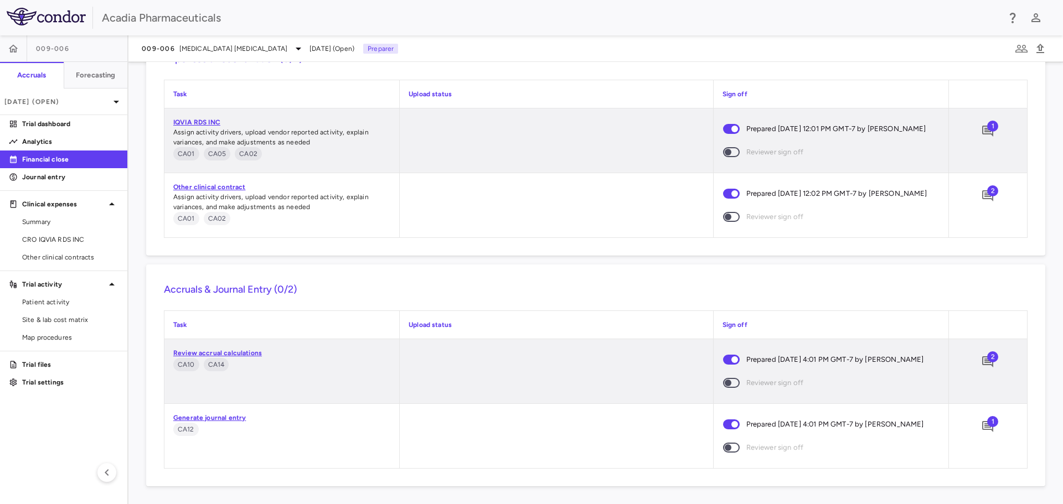
scroll to position [846, 0]
click at [981, 355] on icon "Add comment" at bounding box center [987, 361] width 13 height 13
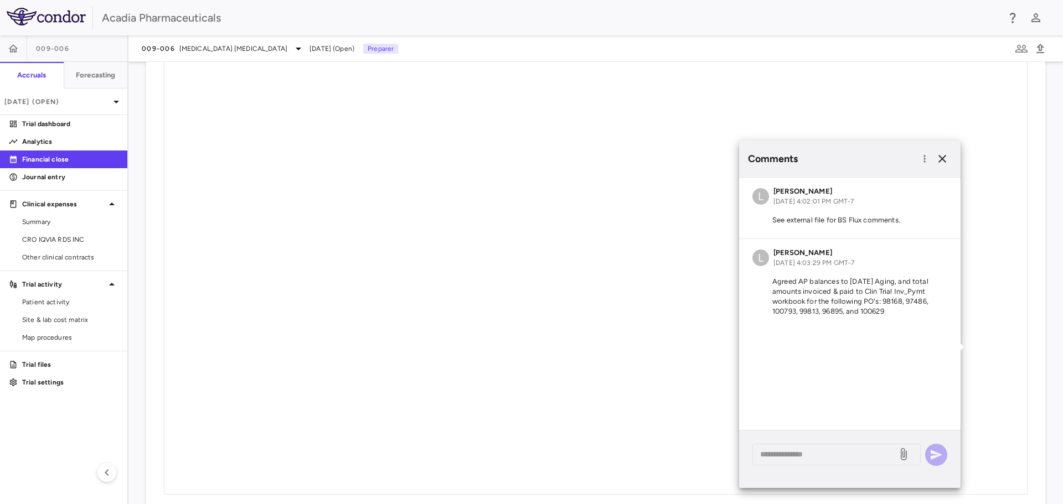
scroll to position [1932, 0]
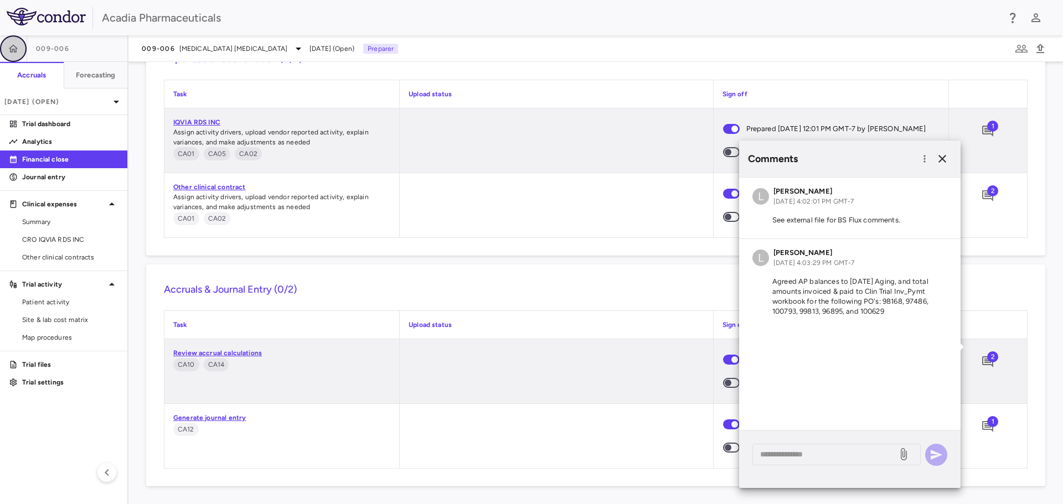
click at [14, 49] on icon "button" at bounding box center [13, 48] width 9 height 8
